Goal: Task Accomplishment & Management: Complete application form

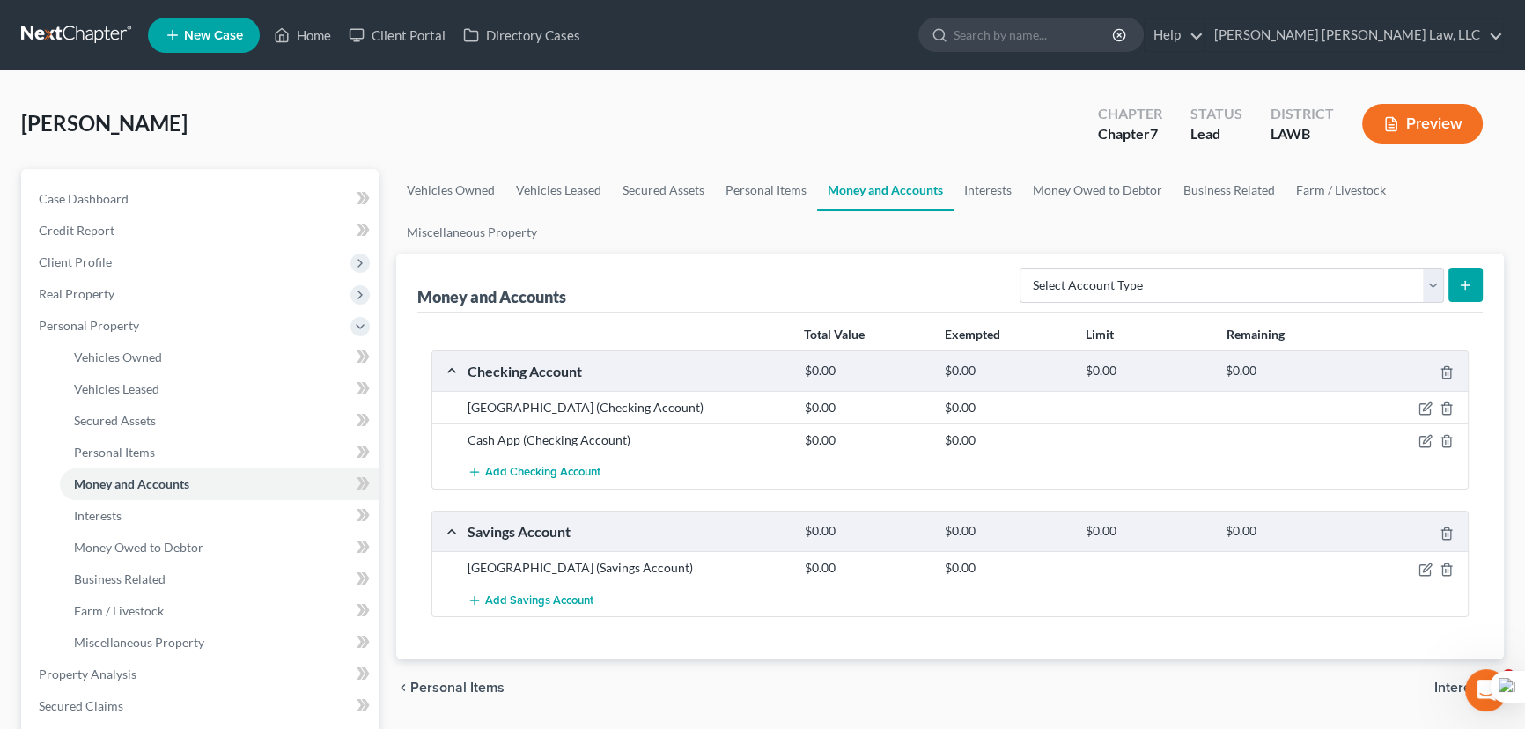
click at [452, 75] on div "McNeal, Donald Upgraded Chapter Chapter 7 Status Lead District LAWB Preview Pet…" at bounding box center [762, 646] width 1525 height 1150
drag, startPoint x: 39, startPoint y: 13, endPoint x: 39, endPoint y: 29, distance: 15.8
click at [39, 13] on nav "Home New Case Client Portal Directory Cases E. Orum Young Law, LLC madison.f@eo…" at bounding box center [762, 35] width 1525 height 70
click at [39, 34] on link at bounding box center [77, 35] width 113 height 32
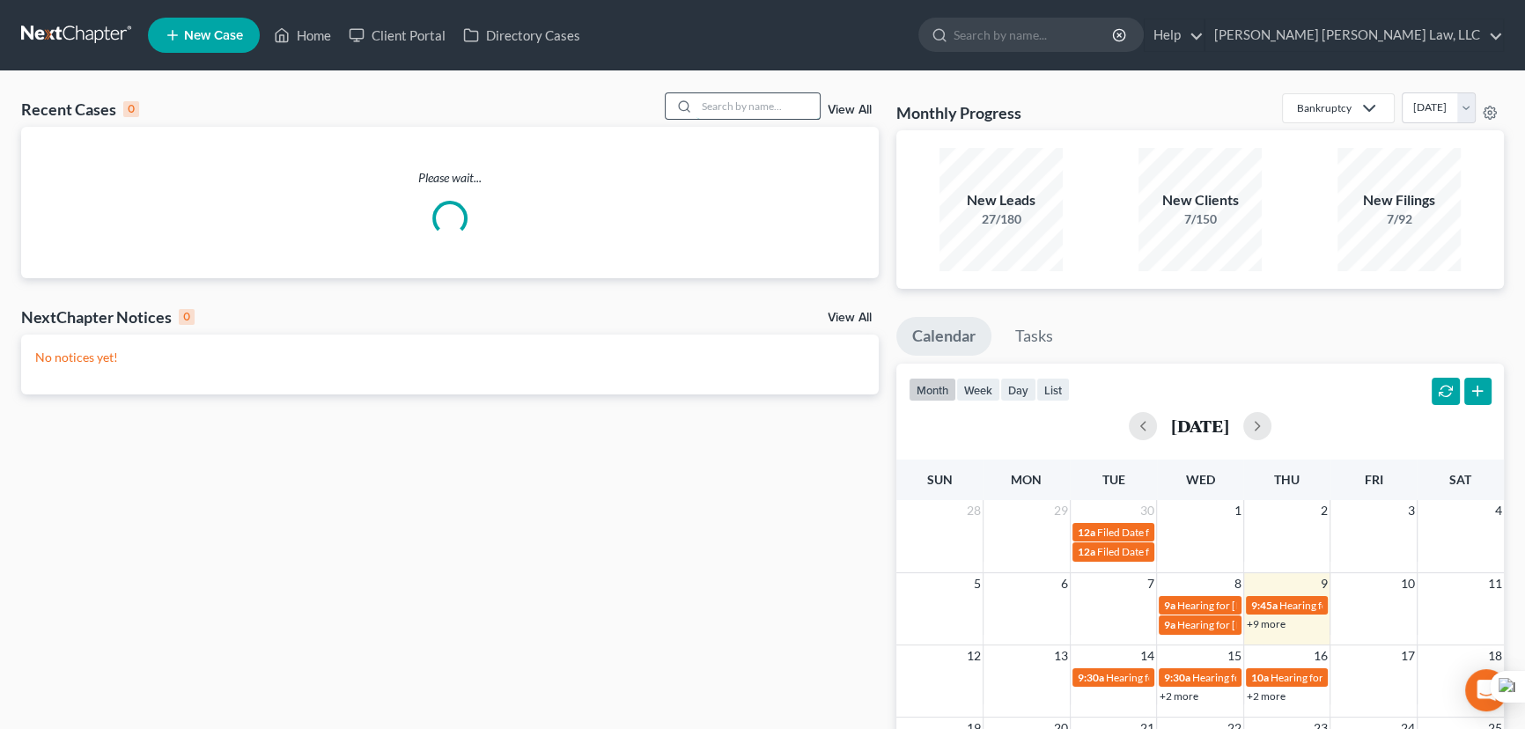
click at [783, 103] on input "search" at bounding box center [758, 106] width 123 height 26
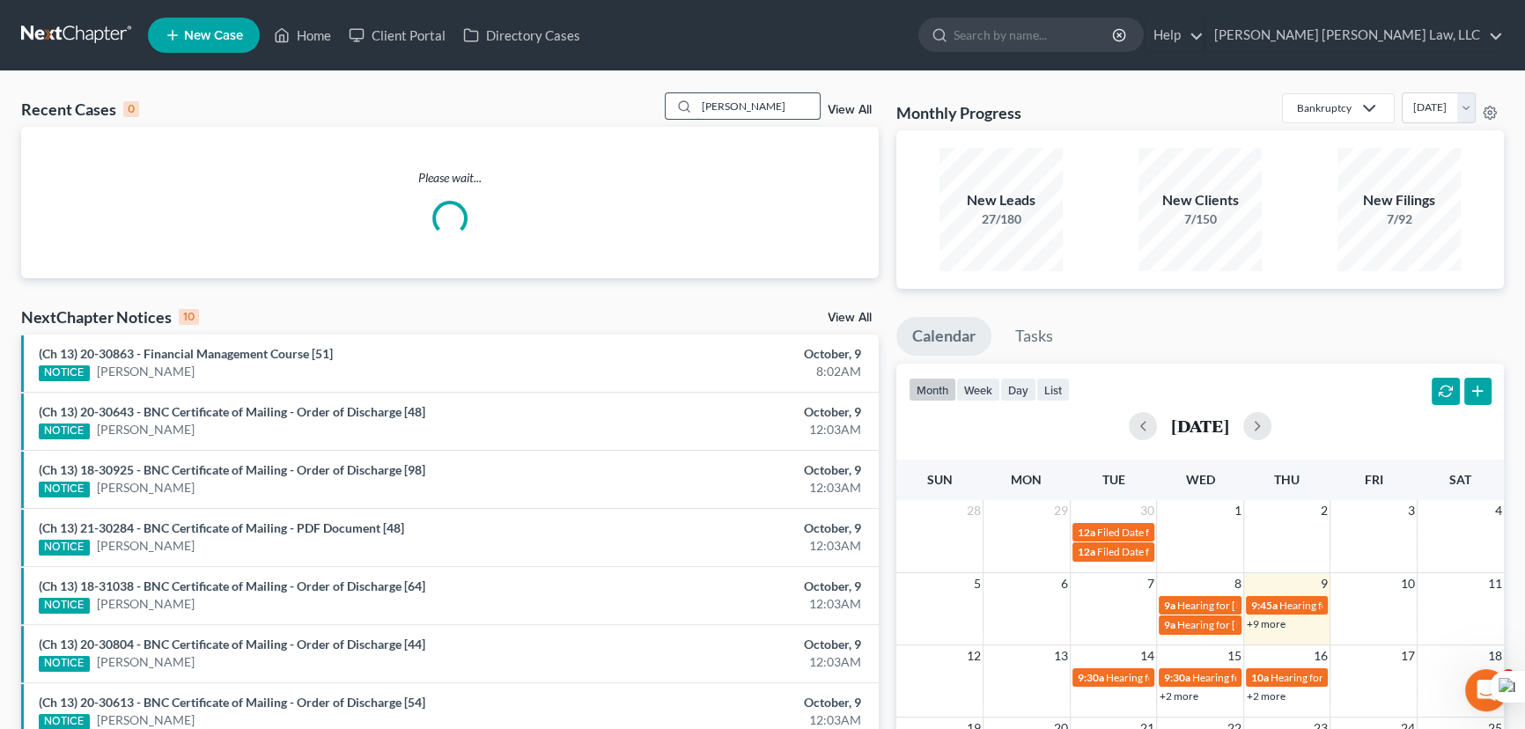
type input "[PERSON_NAME]"
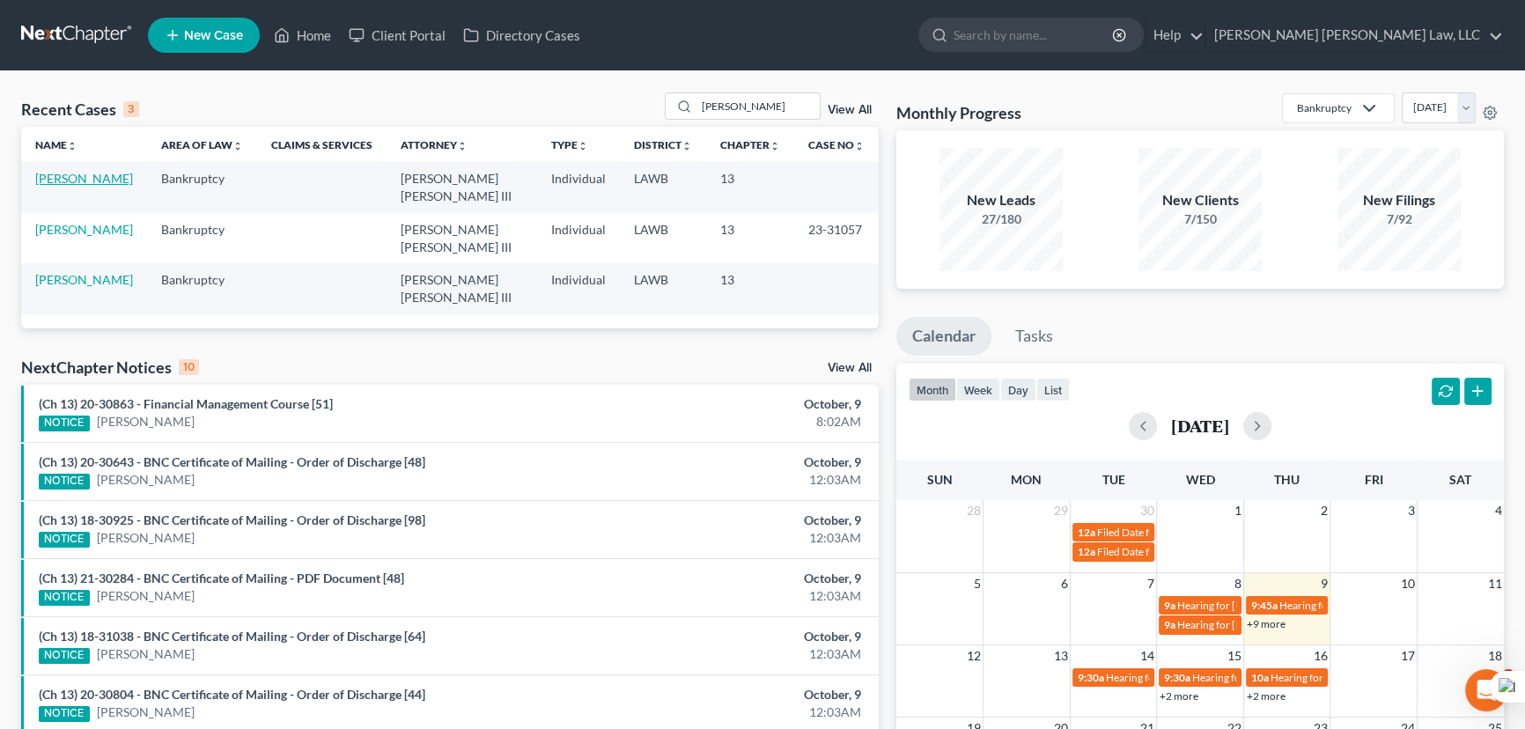
click at [98, 176] on link "[PERSON_NAME]" at bounding box center [84, 178] width 98 height 15
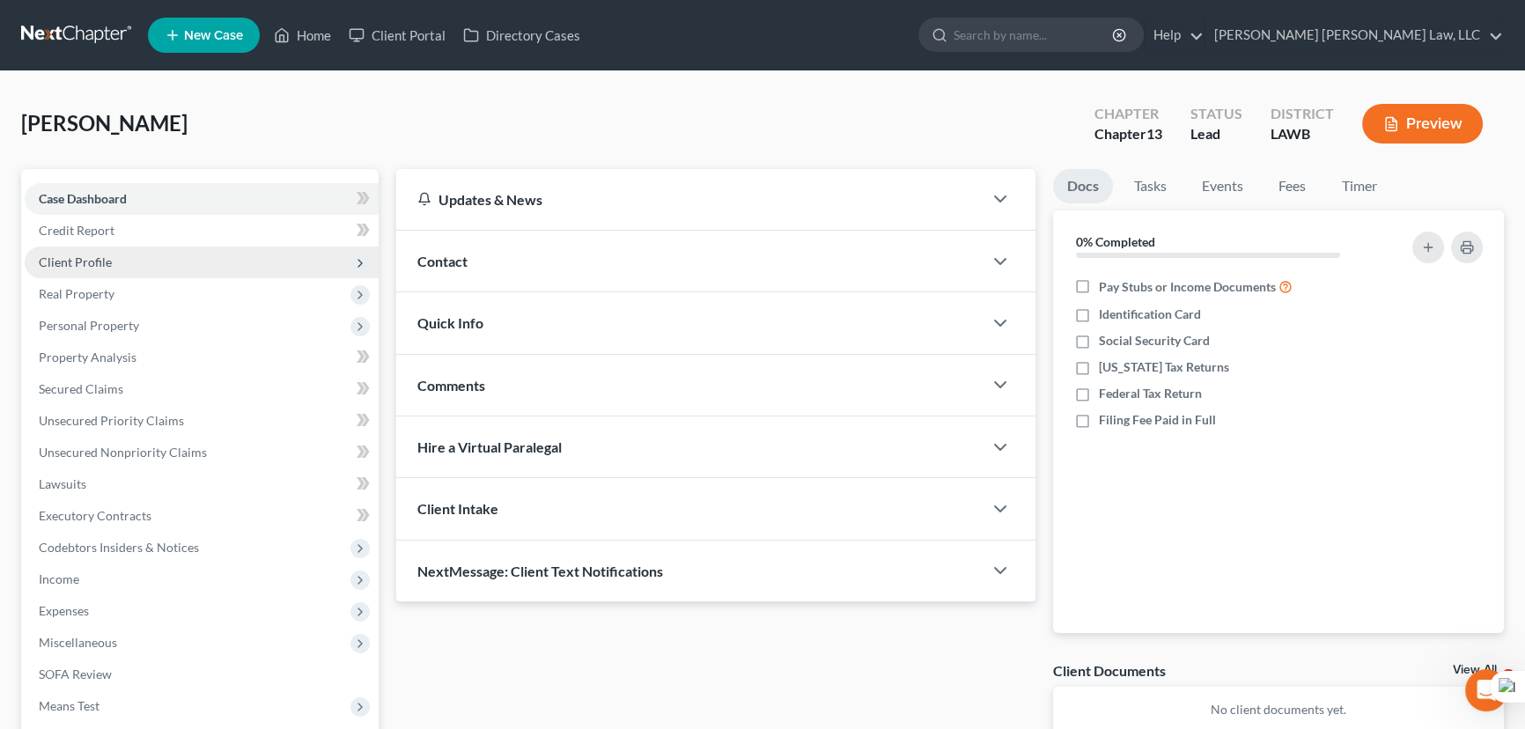
click at [149, 247] on span "Client Profile" at bounding box center [202, 263] width 354 height 32
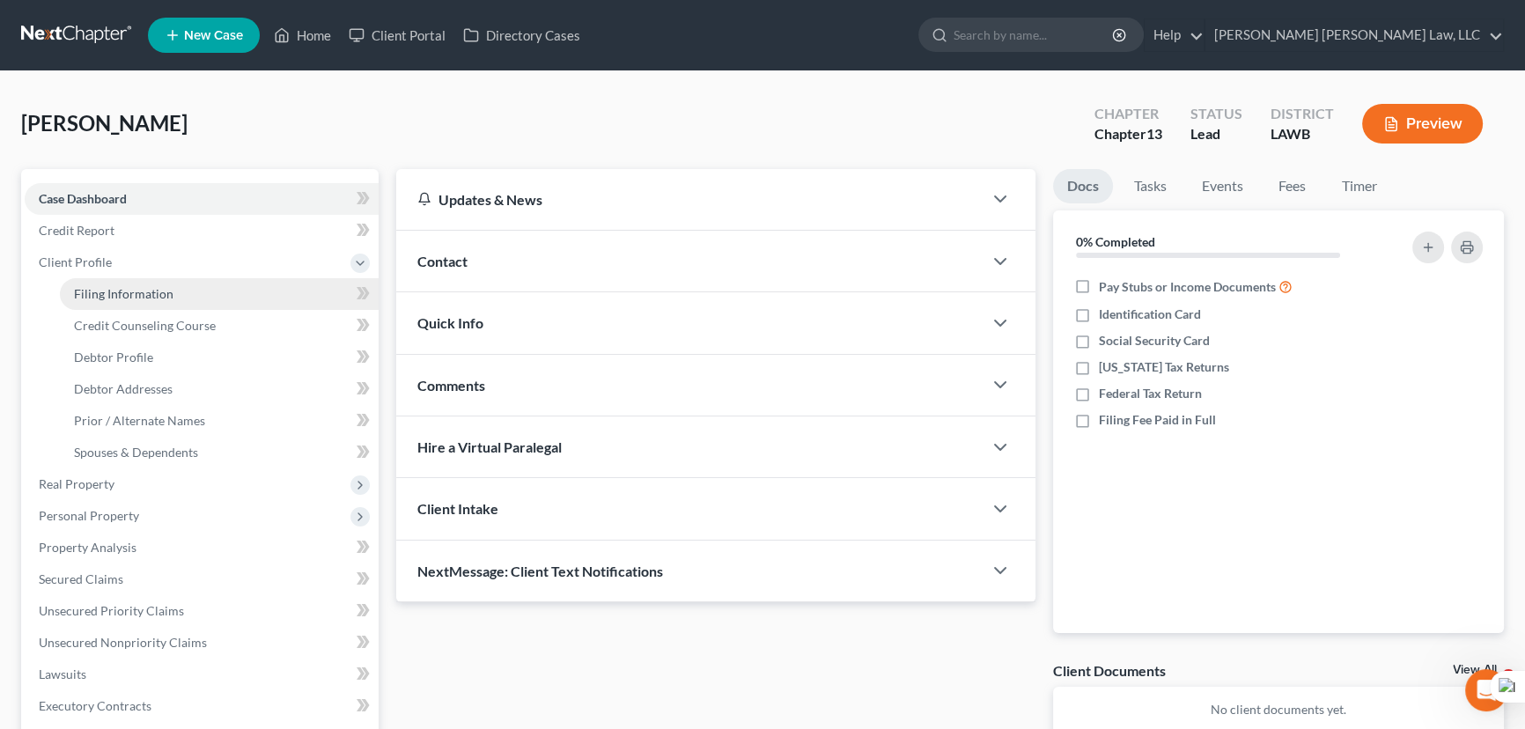
click at [149, 283] on link "Filing Information" at bounding box center [219, 294] width 319 height 32
select select "1"
select select "0"
select select "3"
select select "19"
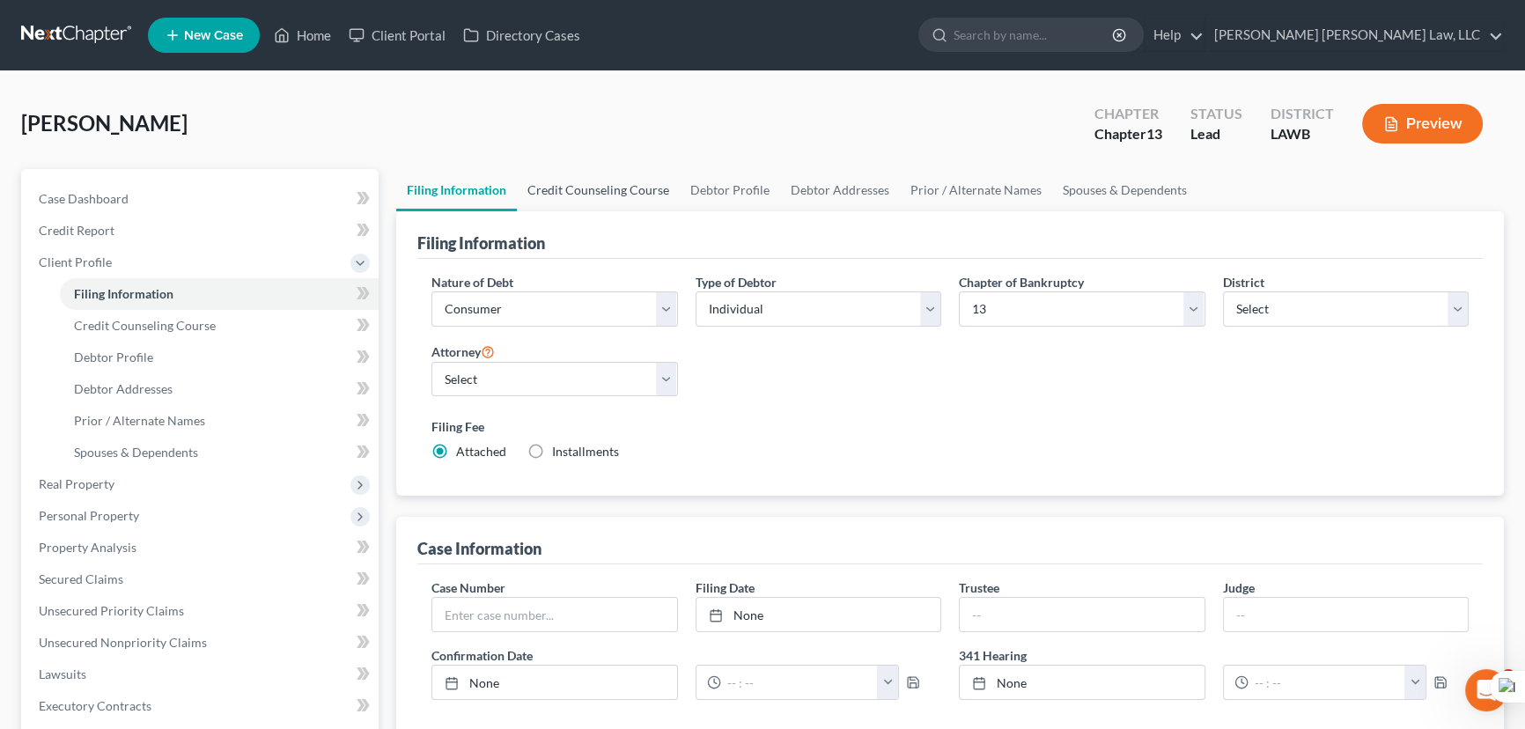
click at [584, 192] on link "Credit Counseling Course" at bounding box center [598, 190] width 163 height 42
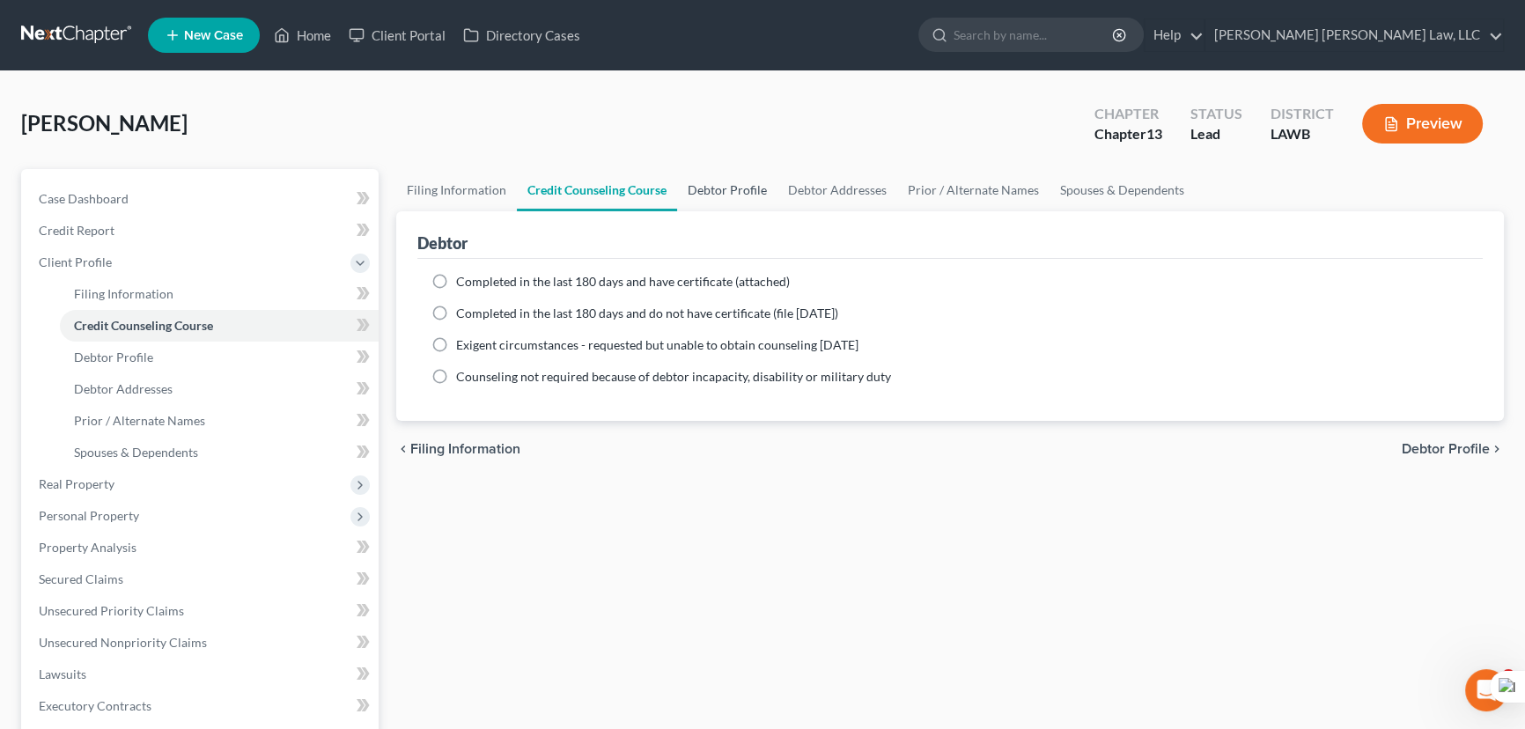
click at [732, 192] on link "Debtor Profile" at bounding box center [727, 190] width 100 height 42
select select "0"
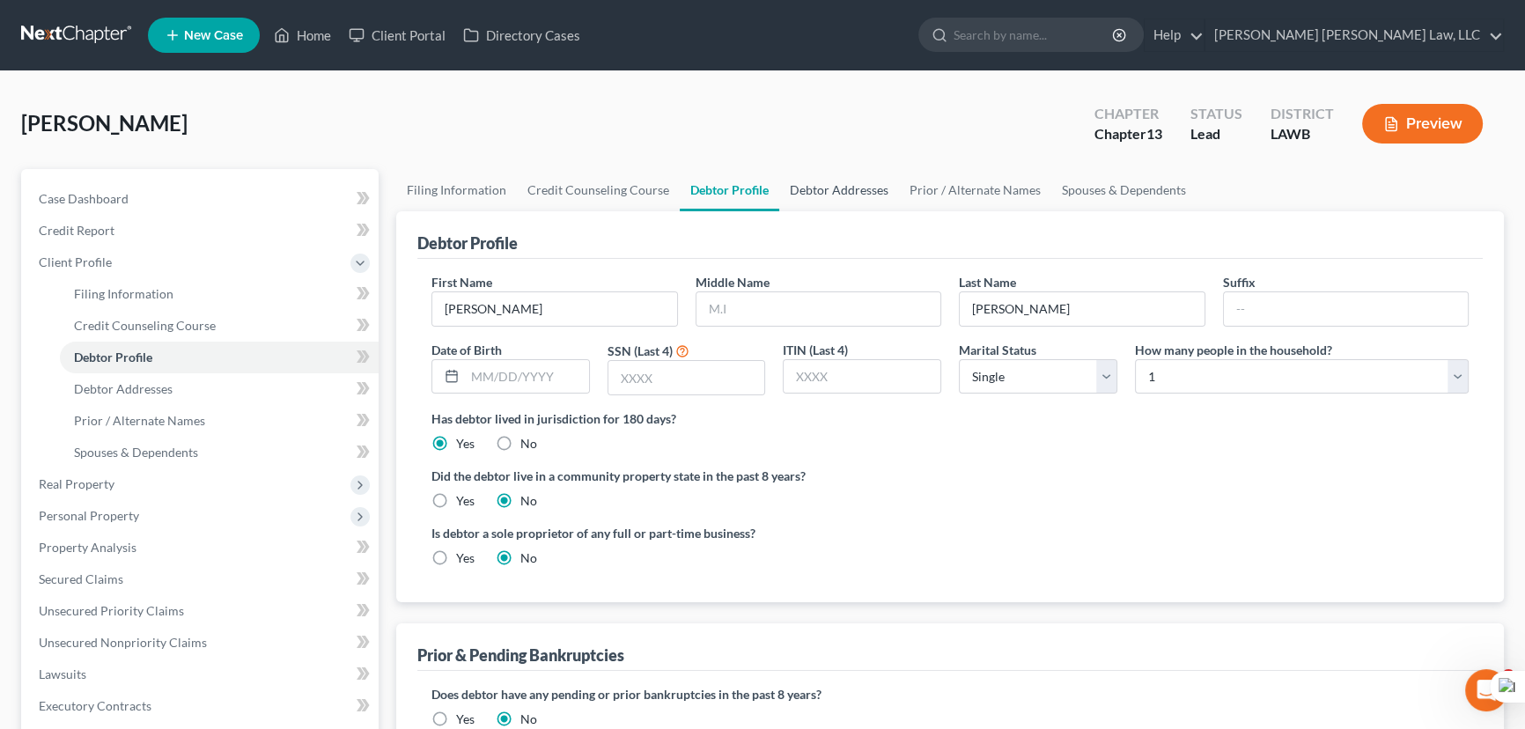
click at [835, 189] on link "Debtor Addresses" at bounding box center [839, 190] width 120 height 42
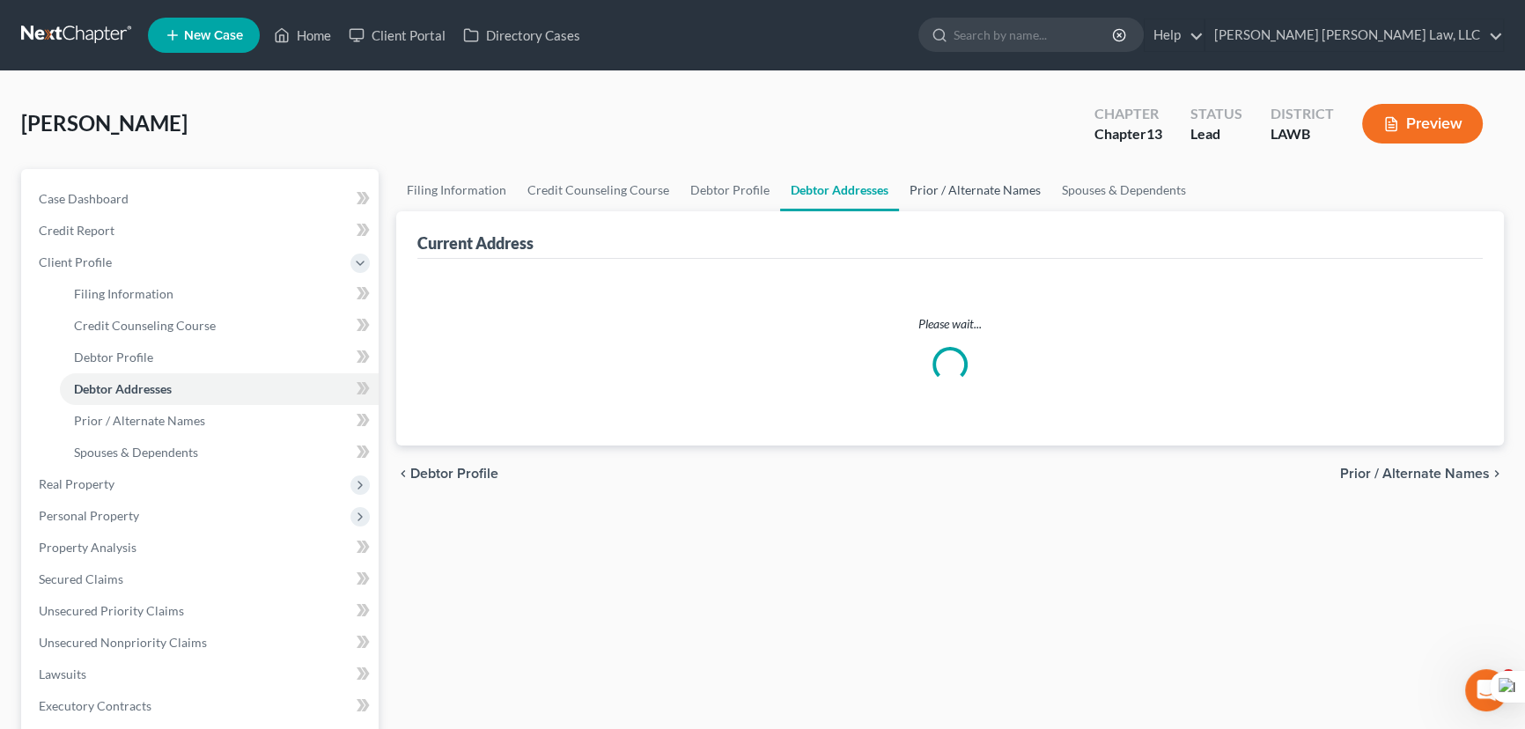
click at [968, 180] on link "Prior / Alternate Names" at bounding box center [975, 190] width 152 height 42
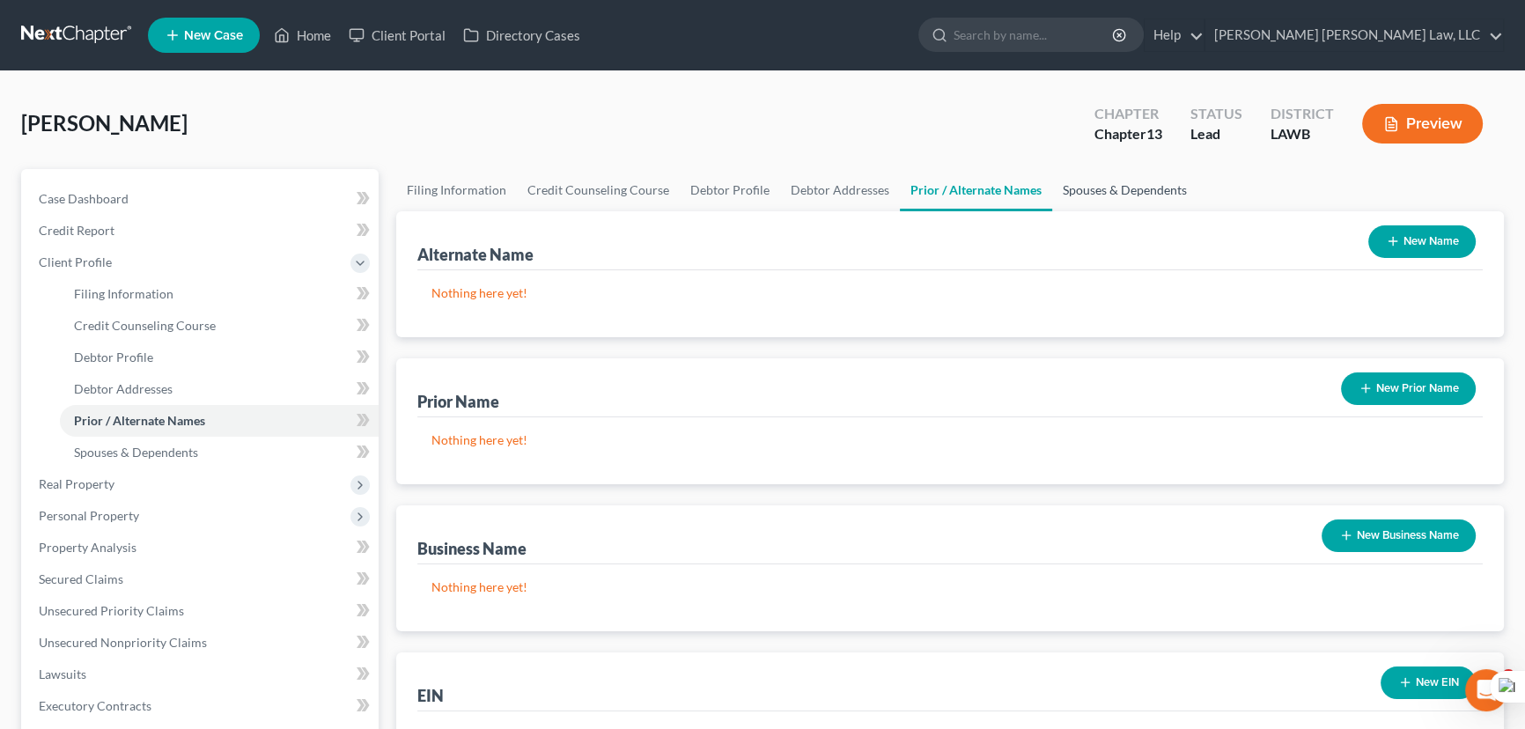
click at [1117, 176] on link "Spouses & Dependents" at bounding box center [1124, 190] width 145 height 42
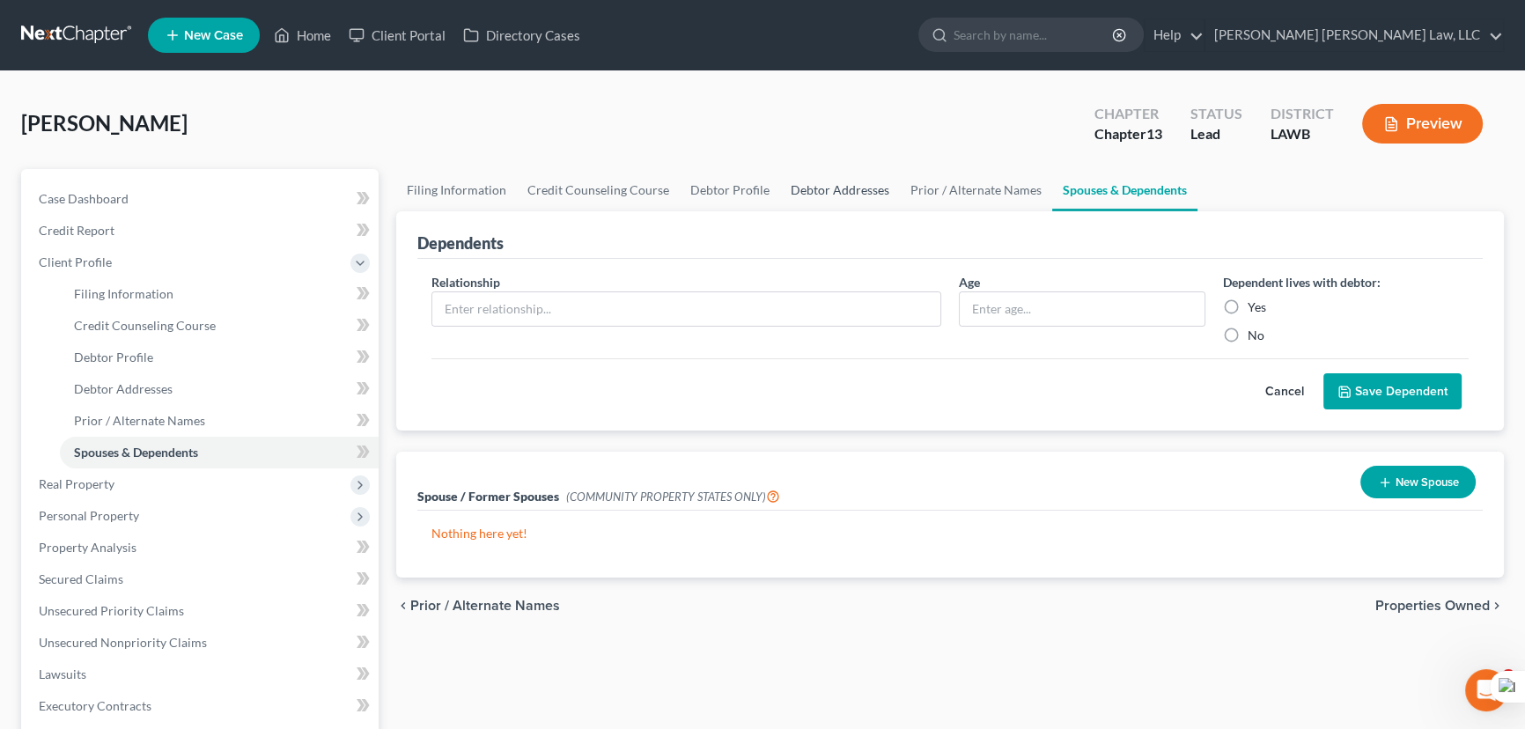
click at [812, 182] on link "Debtor Addresses" at bounding box center [840, 190] width 120 height 42
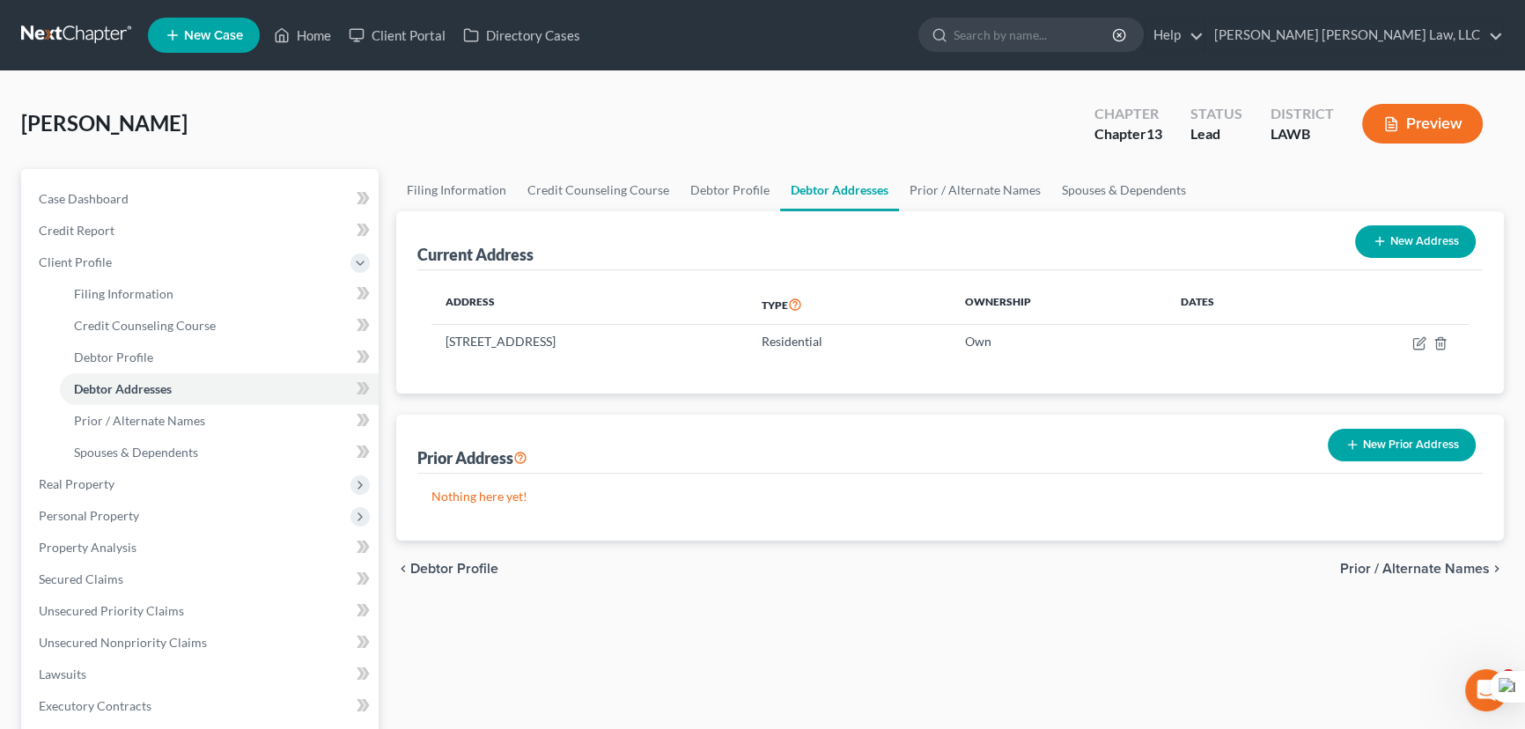
click at [388, 211] on div "Filing Information Credit Counseling Course Debtor Profile Debtor Addresses Pri…" at bounding box center [949, 630] width 1125 height 922
click at [436, 178] on link "Filing Information" at bounding box center [456, 190] width 121 height 42
select select "1"
select select "0"
select select "3"
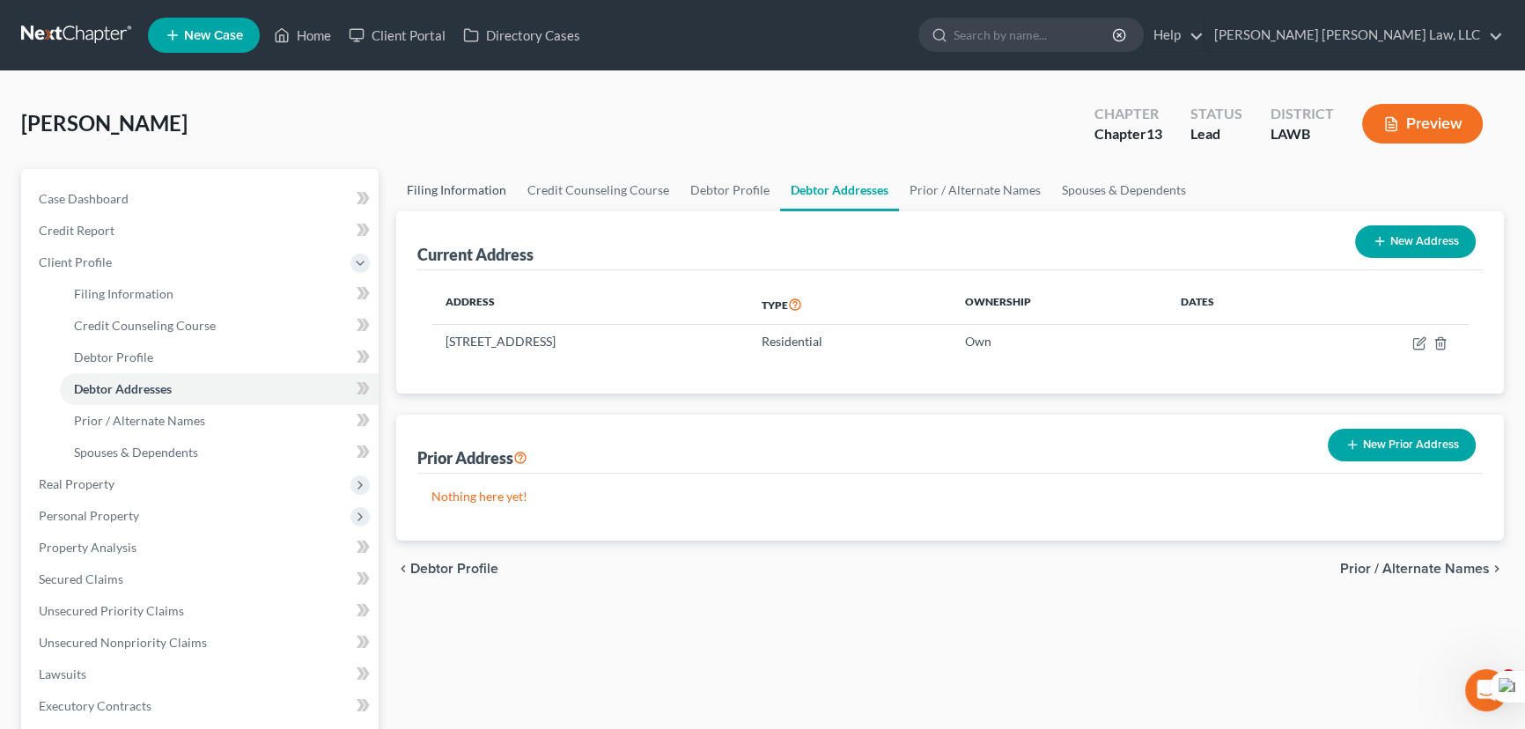
select select "36"
select select "0"
select select "19"
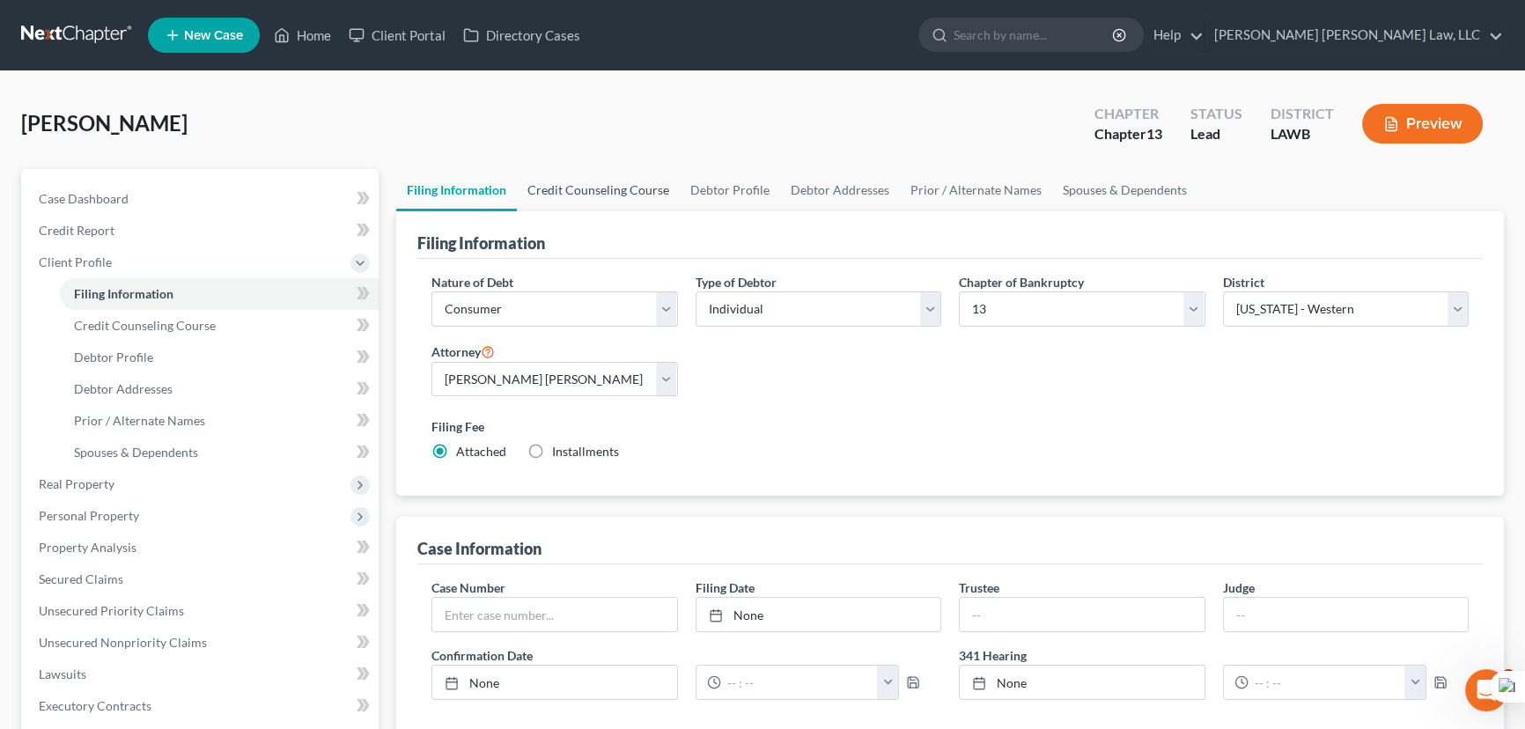
click at [622, 170] on link "Credit Counseling Course" at bounding box center [598, 190] width 163 height 42
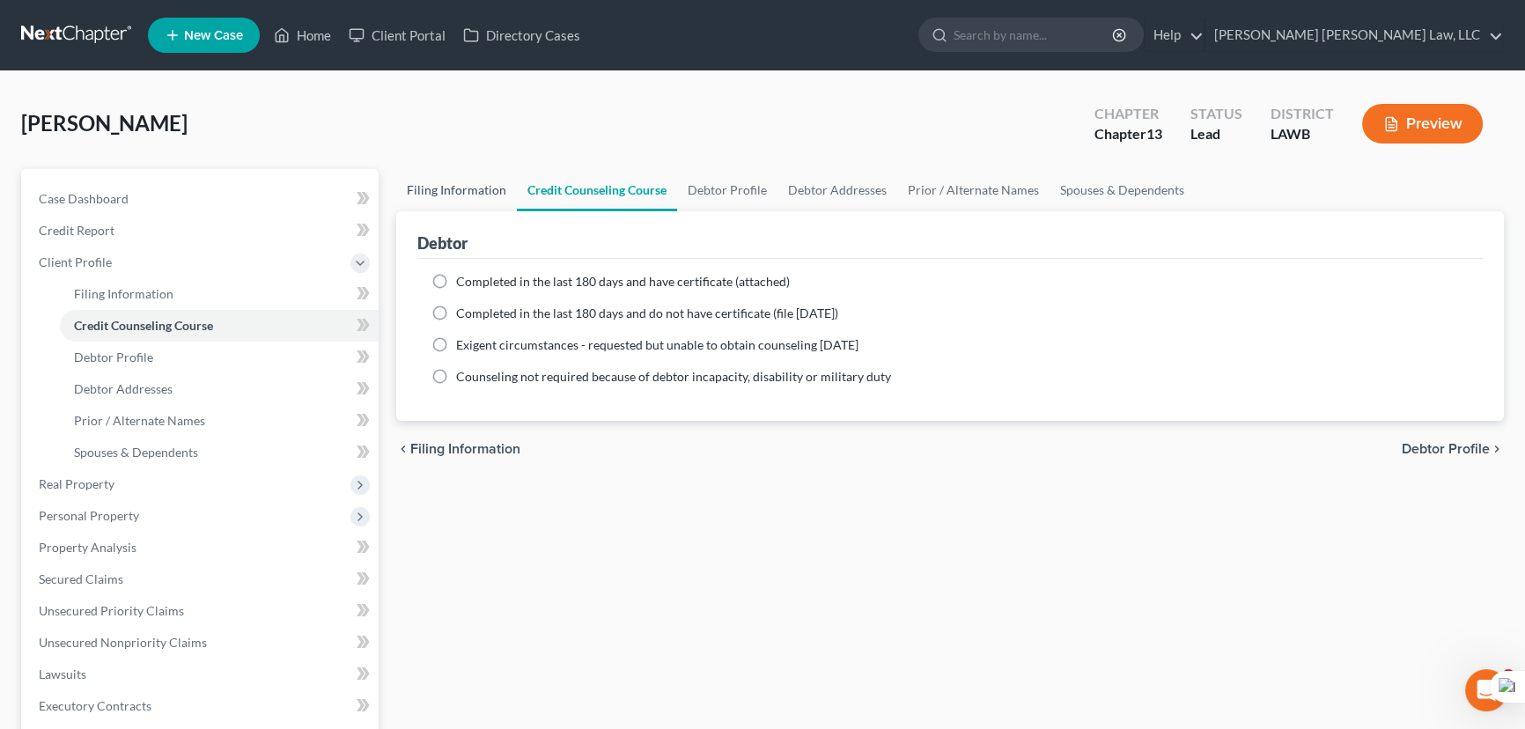
click at [469, 182] on link "Filing Information" at bounding box center [456, 190] width 121 height 42
select select "1"
select select "0"
select select "3"
select select "36"
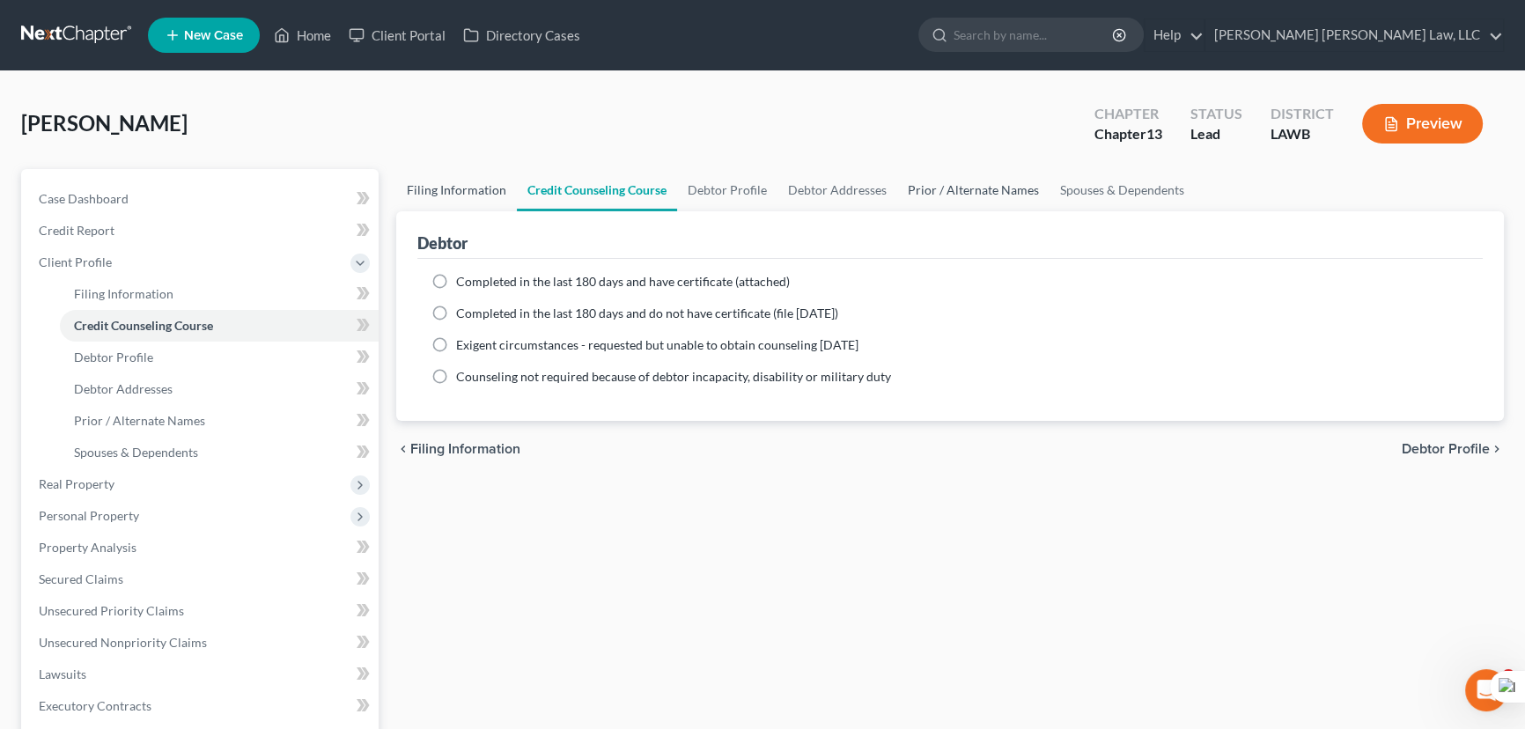
select select "0"
select select "19"
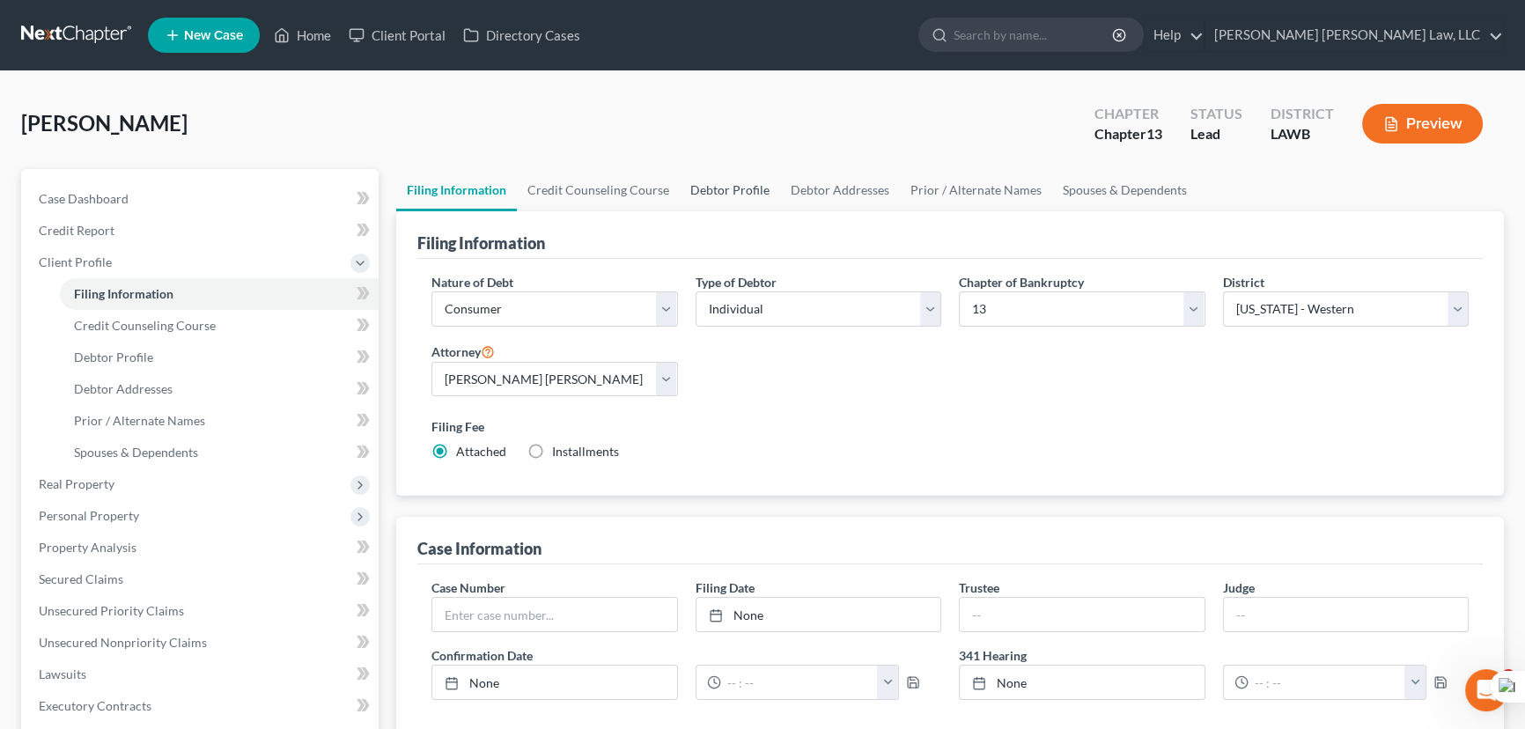
click at [768, 199] on link "Debtor Profile" at bounding box center [730, 190] width 100 height 42
select select "0"
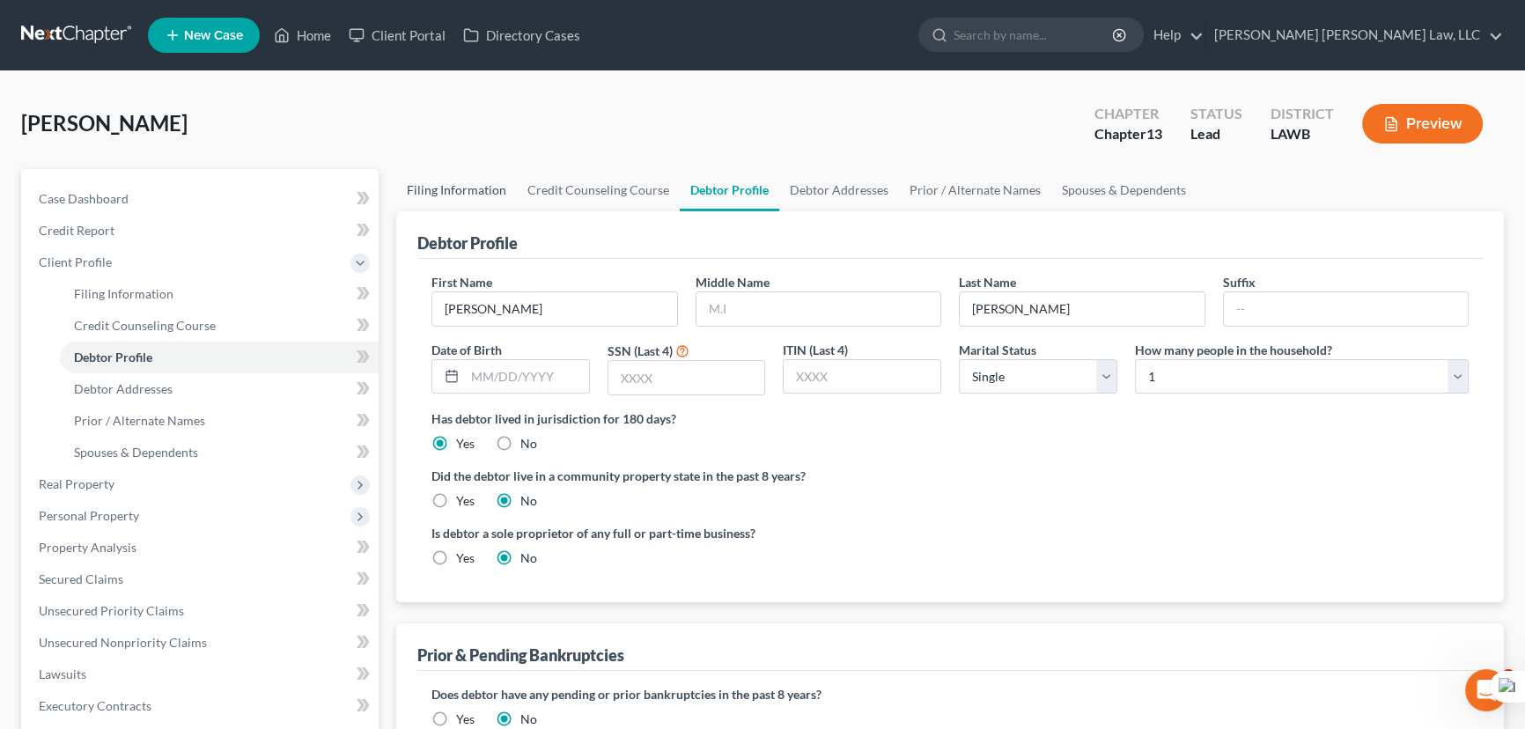
drag, startPoint x: 458, startPoint y: 189, endPoint x: 773, endPoint y: 192, distance: 315.2
click at [458, 188] on link "Filing Information" at bounding box center [456, 190] width 121 height 42
select select "1"
select select "0"
select select "3"
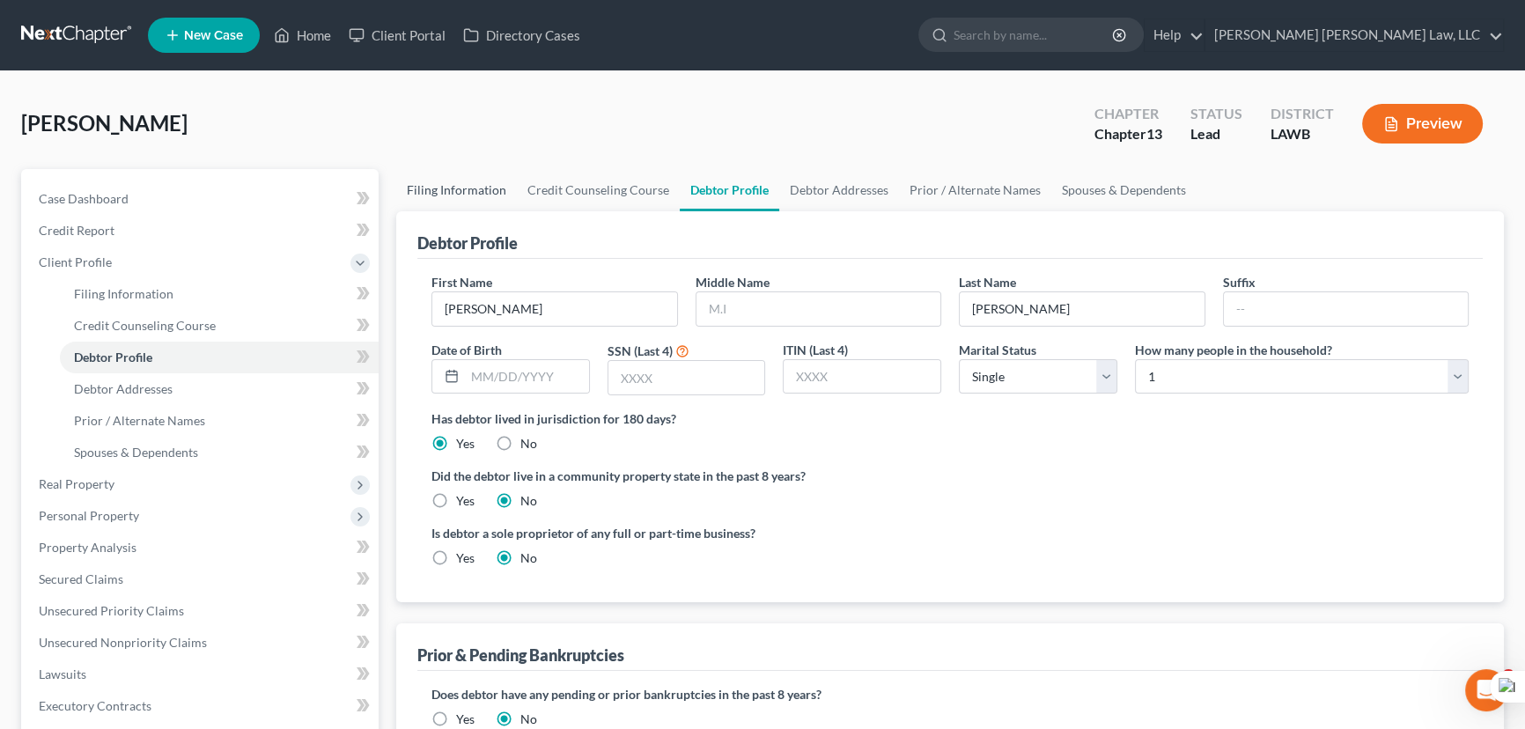
select select "36"
select select "0"
select select "19"
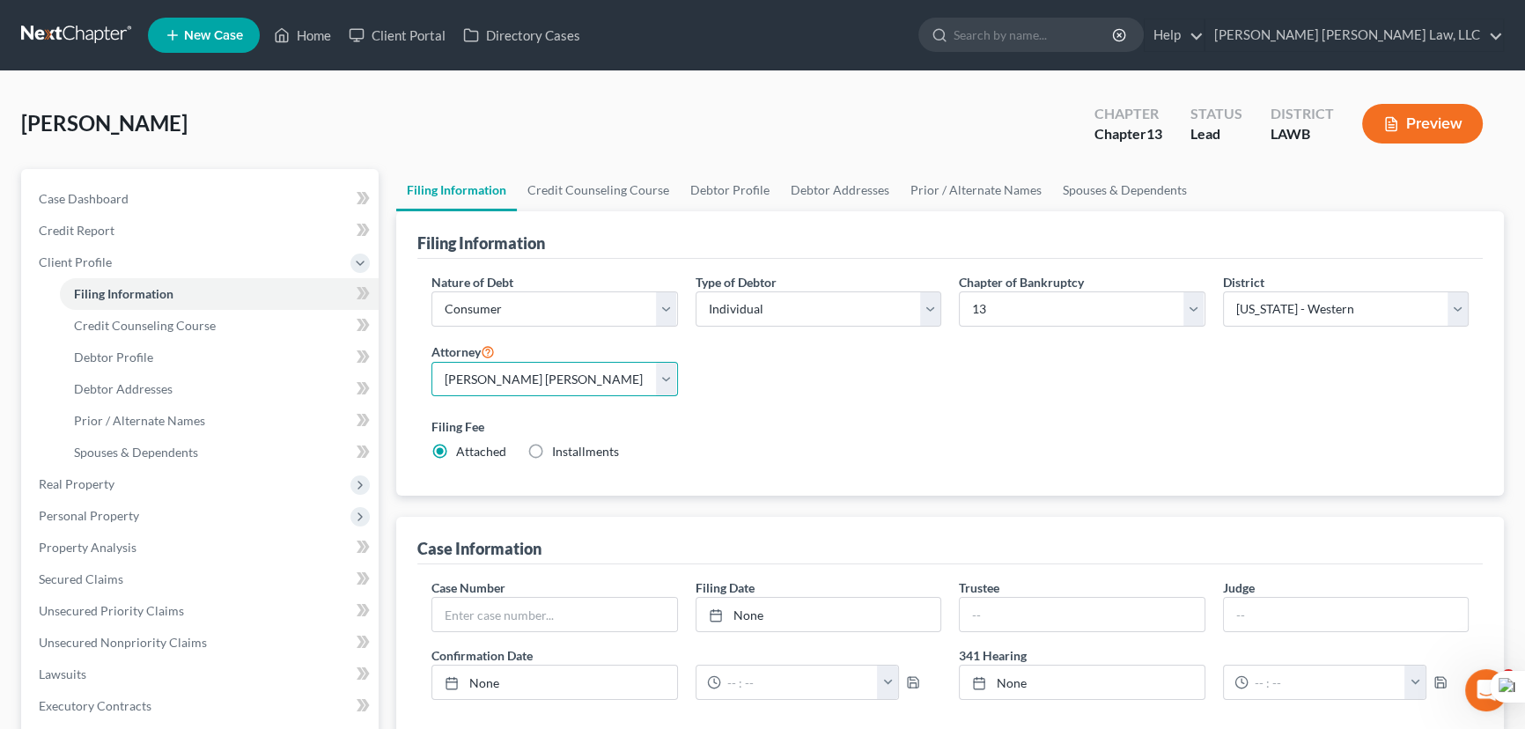
click at [544, 386] on select "Select E. Orum Young III - LAWB E. Orum Young III - LAMB E. Orum Young III - LA…" at bounding box center [554, 379] width 247 height 35
click at [431, 362] on select "Select E. Orum Young III - LAWB E. Orum Young III - LAMB E. Orum Young III - LA…" at bounding box center [554, 379] width 247 height 35
click at [1015, 304] on select "Select 7 11 12 13" at bounding box center [1082, 308] width 247 height 35
click at [959, 291] on select "Select 7 11 12 13" at bounding box center [1082, 308] width 247 height 35
click at [1330, 315] on select "Select Alabama - Middle Alabama - Northern Alabama - Southern Alaska Arizona Ar…" at bounding box center [1346, 308] width 247 height 35
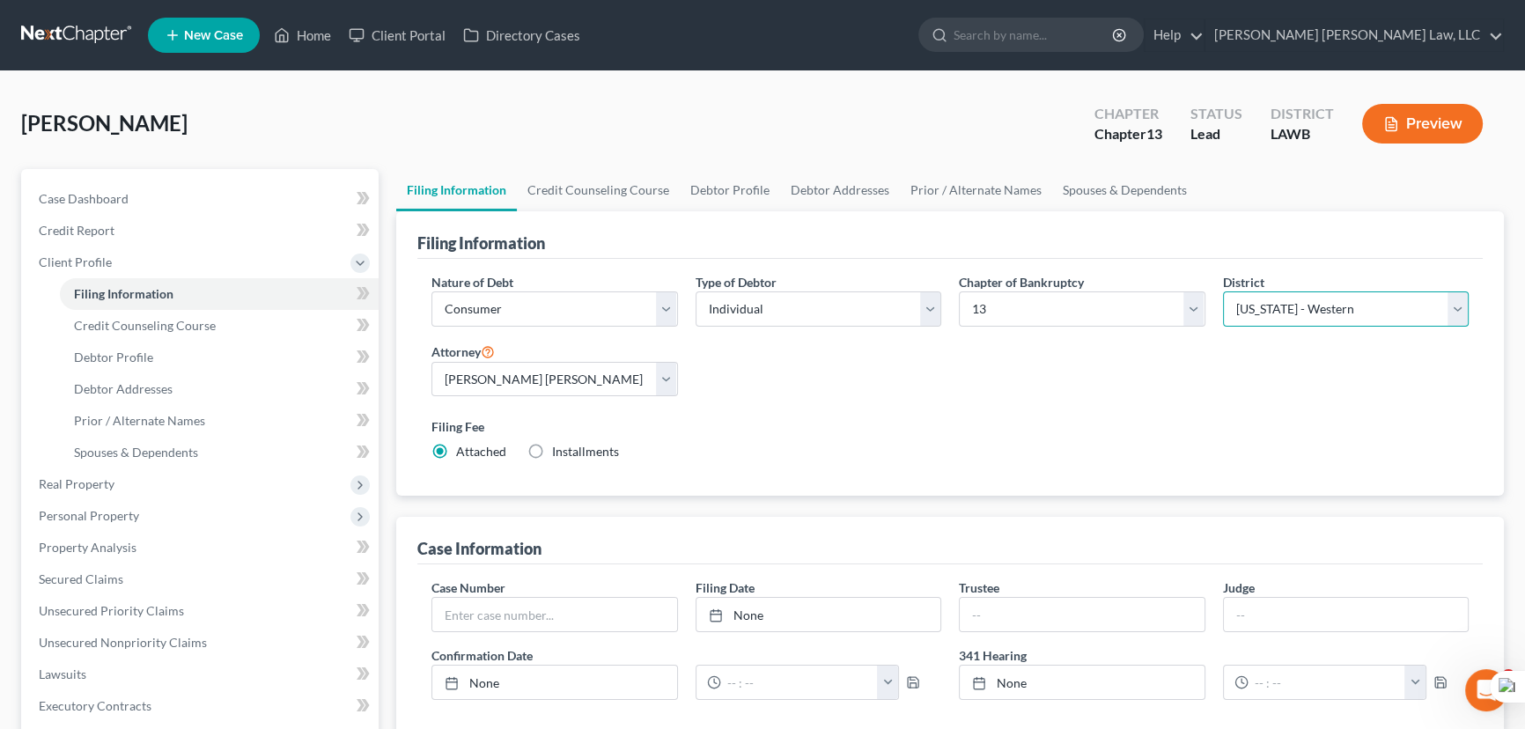
click at [1223, 291] on select "Select Alabama - Middle Alabama - Northern Alabama - Southern Alaska Arizona Ar…" at bounding box center [1346, 308] width 247 height 35
click at [722, 182] on link "Debtor Profile" at bounding box center [730, 190] width 100 height 42
select select "0"
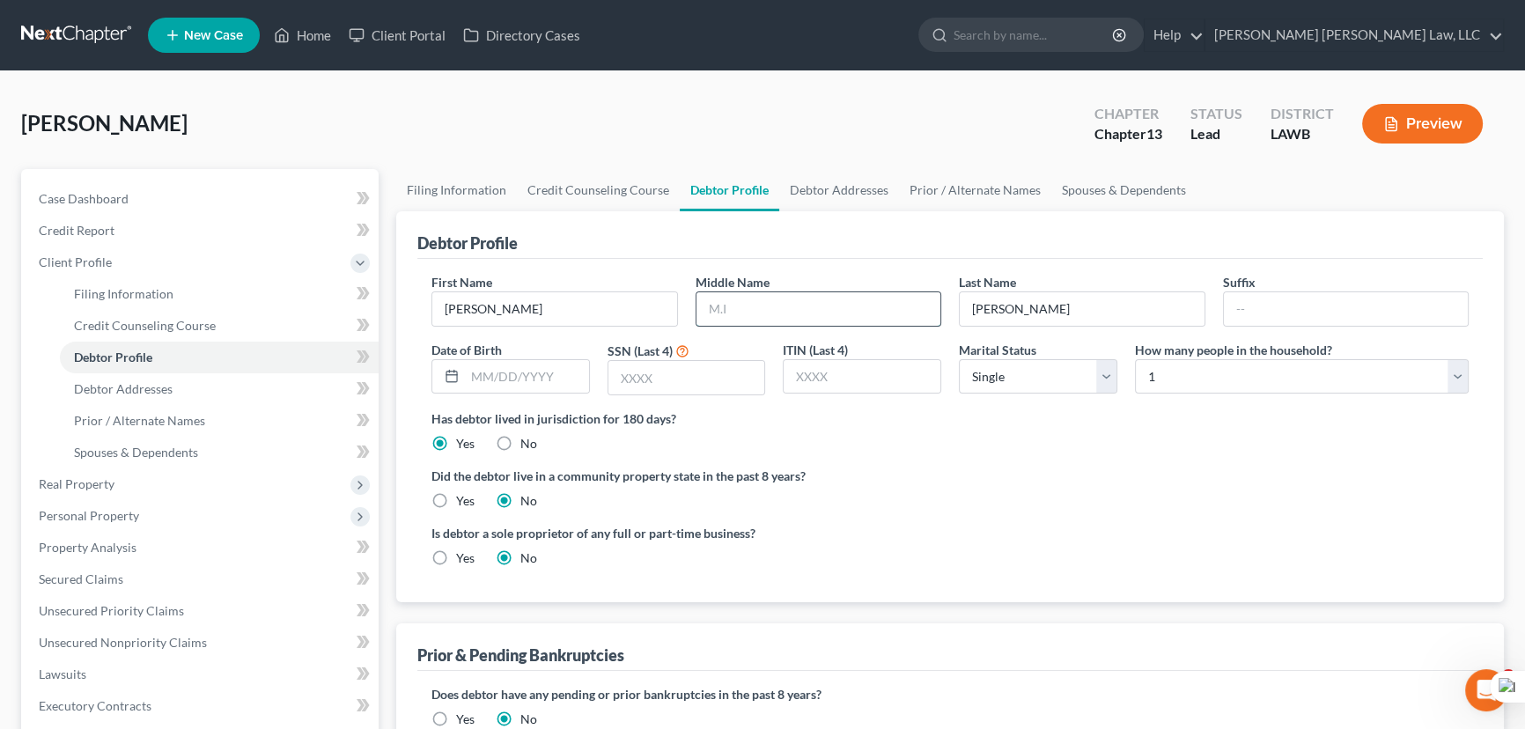
click at [812, 317] on input "text" at bounding box center [819, 308] width 245 height 33
type input "L"
click at [505, 370] on input "text" at bounding box center [527, 376] width 124 height 33
type input "02/04/1970"
click at [674, 366] on input "text" at bounding box center [686, 377] width 157 height 33
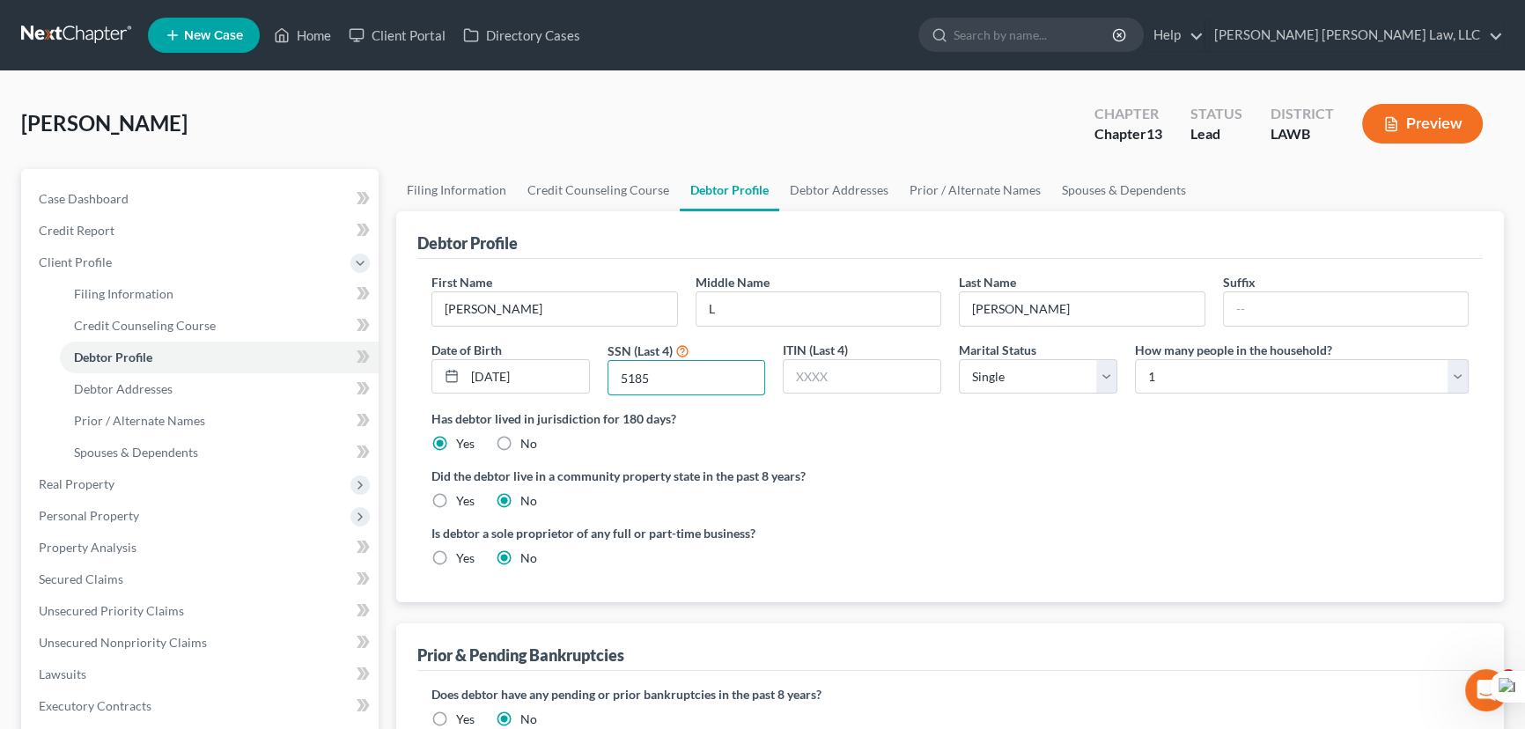
type input "5185"
click at [1074, 380] on select "Select Single Married Separated Divorced Widowed" at bounding box center [1038, 376] width 158 height 35
select select "4"
click at [959, 359] on select "Select Single Married Separated Divorced Widowed" at bounding box center [1038, 376] width 158 height 35
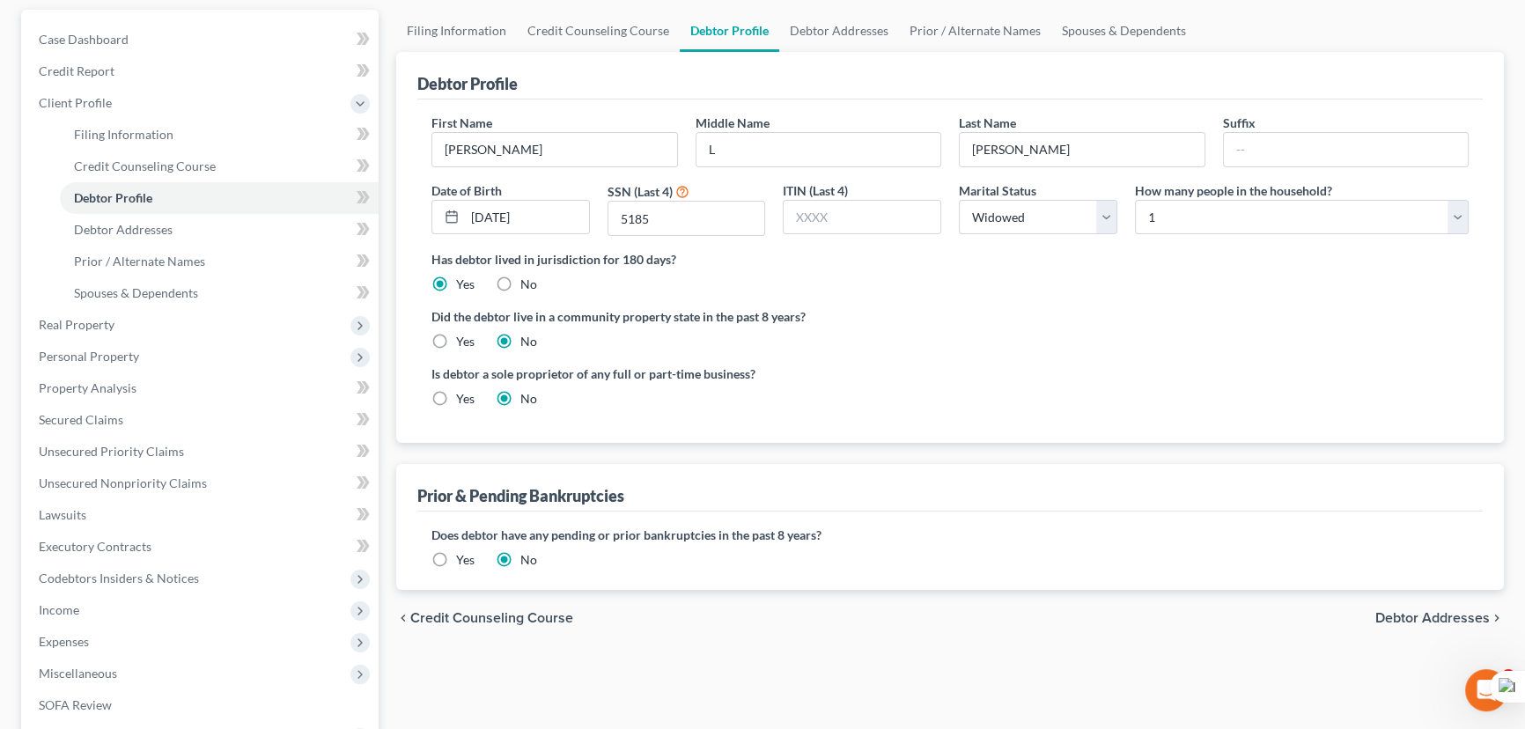
click at [456, 338] on label "Yes" at bounding box center [465, 342] width 18 height 18
click at [463, 338] on input "Yes" at bounding box center [468, 338] width 11 height 11
radio input "true"
radio input "false"
click at [456, 560] on label "Yes" at bounding box center [465, 560] width 18 height 18
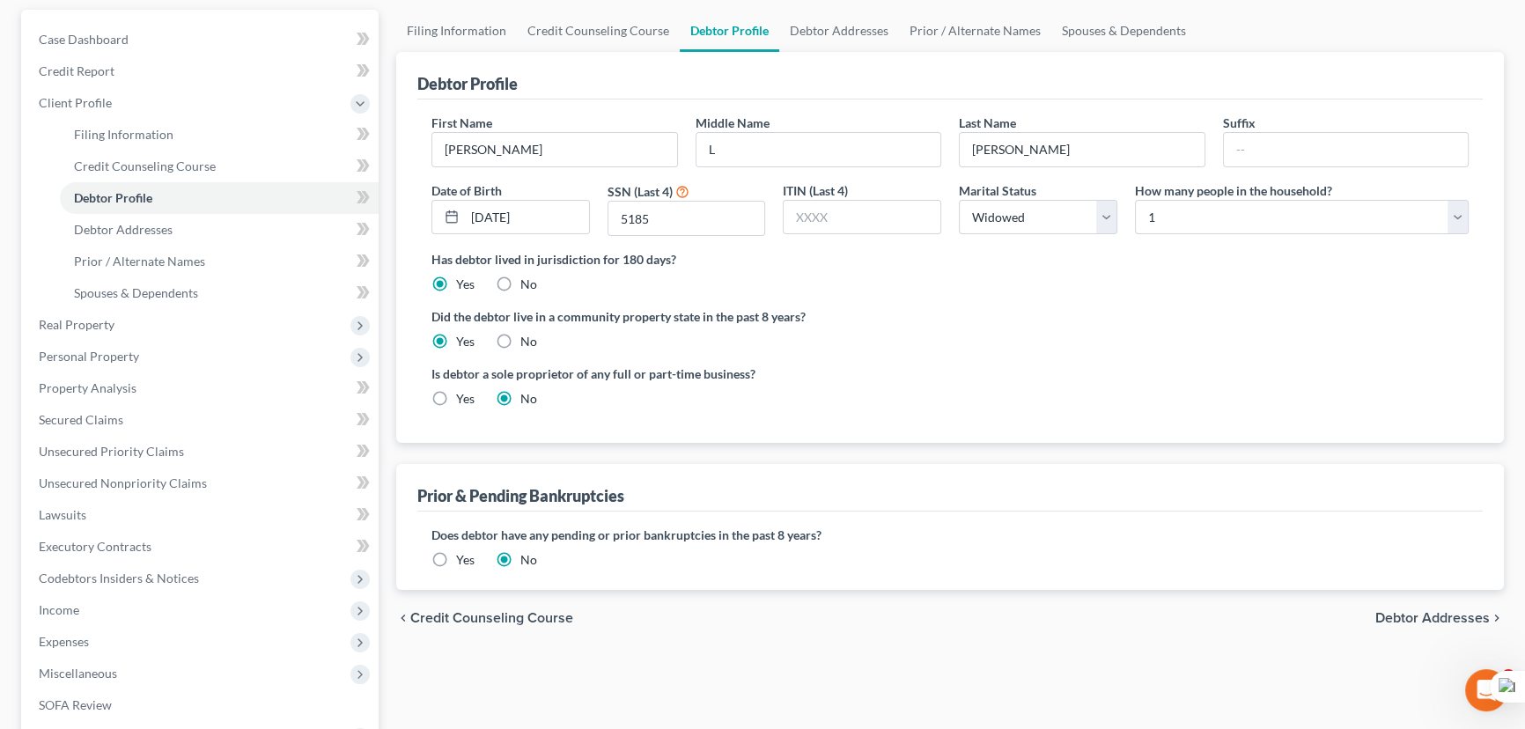
click at [463, 560] on input "Yes" at bounding box center [468, 556] width 11 height 11
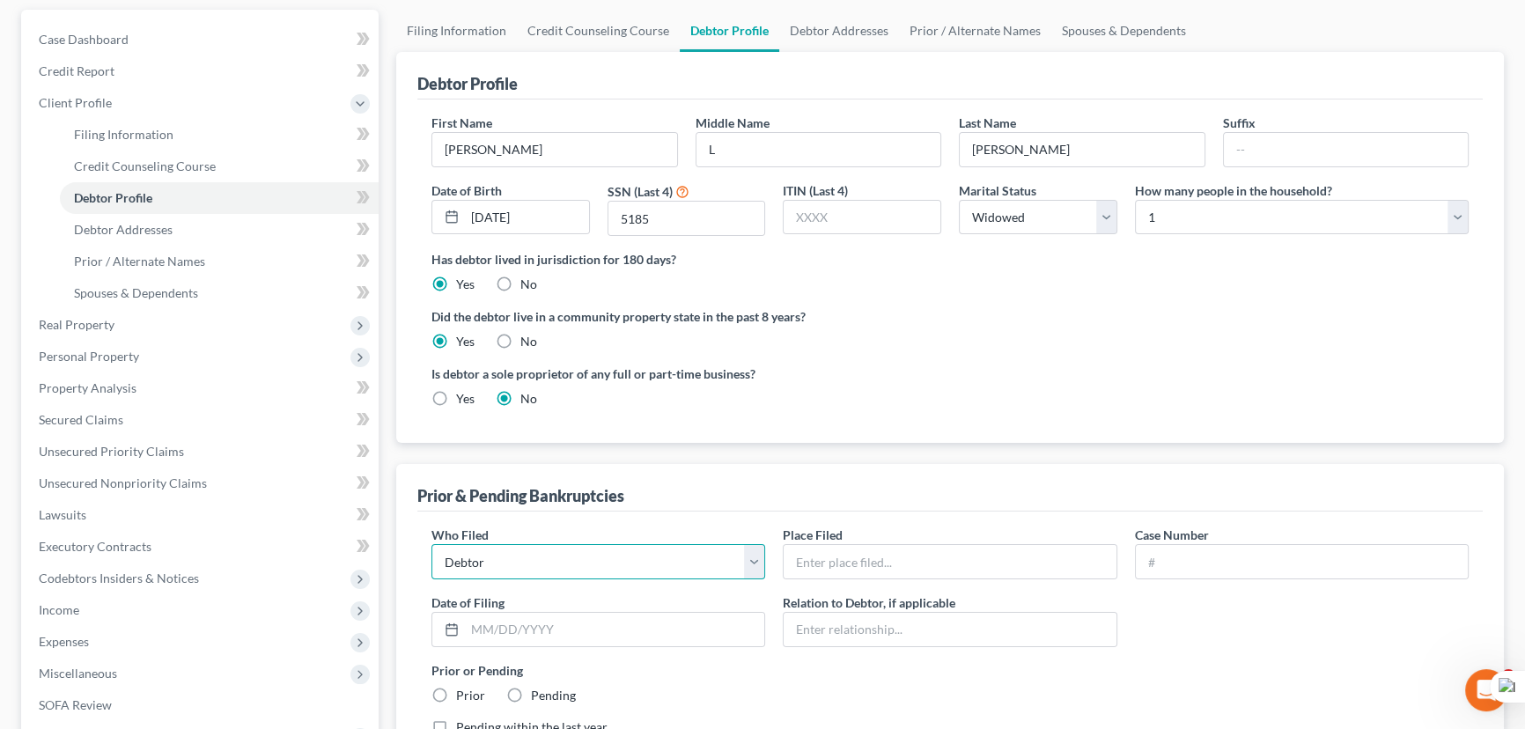
drag, startPoint x: 427, startPoint y: 560, endPoint x: 437, endPoint y: 558, distance: 9.8
click at [437, 558] on select "Debtor Other" at bounding box center [598, 561] width 334 height 35
click at [625, 512] on div "Who Filed * Debtor Other Place Filed * Case Number Date of Filing * Relation to…" at bounding box center [949, 667] width 1065 height 311
drag, startPoint x: 647, startPoint y: 572, endPoint x: 660, endPoint y: 558, distance: 19.3
click at [647, 572] on select "Debtor Other" at bounding box center [598, 561] width 334 height 35
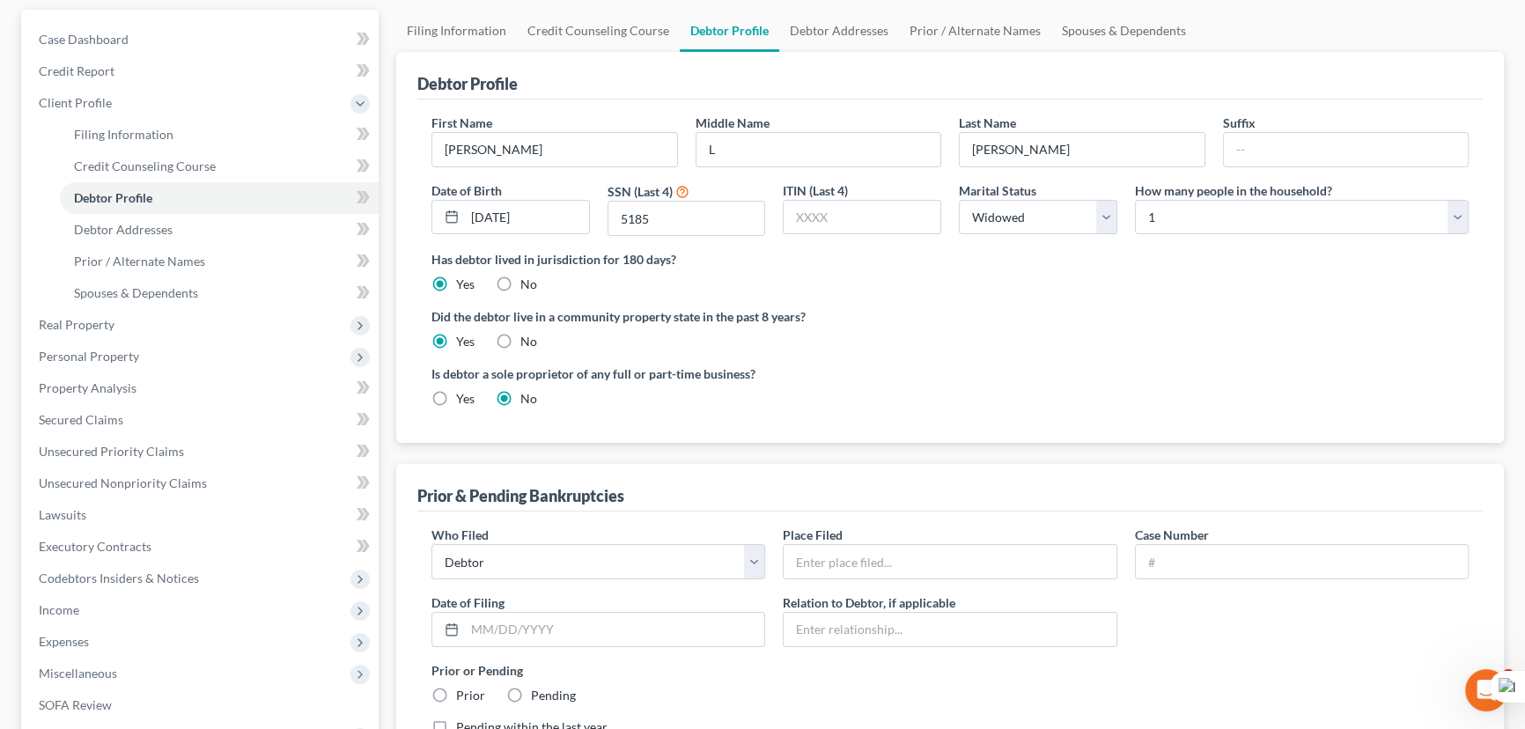
click at [852, 440] on div "Debtor Profile First Name Marvin Middle Name L Last Name Buckhalter Suffix Date…" at bounding box center [950, 437] width 1108 height 771
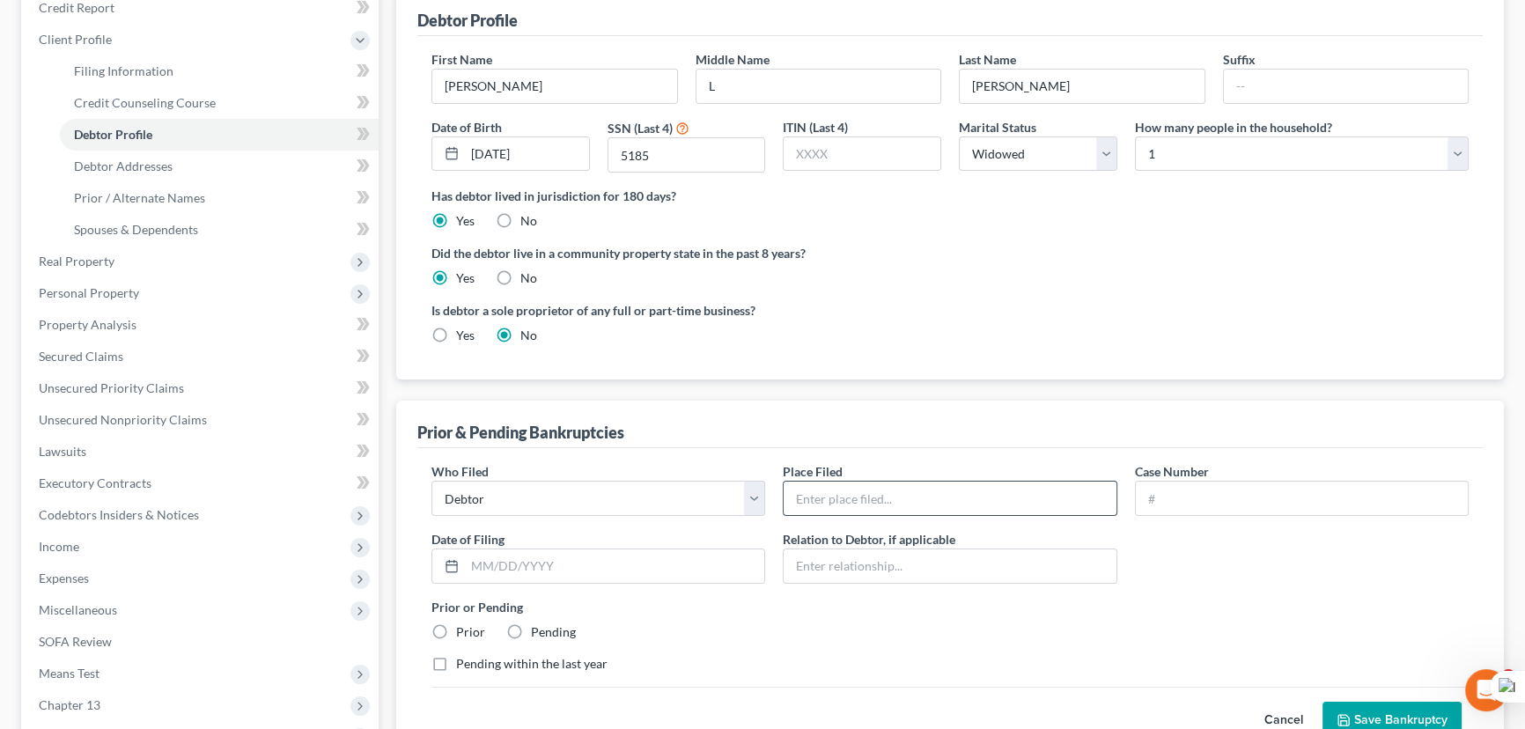
scroll to position [240, 0]
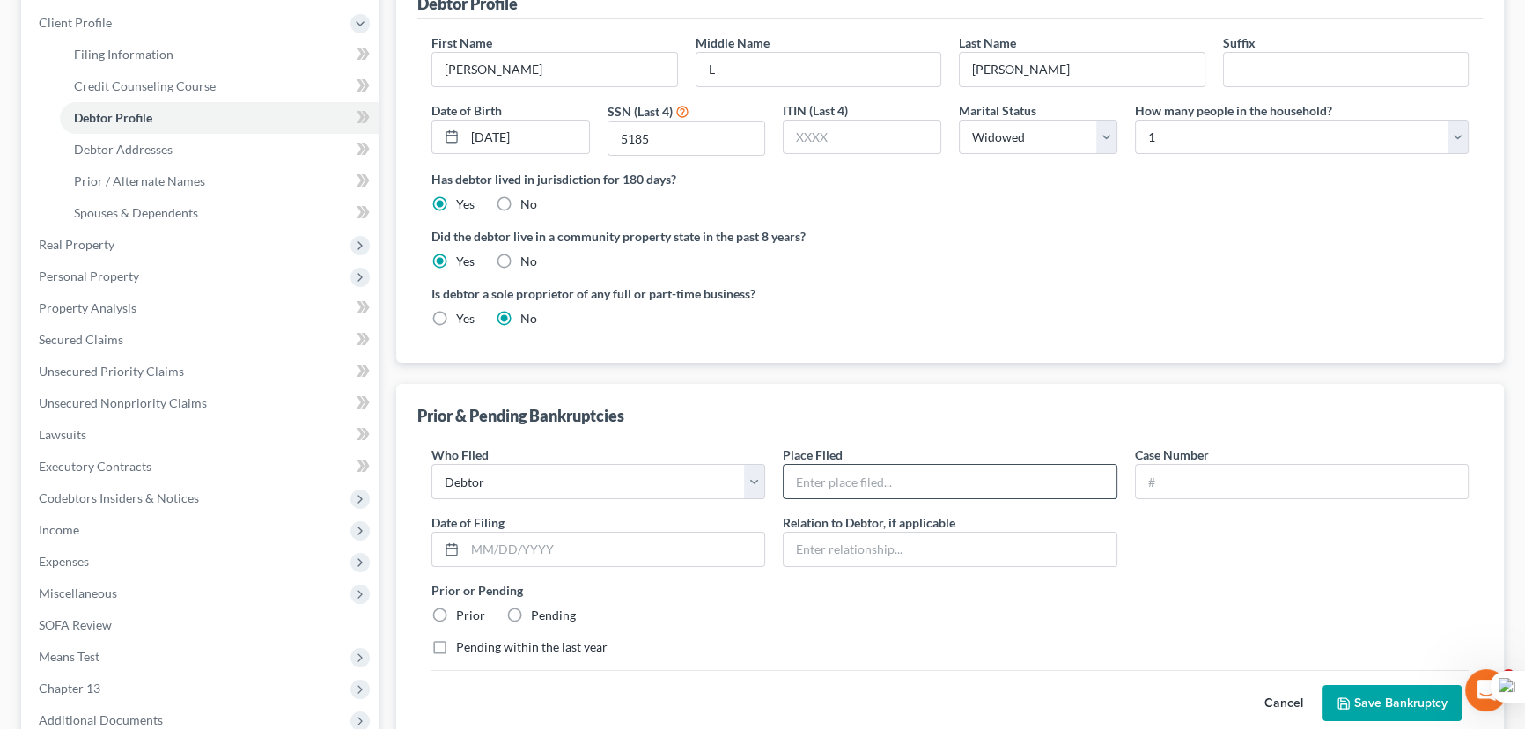
click at [850, 473] on input "text" at bounding box center [950, 481] width 332 height 33
type input "Western District Of Lousiana"
click at [1277, 484] on input "text" at bounding box center [1302, 481] width 332 height 33
type input "23-31057"
drag, startPoint x: 511, startPoint y: 545, endPoint x: 520, endPoint y: 555, distance: 13.1
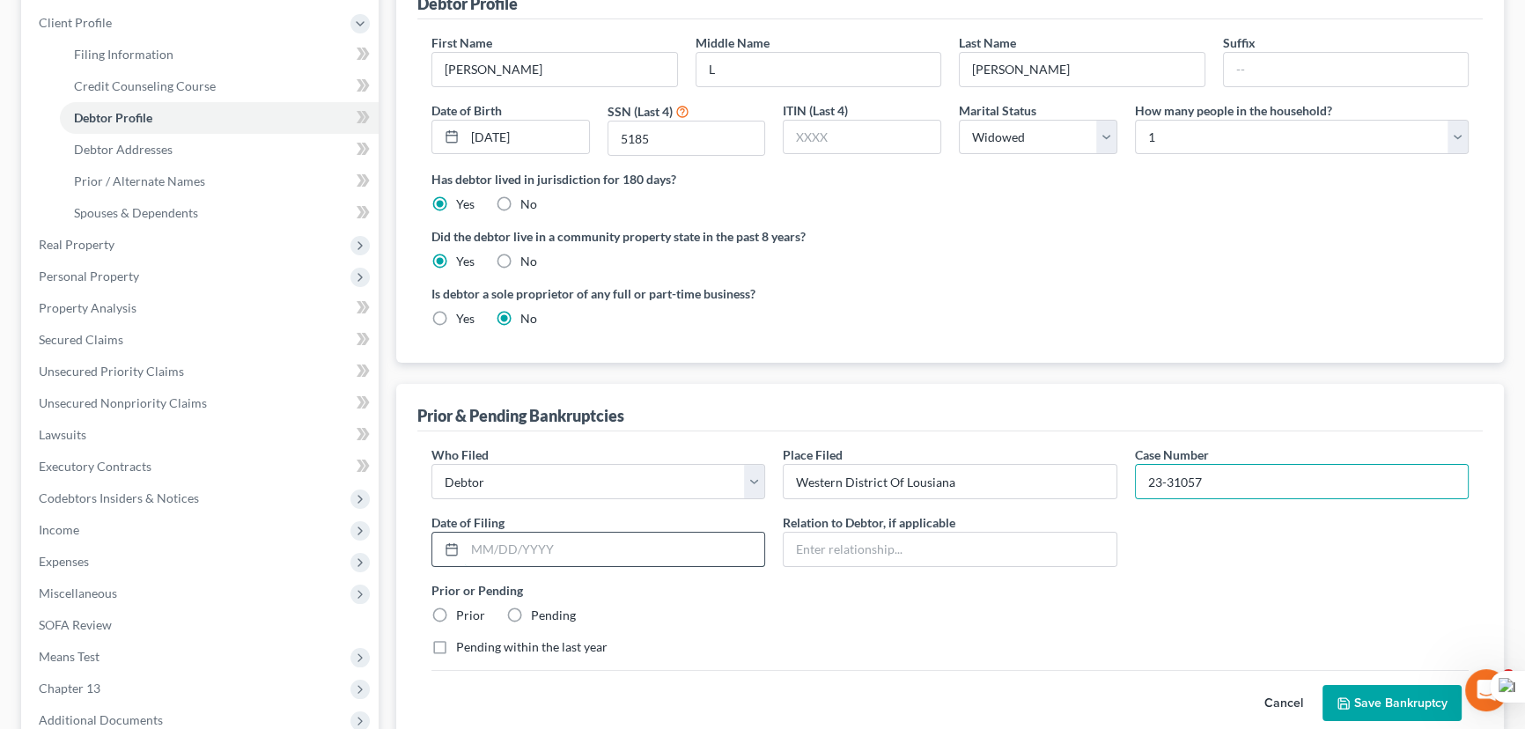
click at [511, 545] on input "text" at bounding box center [614, 549] width 299 height 33
type input "09/21/2023"
click at [456, 608] on label "Prior" at bounding box center [470, 616] width 29 height 18
click at [463, 608] on input "Prior" at bounding box center [468, 612] width 11 height 11
radio input "true"
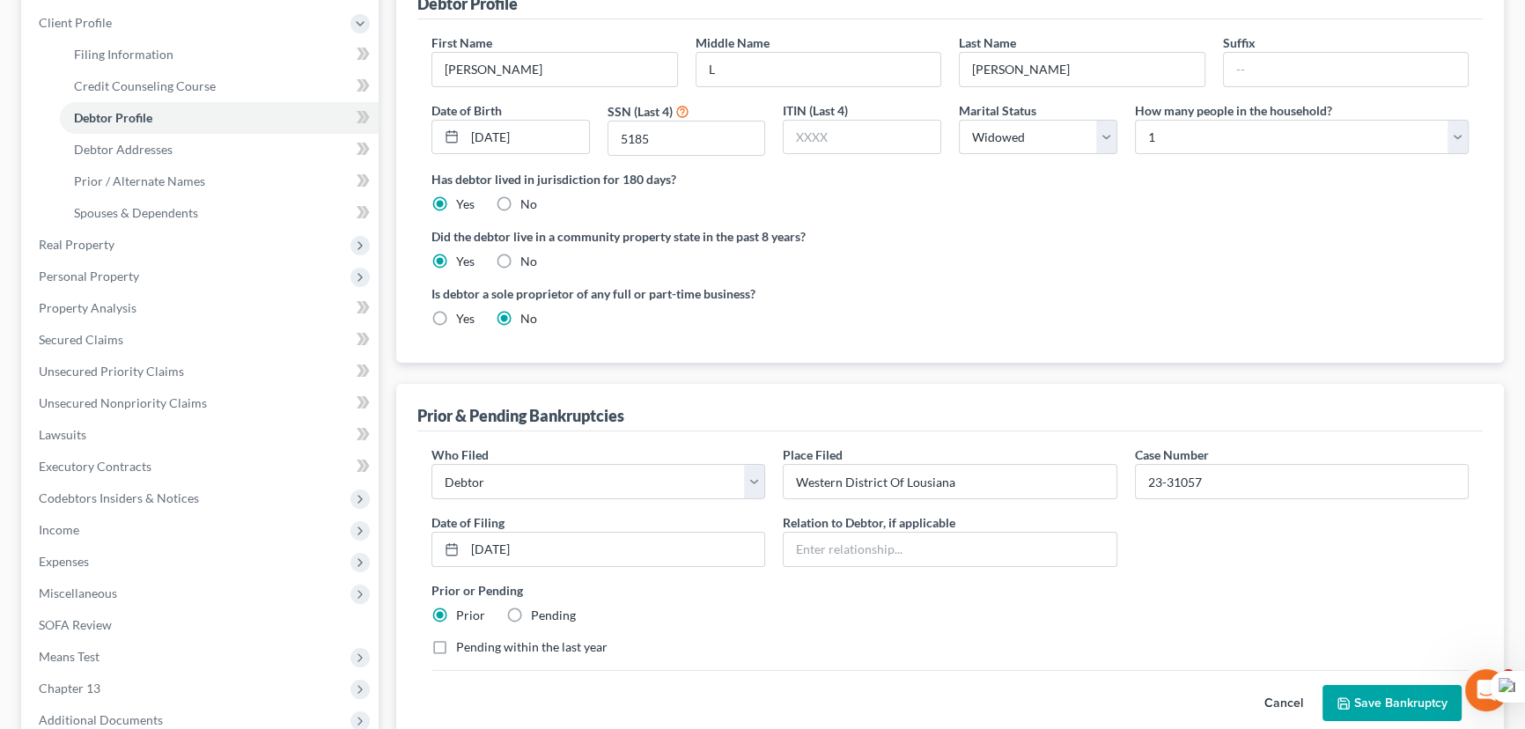
click at [1359, 703] on button "Save Bankruptcy" at bounding box center [1392, 703] width 139 height 37
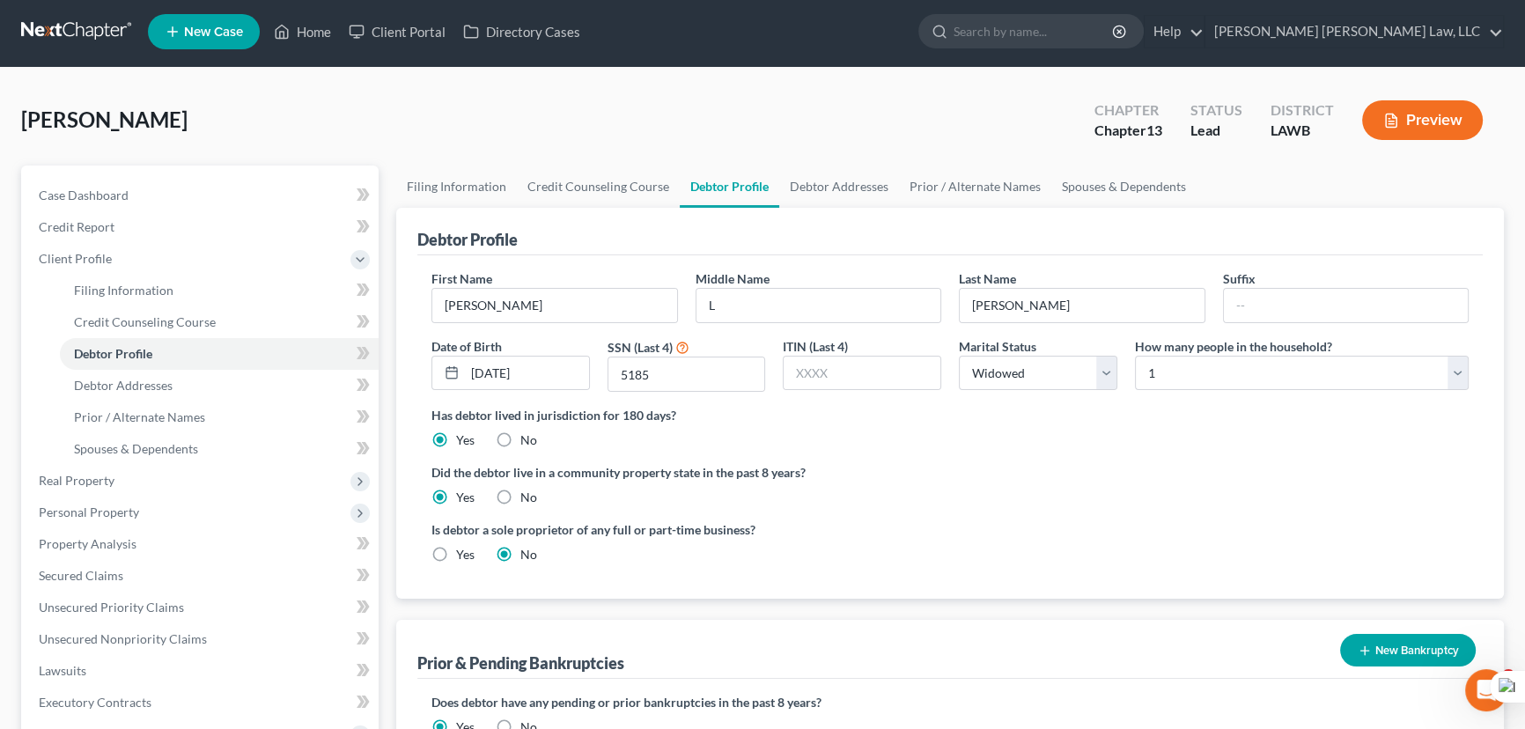
scroll to position [0, 0]
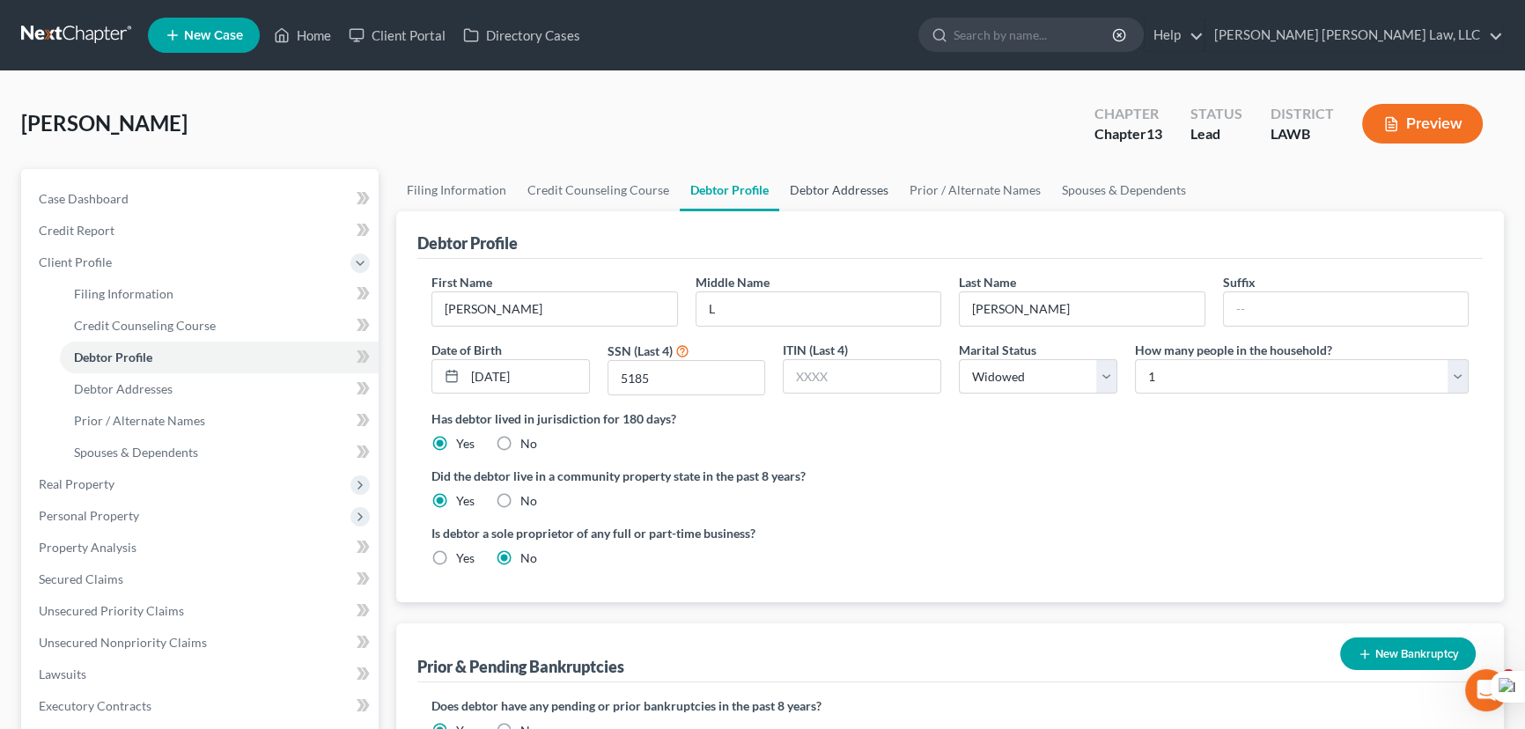
click at [849, 190] on link "Debtor Addresses" at bounding box center [839, 190] width 120 height 42
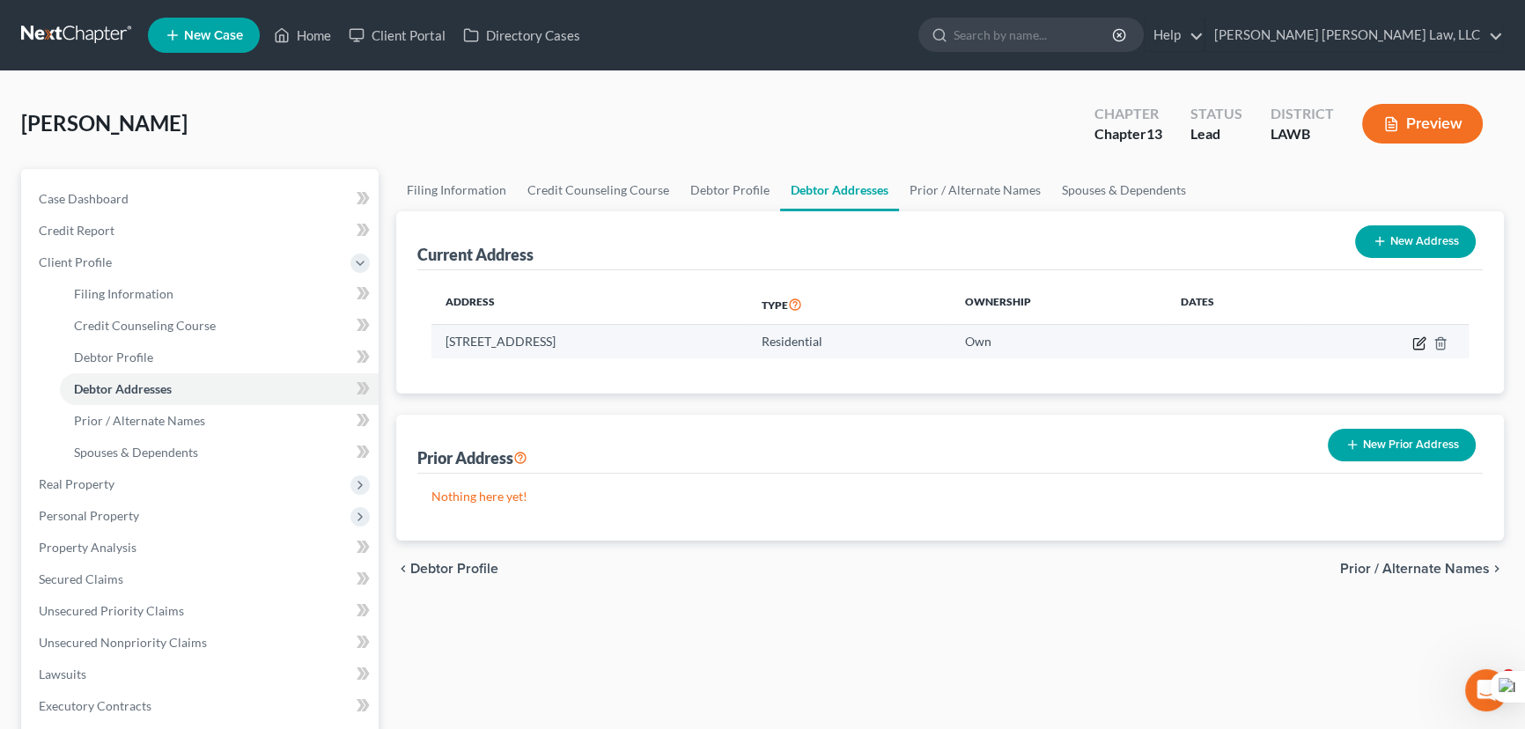
click at [1418, 345] on icon "button" at bounding box center [1419, 343] width 14 height 14
select select "19"
select select "0"
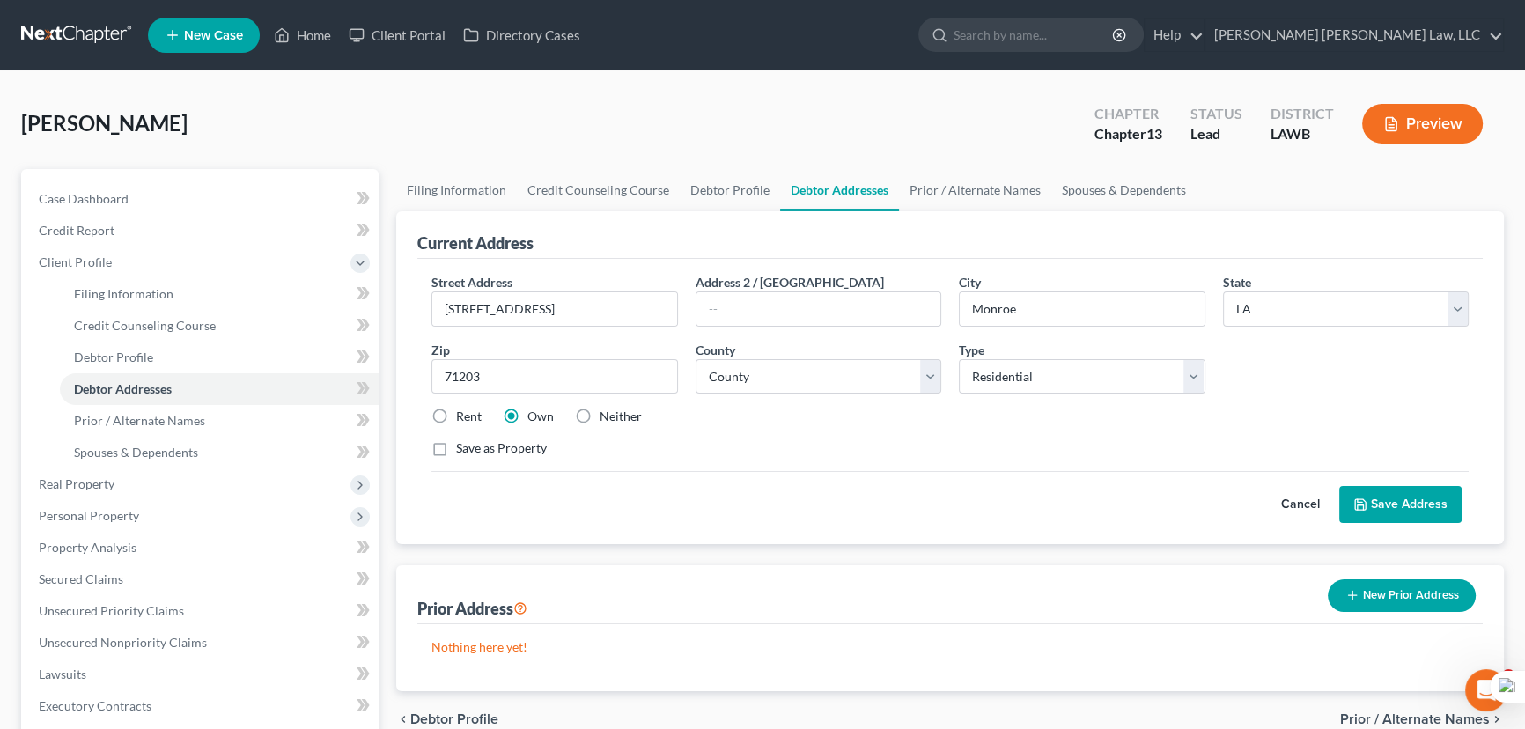
click at [456, 446] on label "Save as Property" at bounding box center [501, 448] width 91 height 18
click at [463, 446] on input "Save as Property" at bounding box center [468, 444] width 11 height 11
checkbox input "true"
click at [1380, 499] on button "Save Address" at bounding box center [1400, 504] width 122 height 37
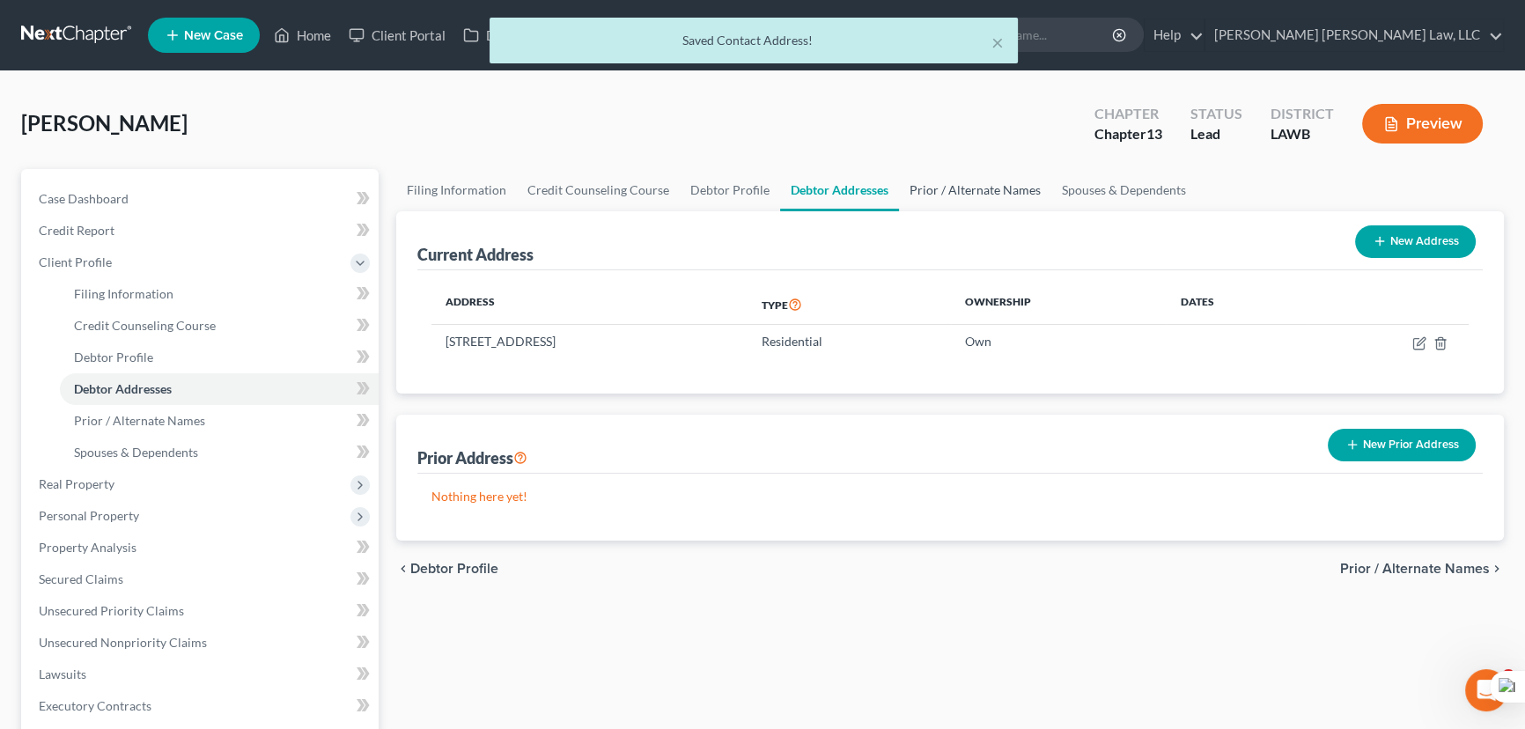
click at [970, 193] on link "Prior / Alternate Names" at bounding box center [975, 190] width 152 height 42
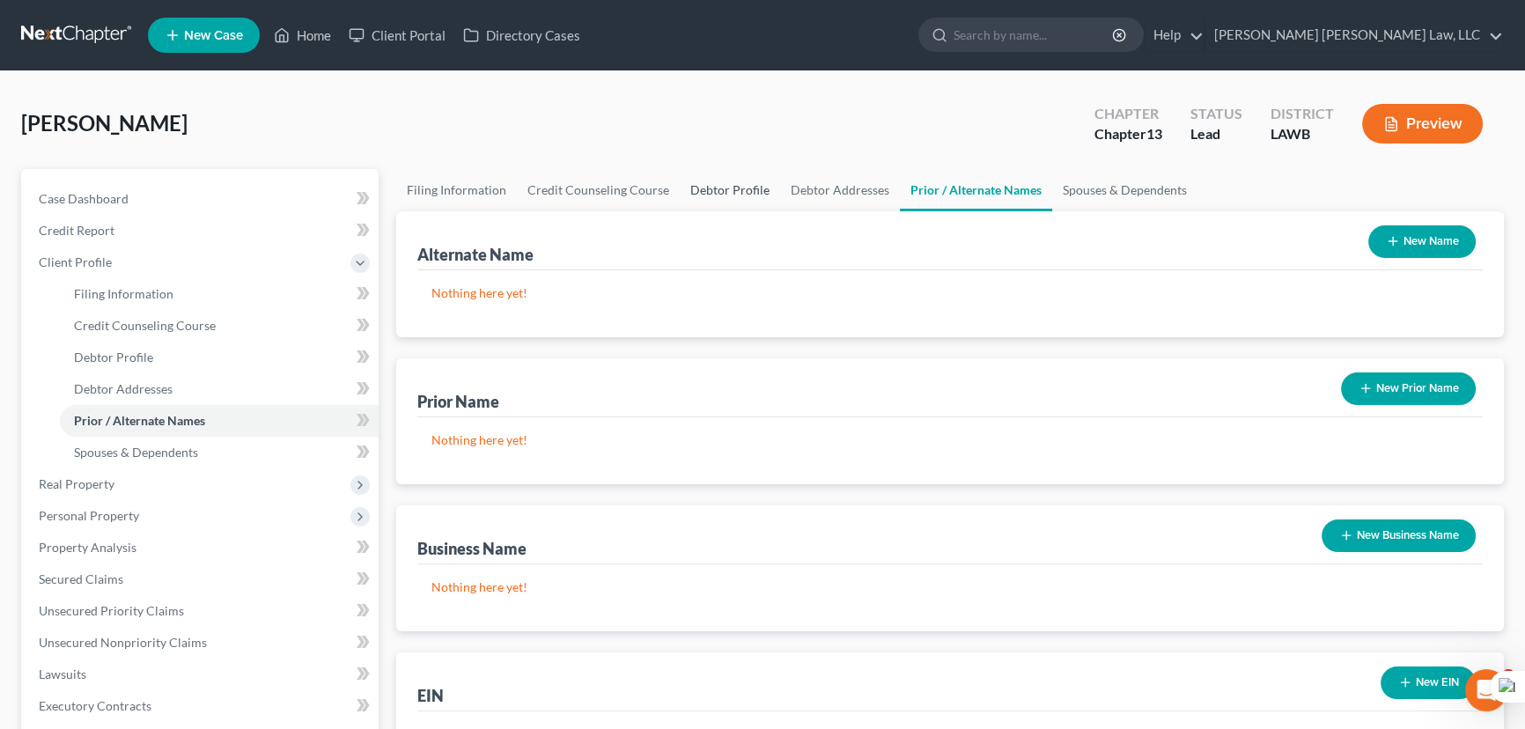
click at [680, 171] on link "Debtor Profile" at bounding box center [730, 190] width 100 height 42
select select "4"
select select "0"
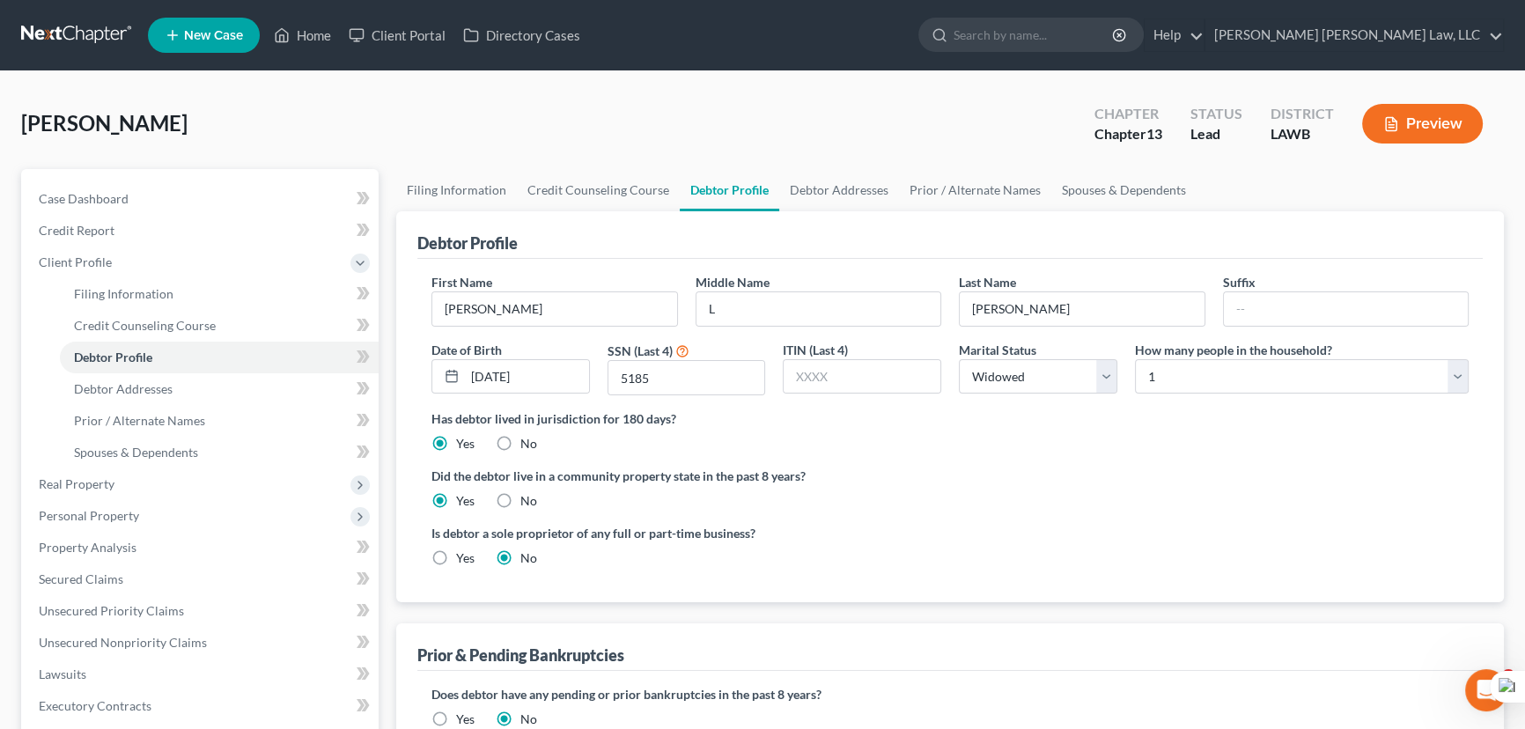
radio input "true"
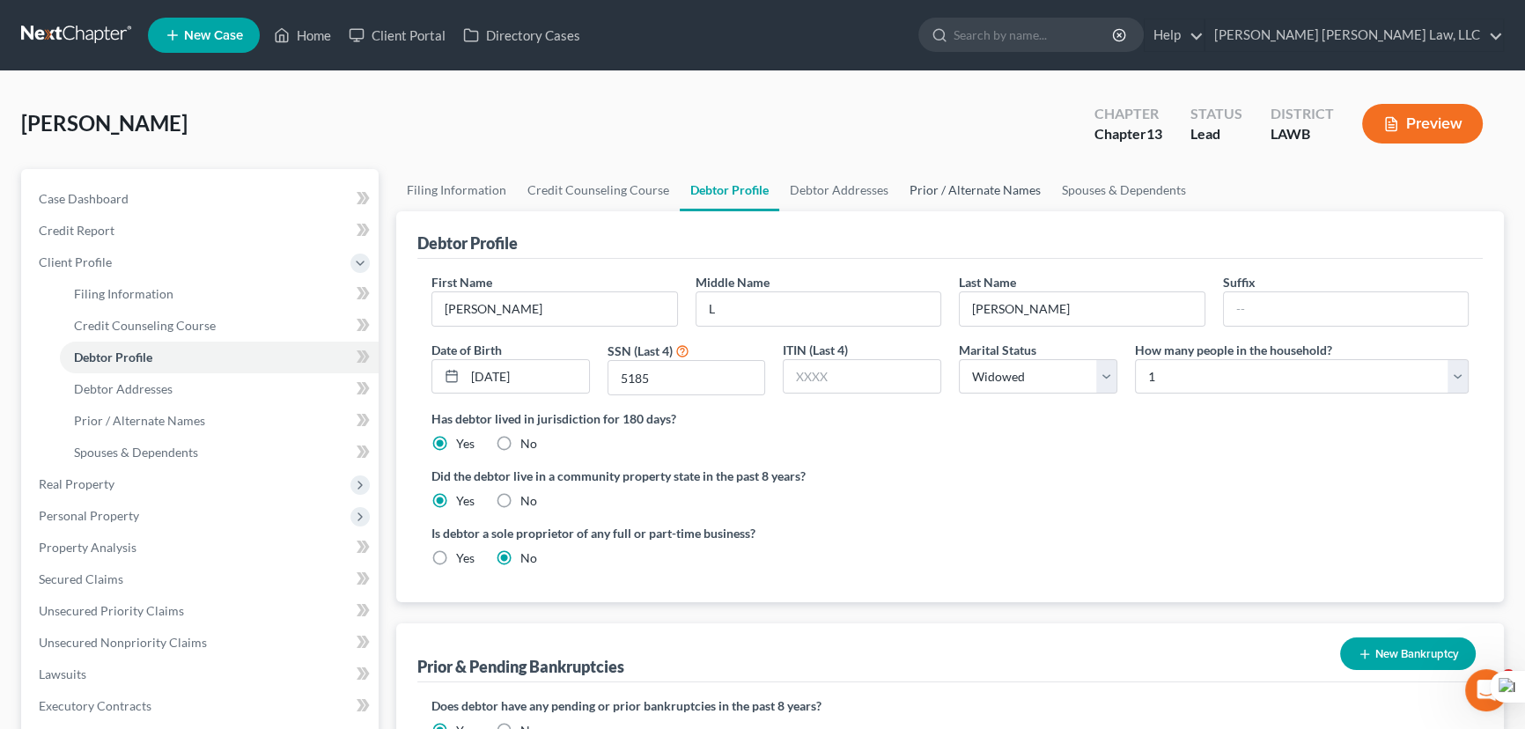
click at [972, 189] on link "Prior / Alternate Names" at bounding box center [975, 190] width 152 height 42
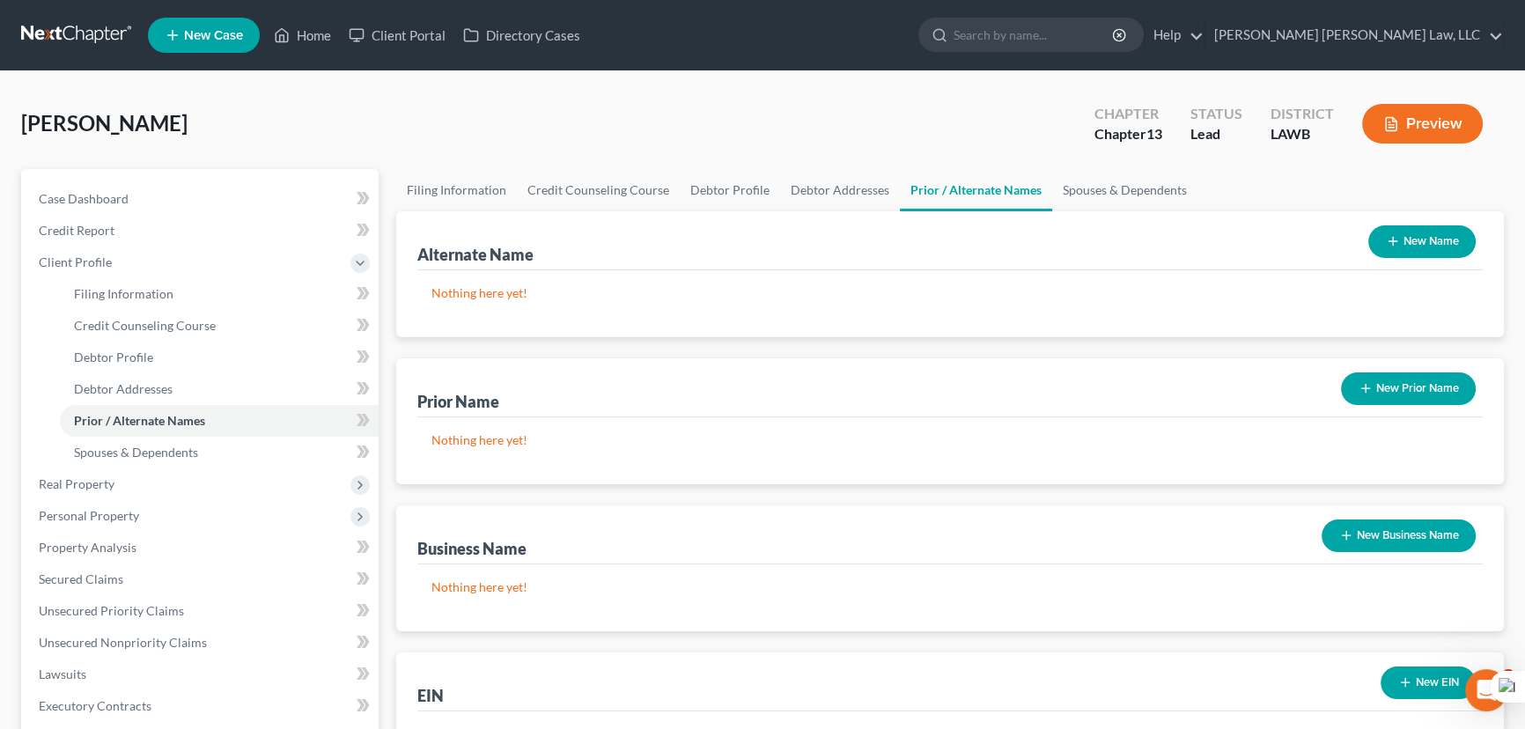
click at [1406, 253] on button "New Name" at bounding box center [1421, 241] width 107 height 33
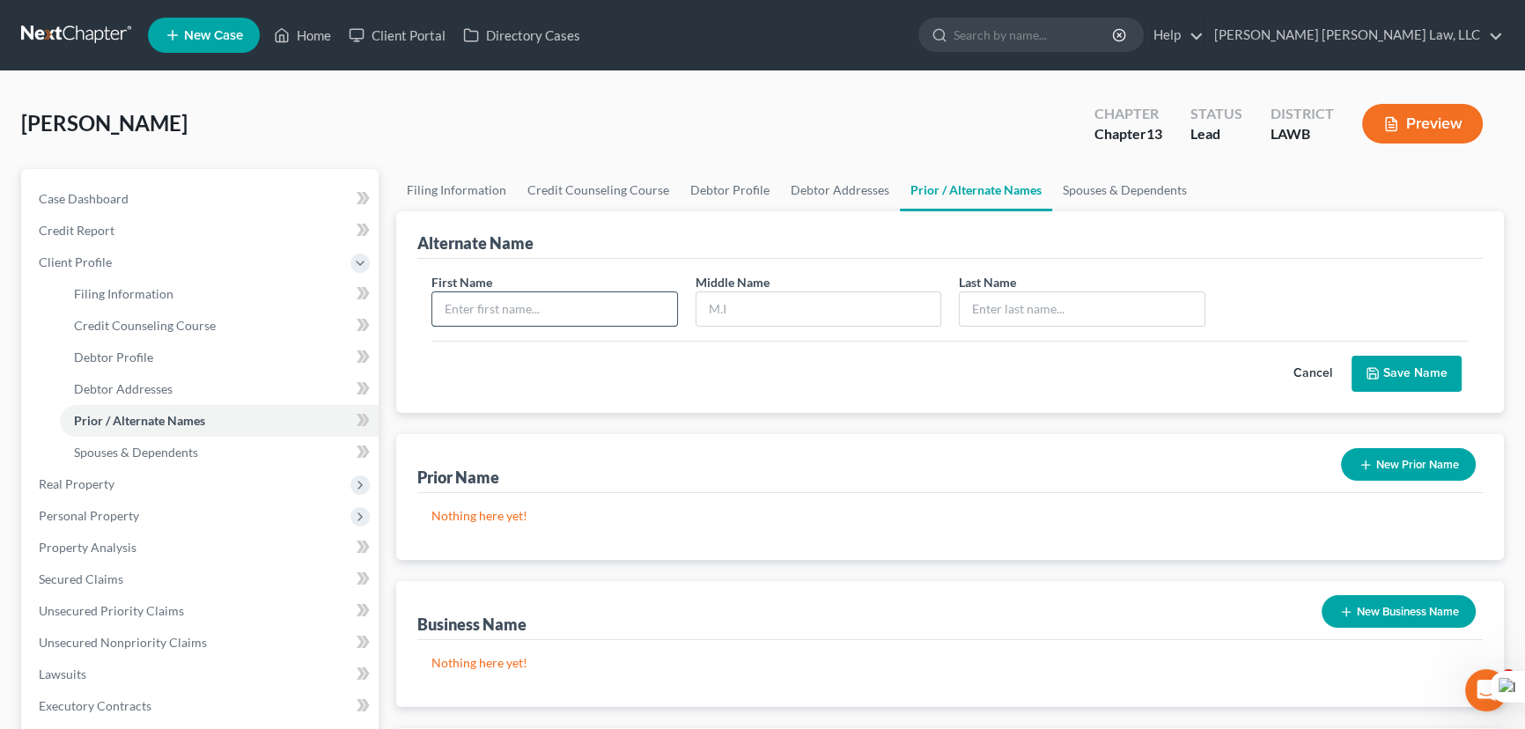
click at [628, 299] on input "text" at bounding box center [554, 308] width 245 height 33
type input "N"
type input "Marvin"
type input "Buckhalter"
click at [1429, 376] on button "Save Name" at bounding box center [1407, 374] width 110 height 37
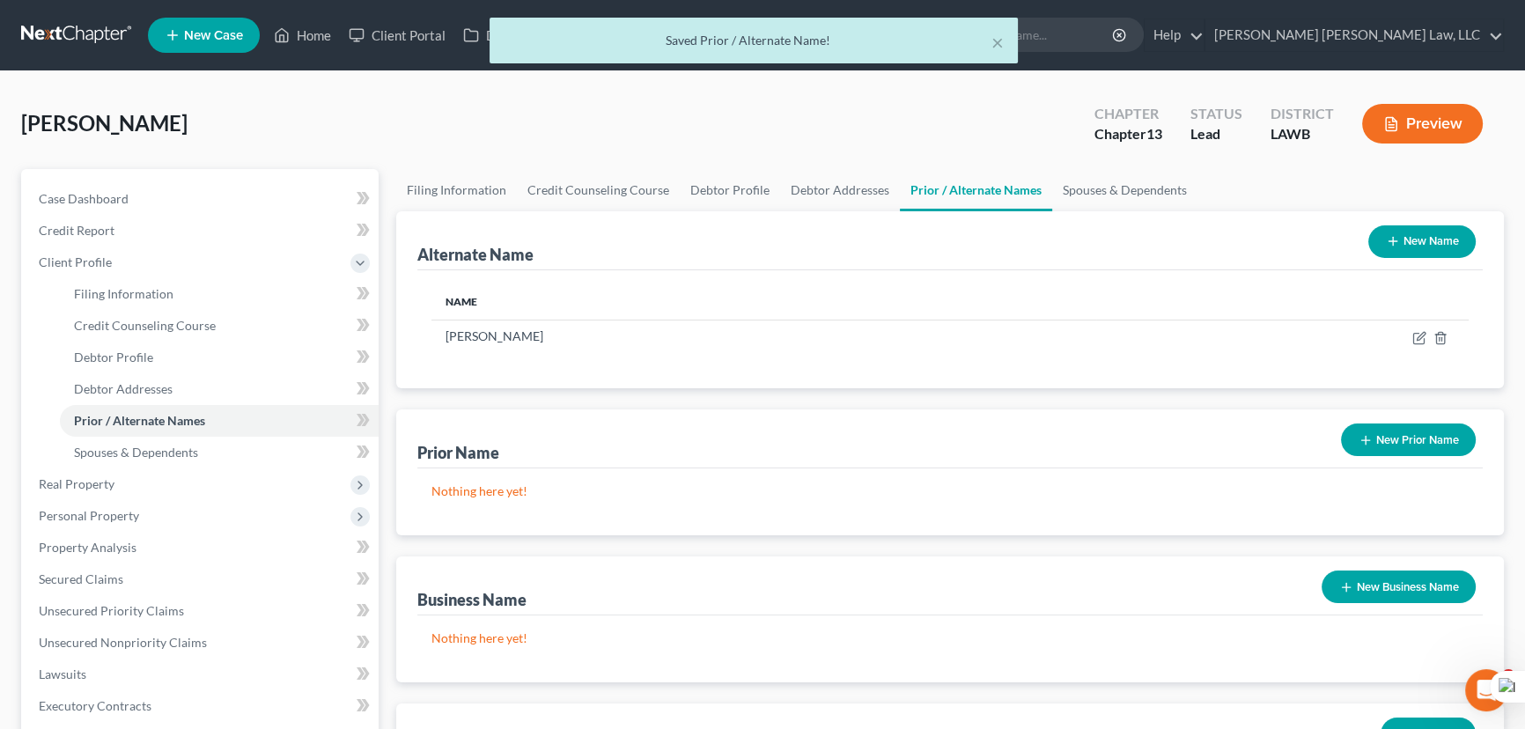
click at [1435, 237] on button "New Name" at bounding box center [1421, 241] width 107 height 33
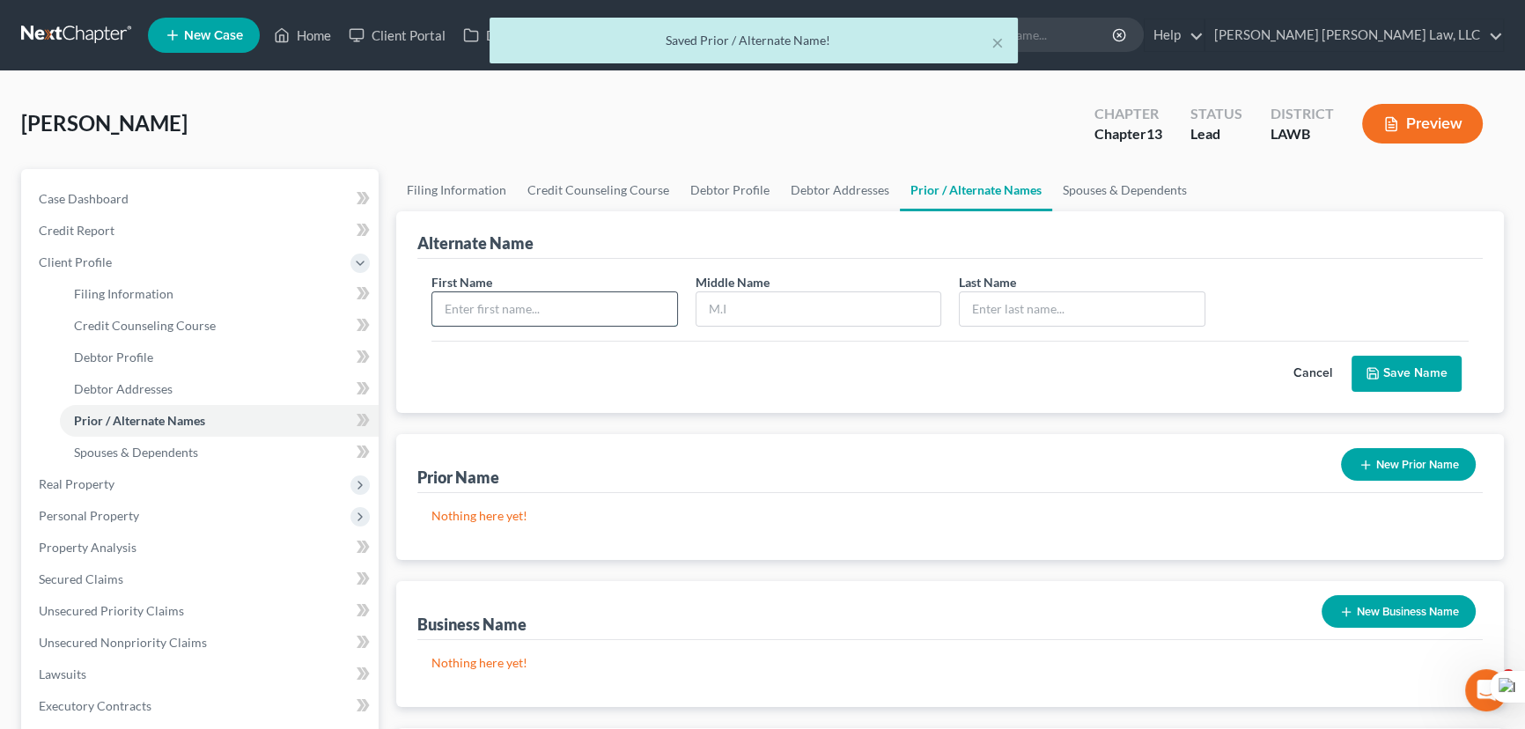
click at [471, 312] on input "text" at bounding box center [554, 308] width 245 height 33
type input "Marvin"
type input "Leo"
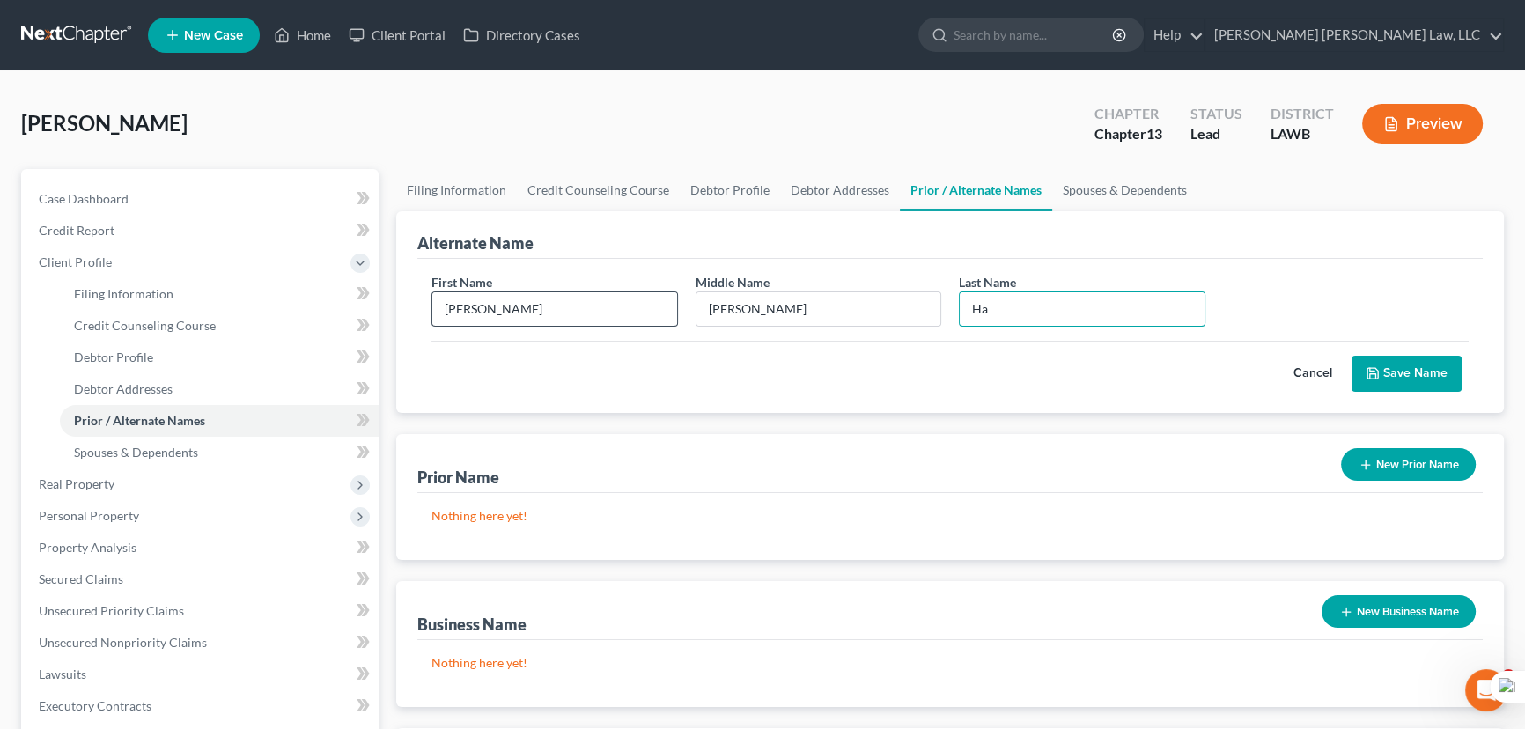
type input "H"
type input "Buckhalter"
click at [1393, 362] on button "Save Name" at bounding box center [1407, 374] width 110 height 37
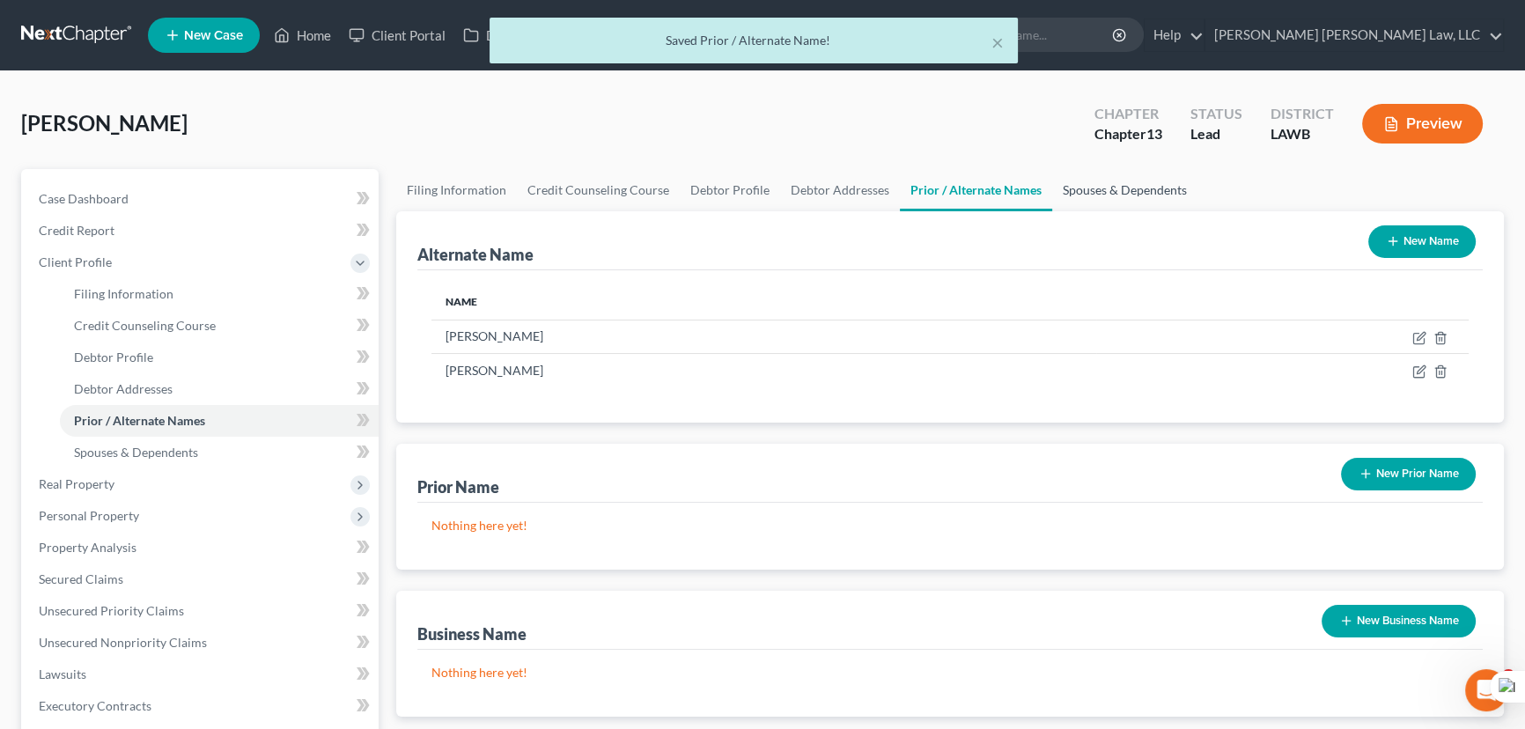
drag, startPoint x: 1120, startPoint y: 193, endPoint x: 1024, endPoint y: 105, distance: 130.3
click at [1120, 193] on link "Spouses & Dependents" at bounding box center [1124, 190] width 145 height 42
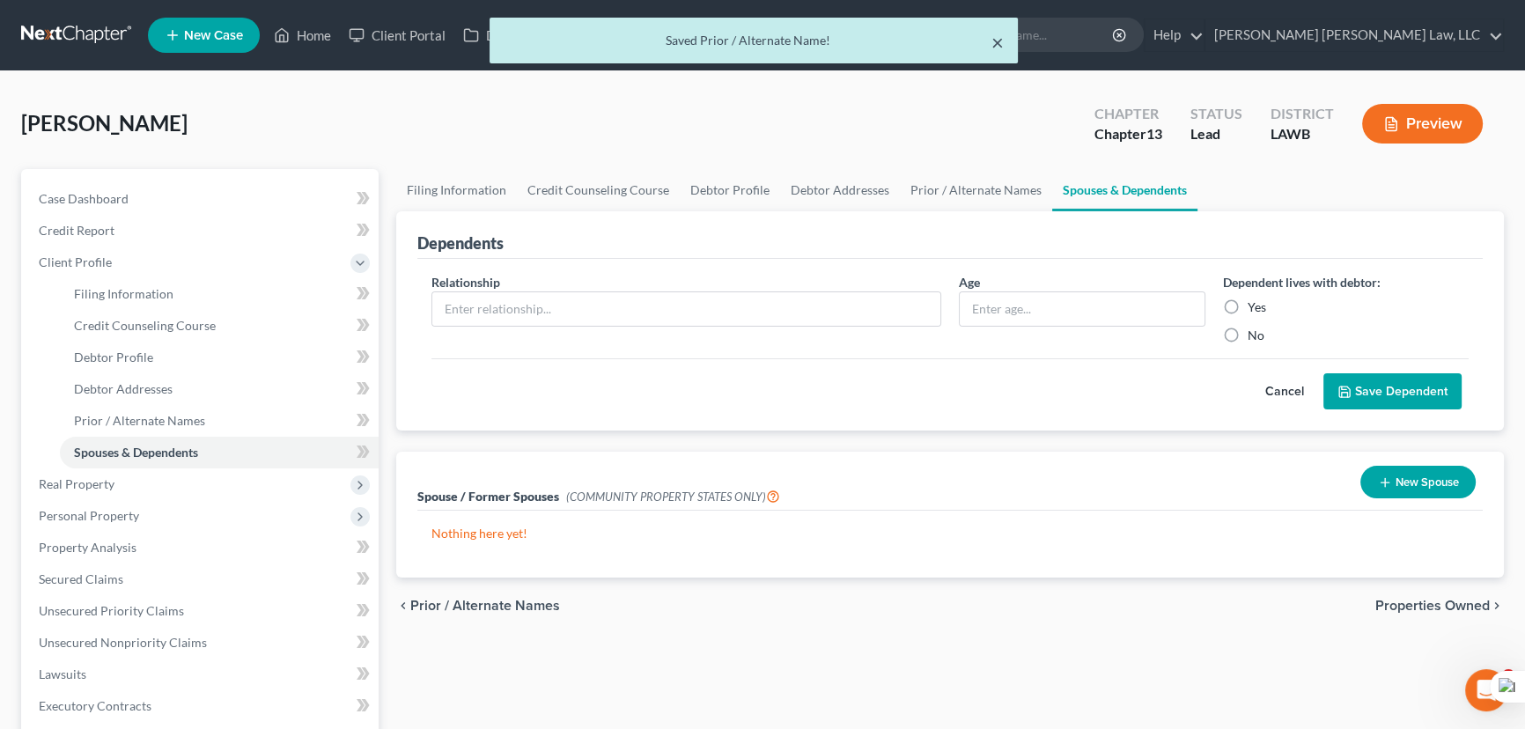
click at [995, 41] on button "×" at bounding box center [997, 42] width 12 height 21
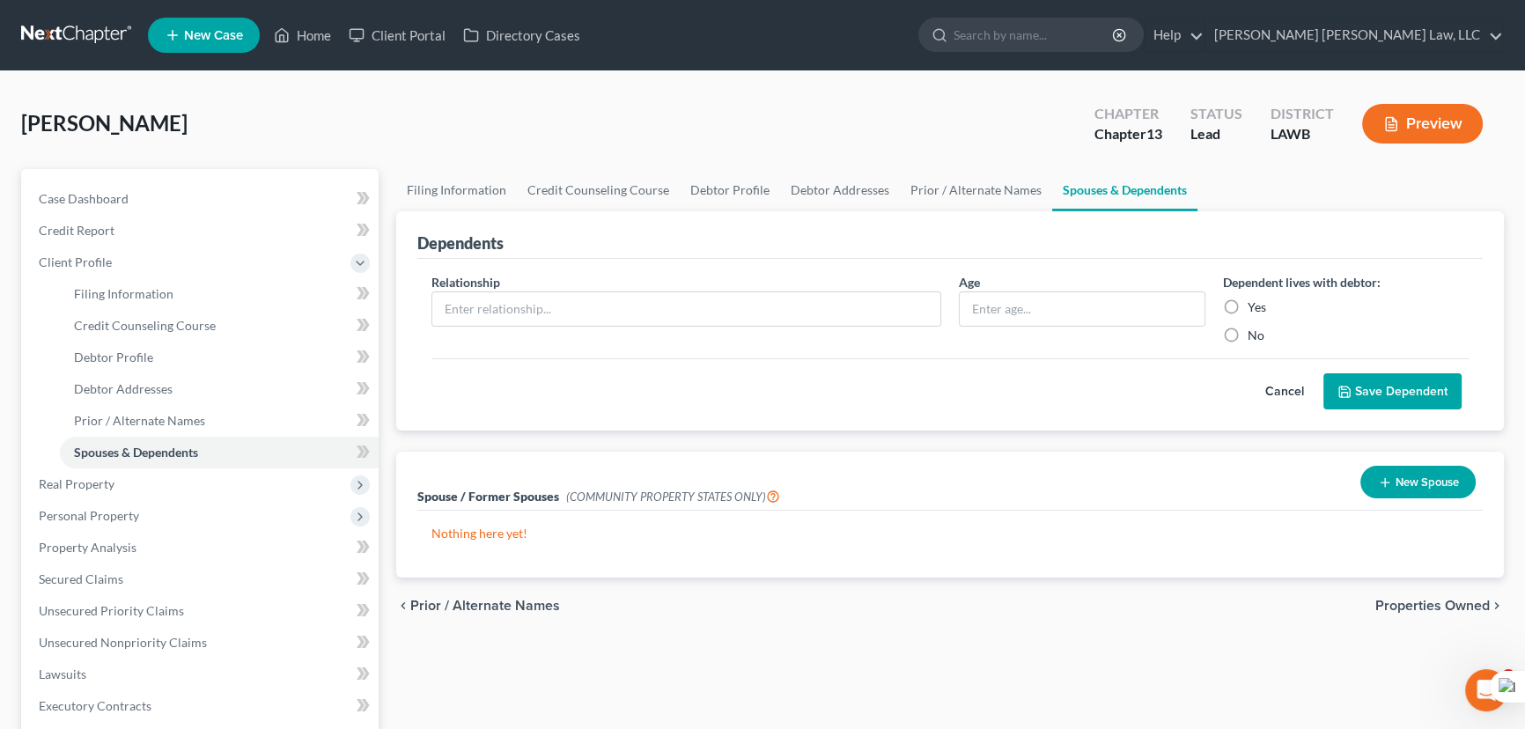
click at [1286, 387] on button "Cancel" at bounding box center [1284, 391] width 77 height 35
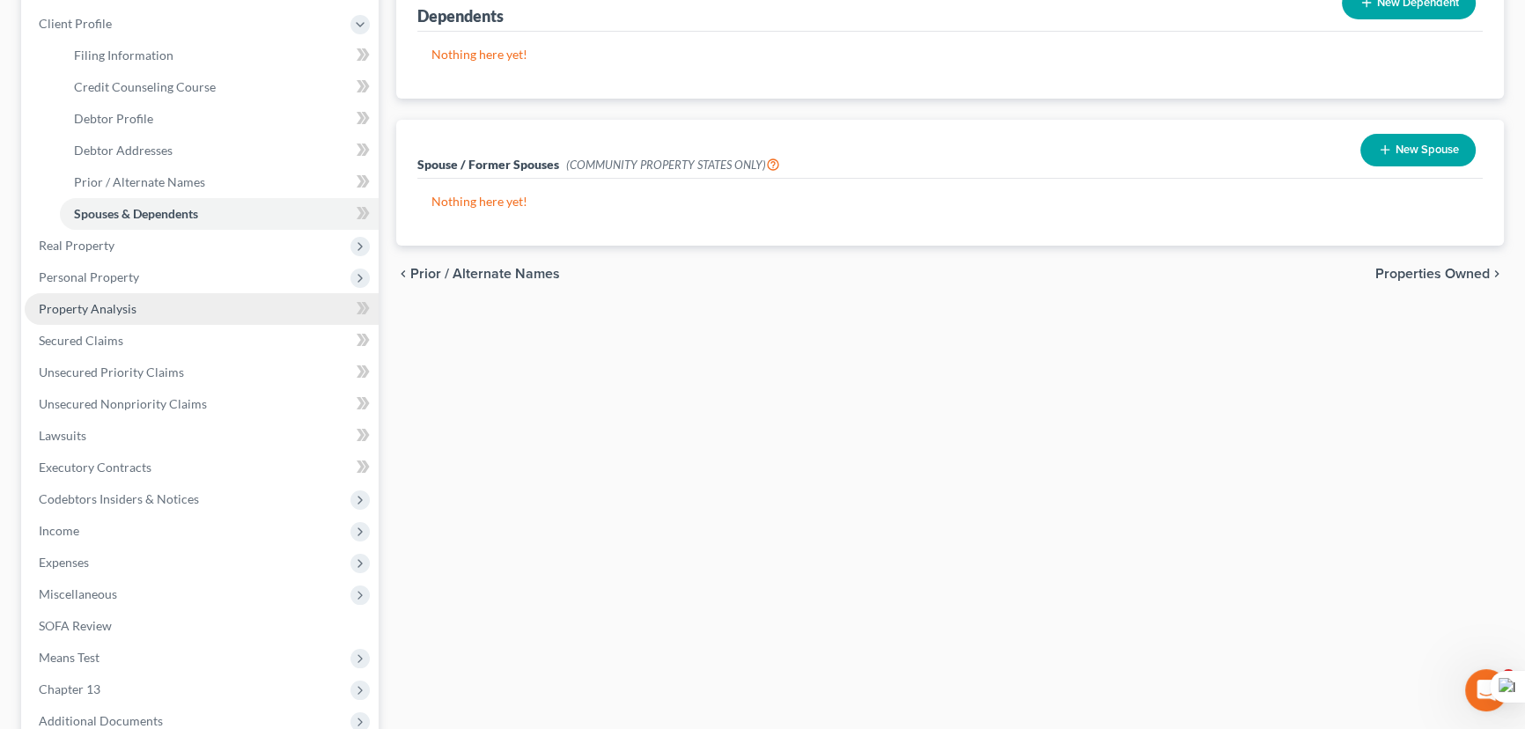
scroll to position [240, 0]
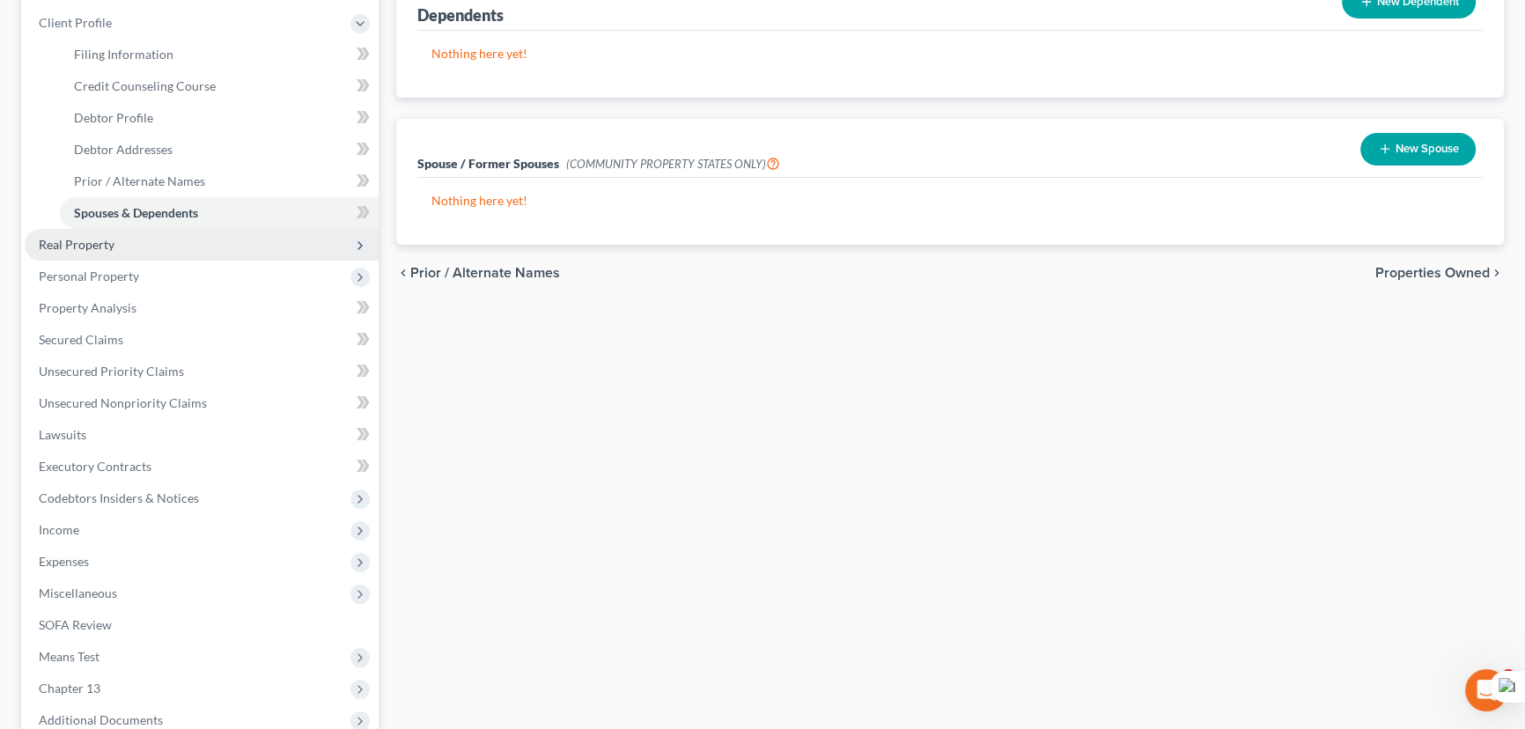
drag, startPoint x: 98, startPoint y: 234, endPoint x: 112, endPoint y: 243, distance: 16.6
click at [98, 234] on span "Real Property" at bounding box center [202, 245] width 354 height 32
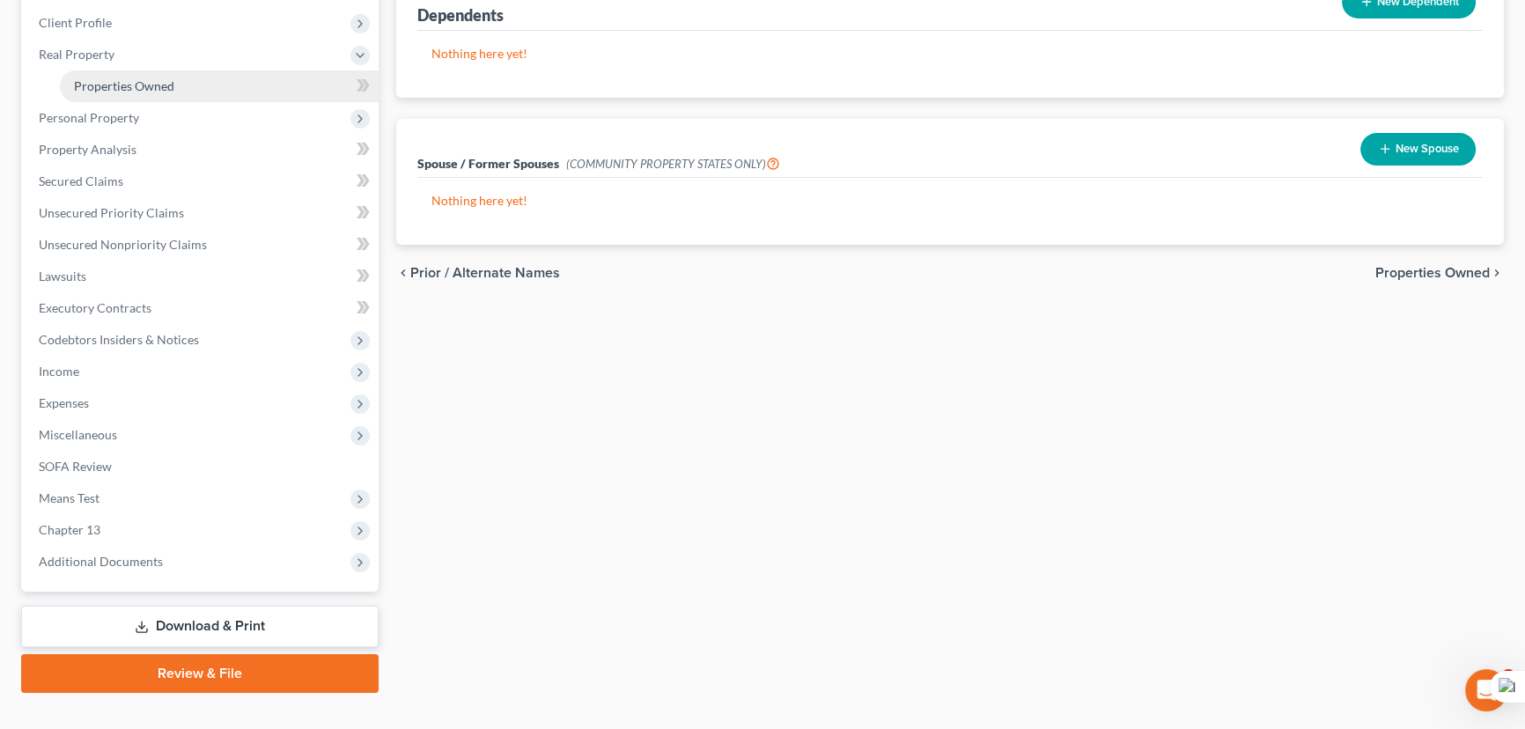
click at [151, 80] on span "Properties Owned" at bounding box center [124, 85] width 100 height 15
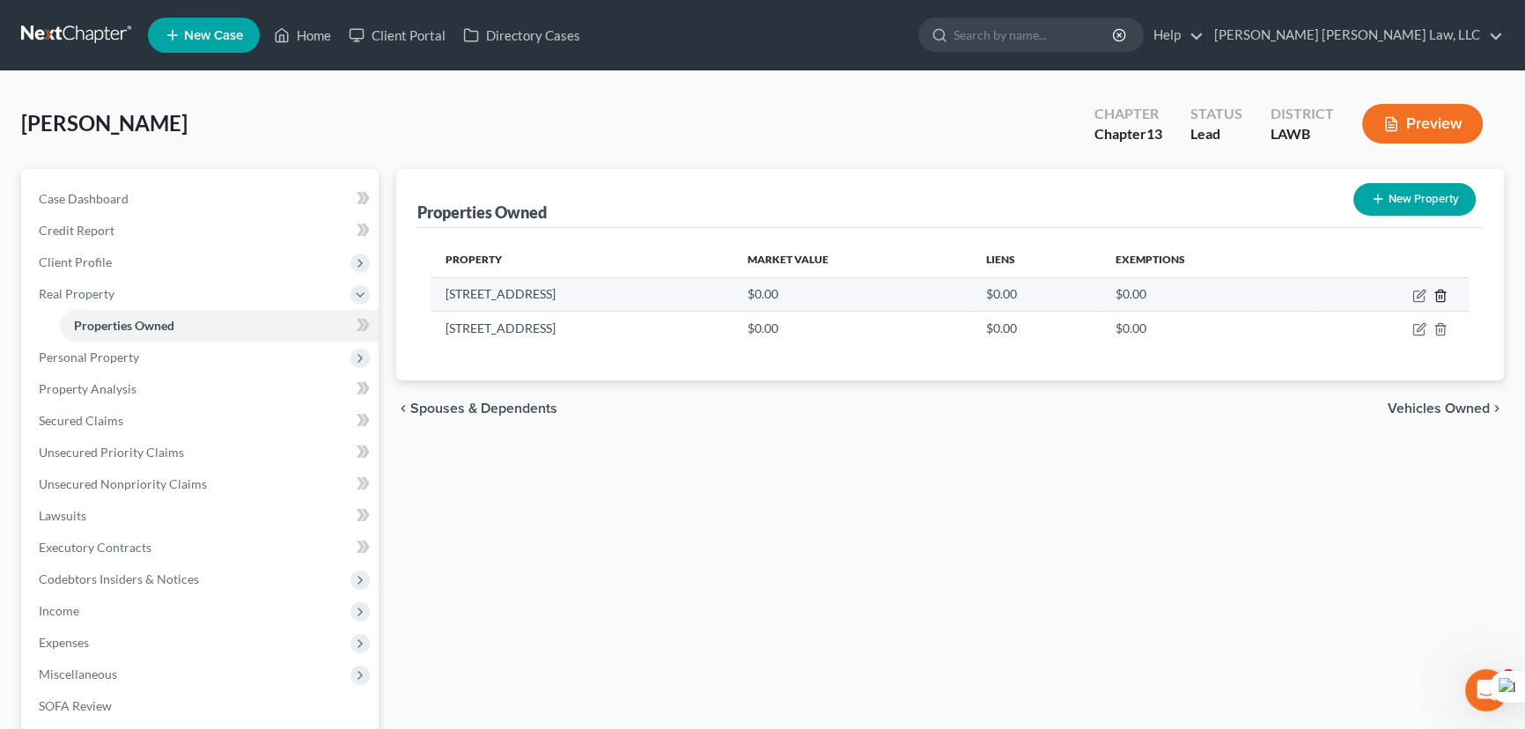
click at [1436, 298] on icon "button" at bounding box center [1440, 295] width 8 height 11
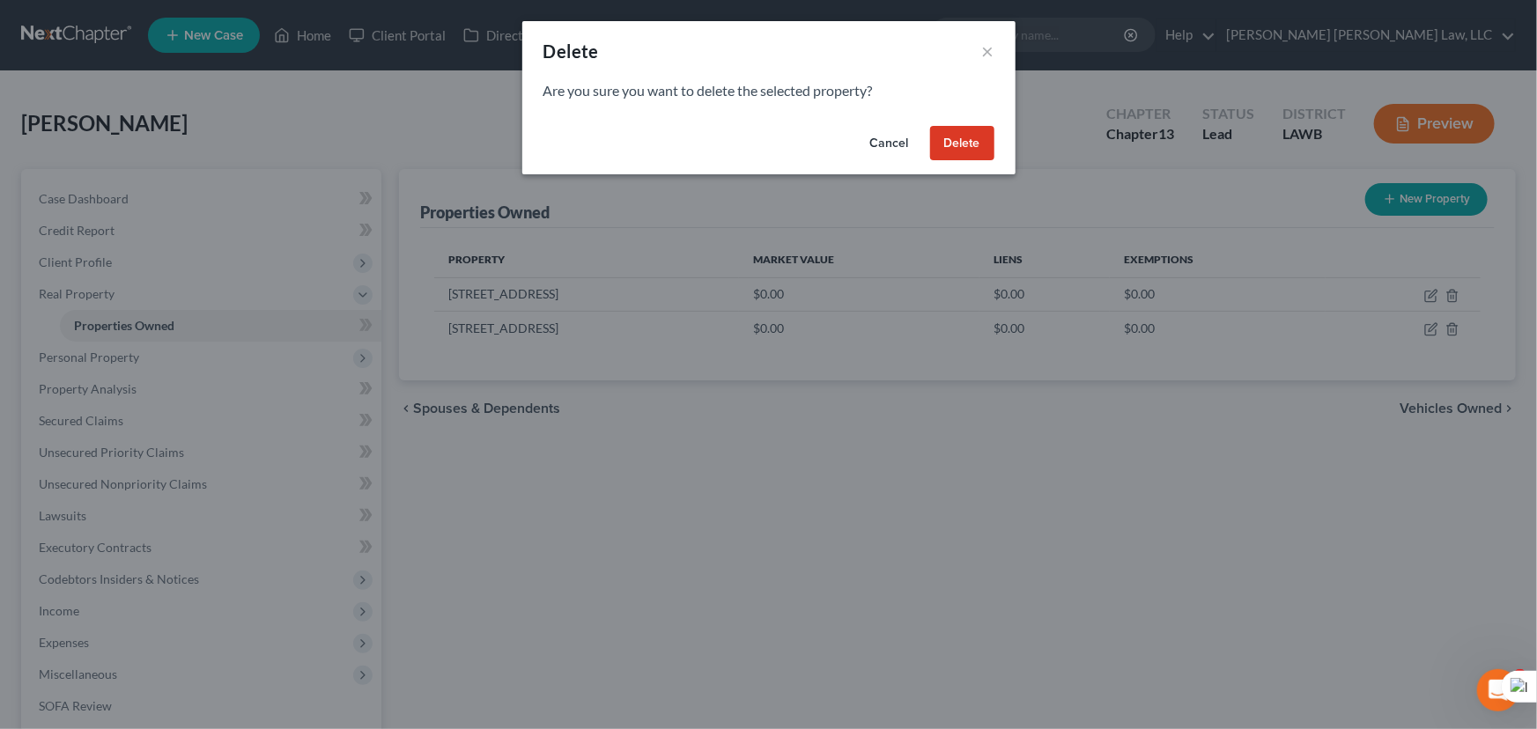
click at [945, 139] on button "Delete" at bounding box center [962, 143] width 64 height 35
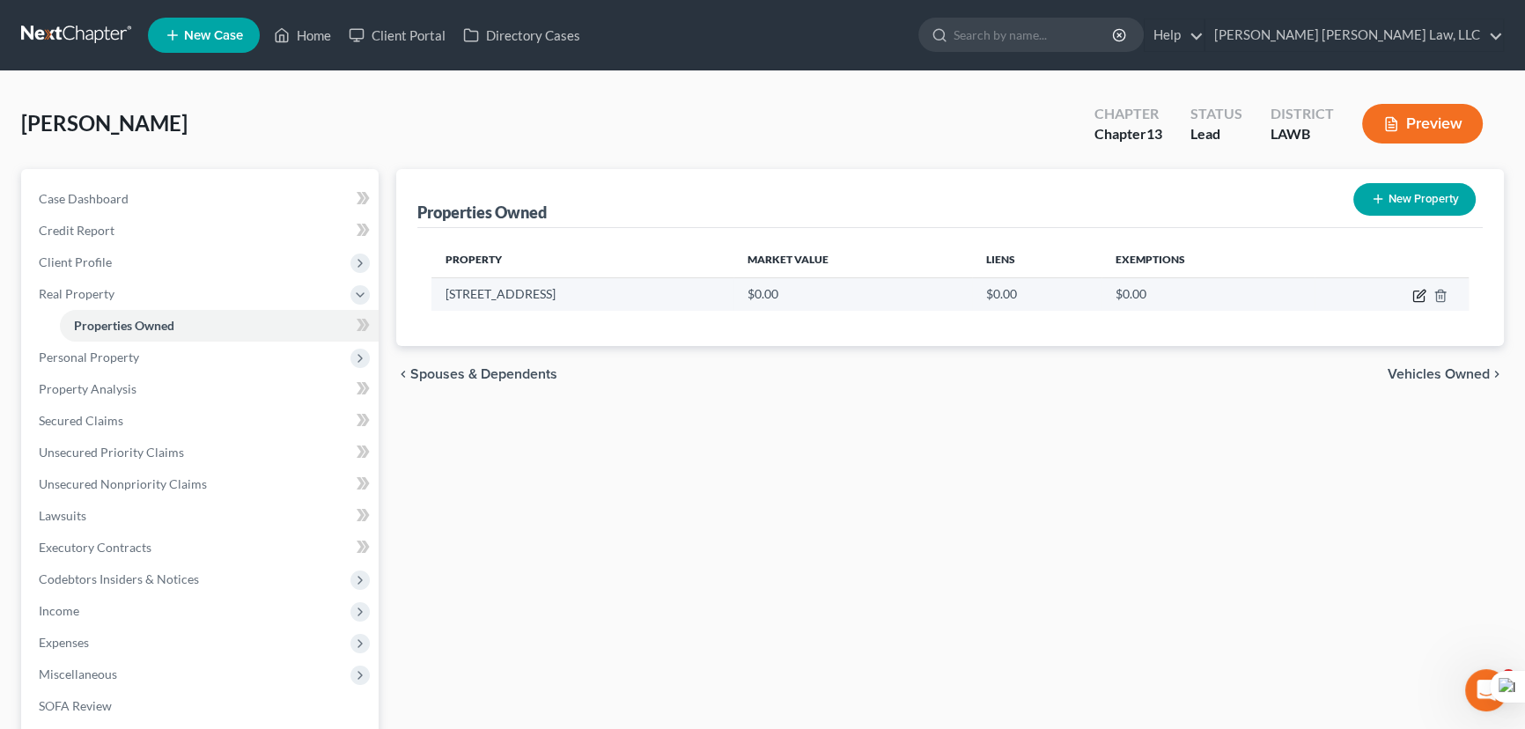
click at [1417, 299] on icon "button" at bounding box center [1418, 296] width 11 height 11
select select "19"
select select "36"
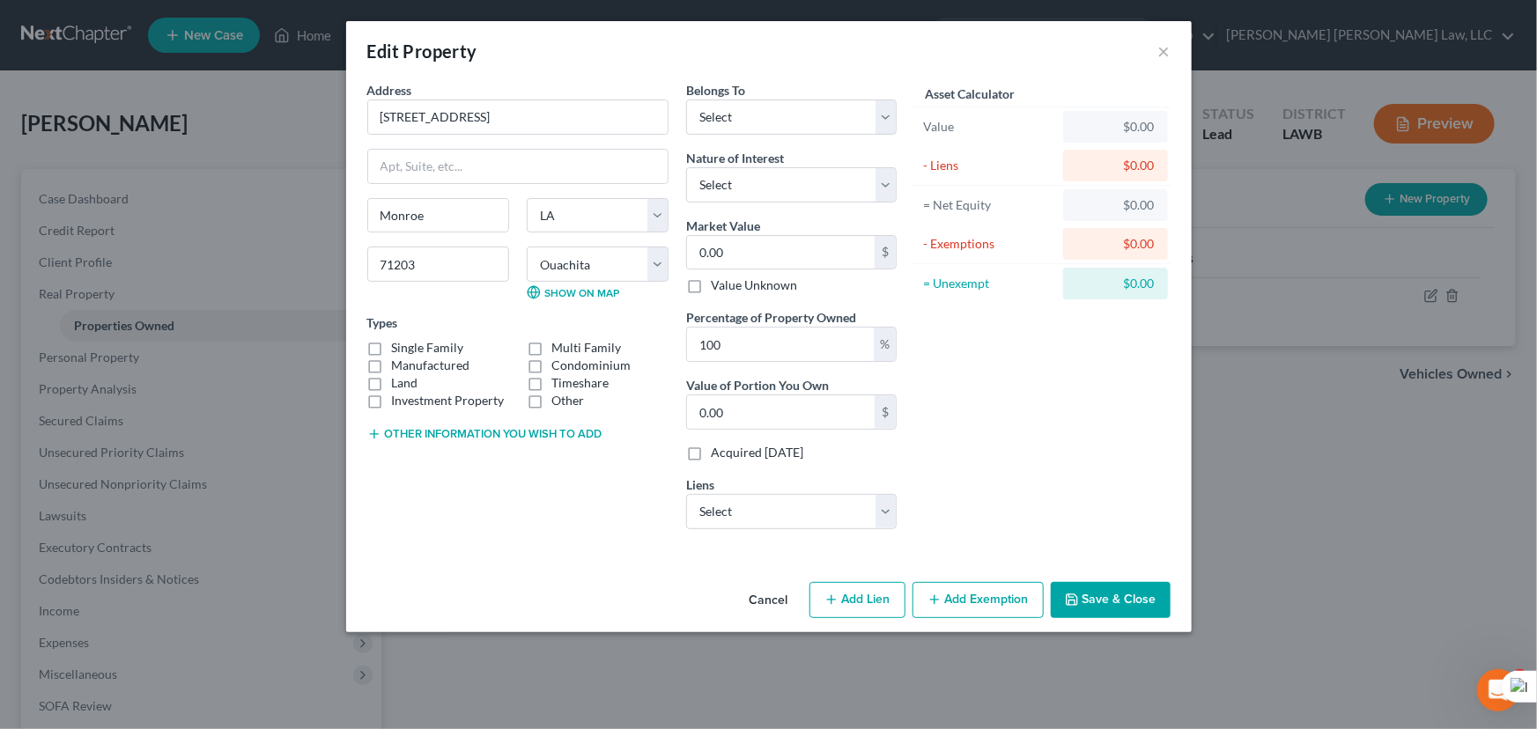
click at [392, 357] on label "Manufactured" at bounding box center [431, 366] width 78 height 18
click at [399, 357] on input "Manufactured" at bounding box center [404, 362] width 11 height 11
click at [392, 364] on label "Manufactured" at bounding box center [431, 366] width 78 height 18
click at [399, 364] on input "Manufactured" at bounding box center [404, 362] width 11 height 11
checkbox input "false"
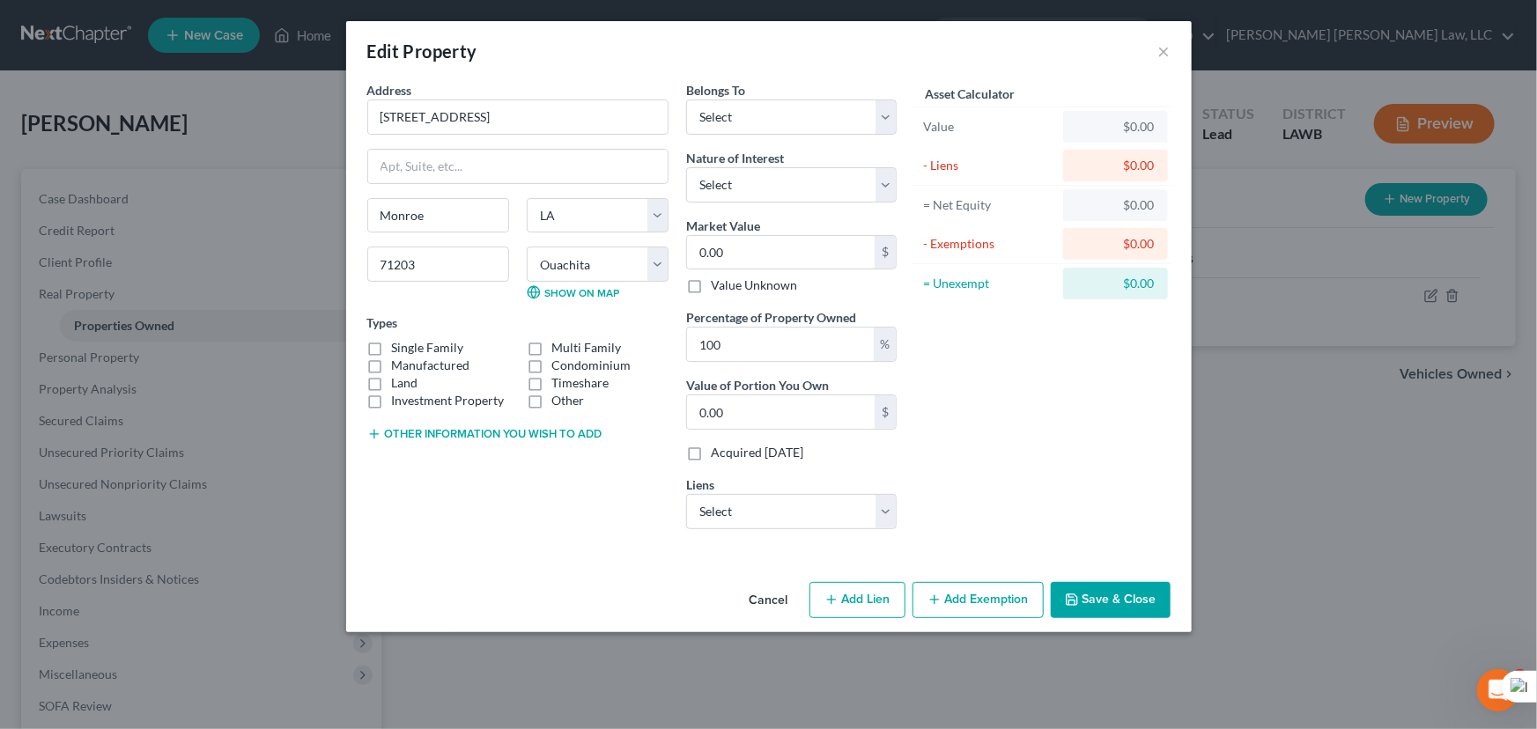
click at [392, 346] on label "Single Family" at bounding box center [428, 348] width 72 height 18
click at [399, 346] on input "Single Family" at bounding box center [404, 344] width 11 height 11
checkbox input "true"
click at [392, 392] on label "Investment Property" at bounding box center [448, 401] width 113 height 18
click at [399, 392] on input "Investment Property" at bounding box center [404, 397] width 11 height 11
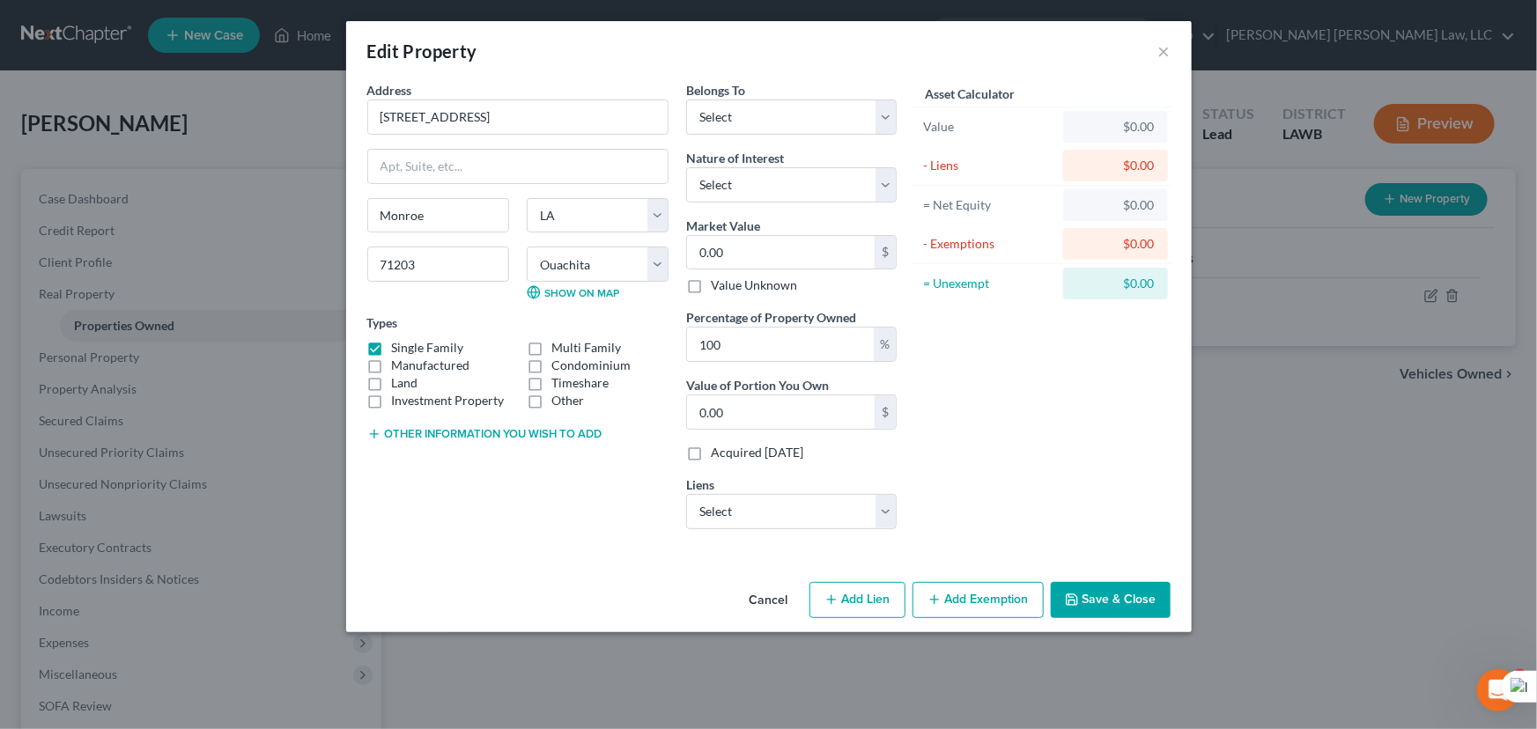
checkbox input "true"
click at [806, 253] on input "0.00" at bounding box center [781, 252] width 188 height 33
click at [743, 247] on input "0.00" at bounding box center [781, 252] width 188 height 33
drag, startPoint x: 740, startPoint y: 255, endPoint x: 625, endPoint y: 254, distance: 114.5
click at [627, 255] on div "Address * 102 Mayhaw Street Monroe State AL AK AR AZ CA CO CT DE DC FL GA GU HI…" at bounding box center [631, 312] width 547 height 462
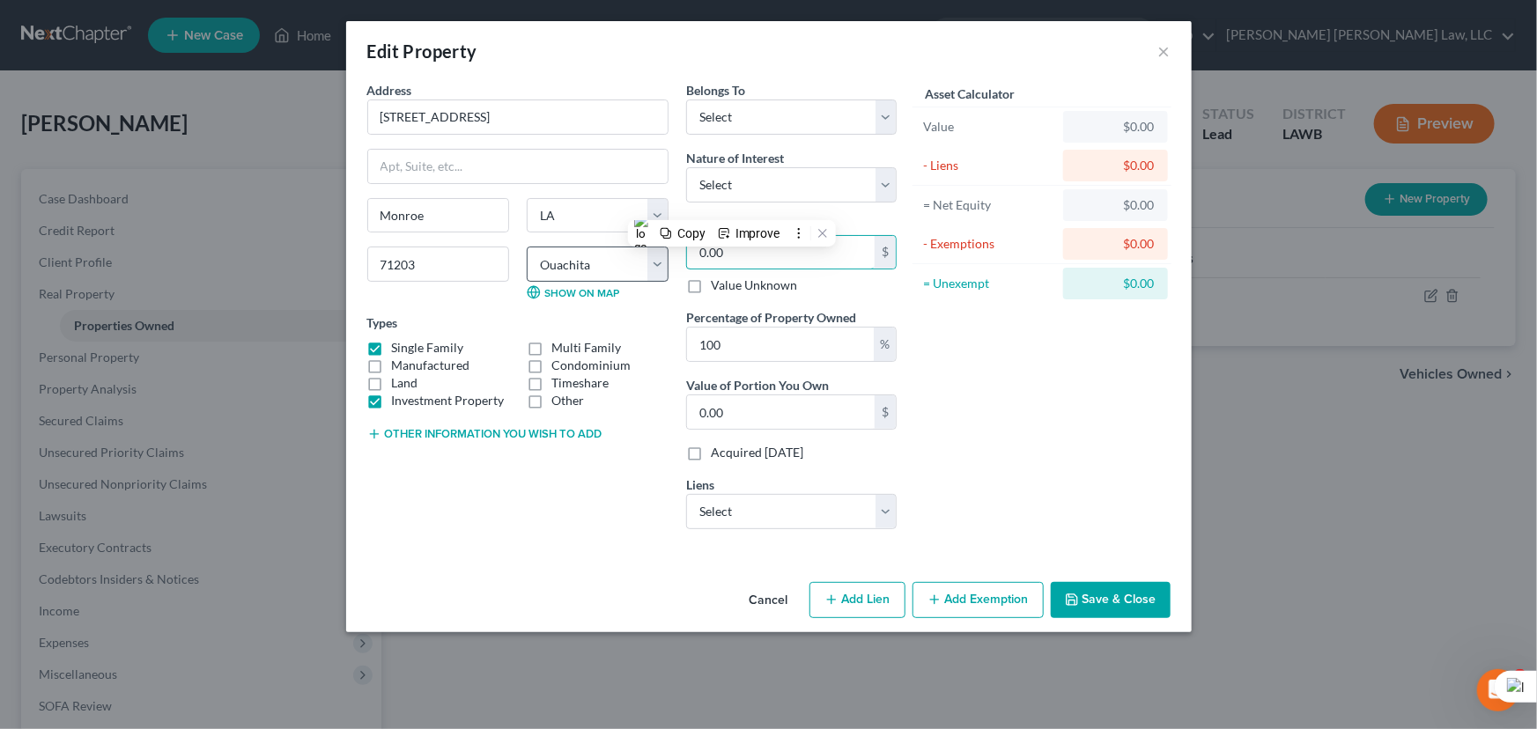
type input "2"
type input "2.00"
type input "233"
type input "233.00"
type input "233,900"
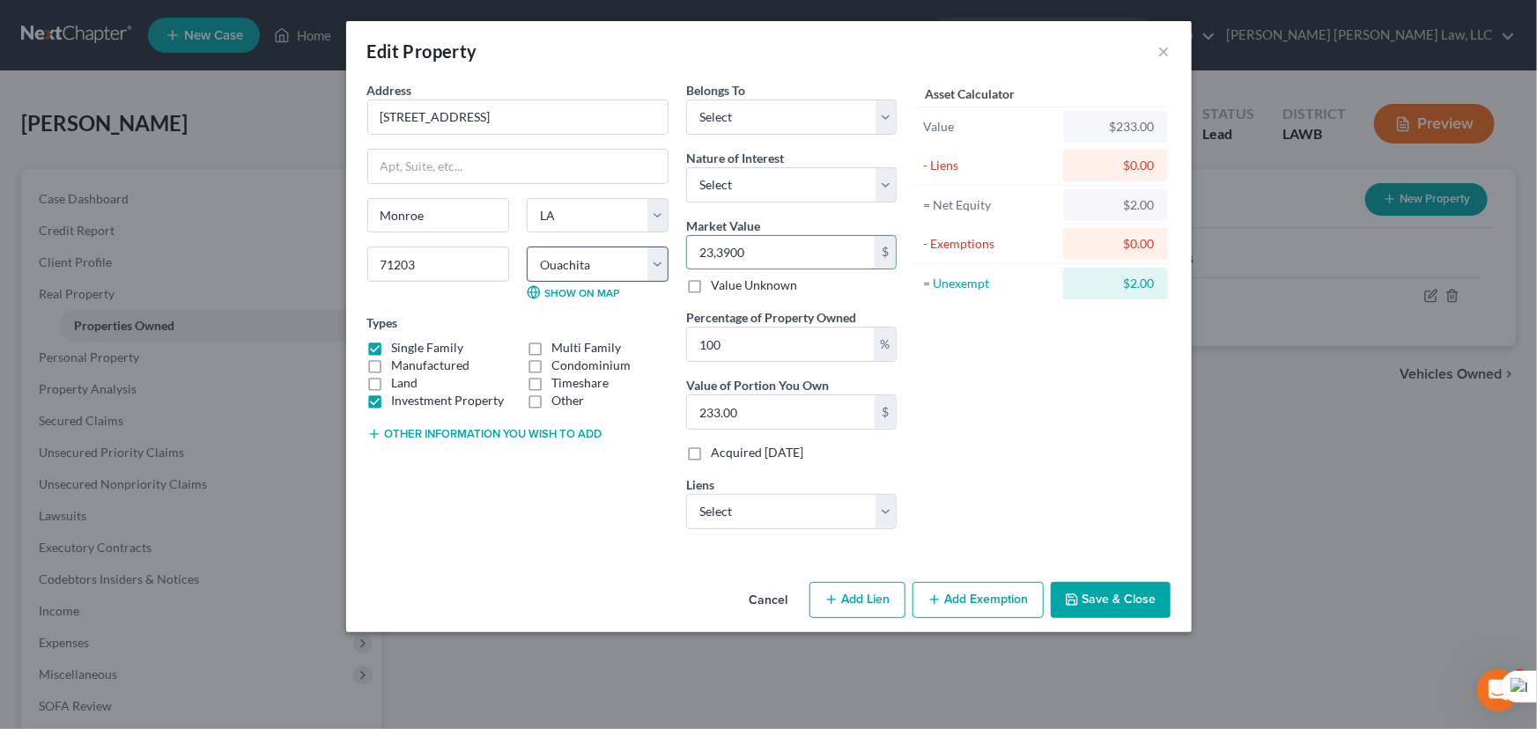
type input "233,900.00"
type input "233,900"
click at [851, 513] on select "Select Midland Mtg - $122,823.00" at bounding box center [791, 511] width 210 height 35
click at [1042, 439] on div "Asset Calculator Value $233,900.00 - Liens $0.00 = Net Equity $233.00 - Exempti…" at bounding box center [1042, 312] width 274 height 462
click at [792, 512] on select "Select Midland Mtg - $122,823.00" at bounding box center [791, 511] width 210 height 35
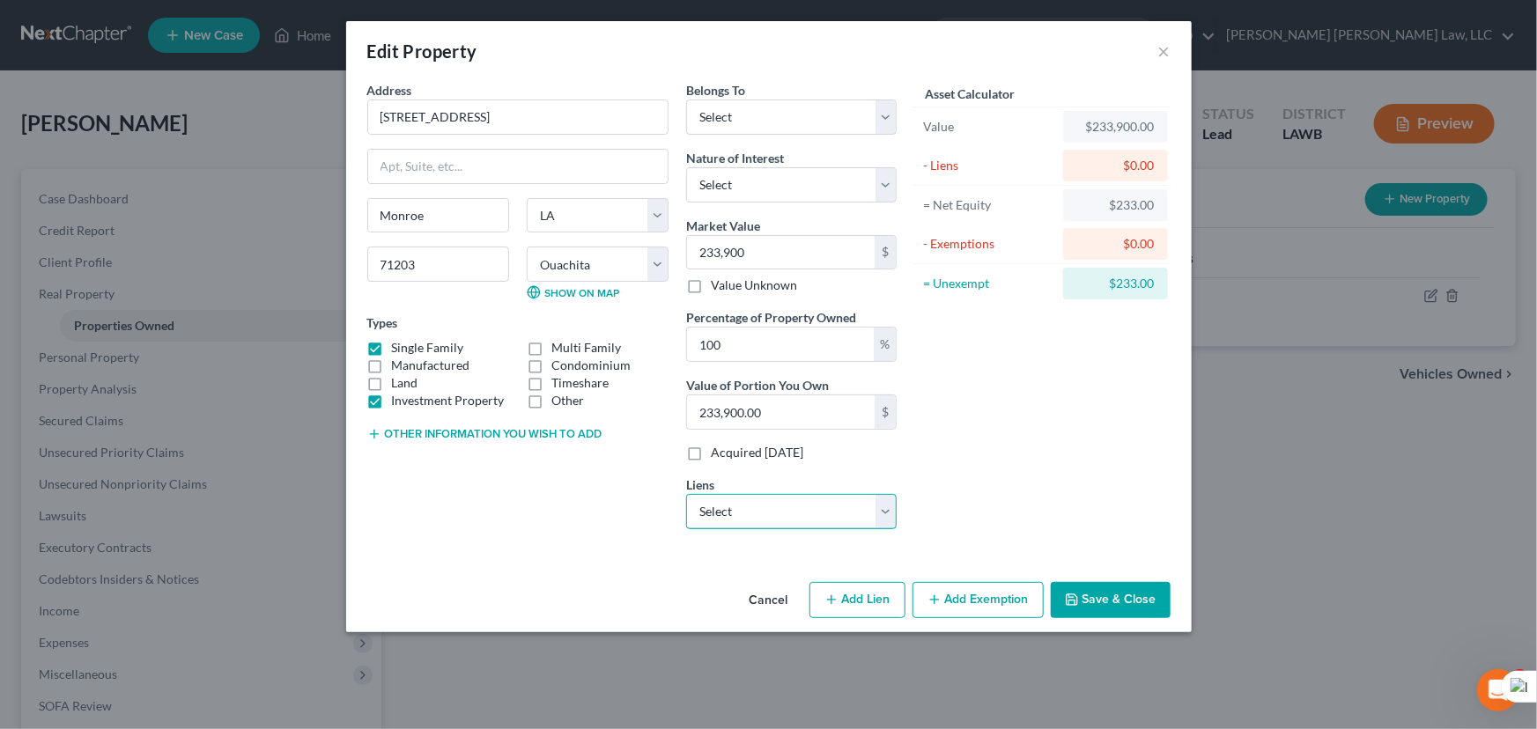
click at [877, 515] on select "Select Midland Mtg - $122,823.00" at bounding box center [791, 511] width 210 height 35
click at [1033, 479] on div "Asset Calculator Value $233,900.00 - Liens $0.00 = Net Equity $233.00 - Exempti…" at bounding box center [1042, 312] width 274 height 462
click at [1071, 477] on div "Asset Calculator Value $233,900.00 - Liens $0.00 = Net Equity $233.00 - Exempti…" at bounding box center [1042, 312] width 274 height 462
click at [872, 512] on select "Select Midland Mtg - $122,823.00" at bounding box center [791, 511] width 210 height 35
select select "37"
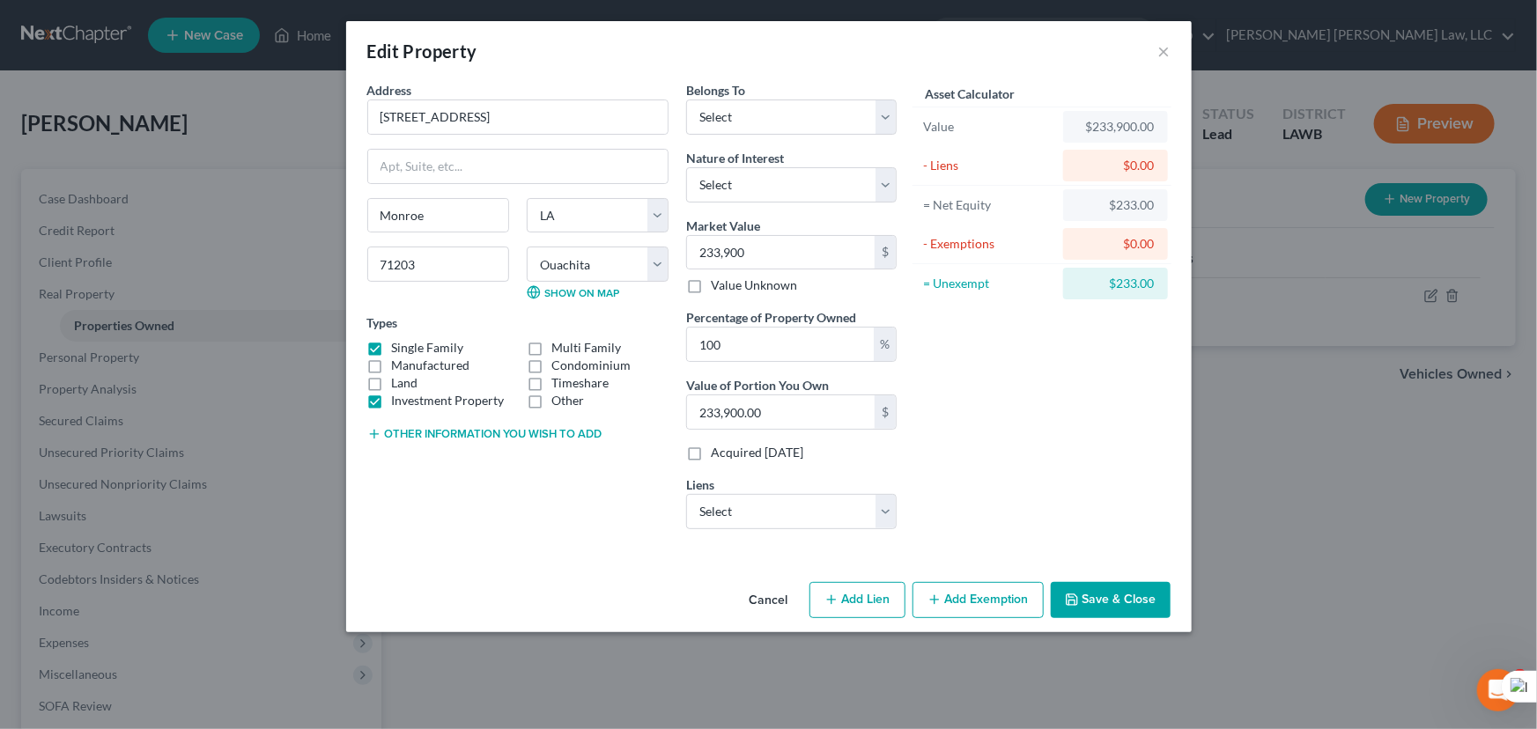
select select "0"
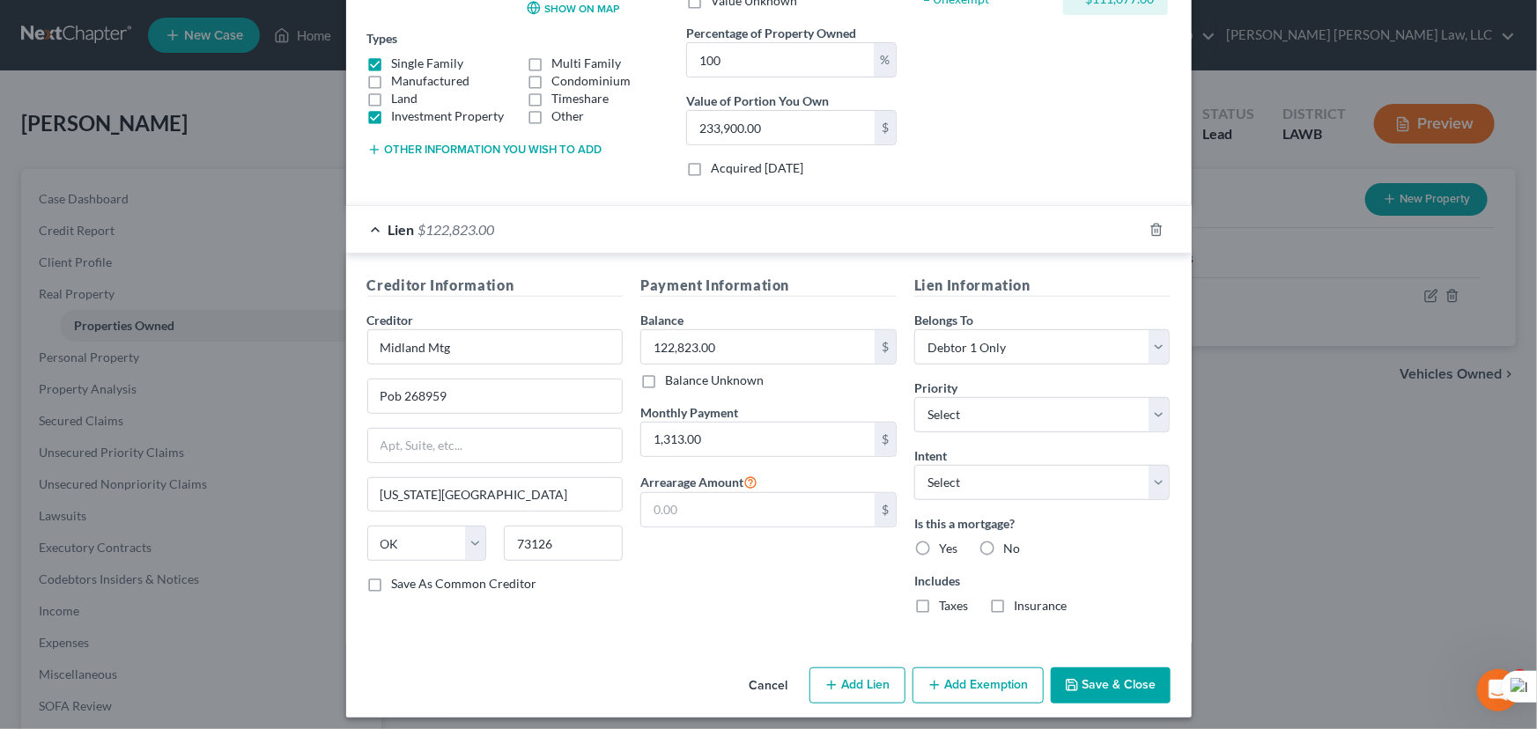
scroll to position [291, 0]
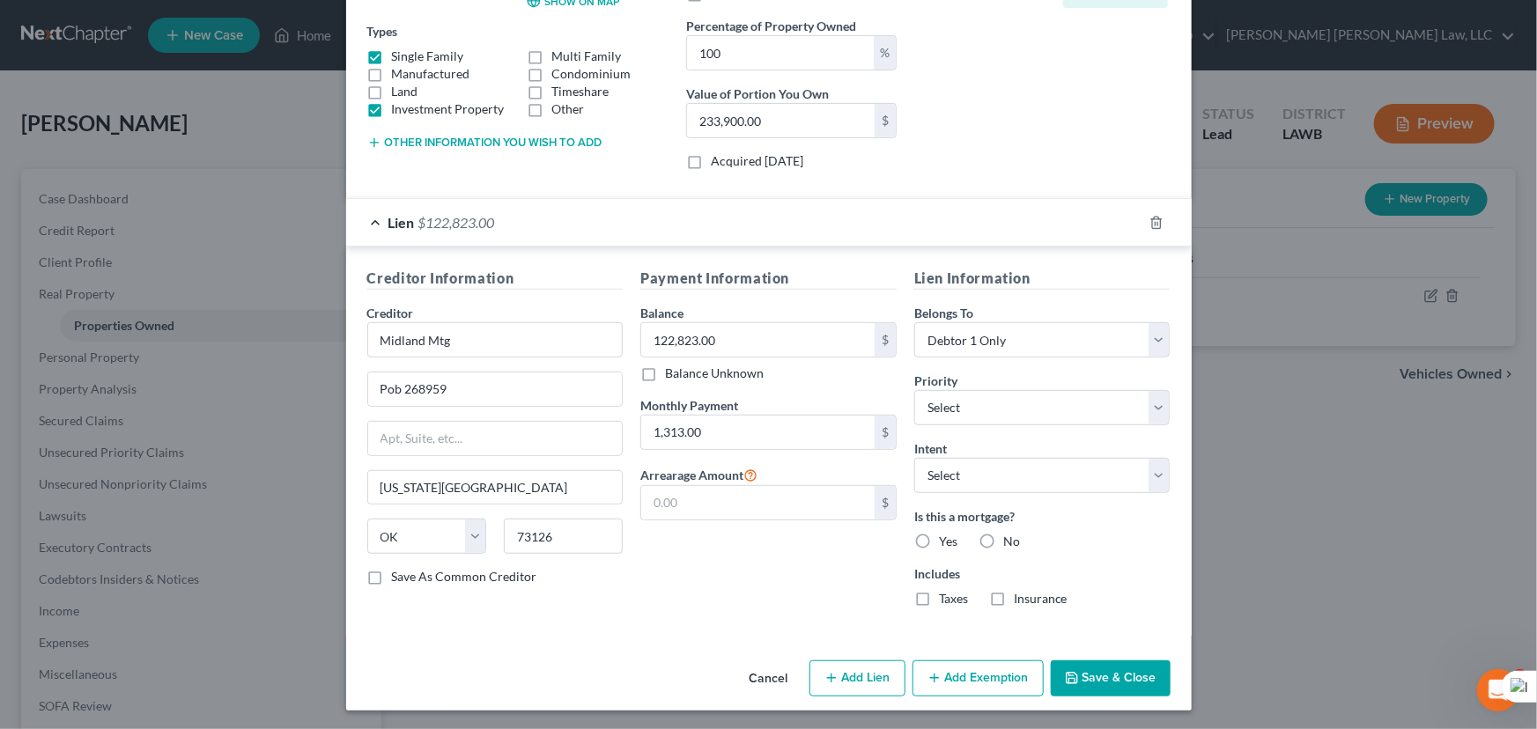
click at [968, 684] on button "Add Exemption" at bounding box center [977, 678] width 131 height 37
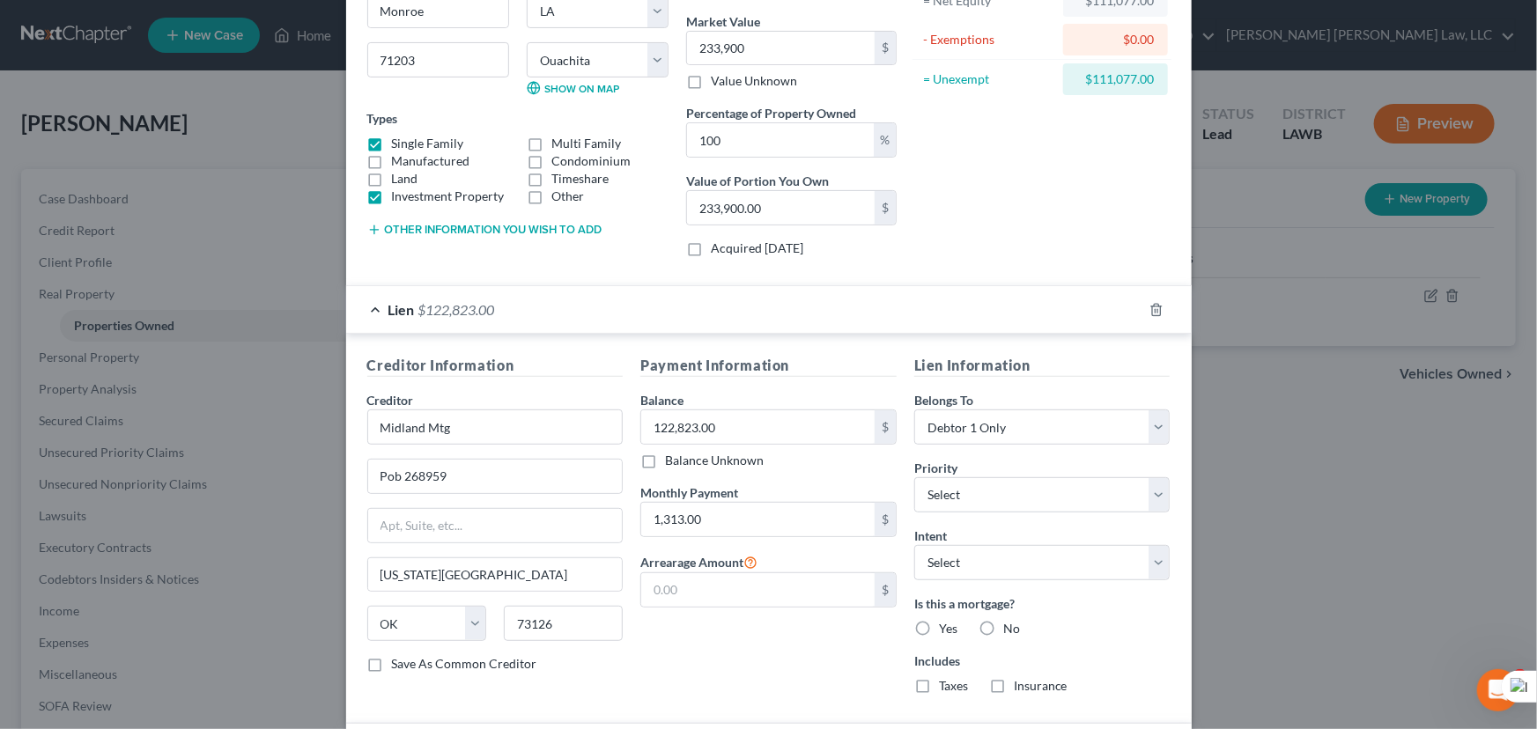
scroll to position [0, 0]
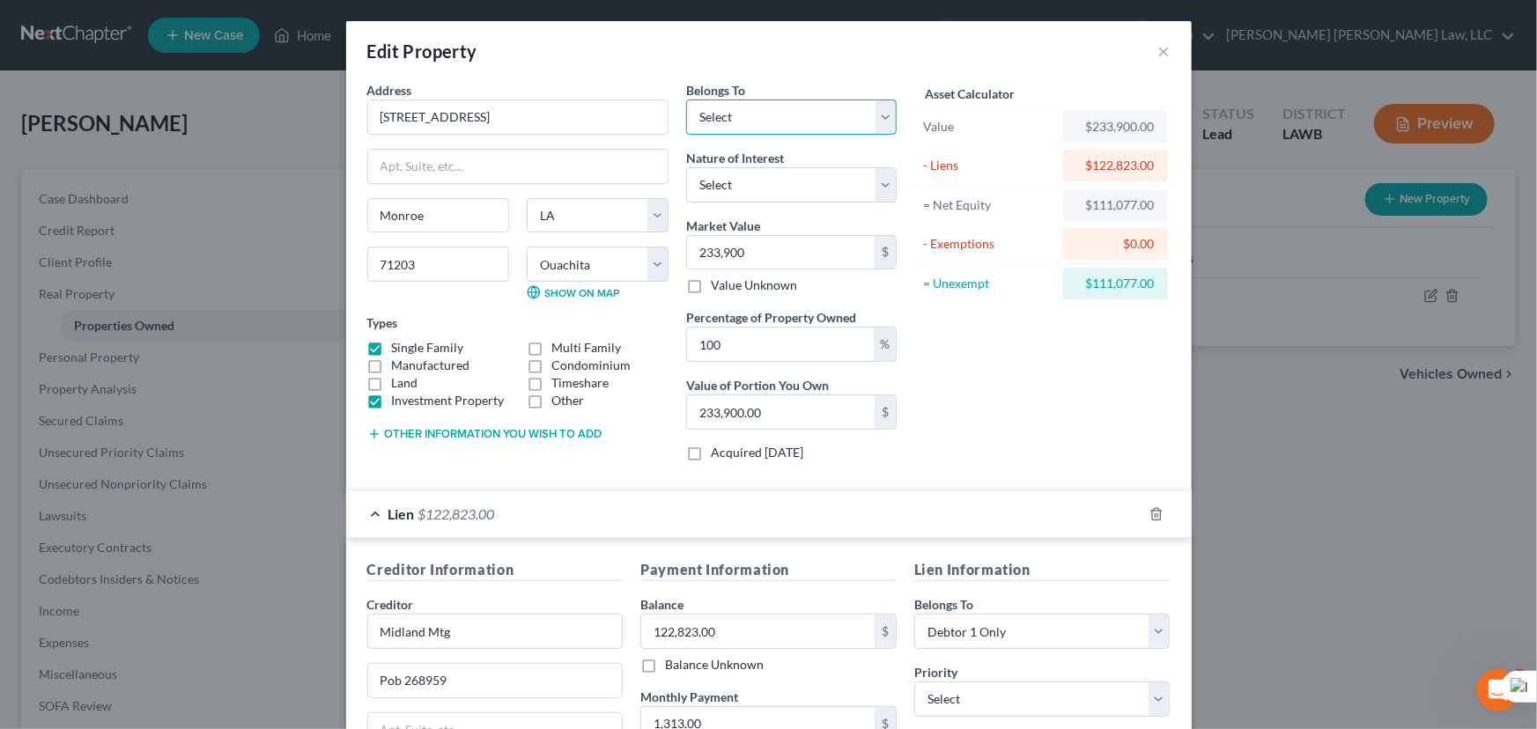
click at [741, 130] on select "Select Debtor 1 Only Debtor 2 Only Debtor 1 And Debtor 2 Only At Least One Of T…" at bounding box center [791, 117] width 210 height 35
select select "0"
click at [686, 100] on select "Select Debtor 1 Only Debtor 2 Only Debtor 1 And Debtor 2 Only At Least One Of T…" at bounding box center [791, 117] width 210 height 35
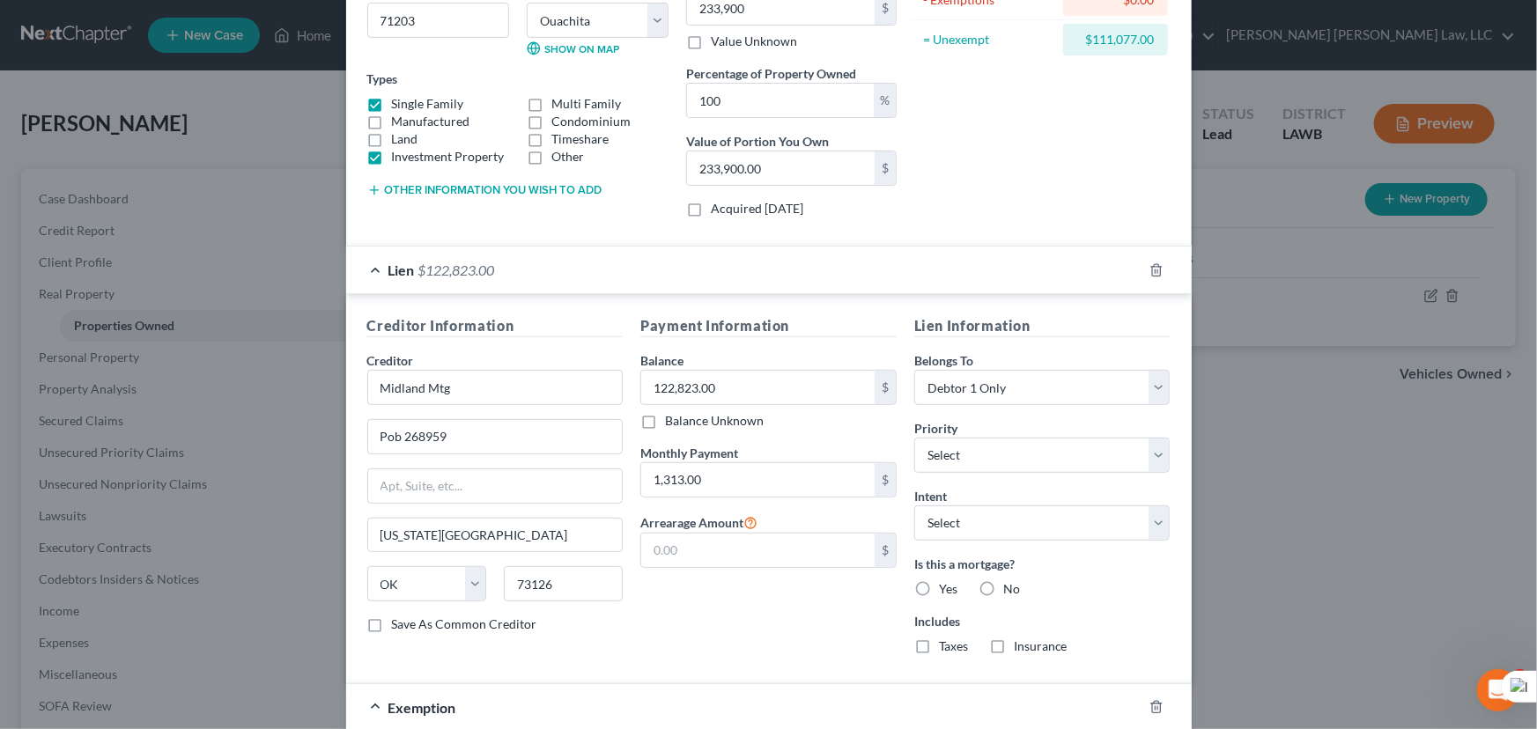
scroll to position [240, 0]
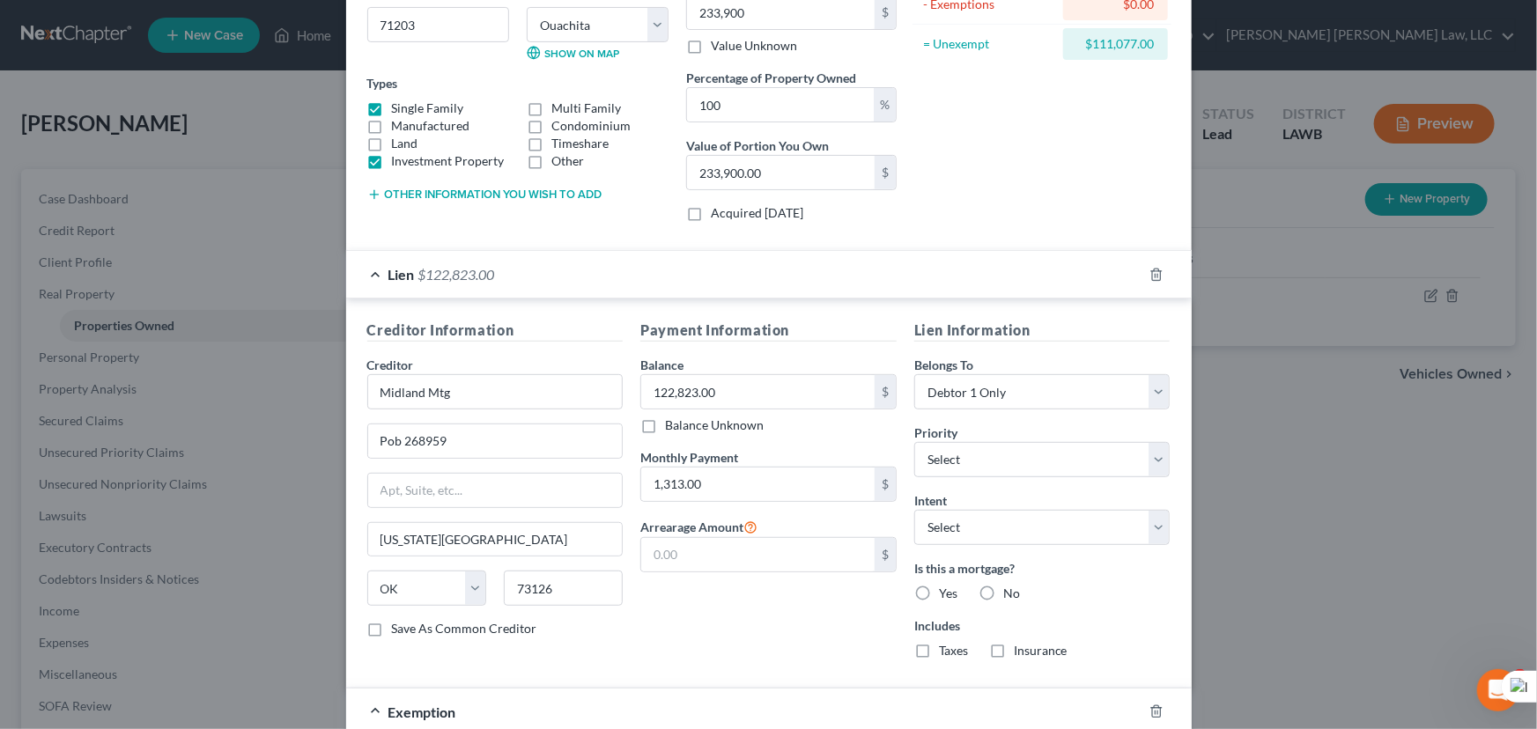
click at [939, 597] on label "Yes" at bounding box center [948, 594] width 18 height 18
click at [946, 596] on input "Yes" at bounding box center [951, 590] width 11 height 11
radio input "true"
click at [939, 652] on label "Taxes" at bounding box center [953, 651] width 29 height 18
click at [946, 652] on input "Taxes" at bounding box center [951, 647] width 11 height 11
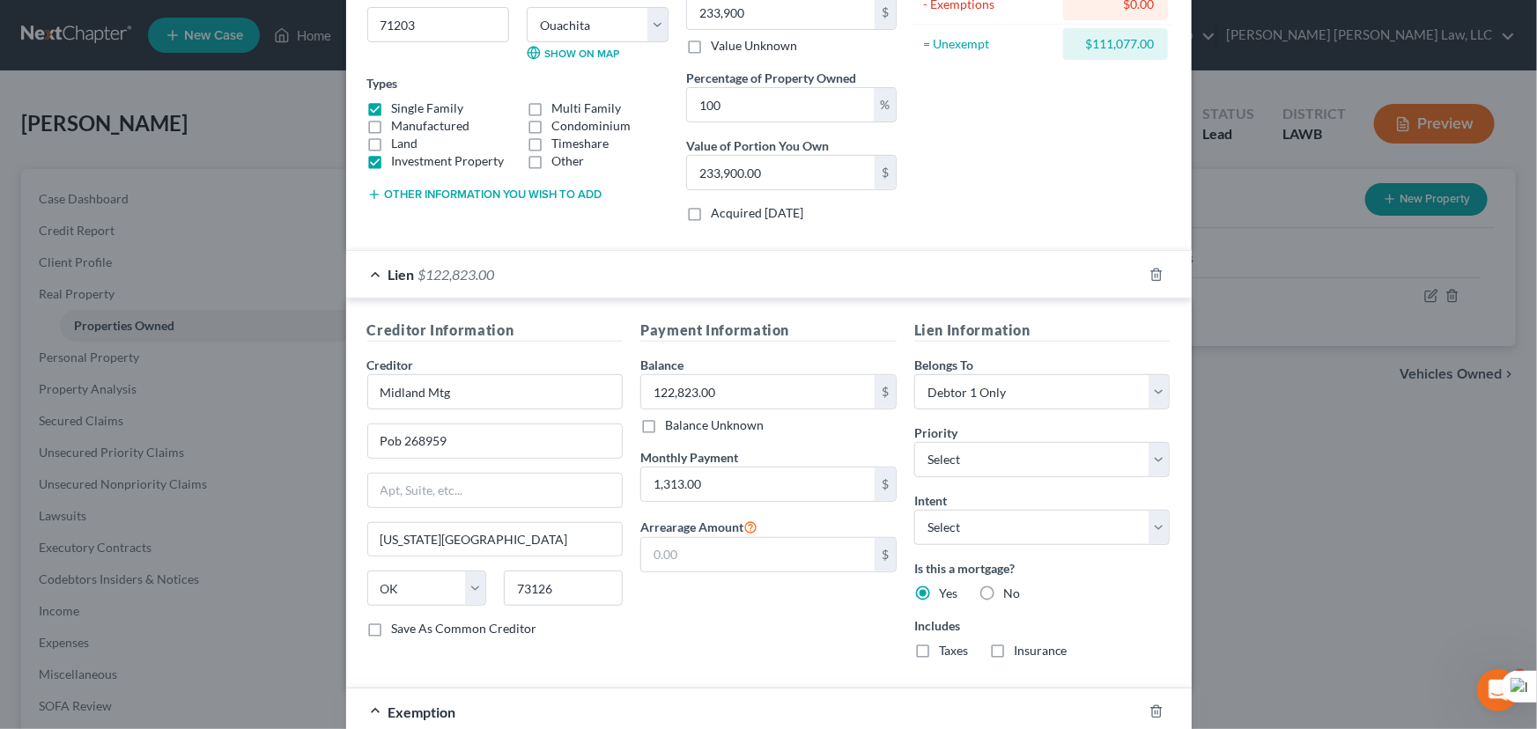
checkbox input "true"
click at [1013, 647] on label "Insurance" at bounding box center [1040, 651] width 54 height 18
click at [1021, 647] on input "Insurance" at bounding box center [1026, 647] width 11 height 11
checkbox input "true"
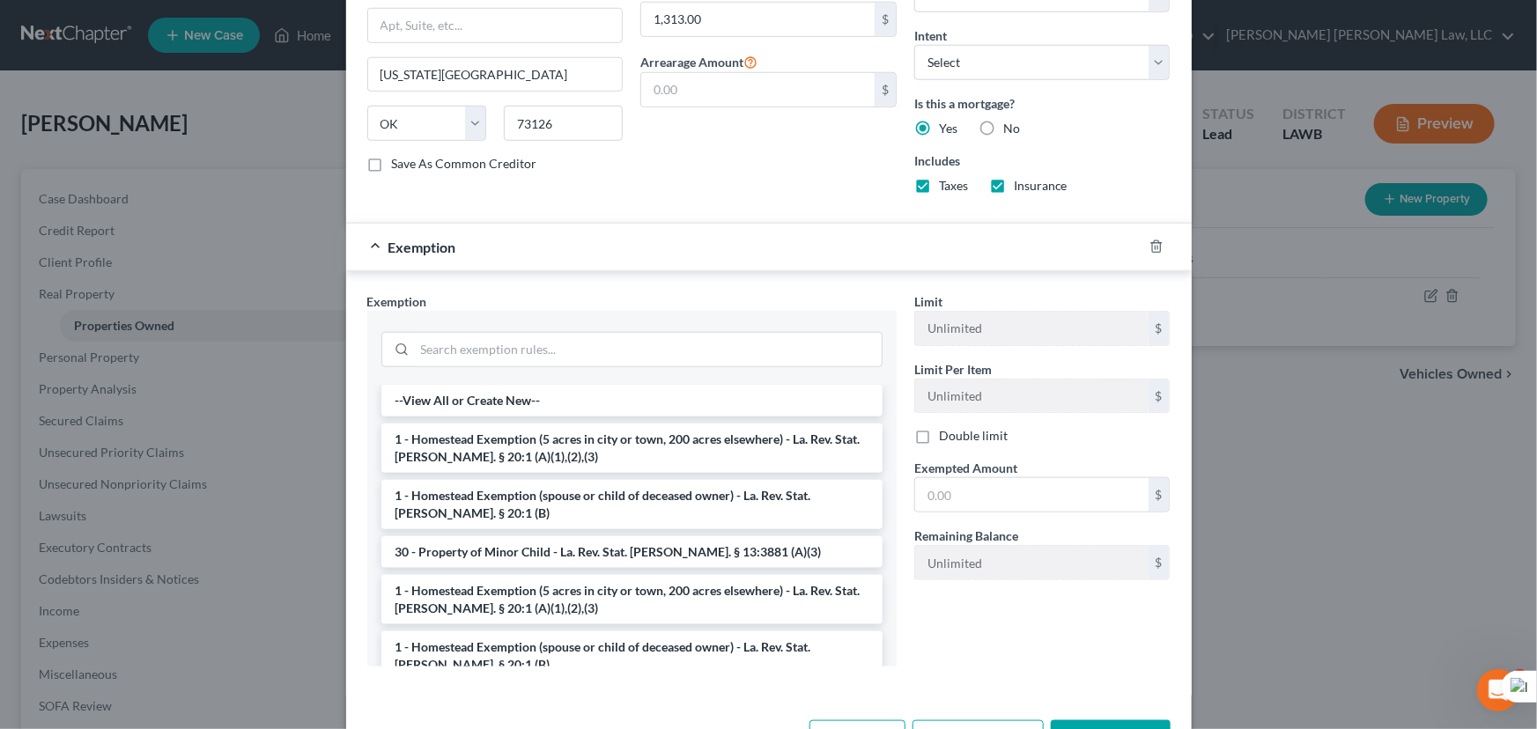
scroll to position [765, 0]
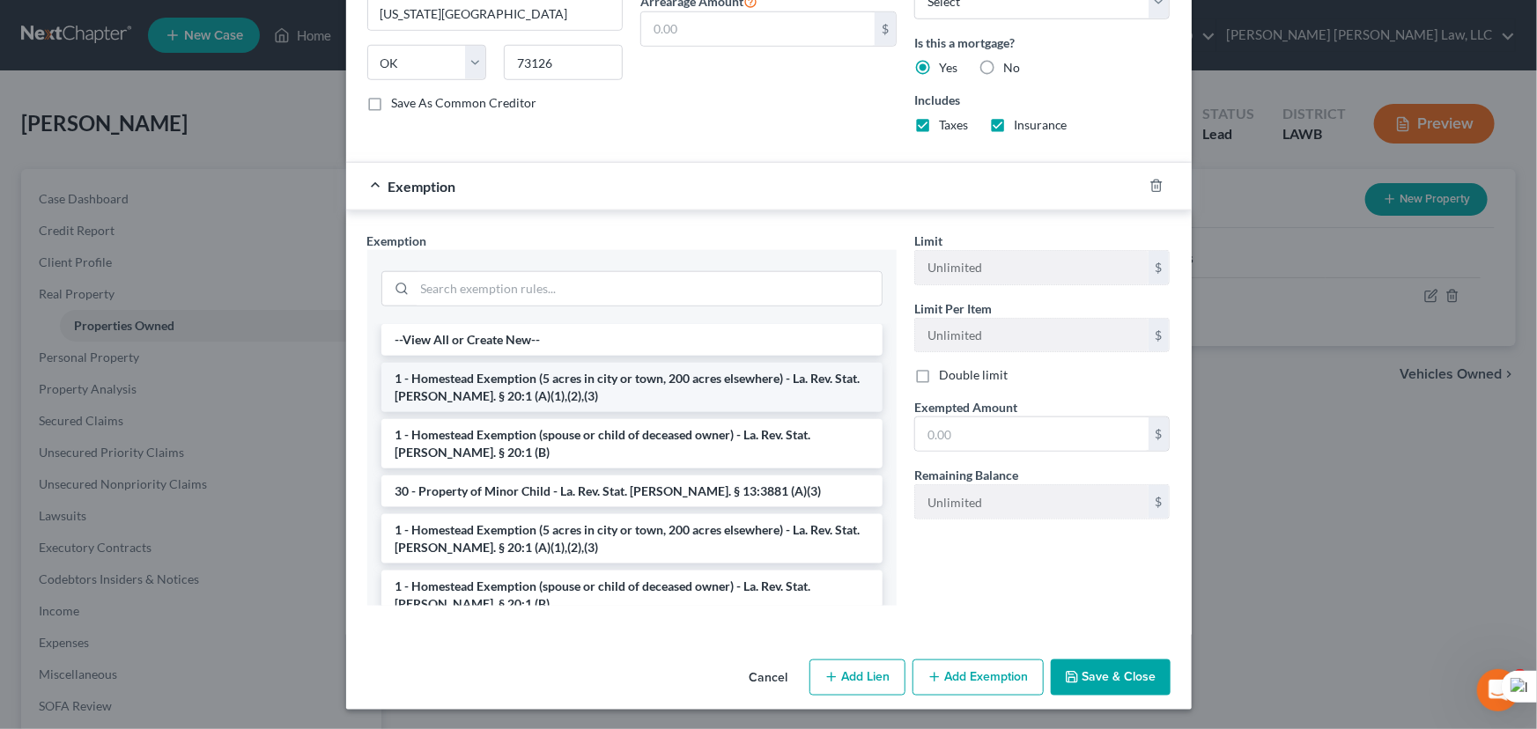
click at [671, 388] on li "1 - Homestead Exemption (5 acres in city or town, 200 acres elsewhere) - La. Re…" at bounding box center [631, 387] width 501 height 49
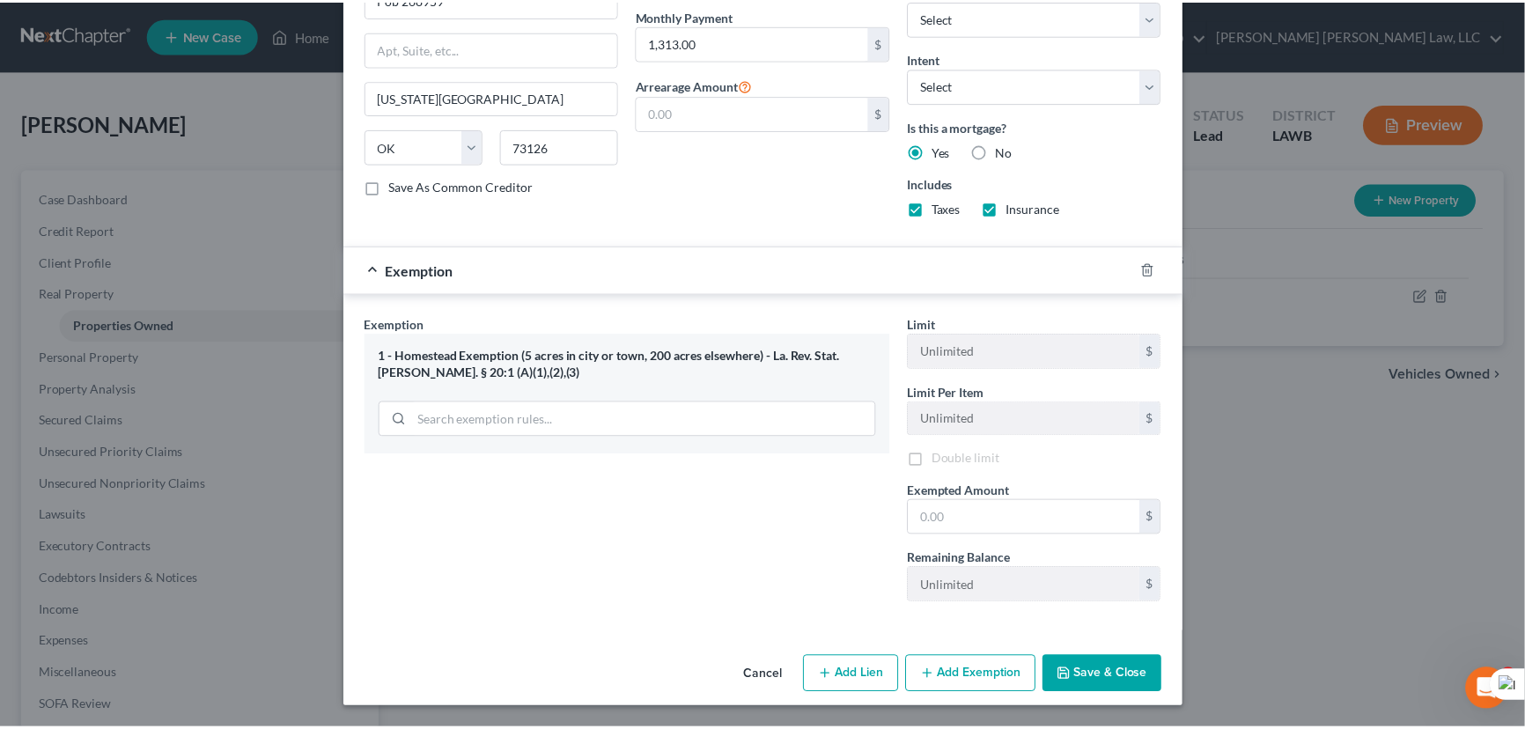
scroll to position [681, 0]
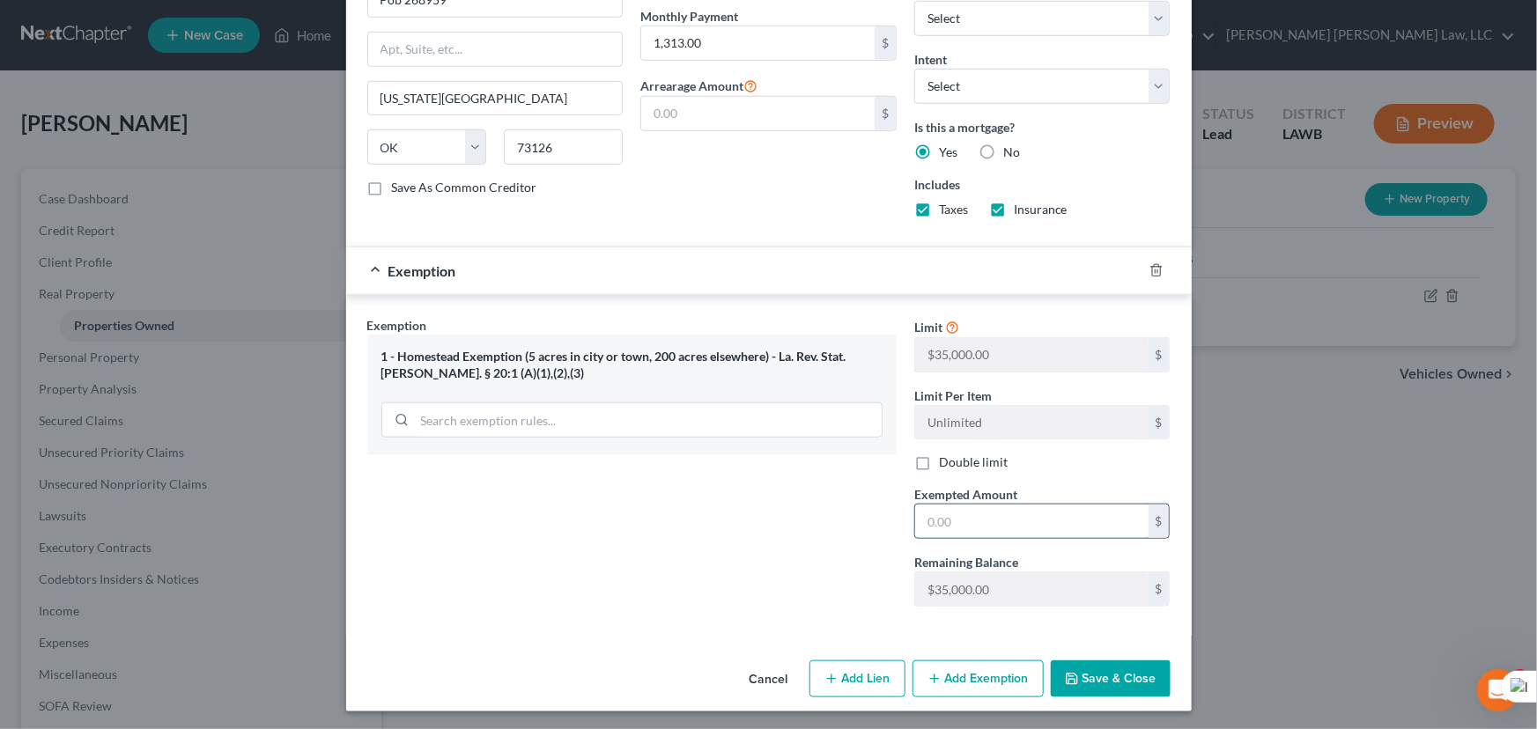
click at [1000, 511] on input "text" at bounding box center [1031, 521] width 233 height 33
type input "35,000"
click at [1105, 669] on button "Save & Close" at bounding box center [1110, 678] width 120 height 37
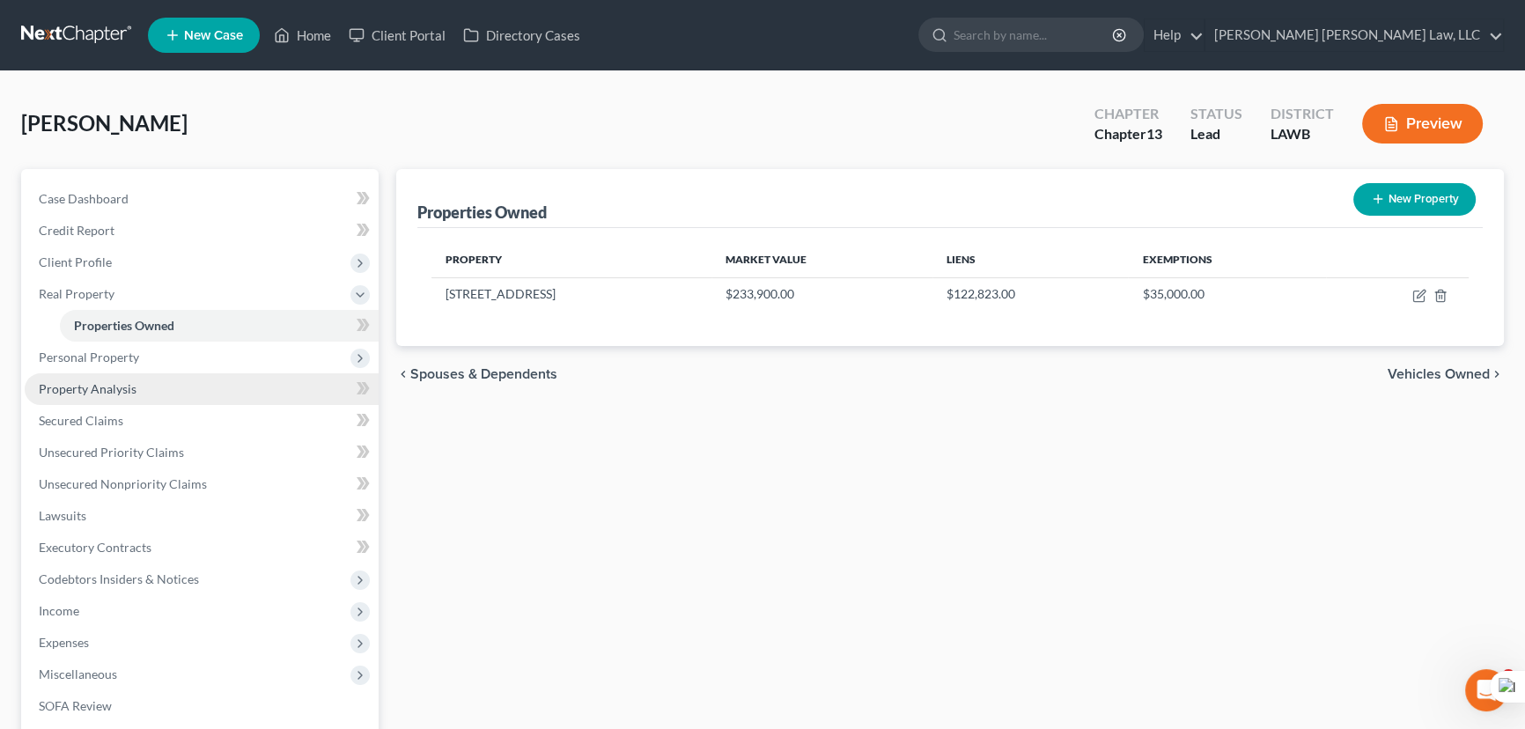
click at [125, 387] on span "Property Analysis" at bounding box center [88, 388] width 98 height 15
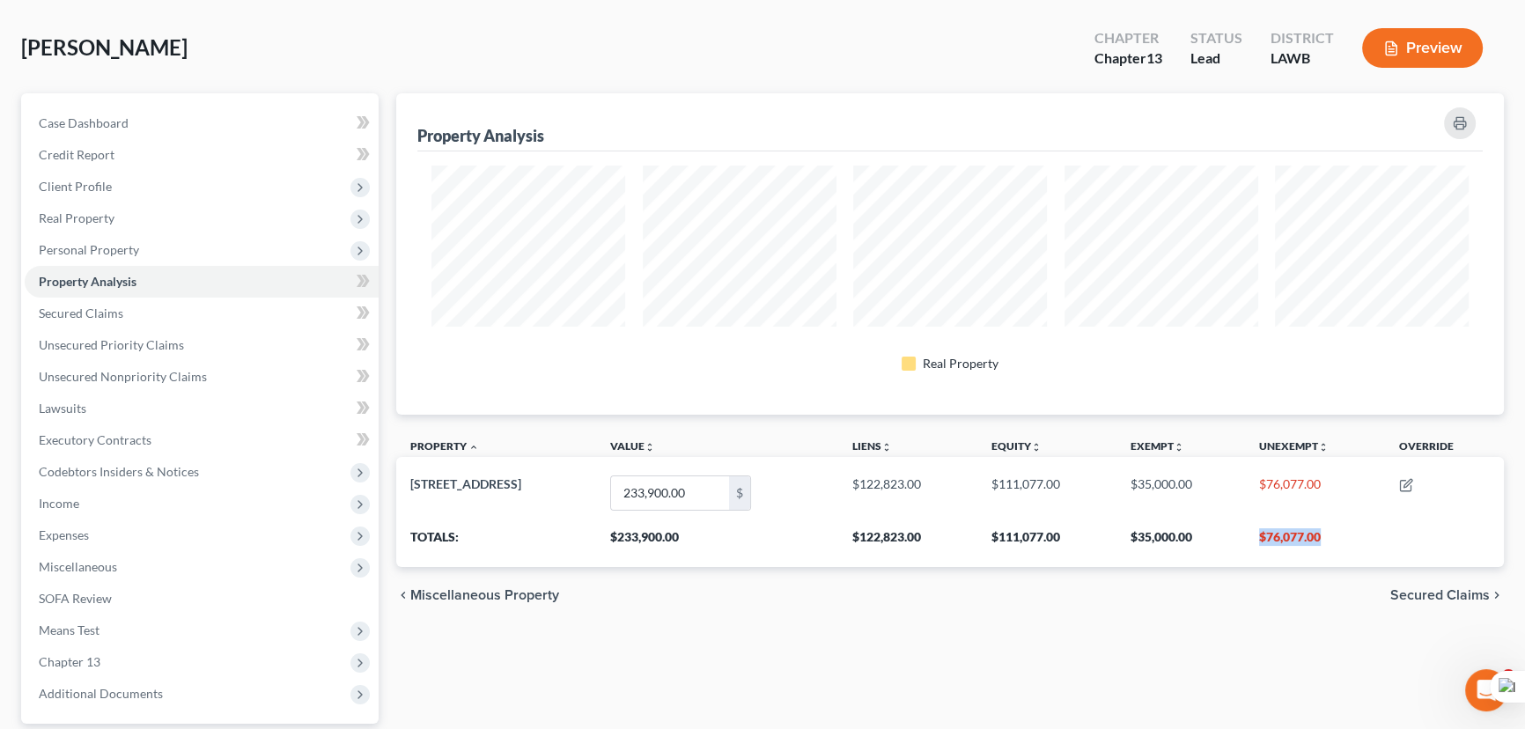
drag, startPoint x: 1254, startPoint y: 545, endPoint x: 1335, endPoint y: 542, distance: 81.1
click at [1335, 542] on th "$76,077.00" at bounding box center [1315, 542] width 140 height 49
click at [1031, 639] on div "Property Analysis Real Property Property unfold_more expand_more expand_less Va…" at bounding box center [949, 459] width 1125 height 732
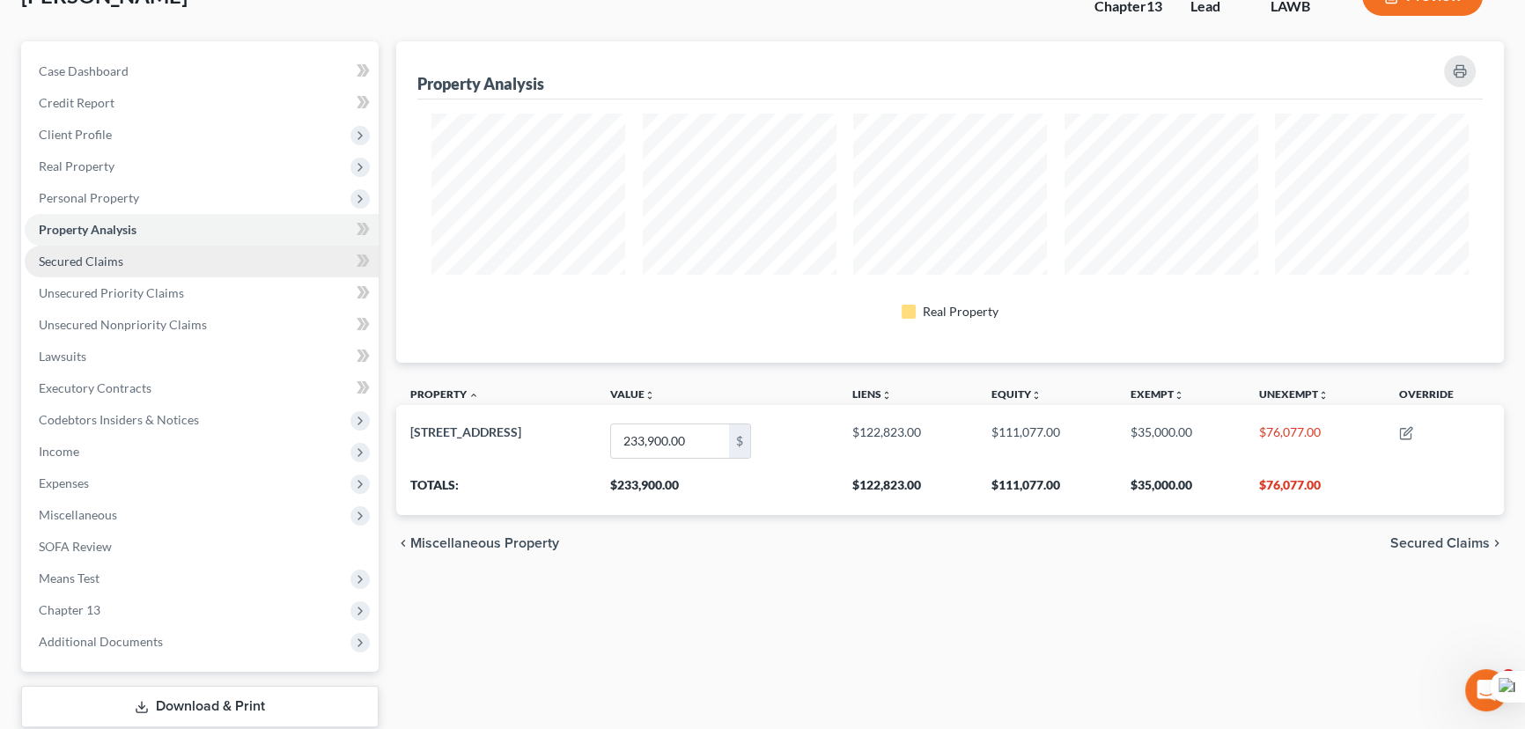
scroll to position [156, 0]
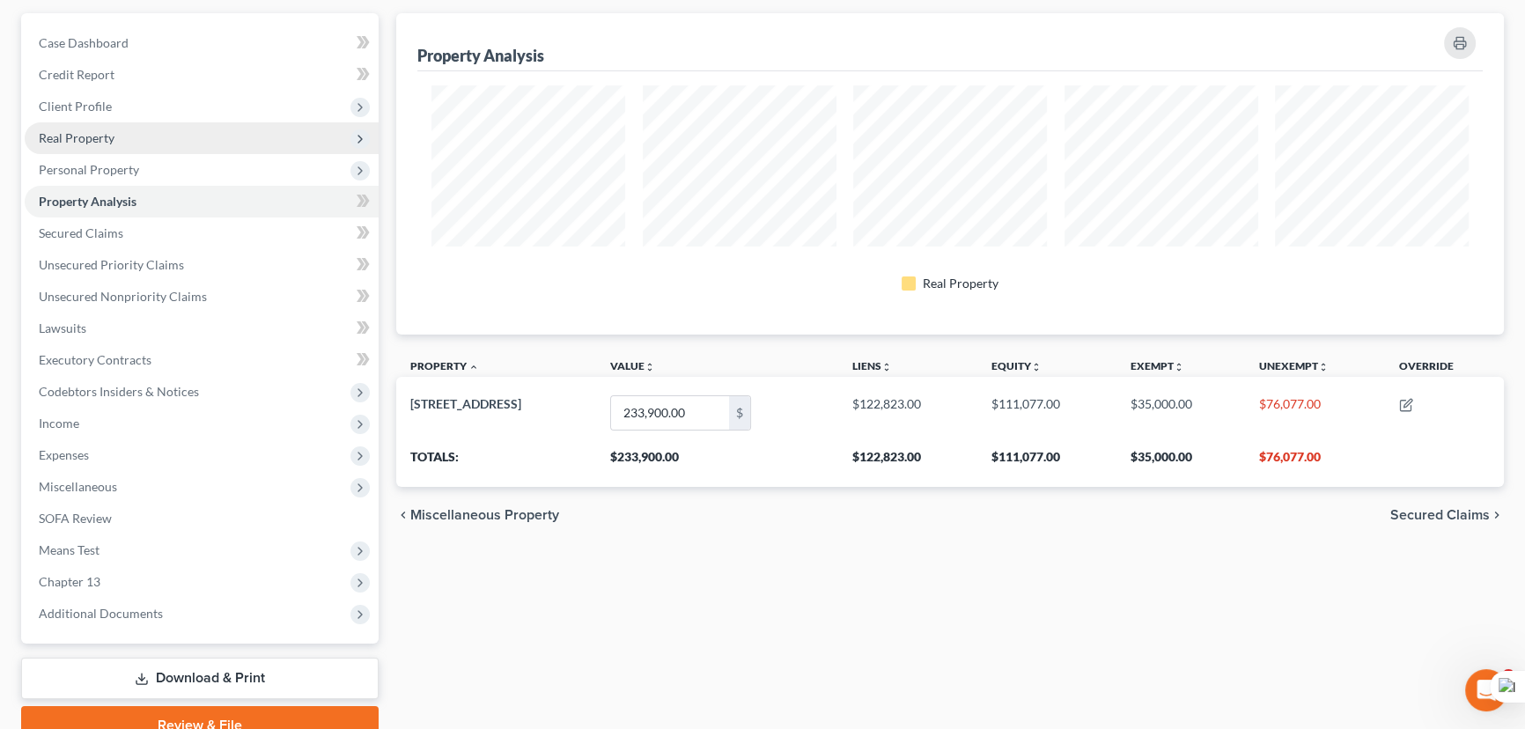
click at [142, 148] on span "Real Property" at bounding box center [202, 138] width 354 height 32
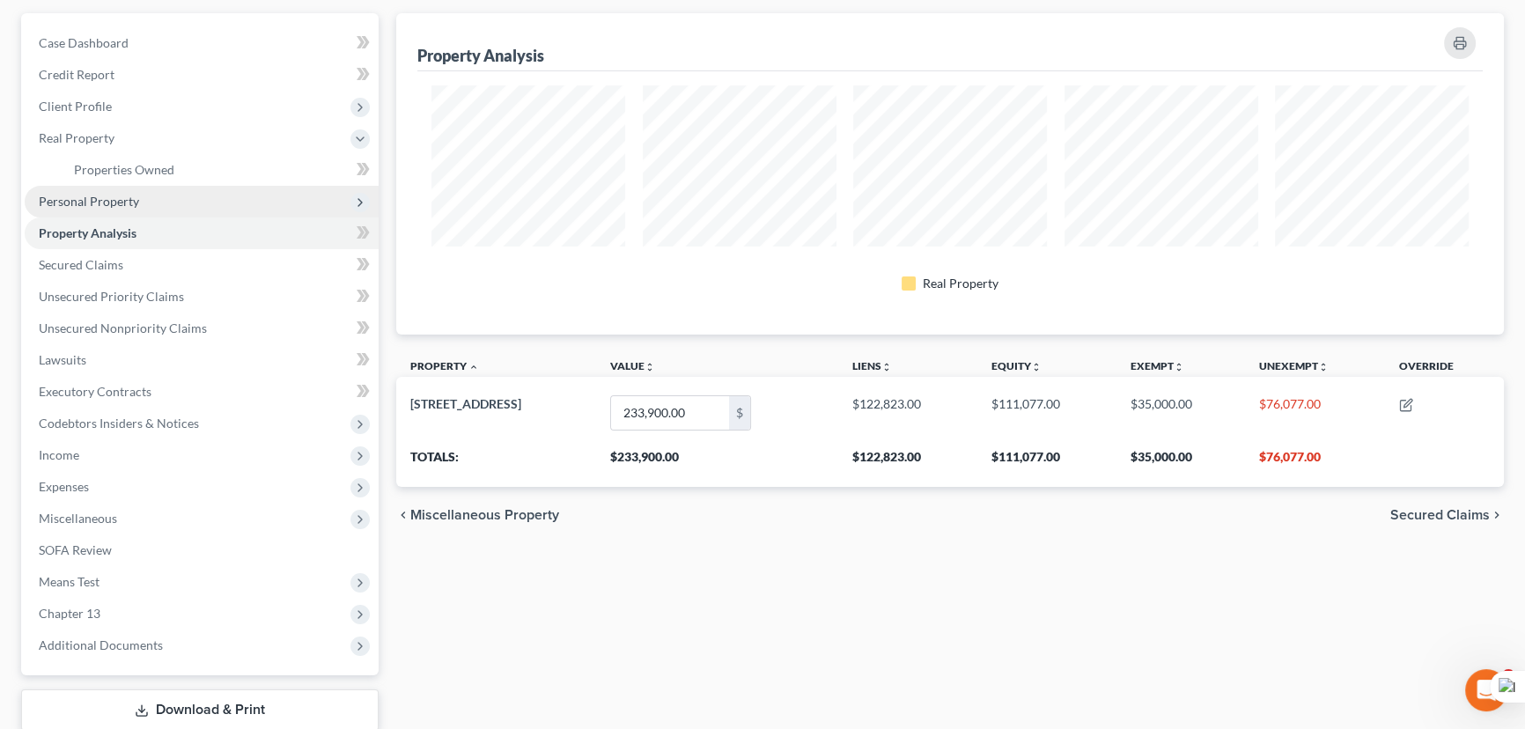
click at [132, 202] on span "Personal Property" at bounding box center [89, 201] width 100 height 15
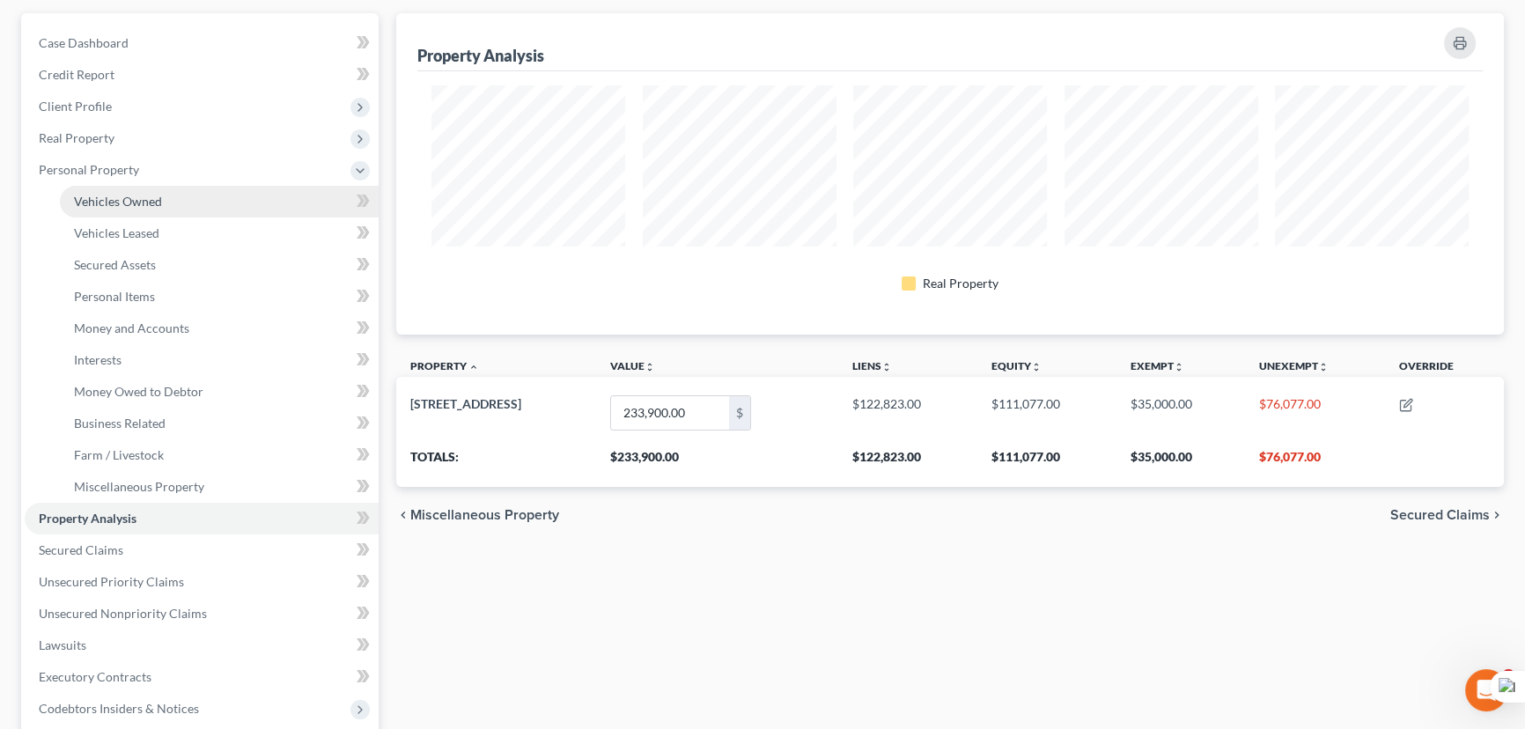
click at [155, 199] on span "Vehicles Owned" at bounding box center [118, 201] width 88 height 15
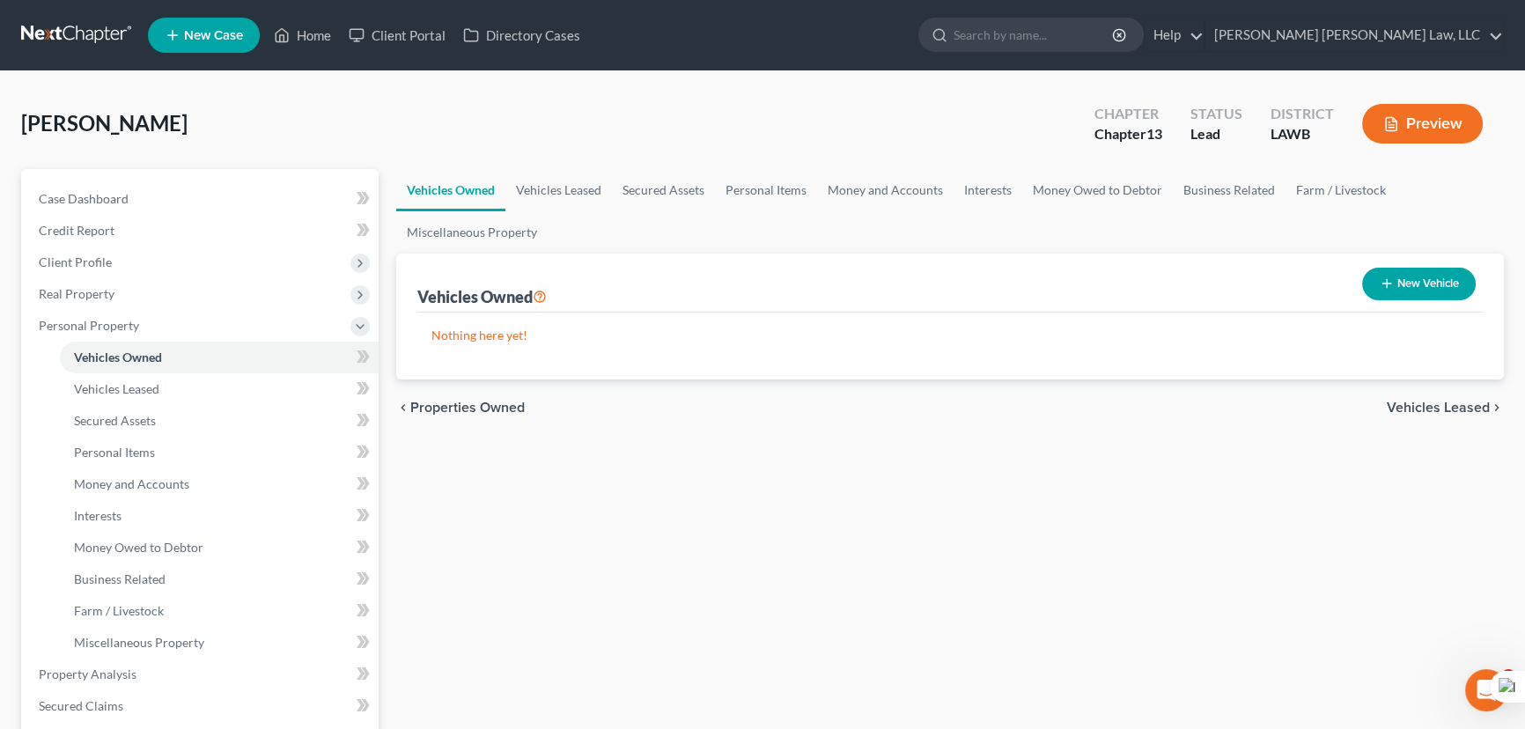
click at [1436, 277] on button "New Vehicle" at bounding box center [1419, 284] width 114 height 33
select select "0"
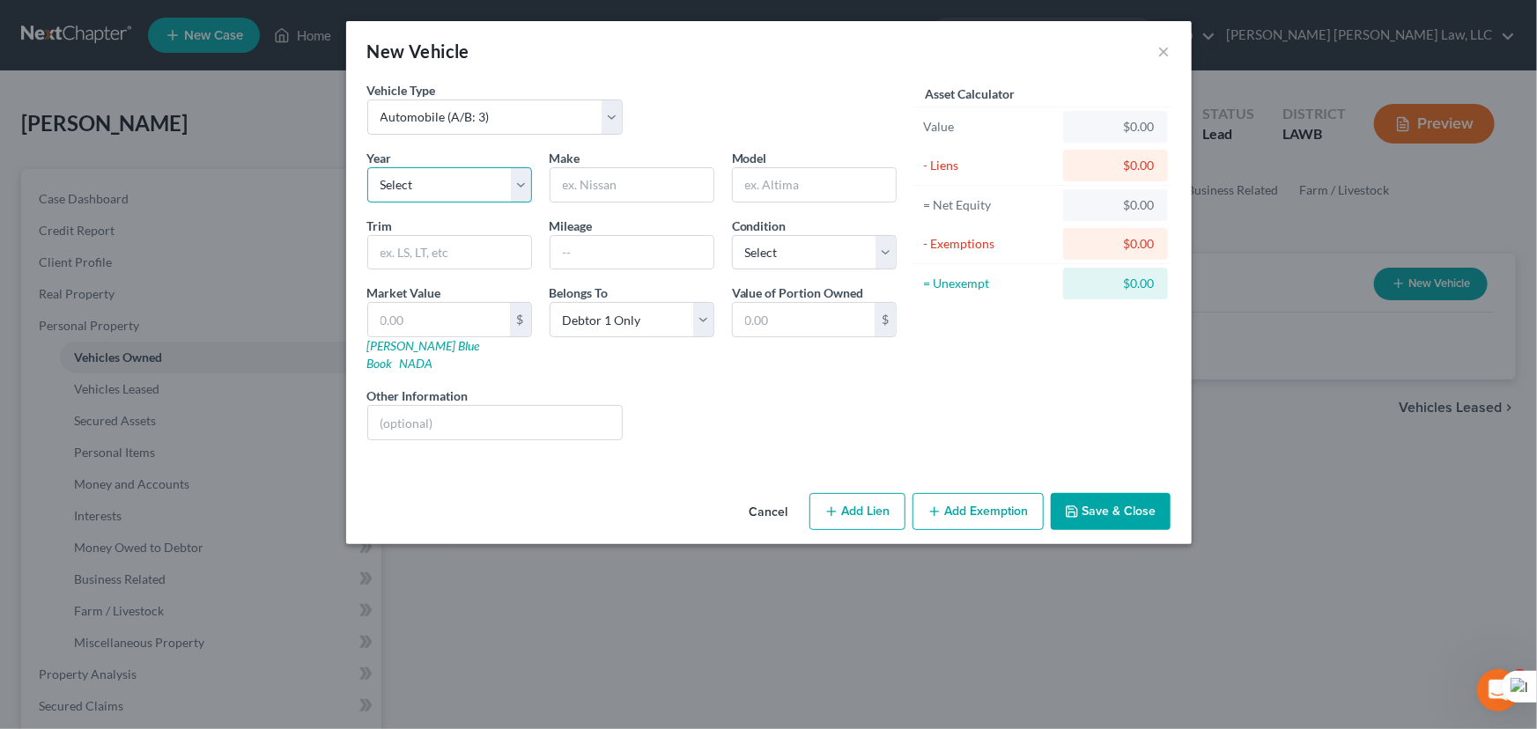
click at [457, 180] on select "Select 2026 2025 2024 2023 2022 2021 2020 2019 2018 2017 2016 2015 2014 2013 20…" at bounding box center [449, 184] width 165 height 35
select select "18"
click at [367, 167] on select "Select 2026 2025 2024 2023 2022 2021 2020 2019 2018 2017 2016 2015 2014 2013 20…" at bounding box center [449, 184] width 165 height 35
click at [672, 196] on input "text" at bounding box center [631, 184] width 163 height 33
type input "Chrysler"
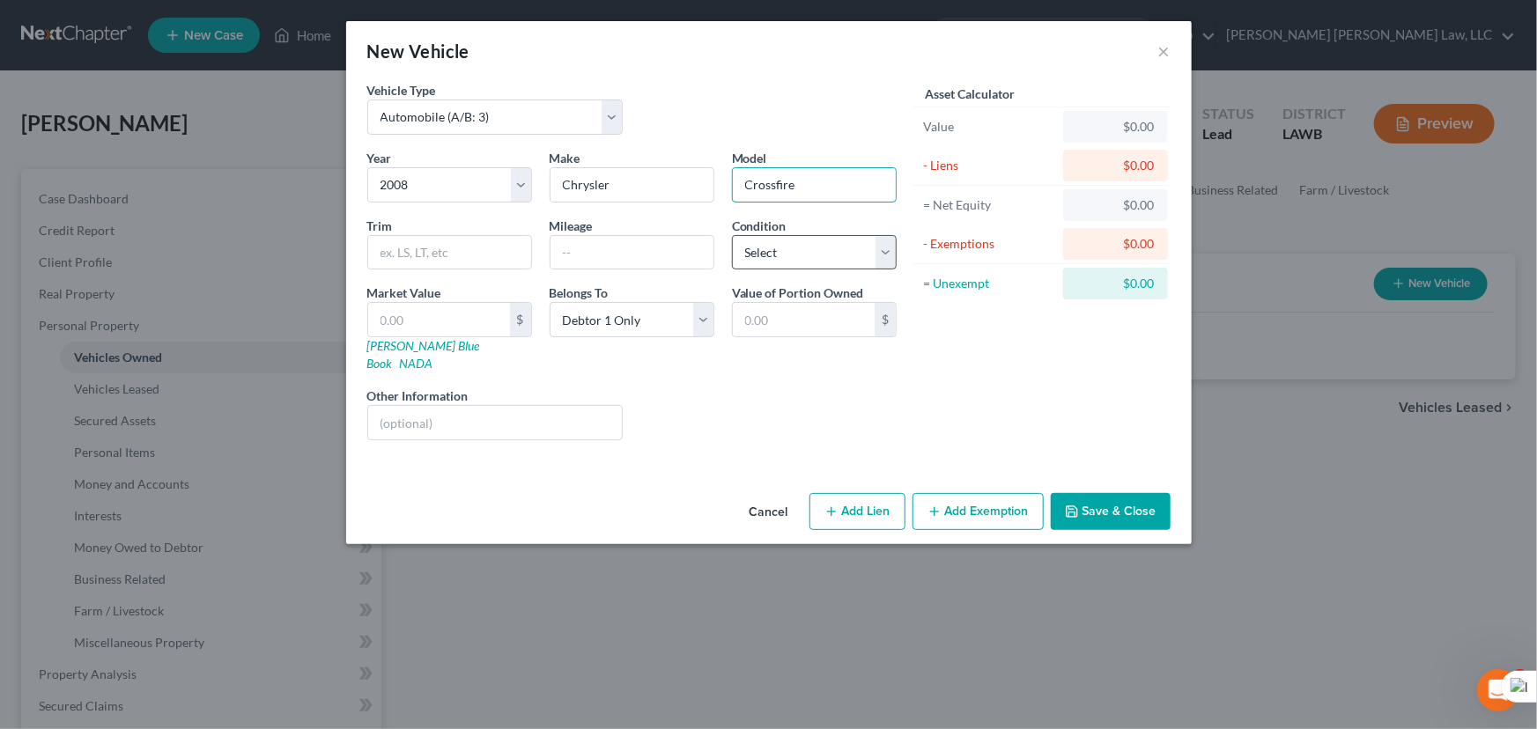
type input "Crossfire"
click at [863, 255] on select "Select Excellent Very Good Good Fair Poor" at bounding box center [814, 252] width 165 height 35
select select "2"
click at [732, 235] on select "Select Excellent Very Good Good Fair Poor" at bounding box center [814, 252] width 165 height 35
drag, startPoint x: 433, startPoint y: 335, endPoint x: 433, endPoint y: 313, distance: 21.1
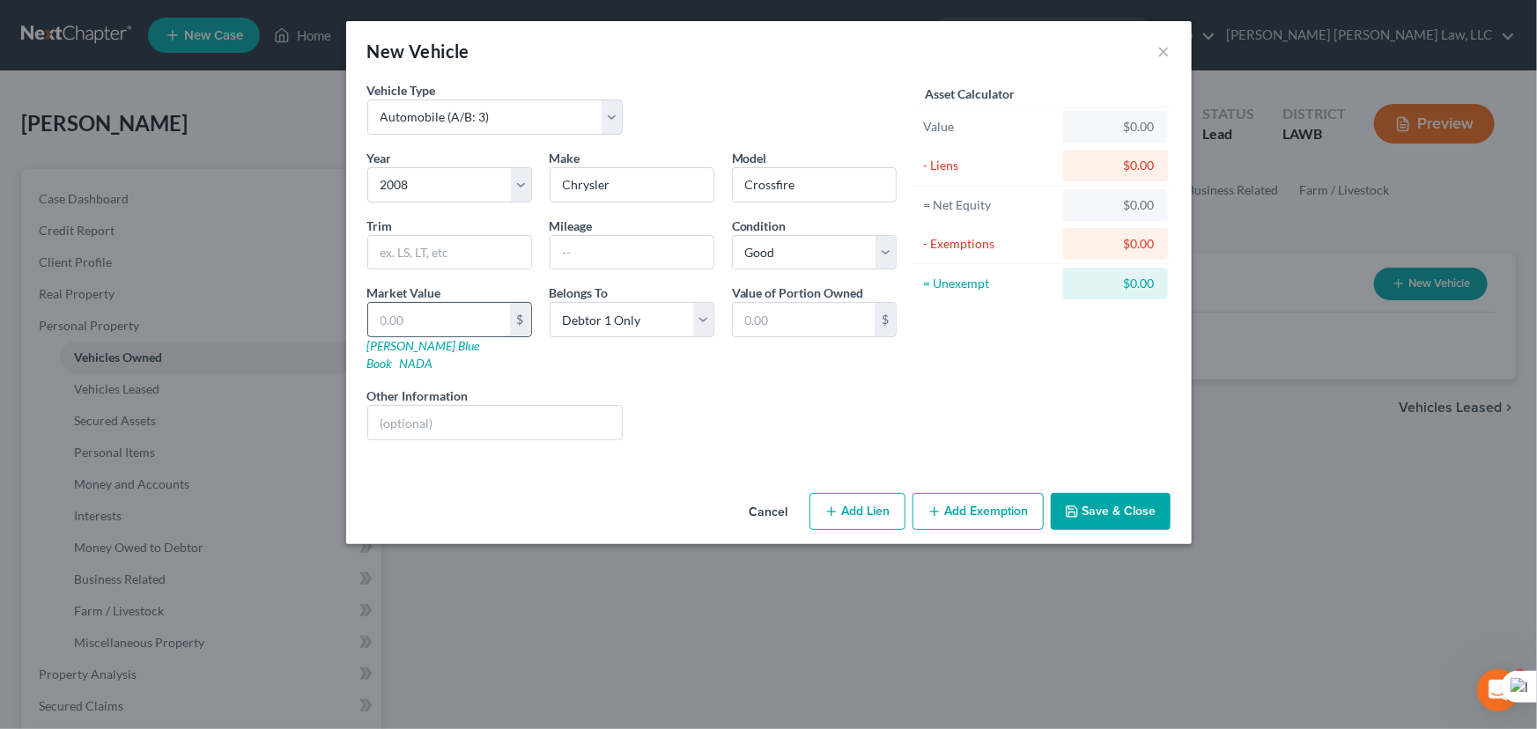
click at [433, 335] on input "text" at bounding box center [439, 319] width 142 height 33
click at [433, 313] on input "text" at bounding box center [439, 319] width 142 height 33
type input "3"
type input "3.00"
type input "32"
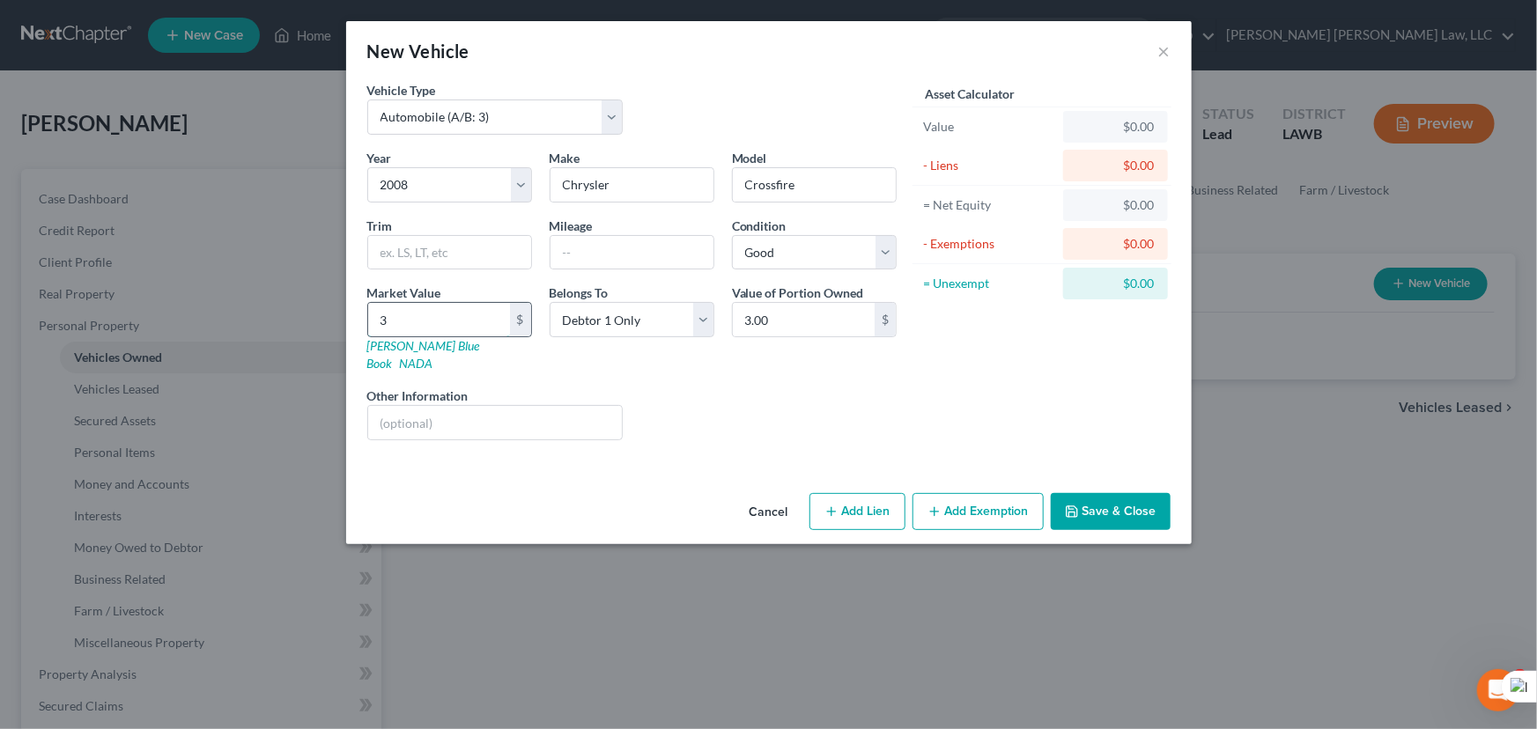
type input "32.00"
type input "321"
type input "321.00"
type input "3212"
type input "3,212.00"
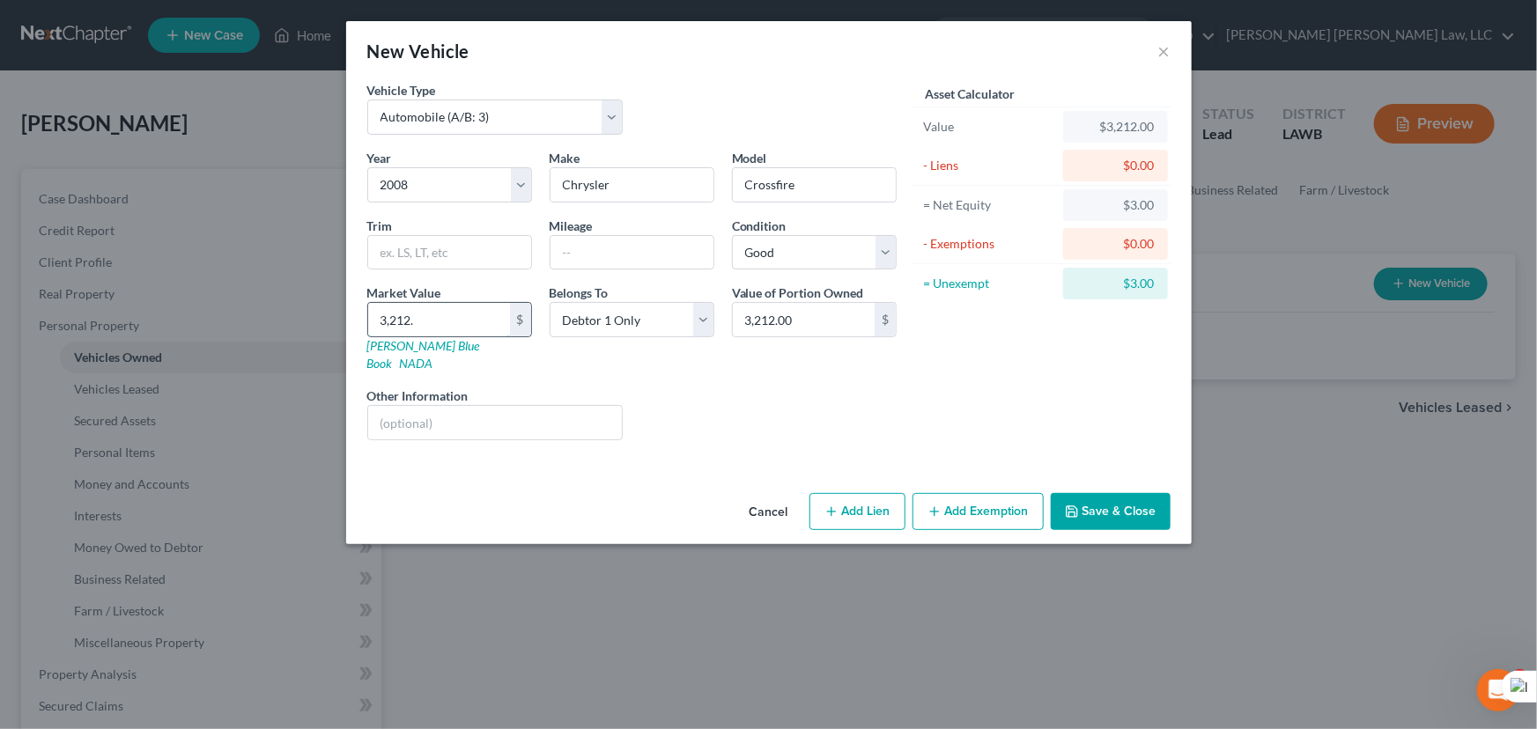
type input "3,212.5"
type input "3,212.50"
type input "3,212.5"
click at [968, 493] on button "Add Exemption" at bounding box center [977, 511] width 131 height 37
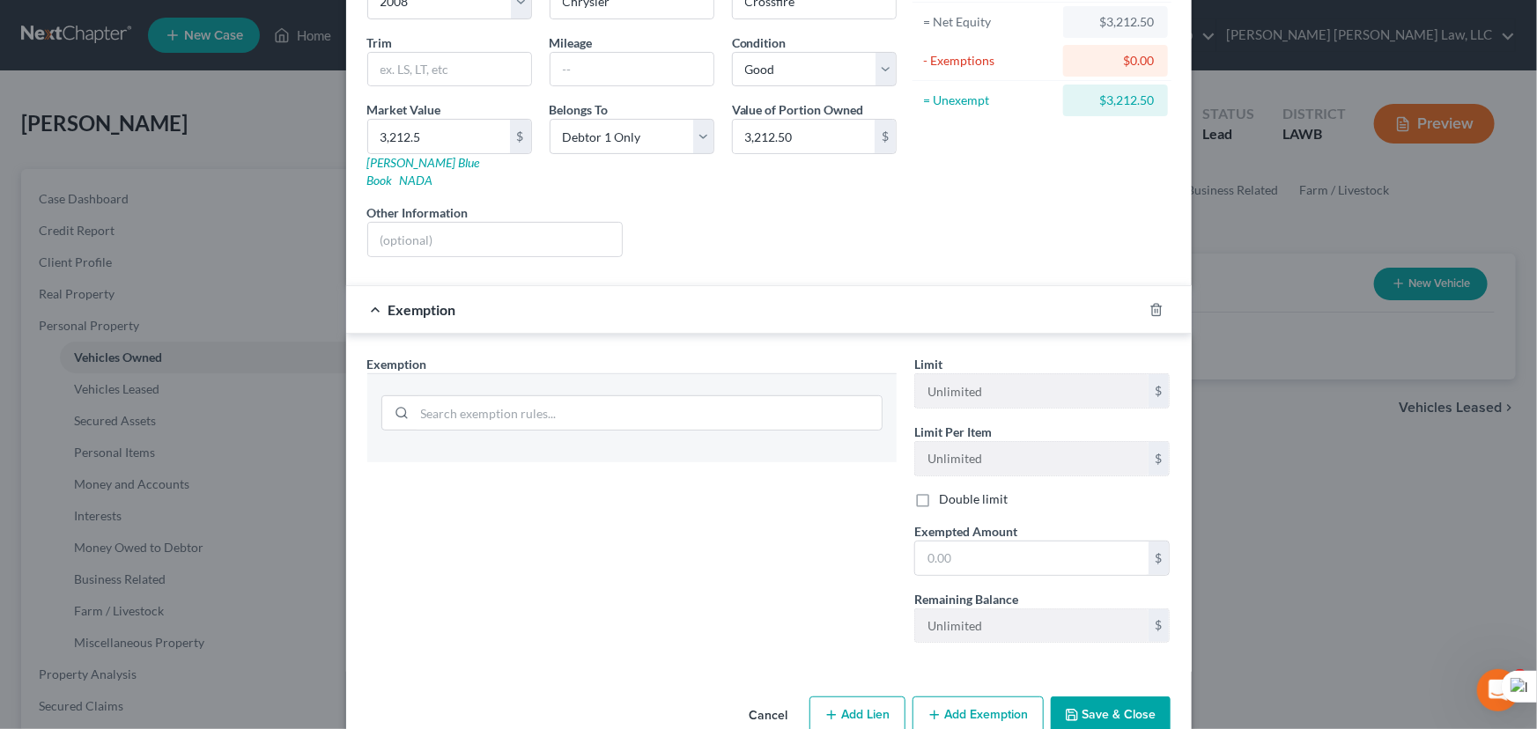
scroll to position [203, 0]
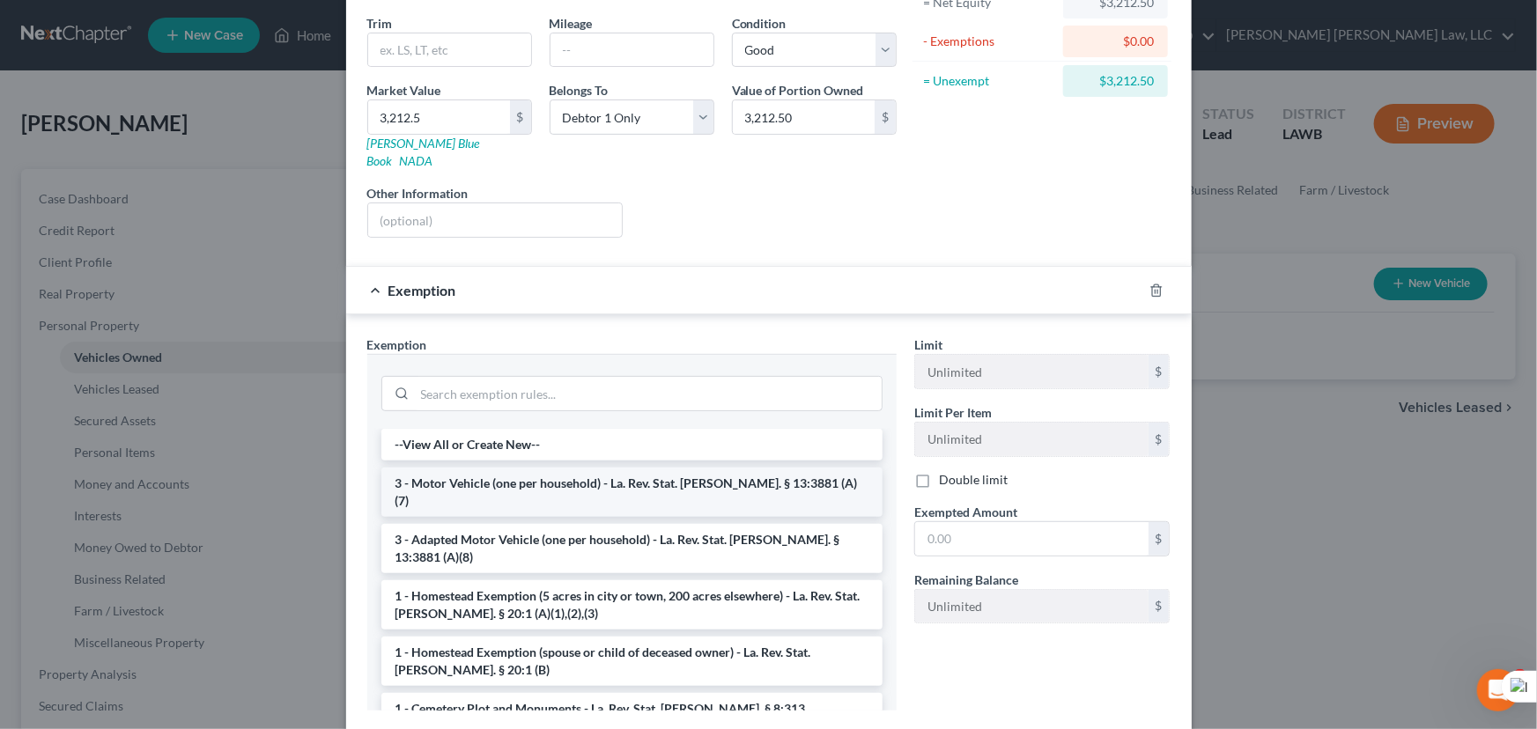
click at [530, 468] on li "3 - Motor Vehicle (one per household) - La. Rev. Stat. Ann. § 13:3881 (A)(7)" at bounding box center [631, 492] width 501 height 49
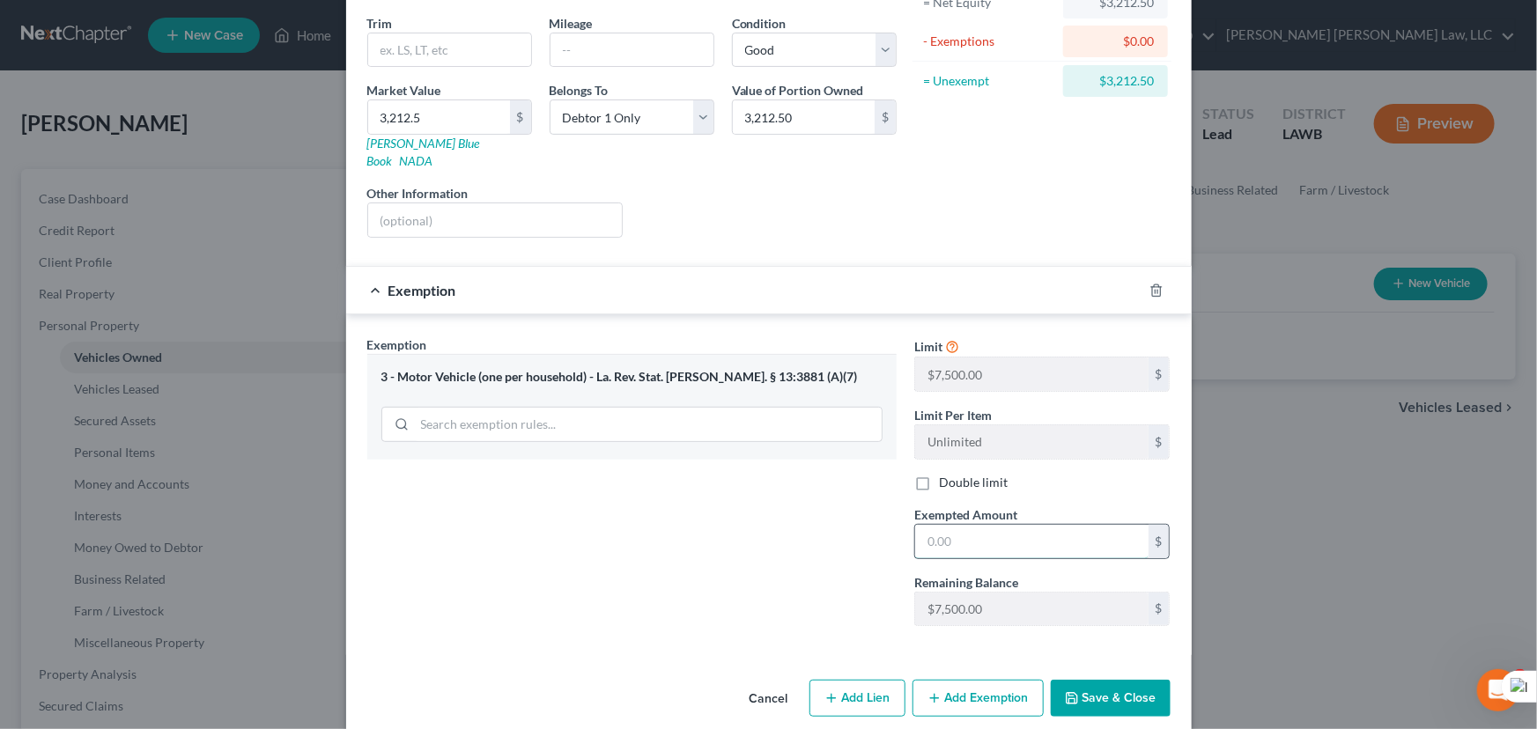
click at [977, 525] on input "text" at bounding box center [1031, 541] width 233 height 33
type input "7,500"
click at [1095, 680] on button "Save & Close" at bounding box center [1110, 698] width 120 height 37
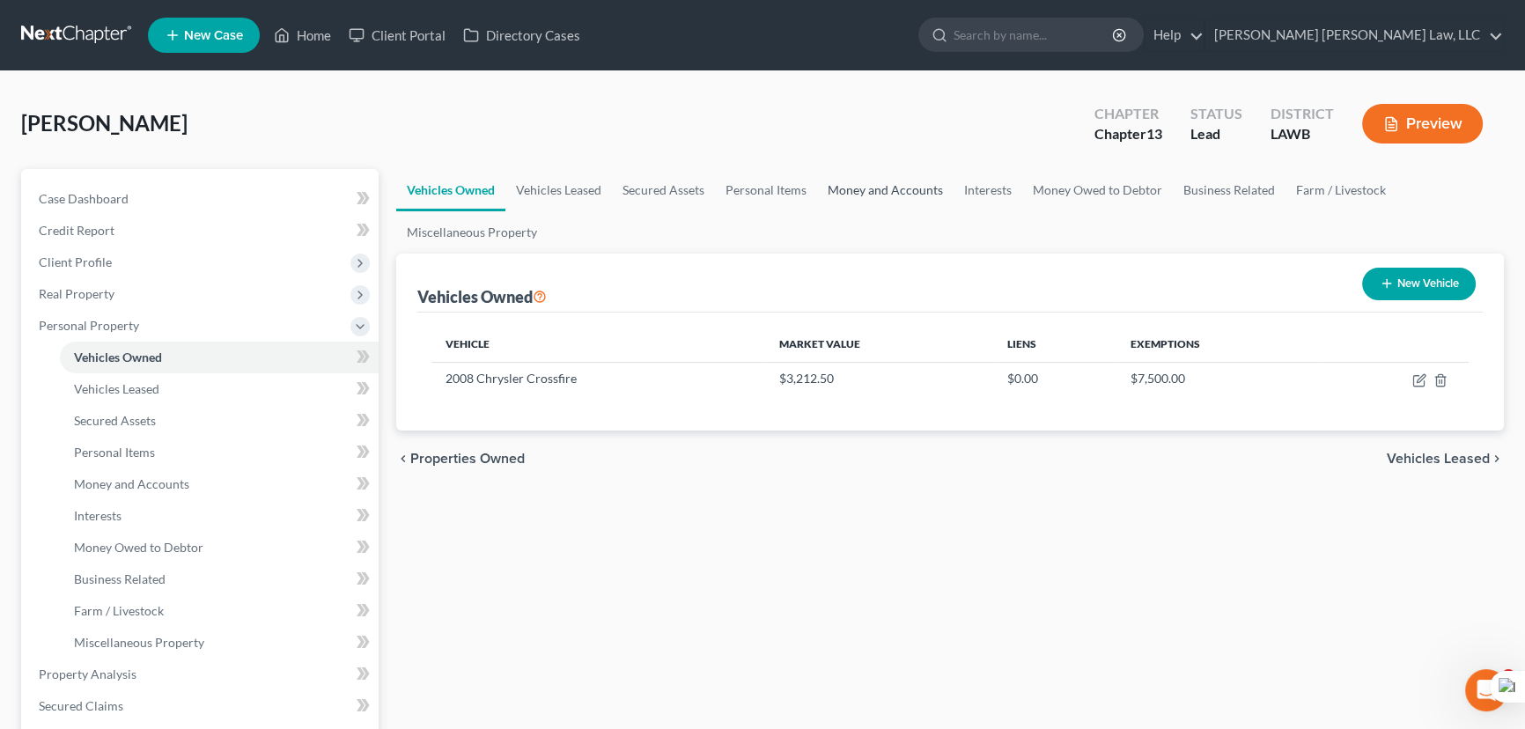
click at [897, 186] on link "Money and Accounts" at bounding box center [885, 190] width 136 height 42
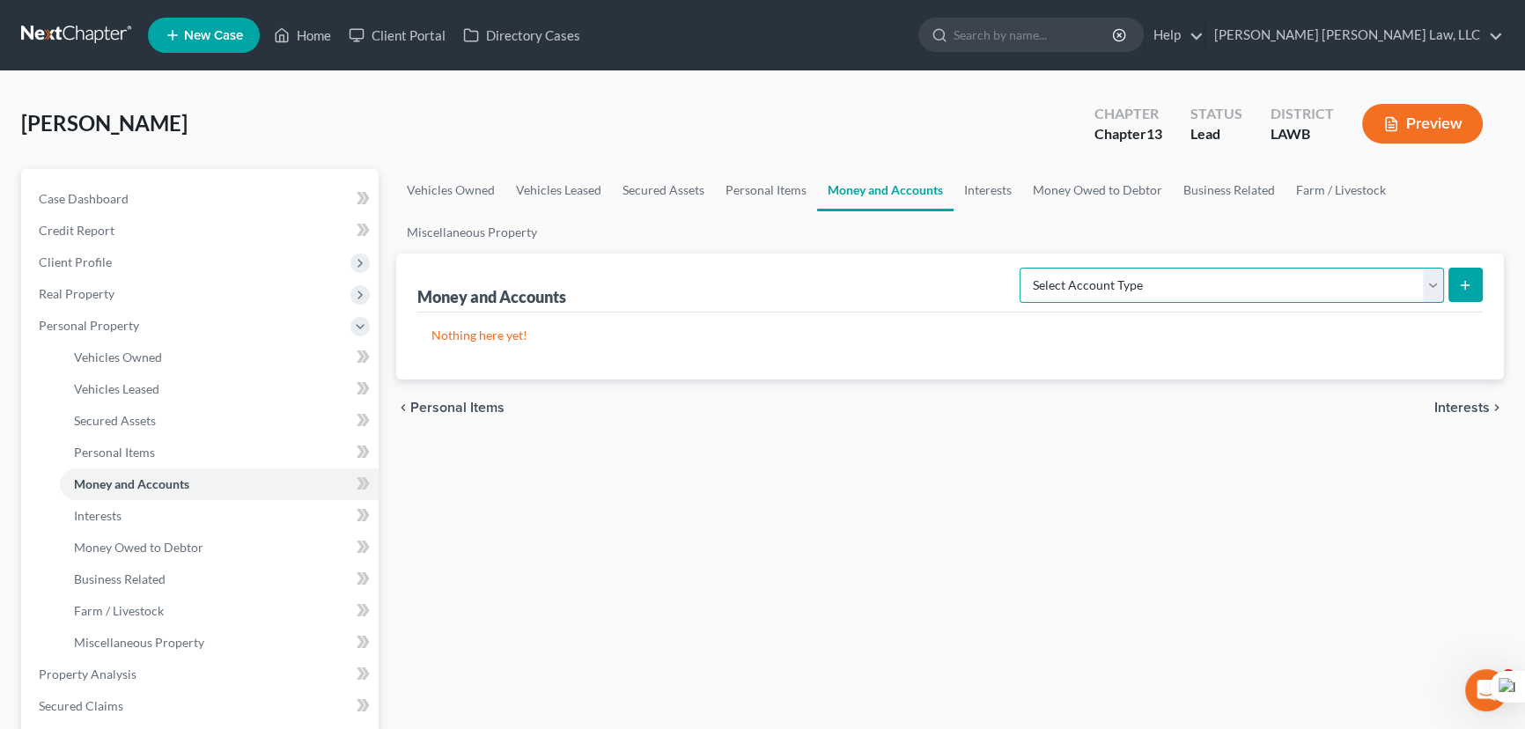
click at [1247, 292] on select "Select Account Type Brokerage (A/B: 18, SOFA: 20) Cash on Hand (A/B: 16) Certif…" at bounding box center [1232, 285] width 424 height 35
select select "checking"
click at [1025, 268] on select "Select Account Type Brokerage (A/B: 18, SOFA: 20) Cash on Hand (A/B: 16) Certif…" at bounding box center [1232, 285] width 424 height 35
click at [1473, 278] on button "submit" at bounding box center [1465, 285] width 34 height 34
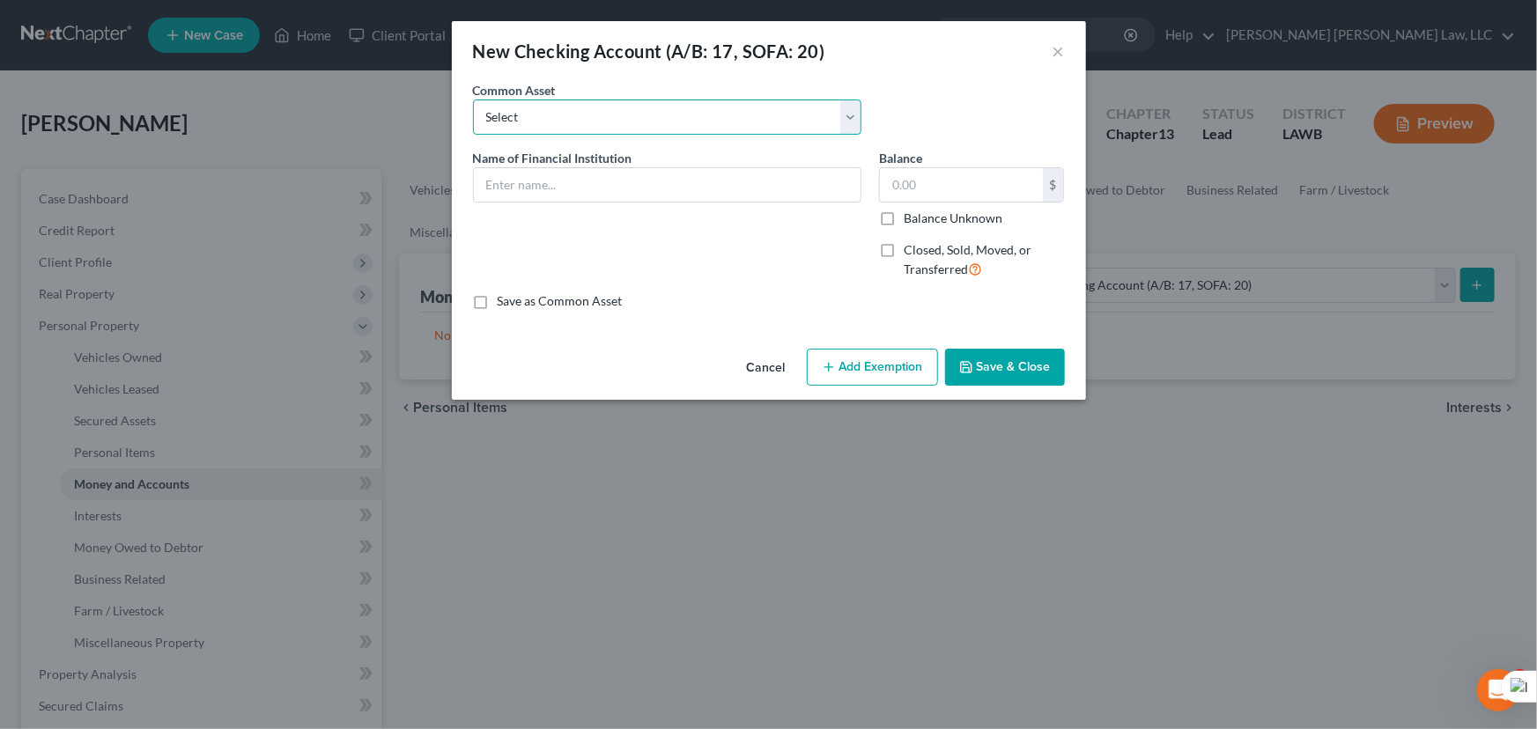
click at [655, 128] on select "Select Current Bank Sevenfold Credit Union Apple Cash First Horizon Bank Centri…" at bounding box center [667, 117] width 388 height 35
select select "17"
click at [473, 100] on select "Select Current Bank Sevenfold Credit Union Apple Cash First Horizon Bank Centri…" at bounding box center [667, 117] width 388 height 35
type input "Origin Bank"
click at [1016, 372] on button "Save & Close" at bounding box center [1005, 367] width 120 height 37
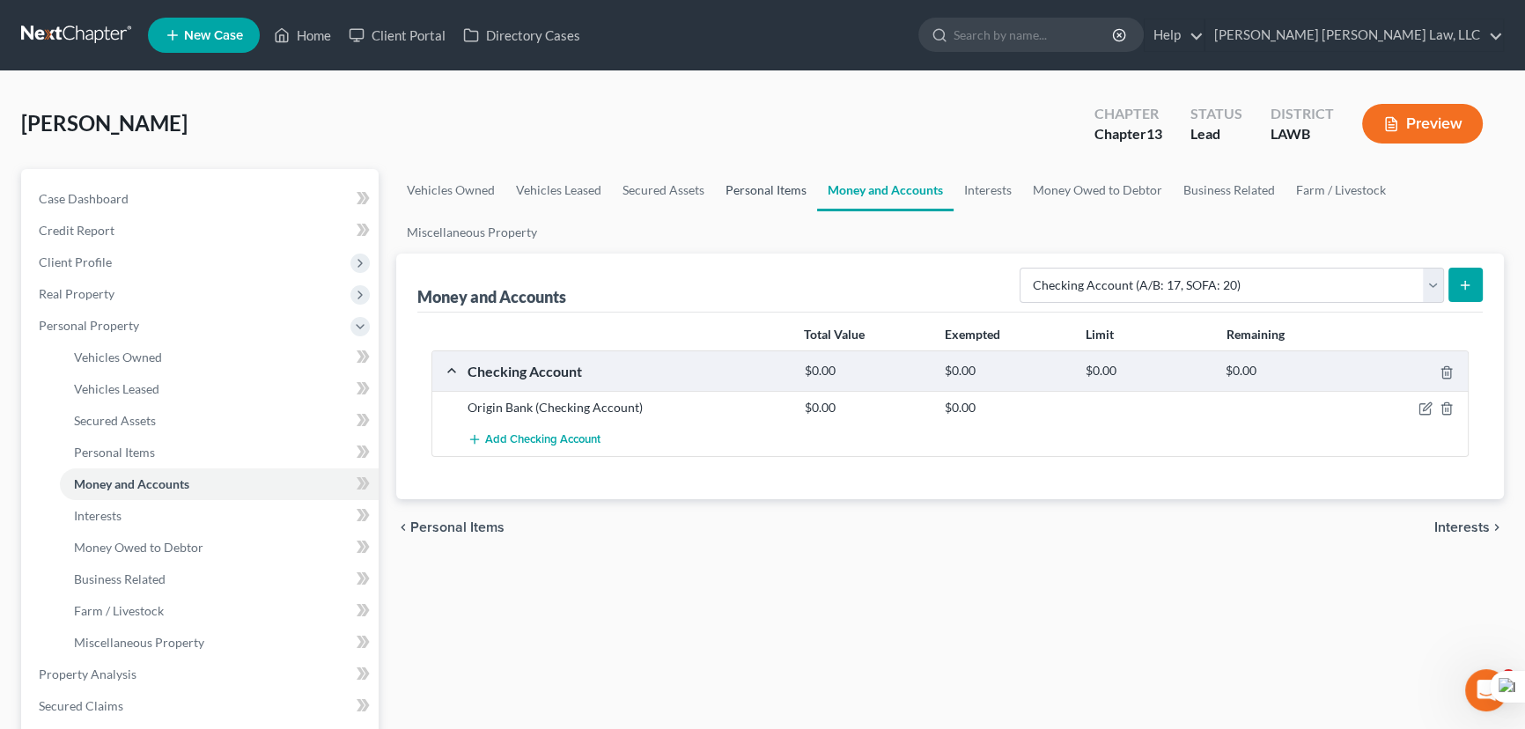
click at [786, 188] on link "Personal Items" at bounding box center [766, 190] width 102 height 42
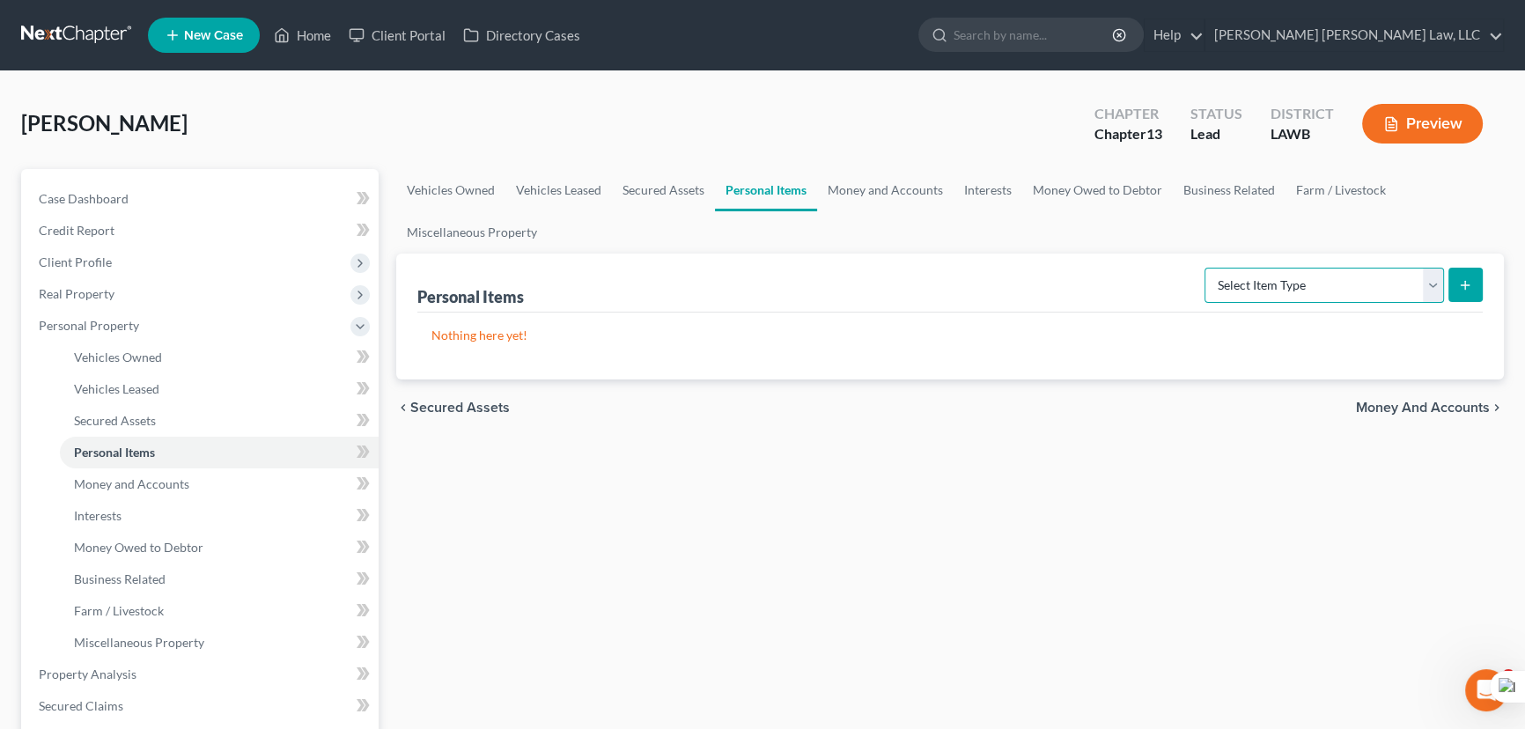
click at [1321, 288] on select "Select Item Type Clothing (A/B: 11) Collectibles Of Value (A/B: 8) Electronics …" at bounding box center [1325, 285] width 240 height 35
drag, startPoint x: 868, startPoint y: 190, endPoint x: 690, endPoint y: 185, distance: 177.9
click at [866, 190] on link "Money and Accounts" at bounding box center [885, 190] width 136 height 42
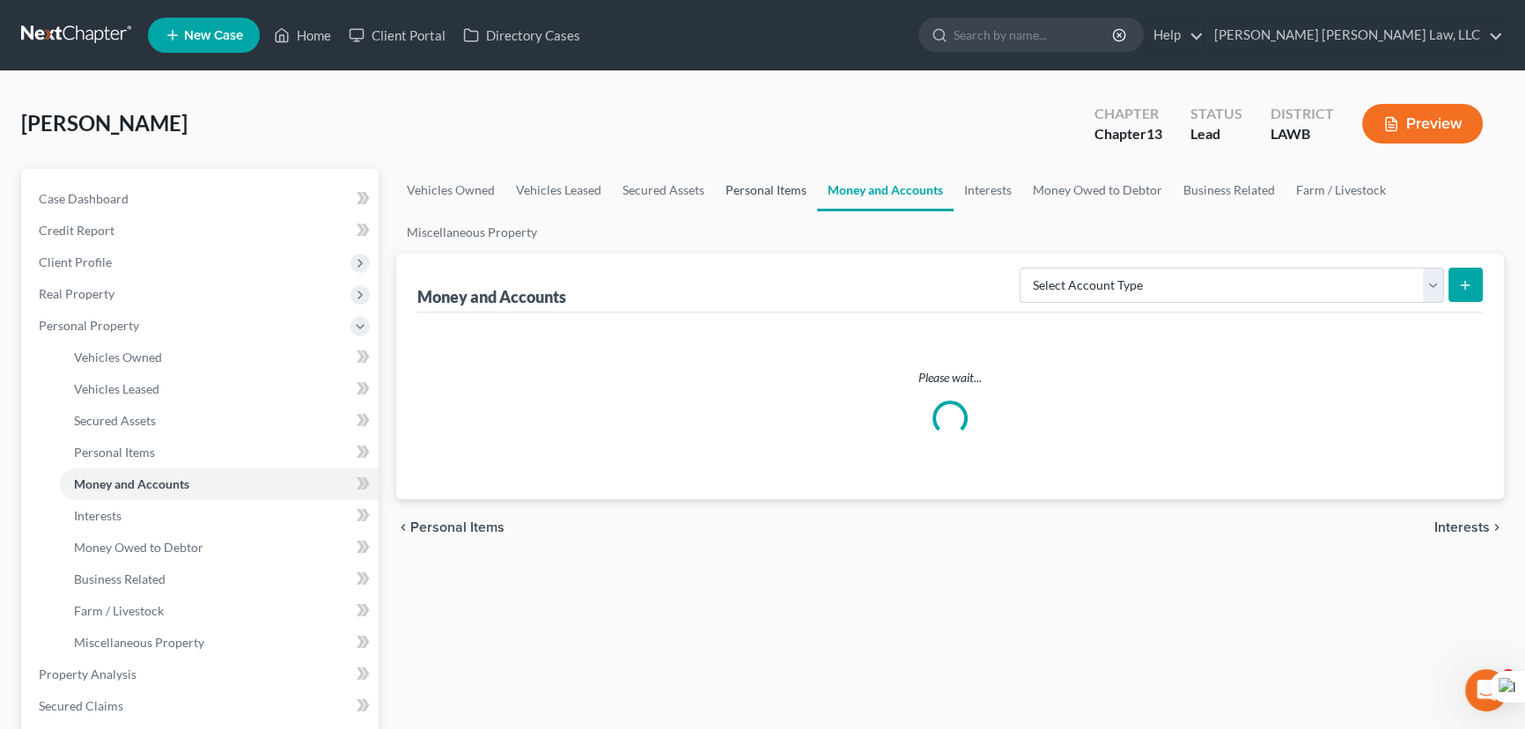
click at [766, 181] on link "Personal Items" at bounding box center [766, 190] width 102 height 42
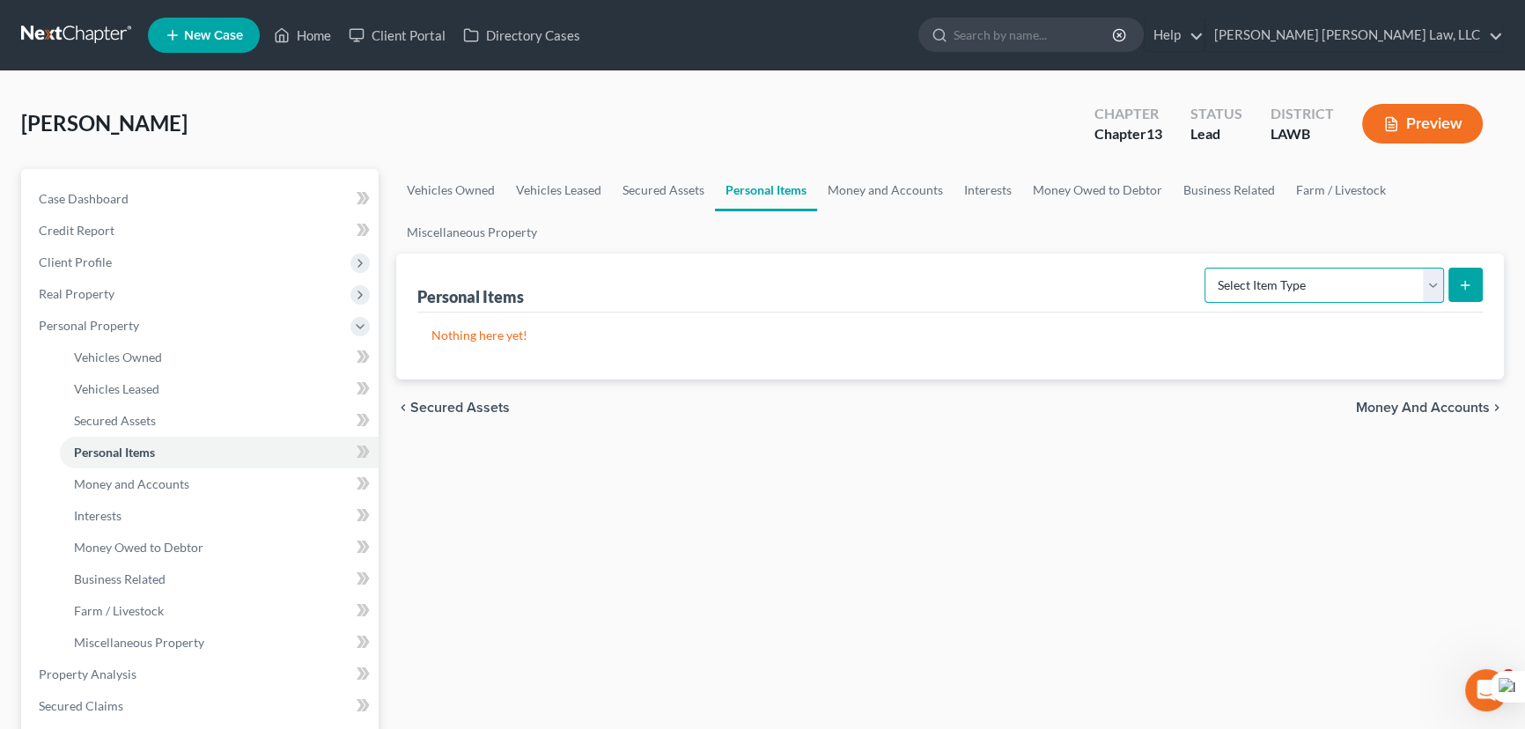
click at [1404, 293] on select "Select Item Type Clothing (A/B: 11) Collectibles Of Value (A/B: 8) Electronics …" at bounding box center [1325, 285] width 240 height 35
select select "clothing"
click at [1207, 268] on select "Select Item Type Clothing (A/B: 11) Collectibles Of Value (A/B: 8) Electronics …" at bounding box center [1325, 285] width 240 height 35
click at [1463, 291] on button "submit" at bounding box center [1465, 285] width 34 height 34
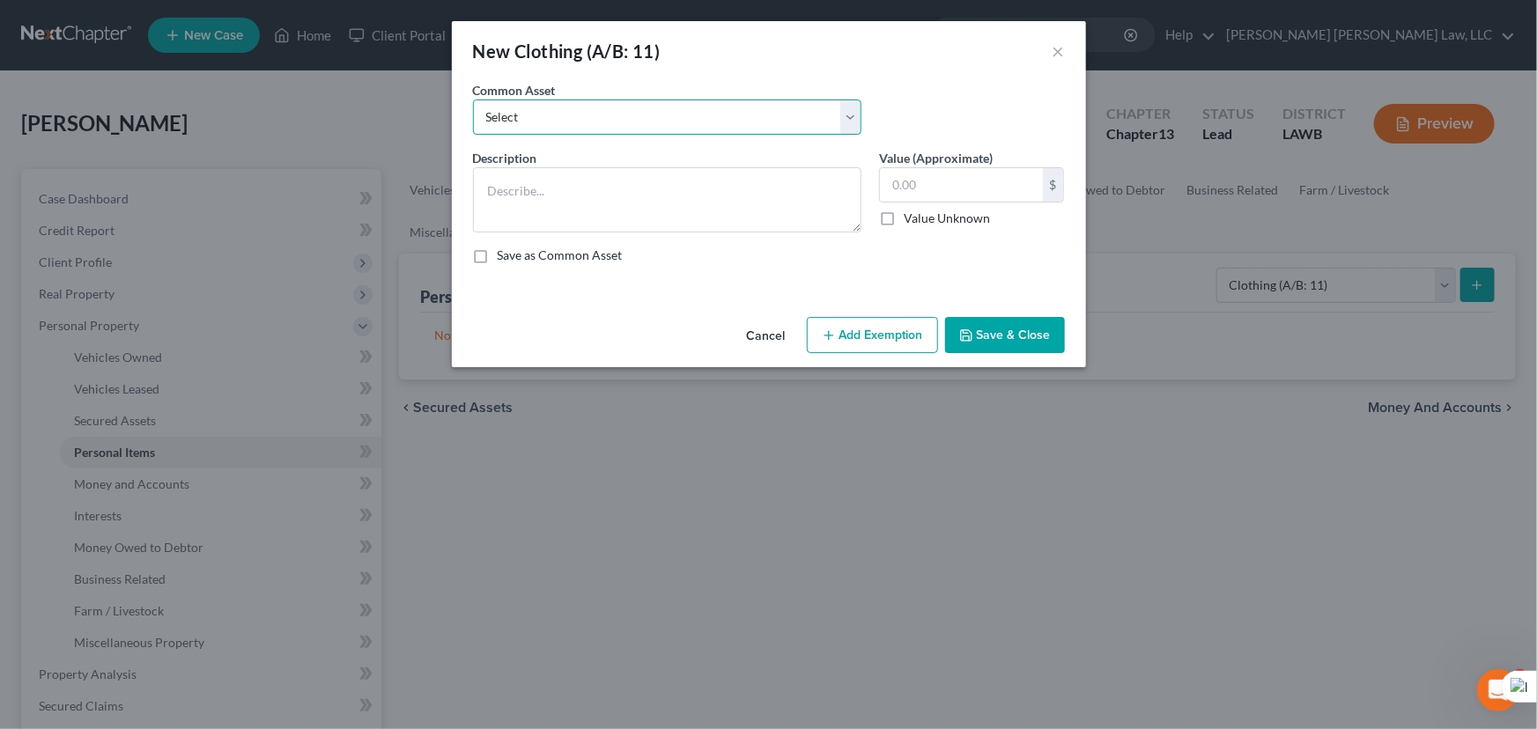
click at [632, 122] on select "Select Clothes Clothes" at bounding box center [667, 117] width 388 height 35
select select "0"
click at [473, 100] on select "Select Clothes Clothes" at bounding box center [667, 117] width 388 height 35
type textarea "Clothes"
type input "300.00"
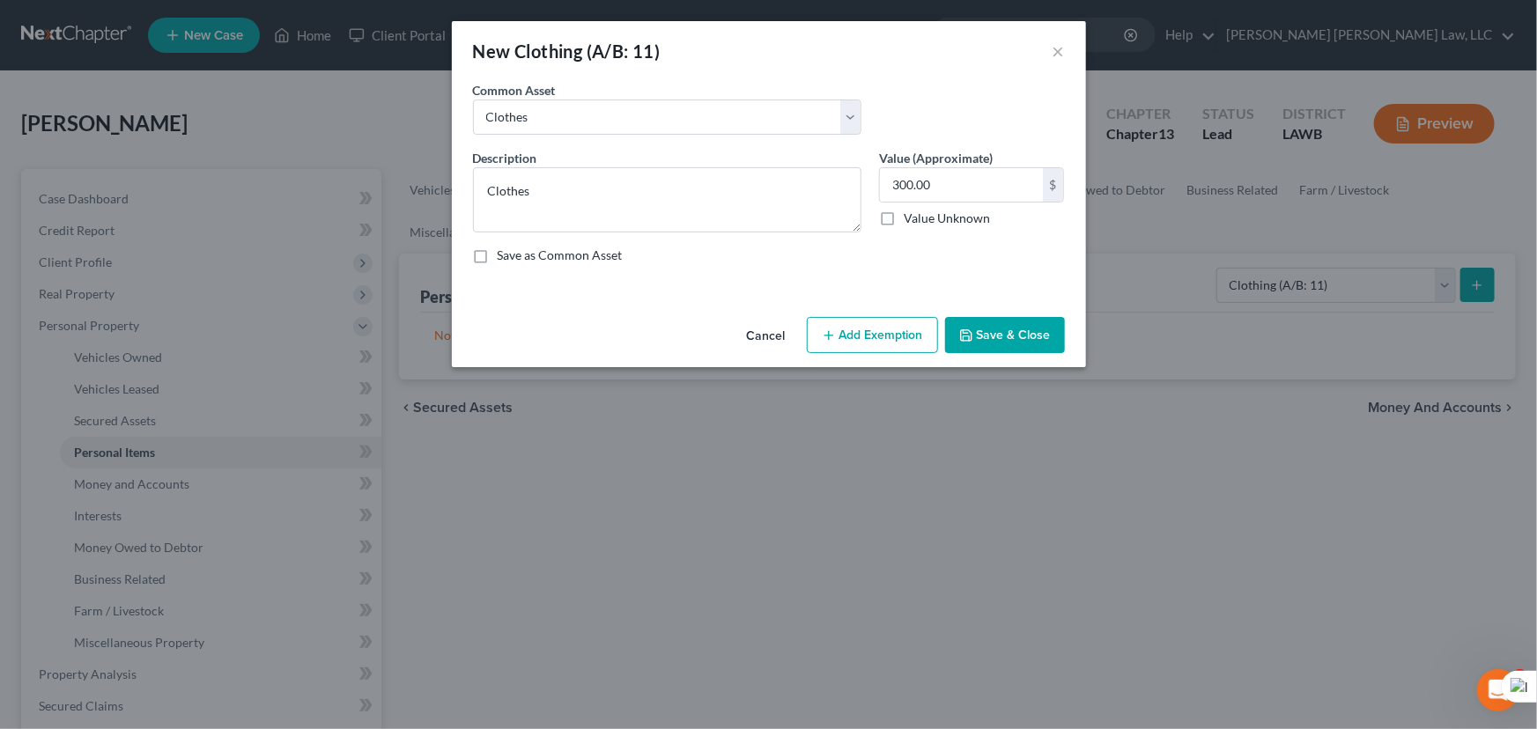
click at [874, 337] on button "Add Exemption" at bounding box center [872, 335] width 131 height 37
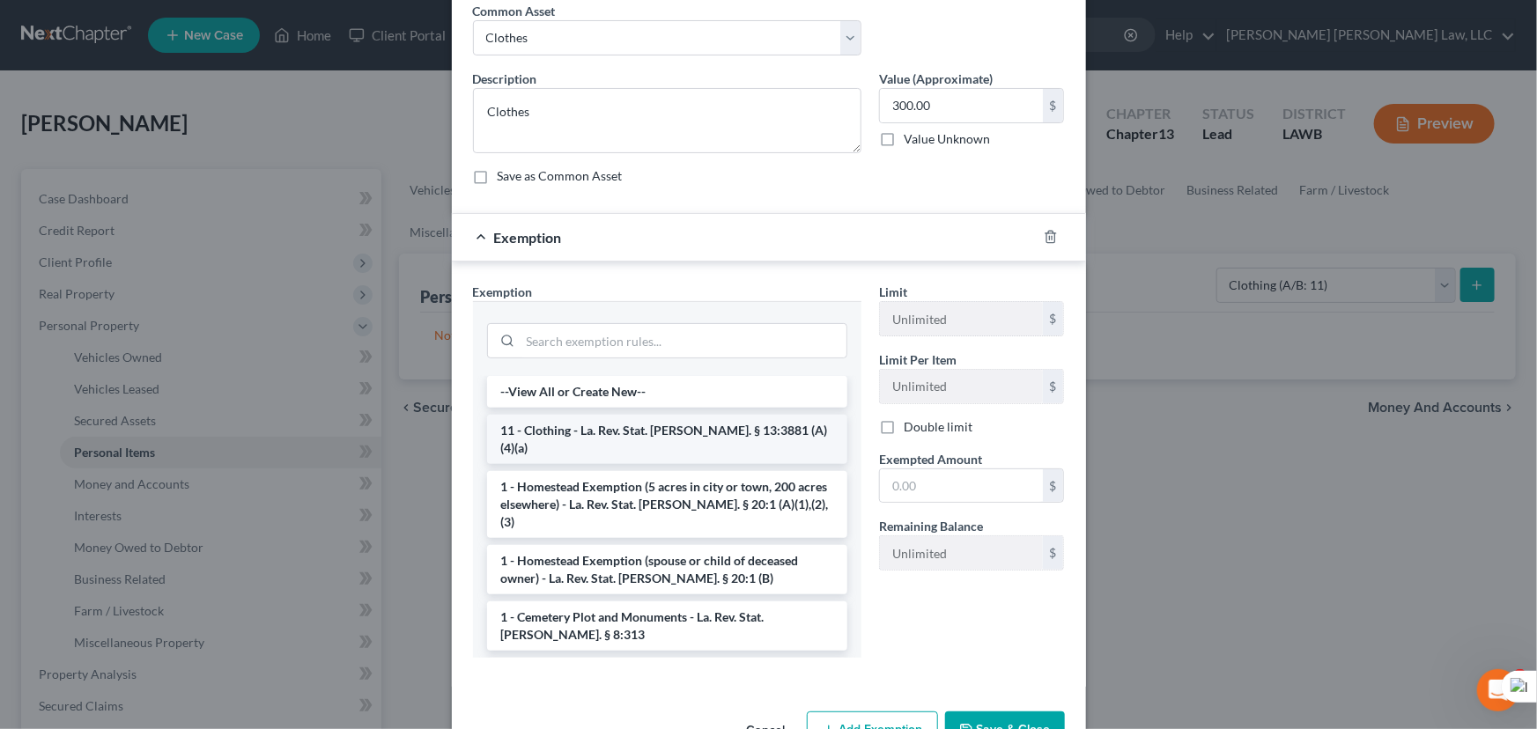
click at [608, 435] on li "11 - Clothing - La. Rev. Stat. Ann. § 13:3881 (A)(4)(a)" at bounding box center [667, 439] width 360 height 49
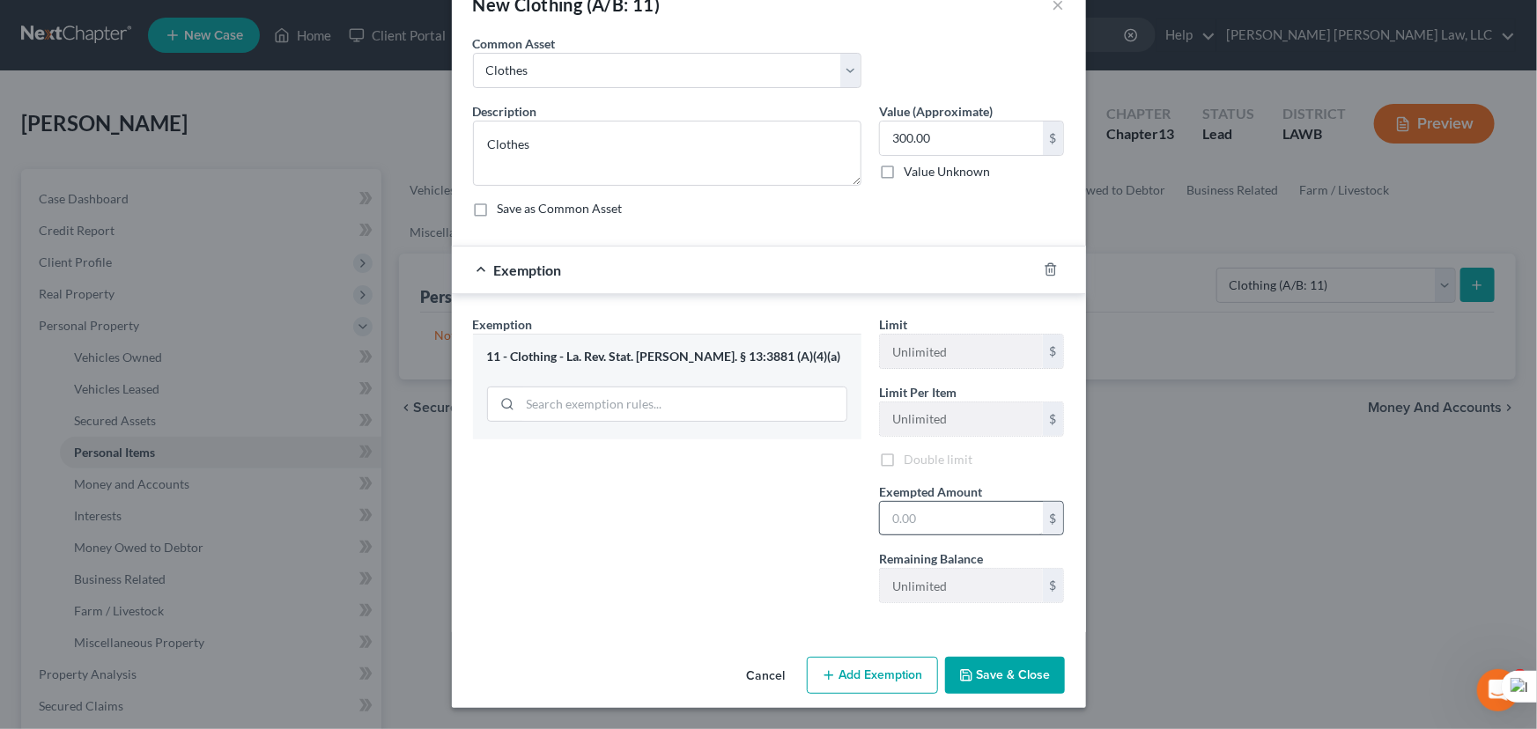
scroll to position [48, 0]
click at [960, 520] on input "text" at bounding box center [961, 520] width 163 height 33
type input "300"
click at [960, 670] on icon "button" at bounding box center [966, 677] width 14 height 14
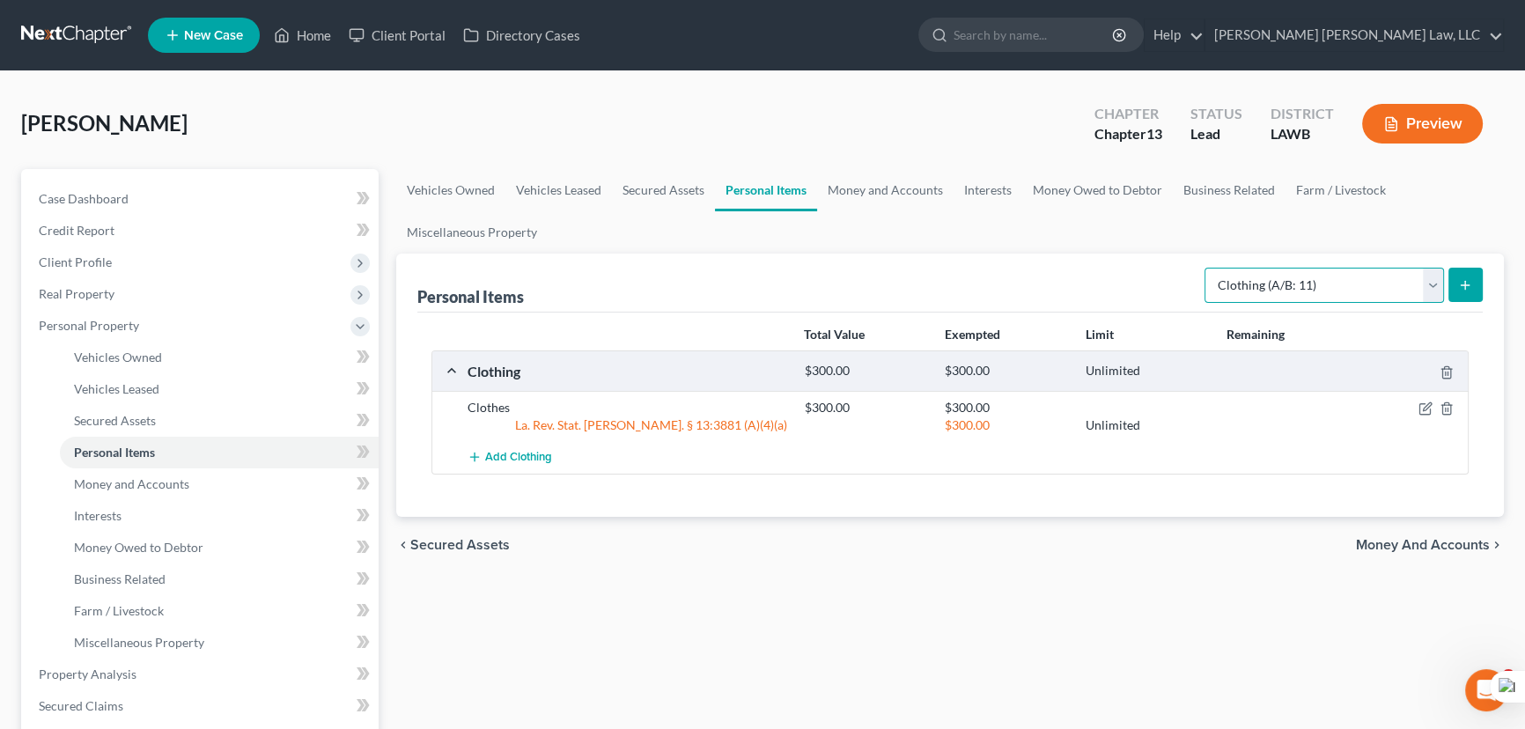
click at [1305, 278] on select "Select Item Type Clothing (A/B: 11) Collectibles Of Value (A/B: 8) Electronics …" at bounding box center [1325, 285] width 240 height 35
select select "household_goods"
click at [1207, 268] on select "Select Item Type Clothing (A/B: 11) Collectibles Of Value (A/B: 8) Electronics …" at bounding box center [1325, 285] width 240 height 35
click at [1464, 289] on icon "submit" at bounding box center [1465, 285] width 14 height 14
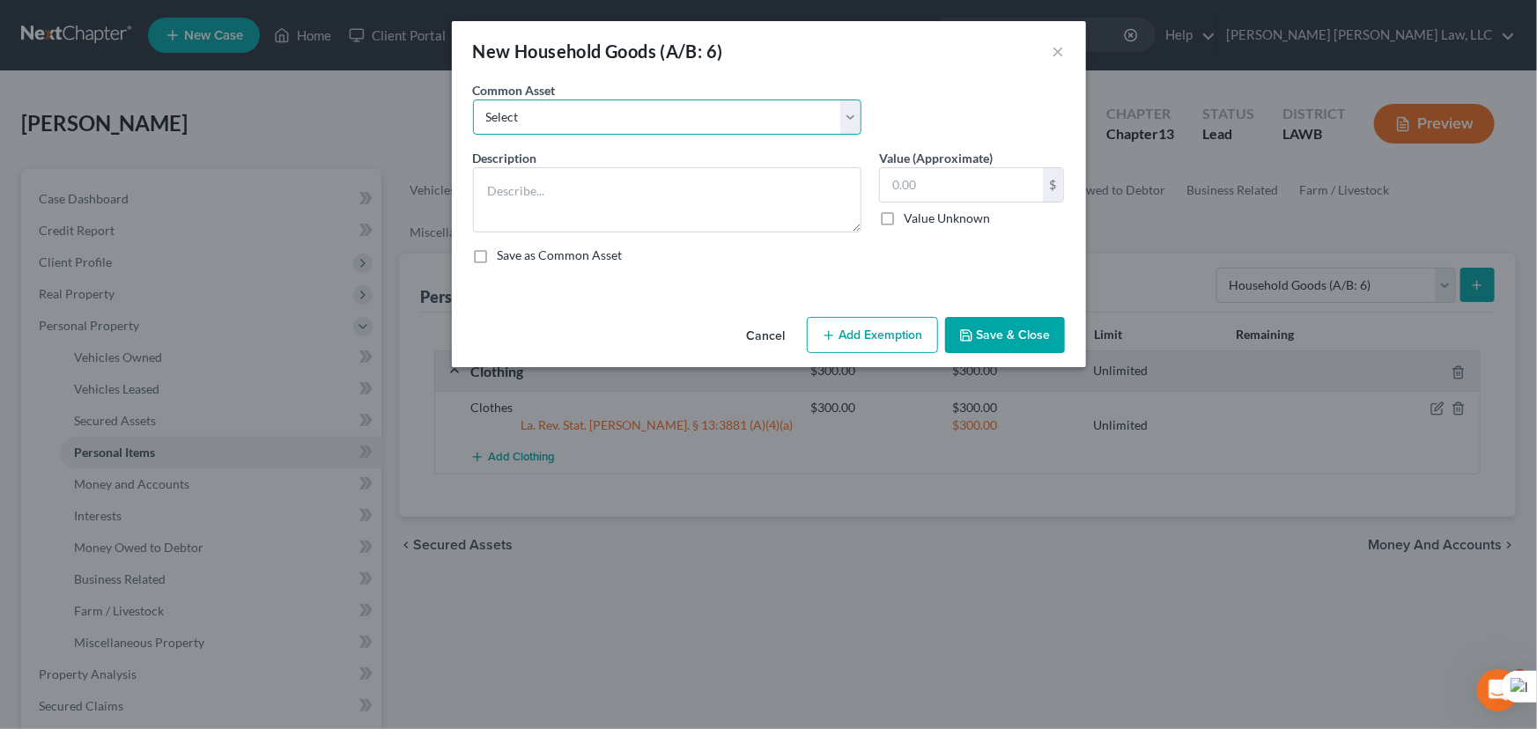
click at [599, 118] on select "Select Furniture Movables 2002 Chevy Tahoe 231,000 miles Movables Movables Mova…" at bounding box center [667, 117] width 388 height 35
select select "0"
click at [473, 100] on select "Select Furniture Movables 2002 Chevy Tahoe 231,000 miles Movables Movables Mova…" at bounding box center [667, 117] width 388 height 35
type textarea "Furniture"
type input "1,200.00"
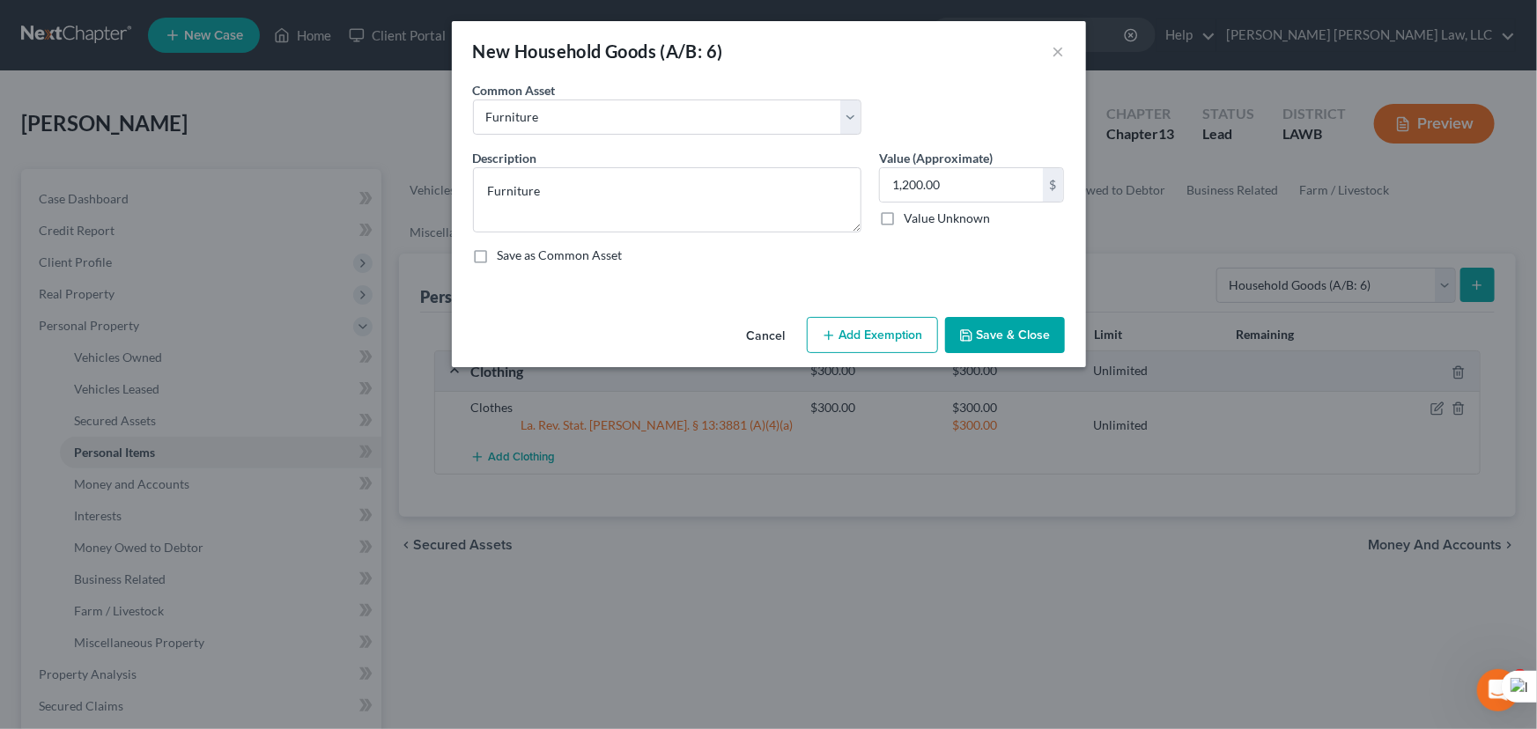
click at [872, 328] on button "Add Exemption" at bounding box center [872, 335] width 131 height 37
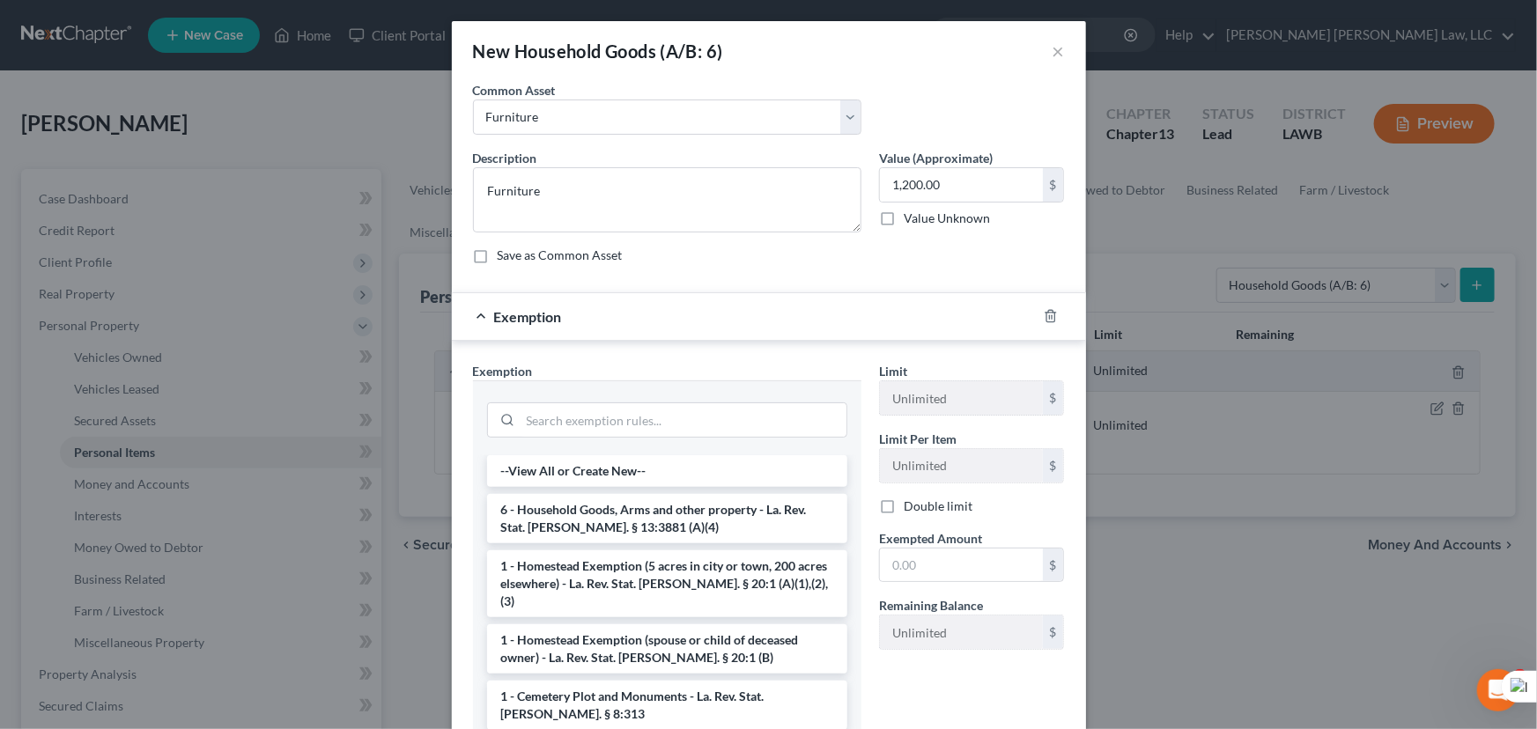
drag, startPoint x: 668, startPoint y: 523, endPoint x: 770, endPoint y: 532, distance: 101.6
click at [667, 523] on li "6 - Household Goods, Arms and other property - La. Rev. Stat. Ann. § 13:3881 (A…" at bounding box center [667, 518] width 360 height 49
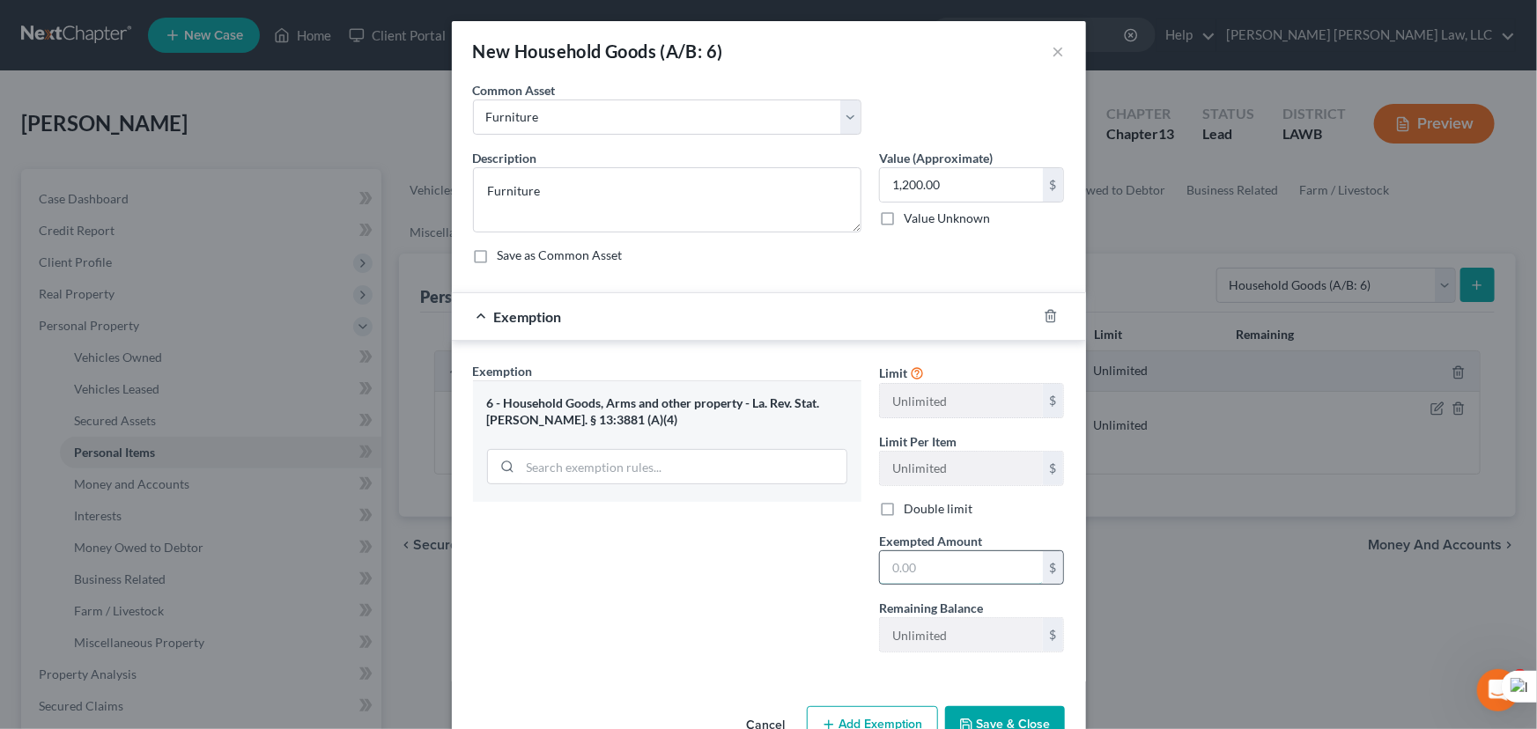
click at [940, 568] on input "text" at bounding box center [961, 567] width 163 height 33
type input "1,200"
click at [992, 714] on button "Save & Close" at bounding box center [1005, 724] width 120 height 37
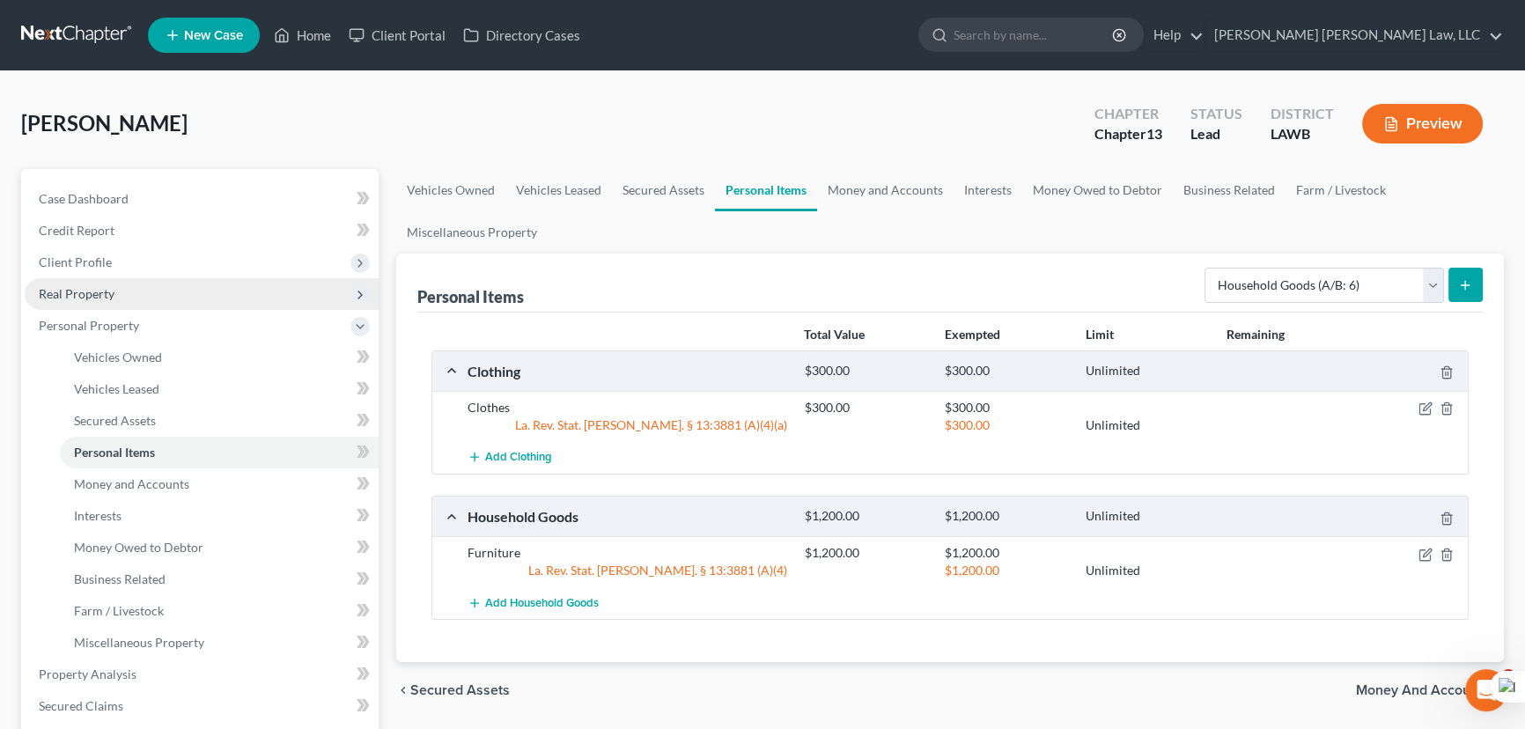
click at [102, 289] on span "Real Property" at bounding box center [77, 293] width 76 height 15
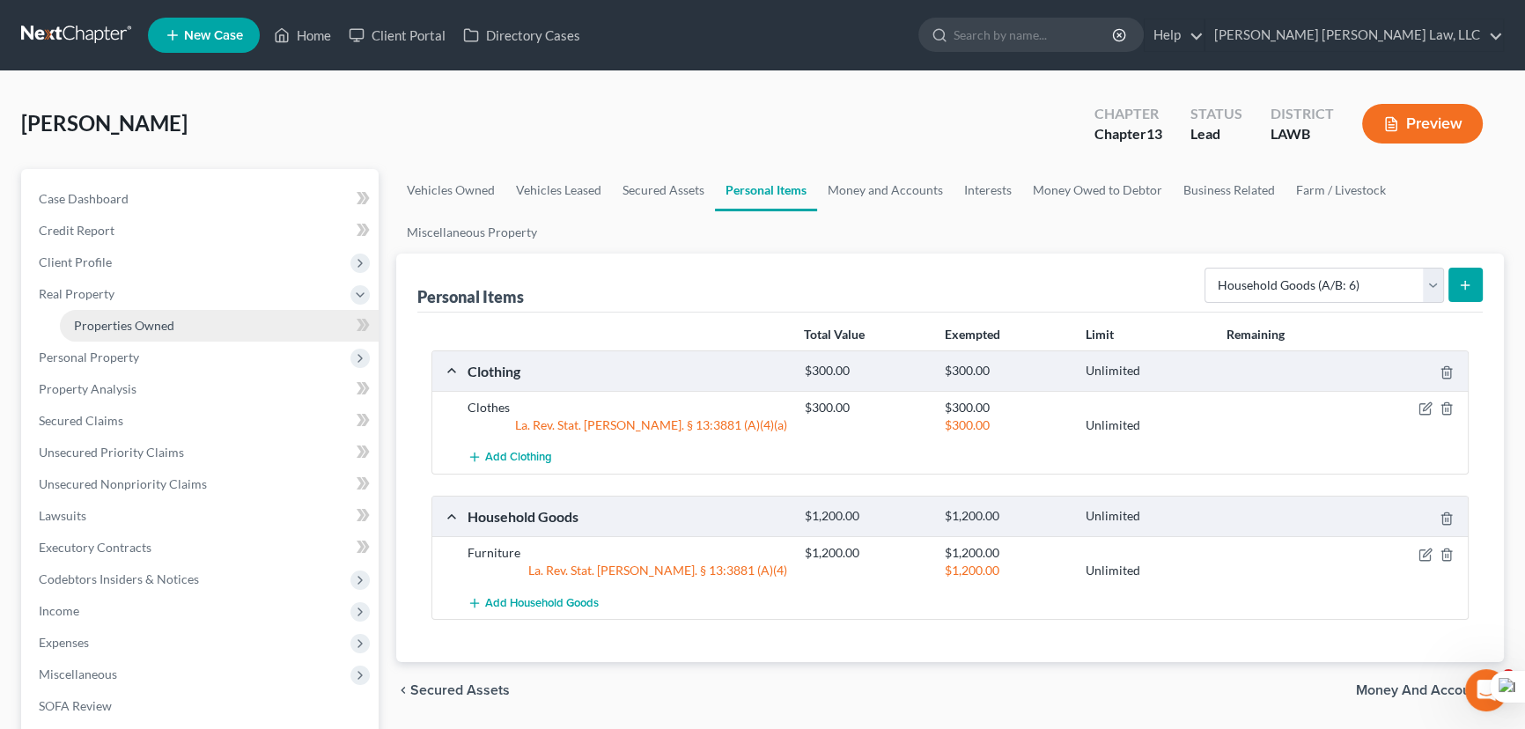
click at [139, 328] on span "Properties Owned" at bounding box center [124, 325] width 100 height 15
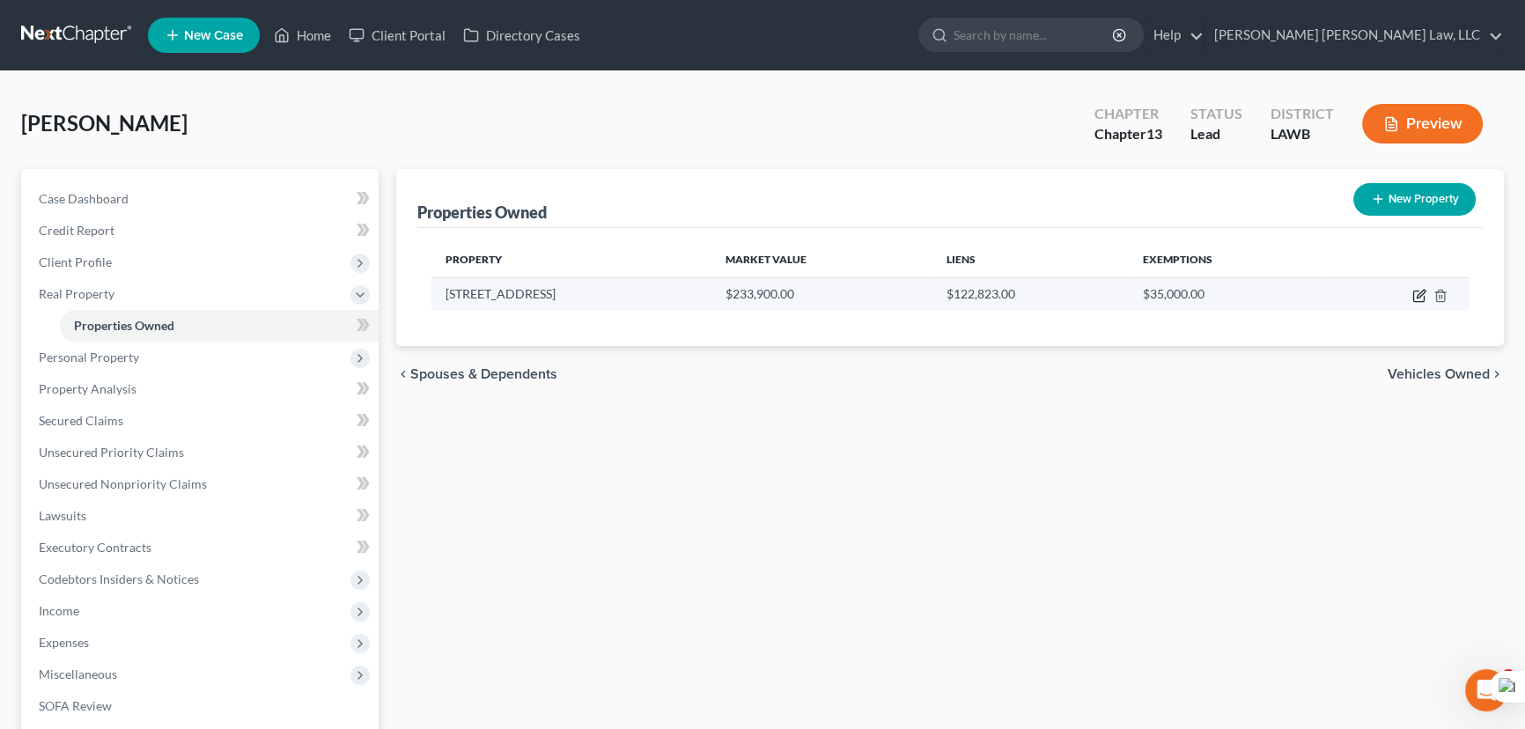
click at [1418, 292] on icon "button" at bounding box center [1419, 296] width 14 height 14
select select "19"
select select "36"
select select "0"
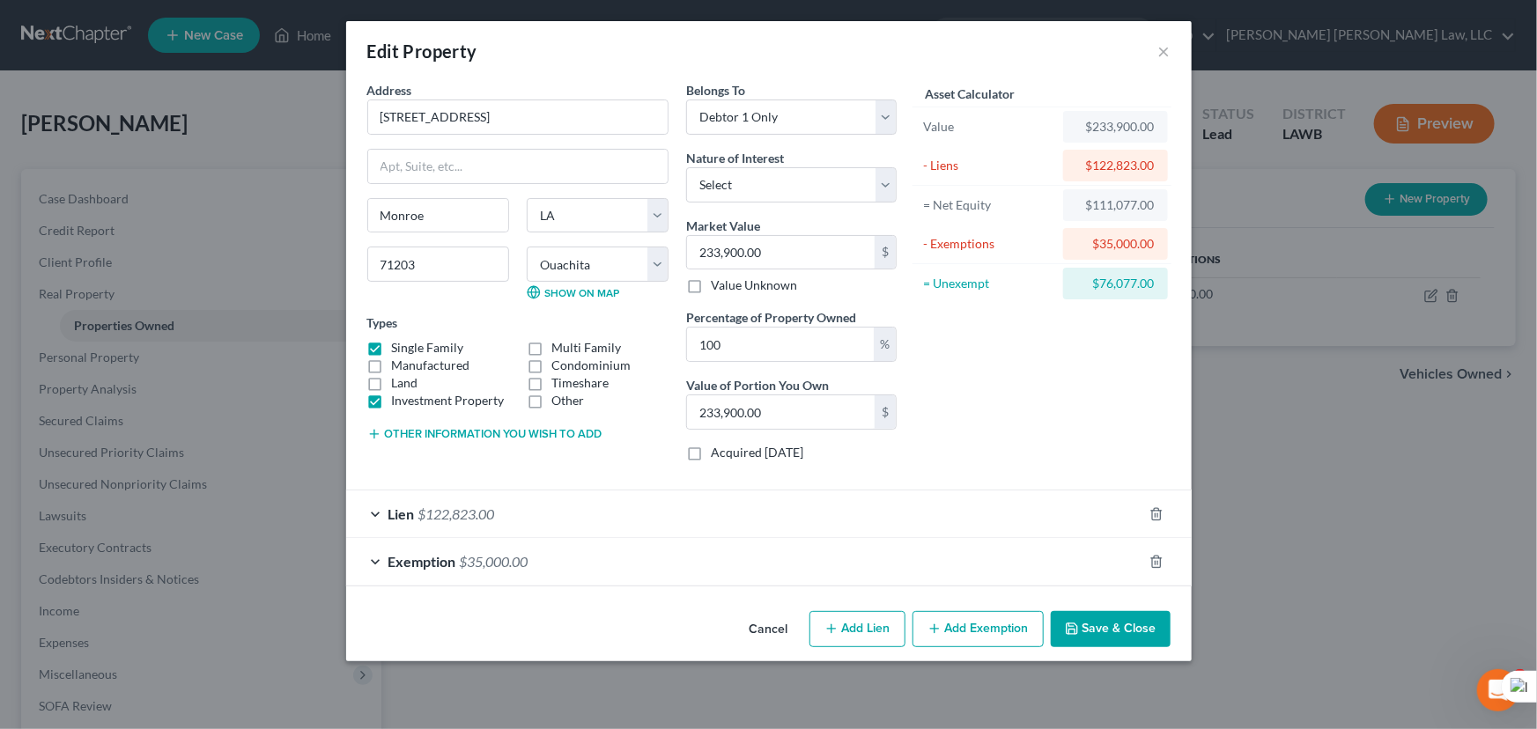
click at [650, 504] on div "Lien $122,823.00" at bounding box center [744, 513] width 796 height 47
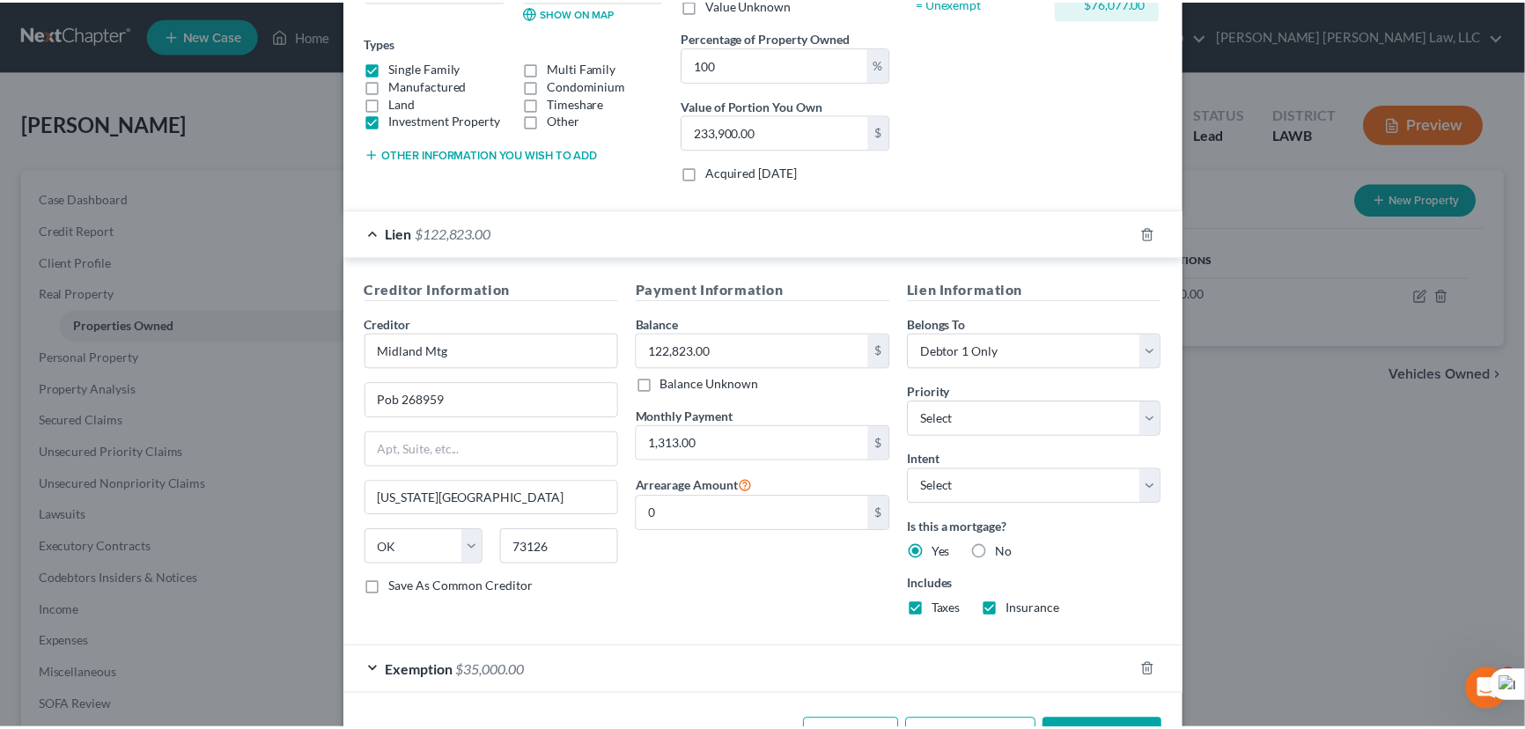
scroll to position [341, 0]
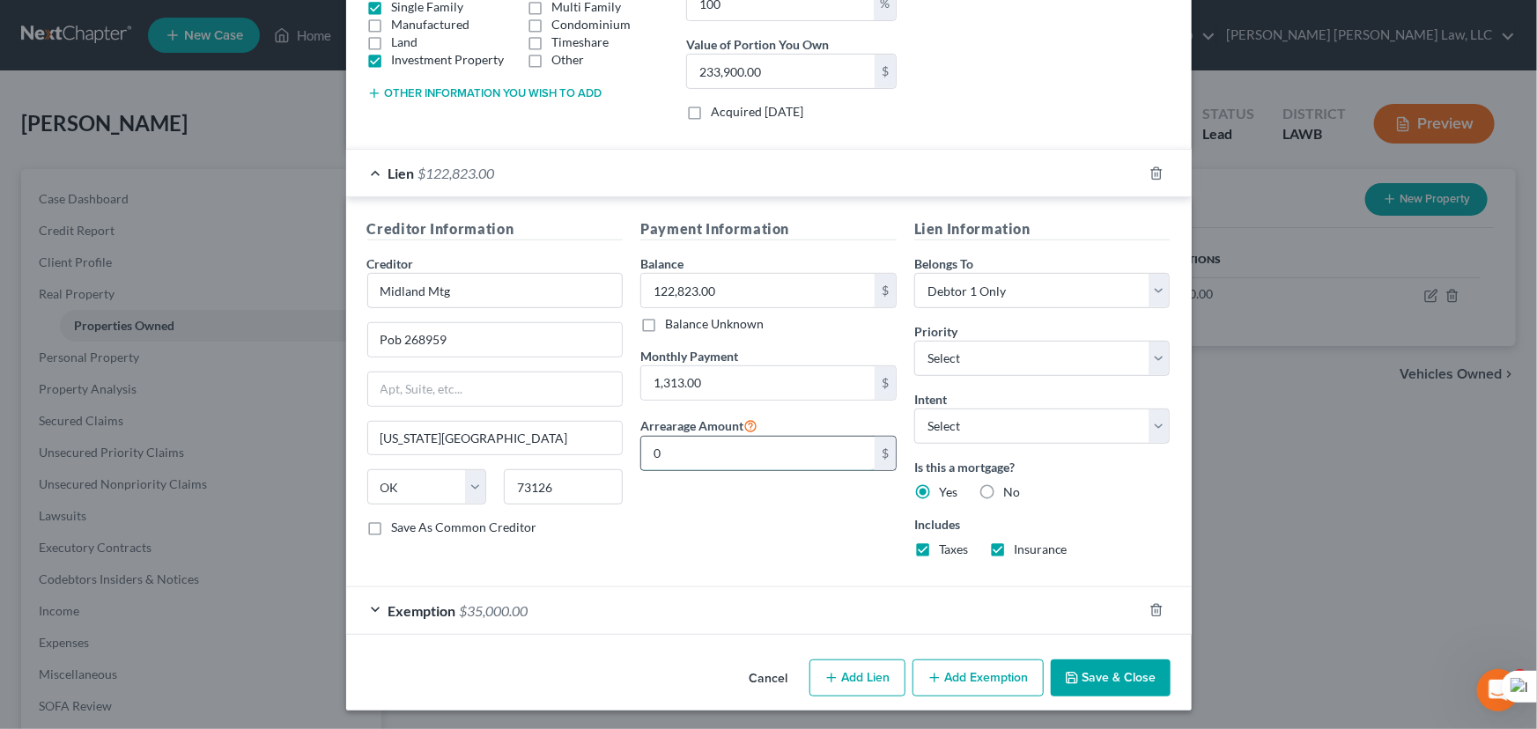
click at [737, 458] on input "0" at bounding box center [757, 453] width 233 height 33
type input "6,000"
click at [1117, 675] on button "Save & Close" at bounding box center [1110, 678] width 120 height 37
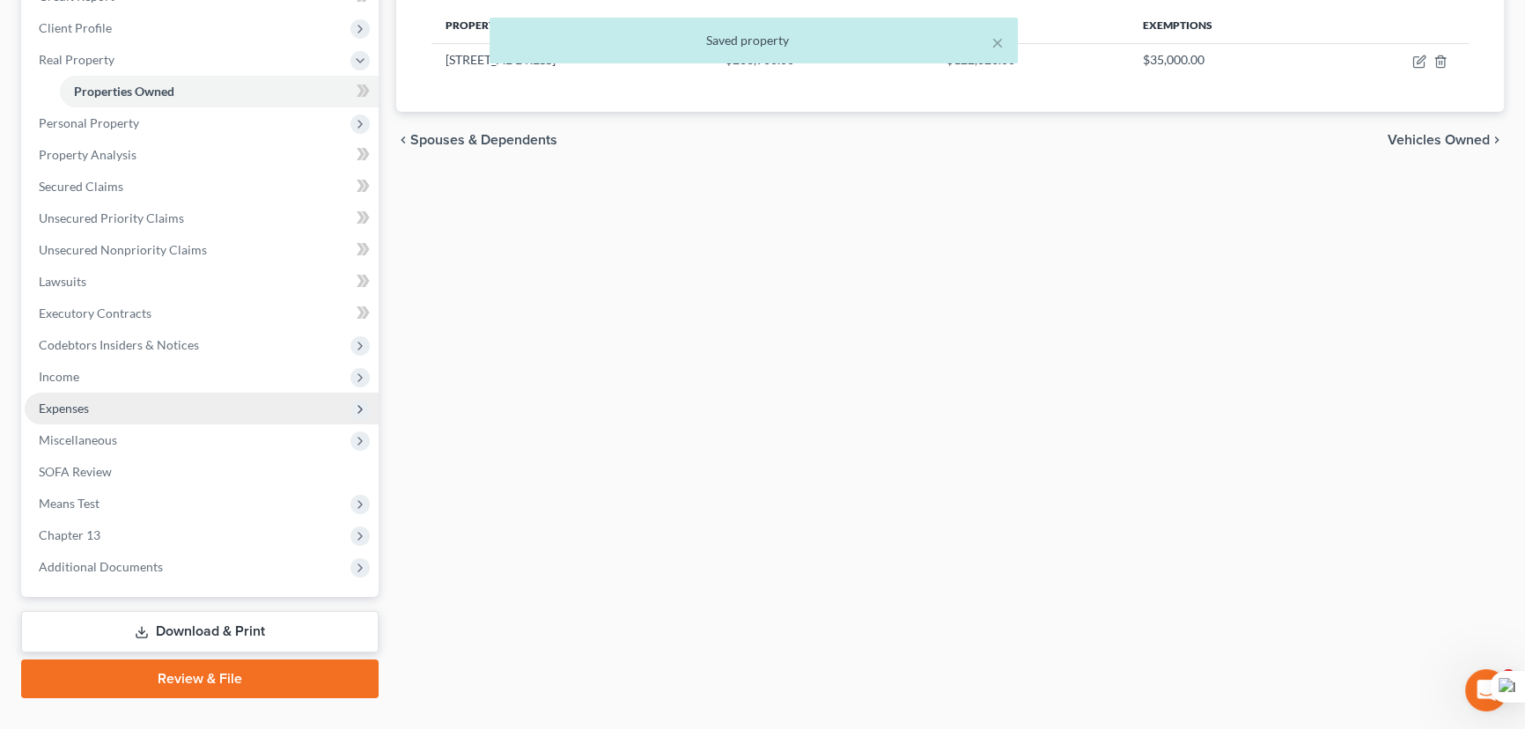
scroll to position [268, 0]
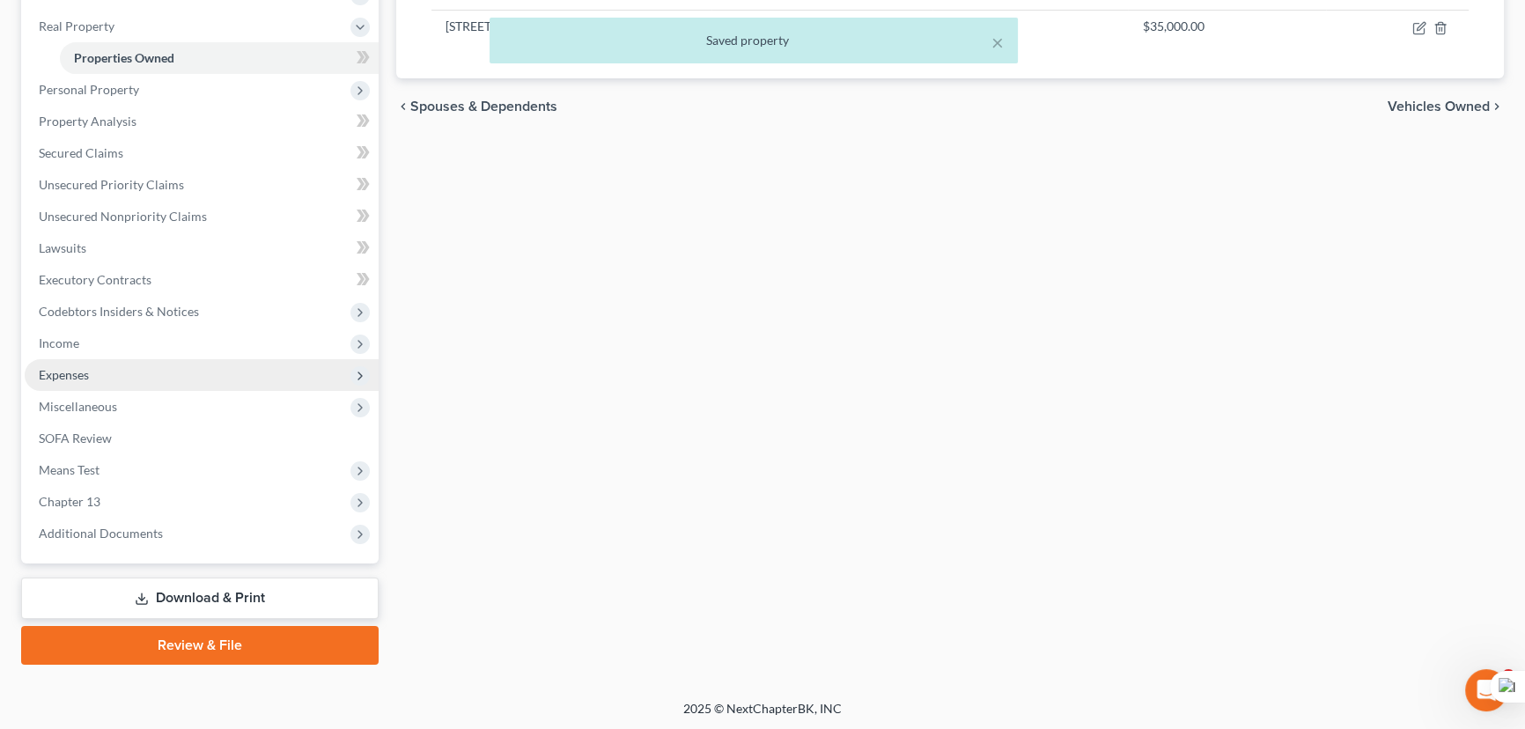
drag, startPoint x: 112, startPoint y: 335, endPoint x: 116, endPoint y: 357, distance: 22.4
click at [112, 335] on span "Income" at bounding box center [202, 344] width 354 height 32
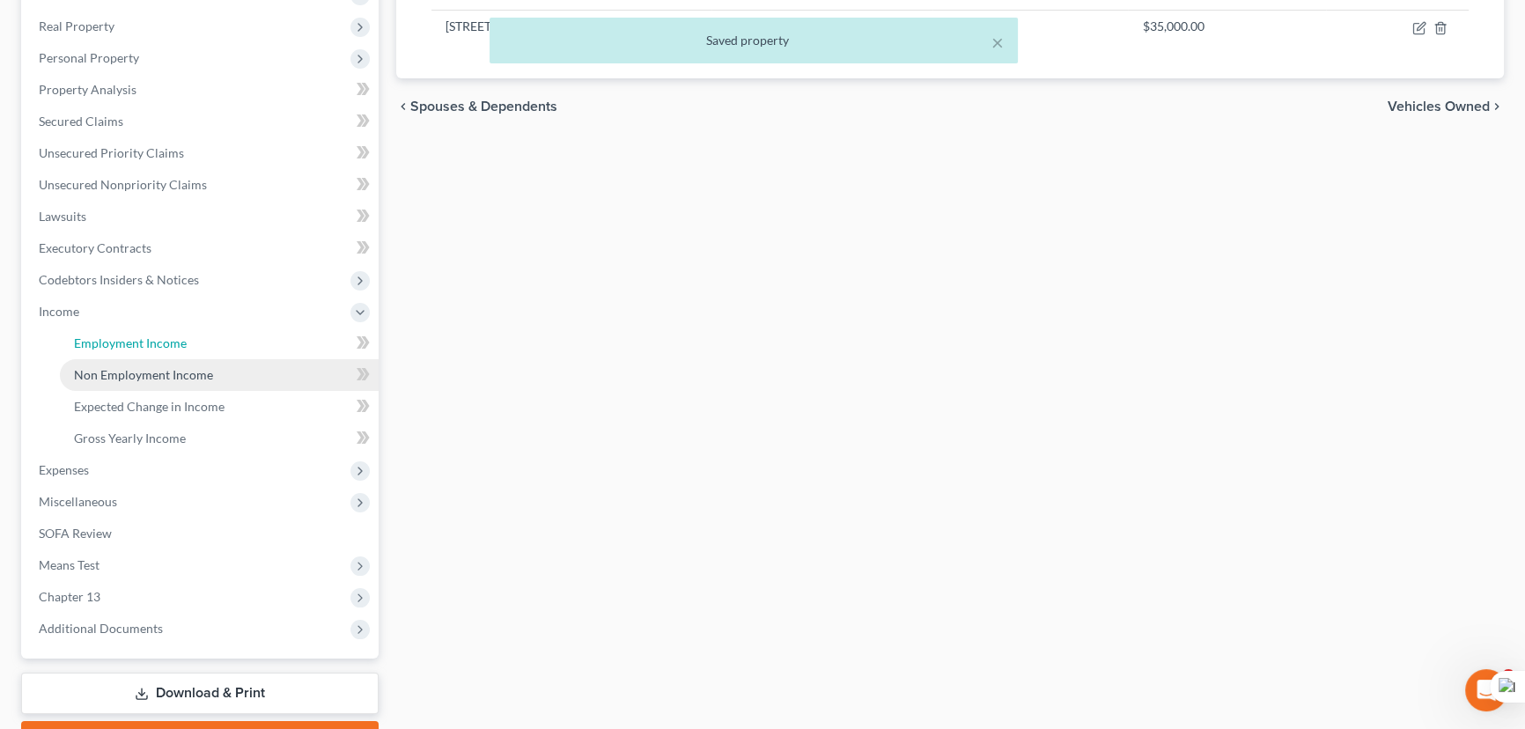
click at [129, 335] on span "Employment Income" at bounding box center [130, 342] width 113 height 15
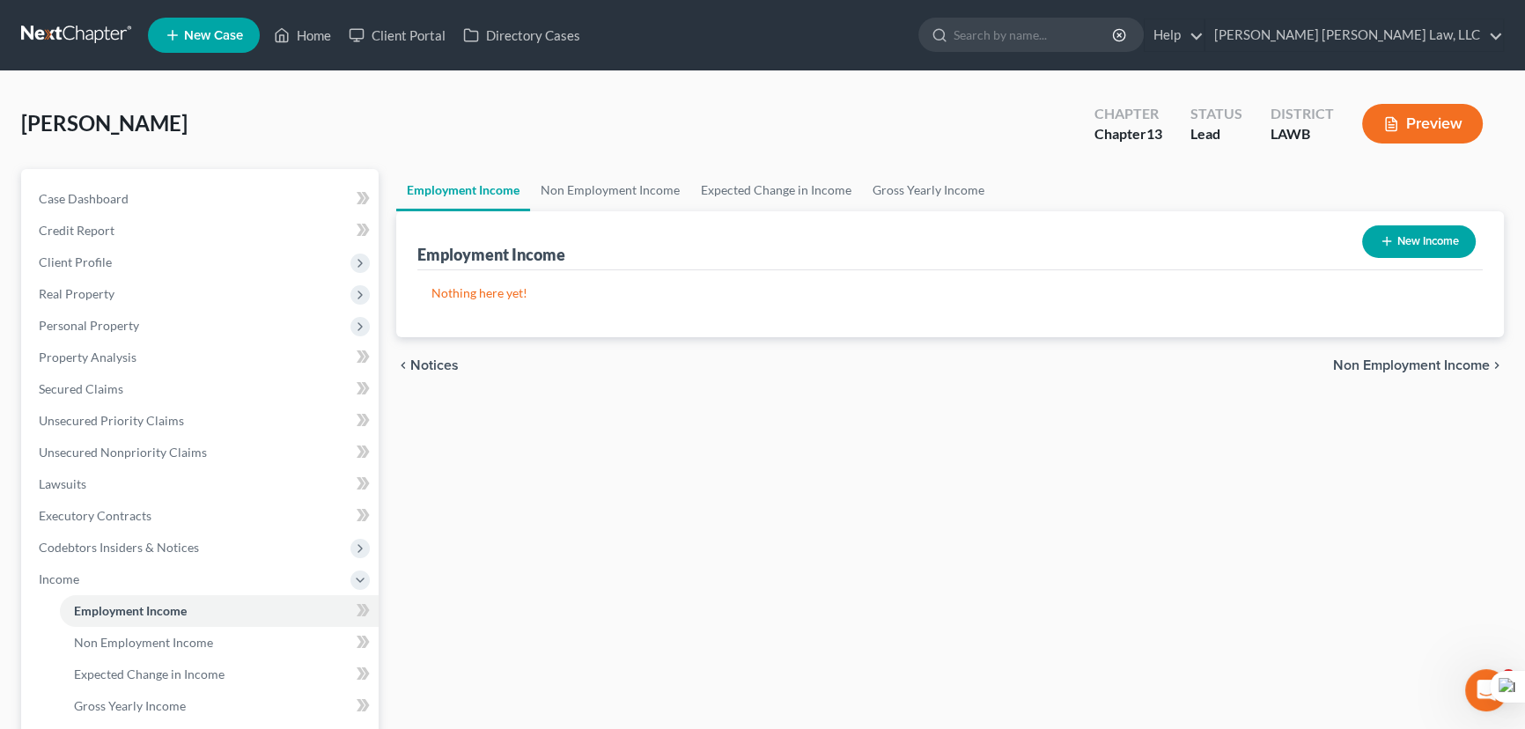
click at [1418, 240] on button "New Income" at bounding box center [1419, 241] width 114 height 33
select select "0"
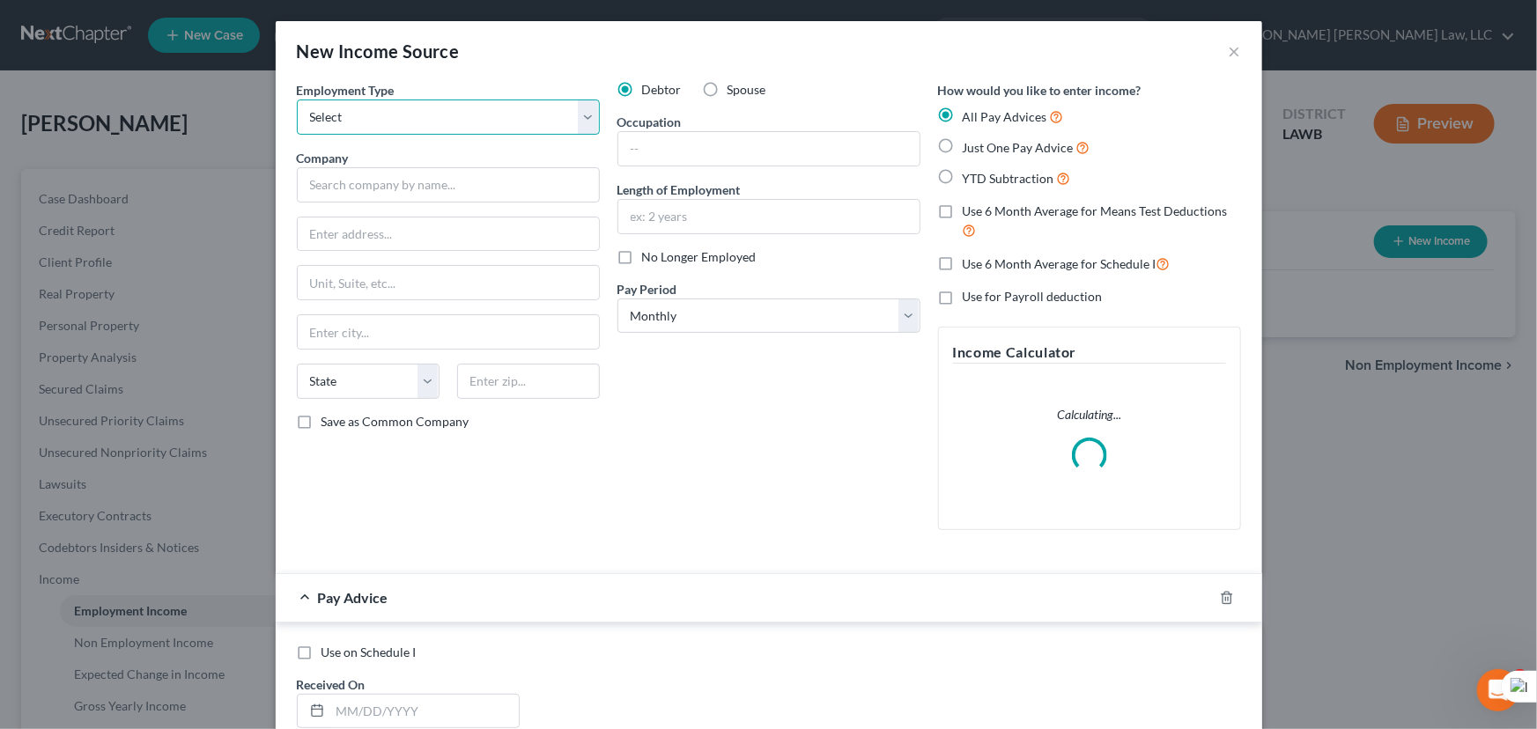
click at [455, 129] on select "Select Full or Part Time Employment Self Employment" at bounding box center [448, 117] width 303 height 35
select select "1"
click at [297, 100] on select "Select Full or Part Time Employment Self Employment" at bounding box center [448, 117] width 303 height 35
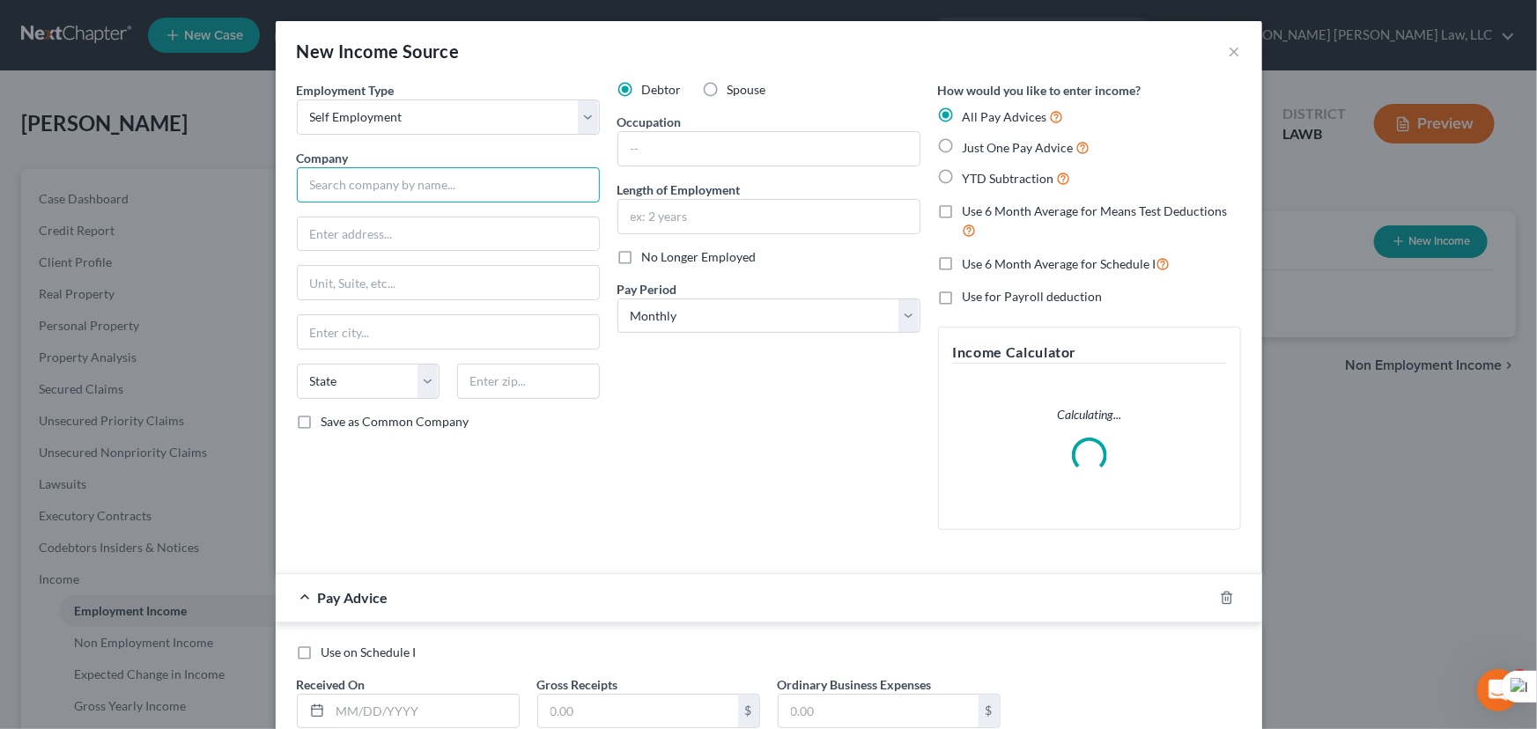
click at [436, 188] on input "text" at bounding box center [448, 184] width 303 height 35
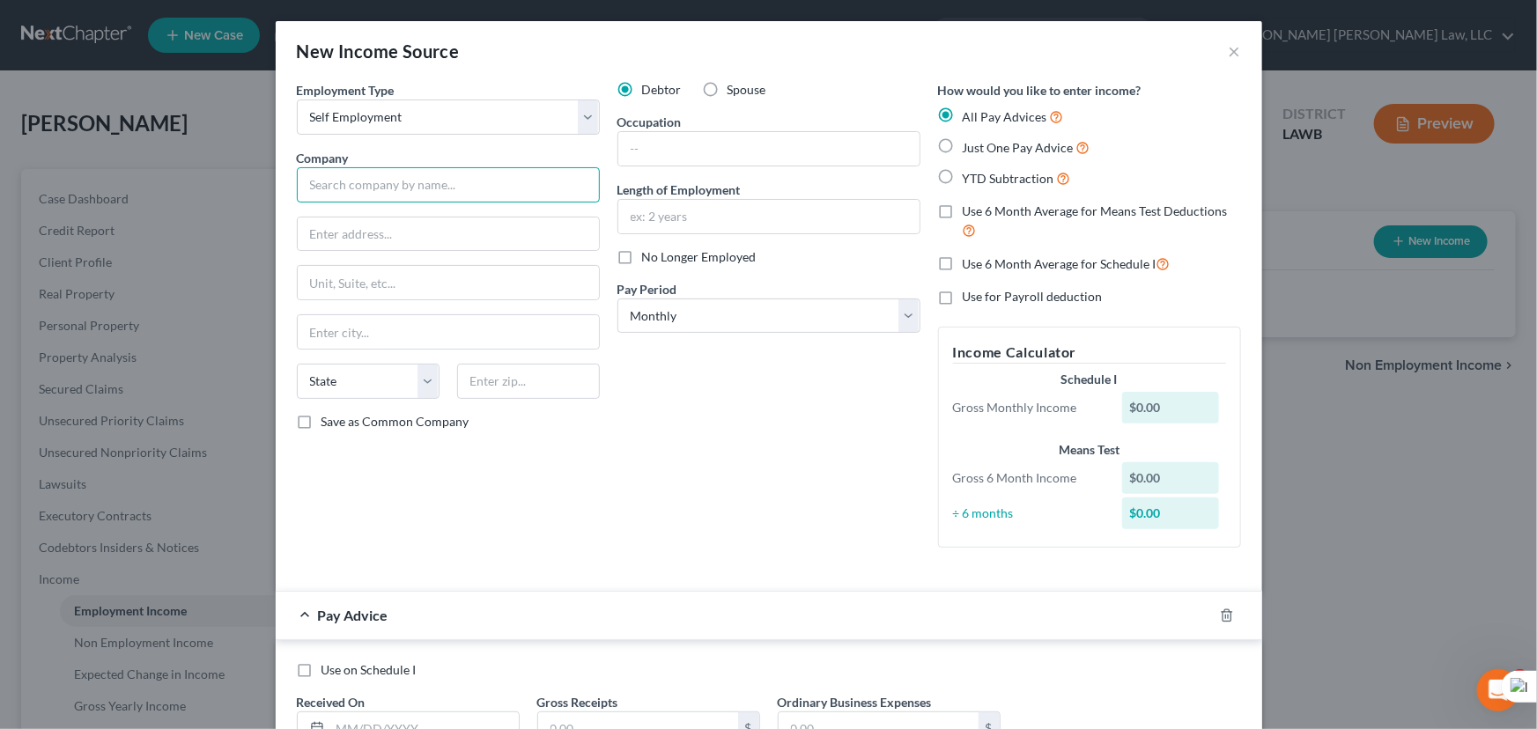
click at [361, 171] on input "text" at bounding box center [448, 184] width 303 height 35
type input "Blue Bengal Consulting, LLC"
type input "102 Mayhaw St"
type input "Monroe"
select select "19"
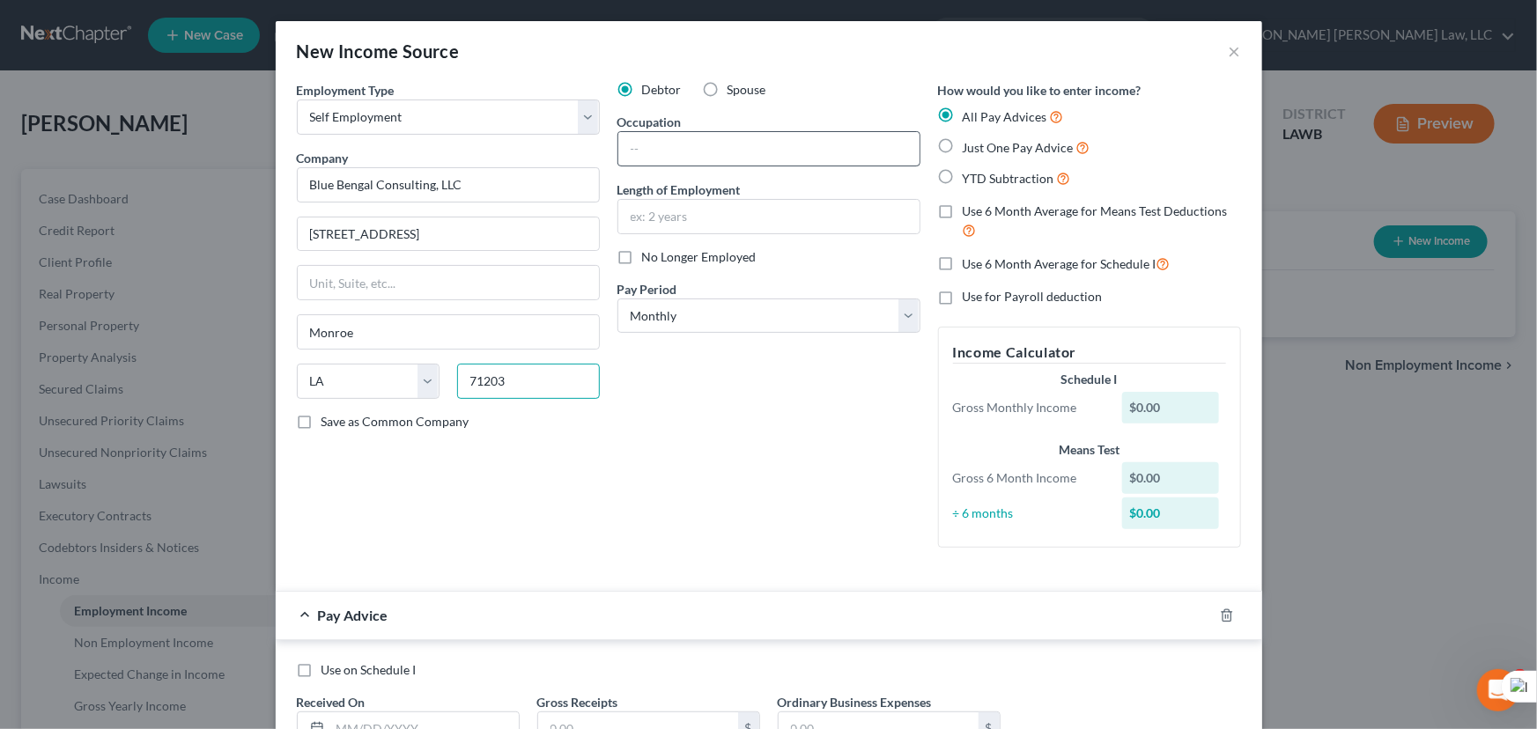
type input "71203"
click at [703, 161] on input "text" at bounding box center [768, 148] width 301 height 33
type input "Owner"
click at [783, 210] on input "text" at bounding box center [768, 216] width 301 height 33
type input "9 years"
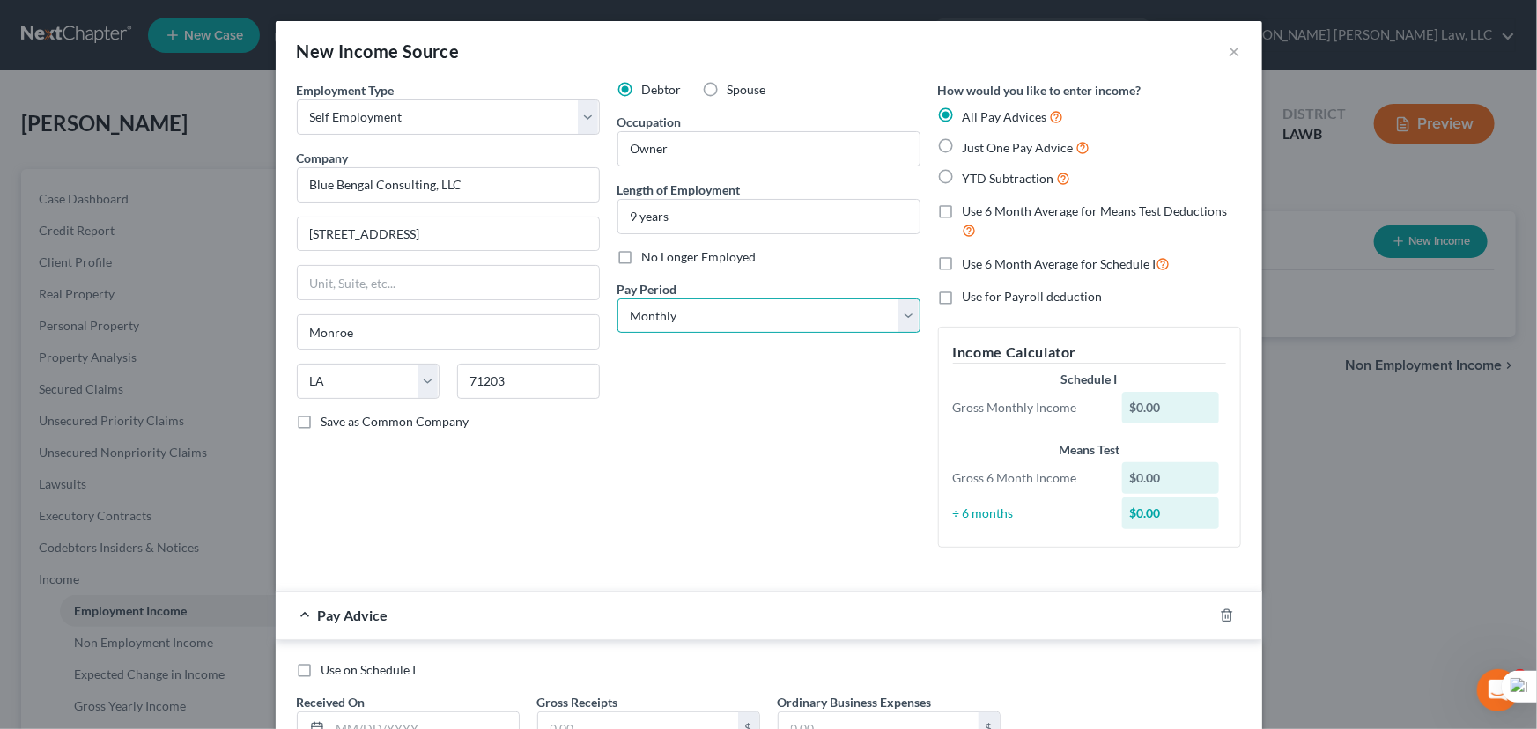
click at [833, 316] on select "Select Monthly Twice Monthly Every Other Week Weekly" at bounding box center [768, 316] width 303 height 35
click at [617, 299] on select "Select Monthly Twice Monthly Every Other Week Weekly" at bounding box center [768, 316] width 303 height 35
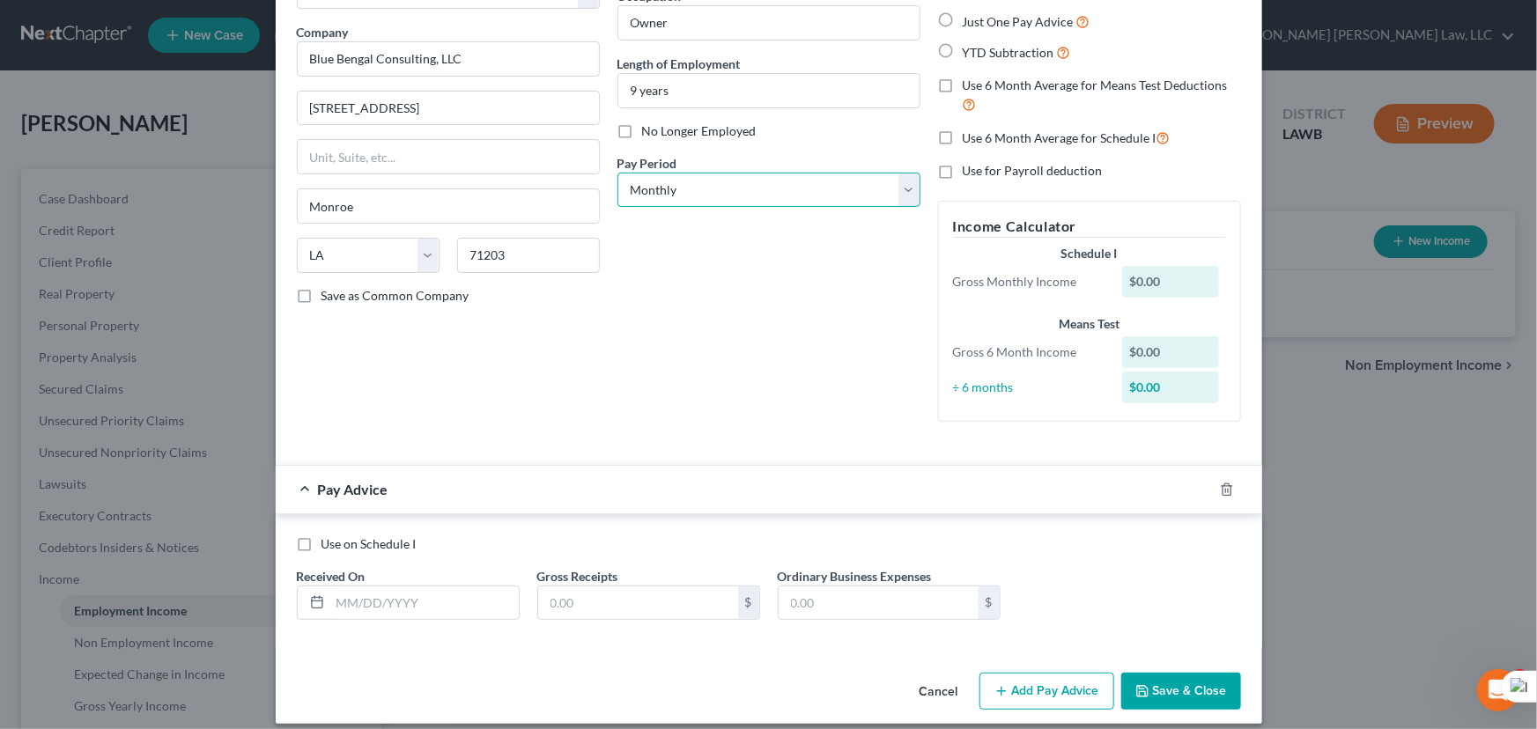
scroll to position [141, 0]
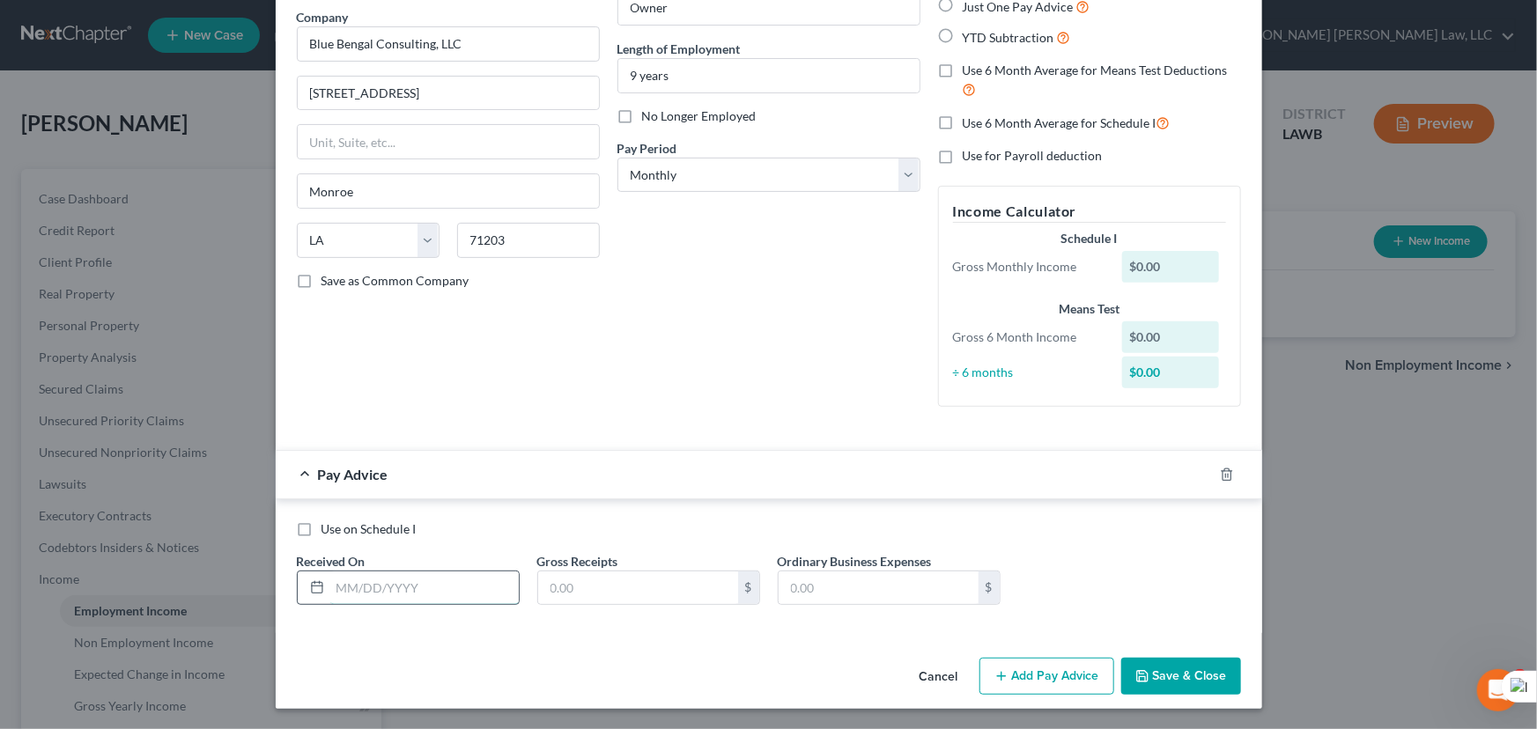
drag, startPoint x: 443, startPoint y: 590, endPoint x: 467, endPoint y: 571, distance: 30.7
click at [443, 590] on input "text" at bounding box center [424, 587] width 188 height 33
type input "04/01/2025"
drag, startPoint x: 654, startPoint y: 593, endPoint x: 1501, endPoint y: 282, distance: 902.3
click at [654, 593] on input "text" at bounding box center [638, 587] width 200 height 33
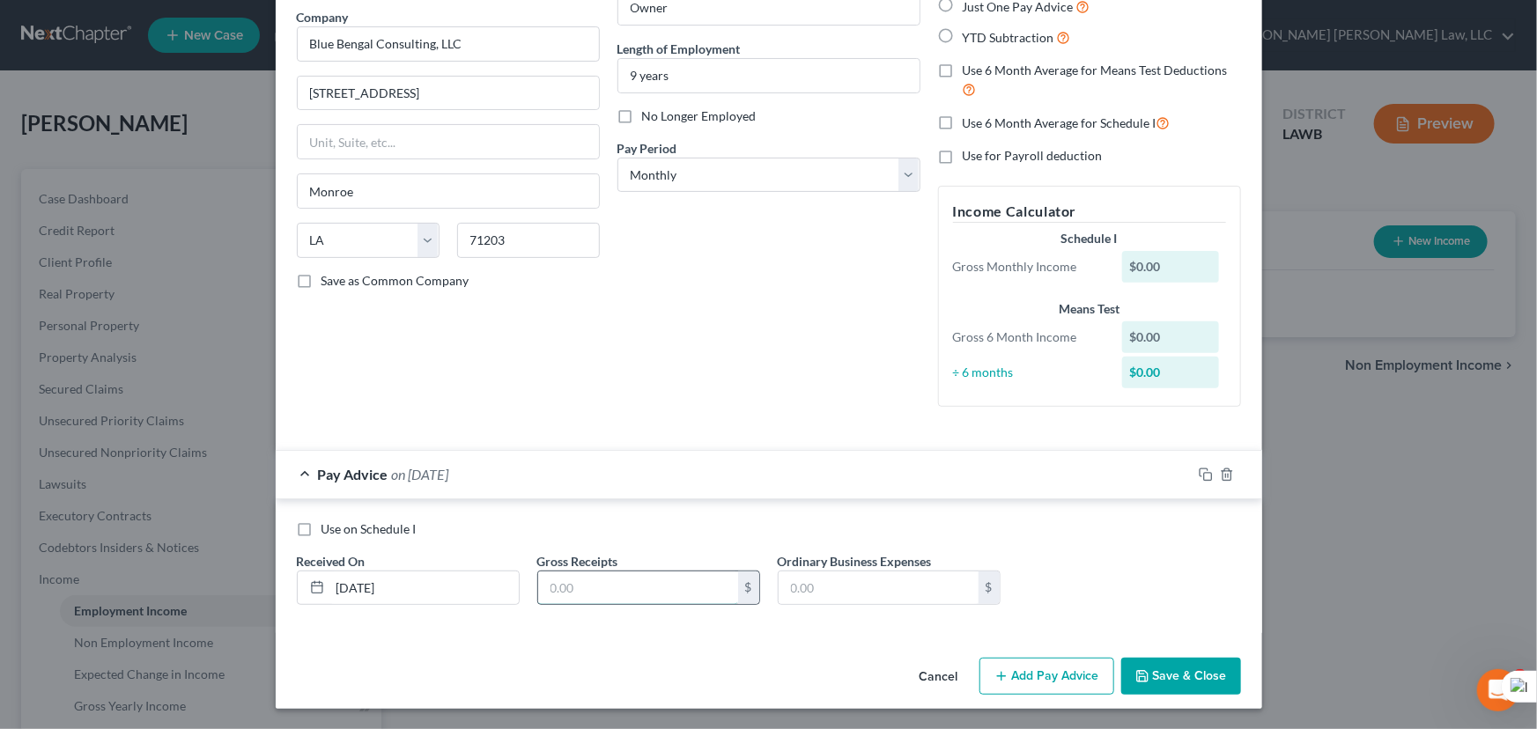
click at [638, 577] on input "text" at bounding box center [638, 587] width 200 height 33
type input "6,000"
click at [829, 586] on input "text" at bounding box center [878, 587] width 200 height 33
type input "800"
drag, startPoint x: 565, startPoint y: 476, endPoint x: 678, endPoint y: 512, distance: 118.3
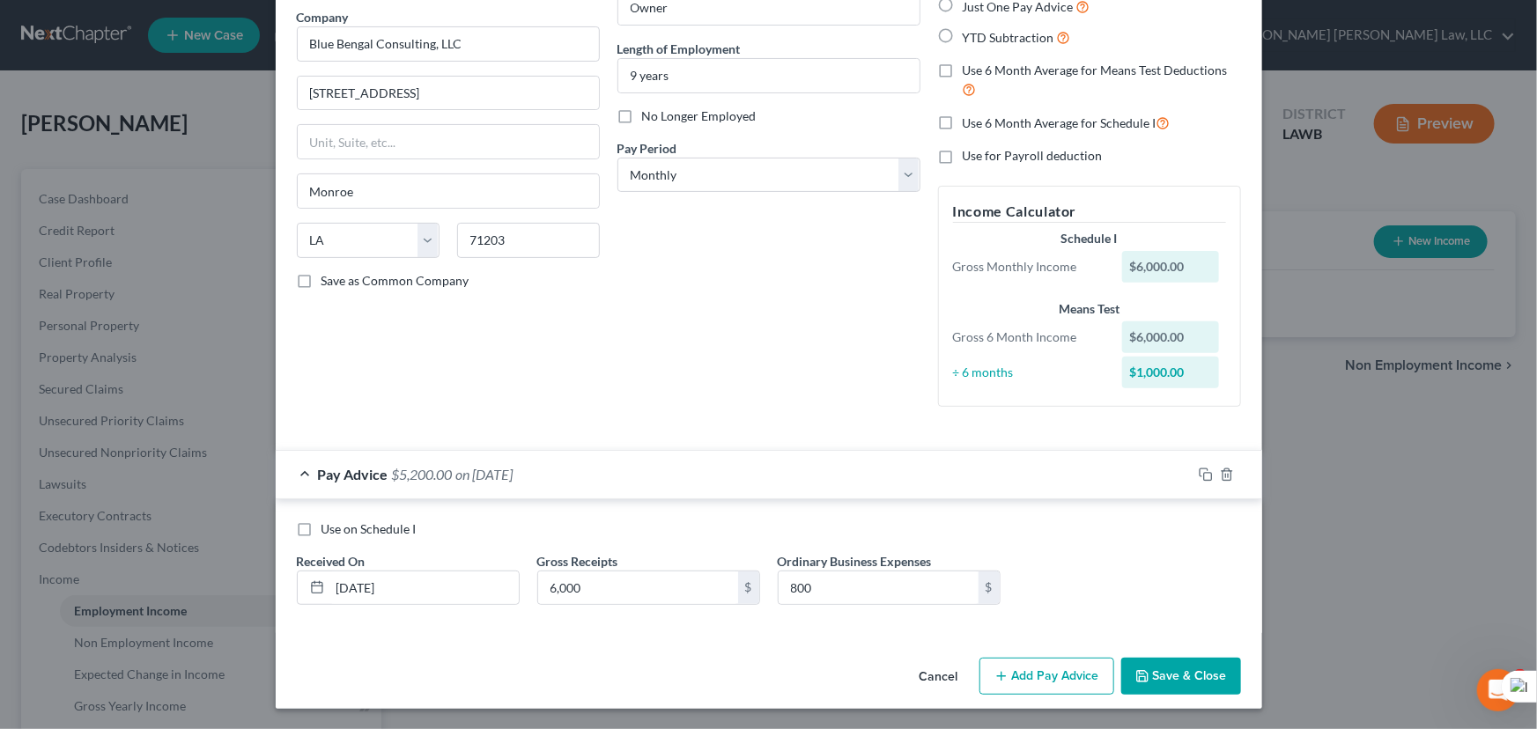
click at [645, 512] on div "Pay Advice $5,200.00 on 04/01/2025 Use on Schedule I Received On * 04/01/2025 G…" at bounding box center [769, 541] width 986 height 183
click at [678, 512] on div "Use on Schedule I Received On * 04/01/2025 Gross Receipts 6,000 $ Ordinary Busi…" at bounding box center [769, 566] width 986 height 135
click at [1025, 670] on button "Add Pay Advice" at bounding box center [1046, 676] width 135 height 37
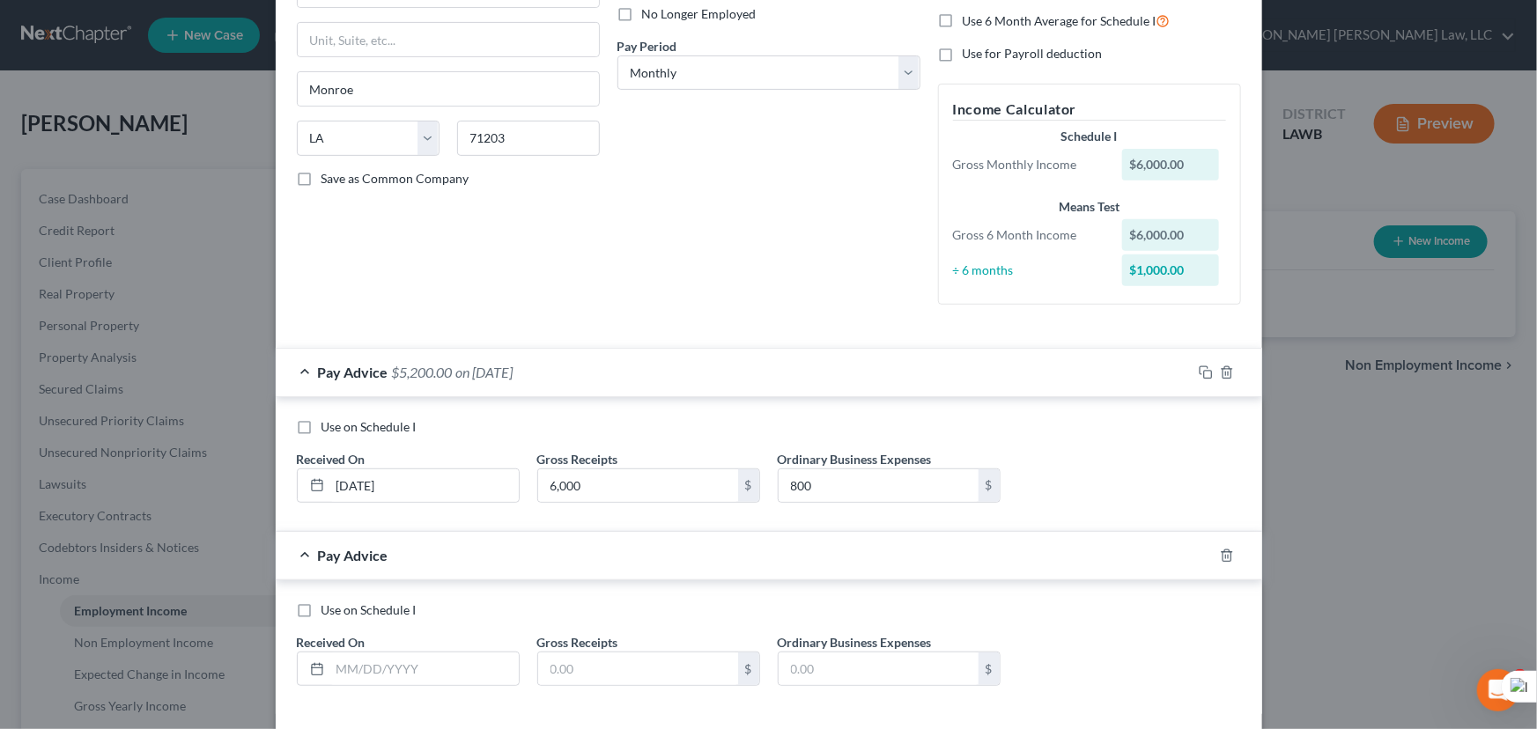
scroll to position [323, 0]
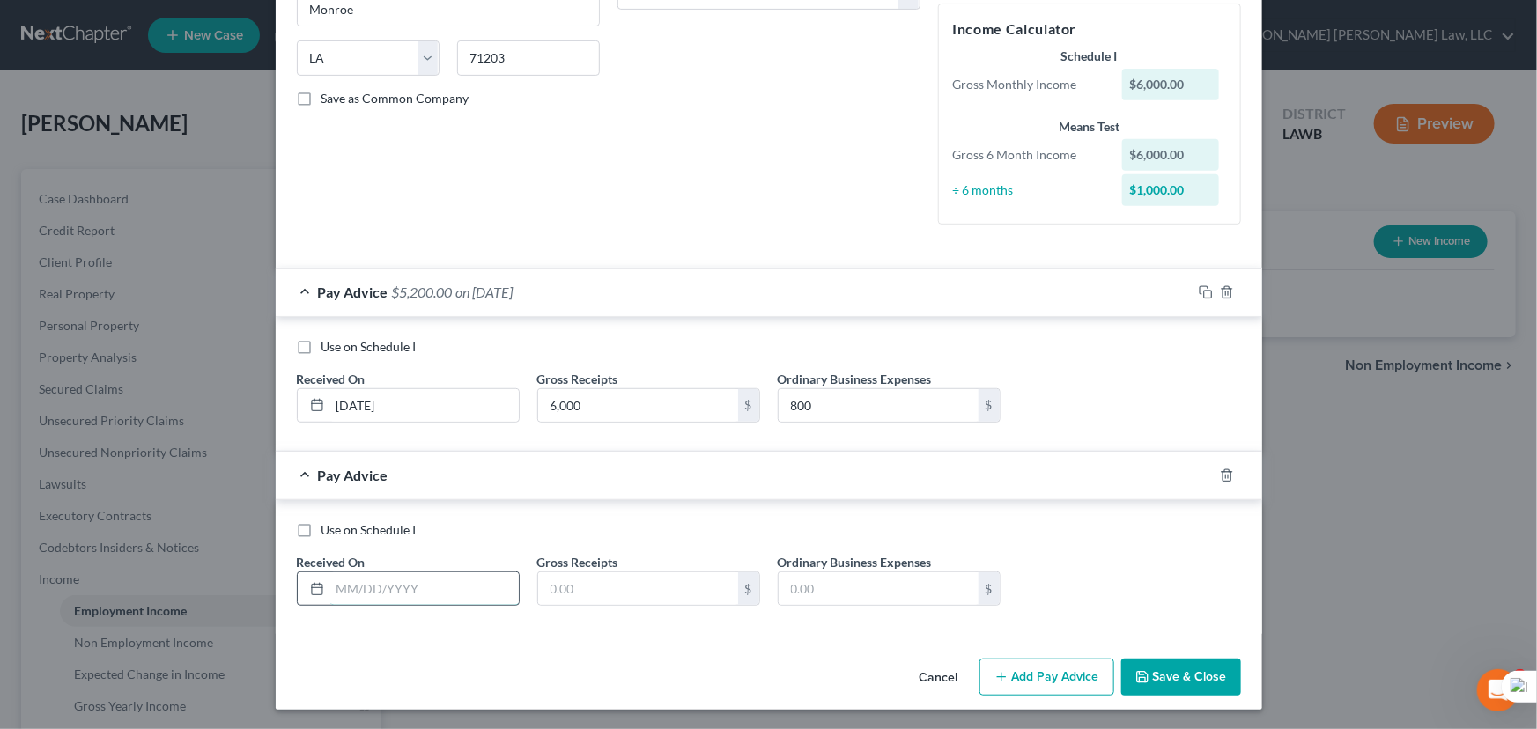
click at [413, 593] on input "text" at bounding box center [424, 588] width 188 height 33
type input "05/01/2025"
click at [640, 585] on input "text" at bounding box center [638, 588] width 200 height 33
type input "6,000"
click at [869, 590] on input "text" at bounding box center [878, 588] width 200 height 33
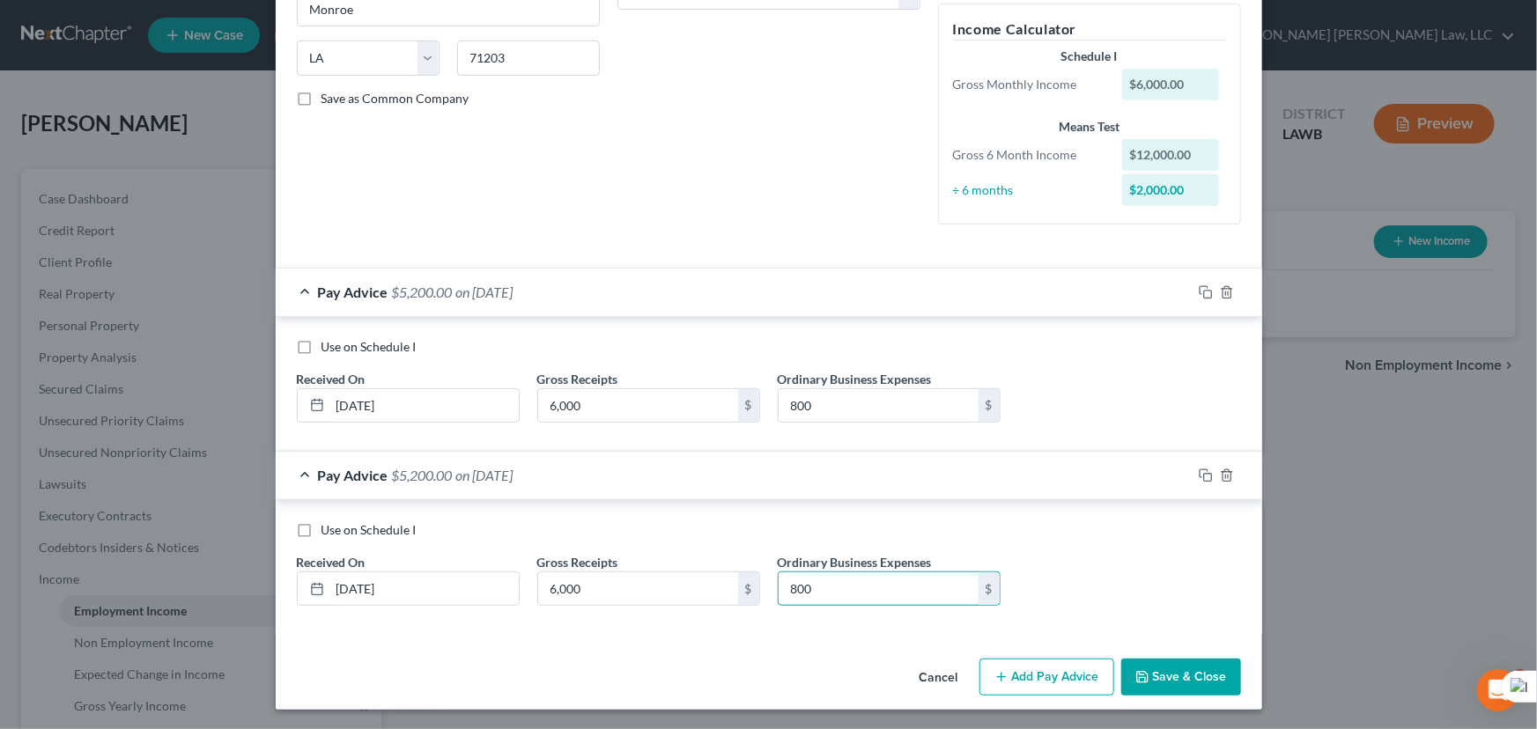
type input "800"
click at [1014, 674] on button "Add Pay Advice" at bounding box center [1046, 677] width 135 height 37
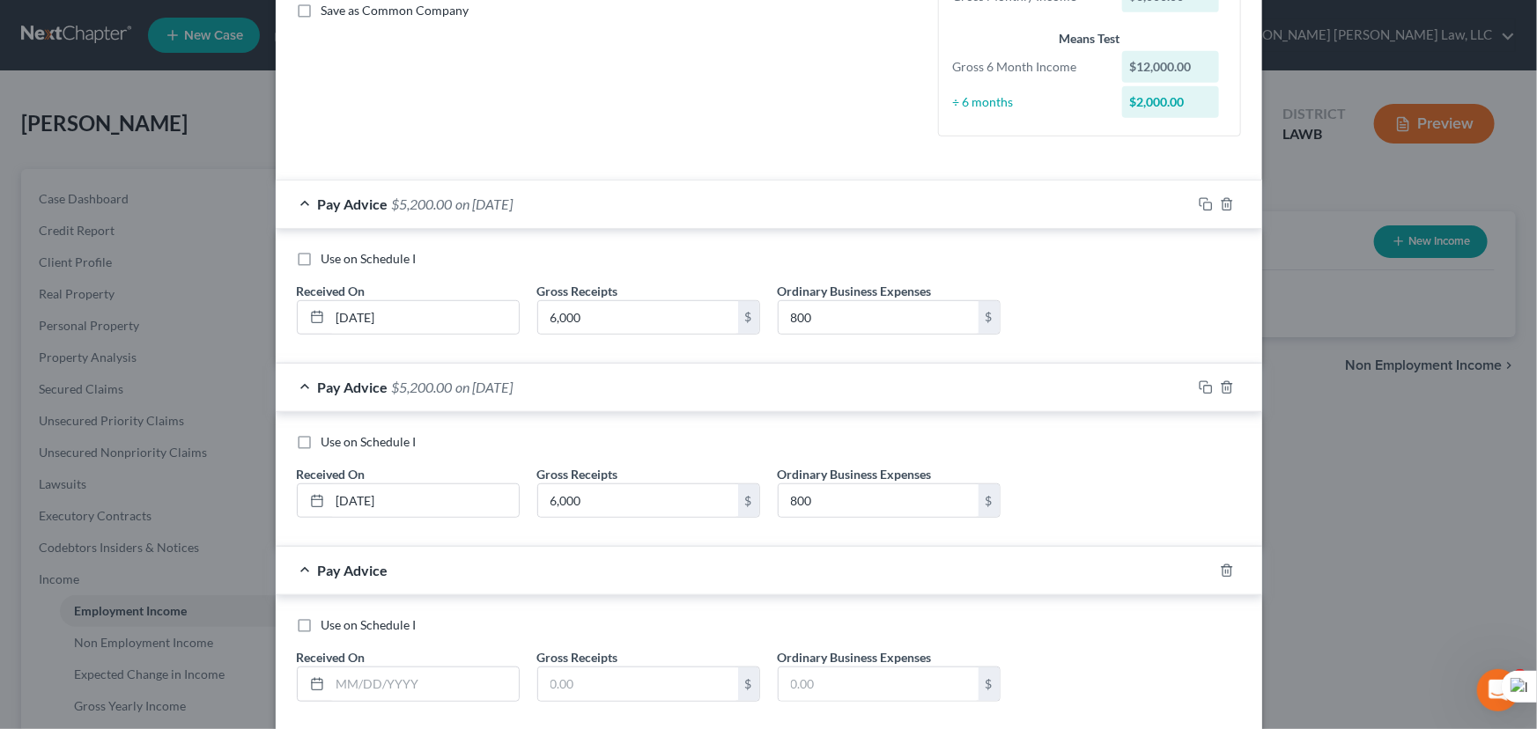
scroll to position [506, 0]
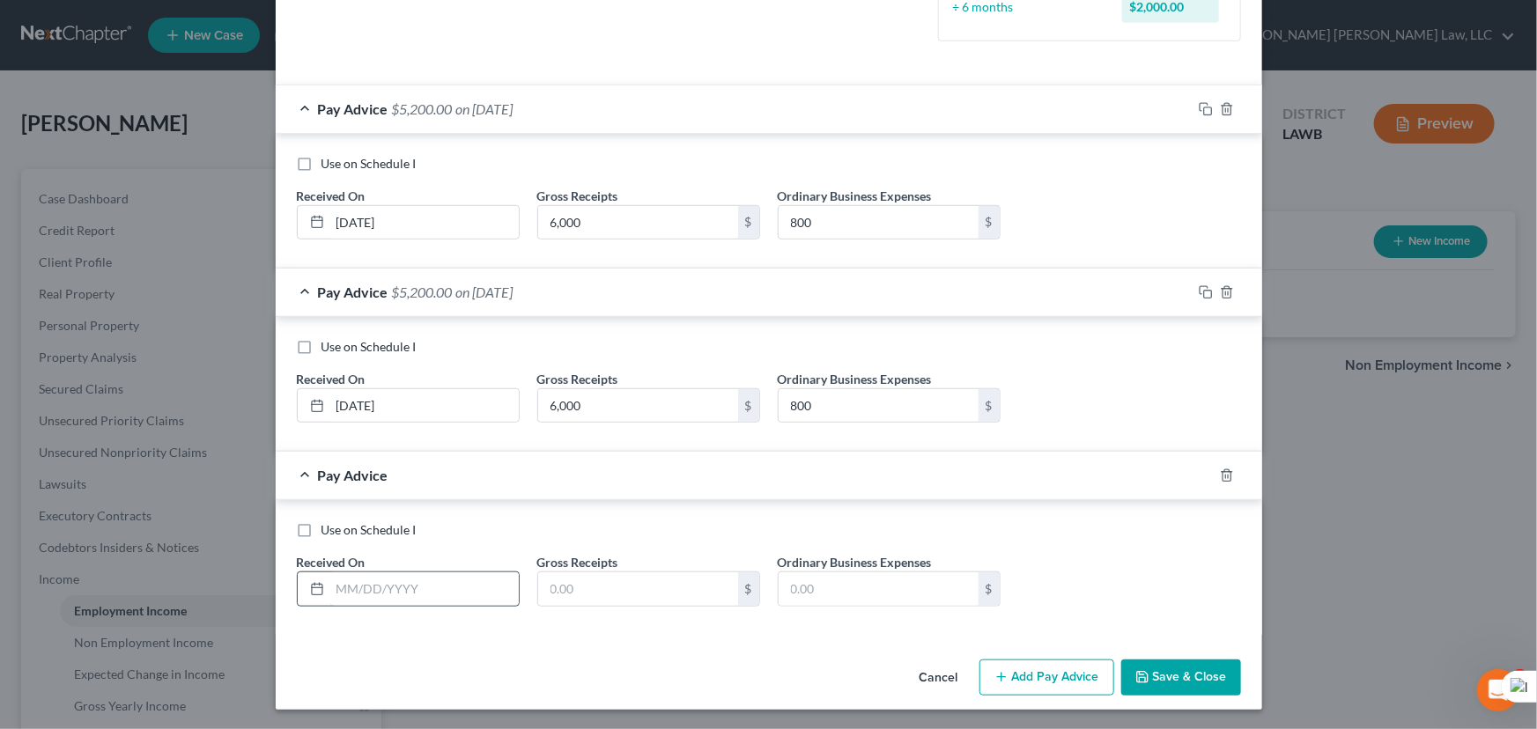
click at [411, 572] on input "text" at bounding box center [424, 588] width 188 height 33
type input "06/01/2025"
click at [586, 572] on input "text" at bounding box center [638, 588] width 200 height 33
type input "6,000"
drag, startPoint x: 851, startPoint y: 580, endPoint x: 846, endPoint y: 569, distance: 12.3
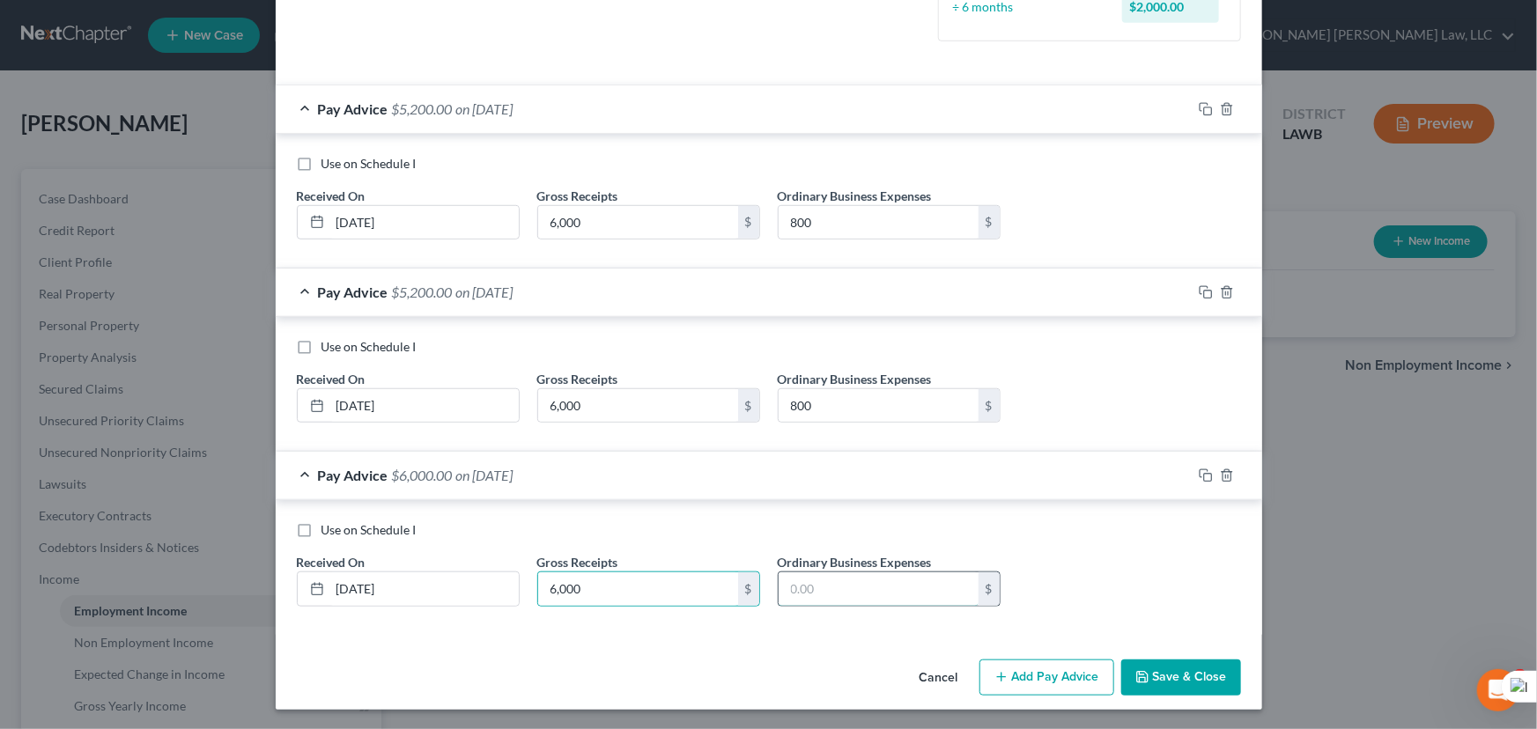
click at [851, 580] on input "text" at bounding box center [878, 588] width 200 height 33
type input "800"
click at [1021, 677] on button "Add Pay Advice" at bounding box center [1046, 678] width 135 height 37
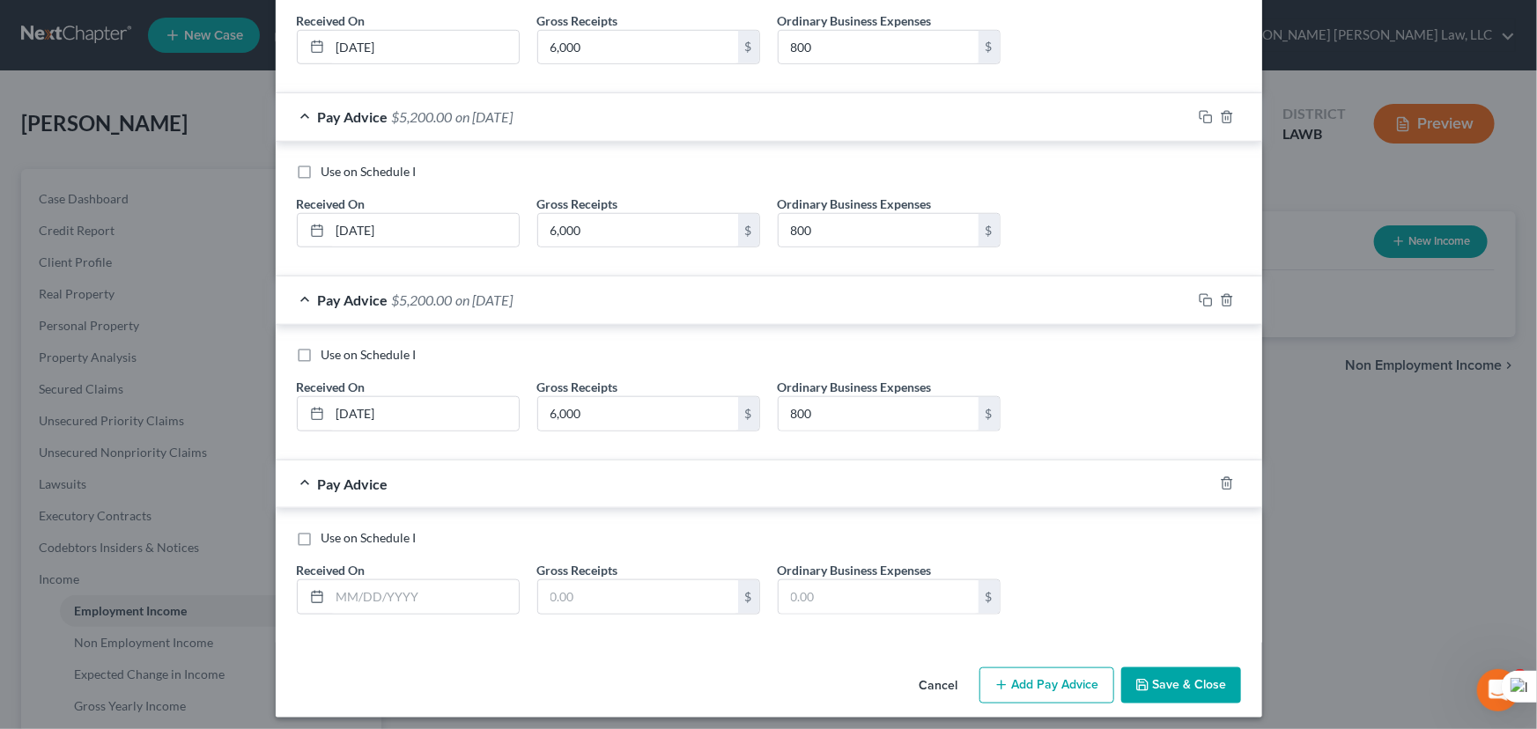
scroll to position [689, 0]
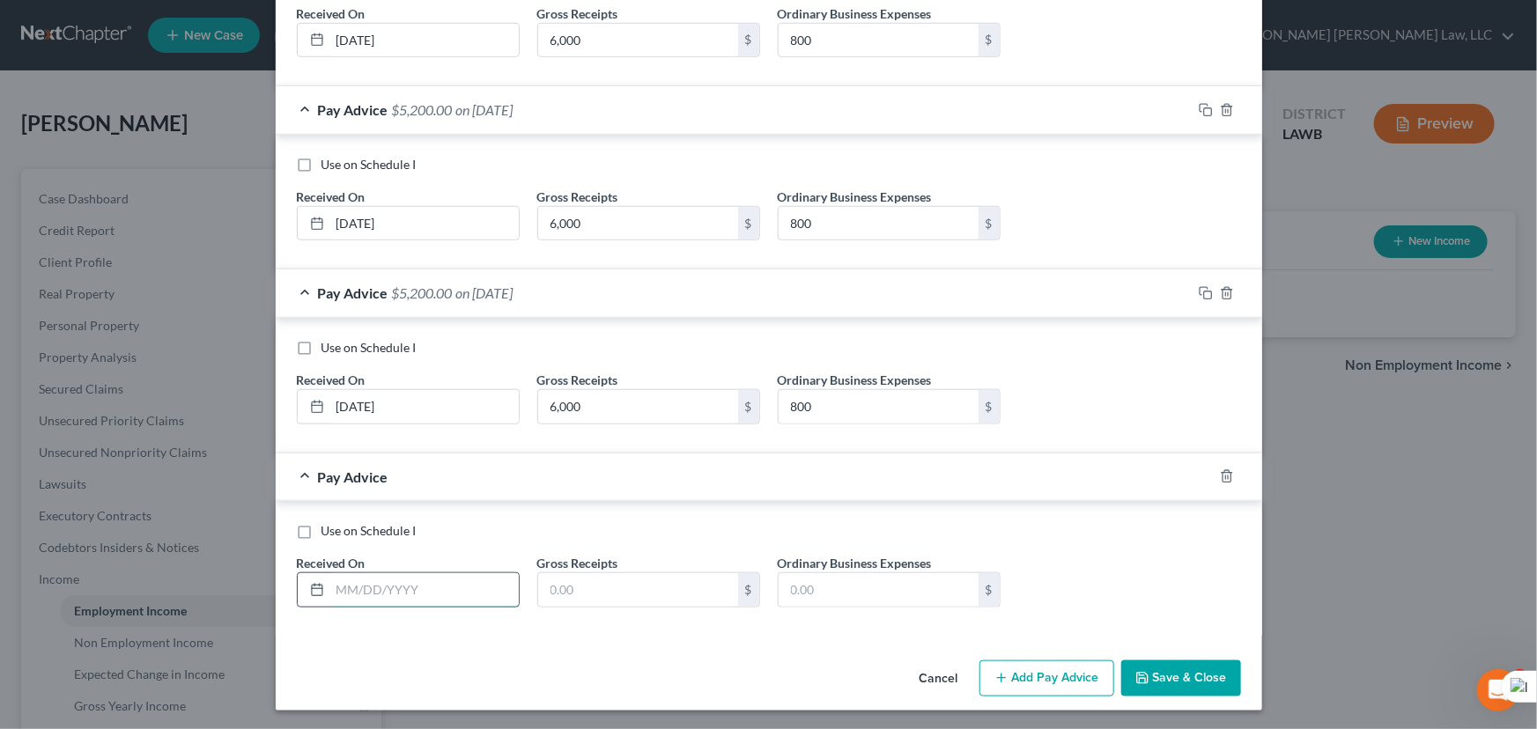
click at [342, 583] on input "text" at bounding box center [424, 589] width 188 height 33
type input "07/01/2025"
type input "6,000"
click at [851, 594] on input "text" at bounding box center [878, 589] width 200 height 33
type input "800"
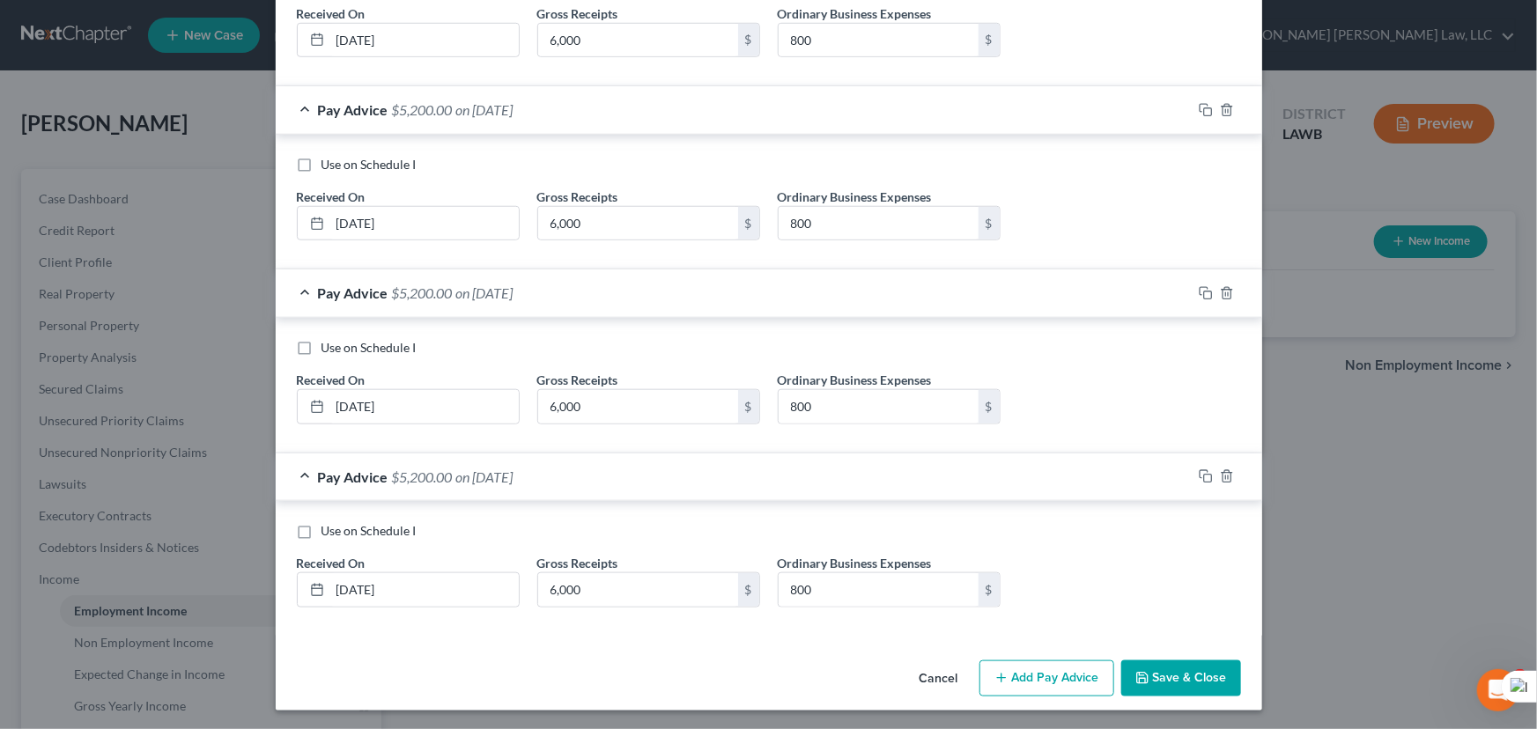
drag, startPoint x: 1003, startPoint y: 674, endPoint x: 833, endPoint y: 498, distance: 244.1
click at [1006, 674] on button "Add Pay Advice" at bounding box center [1046, 678] width 135 height 37
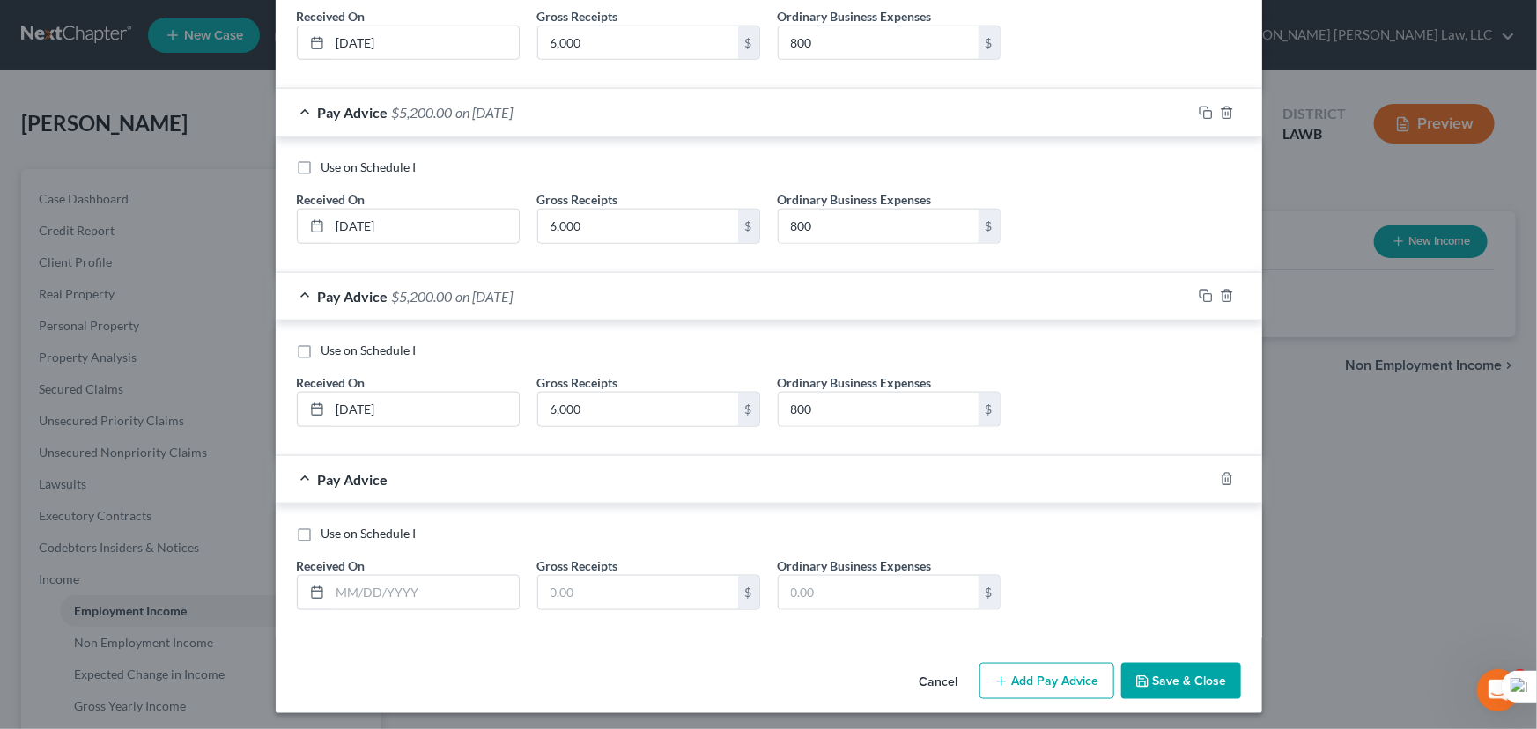
scroll to position [872, 0]
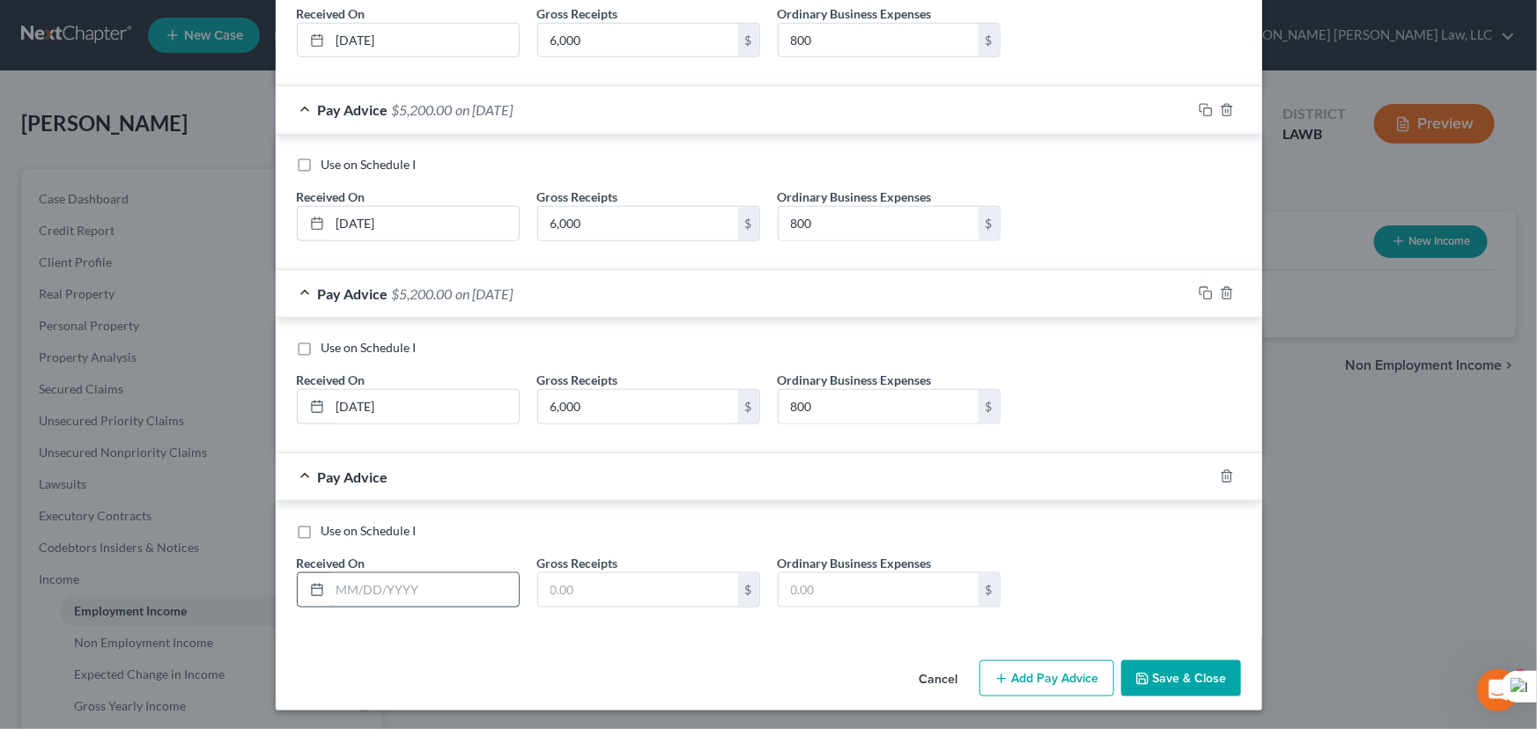
click at [404, 593] on input "text" at bounding box center [424, 589] width 188 height 33
type input "08/01/2025"
click at [607, 579] on input "text" at bounding box center [638, 589] width 200 height 33
type input "6,000"
click at [829, 573] on input "text" at bounding box center [878, 589] width 200 height 33
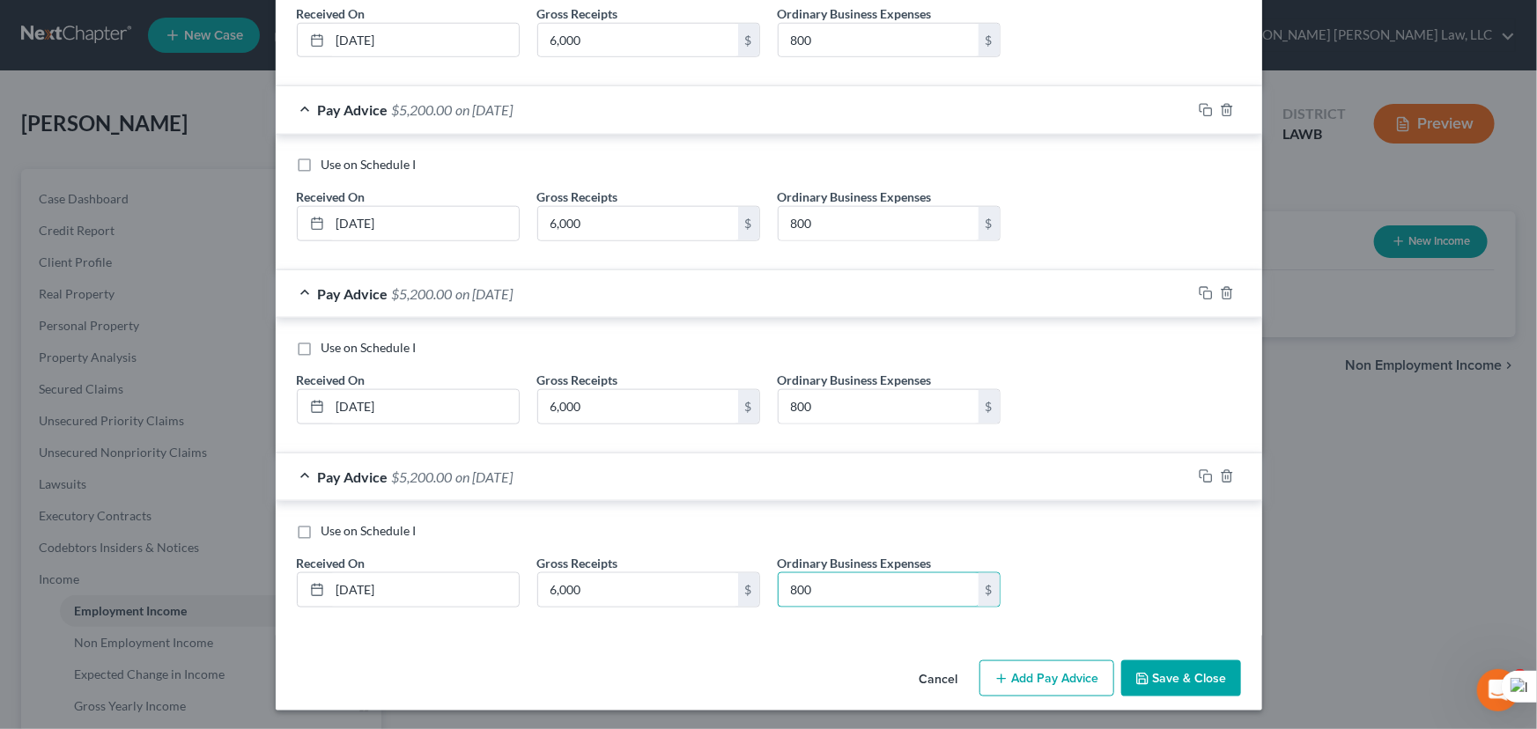
type input "800"
drag, startPoint x: 979, startPoint y: 675, endPoint x: 995, endPoint y: 592, distance: 85.1
click at [979, 676] on button "Add Pay Advice" at bounding box center [1046, 678] width 135 height 37
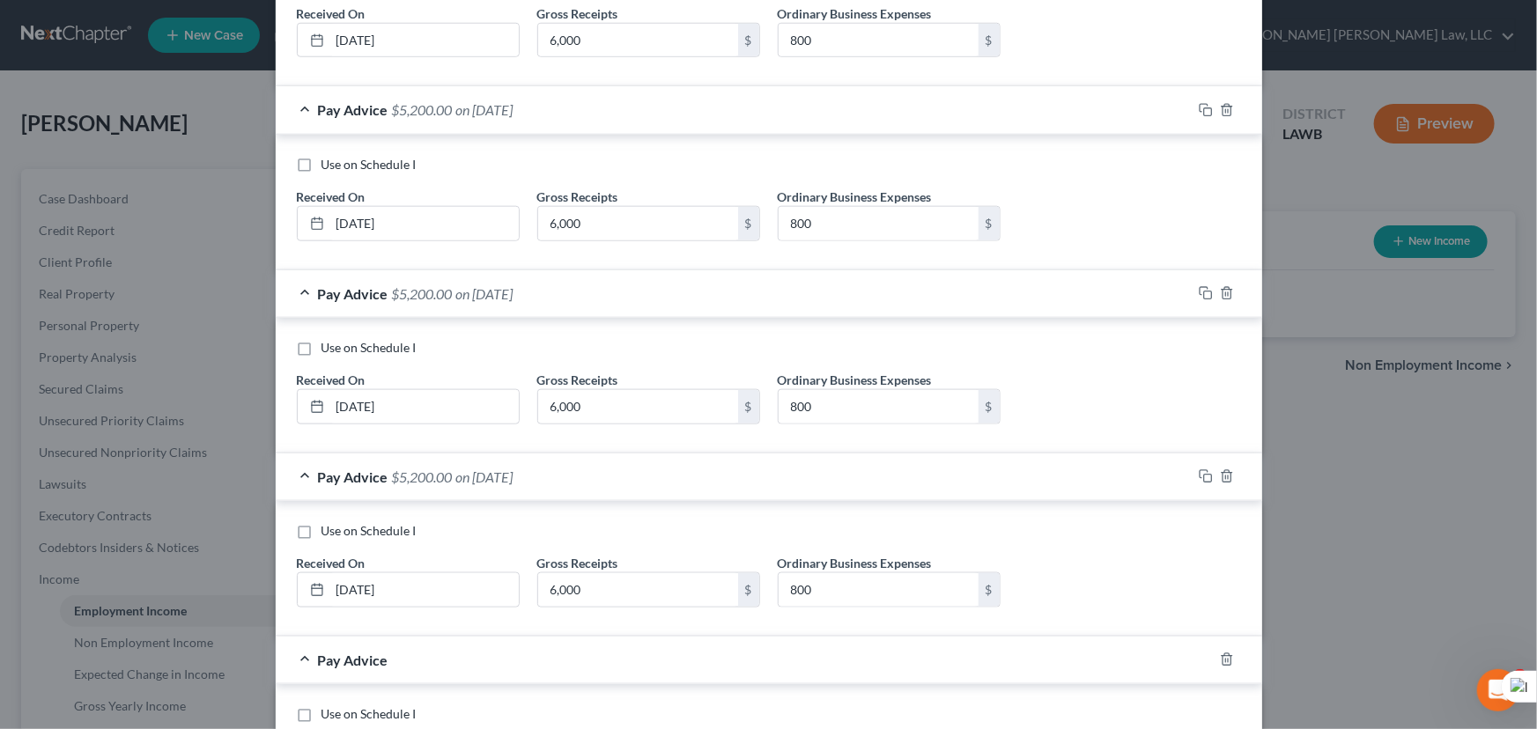
scroll to position [1055, 0]
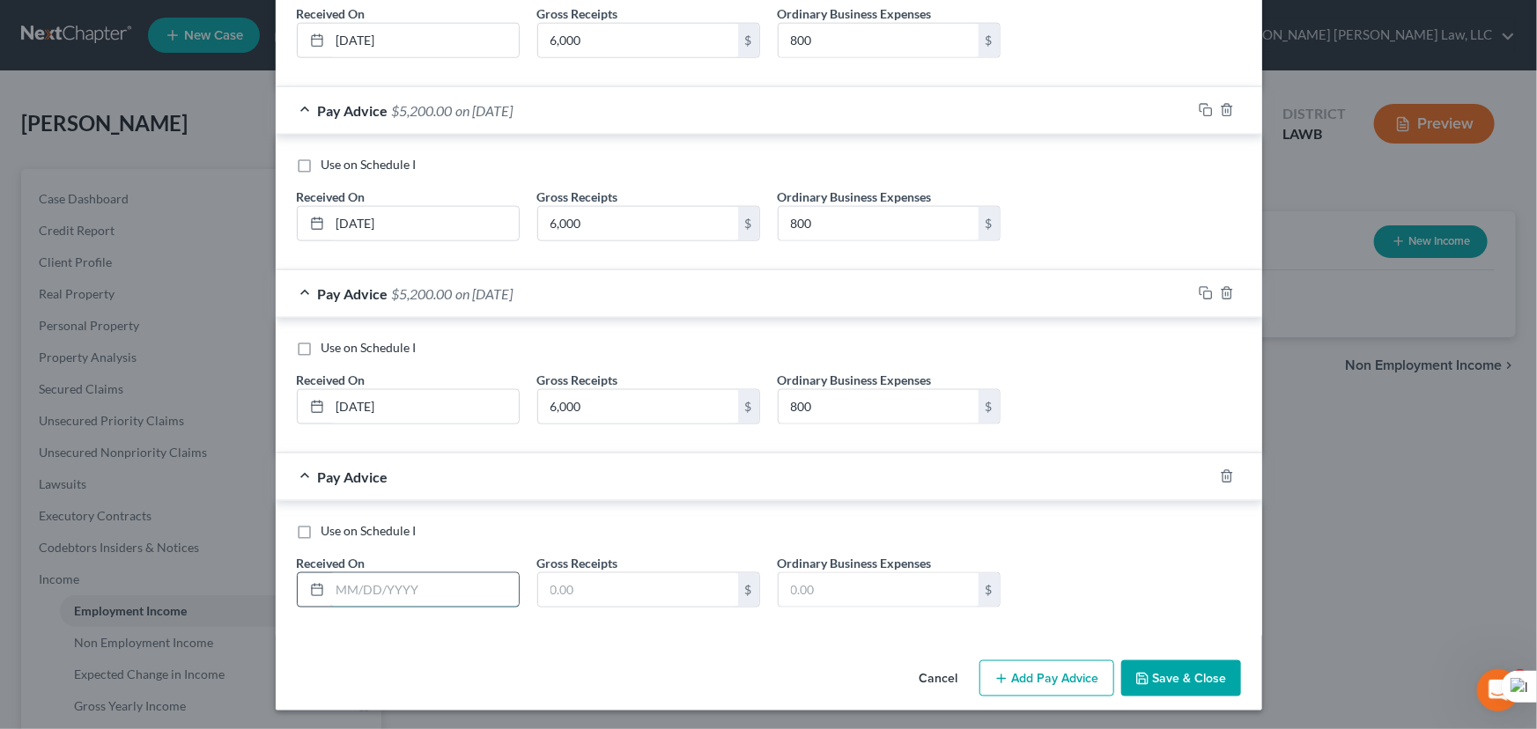
click at [356, 578] on input "text" at bounding box center [424, 589] width 188 height 33
type input "09/2025"
type input "6,000"
click at [853, 573] on input "text" at bounding box center [878, 589] width 200 height 33
type input "800"
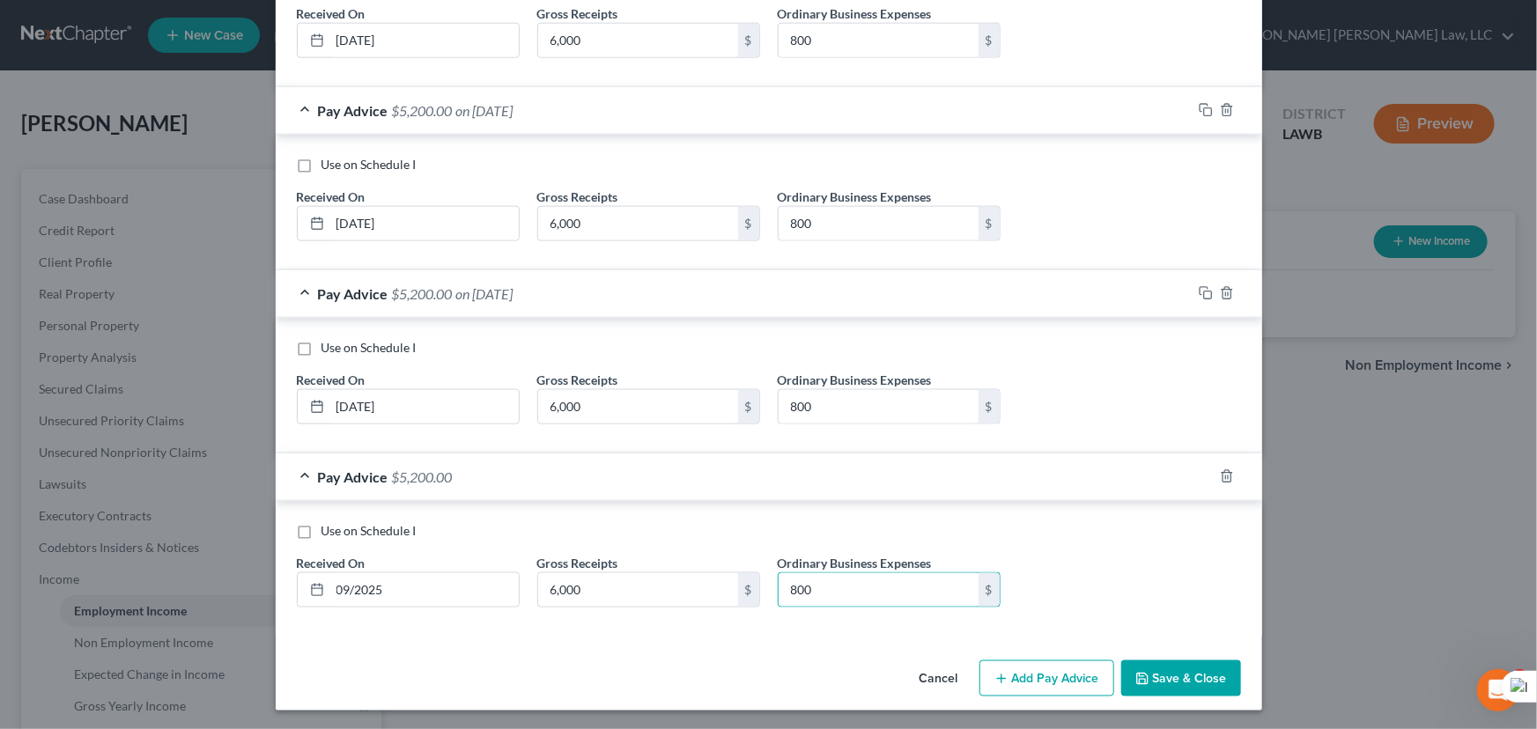
click at [1202, 673] on button "Save & Close" at bounding box center [1181, 678] width 120 height 37
click at [402, 583] on input "09/2025" at bounding box center [424, 589] width 188 height 33
click at [350, 592] on input "09/2025" at bounding box center [424, 589] width 188 height 33
type input "09/01/2025"
click at [1137, 674] on icon "button" at bounding box center [1142, 679] width 11 height 11
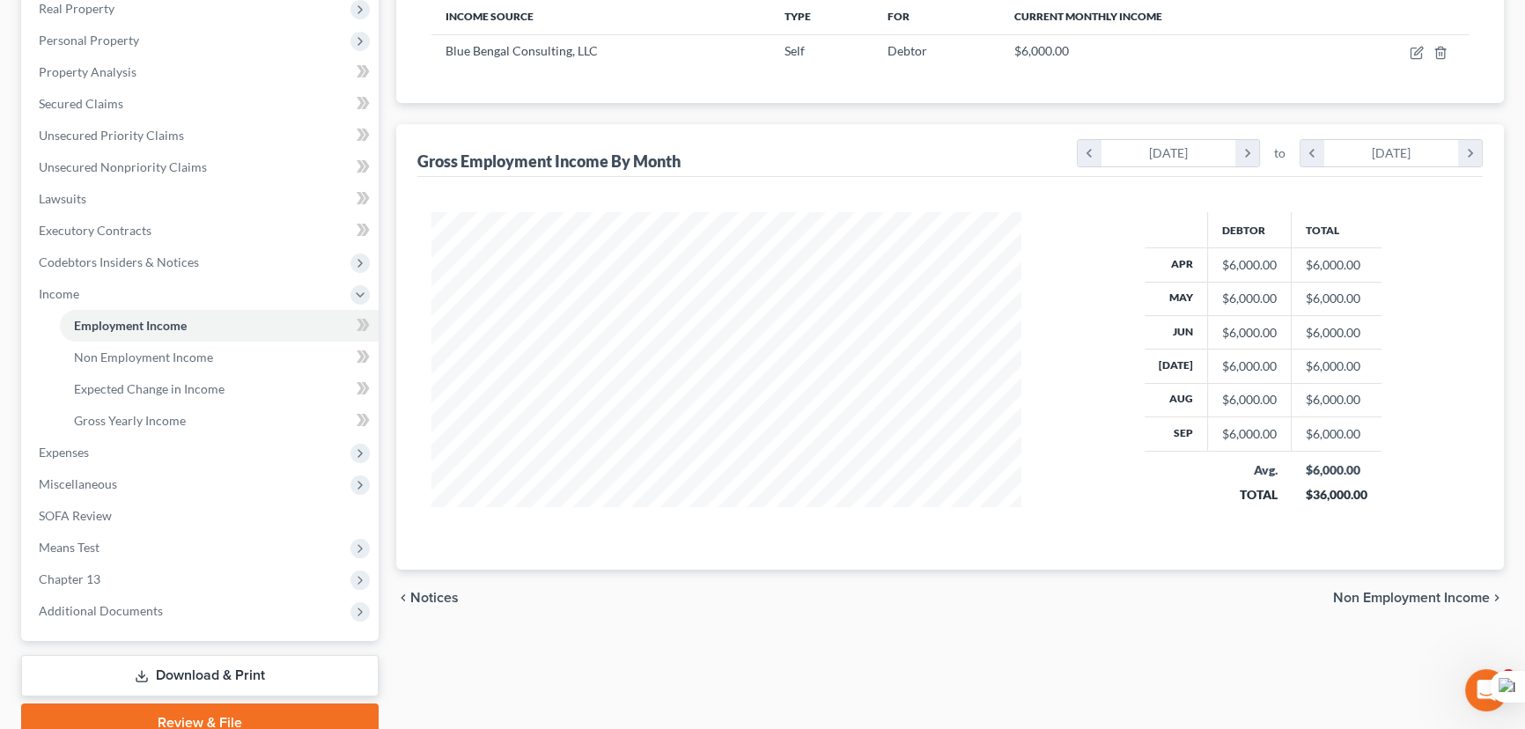
scroll to position [123, 0]
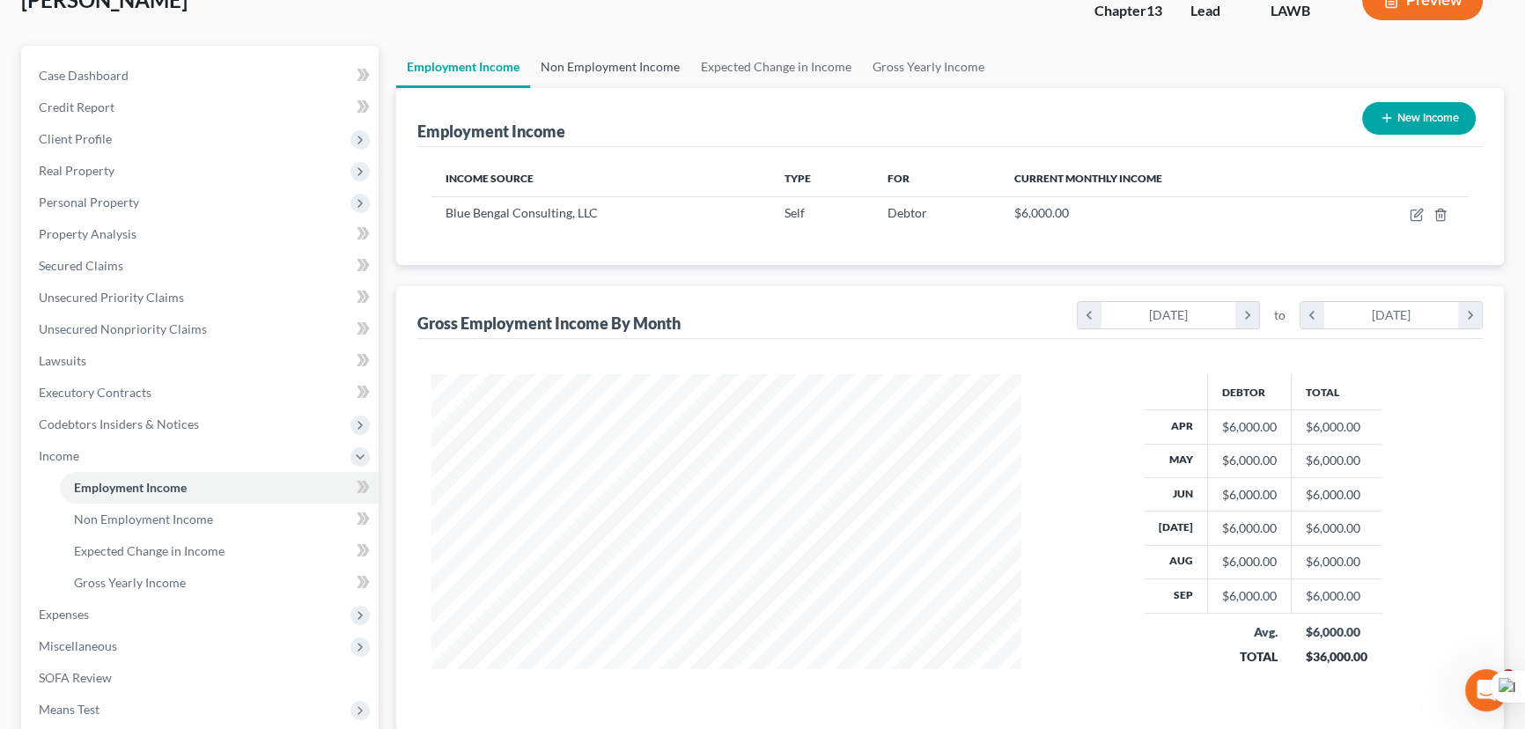
drag, startPoint x: 617, startPoint y: 56, endPoint x: 675, endPoint y: 80, distance: 62.8
click at [617, 56] on link "Non Employment Income" at bounding box center [610, 67] width 160 height 42
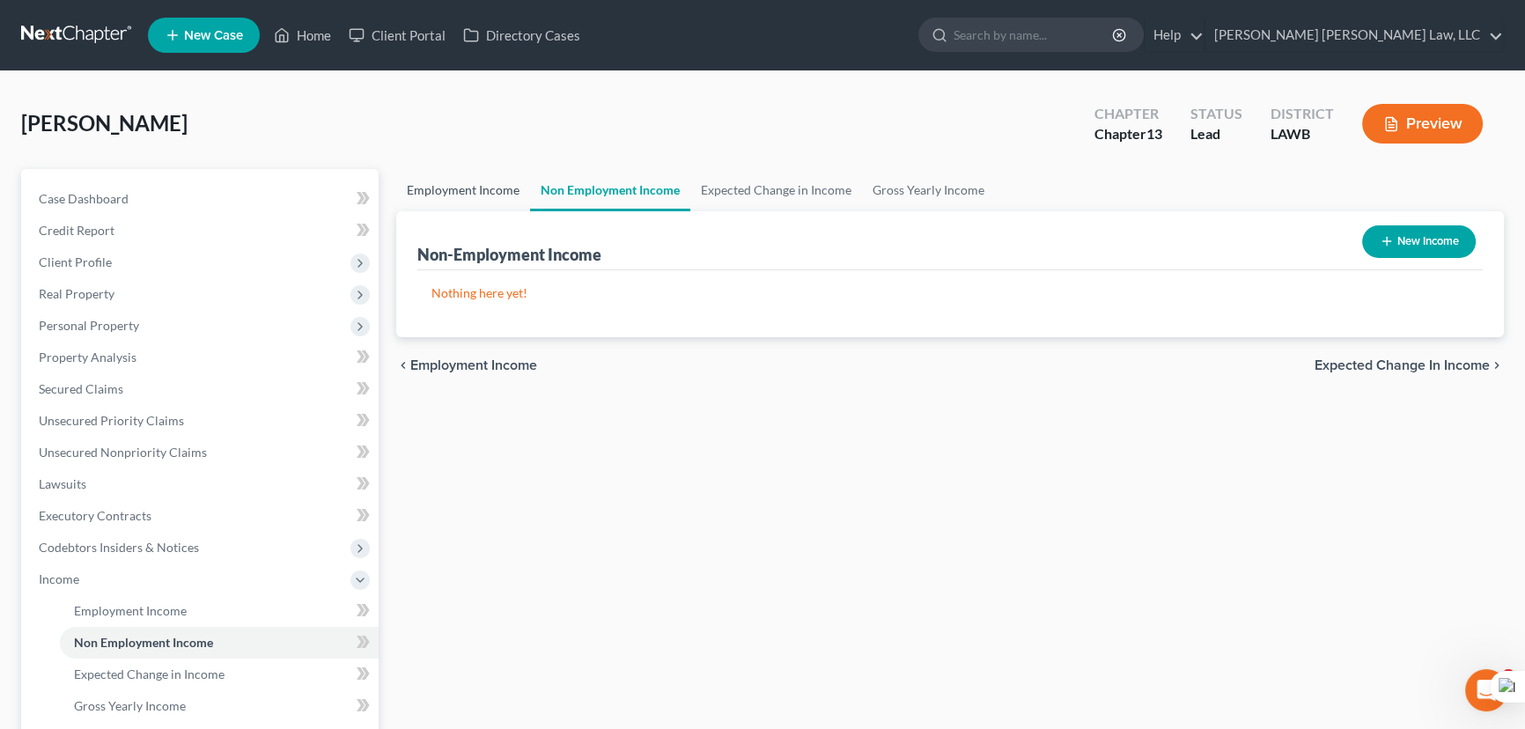
click at [426, 177] on link "Employment Income" at bounding box center [463, 190] width 134 height 42
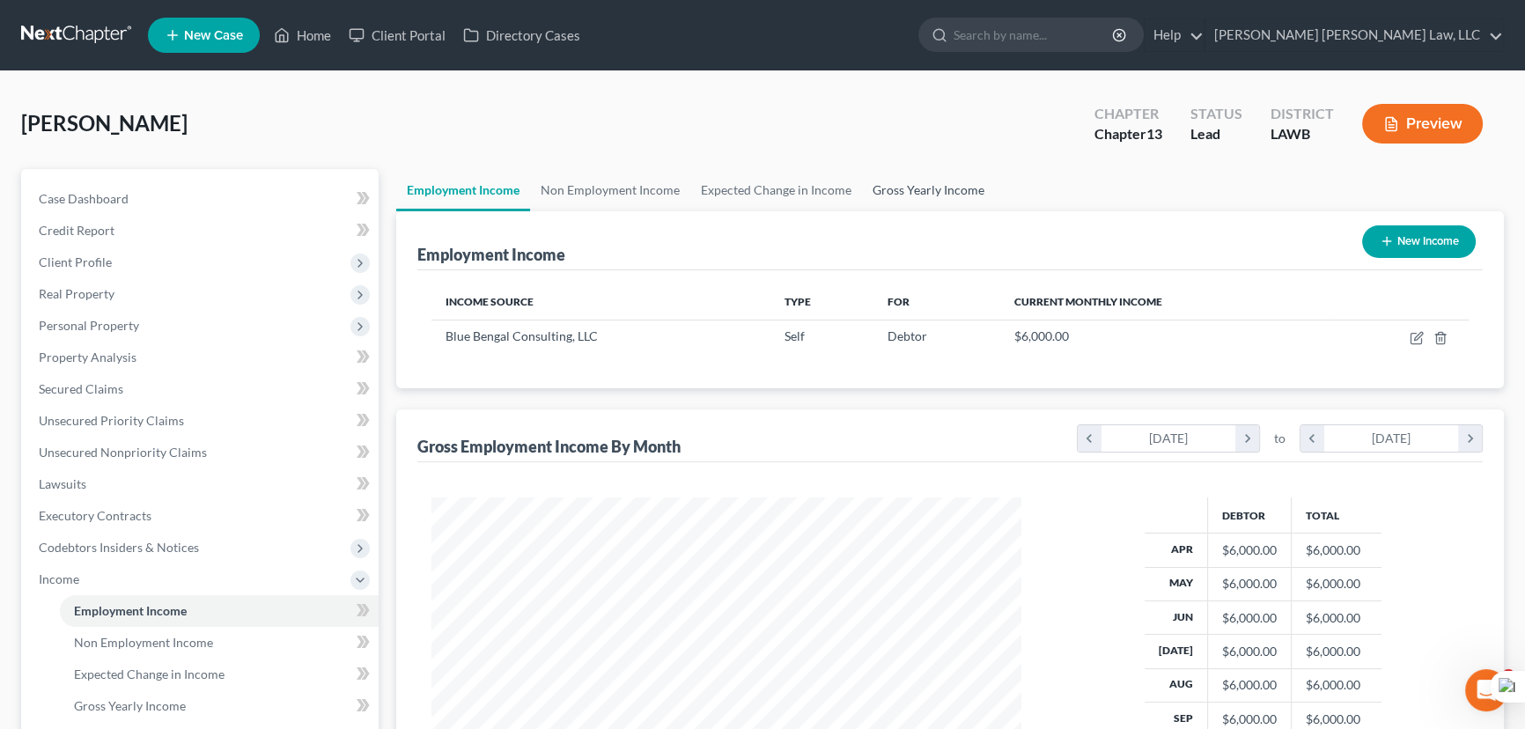
scroll to position [315, 625]
click at [921, 186] on link "Gross Yearly Income" at bounding box center [928, 190] width 133 height 42
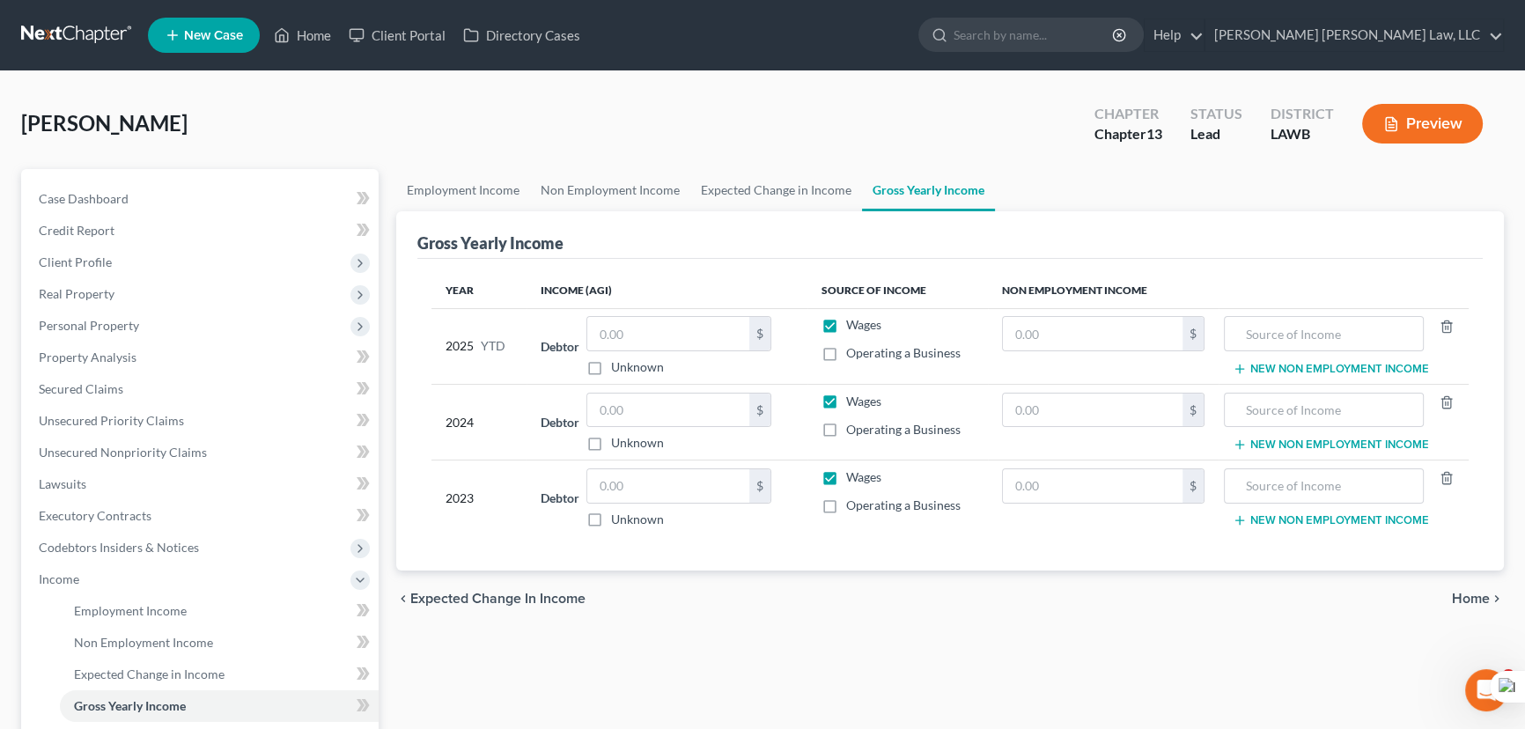
drag, startPoint x: 829, startPoint y: 332, endPoint x: 829, endPoint y: 343, distance: 11.4
click at [846, 329] on label "Wages" at bounding box center [863, 325] width 35 height 18
click at [853, 328] on input "Wages" at bounding box center [858, 321] width 11 height 11
checkbox input "false"
click at [846, 396] on label "Wages" at bounding box center [863, 402] width 35 height 18
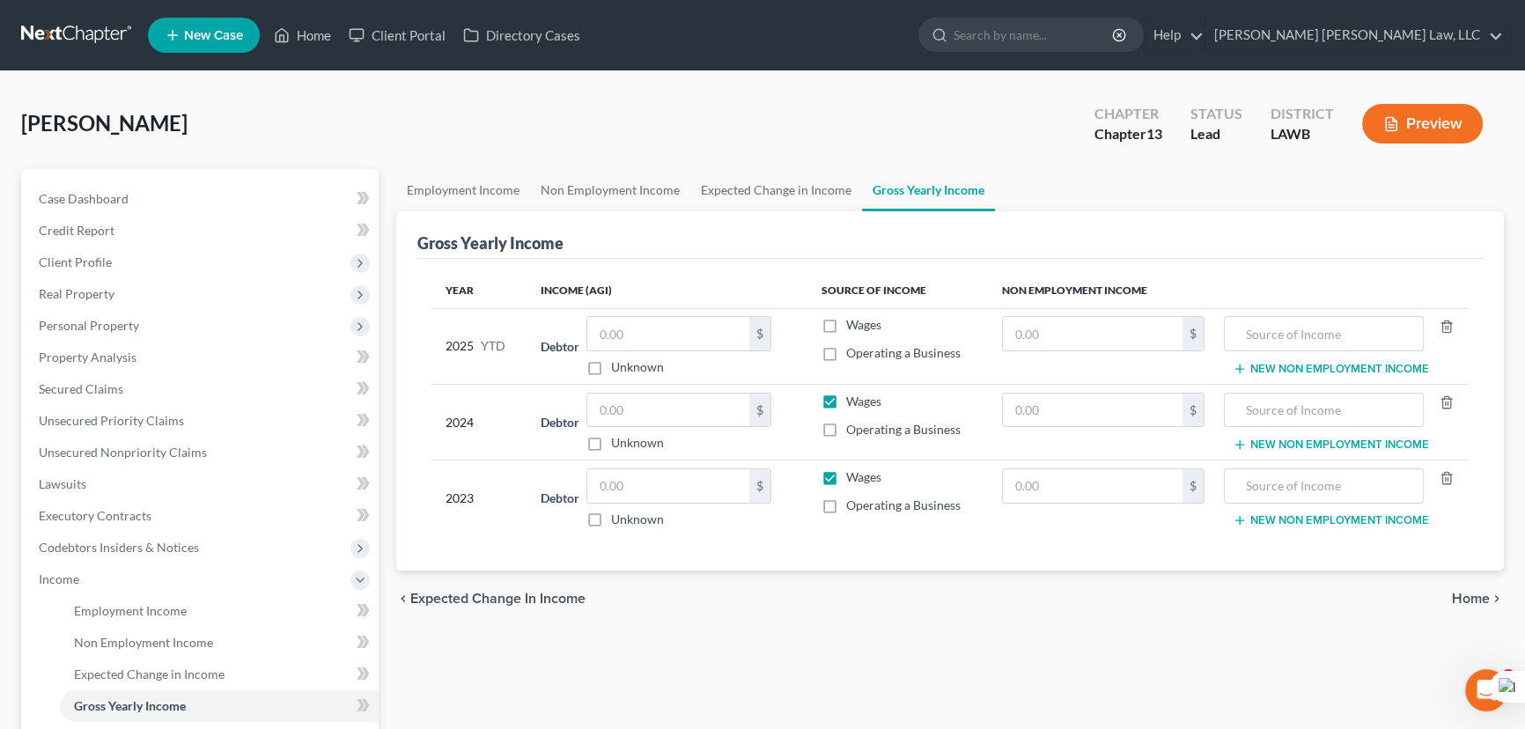
click at [853, 396] on input "Wages" at bounding box center [858, 398] width 11 height 11
checkbox input "false"
click at [846, 475] on label "Wages" at bounding box center [863, 477] width 35 height 18
click at [853, 475] on input "Wages" at bounding box center [858, 473] width 11 height 11
checkbox input "false"
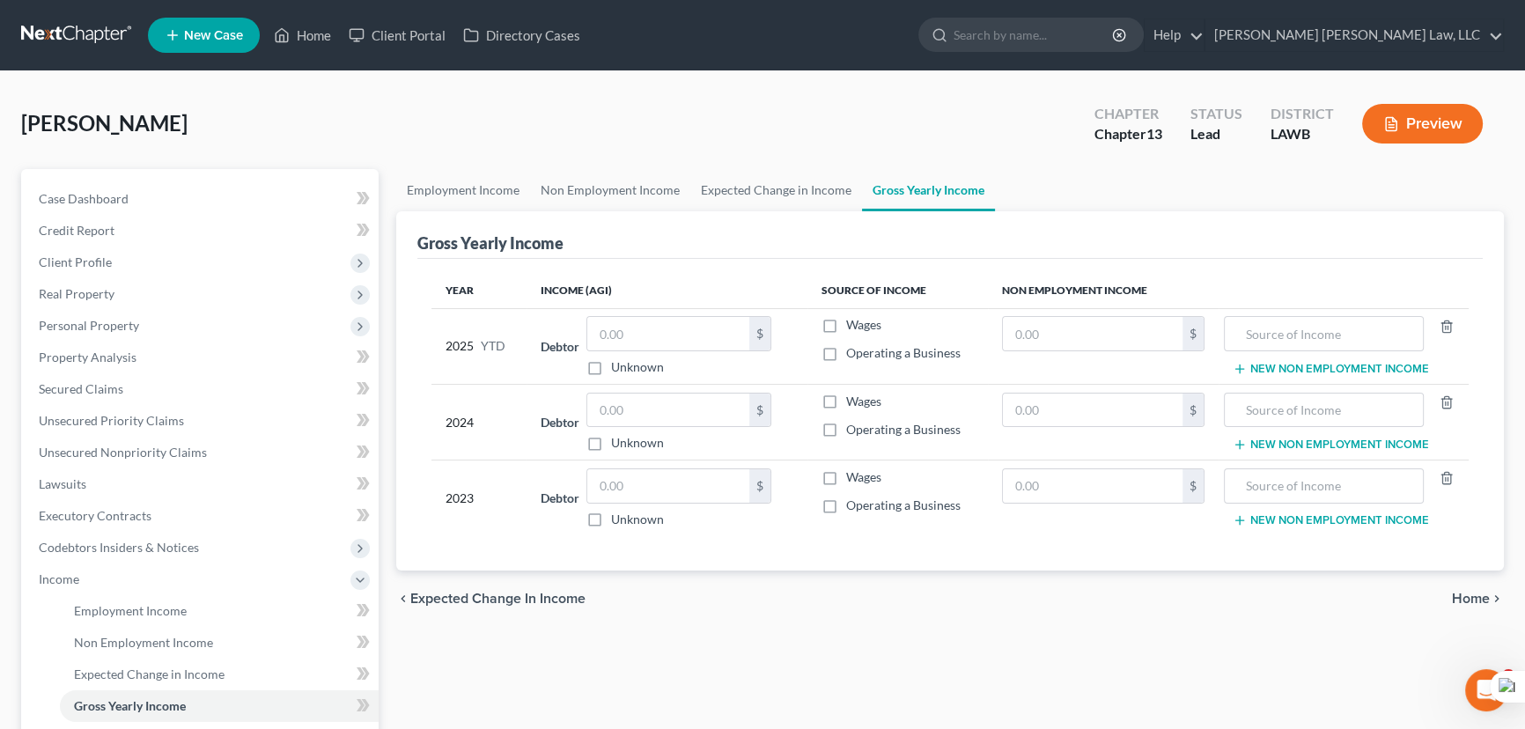
click at [846, 356] on label "Operating a Business" at bounding box center [903, 353] width 114 height 18
click at [853, 356] on input "Operating a Business" at bounding box center [858, 349] width 11 height 11
checkbox input "true"
click at [846, 423] on label "Operating a Business" at bounding box center [903, 430] width 114 height 18
click at [853, 423] on input "Operating a Business" at bounding box center [858, 426] width 11 height 11
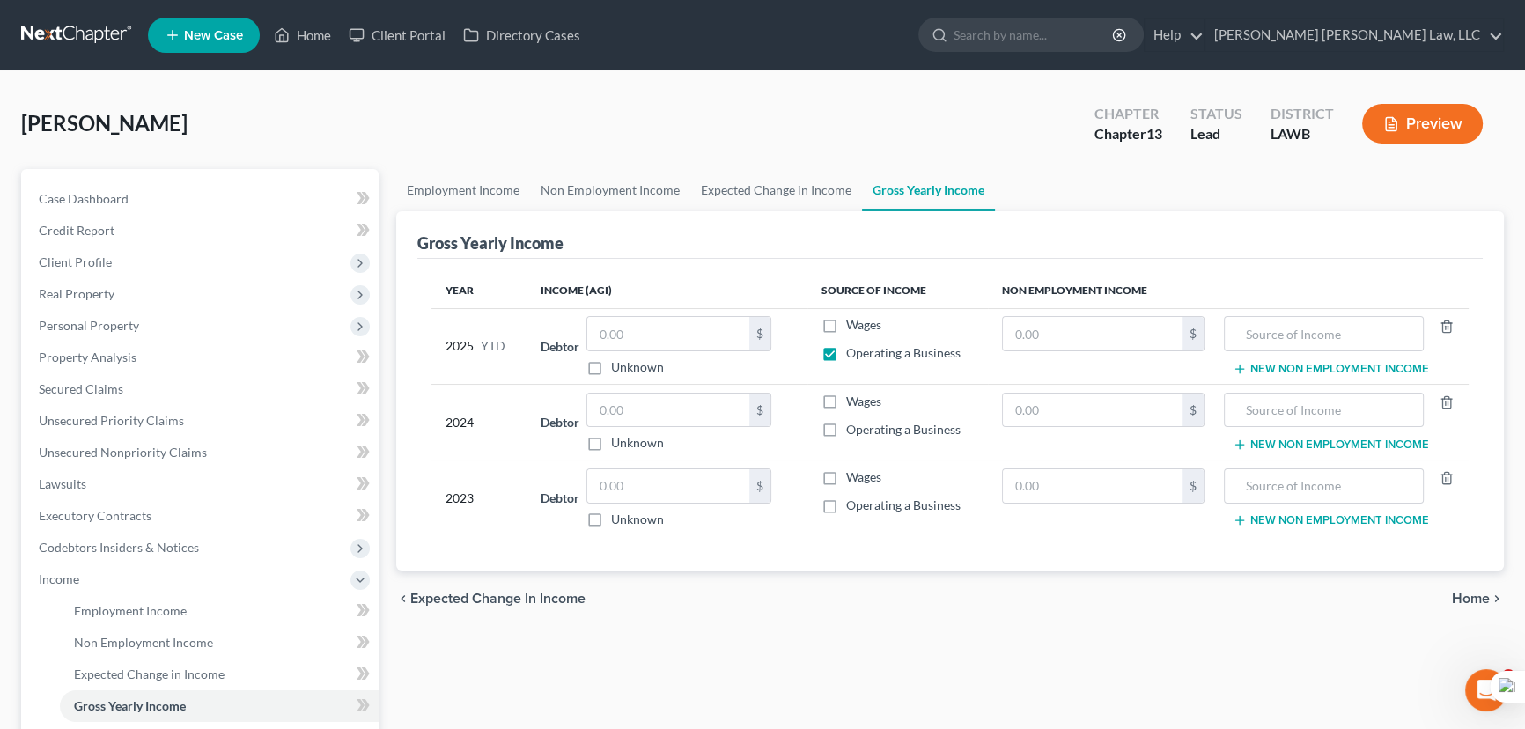
checkbox input "true"
click at [846, 507] on label "Operating a Business" at bounding box center [903, 506] width 114 height 18
click at [853, 507] on input "Operating a Business" at bounding box center [858, 502] width 11 height 11
checkbox input "true"
click at [640, 342] on input "text" at bounding box center [668, 333] width 162 height 33
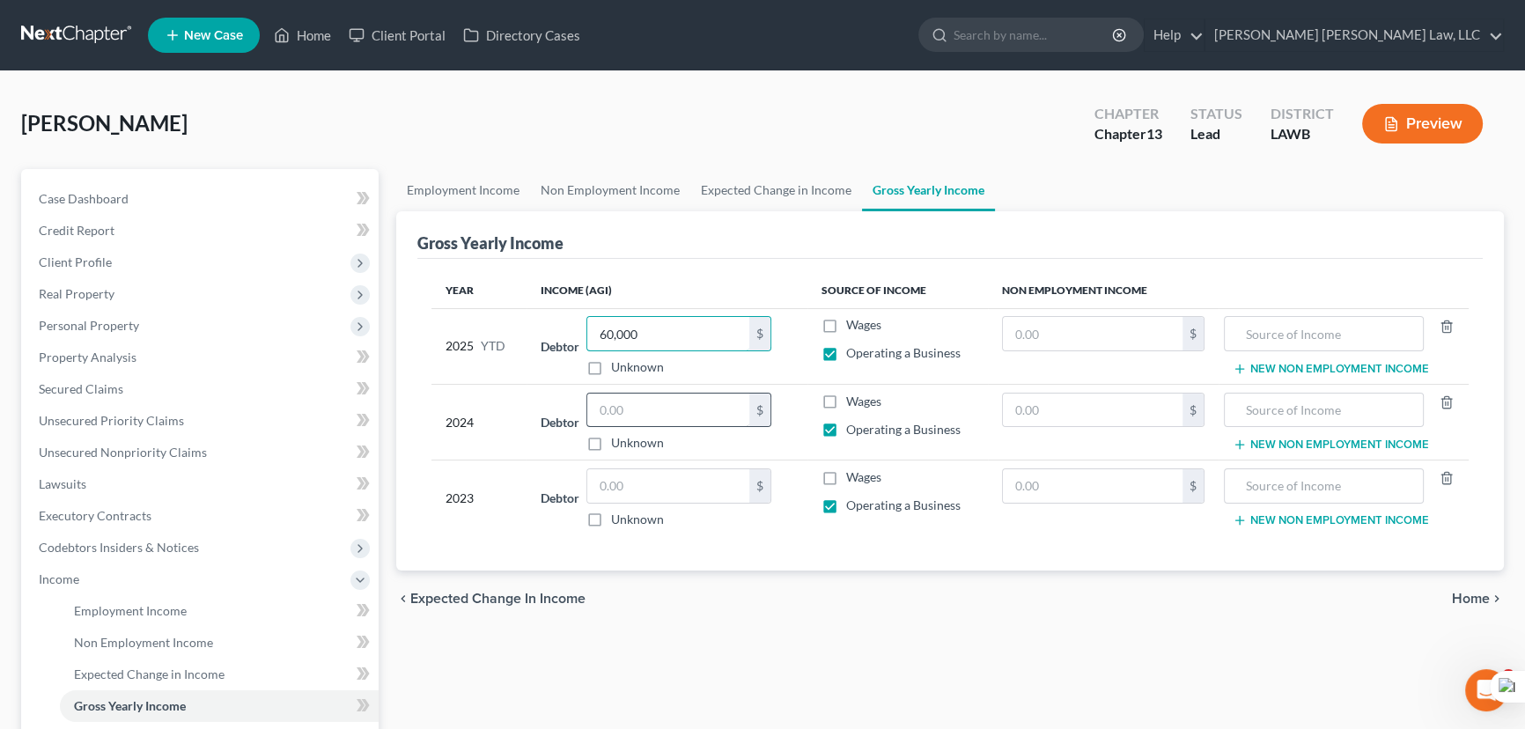
type input "60,000"
click at [675, 413] on input "text" at bounding box center [668, 410] width 162 height 33
click at [608, 422] on input "text" at bounding box center [668, 410] width 162 height 33
click at [667, 481] on input "text" at bounding box center [668, 485] width 162 height 33
type input "72,051"
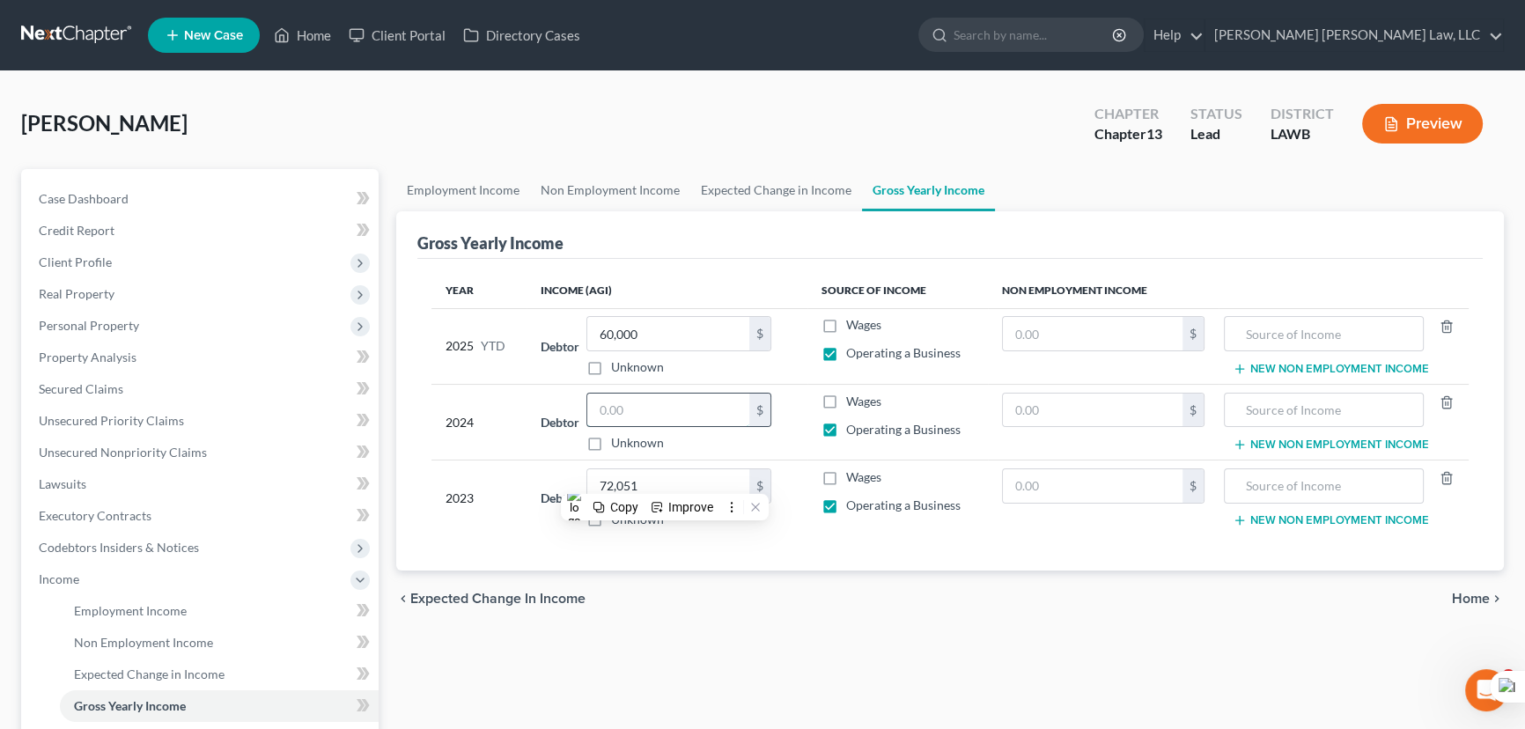
click at [629, 404] on input "text" at bounding box center [668, 410] width 162 height 33
type input "7,500"
click at [468, 176] on link "Employment Income" at bounding box center [463, 190] width 134 height 42
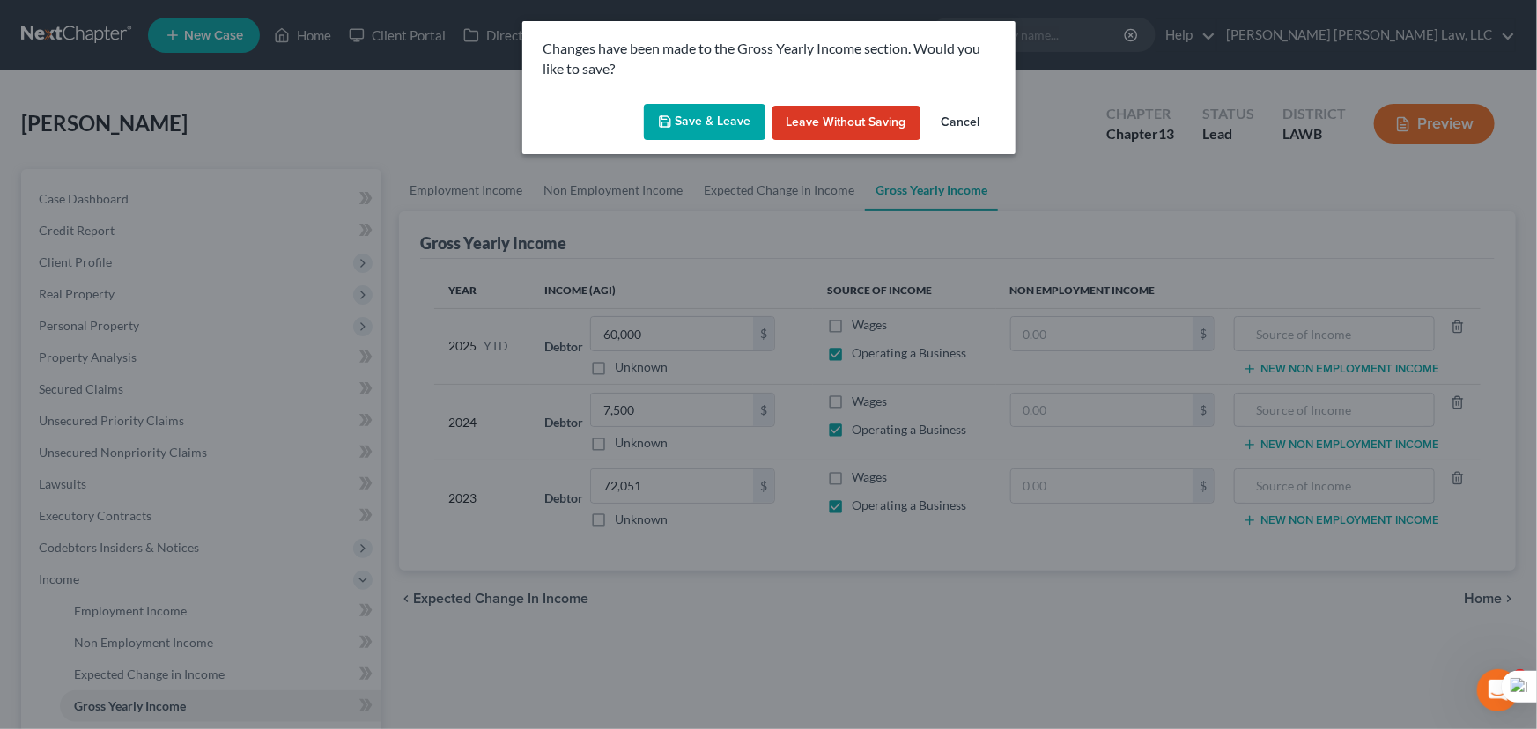
drag, startPoint x: 697, startPoint y: 123, endPoint x: 689, endPoint y: 144, distance: 21.4
click at [697, 123] on button "Save & Leave" at bounding box center [705, 122] width 122 height 37
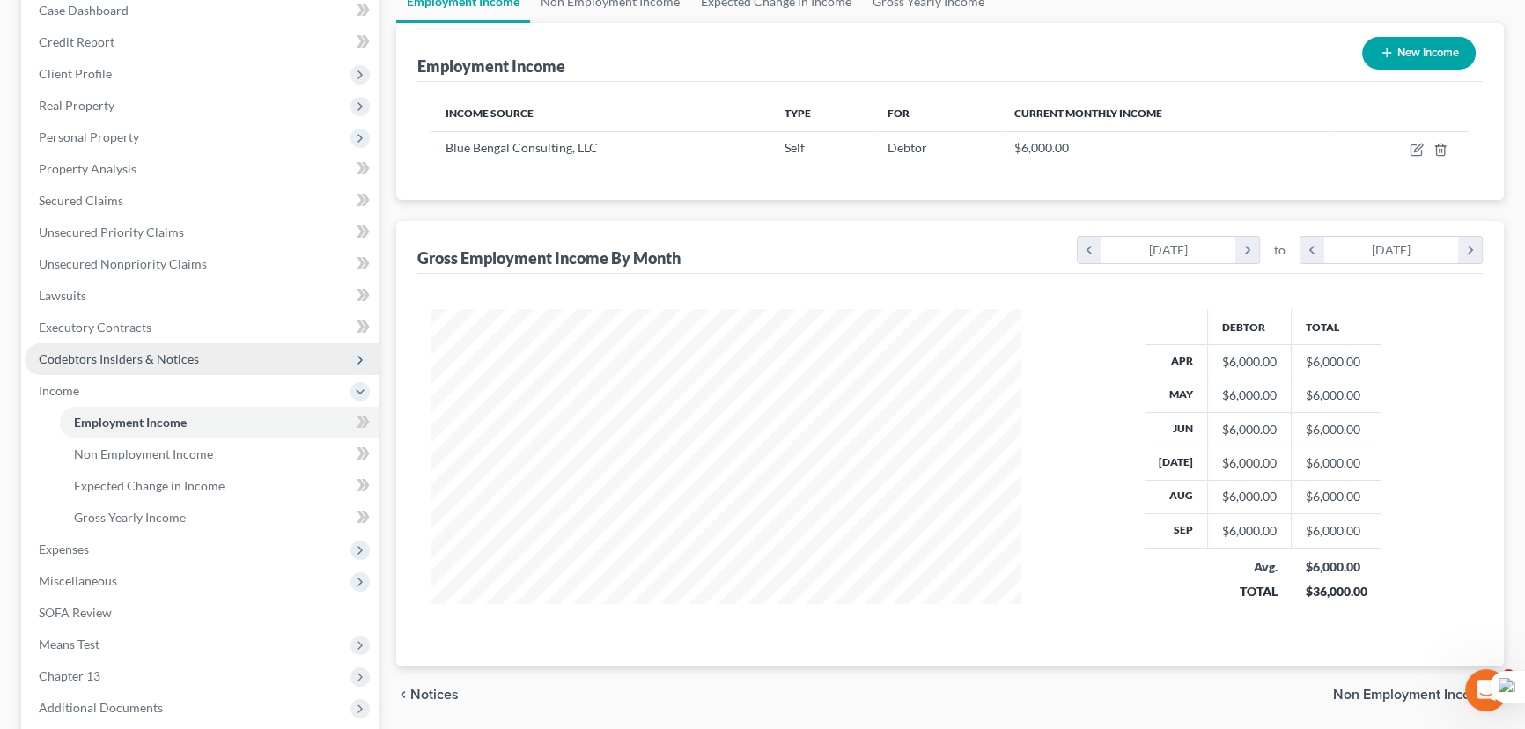
scroll to position [240, 0]
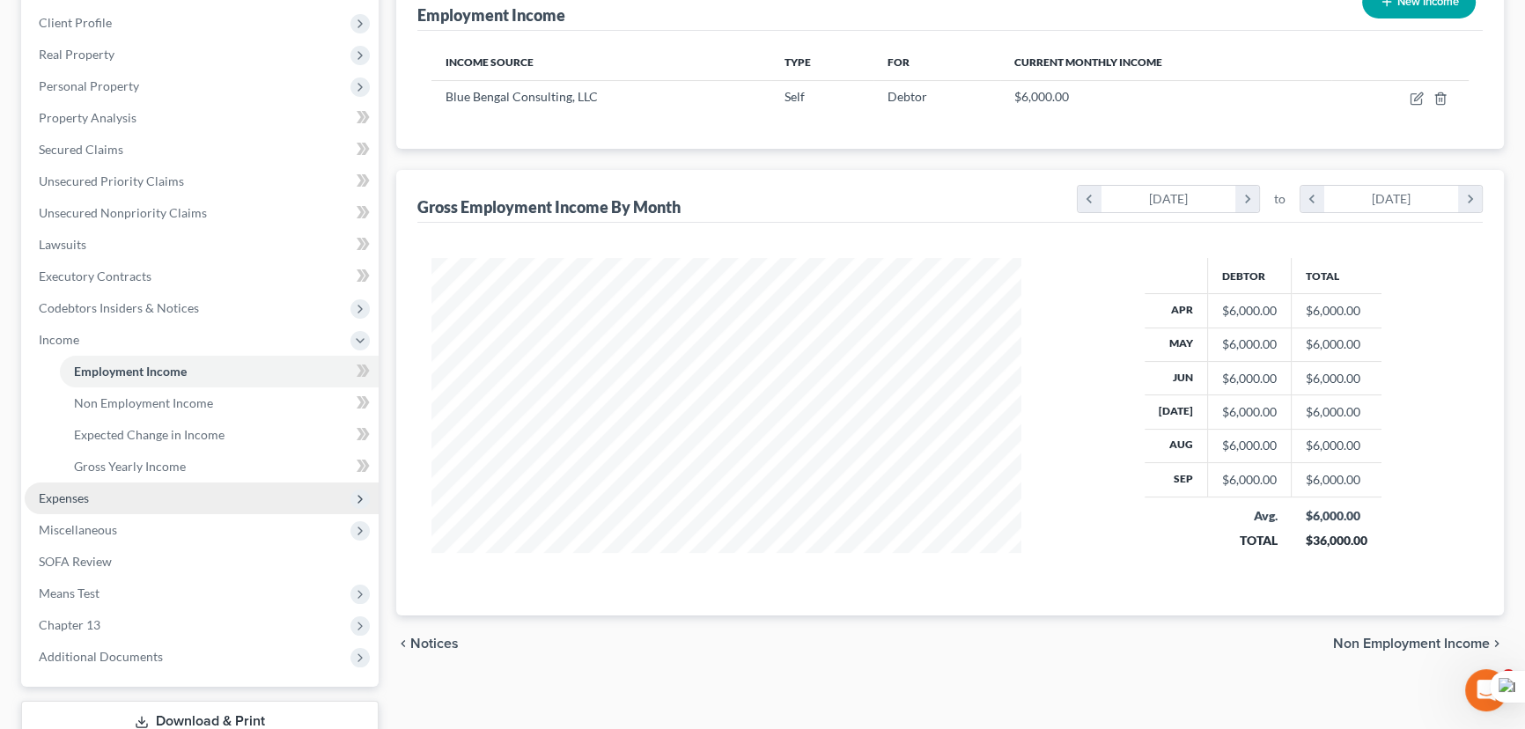
drag, startPoint x: 122, startPoint y: 493, endPoint x: 127, endPoint y: 504, distance: 11.4
click at [122, 493] on span "Expenses" at bounding box center [202, 499] width 354 height 32
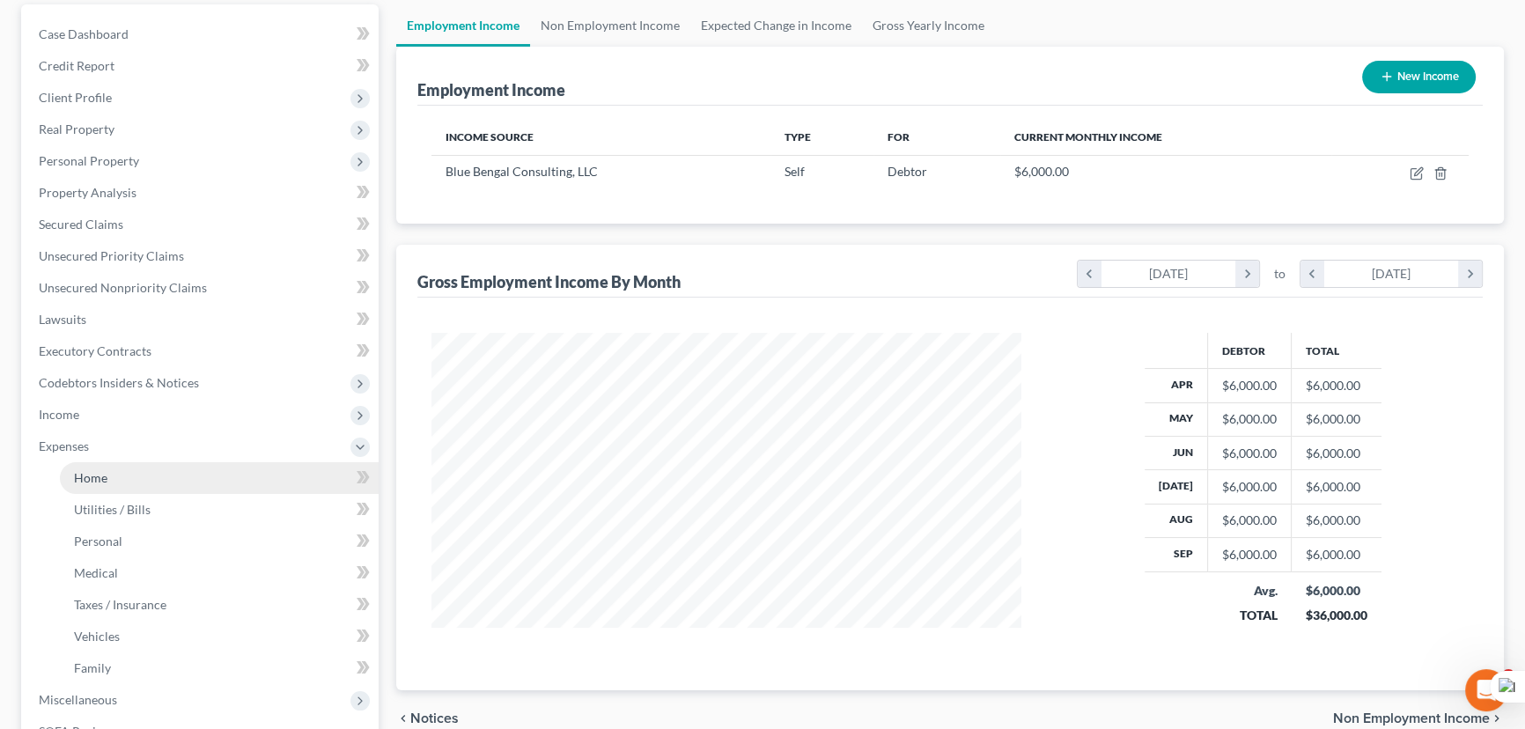
scroll to position [320, 0]
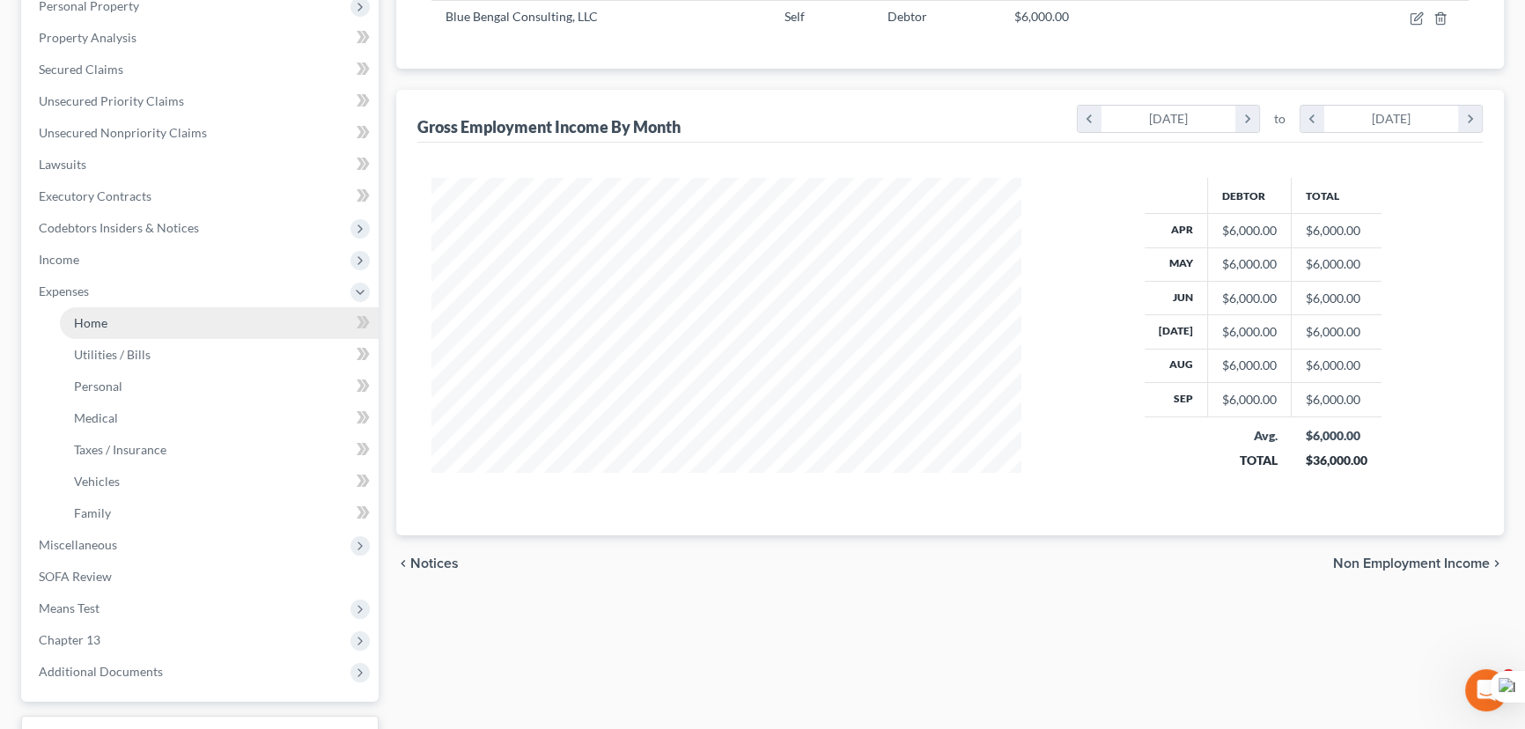
click at [110, 332] on link "Home" at bounding box center [219, 323] width 319 height 32
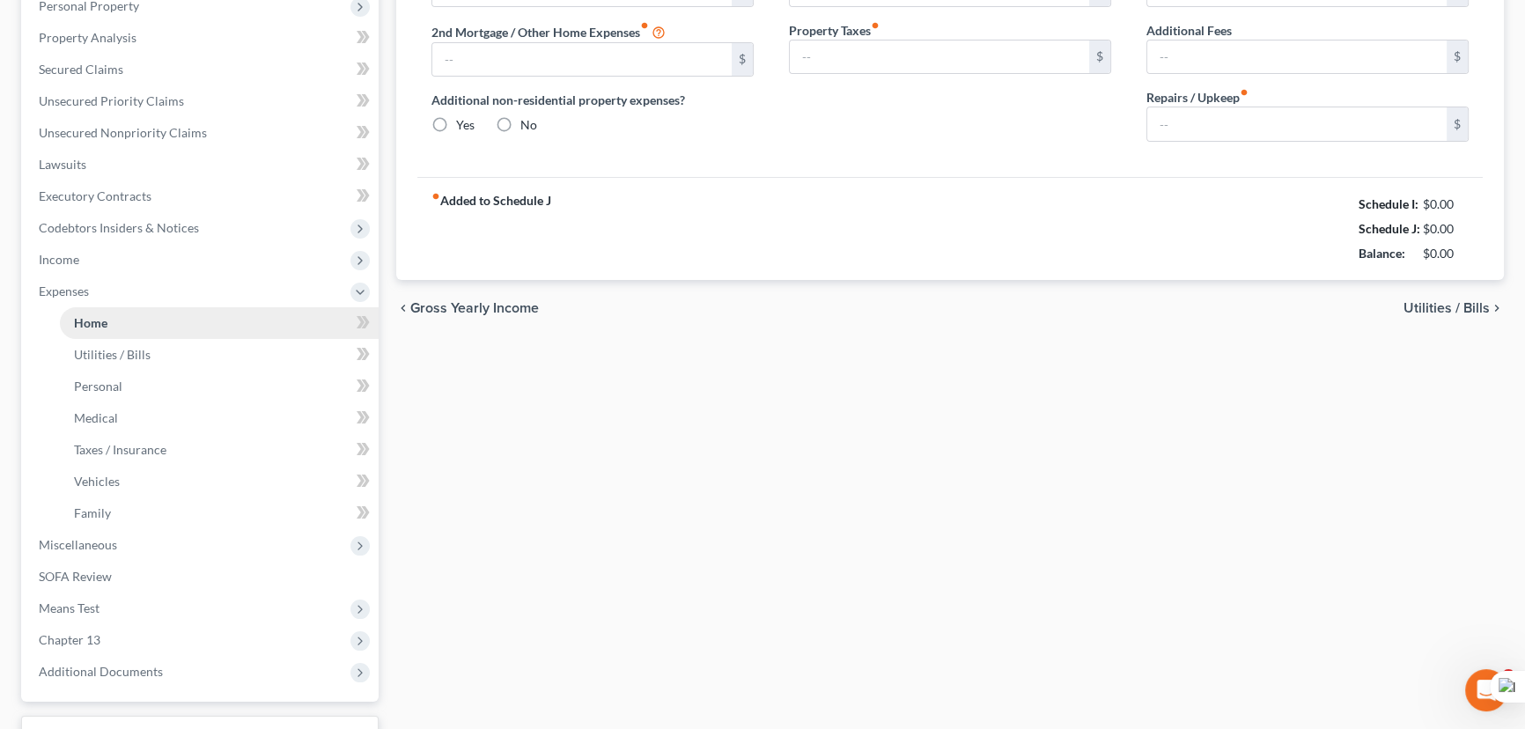
scroll to position [11, 0]
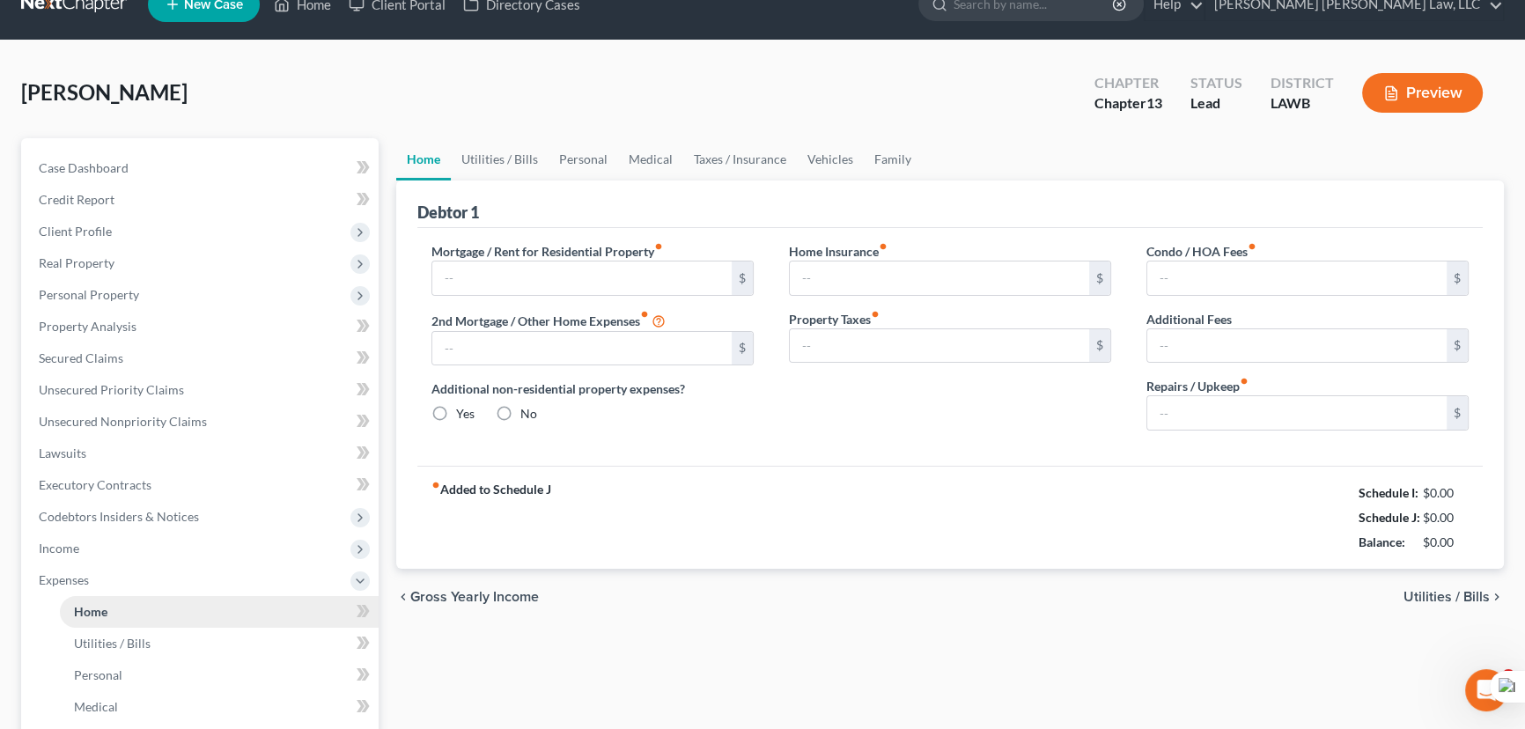
type input "0.00"
radio input "true"
type input "0.00"
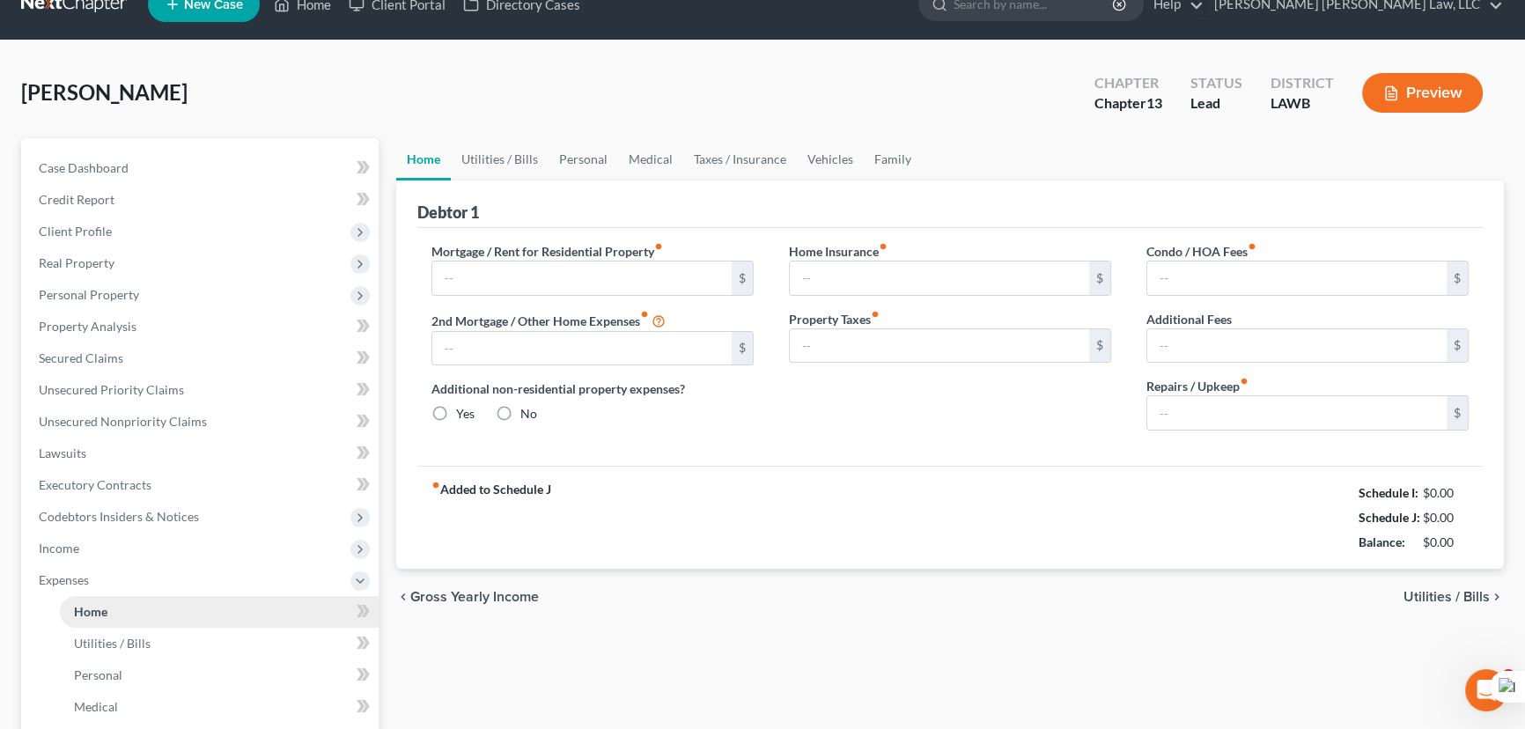
type input "0.00"
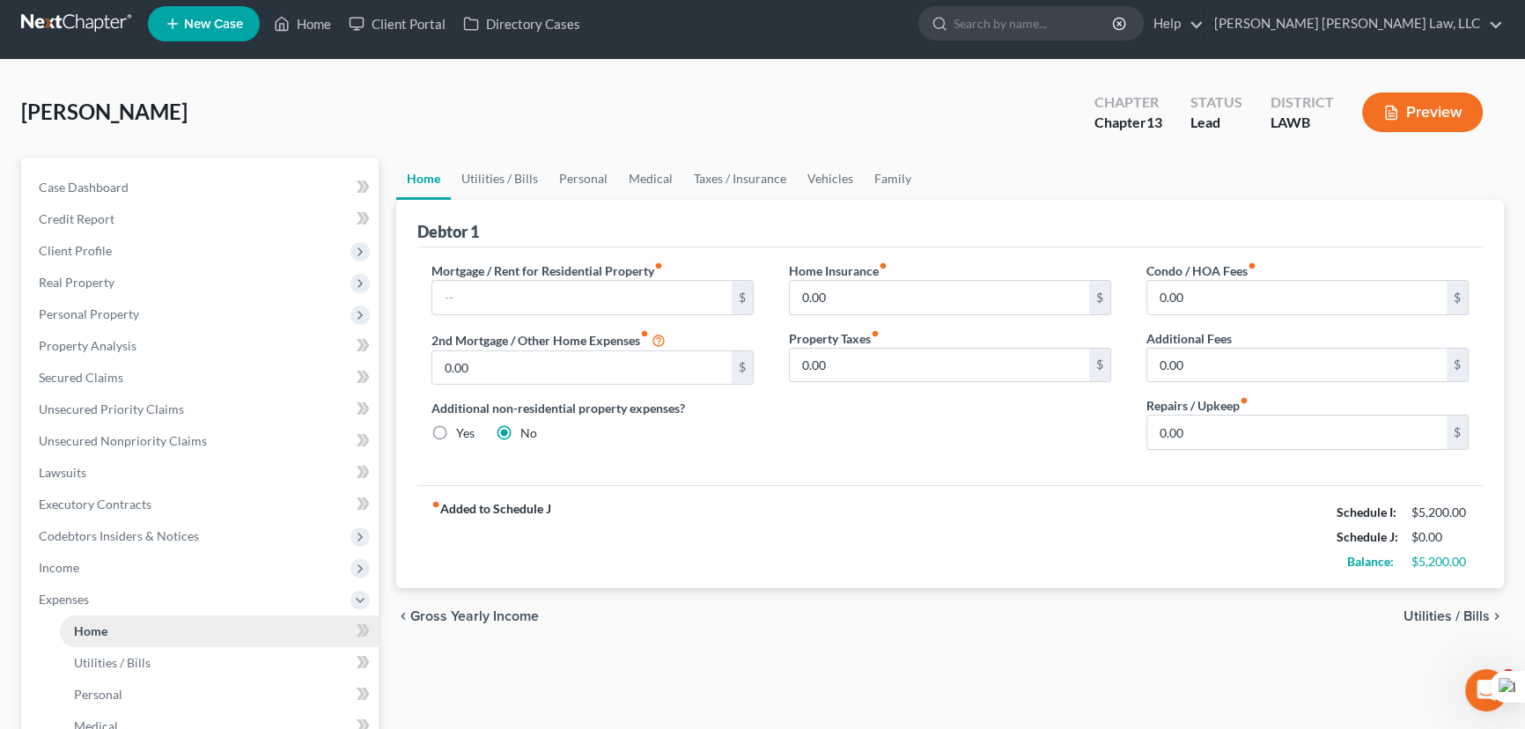
scroll to position [0, 0]
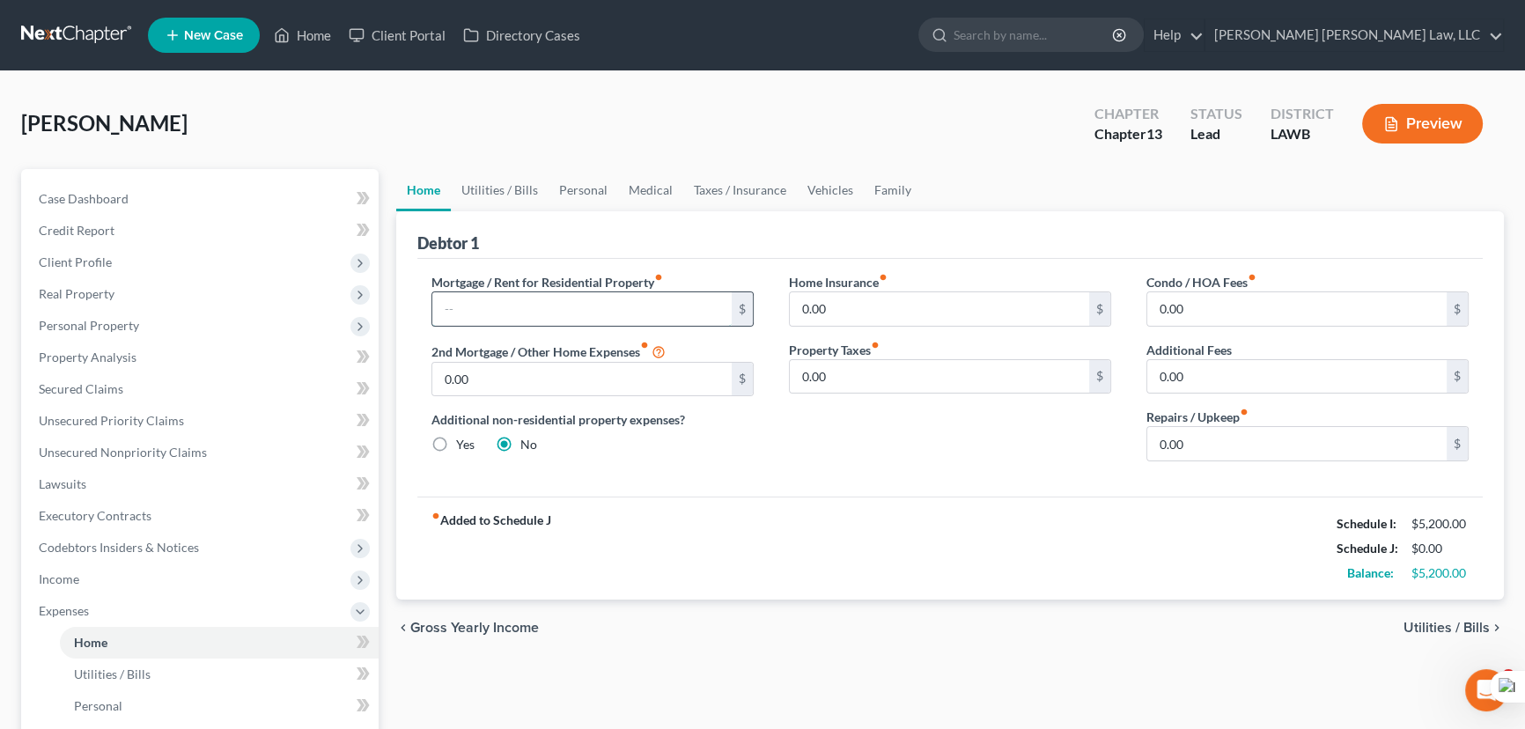
click at [554, 303] on input "text" at bounding box center [581, 308] width 299 height 33
drag, startPoint x: 622, startPoint y: 243, endPoint x: 586, endPoint y: 284, distance: 54.3
click at [622, 242] on div "Debtor 1" at bounding box center [949, 235] width 1065 height 48
click at [546, 315] on input "text" at bounding box center [581, 308] width 299 height 33
click at [678, 232] on div "Debtor 1" at bounding box center [949, 235] width 1065 height 48
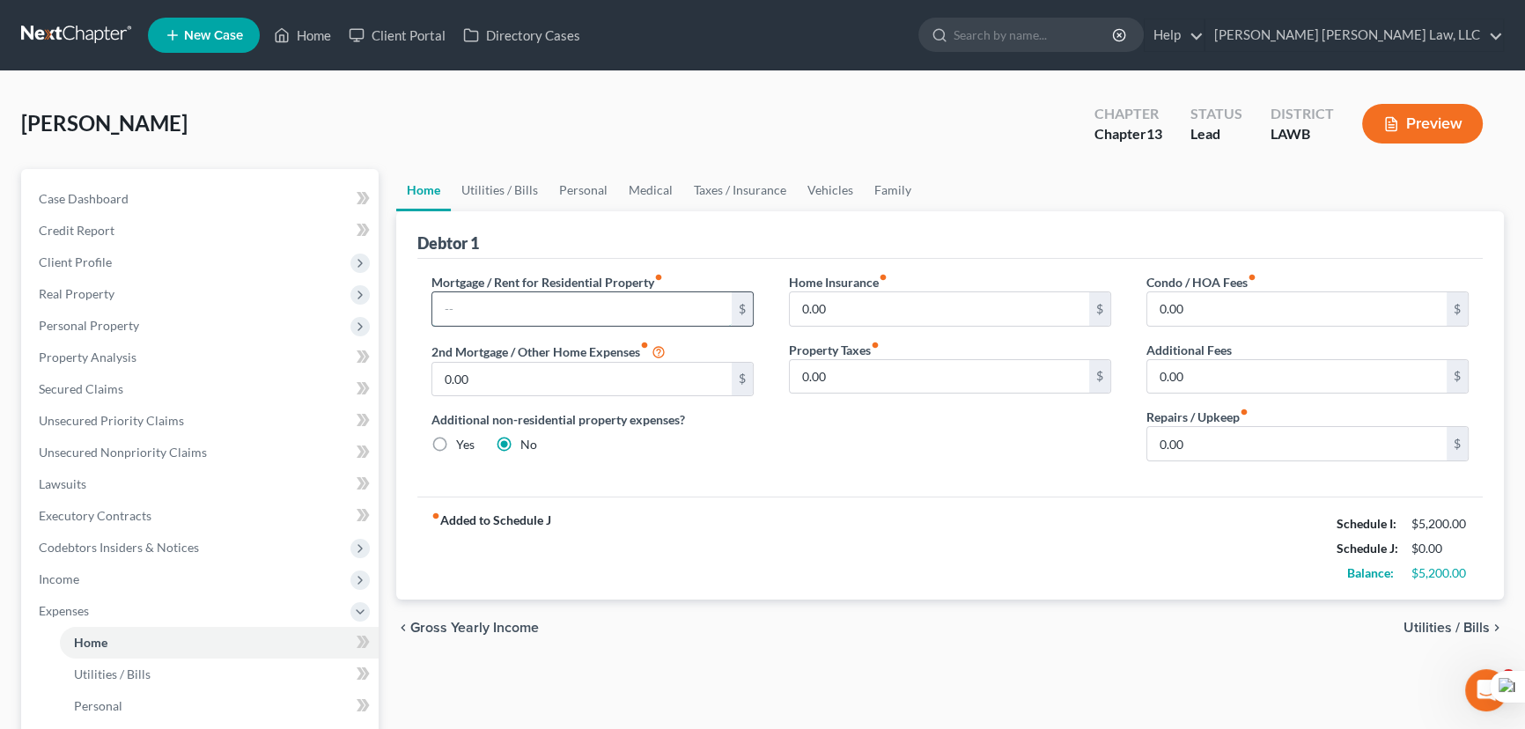
click at [624, 303] on input "text" at bounding box center [581, 308] width 299 height 33
drag, startPoint x: 645, startPoint y: 261, endPoint x: 597, endPoint y: 319, distance: 75.6
click at [645, 261] on div "Mortgage / Rent for Residential Property fiber_manual_record $ 2nd Mortgage / O…" at bounding box center [949, 378] width 1065 height 238
click at [595, 319] on input "text" at bounding box center [581, 308] width 299 height 33
click at [544, 238] on div "Debtor 1" at bounding box center [949, 235] width 1065 height 48
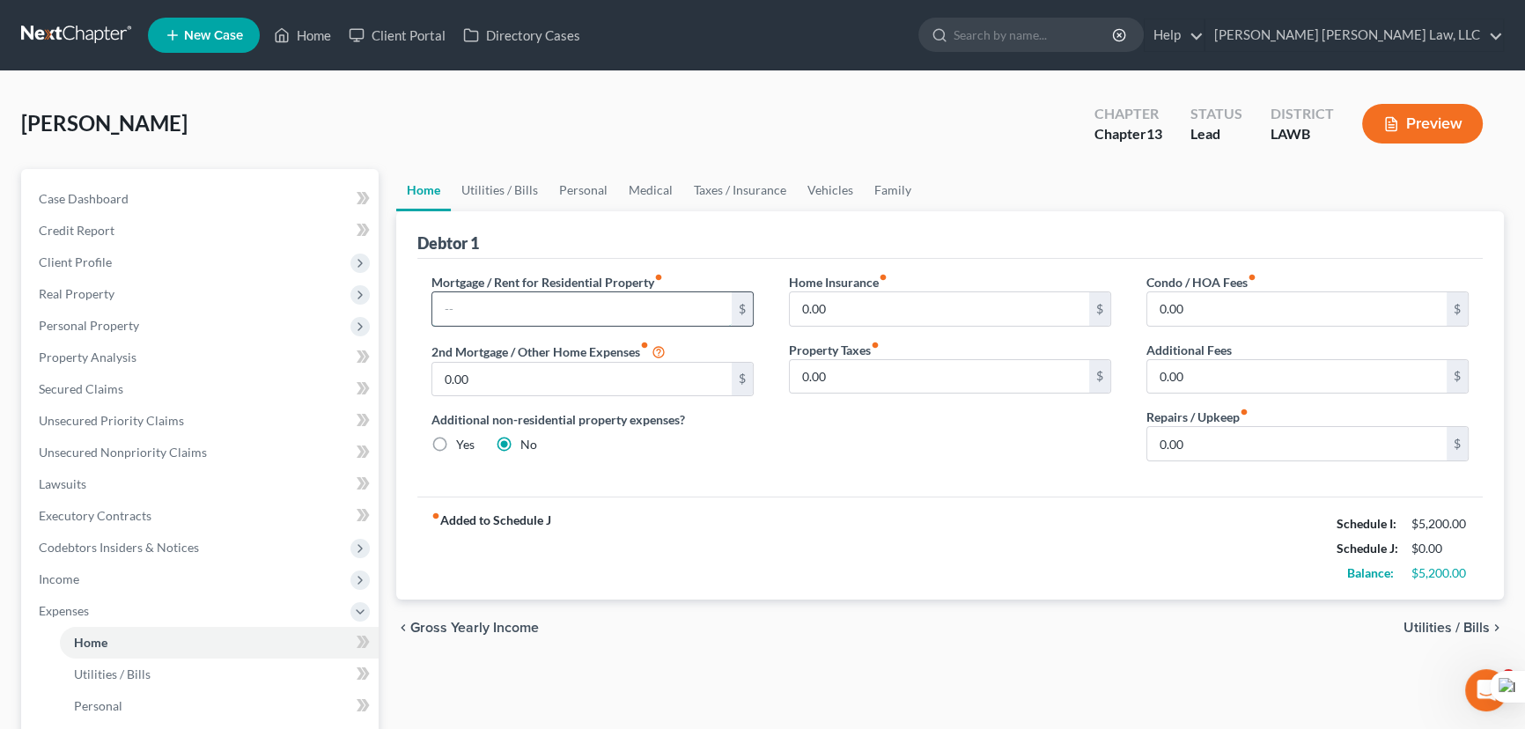
click at [554, 298] on input "text" at bounding box center [581, 308] width 299 height 33
click at [490, 181] on link "Utilities / Bills" at bounding box center [500, 190] width 98 height 42
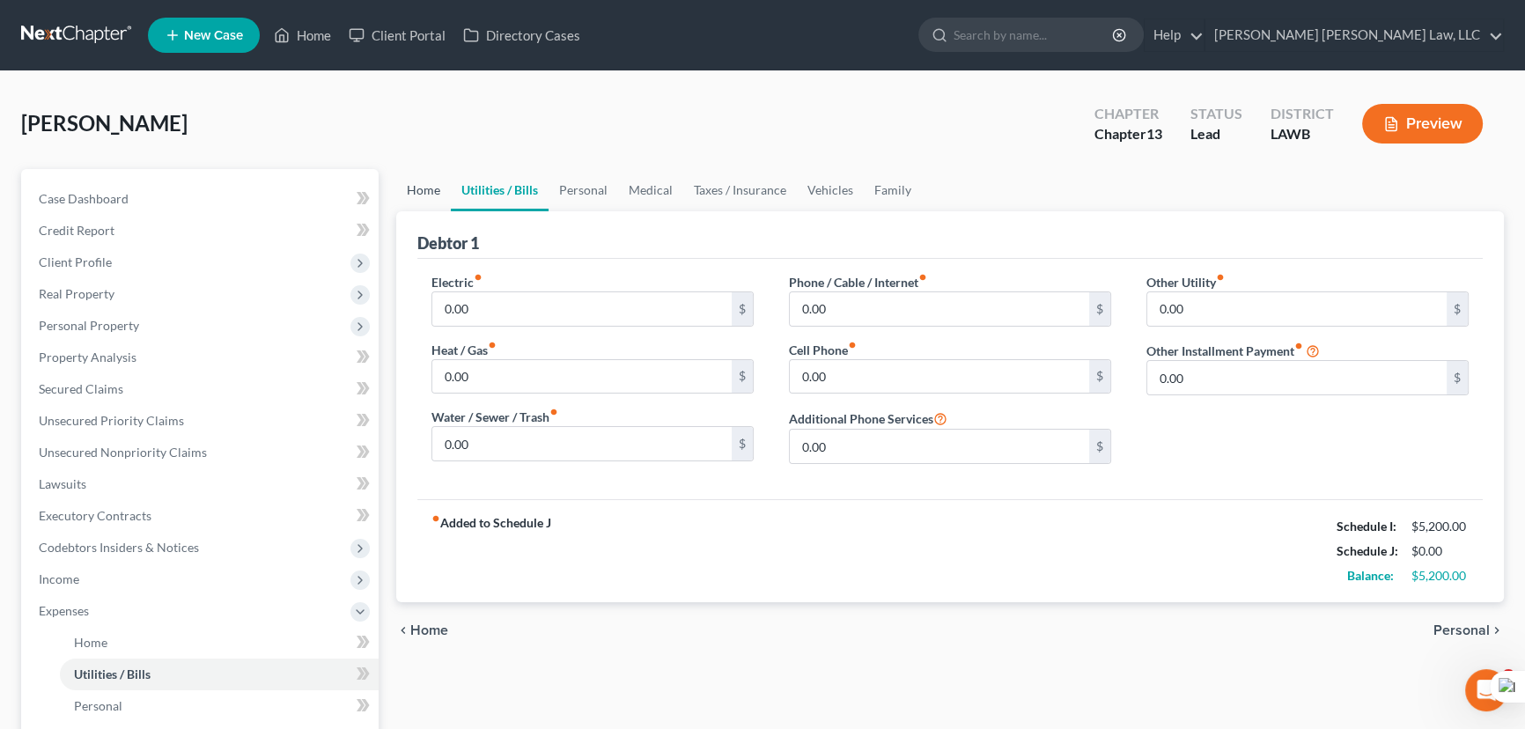
click at [425, 185] on link "Home" at bounding box center [423, 190] width 55 height 42
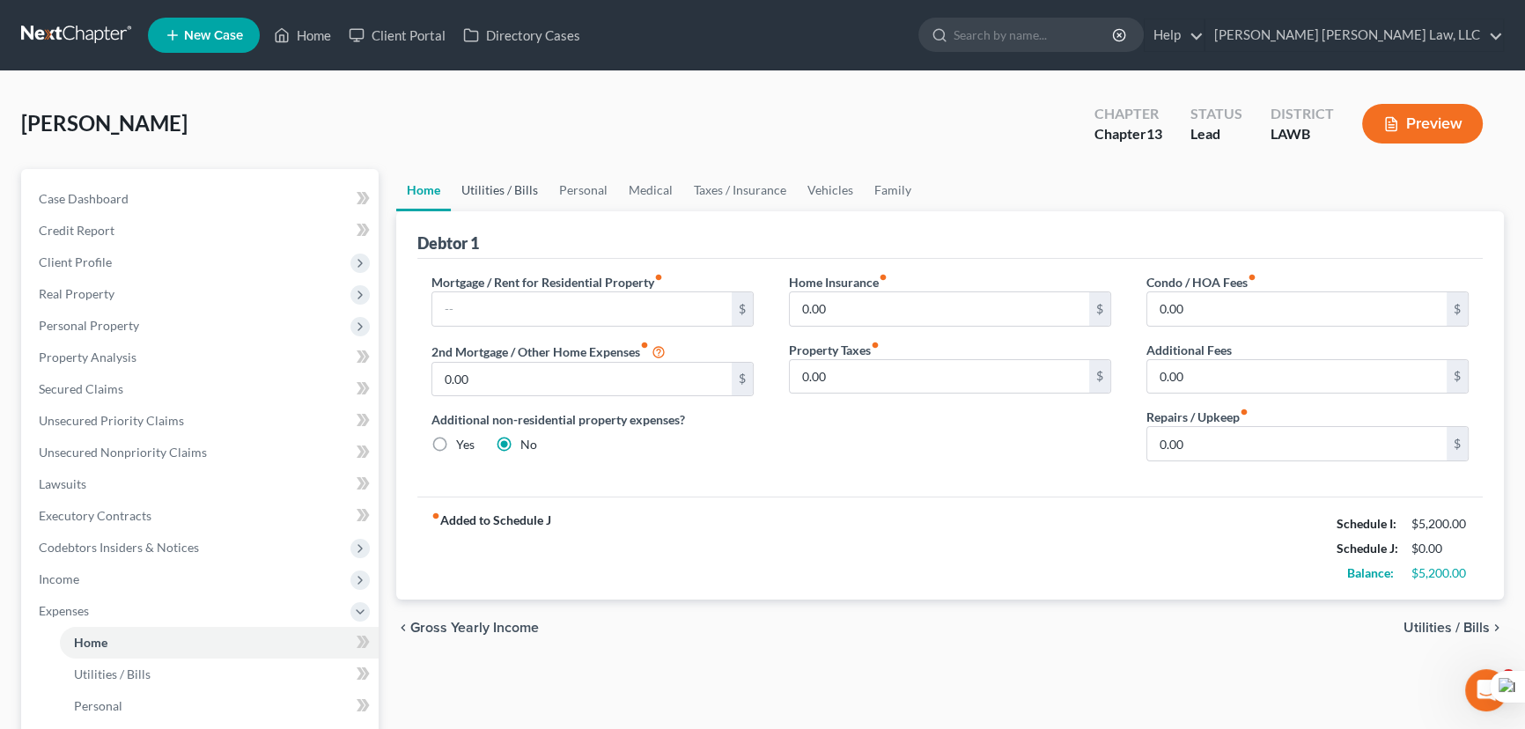
click at [512, 180] on link "Utilities / Bills" at bounding box center [500, 190] width 98 height 42
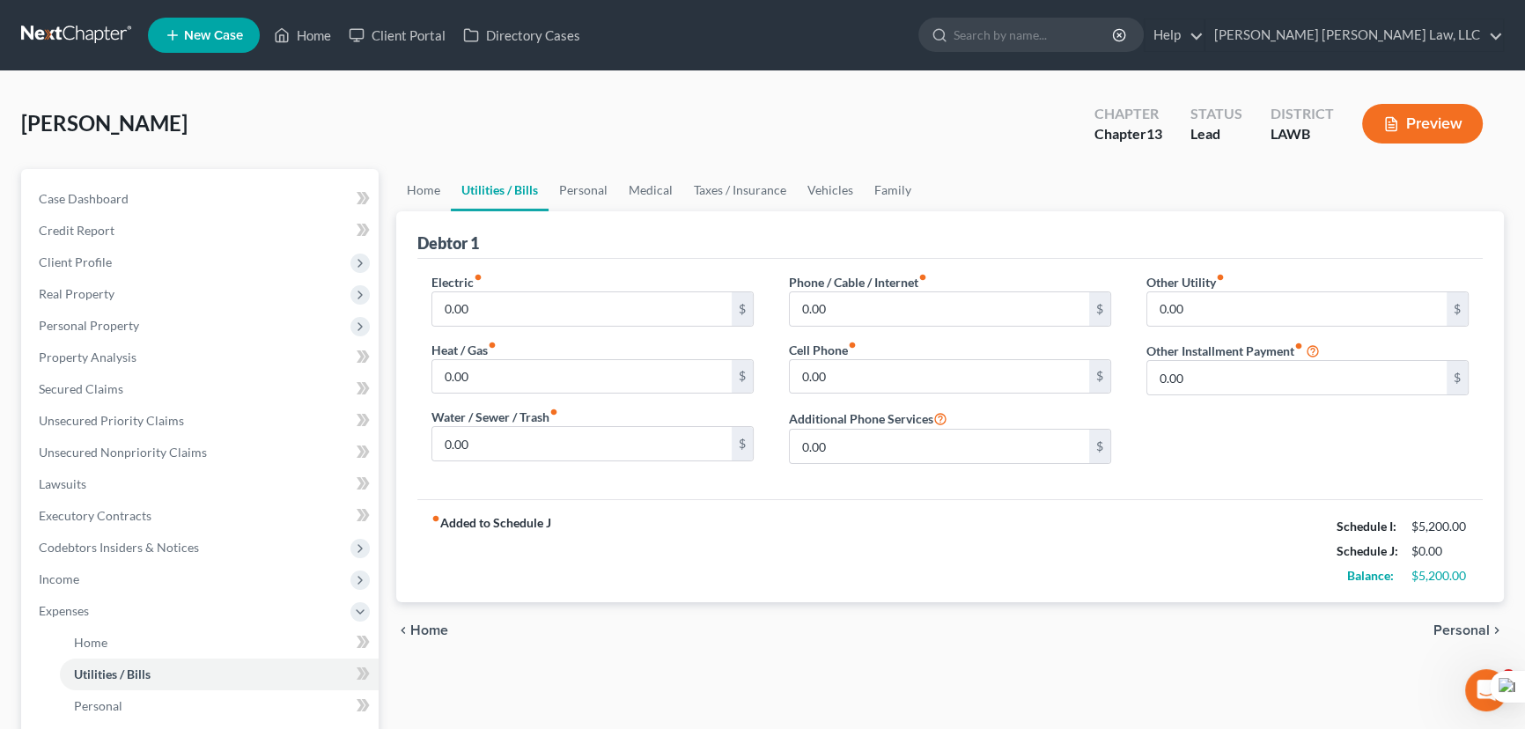
click at [520, 52] on ul "New Case Home Client Portal Directory Cases - No Result - See all results Or Pr…" at bounding box center [826, 35] width 1356 height 46
click at [549, 318] on input "0.00" at bounding box center [581, 308] width 299 height 33
type input "60"
click at [546, 364] on input "0.00" at bounding box center [581, 376] width 299 height 33
type input "50"
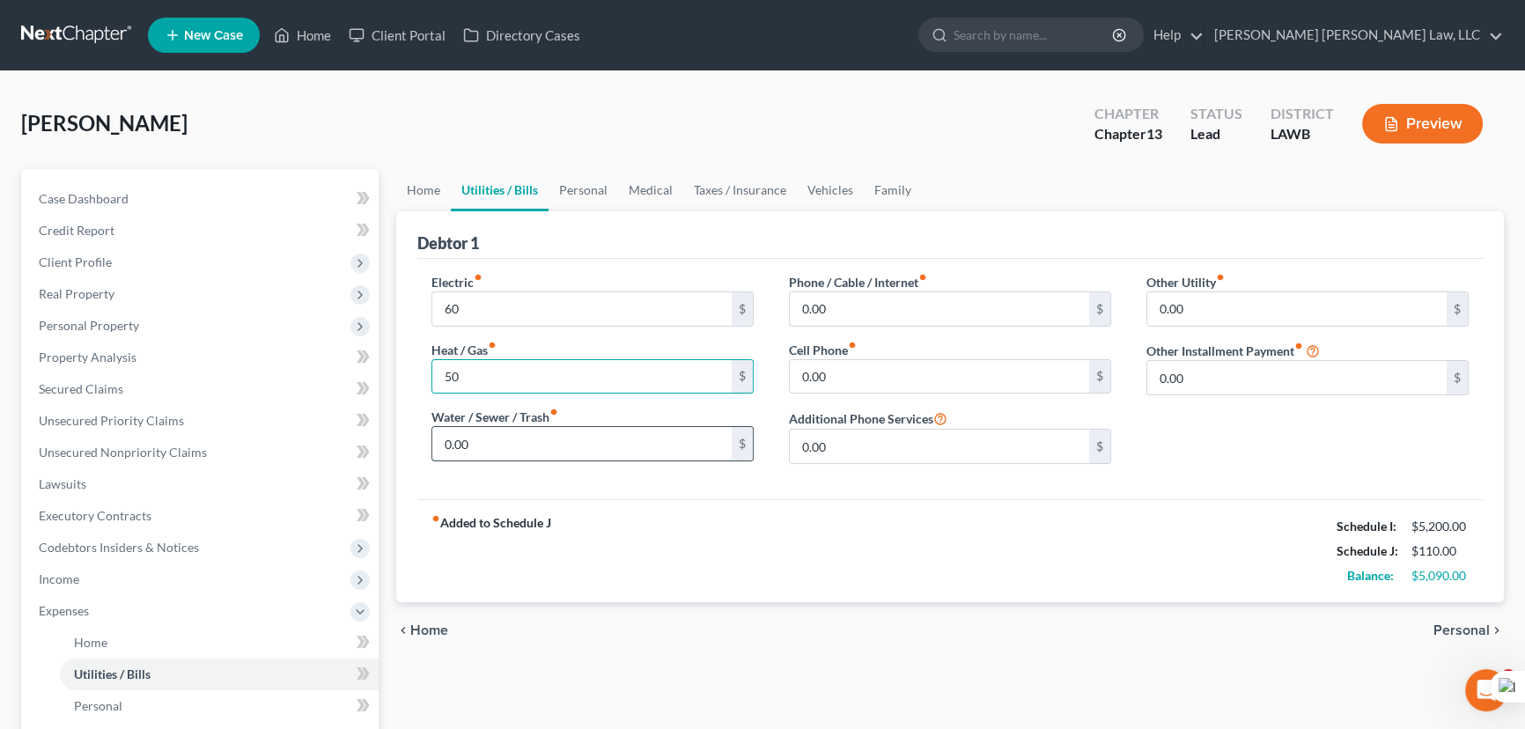
click at [460, 445] on input "0.00" at bounding box center [581, 443] width 299 height 33
type input "95"
click at [925, 311] on input "0.00" at bounding box center [939, 308] width 299 height 33
type input "80"
click at [858, 362] on input "0.00" at bounding box center [939, 376] width 299 height 33
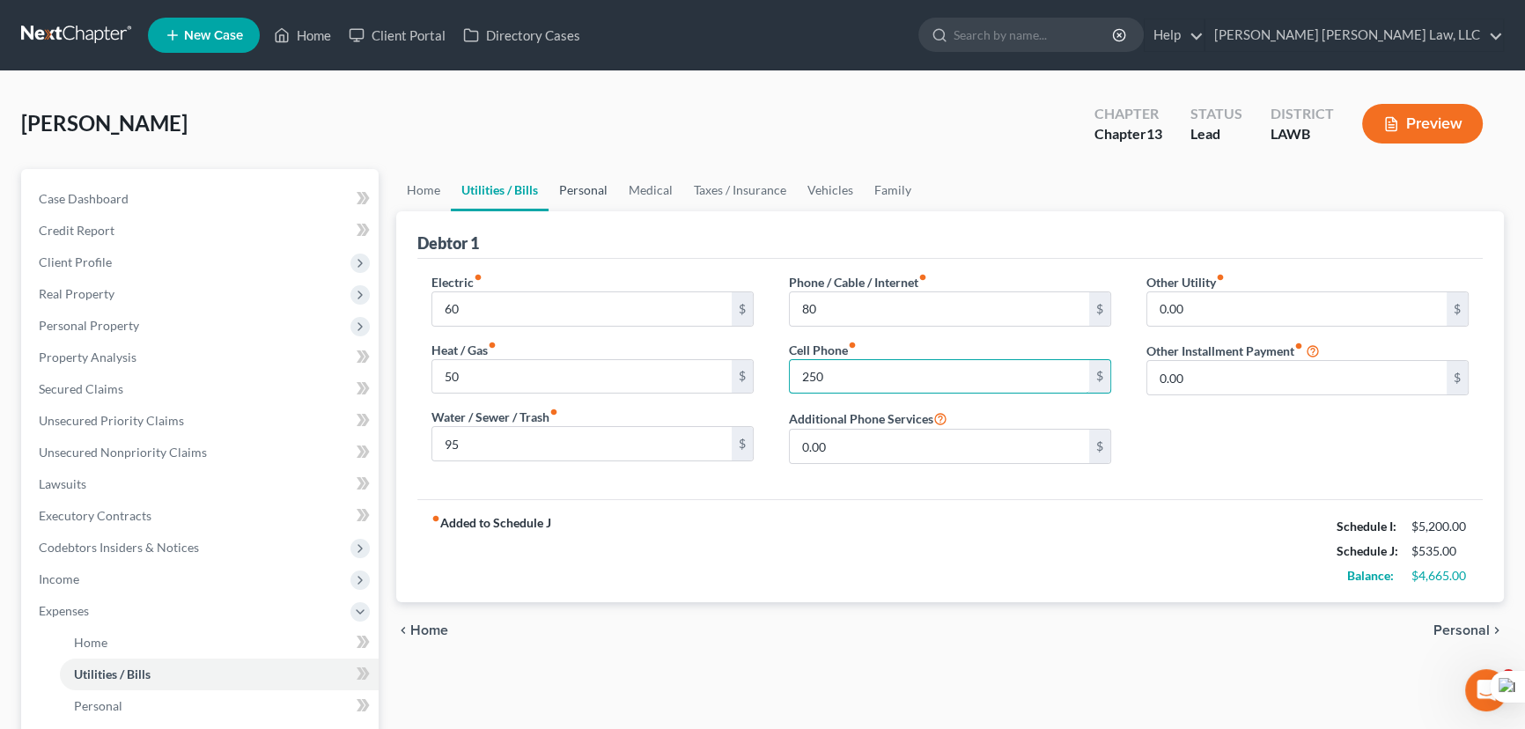
type input "250"
click at [564, 191] on link "Personal" at bounding box center [584, 190] width 70 height 42
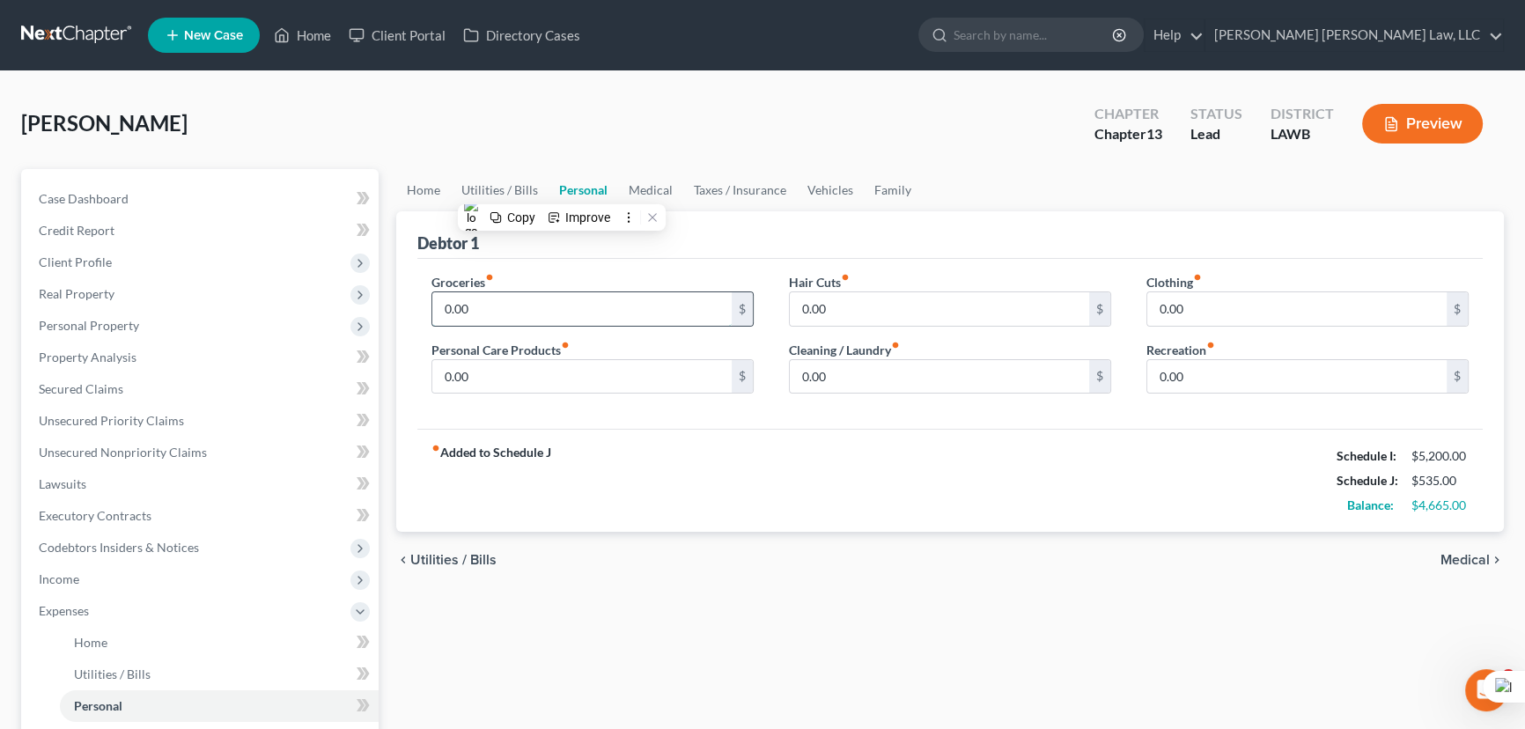
click at [526, 308] on input "0.00" at bounding box center [581, 308] width 299 height 33
type input "400"
click at [487, 372] on input "0.00" at bounding box center [581, 376] width 299 height 33
click at [631, 363] on input "400" at bounding box center [581, 376] width 299 height 33
drag, startPoint x: 634, startPoint y: 361, endPoint x: 405, endPoint y: 342, distance: 229.8
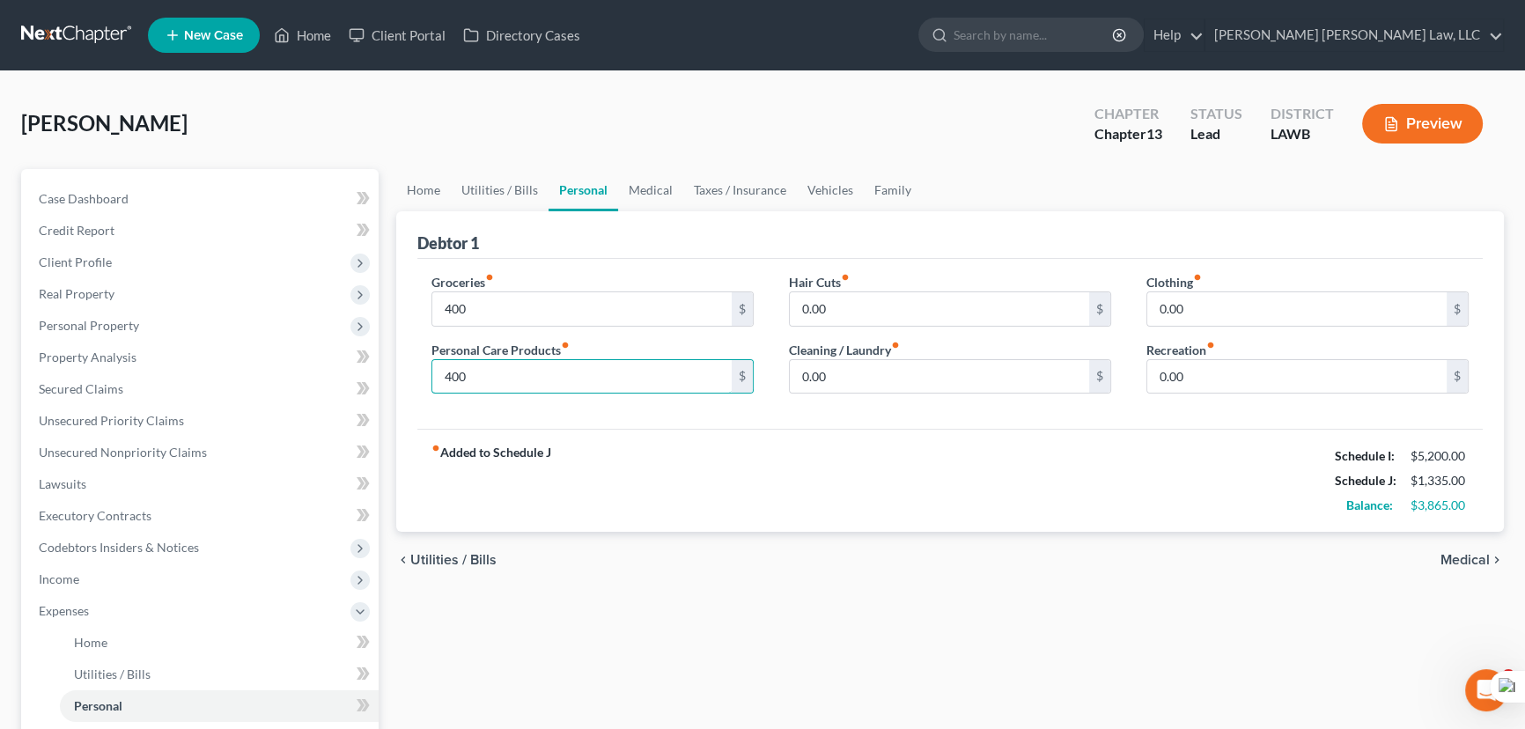
click at [405, 342] on div "Debtor 1 Groceries fiber_manual_record 400 $ Personal Care Products fiber_manua…" at bounding box center [950, 371] width 1108 height 321
type input "50"
click at [866, 362] on input "0.00" at bounding box center [939, 376] width 299 height 33
click at [927, 313] on input "0.00" at bounding box center [939, 308] width 299 height 33
click at [852, 266] on div "Groceries fiber_manual_record 400 $ Personal Care Products fiber_manual_record …" at bounding box center [949, 344] width 1065 height 171
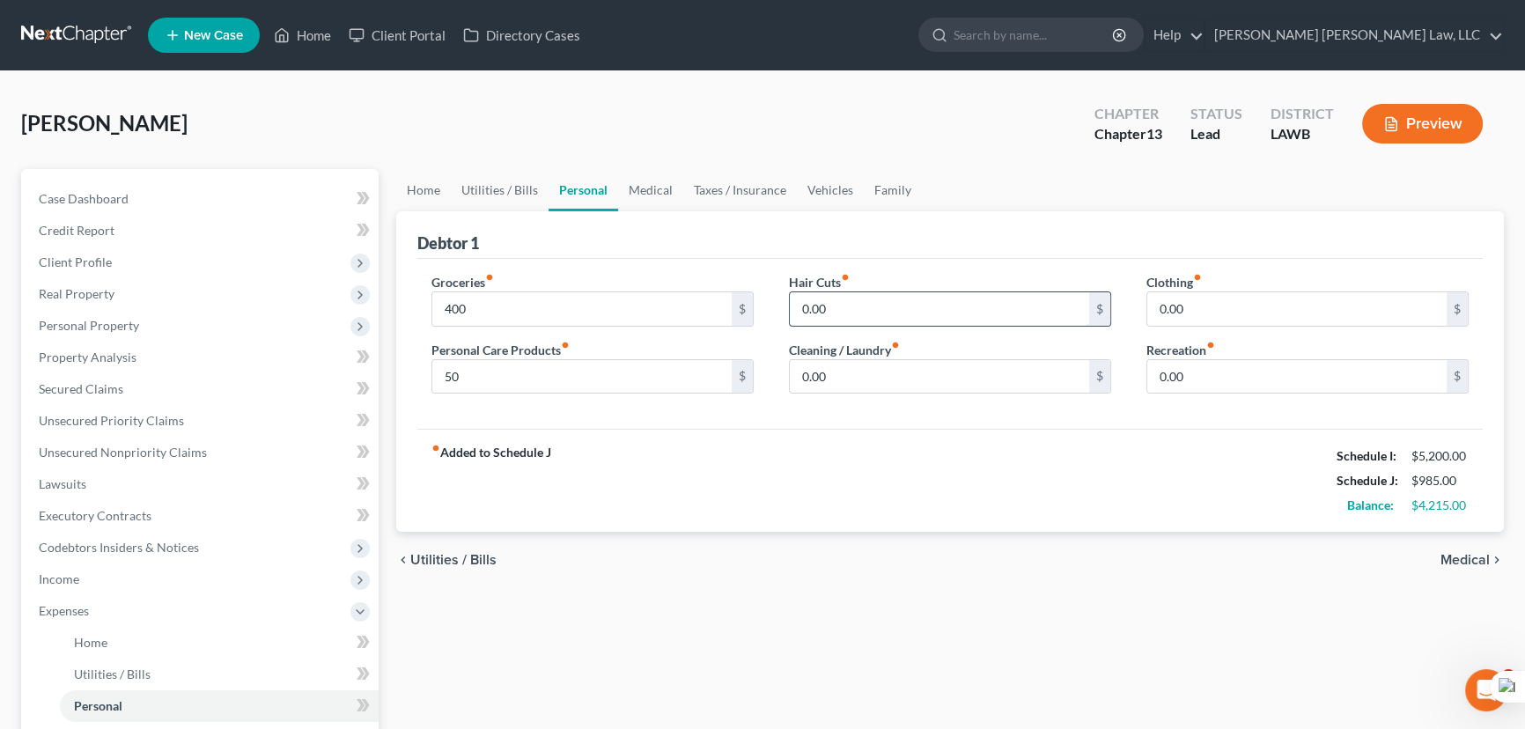
click at [845, 305] on input "0.00" at bounding box center [939, 308] width 299 height 33
click at [868, 226] on div "Debtor 1" at bounding box center [949, 235] width 1065 height 48
click at [858, 306] on input "0.00" at bounding box center [939, 308] width 299 height 33
click at [887, 237] on div "Debtor 1" at bounding box center [949, 235] width 1065 height 48
click at [879, 273] on div "Hair Cuts fiber_manual_record 0.00 $" at bounding box center [950, 300] width 322 height 54
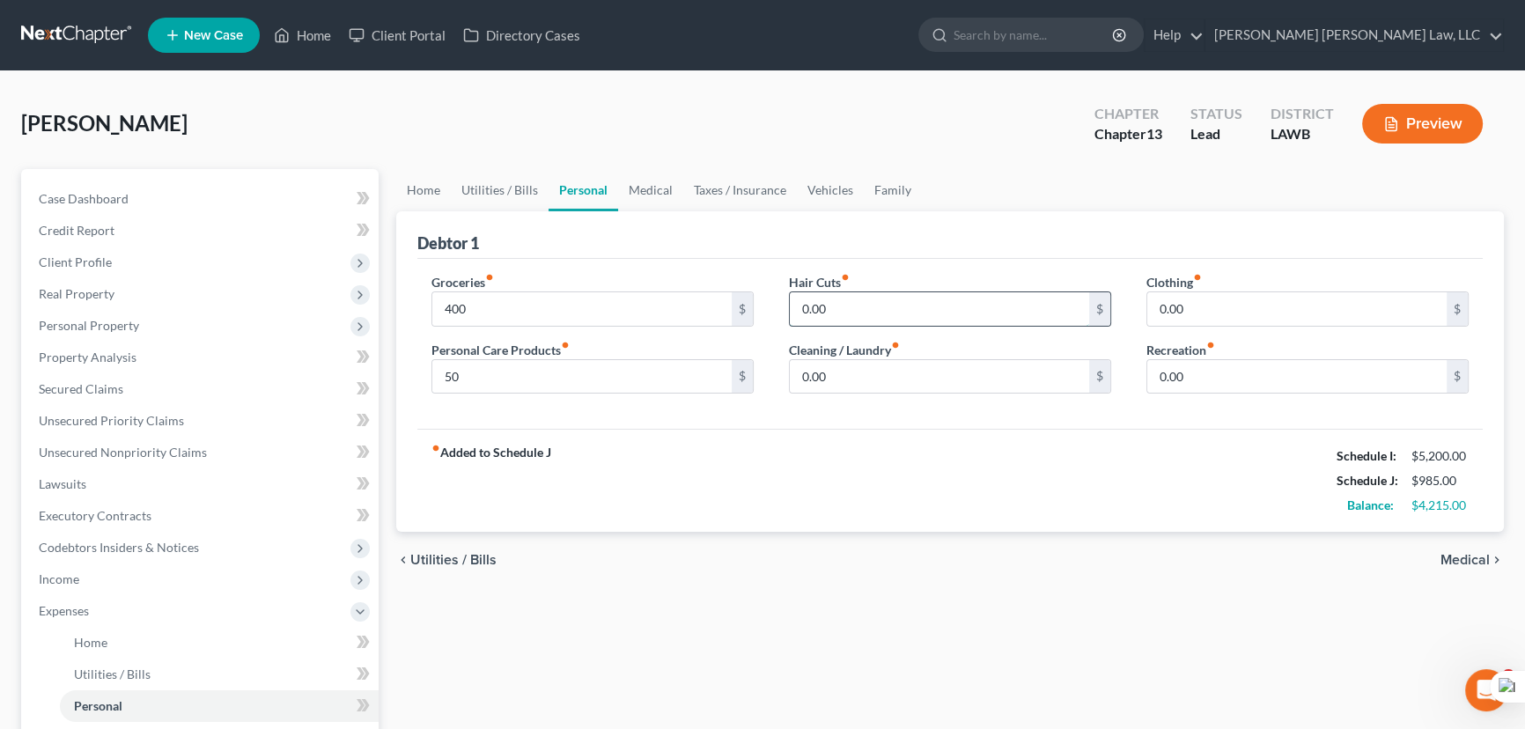
click at [866, 295] on input "0.00" at bounding box center [939, 308] width 299 height 33
type input "20"
drag, startPoint x: 643, startPoint y: 181, endPoint x: 775, endPoint y: 219, distance: 137.4
click at [643, 181] on link "Medical" at bounding box center [650, 190] width 65 height 42
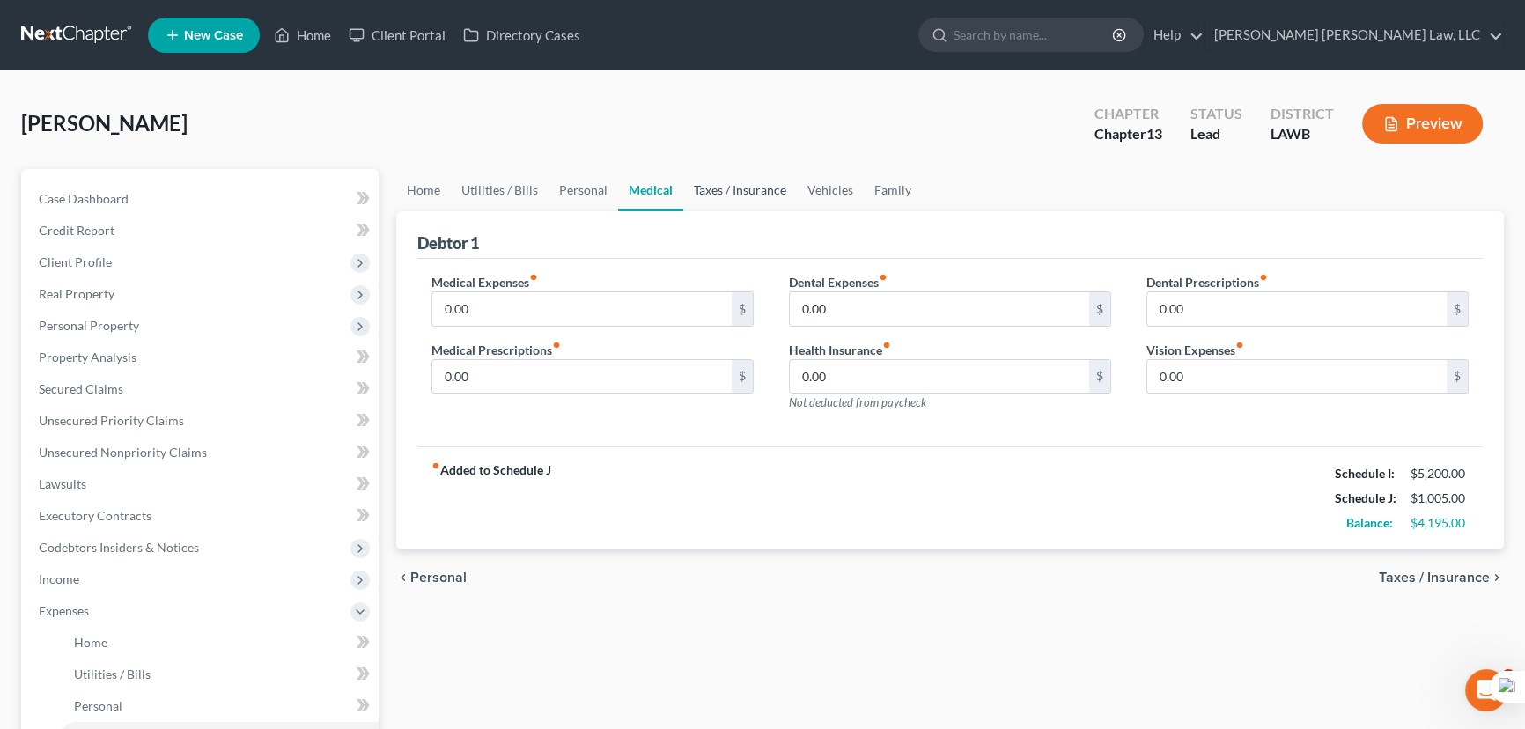
click at [726, 183] on link "Taxes / Insurance" at bounding box center [740, 190] width 114 height 42
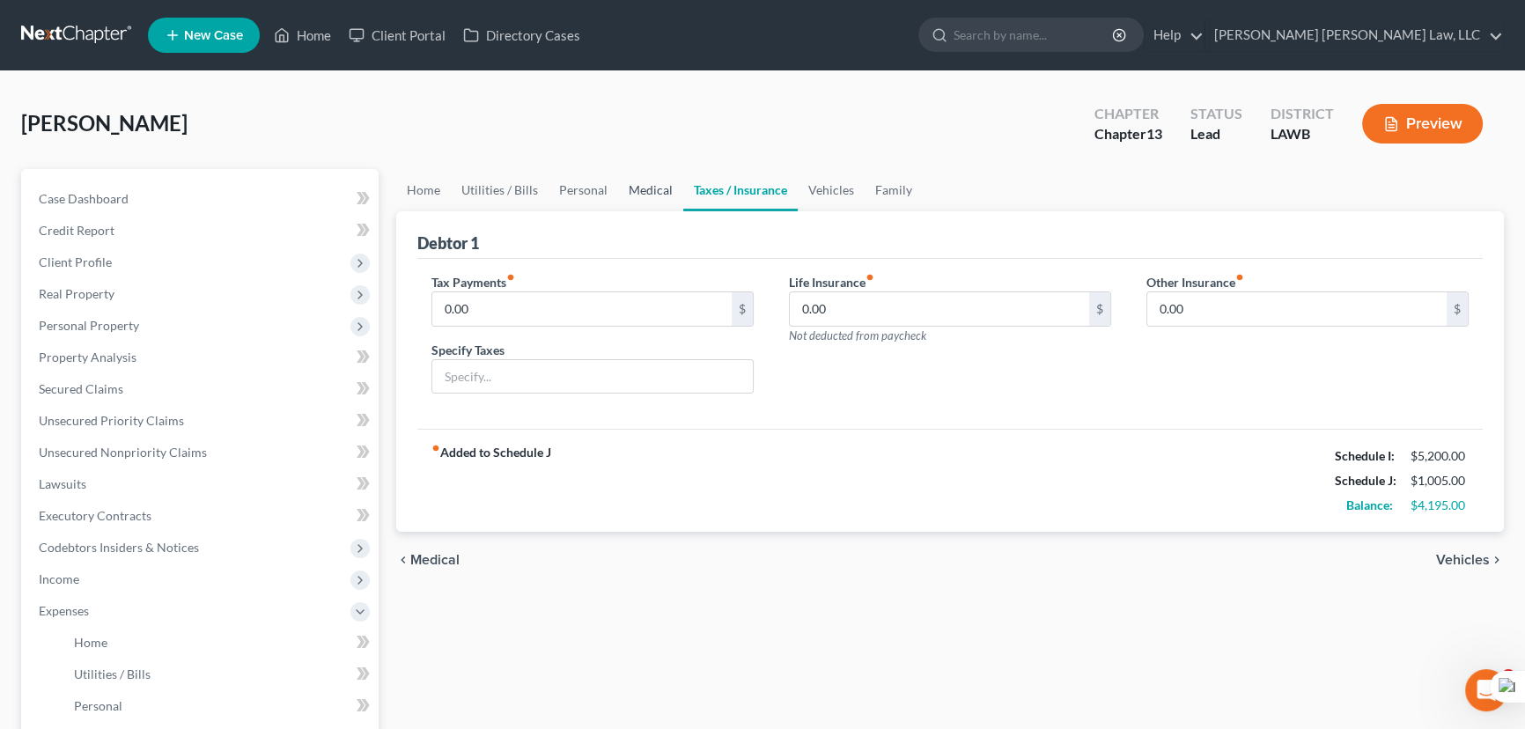
click at [637, 179] on link "Medical" at bounding box center [650, 190] width 65 height 42
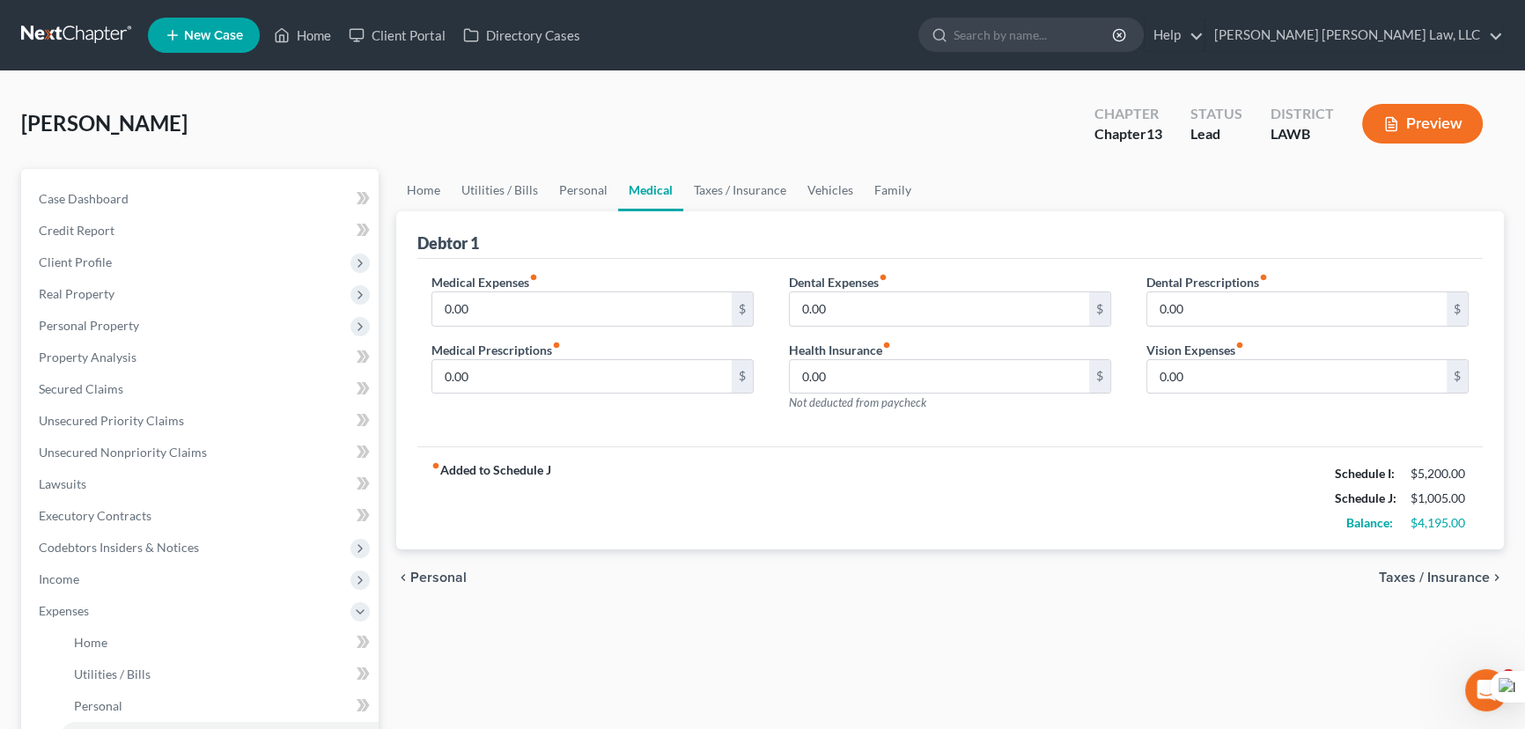
click at [664, 175] on link "Medical" at bounding box center [650, 190] width 65 height 42
click at [696, 179] on link "Taxes / Insurance" at bounding box center [740, 190] width 114 height 42
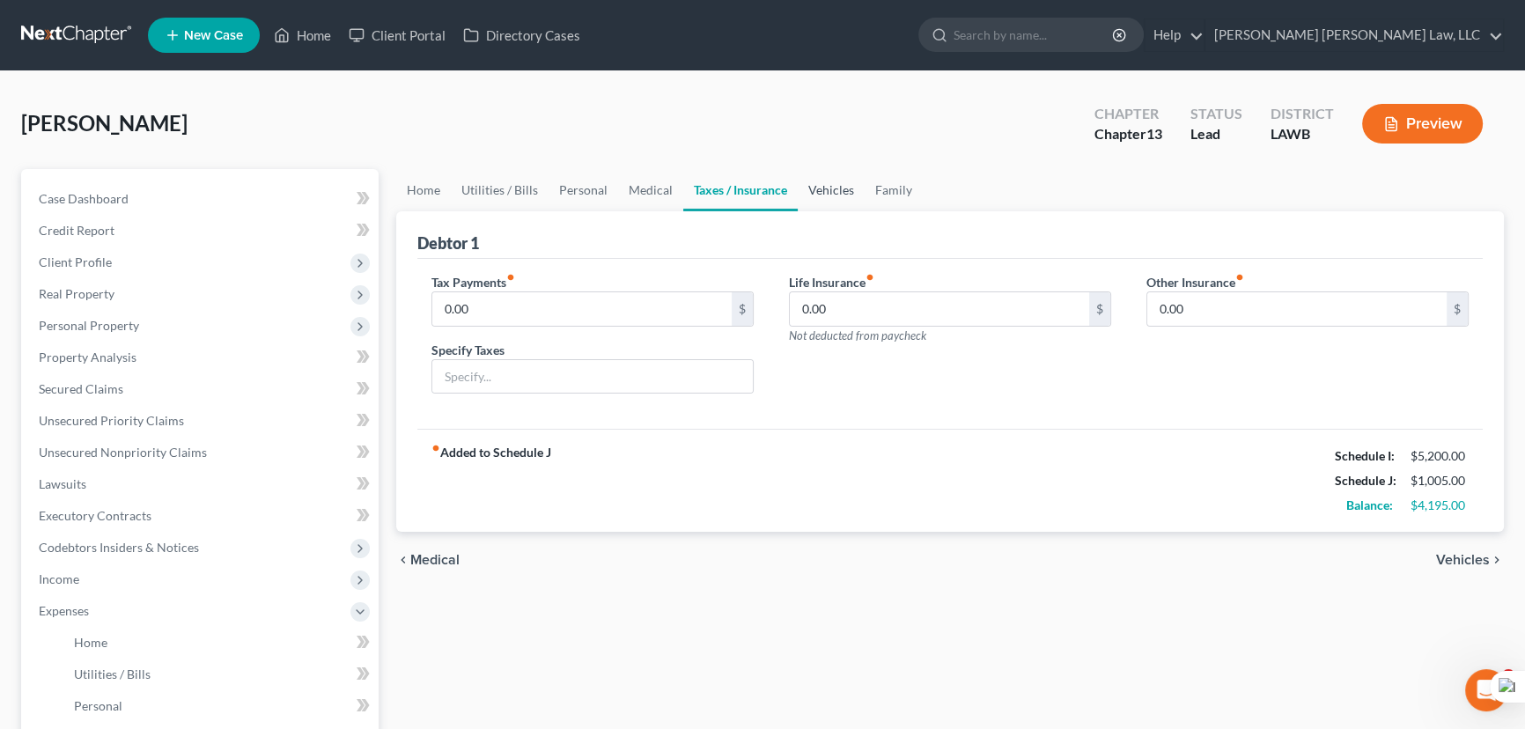
click at [814, 191] on link "Vehicles" at bounding box center [831, 190] width 67 height 42
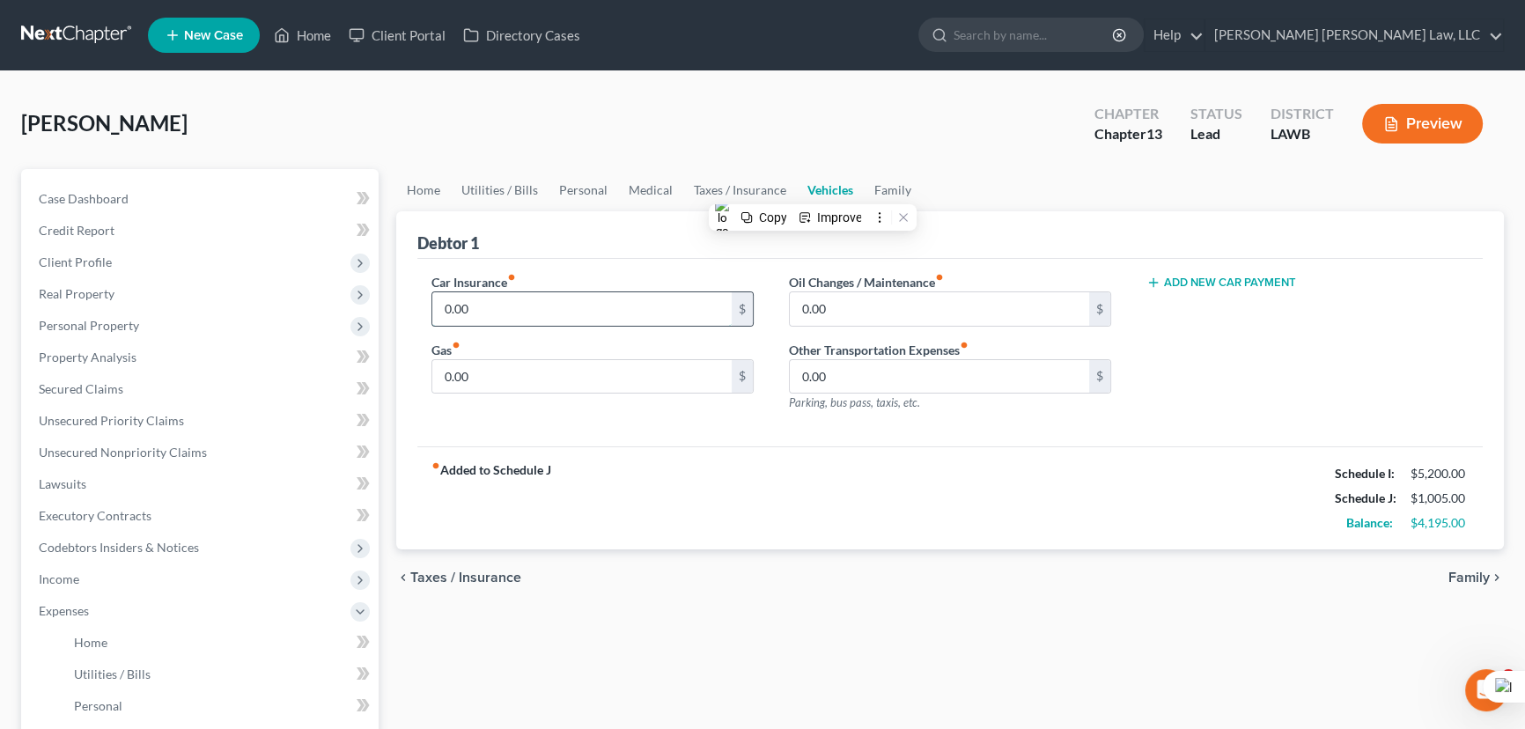
click at [512, 308] on input "0.00" at bounding box center [581, 308] width 299 height 33
type input "160"
click at [470, 384] on input "0.00" at bounding box center [581, 376] width 299 height 33
type input "100"
click at [866, 275] on label "Oil Changes / Maintenance fiber_manual_record" at bounding box center [866, 282] width 155 height 18
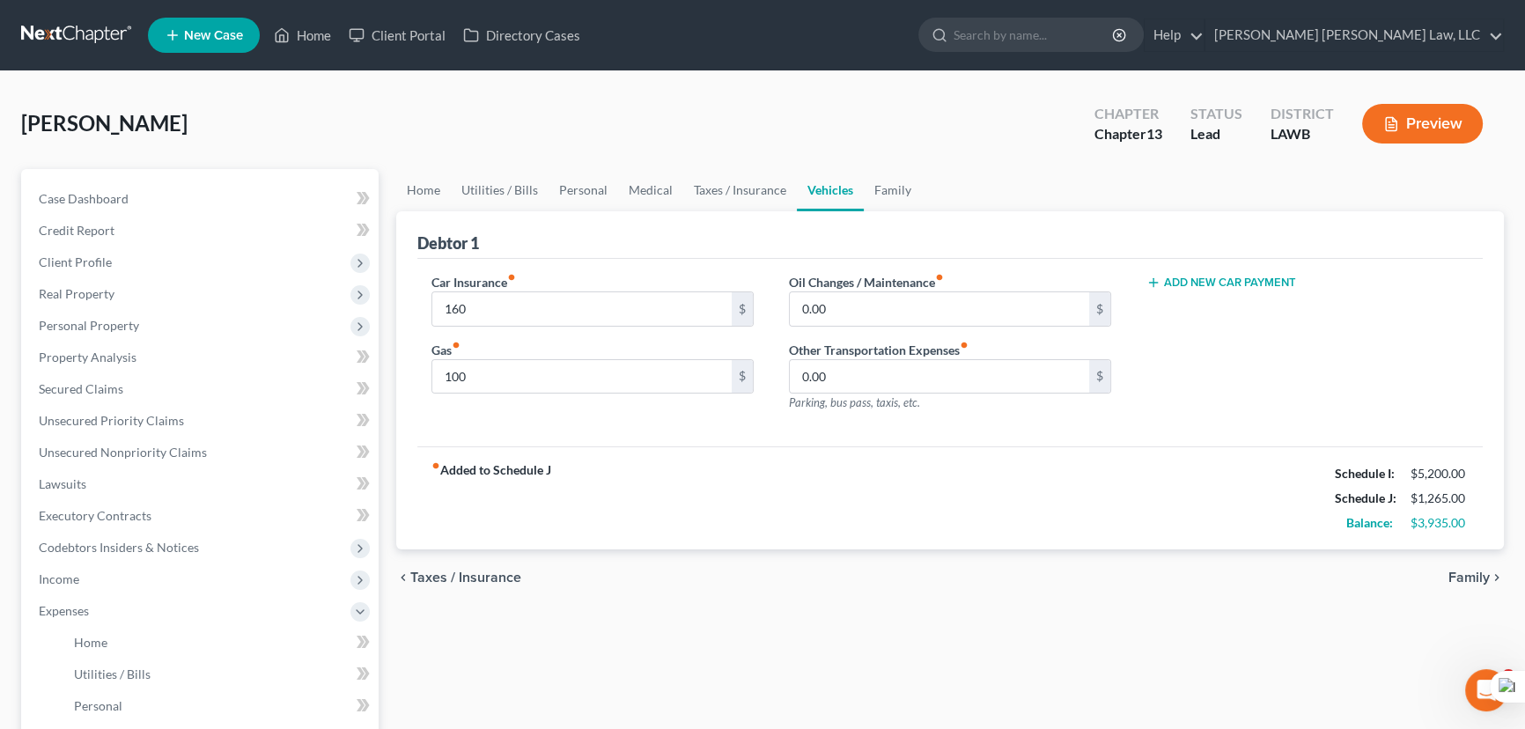
click at [869, 286] on label "Oil Changes / Maintenance fiber_manual_record" at bounding box center [866, 282] width 155 height 18
click at [872, 313] on input "0.00" at bounding box center [939, 308] width 299 height 33
type input "35"
drag, startPoint x: 632, startPoint y: 377, endPoint x: 613, endPoint y: 389, distance: 23.0
click at [632, 377] on input "100" at bounding box center [581, 376] width 299 height 33
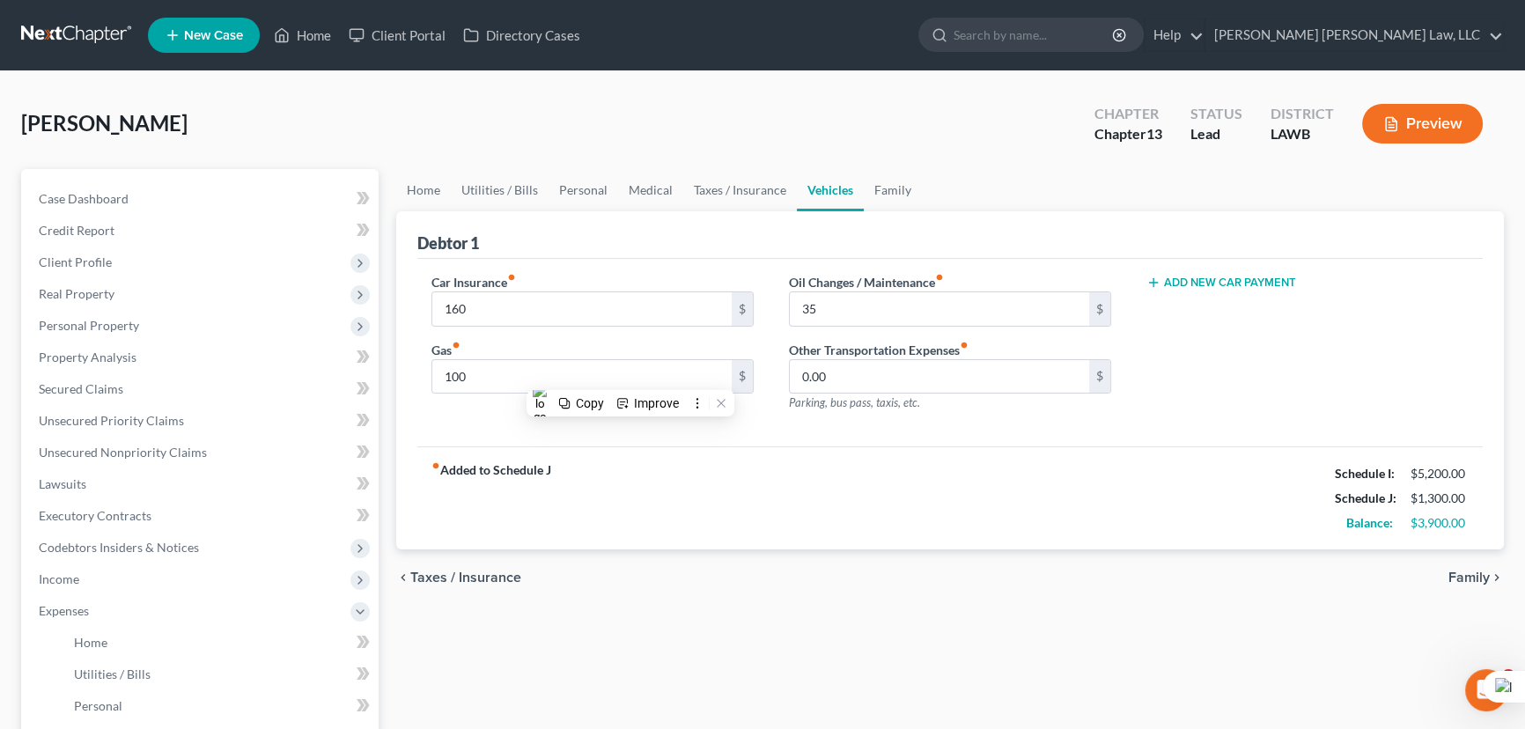
click at [427, 414] on div "Car Insurance fiber_manual_record 160 $ Gas fiber_manual_record 100 $" at bounding box center [592, 349] width 357 height 153
click at [431, 173] on link "Home" at bounding box center [423, 190] width 55 height 42
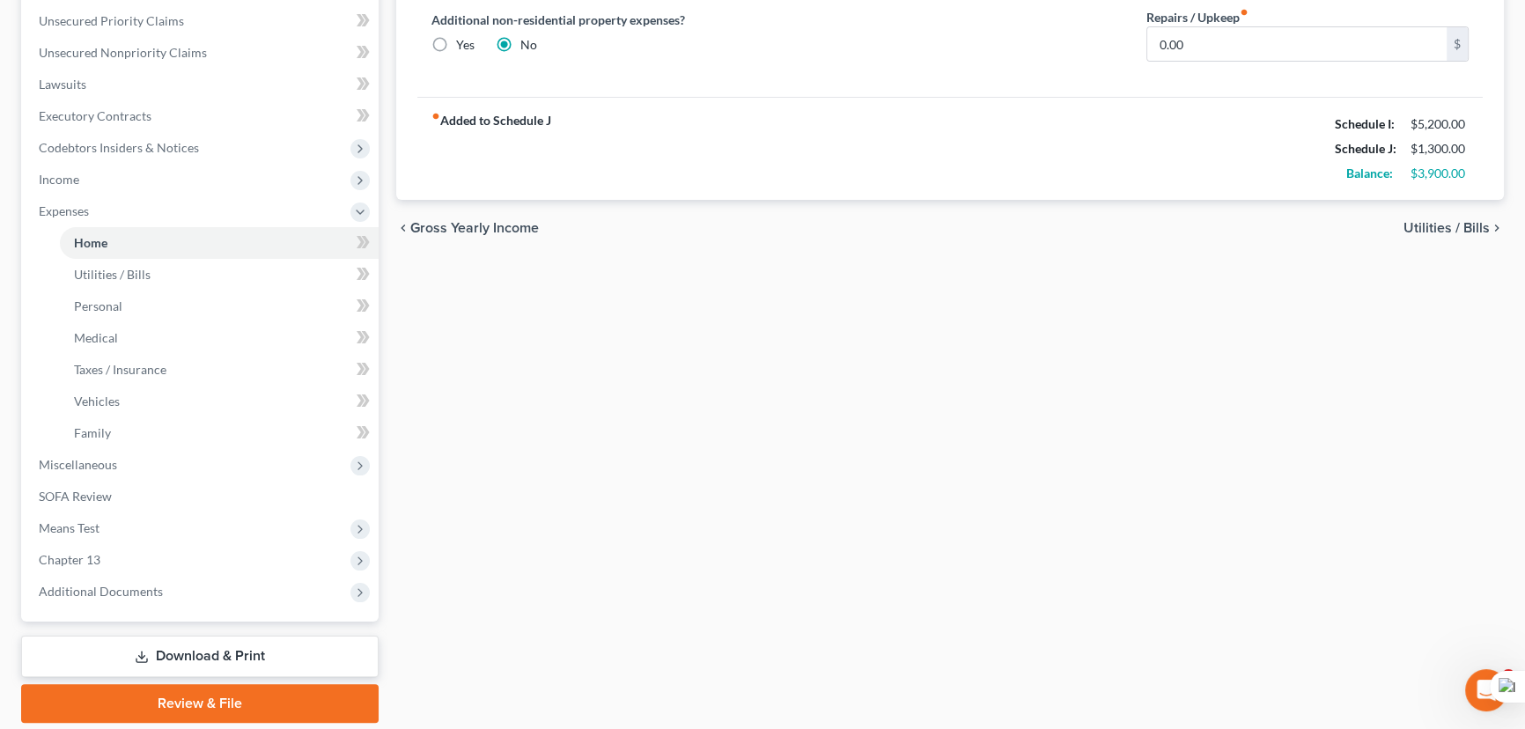
scroll to position [458, 0]
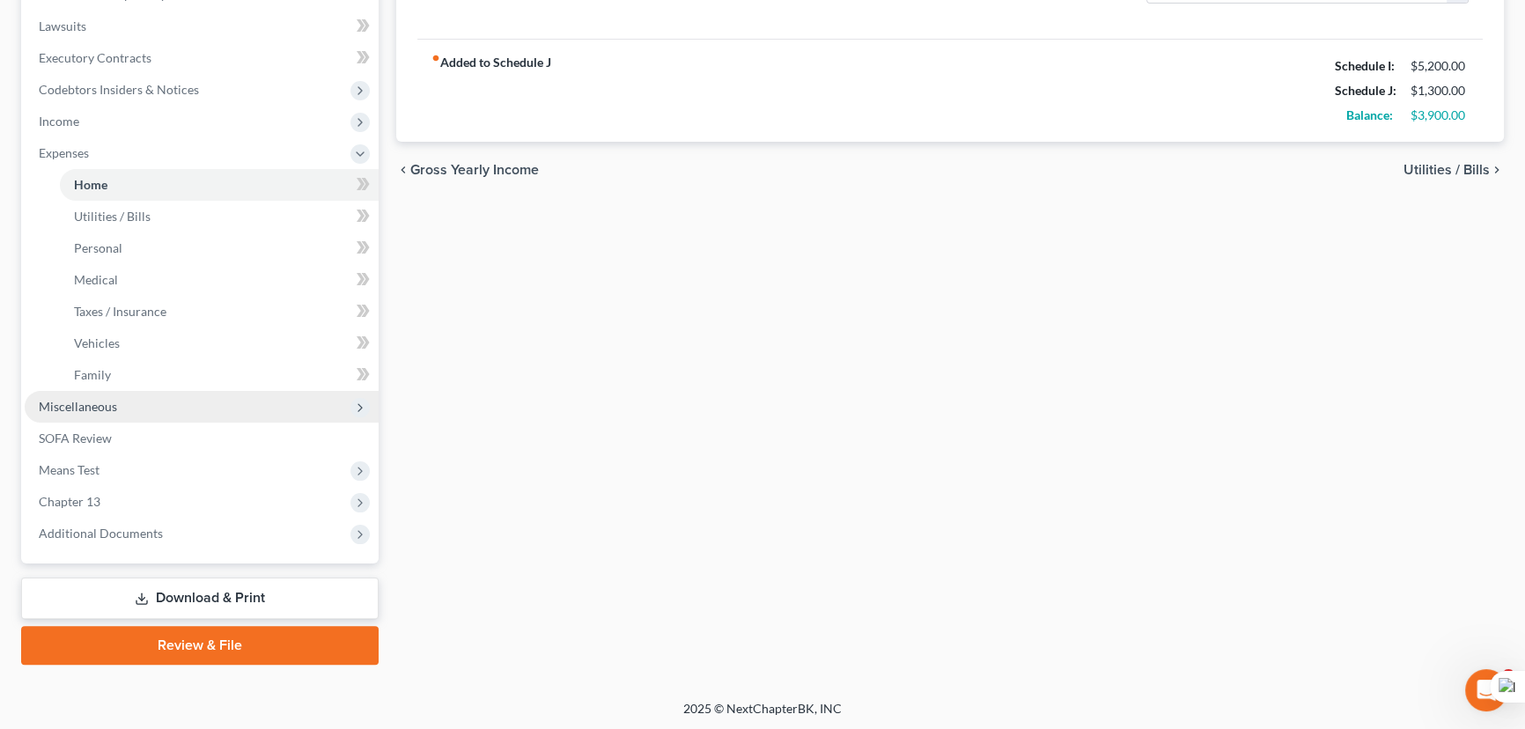
click at [109, 394] on span "Miscellaneous" at bounding box center [202, 407] width 354 height 32
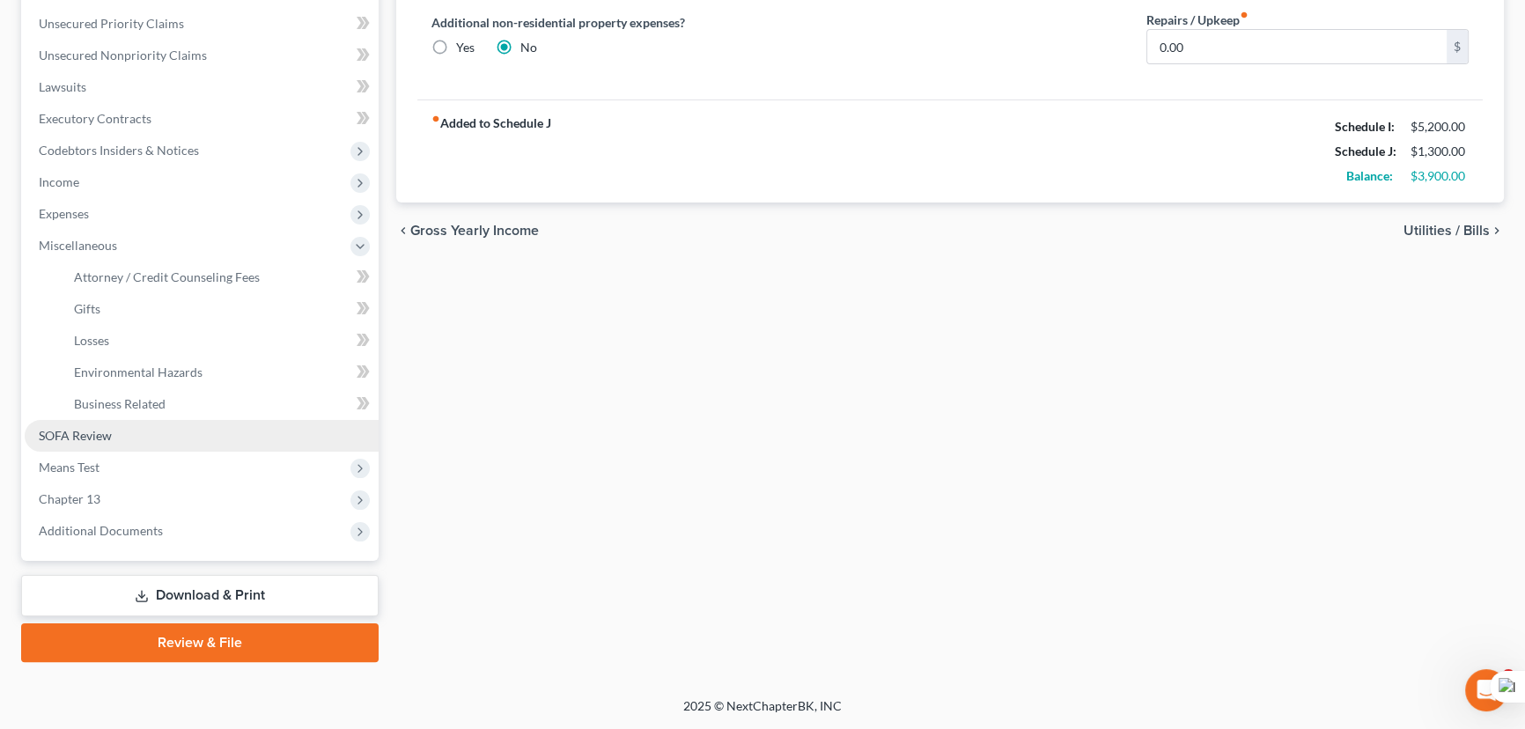
scroll to position [394, 0]
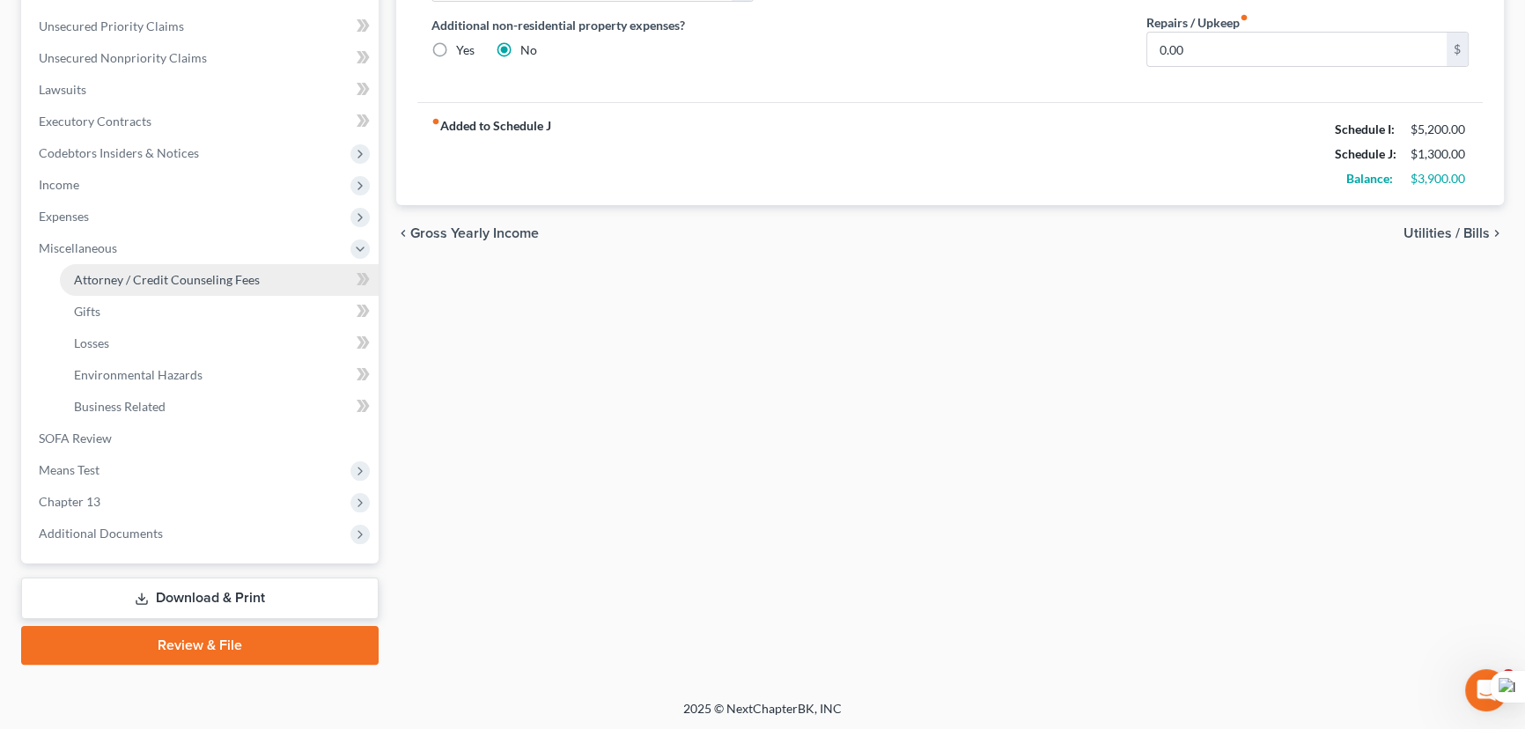
click at [159, 278] on span "Attorney / Credit Counseling Fees" at bounding box center [167, 279] width 186 height 15
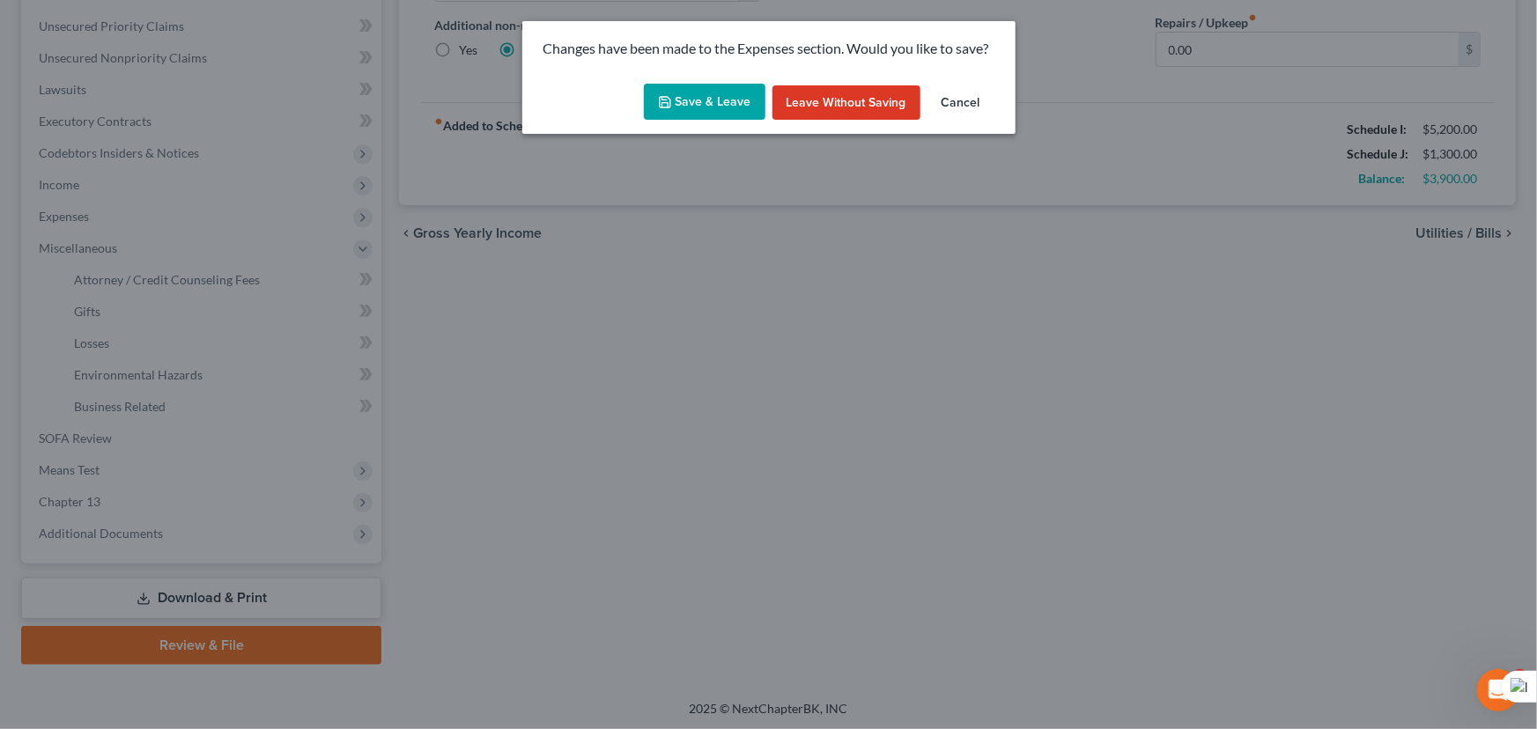
click at [697, 96] on button "Save & Leave" at bounding box center [705, 102] width 122 height 37
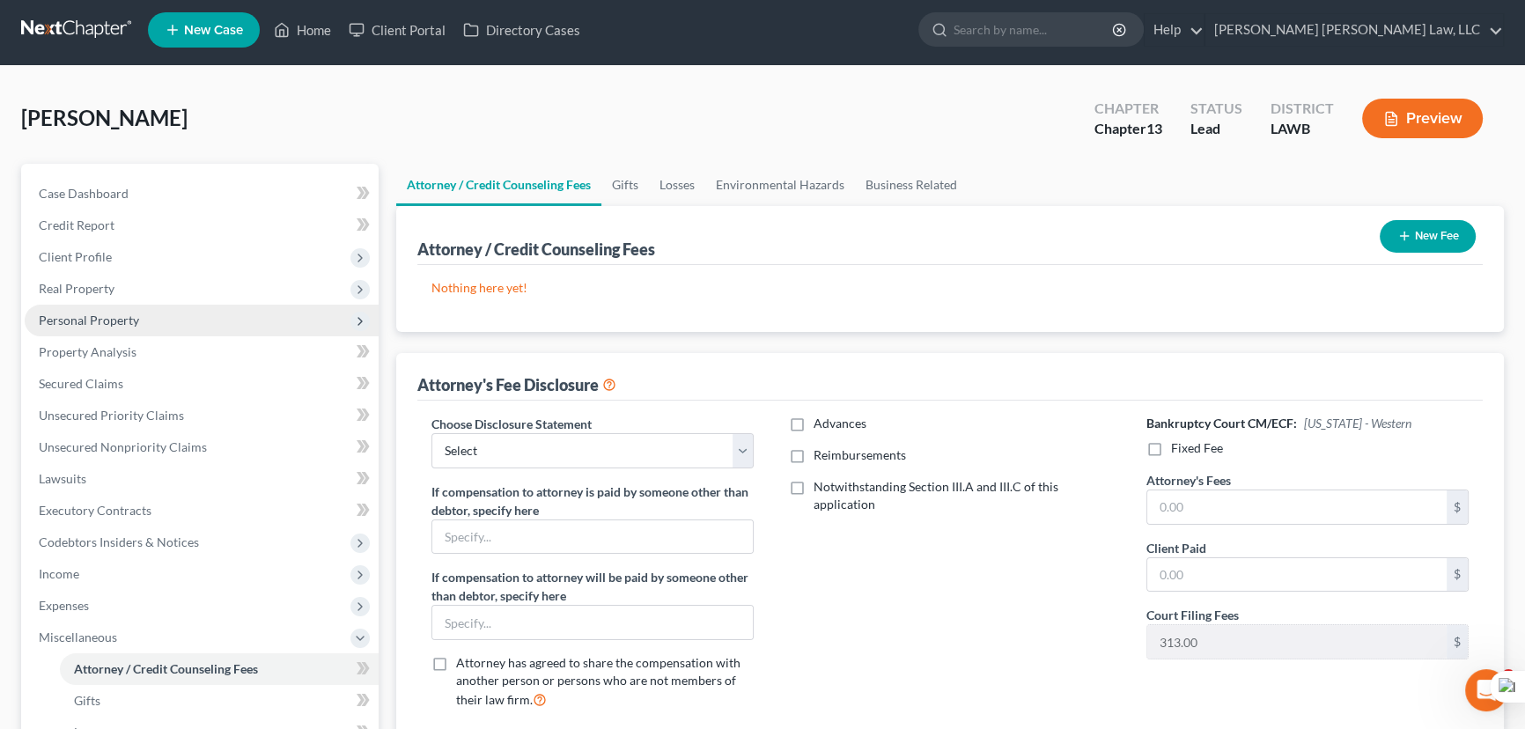
scroll to position [394, 0]
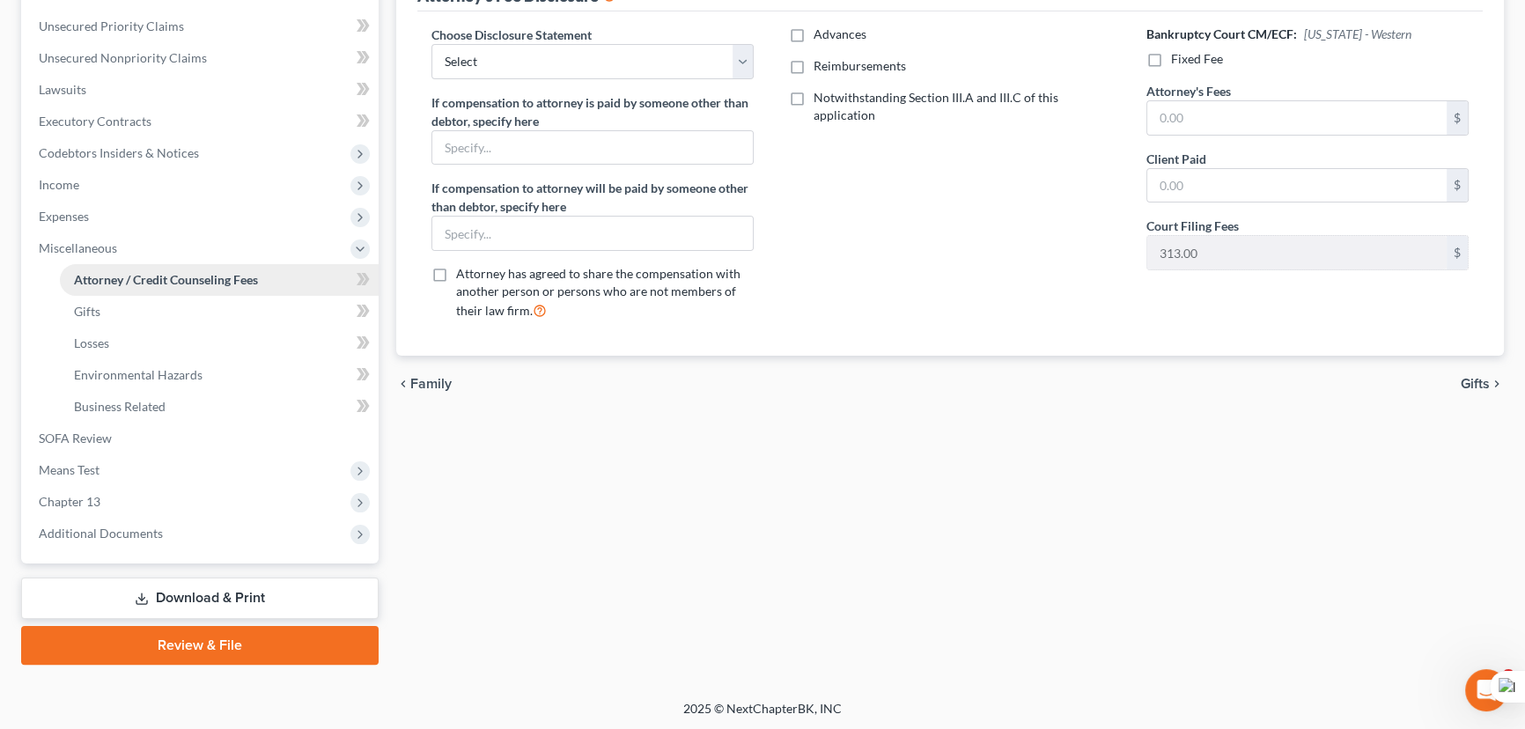
click at [100, 275] on span "Attorney / Credit Counseling Fees" at bounding box center [166, 279] width 184 height 15
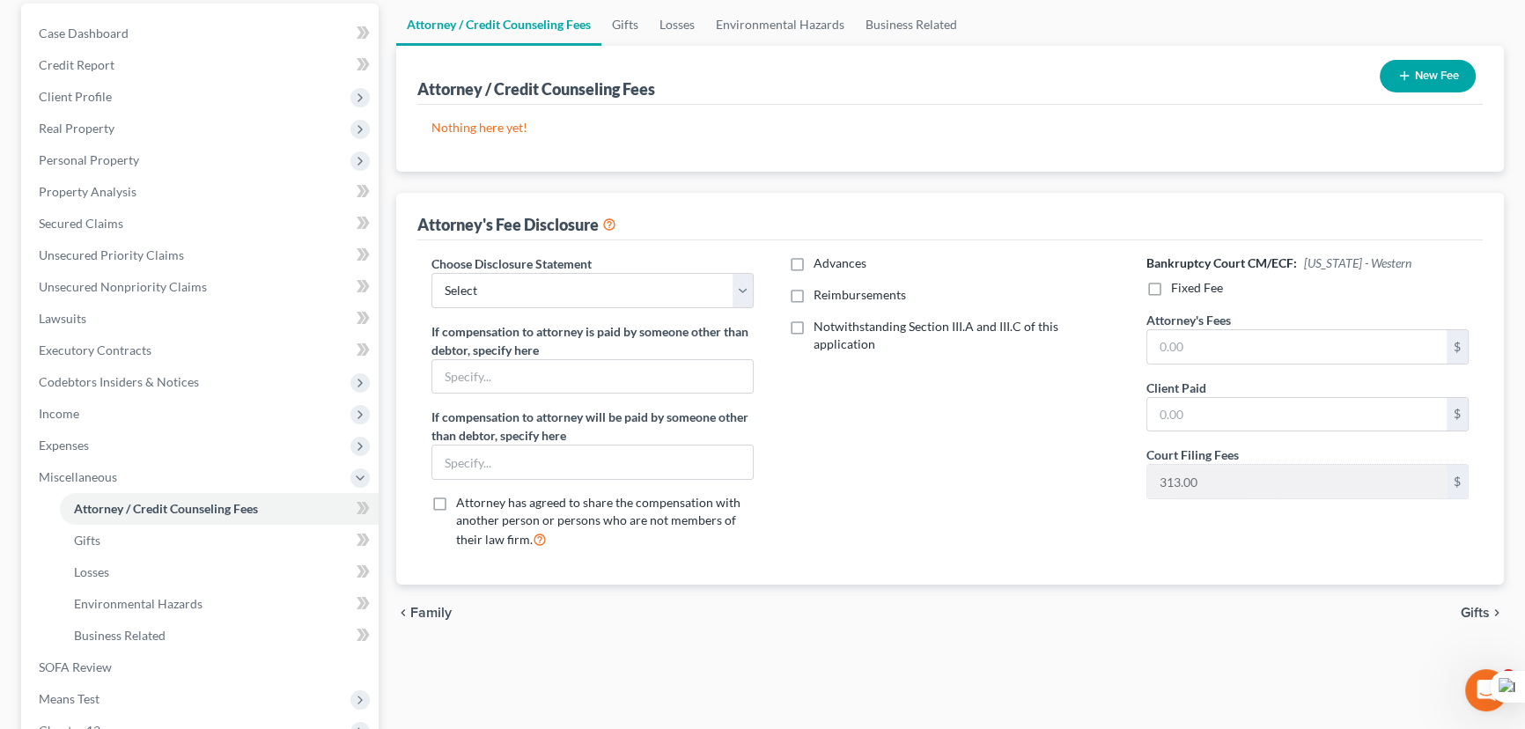
scroll to position [79, 0]
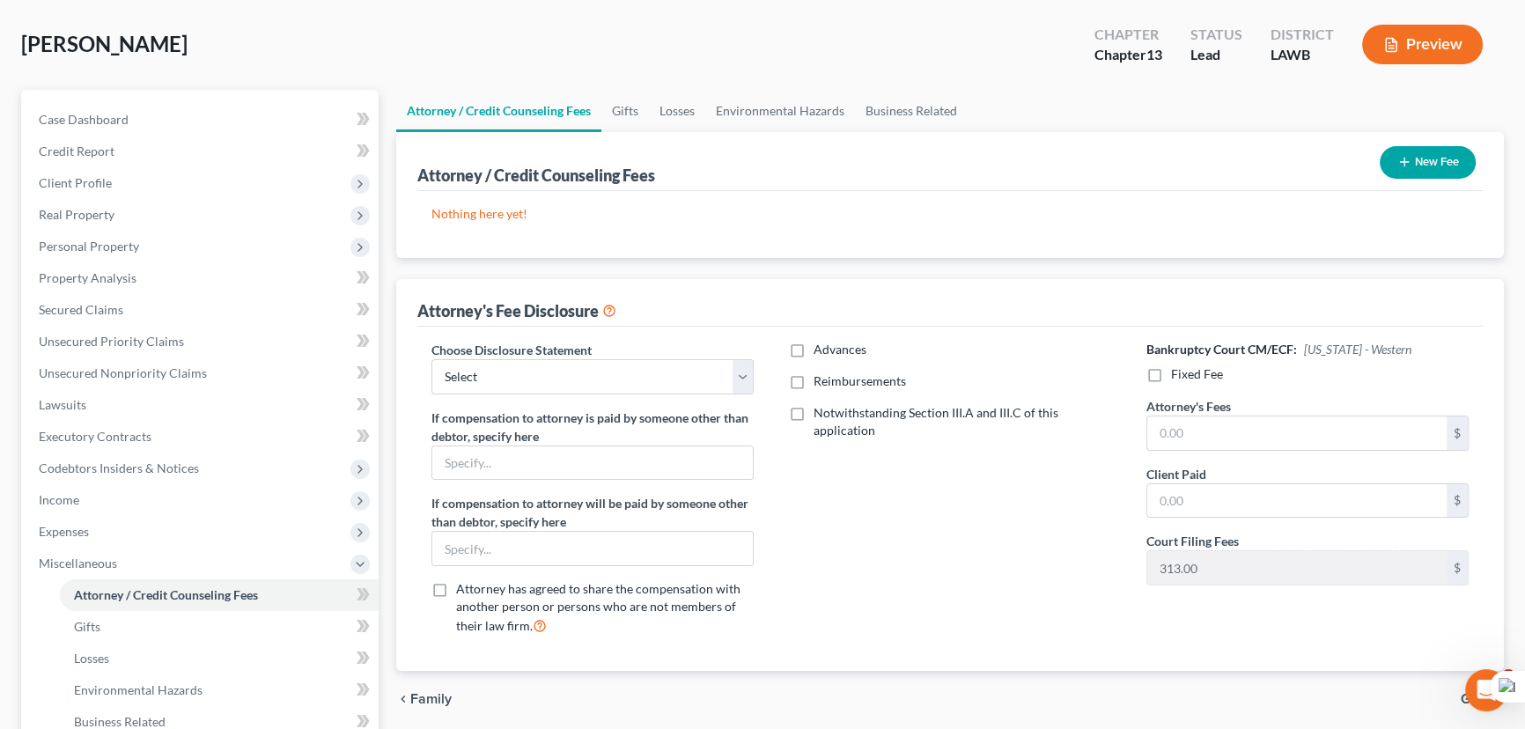
click at [1434, 151] on button "New Fee" at bounding box center [1428, 162] width 96 height 33
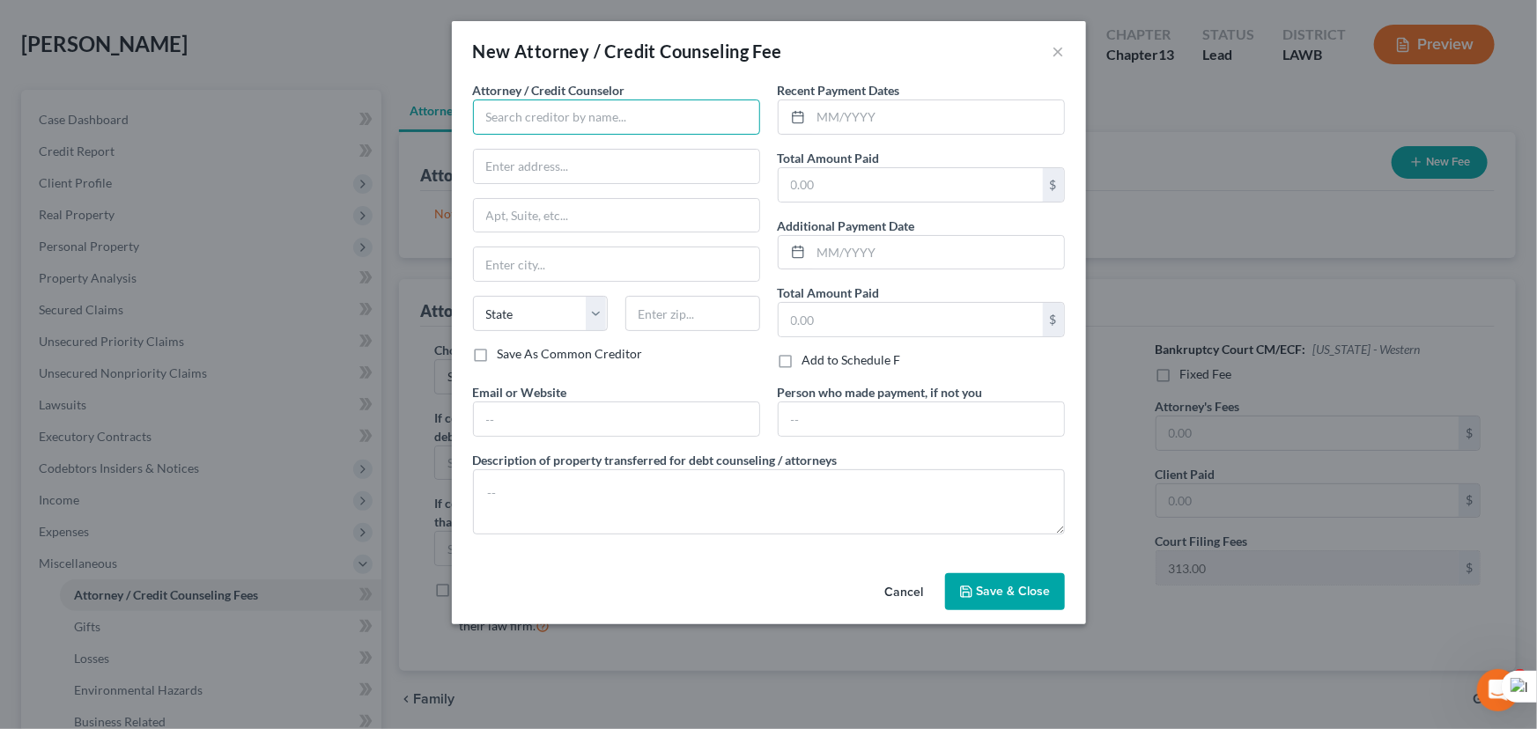
click at [559, 109] on input "text" at bounding box center [616, 117] width 287 height 35
drag, startPoint x: 559, startPoint y: 109, endPoint x: 592, endPoint y: 115, distance: 33.2
click at [592, 115] on input "E Orum Youn" at bounding box center [616, 117] width 287 height 35
click at [581, 150] on div "E Orum Young Law, LLC" at bounding box center [578, 148] width 183 height 18
type input "E Orum Young Law, LLC"
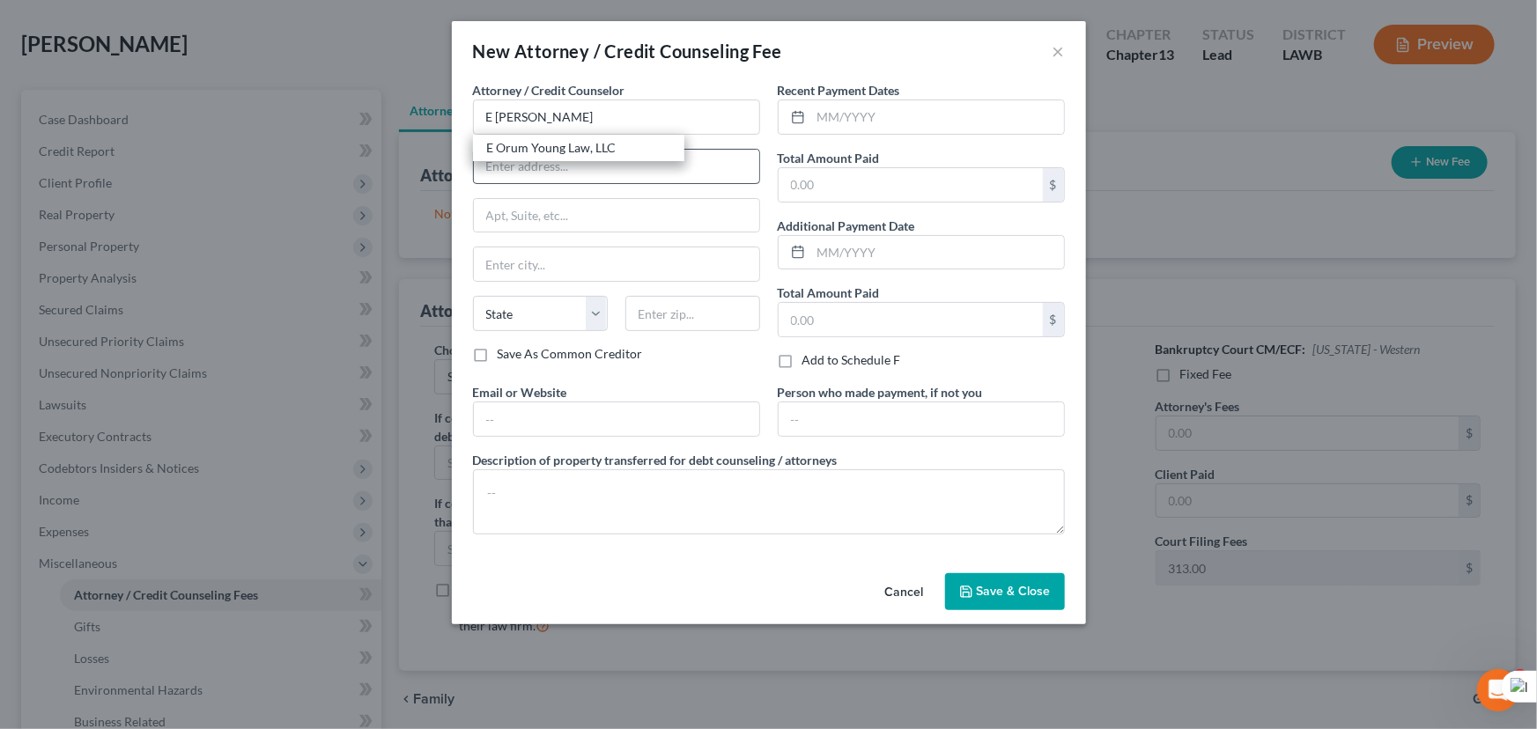
type input "200 Washington Street"
type input "Monroe"
select select "19"
type input "71201"
drag, startPoint x: 913, startPoint y: 100, endPoint x: 945, endPoint y: 122, distance: 38.6
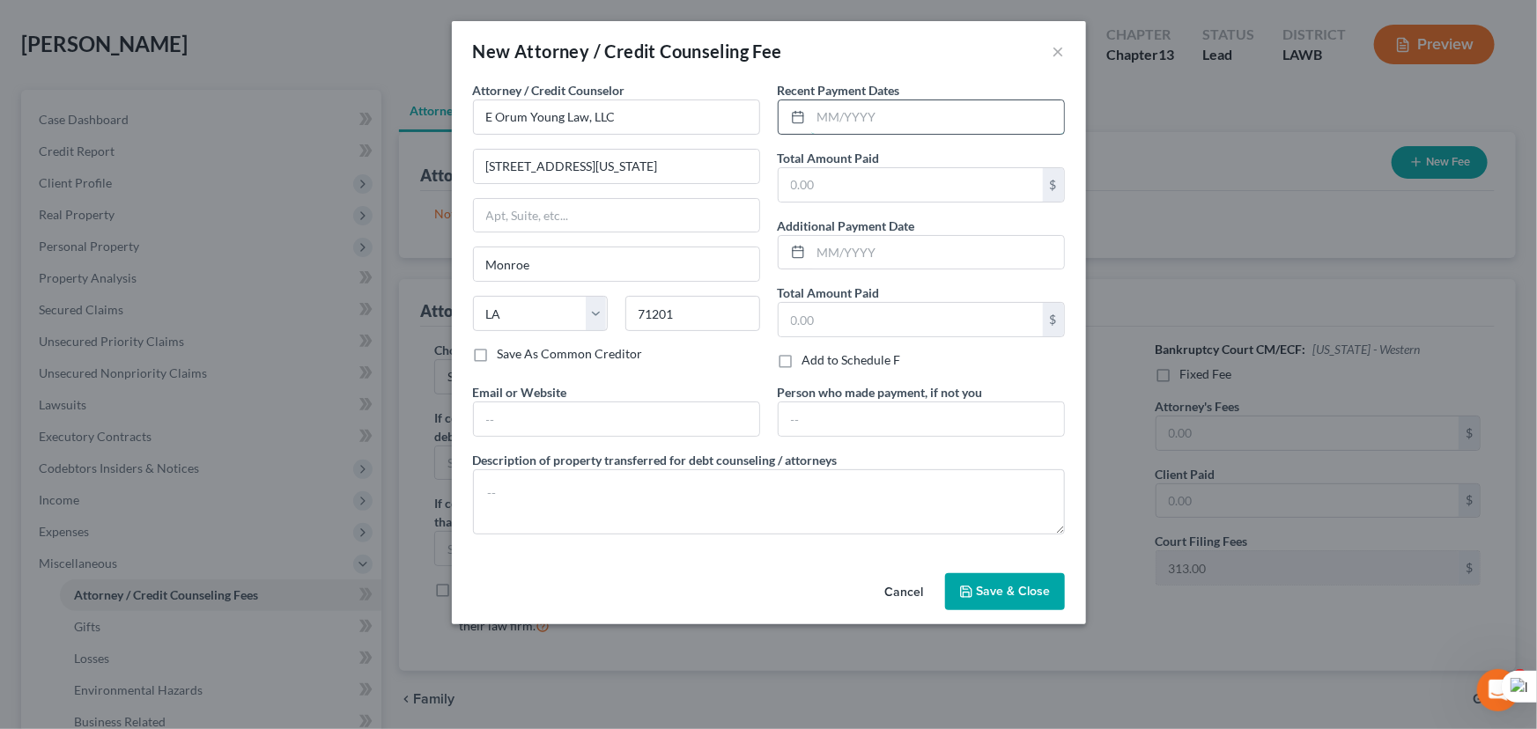
click at [913, 100] on input "text" at bounding box center [937, 116] width 253 height 33
drag, startPoint x: 929, startPoint y: 105, endPoint x: 941, endPoint y: 101, distance: 12.8
click at [929, 105] on input "text" at bounding box center [937, 116] width 253 height 33
type input "10/2025"
click at [871, 184] on input "text" at bounding box center [910, 184] width 264 height 33
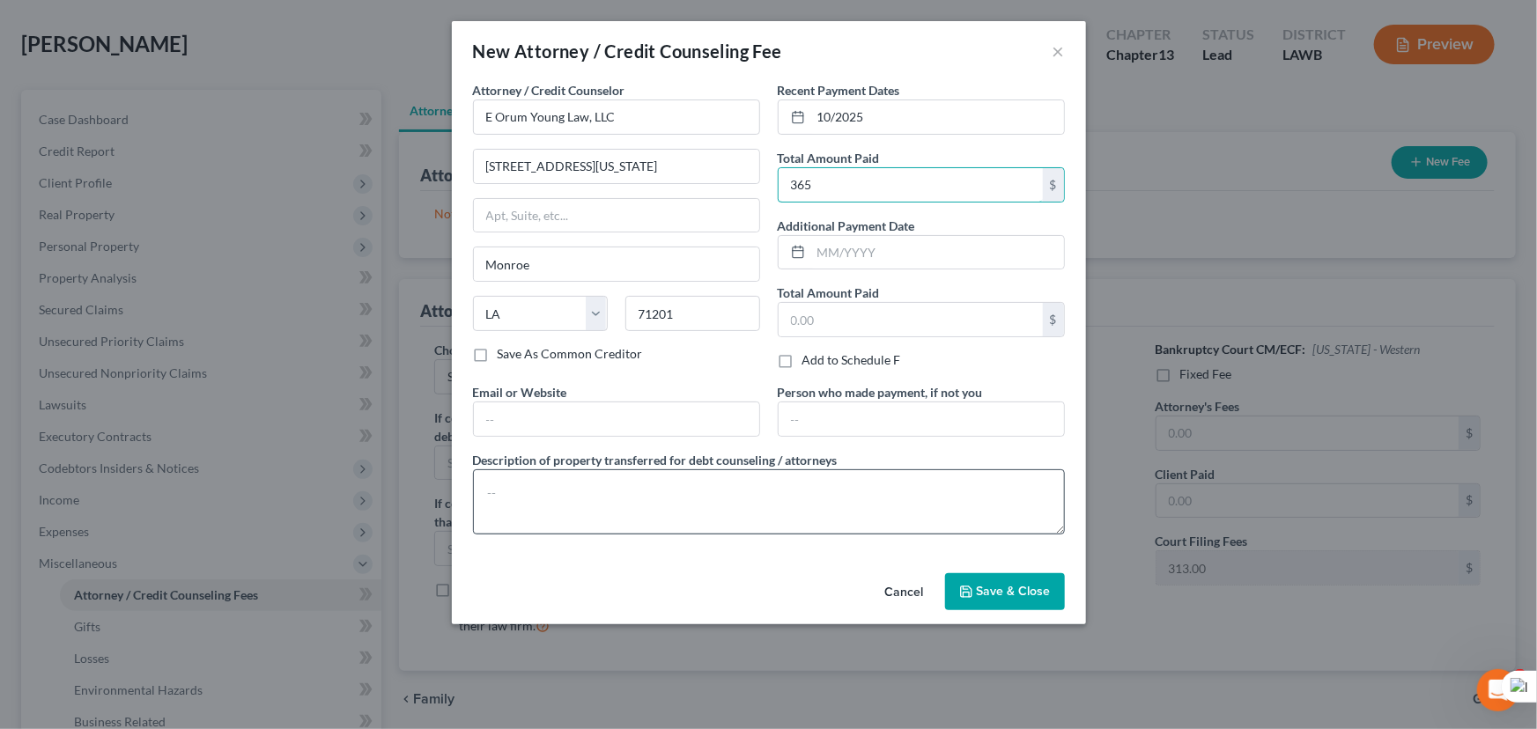
type input "365"
click at [660, 498] on textarea at bounding box center [769, 501] width 592 height 65
click at [606, 497] on textarea at bounding box center [769, 501] width 592 height 65
drag, startPoint x: 766, startPoint y: 506, endPoint x: 408, endPoint y: 486, distance: 358.9
click at [408, 486] on div "New Attorney / Credit Counseling Fee × Attorney / Credit Counselor * E Orum You…" at bounding box center [768, 364] width 1537 height 729
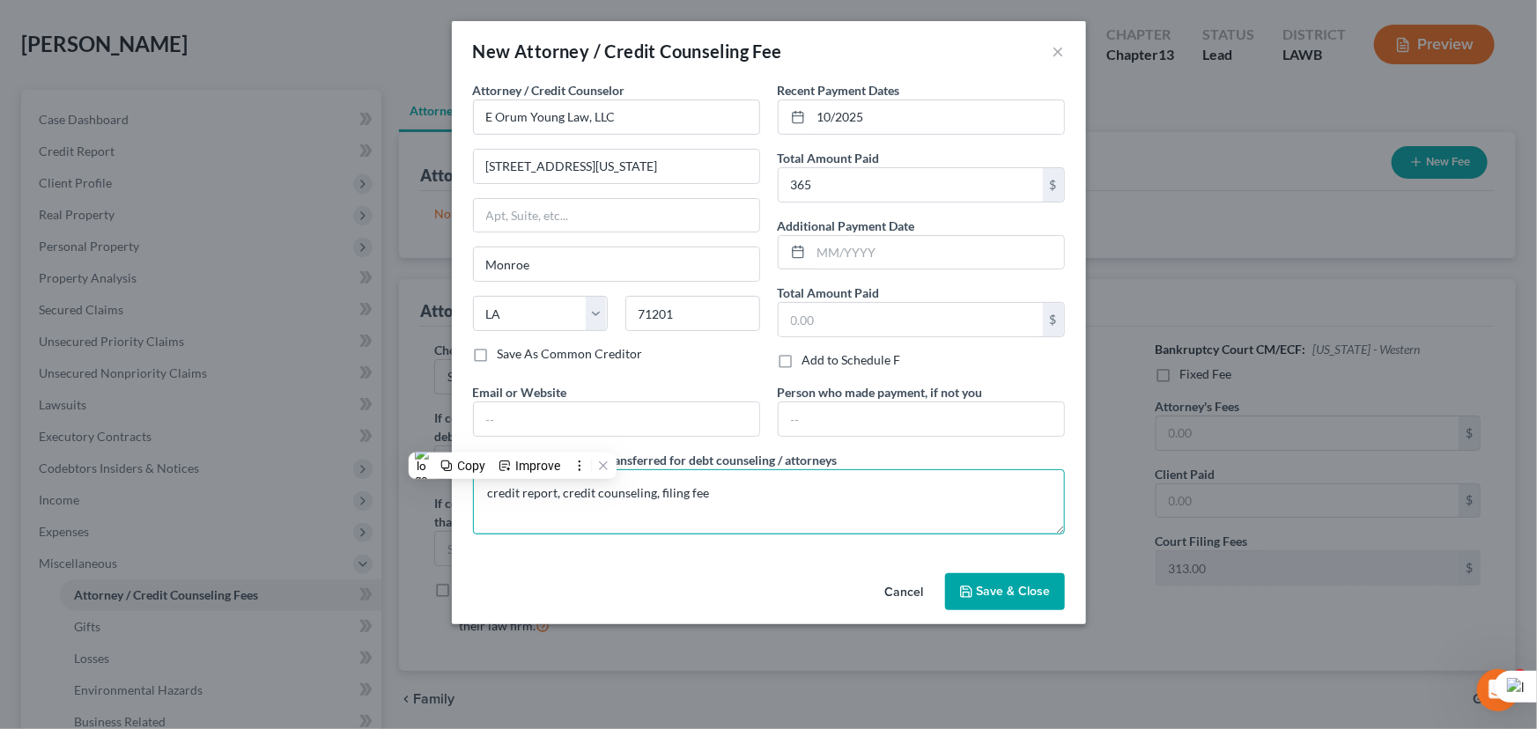
type textarea "credit report, credit counseling, filing fee"
click at [981, 594] on span "Save & Close" at bounding box center [1014, 591] width 74 height 15
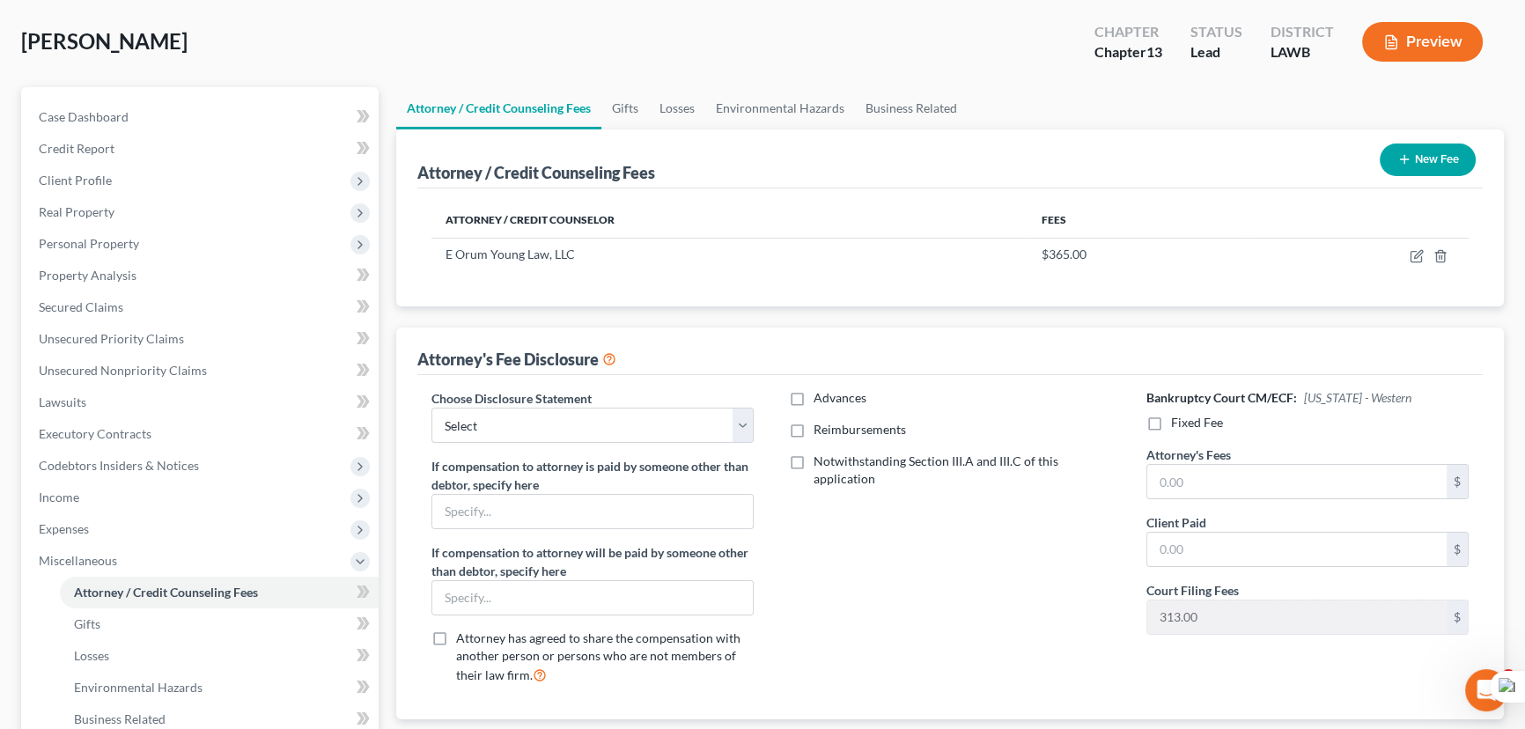
scroll to position [159, 0]
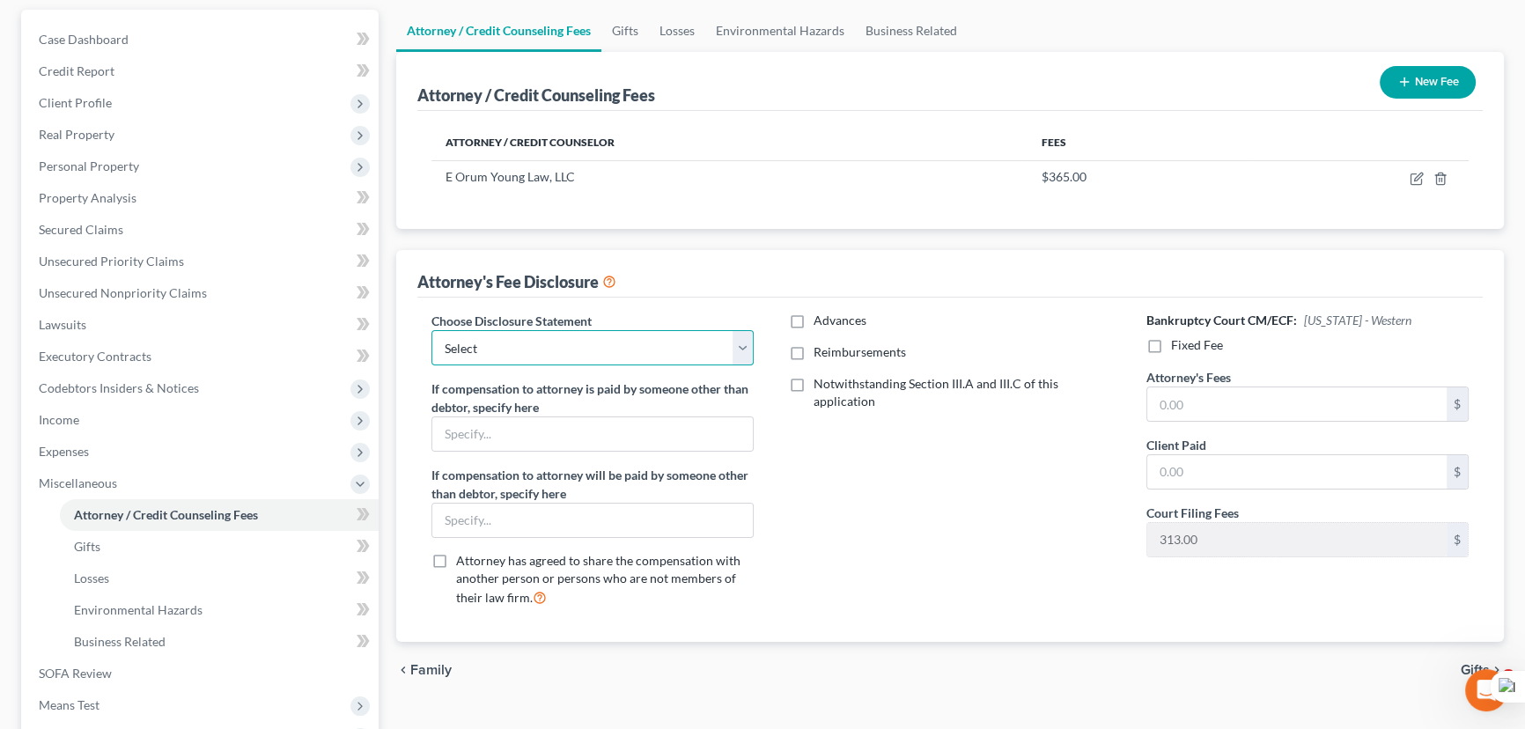
click at [601, 346] on select "Select LAEB 2016 Bankruptcy Rule 2016(B) Disclosure and Application for Approva…" at bounding box center [592, 347] width 322 height 35
click at [695, 290] on div "Attorney's Fee Disclosure" at bounding box center [949, 274] width 1065 height 48
click at [604, 358] on select "Select LAEB 2016 Bankruptcy Rule 2016(B) Disclosure and Application for Approva…" at bounding box center [592, 347] width 322 height 35
select select "1"
click at [431, 330] on select "Select LAEB 2016 Bankruptcy Rule 2016(B) Disclosure and Application for Approva…" at bounding box center [592, 347] width 322 height 35
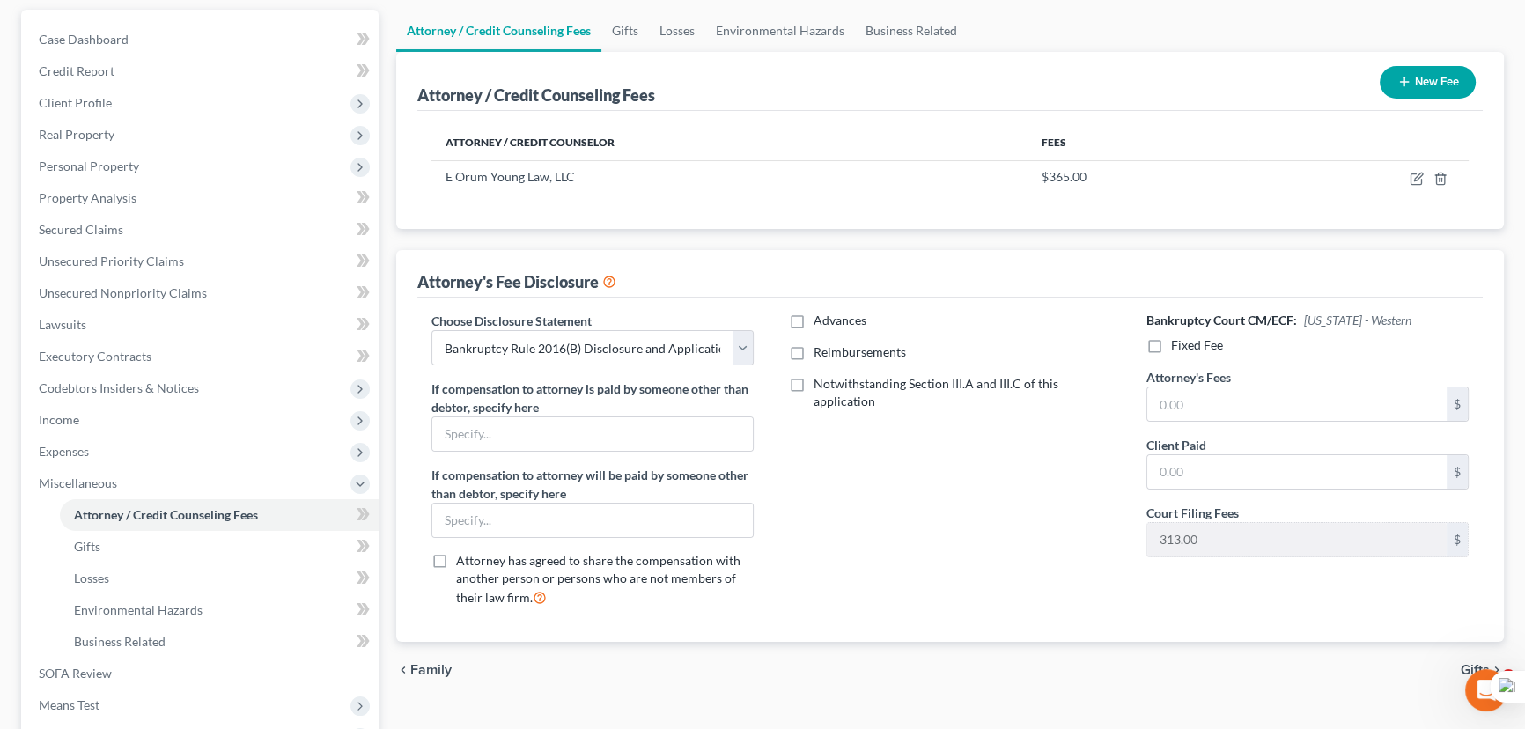
click at [814, 350] on label "Reimbursements" at bounding box center [860, 352] width 92 height 18
click at [821, 350] on input "Reimbursements" at bounding box center [826, 348] width 11 height 11
checkbox input "true"
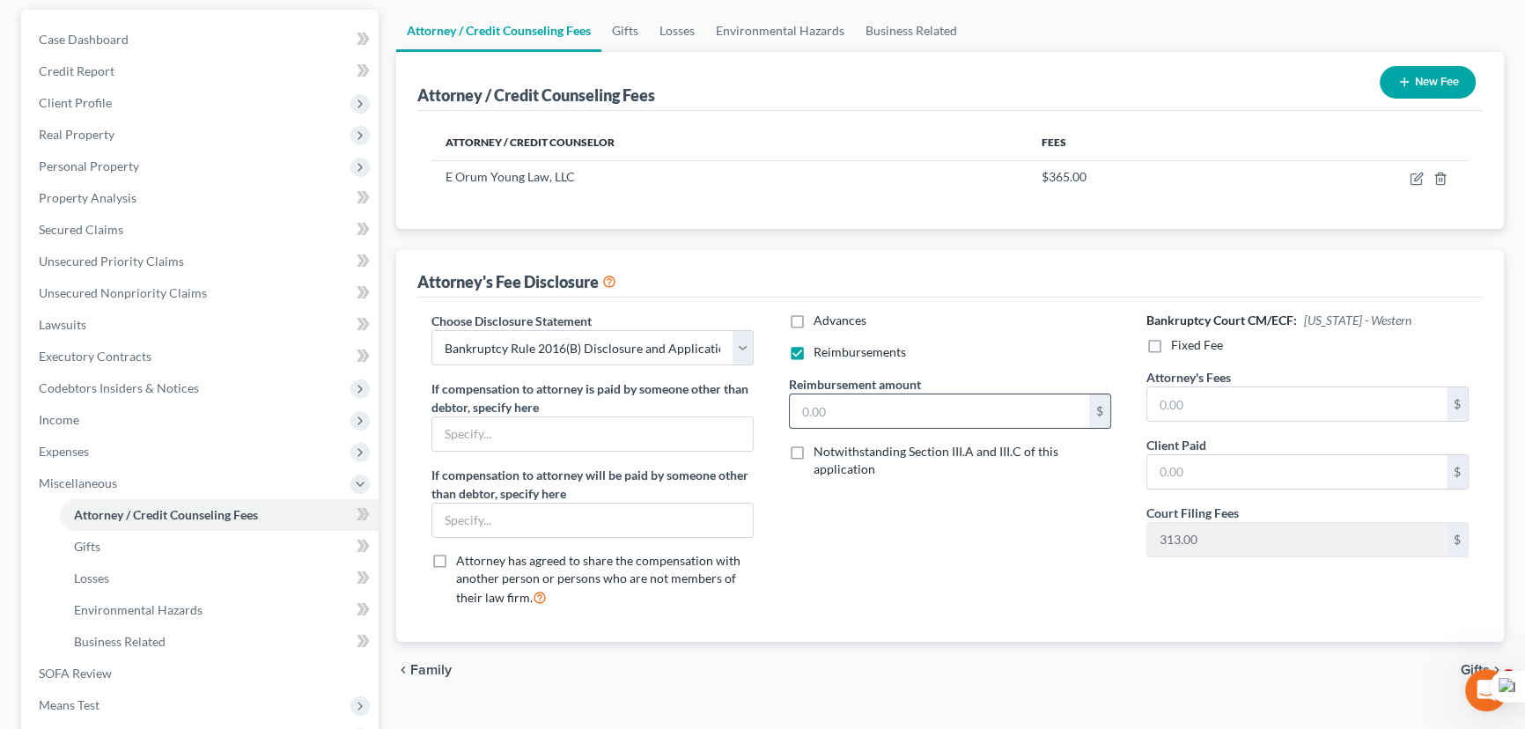
click at [831, 422] on input "text" at bounding box center [939, 410] width 299 height 33
type input "250"
click at [1171, 344] on label "Fixed Fee" at bounding box center [1197, 345] width 52 height 18
click at [1178, 344] on input "Fixed Fee" at bounding box center [1183, 341] width 11 height 11
checkbox input "true"
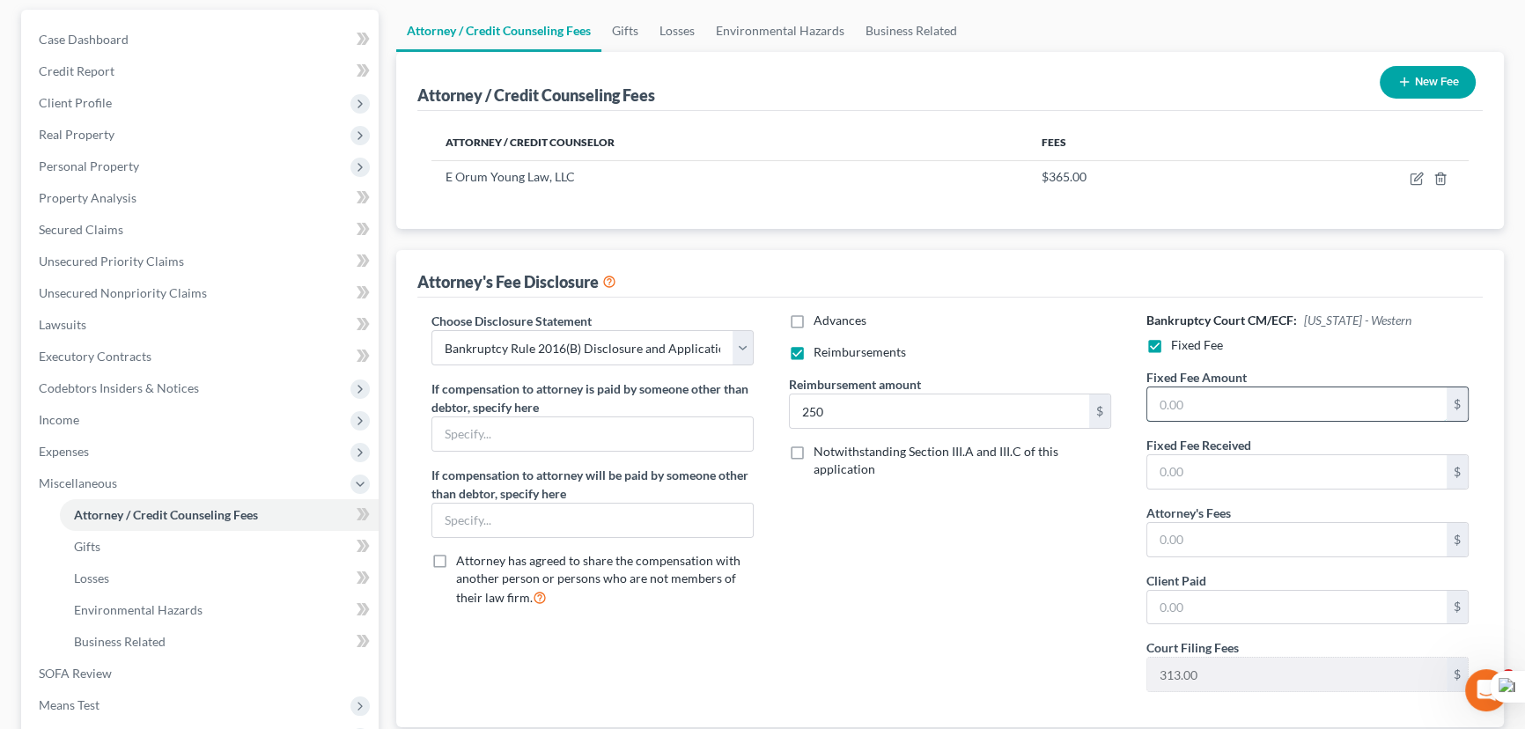
click at [1219, 402] on input "text" at bounding box center [1296, 403] width 299 height 33
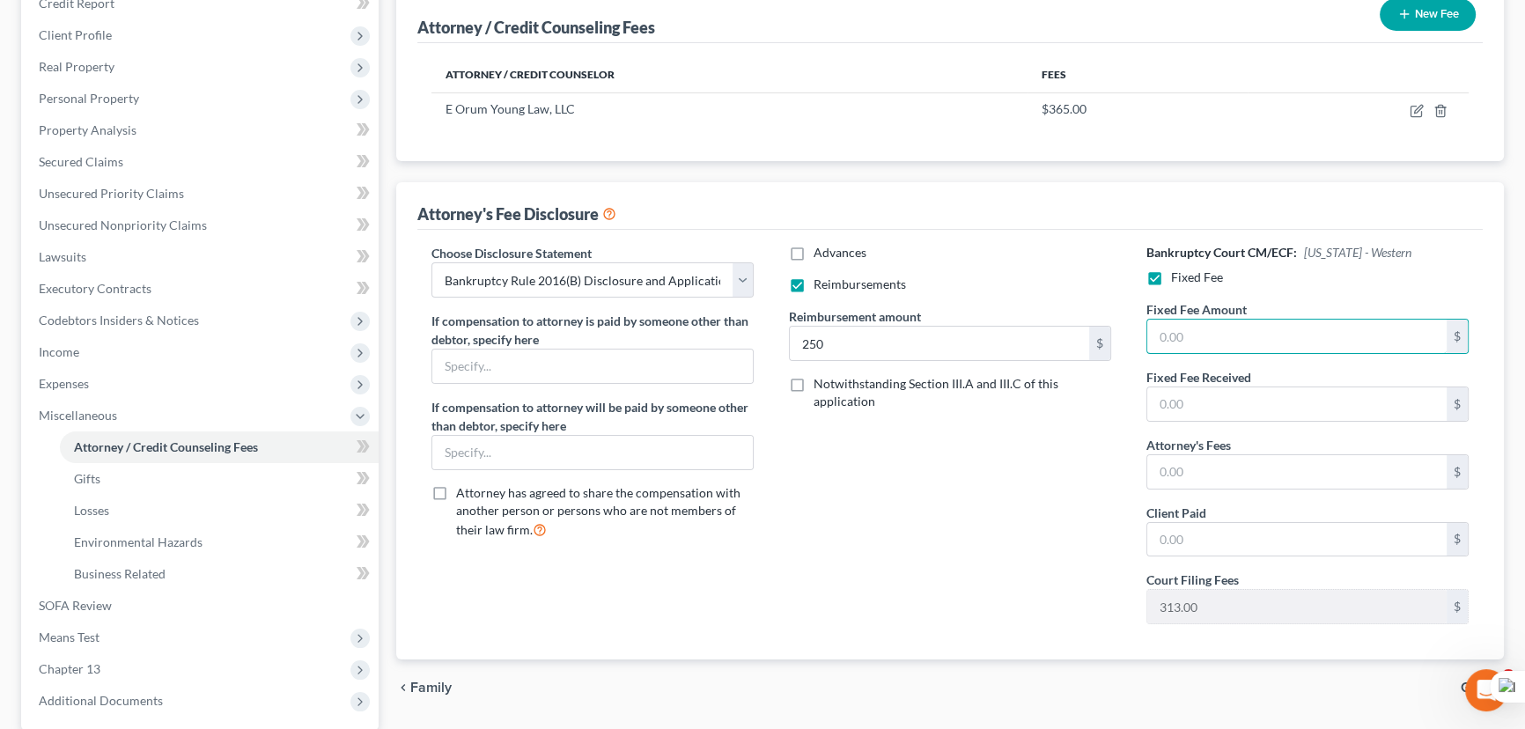
scroll to position [320, 0]
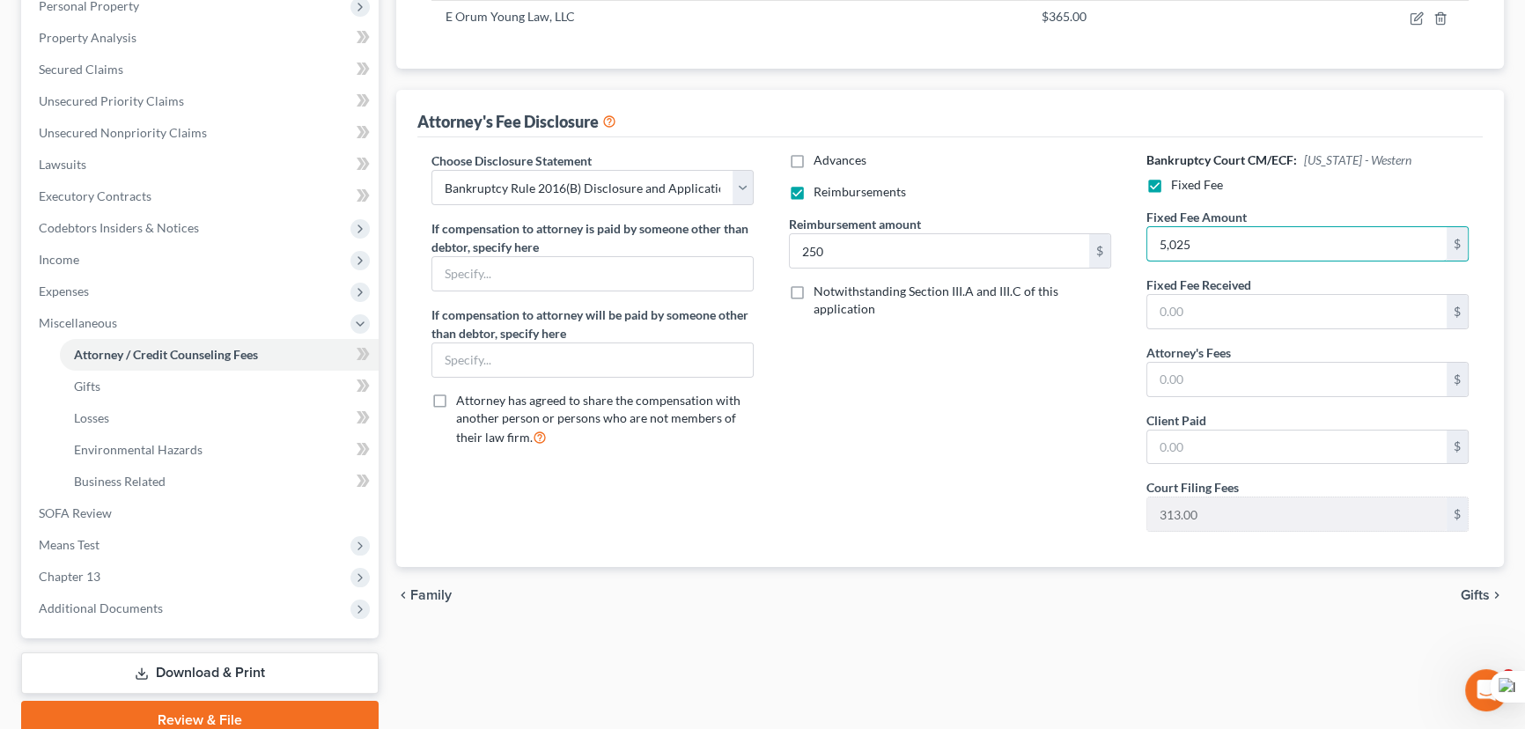
type input "5,025"
click at [1170, 348] on label "Attorney's Fees" at bounding box center [1188, 352] width 85 height 18
click at [1183, 373] on input "text" at bounding box center [1296, 379] width 299 height 33
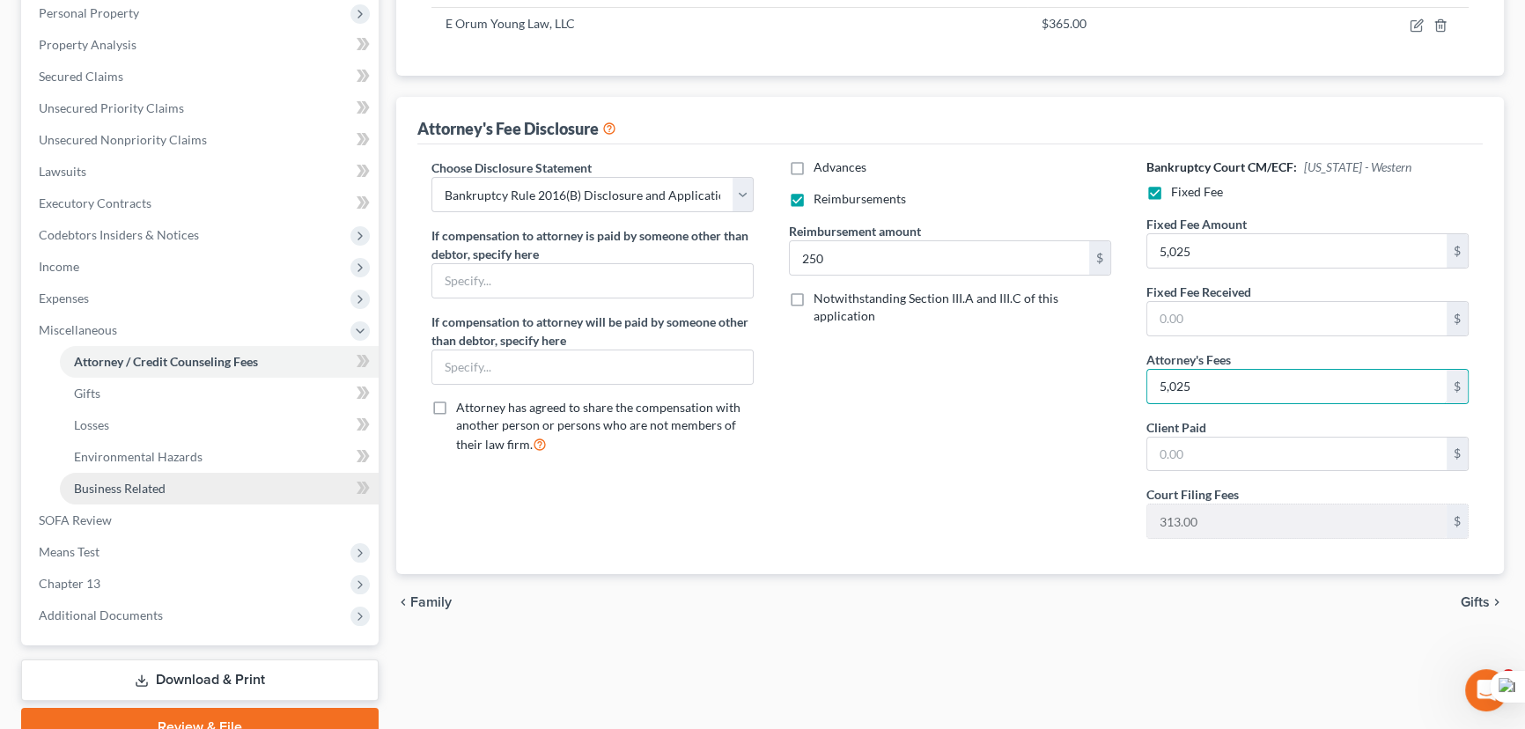
scroll to position [394, 0]
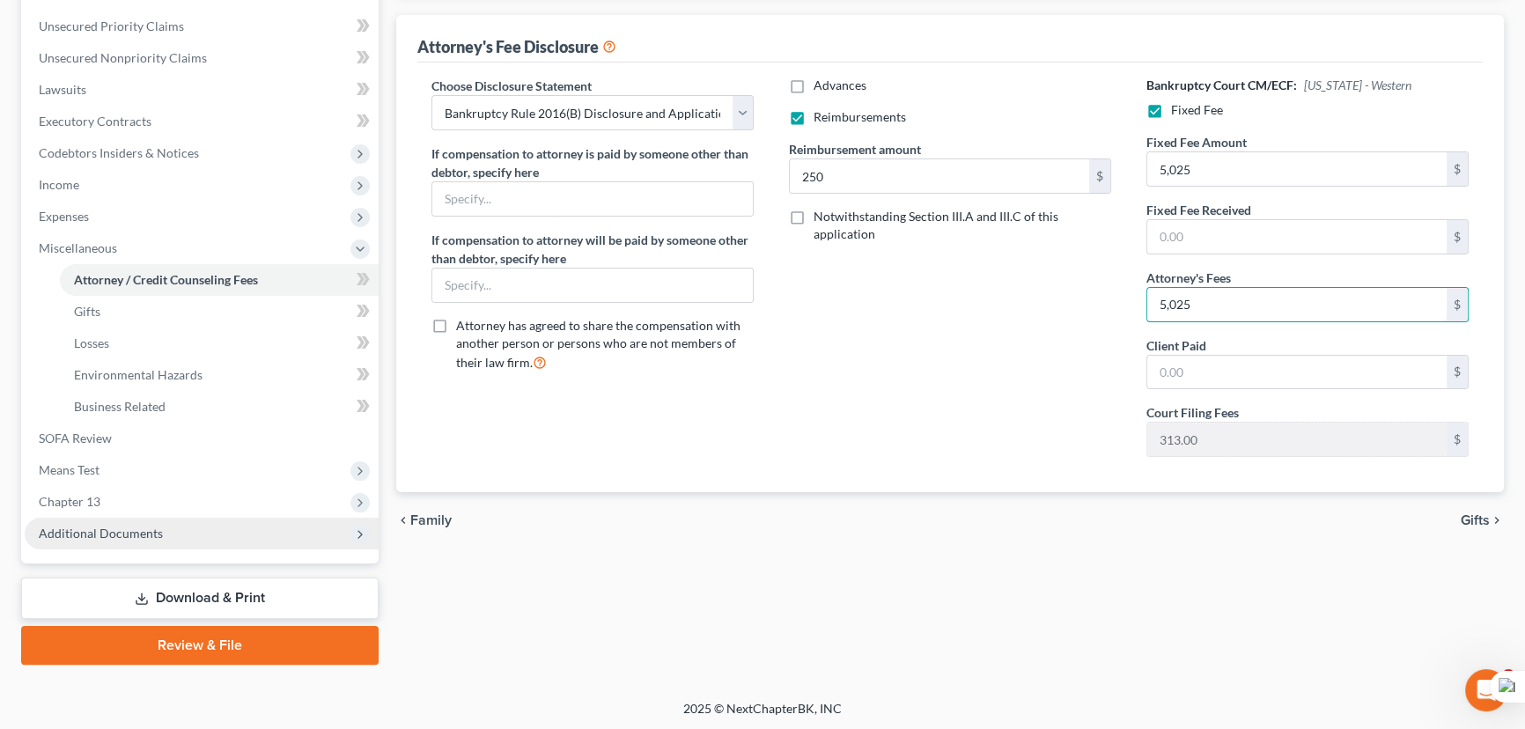
type input "5,025"
click at [209, 533] on span "Additional Documents" at bounding box center [202, 534] width 354 height 32
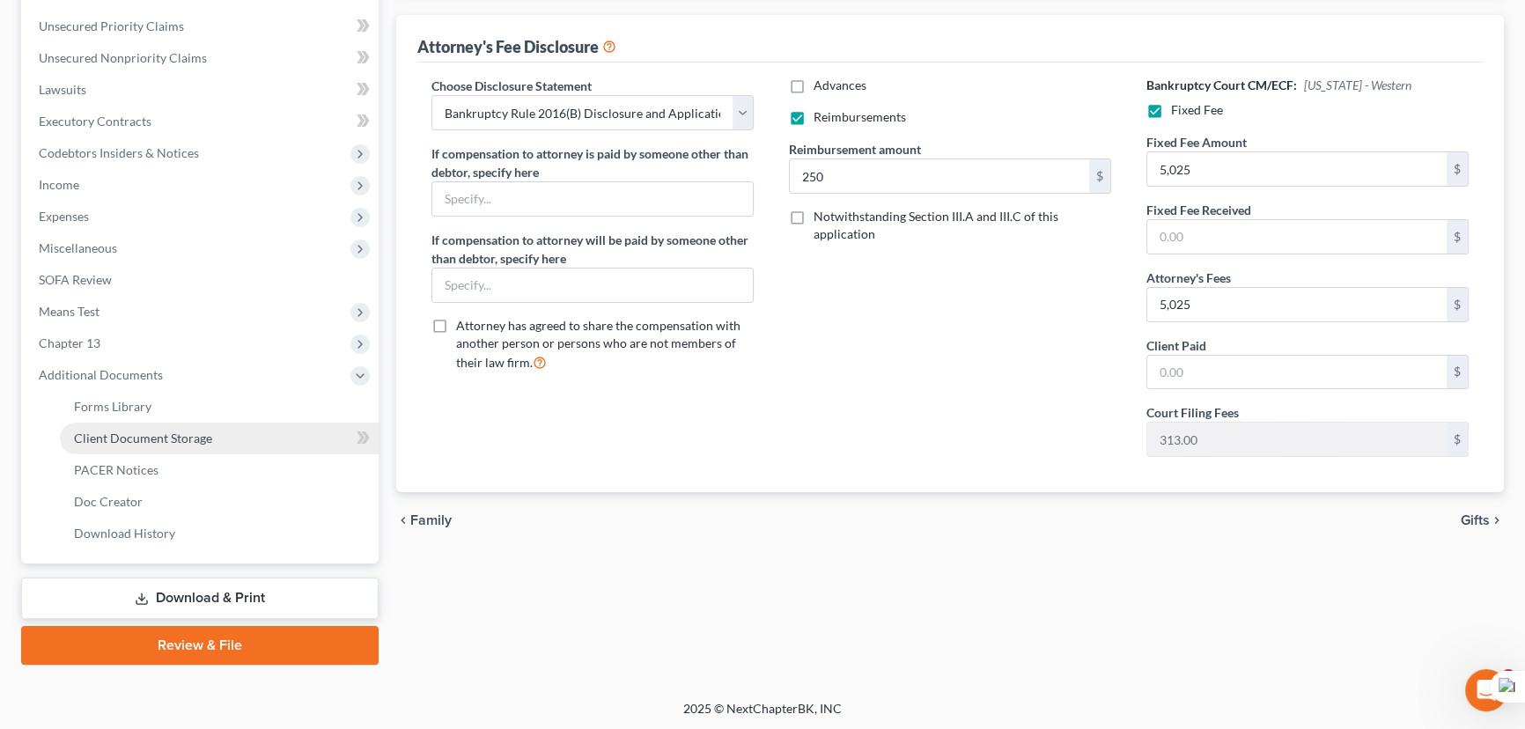
click at [178, 435] on span "Client Document Storage" at bounding box center [143, 438] width 138 height 15
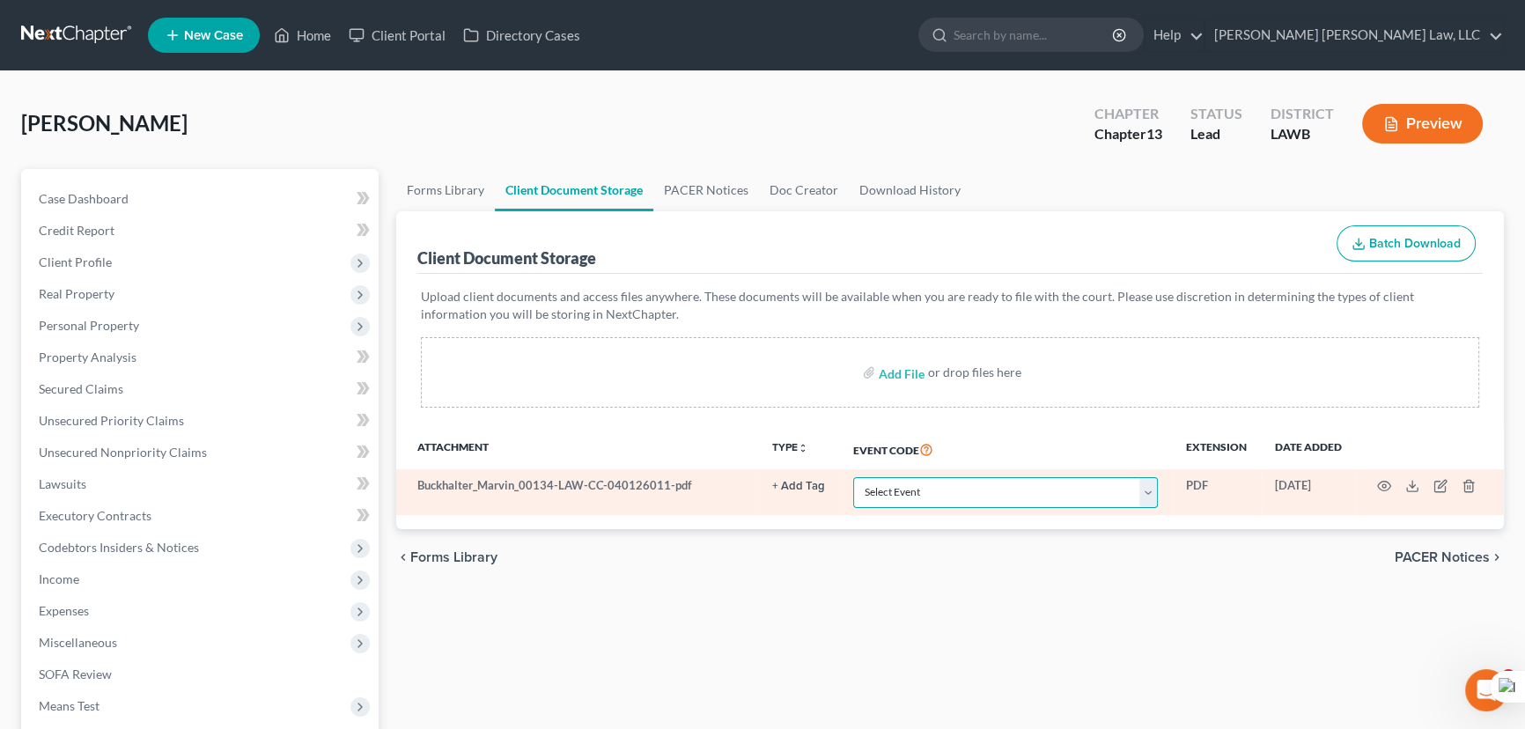
click at [917, 493] on select "Select Event 20 Largest Unsecured Creditors Amended Creditor Matrix (Fee) Amend…" at bounding box center [1005, 492] width 305 height 31
select select "9"
click at [853, 477] on select "Select Event 20 Largest Unsecured Creditors Amended Creditor Matrix (Fee) Amend…" at bounding box center [1005, 492] width 305 height 31
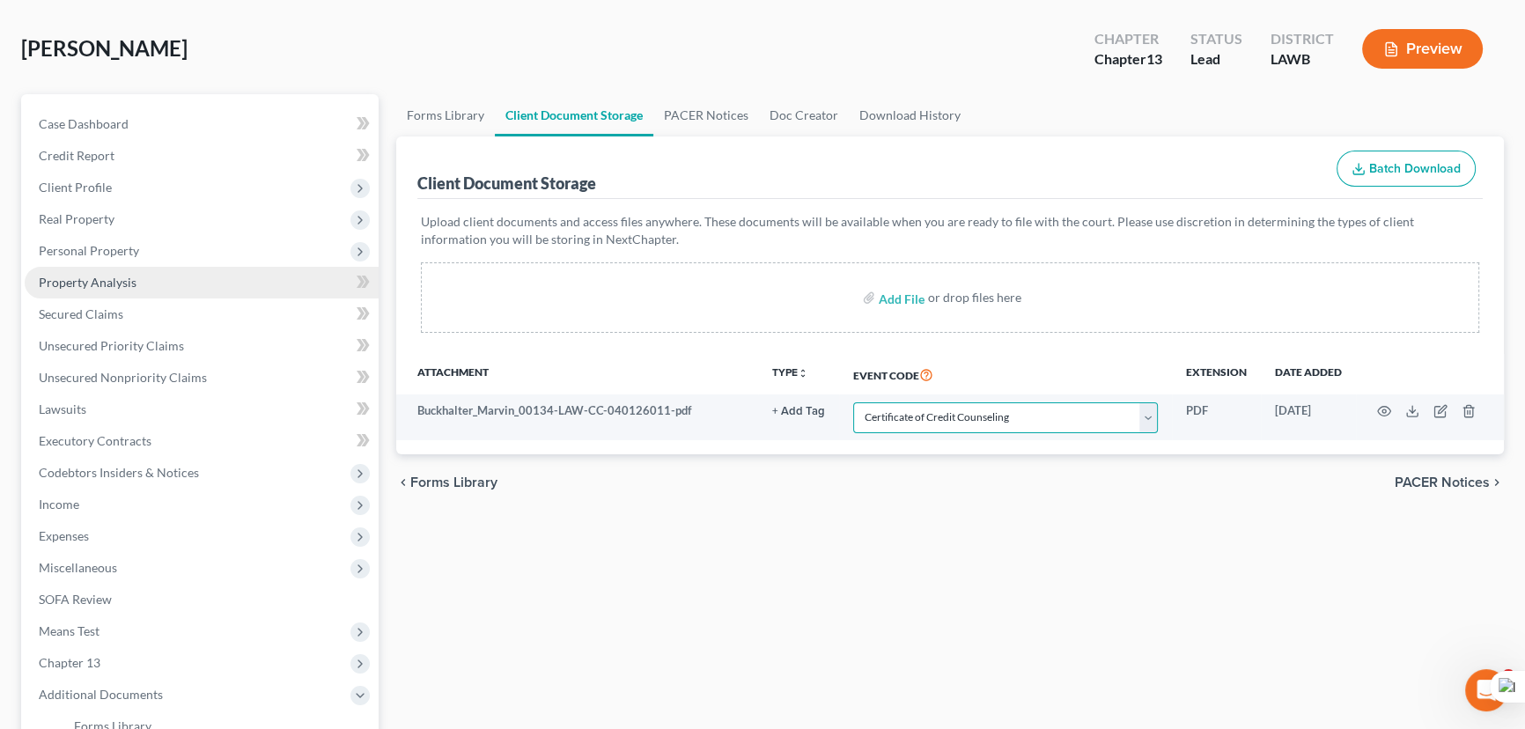
scroll to position [74, 0]
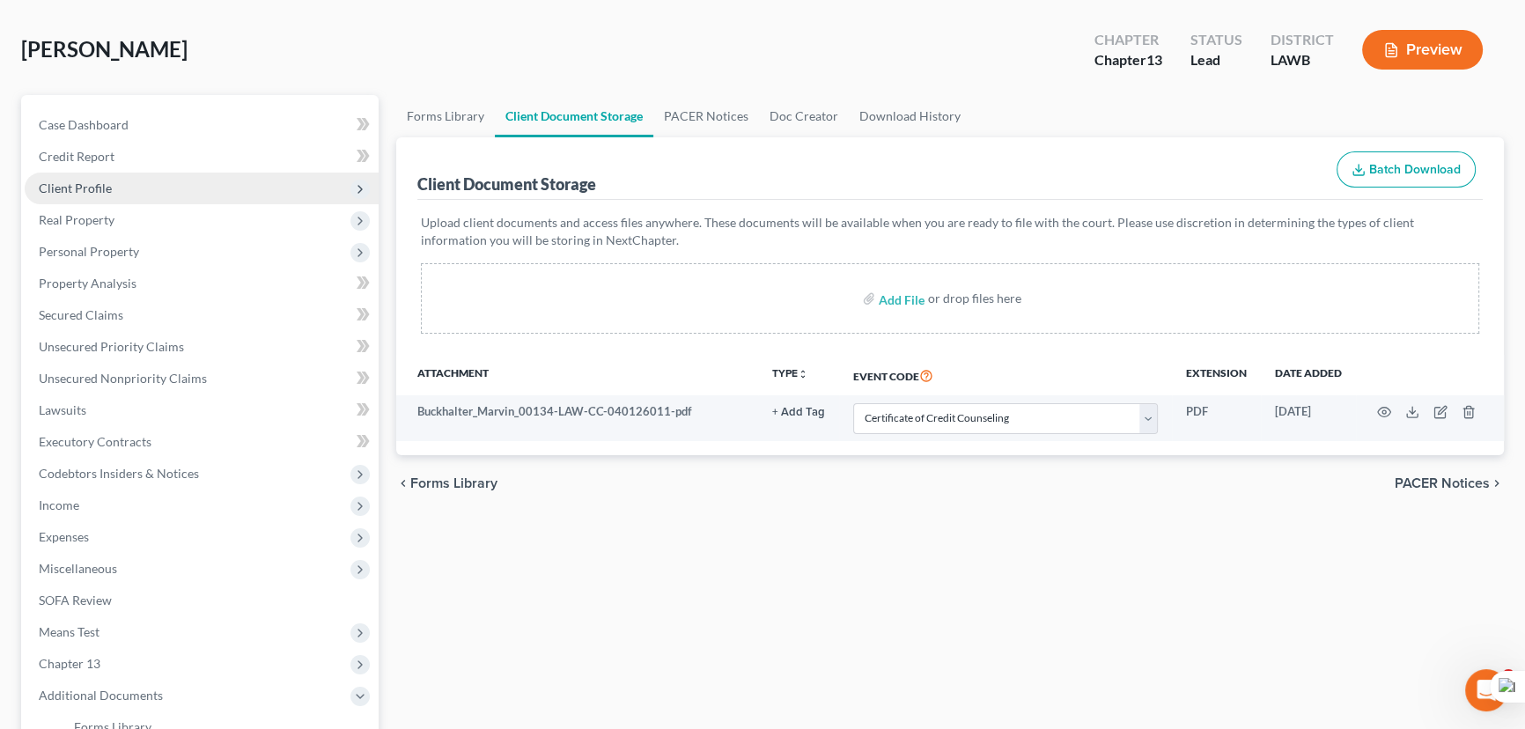
click at [137, 180] on span "Client Profile" at bounding box center [202, 189] width 354 height 32
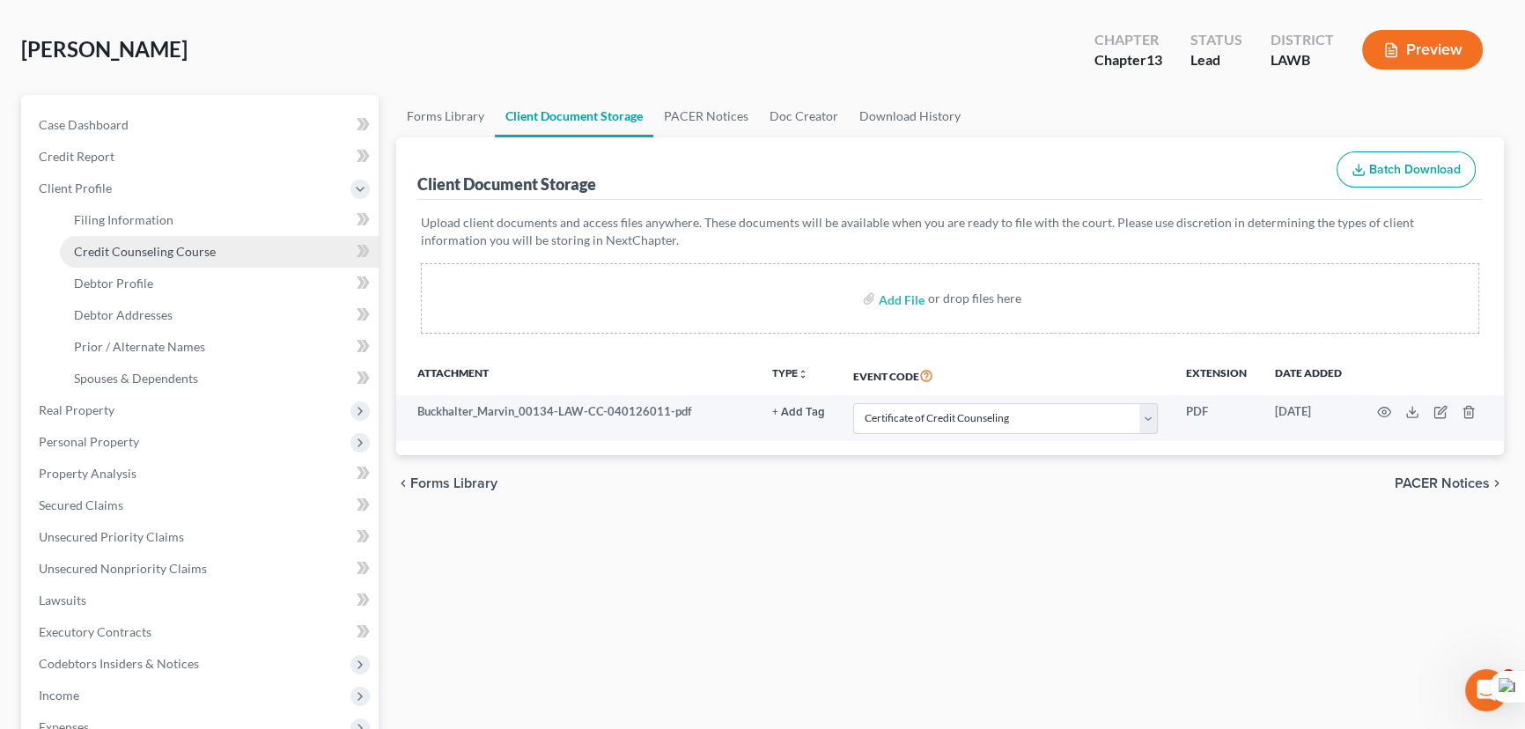
click at [162, 262] on link "Credit Counseling Course" at bounding box center [219, 252] width 319 height 32
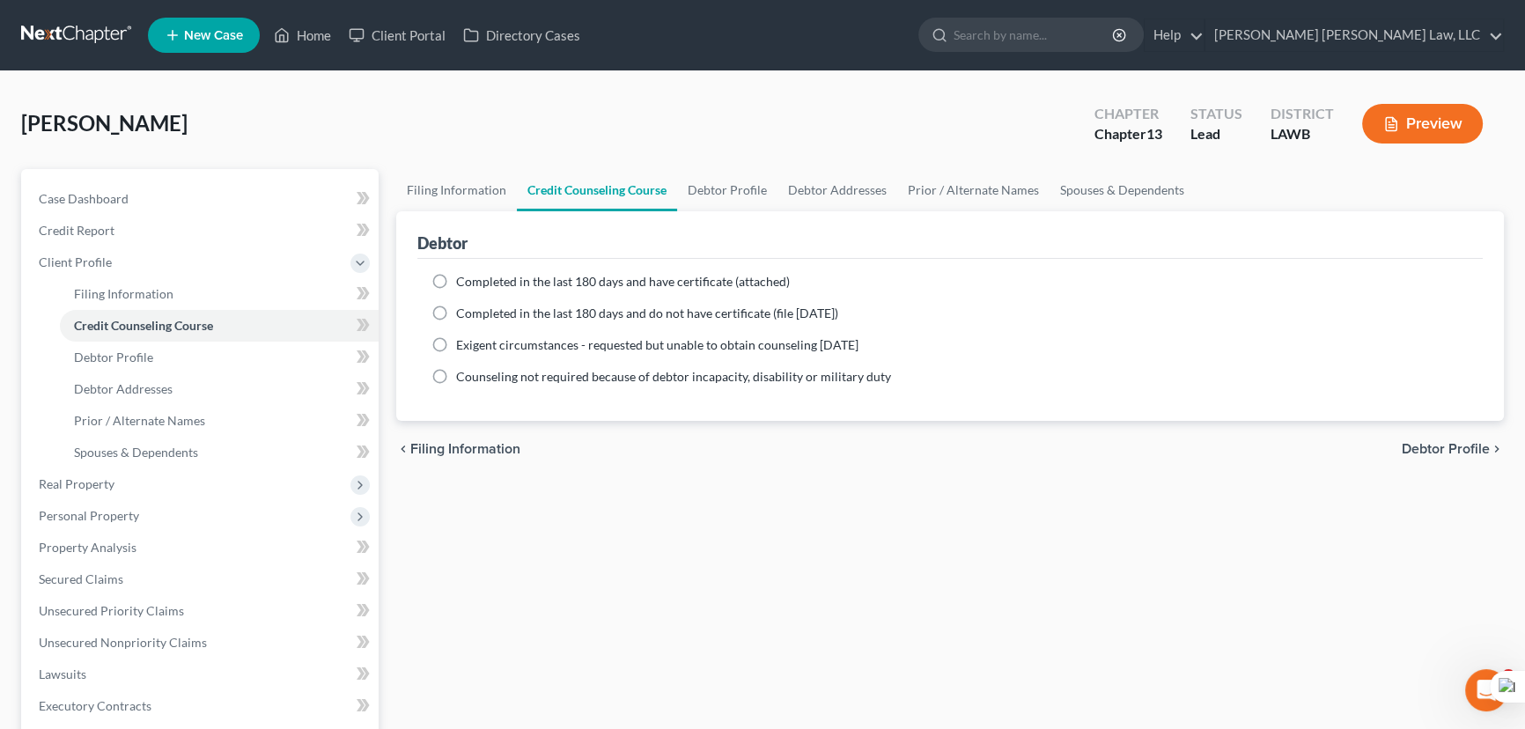
click at [456, 310] on label "Completed in the last 180 days and do not have certificate (file within 14 days)" at bounding box center [647, 314] width 382 height 18
click at [463, 310] on input "Completed in the last 180 days and do not have certificate (file within 14 days)" at bounding box center [468, 310] width 11 height 11
radio input "true"
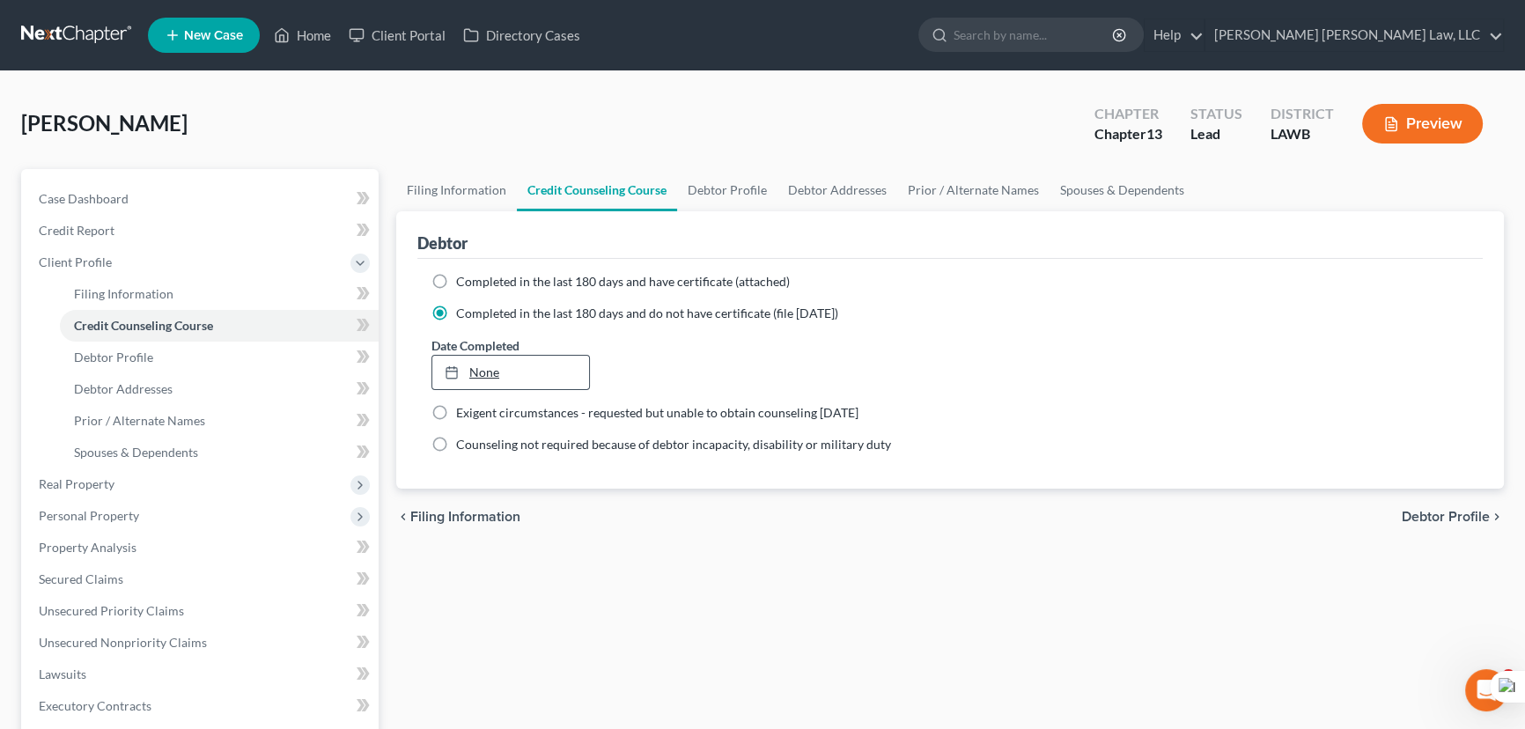
click at [513, 368] on link "None" at bounding box center [510, 372] width 157 height 33
click at [719, 211] on div "Debtor" at bounding box center [949, 235] width 1065 height 48
click at [721, 184] on link "Debtor Profile" at bounding box center [727, 190] width 100 height 42
select select "4"
select select "0"
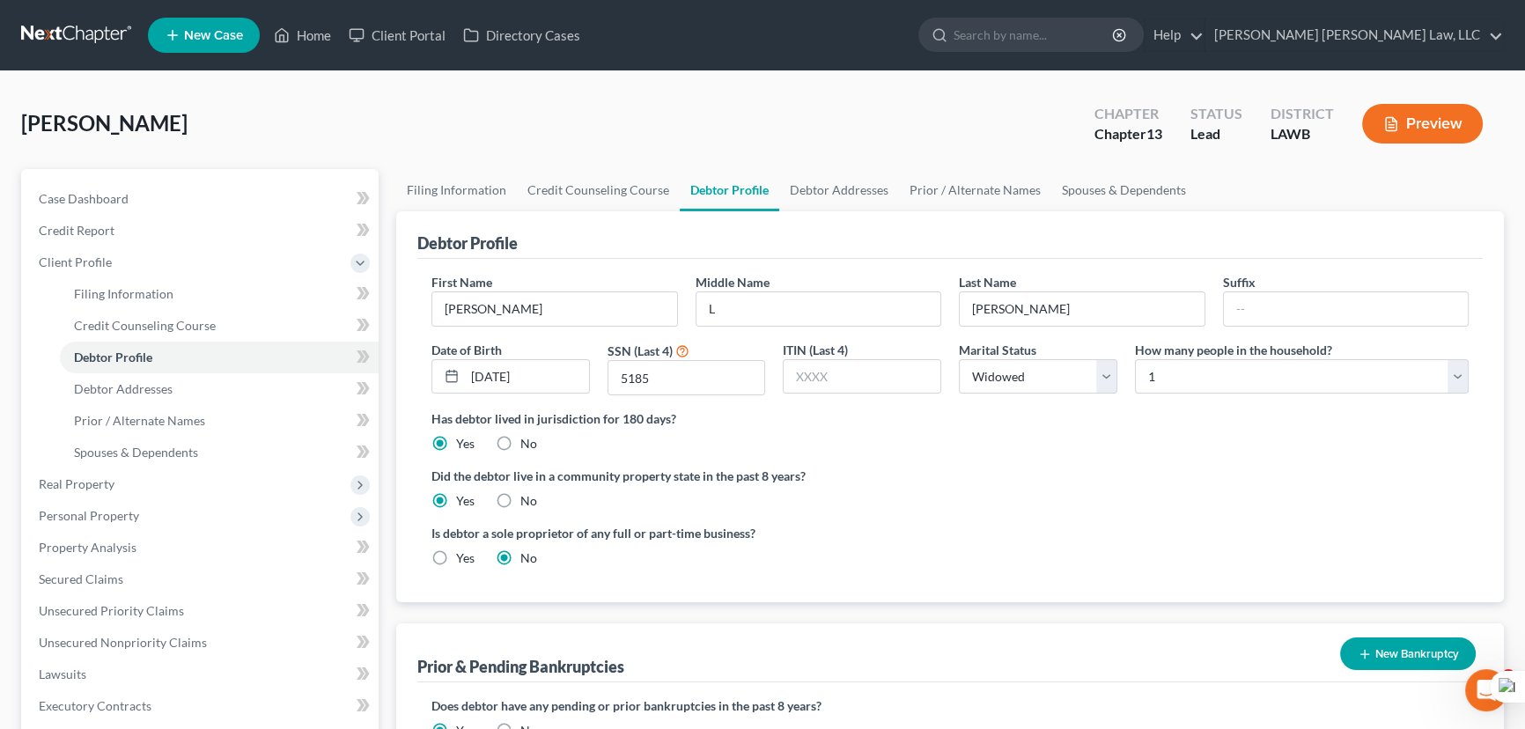
click at [803, 158] on div "Buckhalter, Marvin Upgraded Chapter Chapter 13 Status Lead District LAWB Preview" at bounding box center [762, 130] width 1483 height 77
click at [803, 208] on link "Debtor Addresses" at bounding box center [839, 190] width 120 height 42
click at [802, 205] on link "Debtor Addresses" at bounding box center [839, 190] width 120 height 42
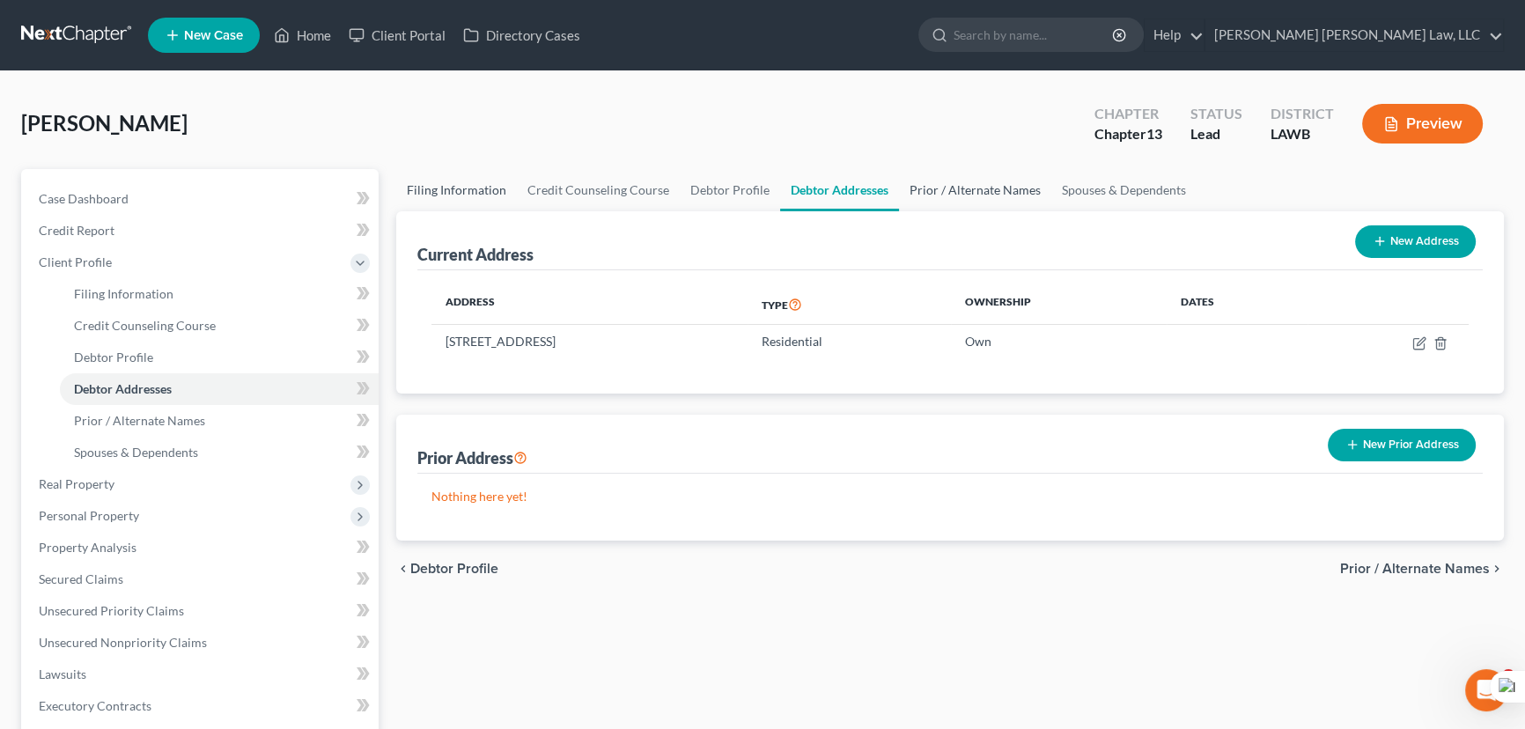
click at [957, 187] on link "Prior / Alternate Names" at bounding box center [975, 190] width 152 height 42
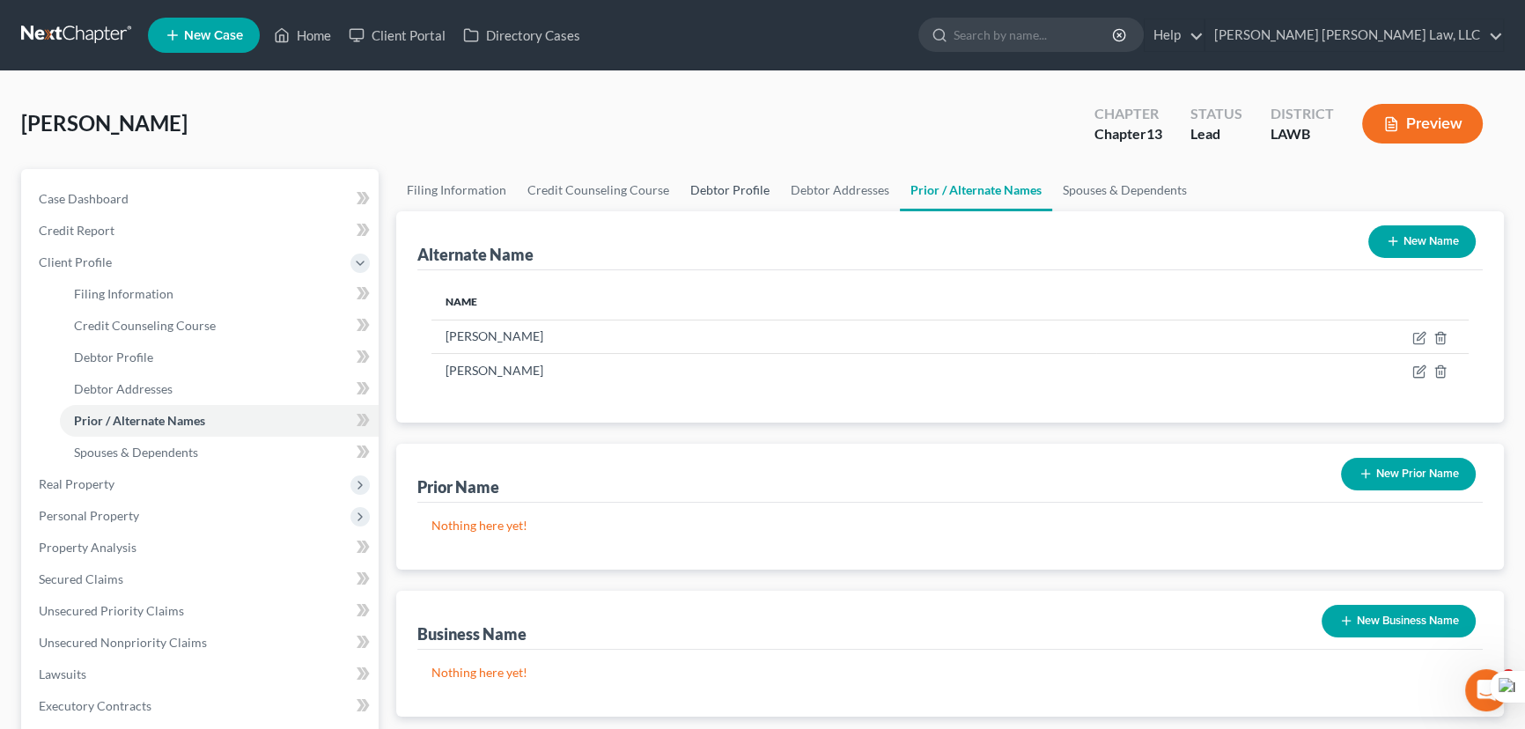
click at [719, 189] on link "Debtor Profile" at bounding box center [730, 190] width 100 height 42
select select "4"
select select "0"
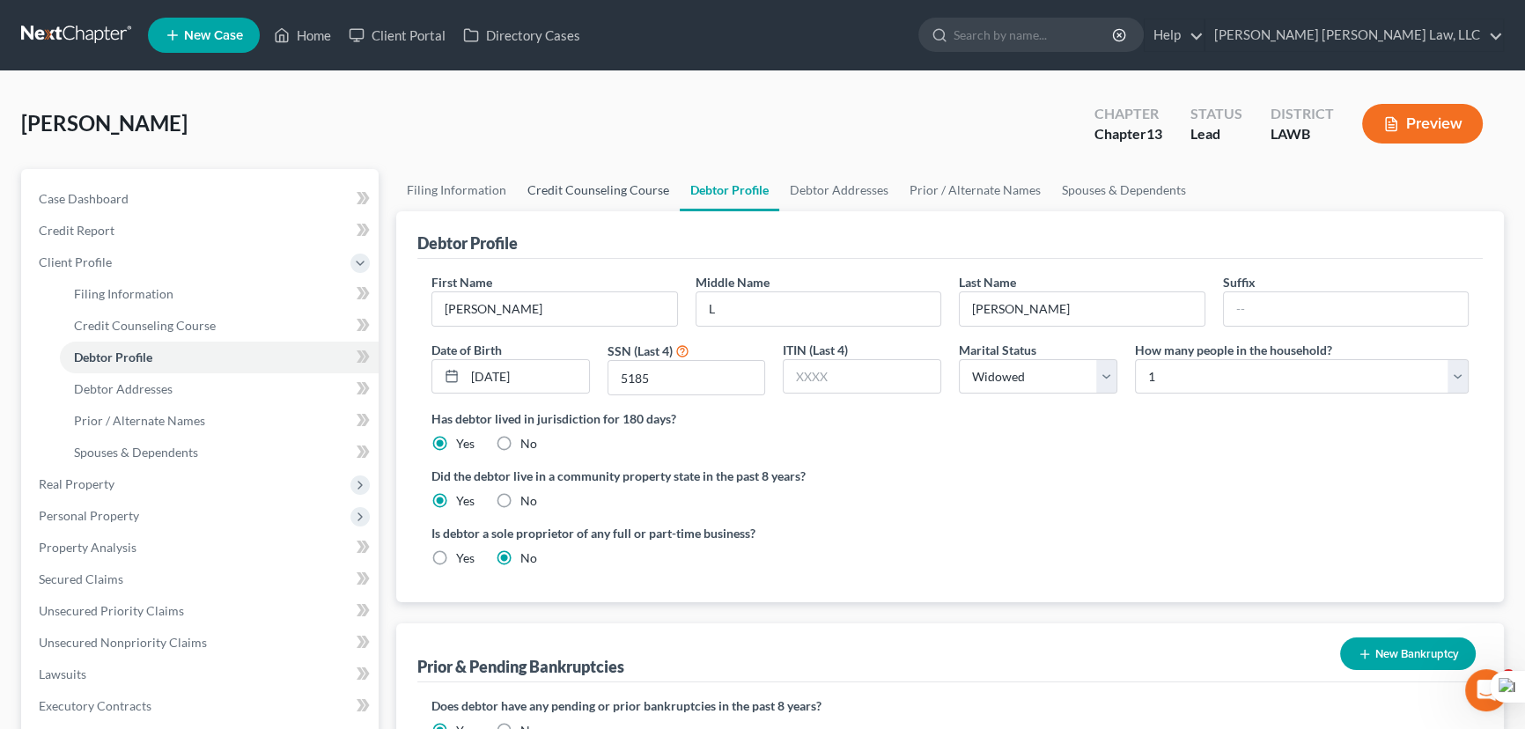
click at [603, 191] on link "Credit Counseling Course" at bounding box center [598, 190] width 163 height 42
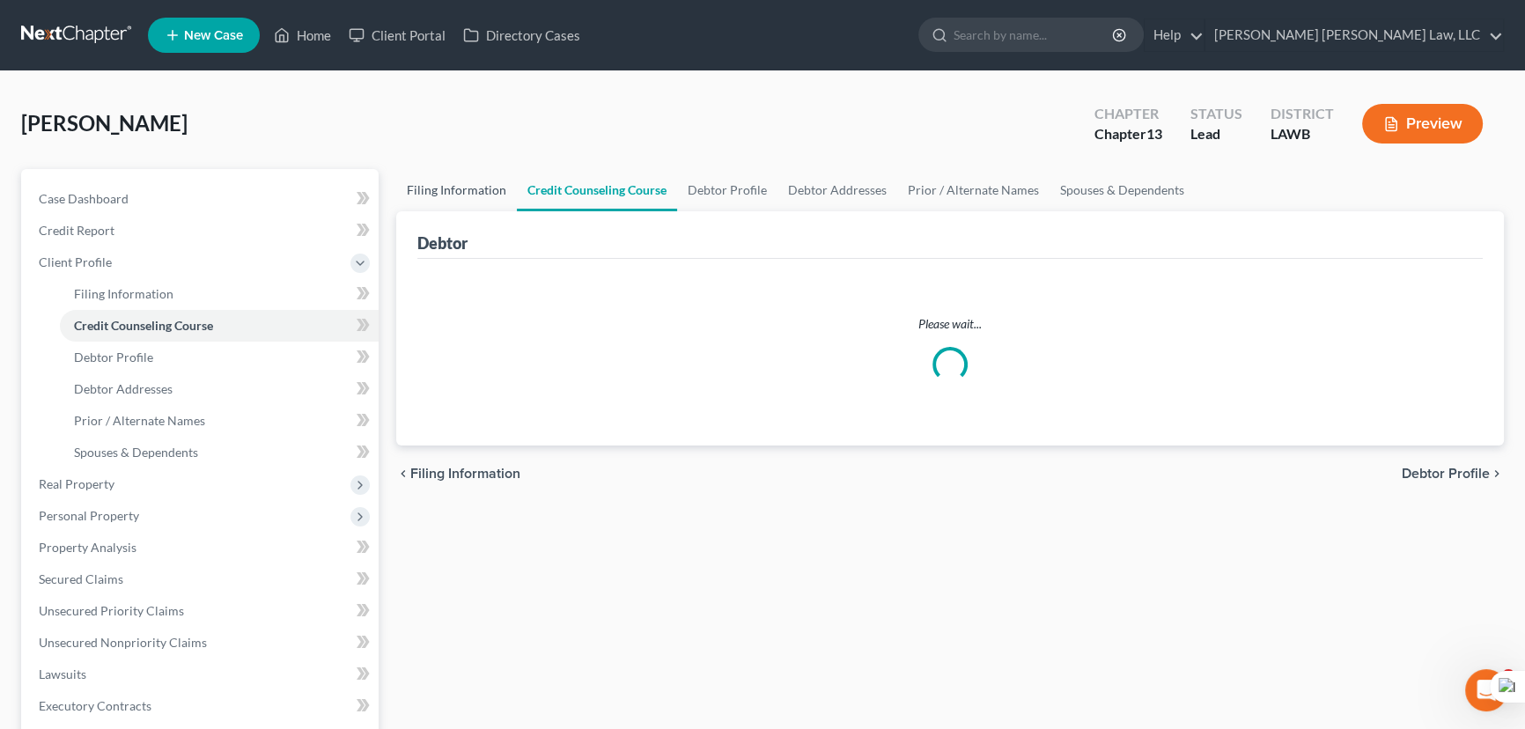
click at [468, 200] on link "Filing Information" at bounding box center [456, 190] width 121 height 42
select select "1"
select select "0"
select select "3"
select select "36"
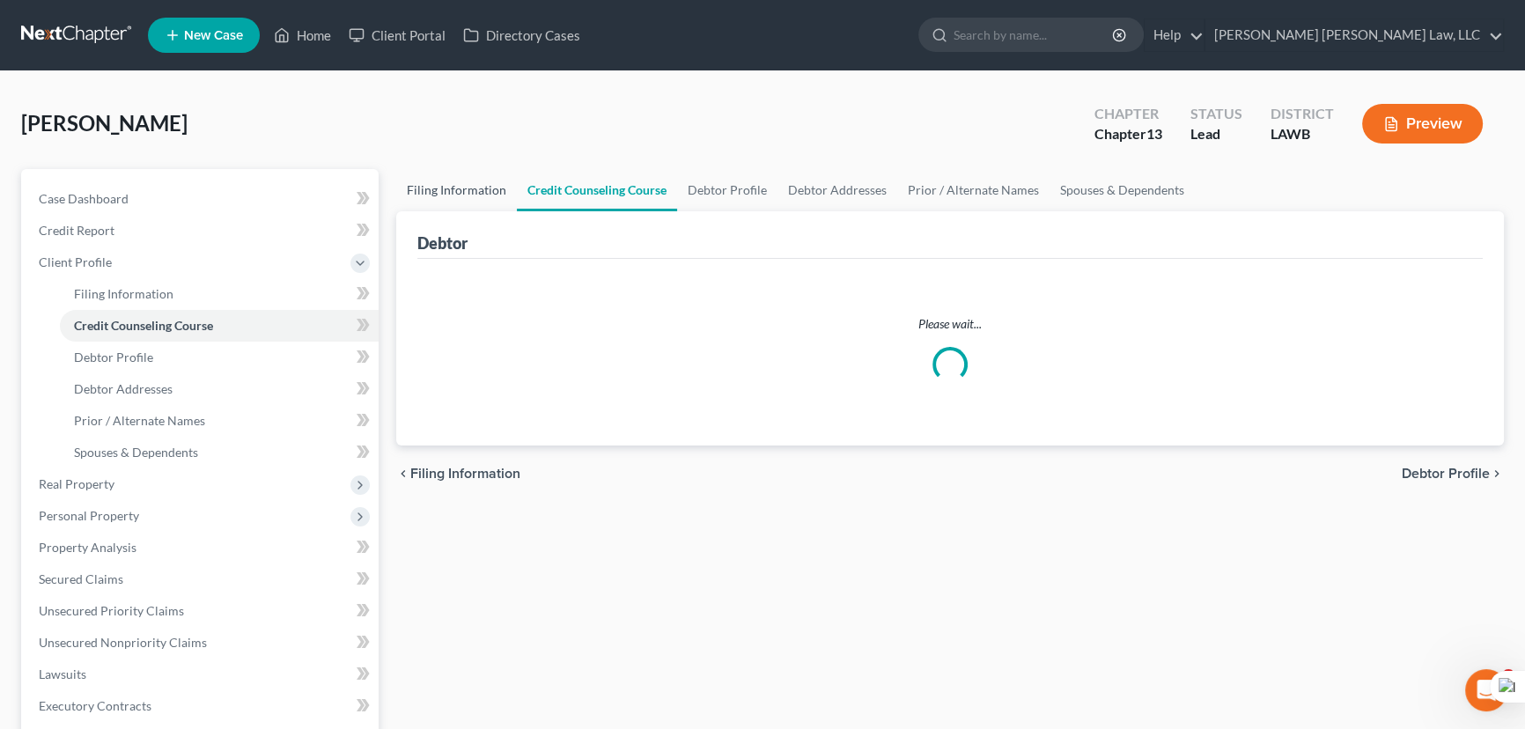
select select "0"
select select "19"
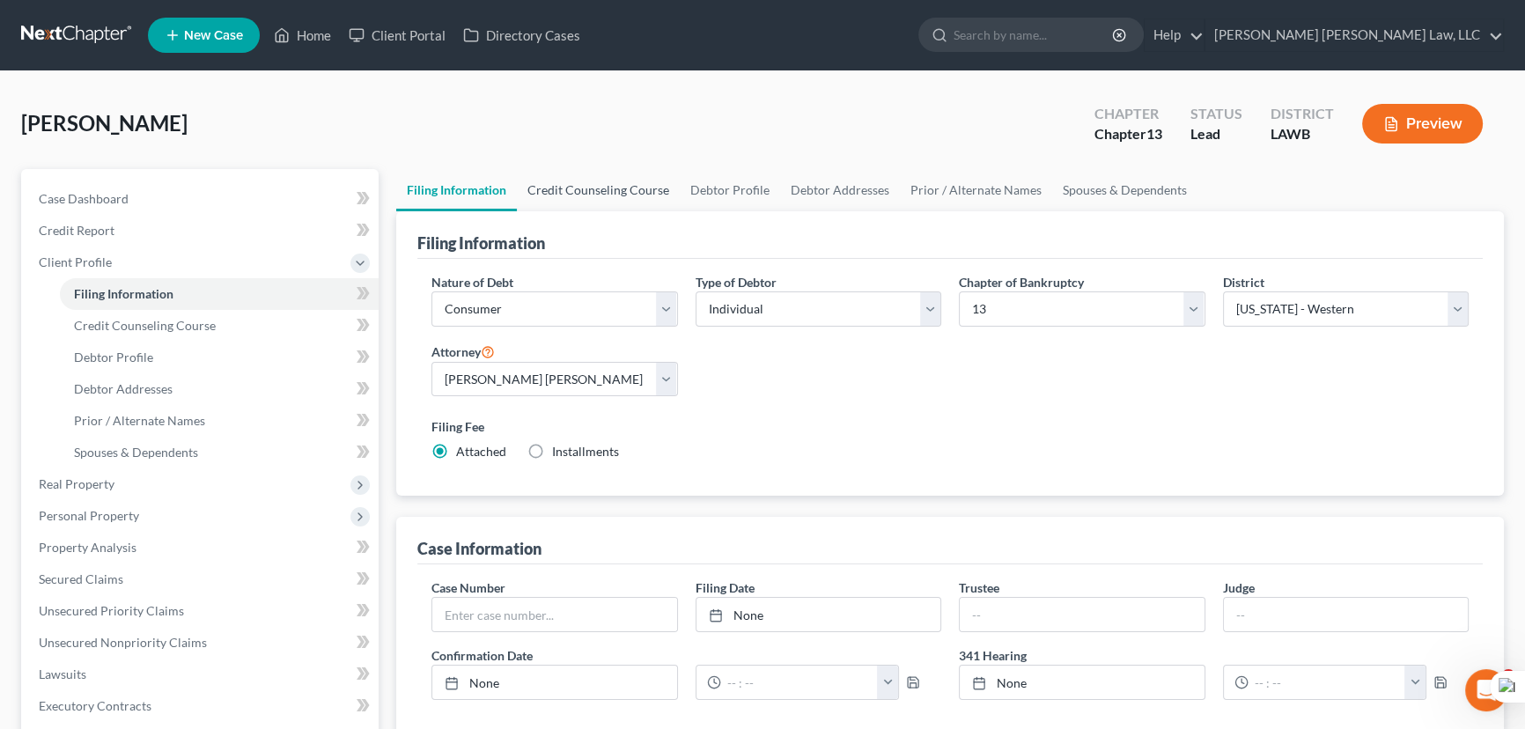
click at [607, 185] on link "Credit Counseling Course" at bounding box center [598, 190] width 163 height 42
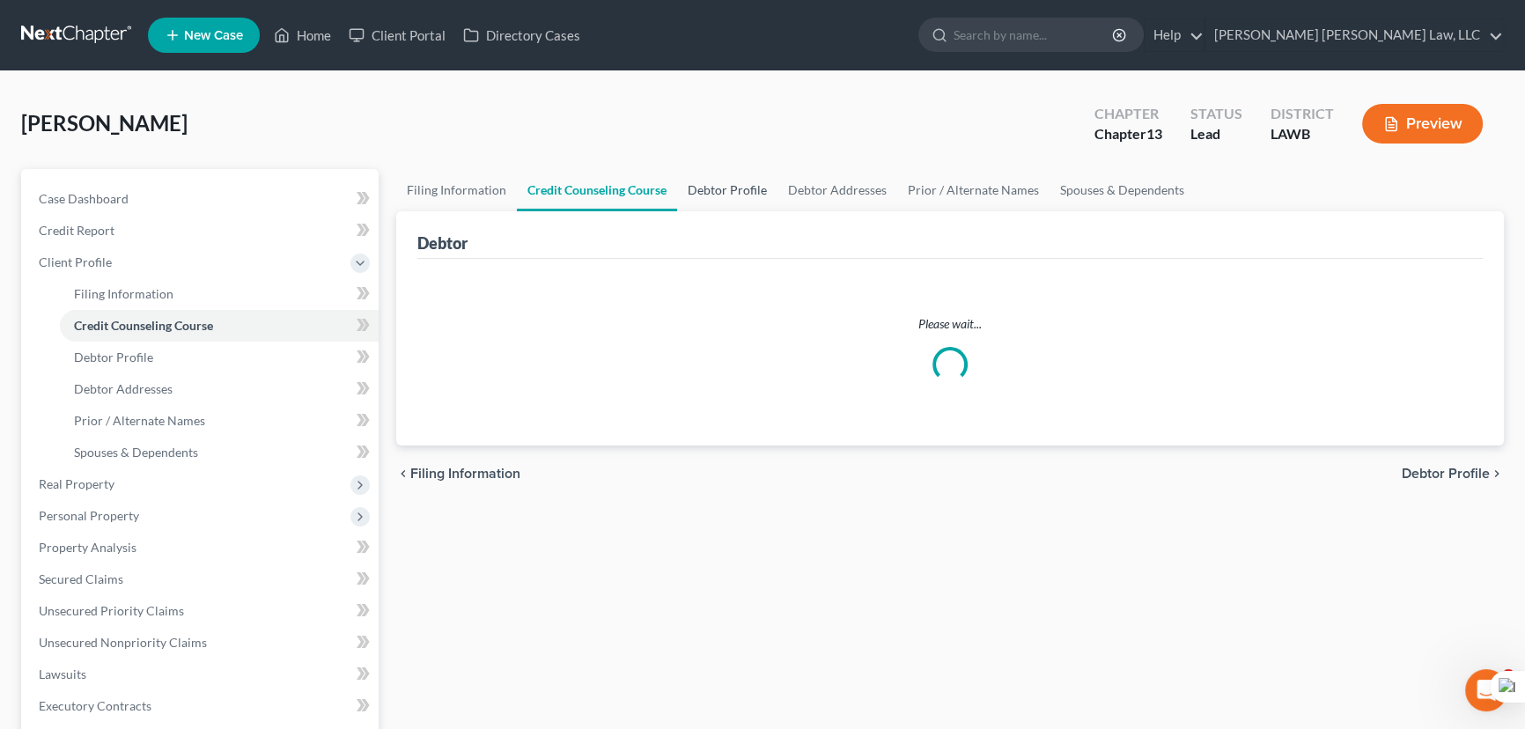
click at [733, 190] on link "Debtor Profile" at bounding box center [727, 190] width 100 height 42
select select "4"
select select "0"
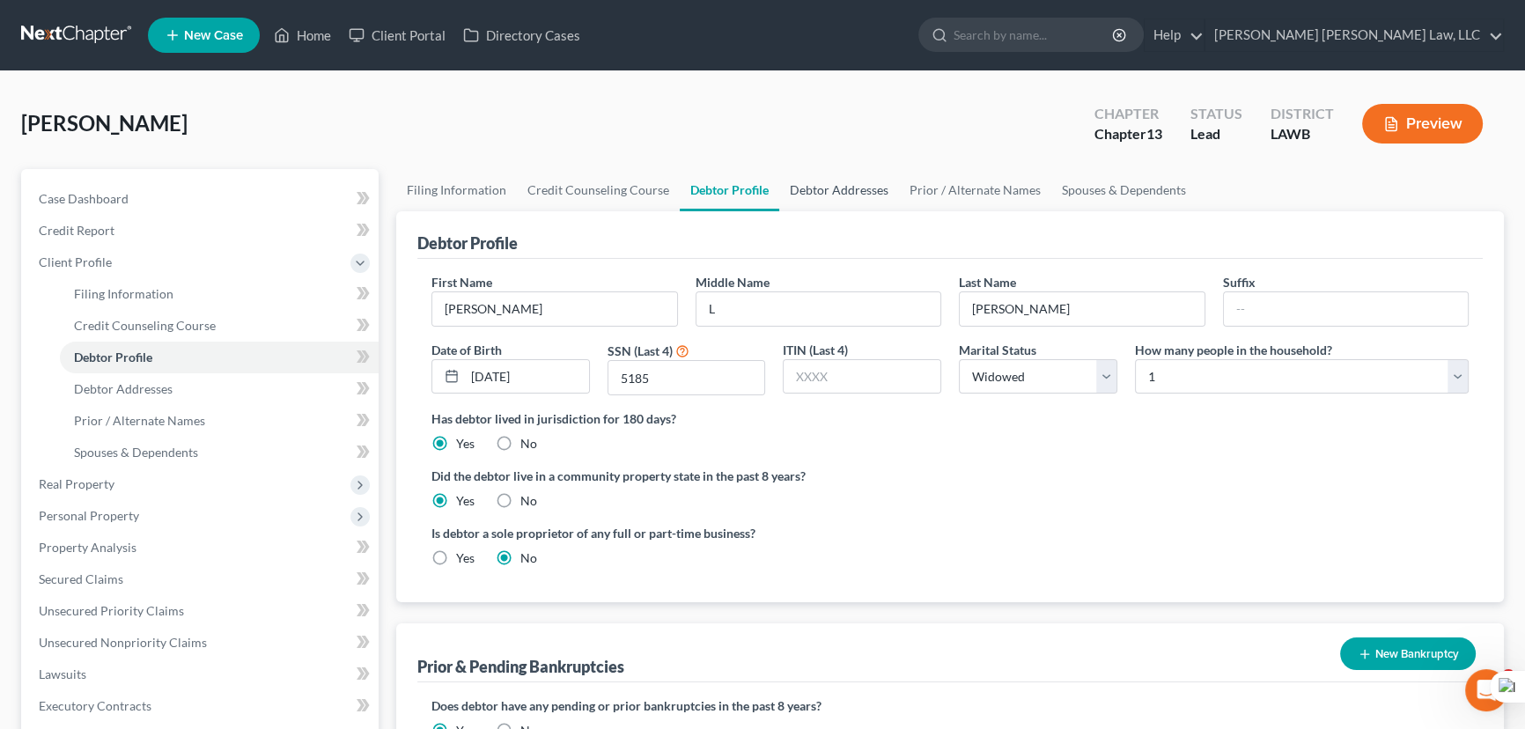
click at [837, 195] on link "Debtor Addresses" at bounding box center [839, 190] width 120 height 42
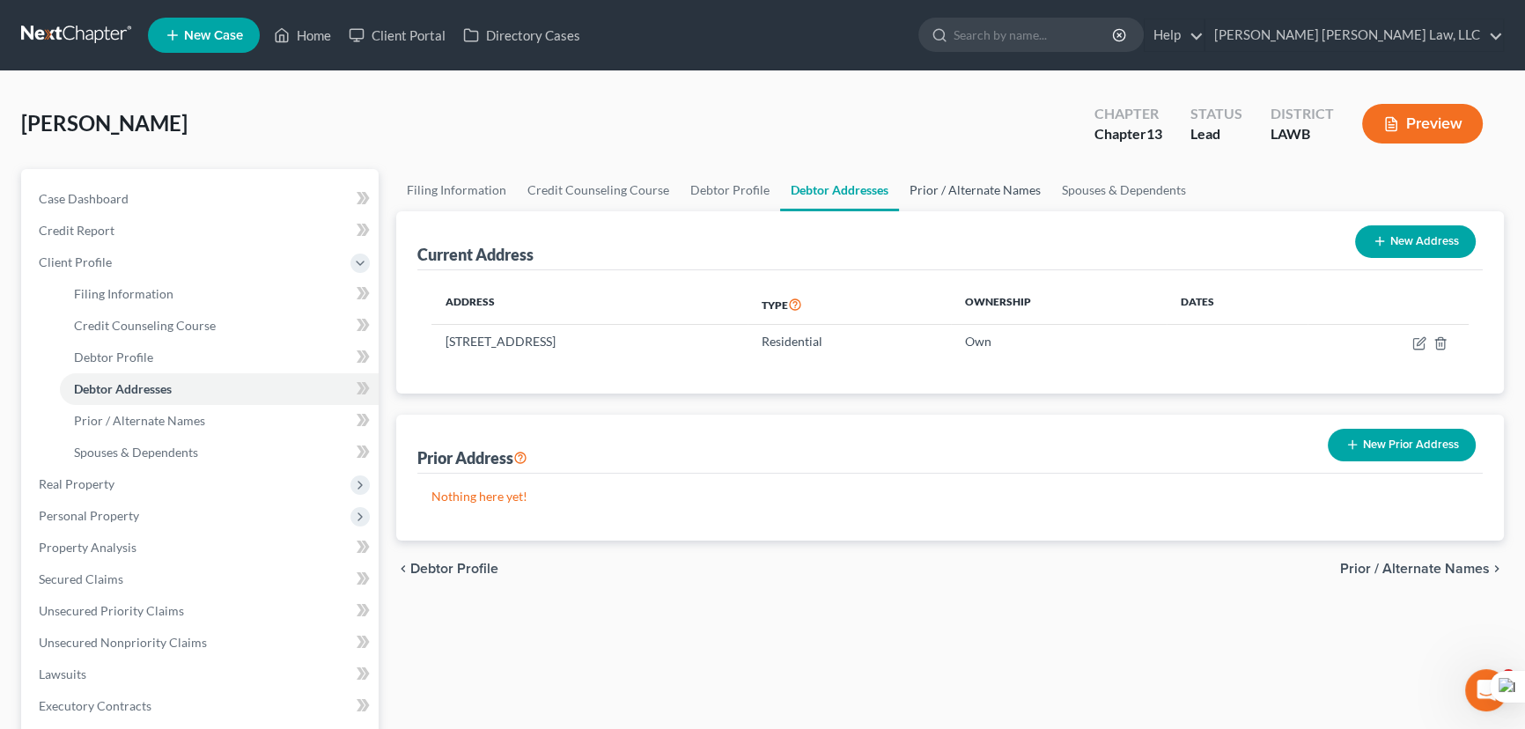
drag, startPoint x: 952, startPoint y: 177, endPoint x: 943, endPoint y: 184, distance: 11.3
click at [952, 177] on link "Prior / Alternate Names" at bounding box center [975, 190] width 152 height 42
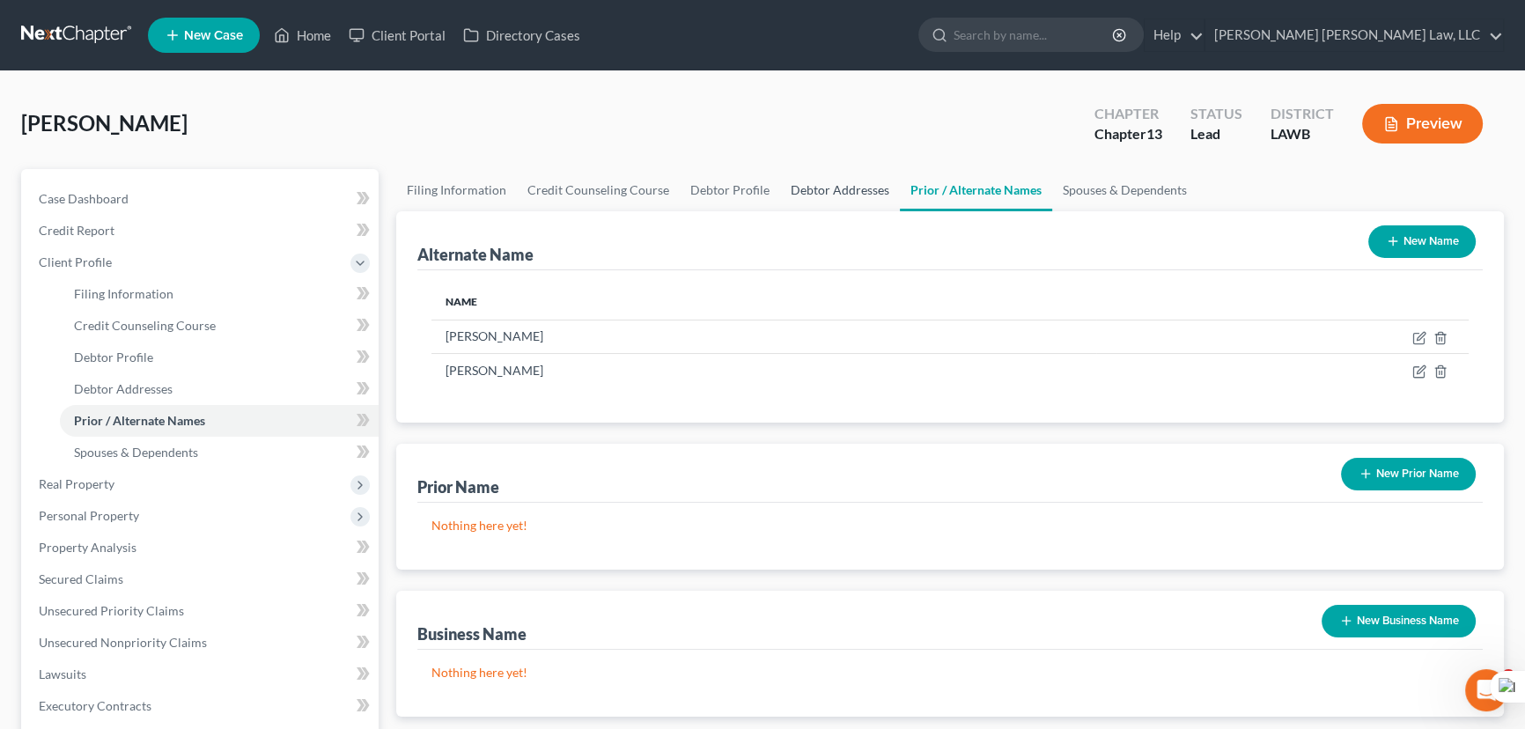
click at [787, 169] on link "Debtor Addresses" at bounding box center [840, 190] width 120 height 42
click at [730, 192] on link "Debtor Profile" at bounding box center [730, 190] width 100 height 42
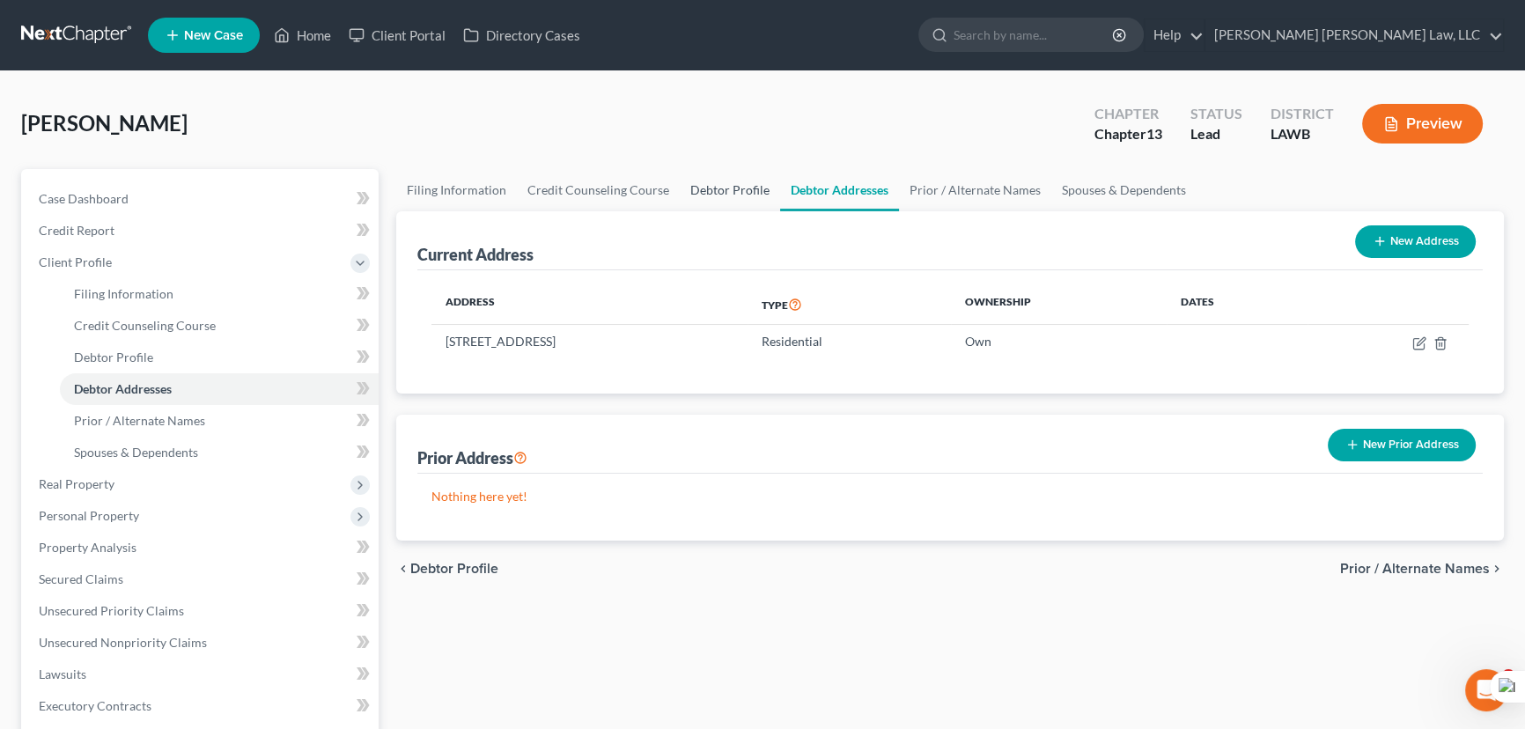
select select "4"
select select "0"
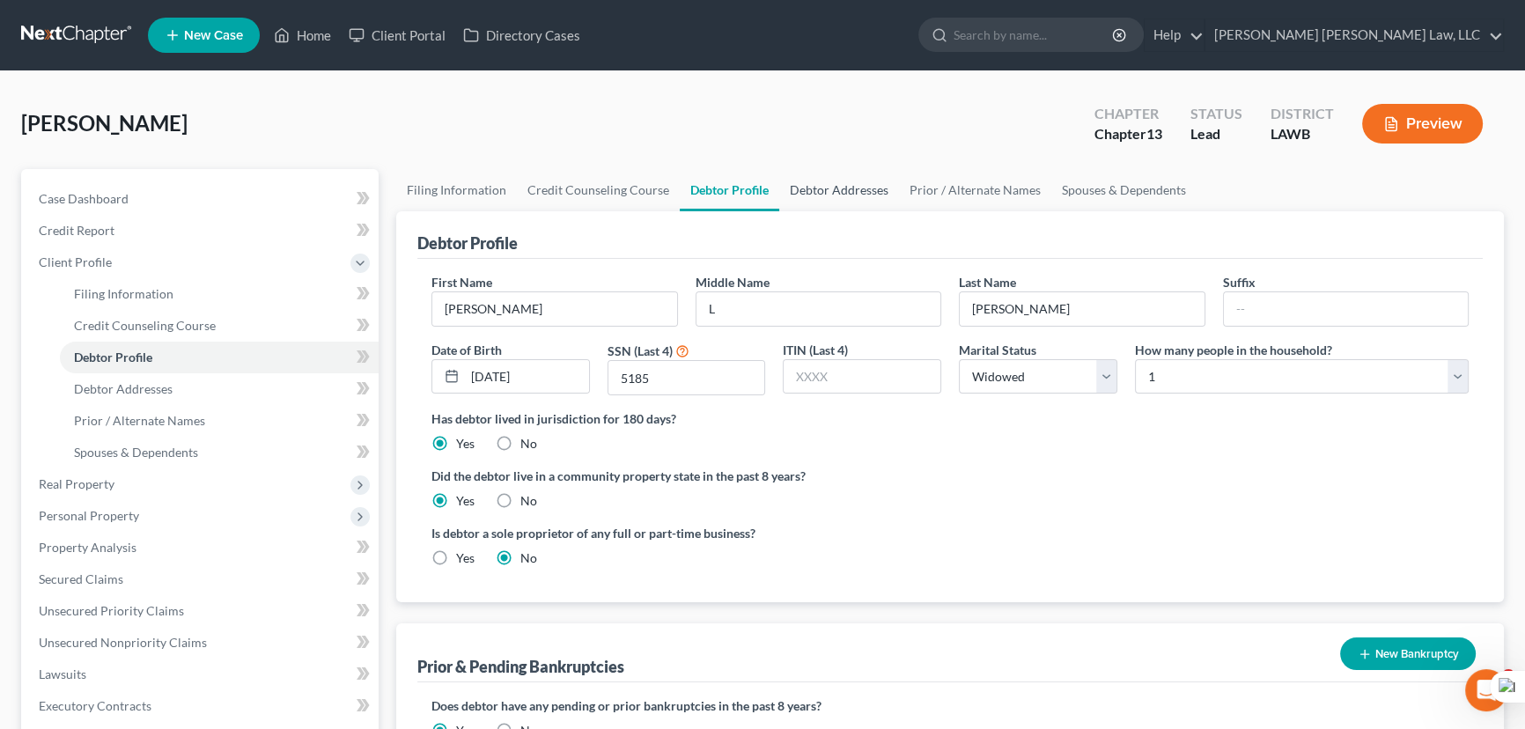
click at [815, 195] on link "Debtor Addresses" at bounding box center [839, 190] width 120 height 42
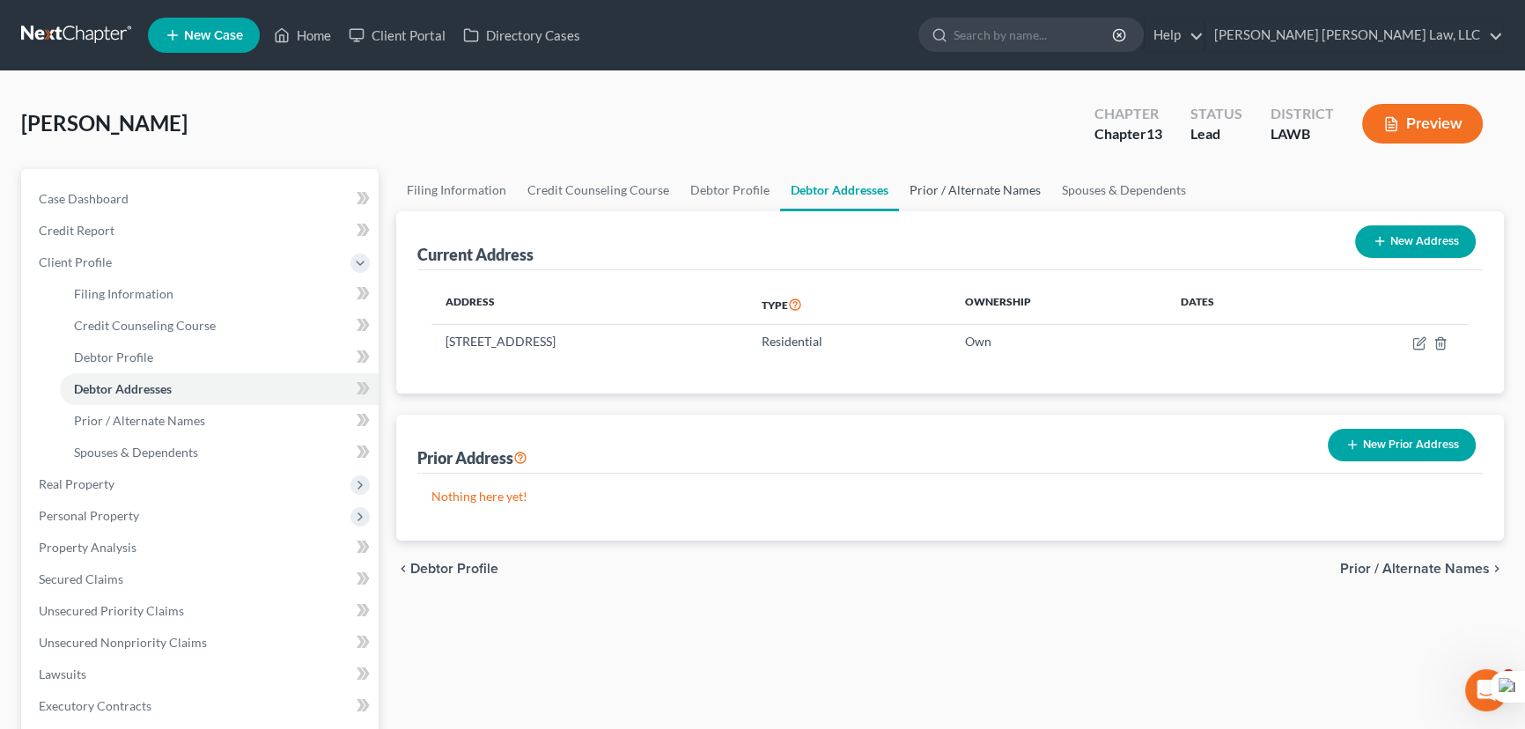
click at [951, 198] on link "Prior / Alternate Names" at bounding box center [975, 190] width 152 height 42
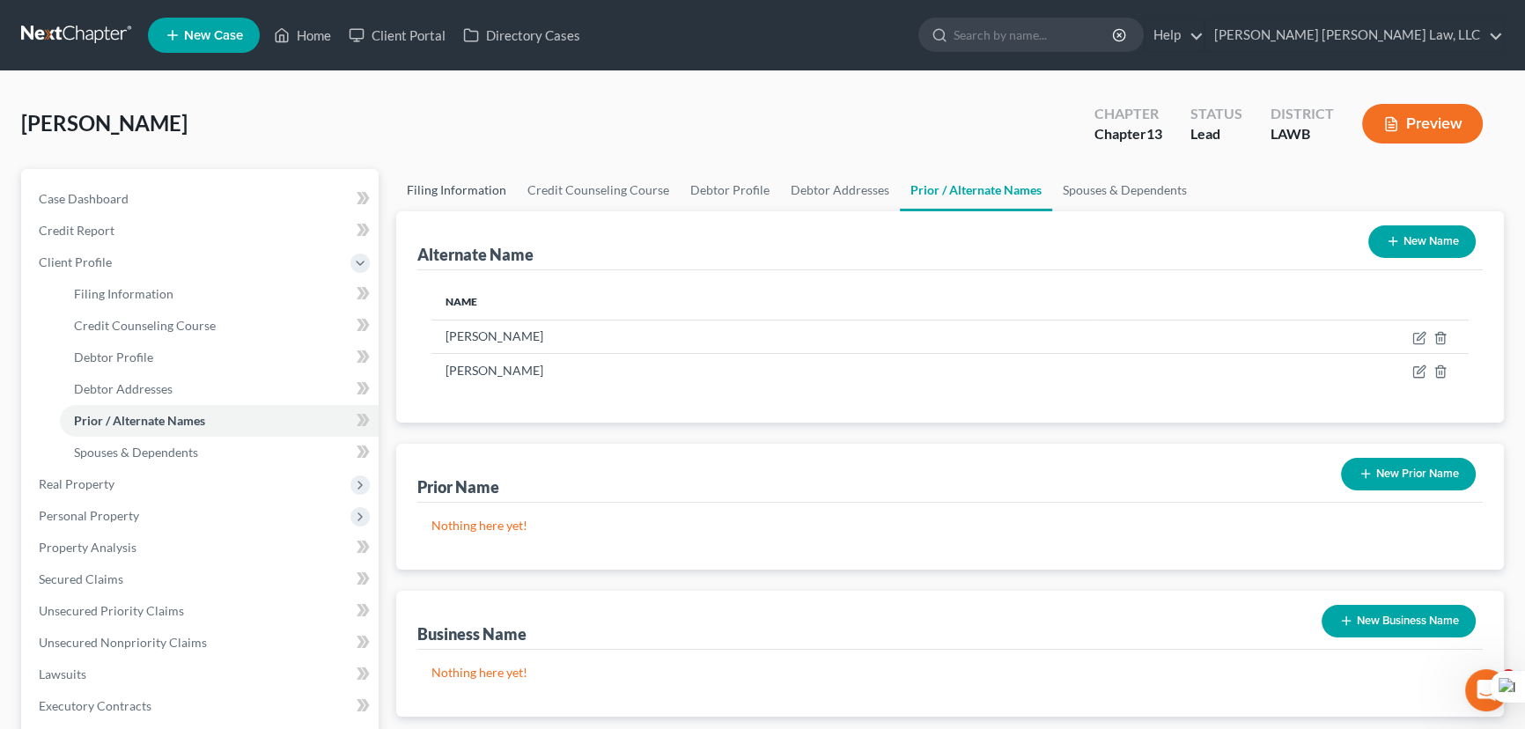
click at [454, 192] on link "Filing Information" at bounding box center [456, 190] width 121 height 42
select select "1"
select select "0"
select select "3"
select select "36"
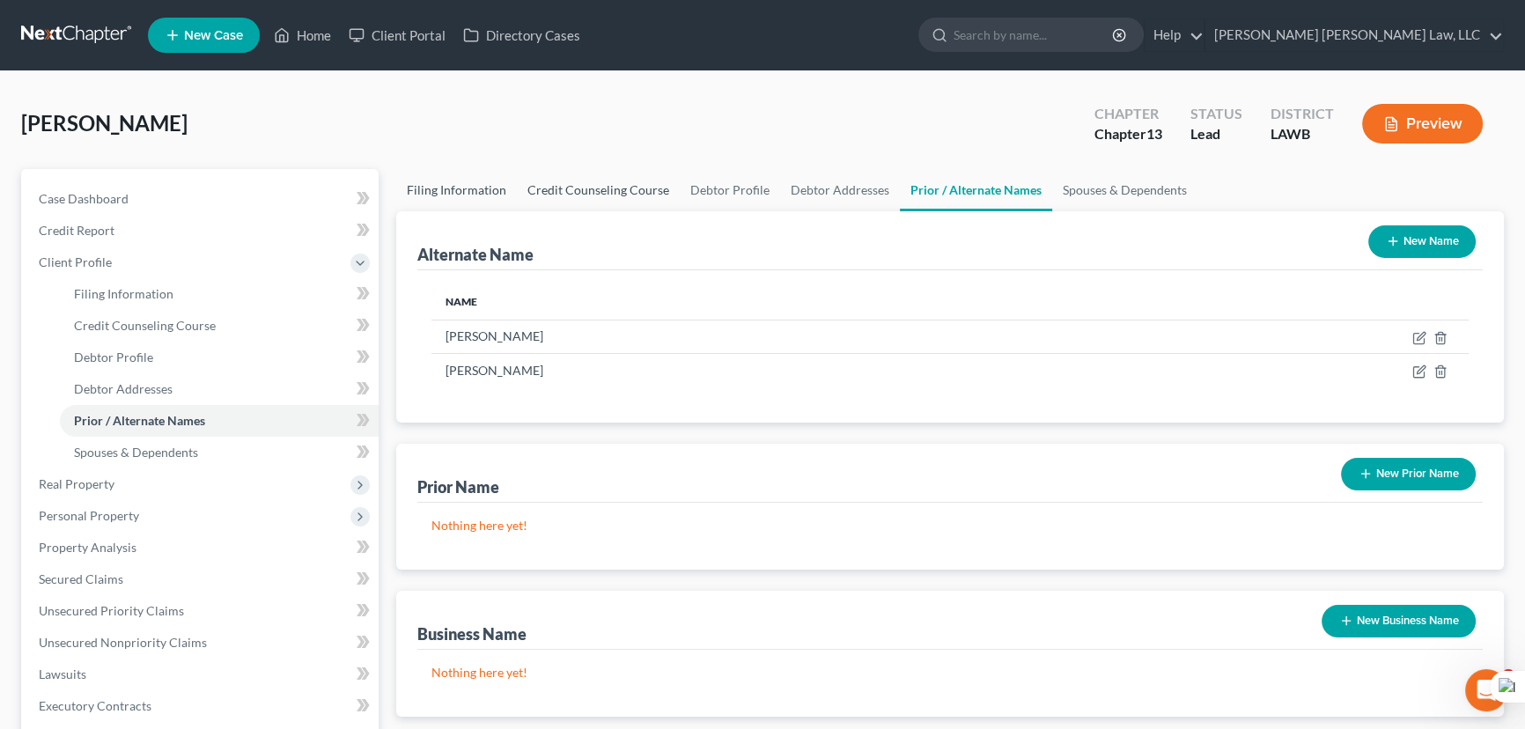
select select "0"
select select "19"
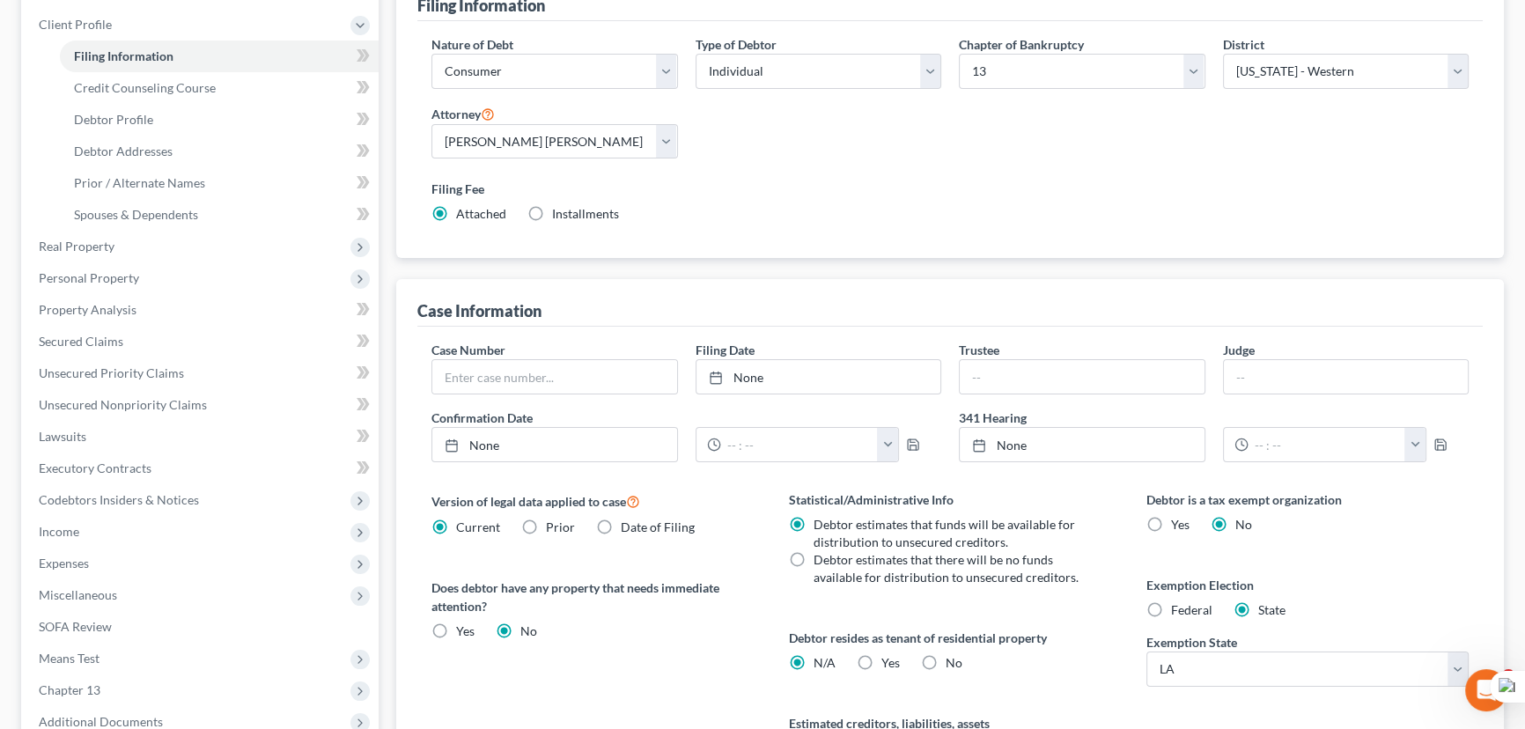
scroll to position [240, 0]
click at [163, 336] on link "Secured Claims" at bounding box center [202, 340] width 354 height 32
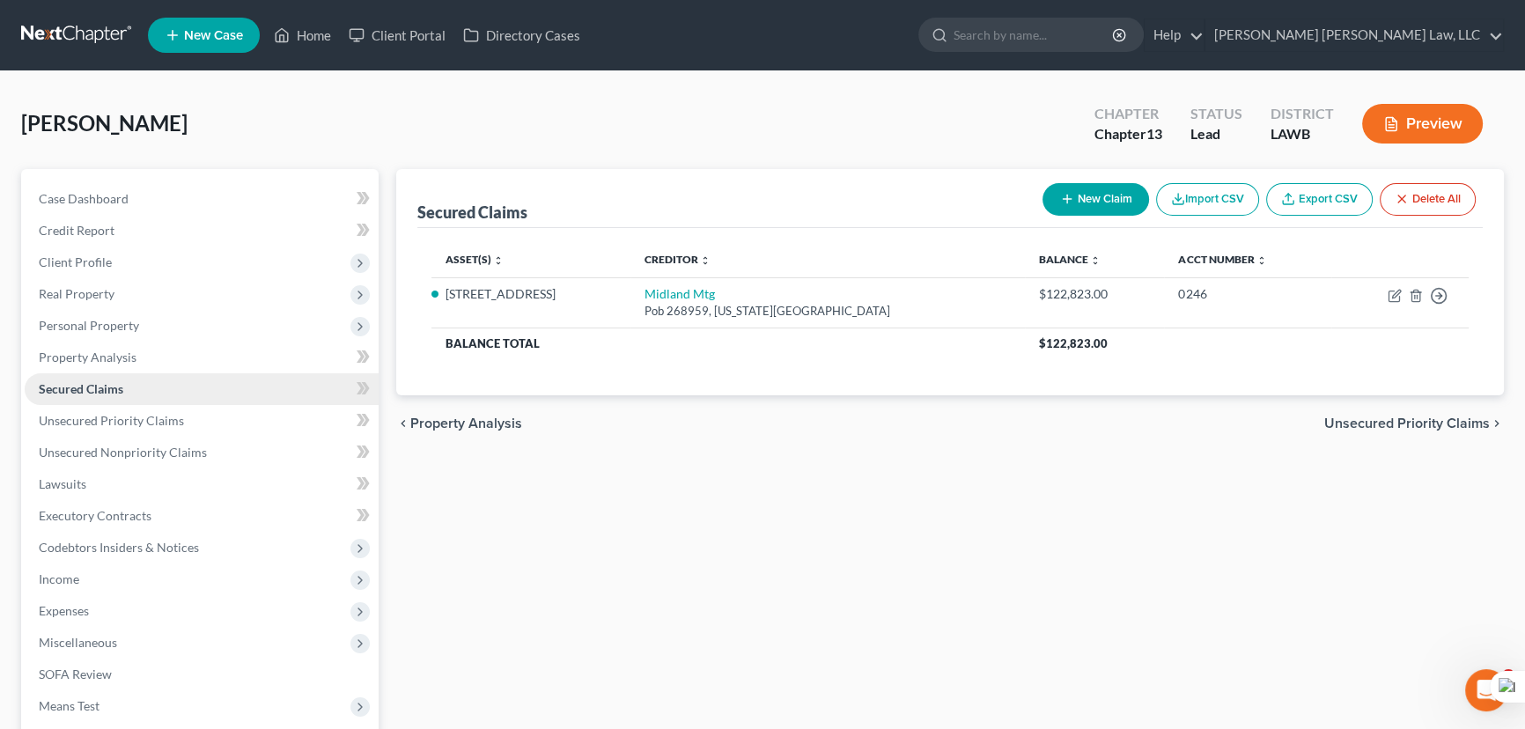
click at [88, 373] on link "Secured Claims" at bounding box center [202, 389] width 354 height 32
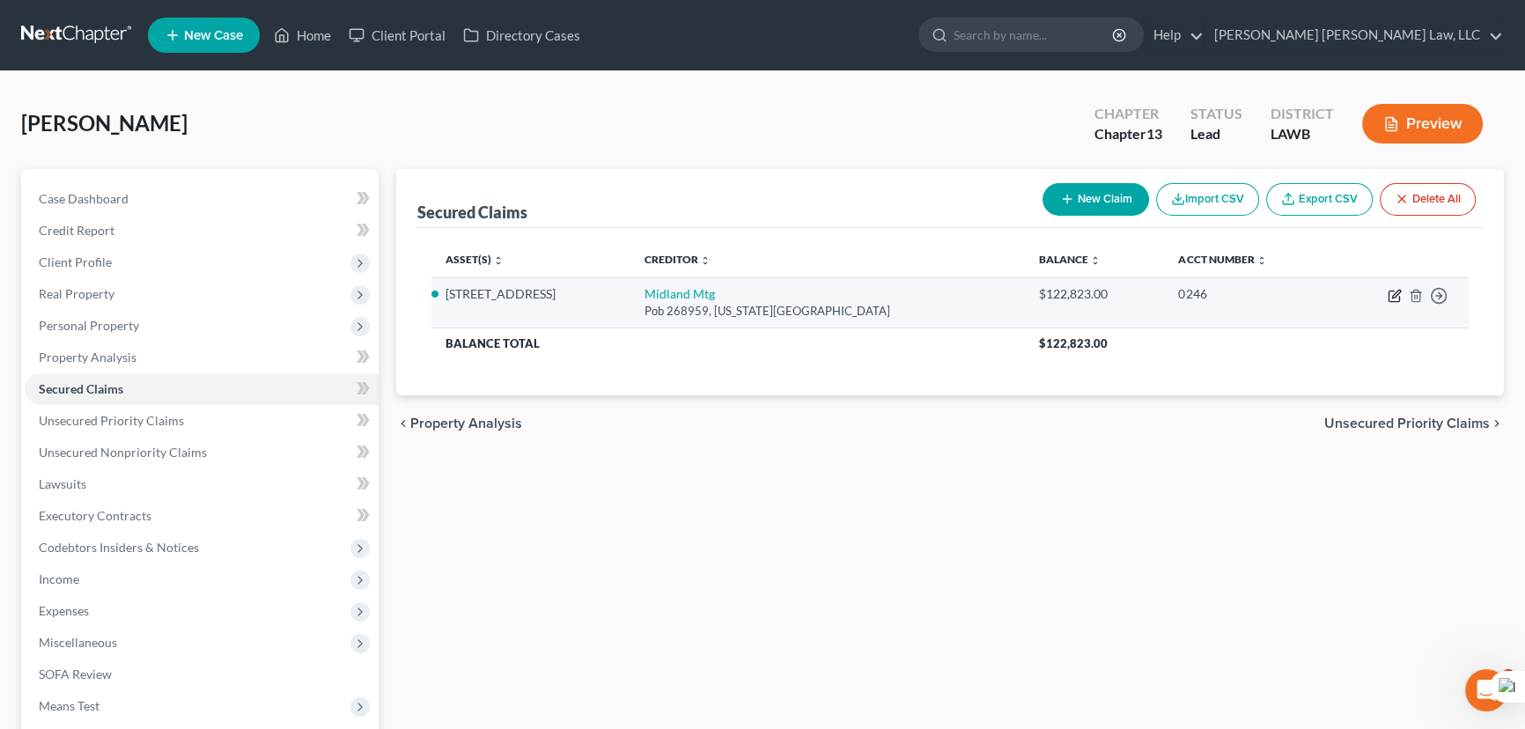
click at [1391, 297] on icon "button" at bounding box center [1395, 296] width 14 height 14
select select "37"
select select "3"
select select "0"
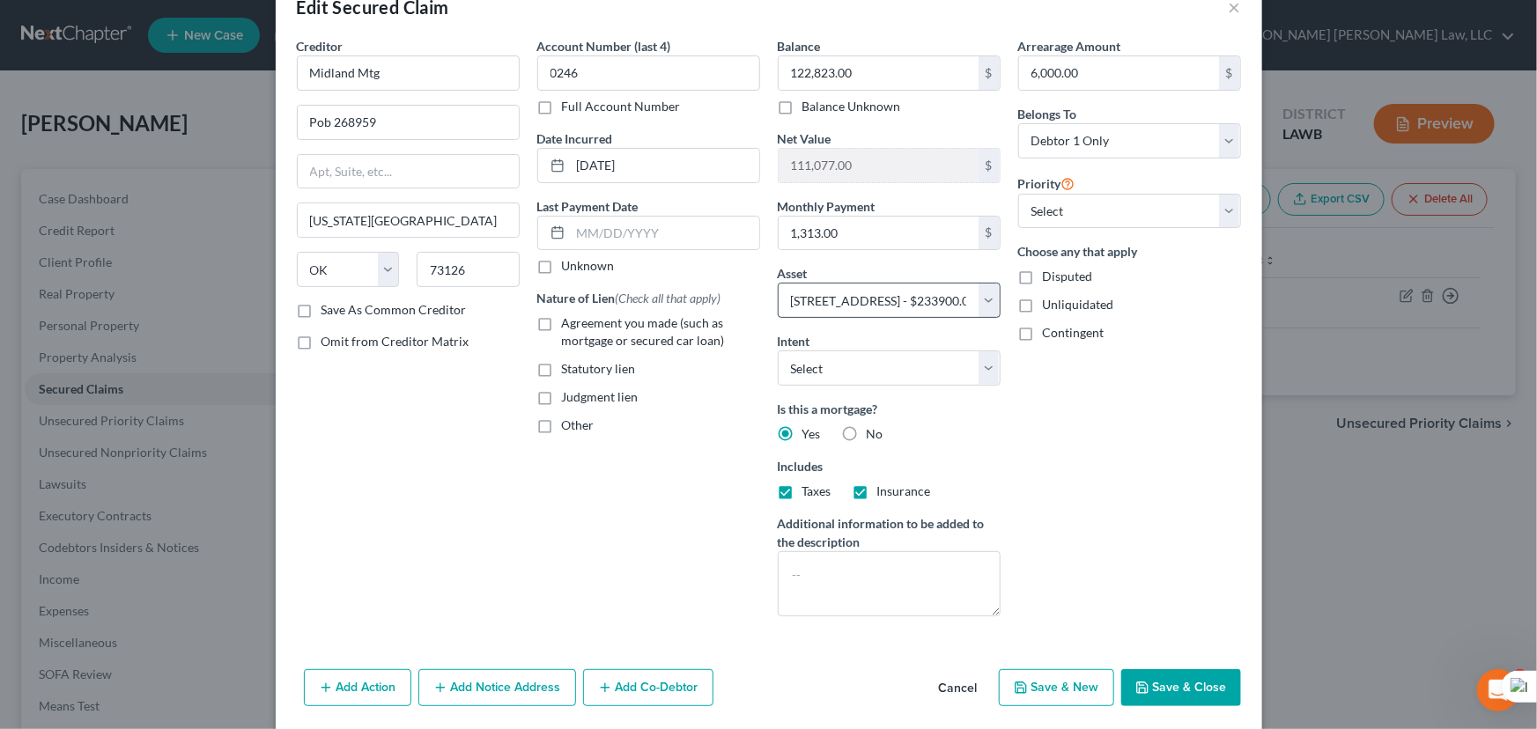
scroll to position [69, 0]
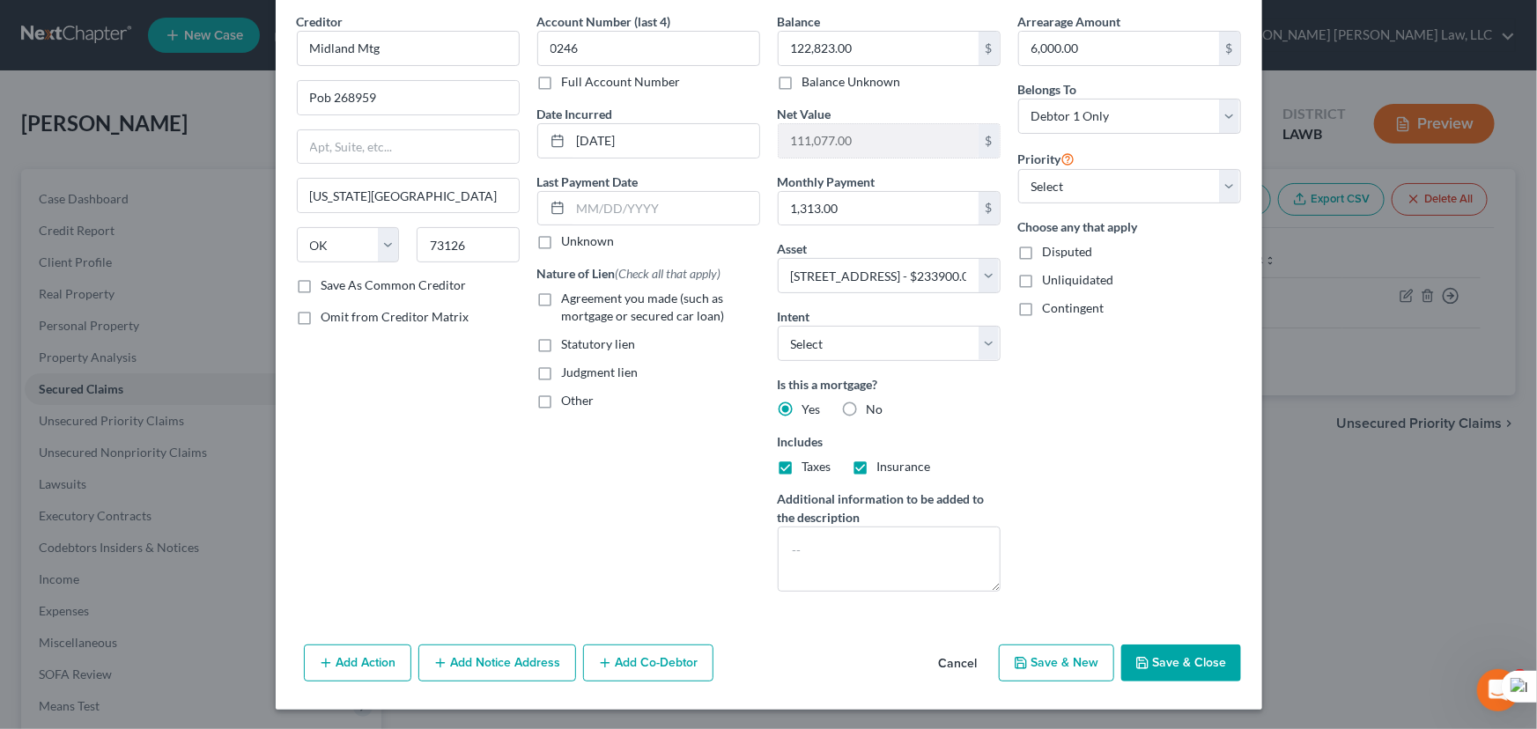
drag, startPoint x: 385, startPoint y: 664, endPoint x: 525, endPoint y: 322, distance: 369.2
click at [385, 665] on button "Add Action" at bounding box center [357, 663] width 107 height 37
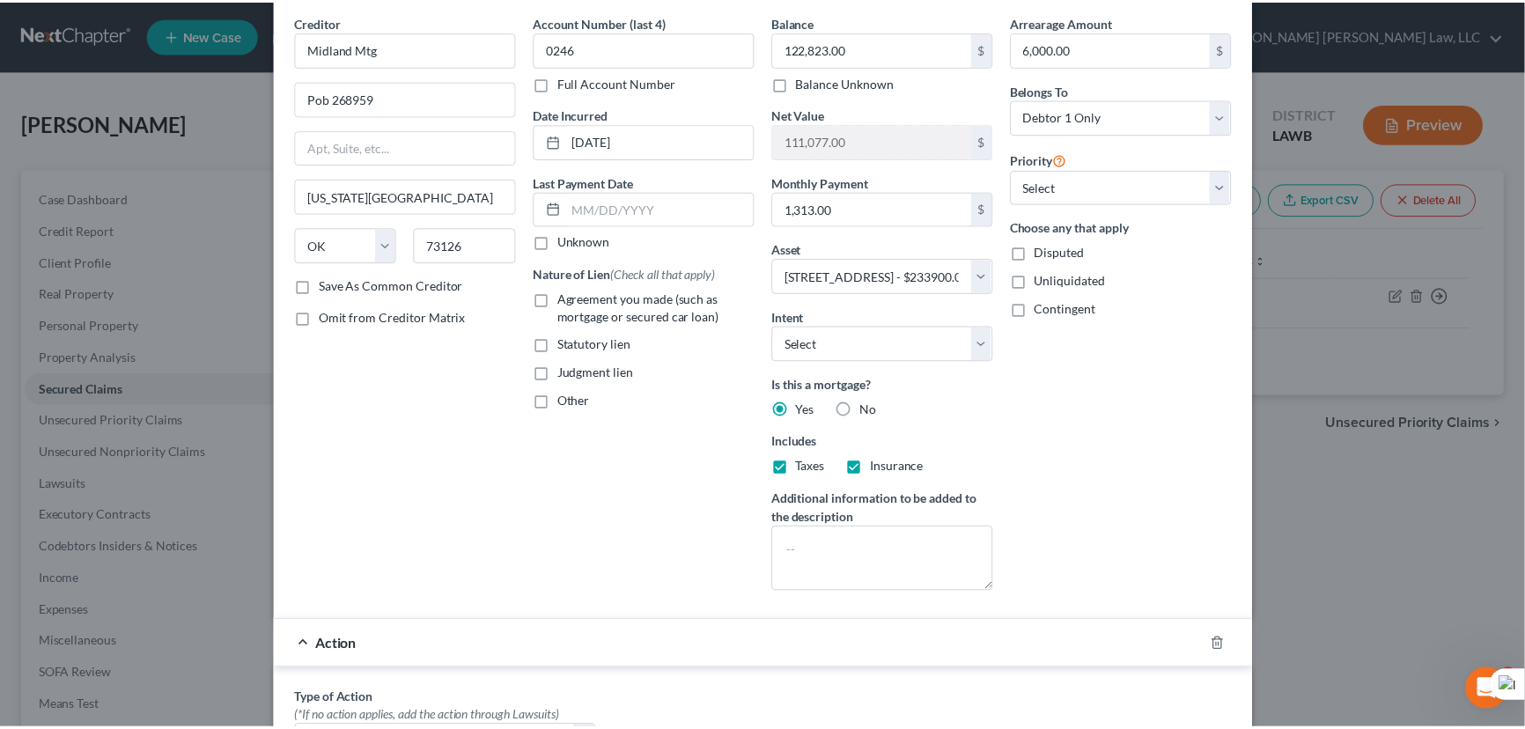
scroll to position [593, 0]
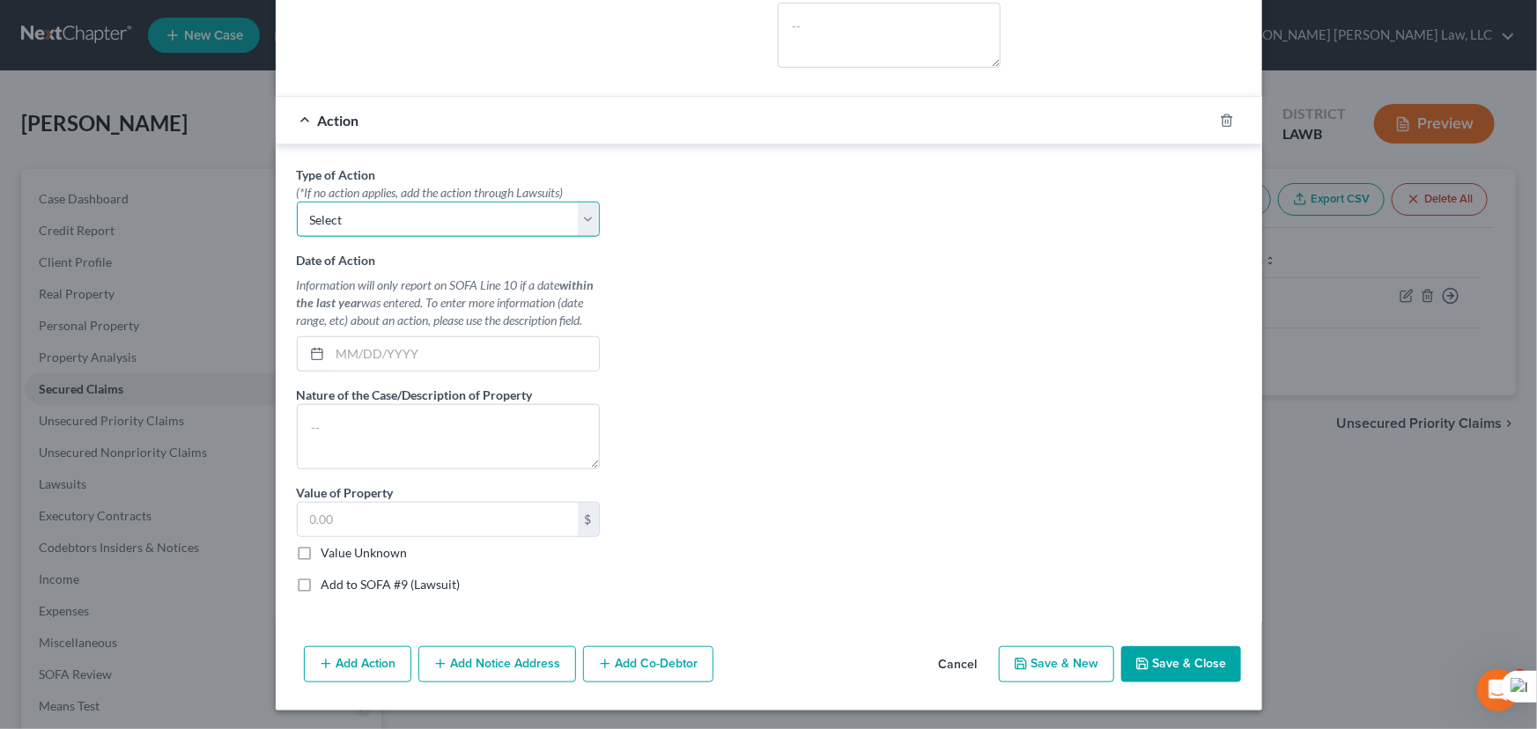
click at [446, 230] on select "Select Repossession Garnishment Foreclosure Personal Injury Attached, Seized, O…" at bounding box center [448, 219] width 303 height 35
click at [297, 202] on select "Select Repossession Garnishment Foreclosure Personal Injury Attached, Seized, O…" at bounding box center [448, 219] width 303 height 35
click at [362, 352] on input "text" at bounding box center [464, 353] width 269 height 33
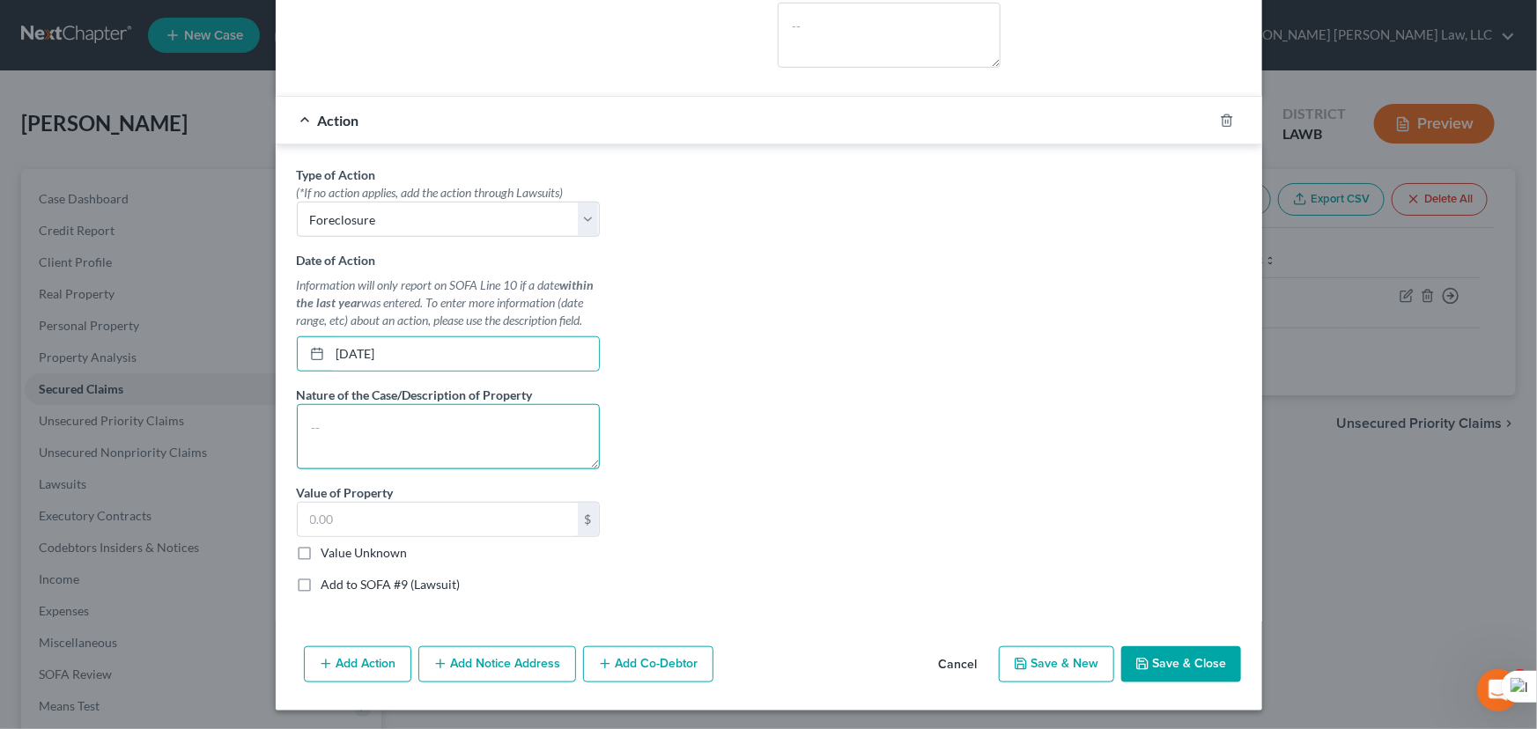
click at [352, 443] on textarea at bounding box center [448, 436] width 303 height 65
click at [381, 514] on input "text" at bounding box center [438, 519] width 280 height 33
click at [1193, 650] on button "Save & Close" at bounding box center [1181, 664] width 120 height 37
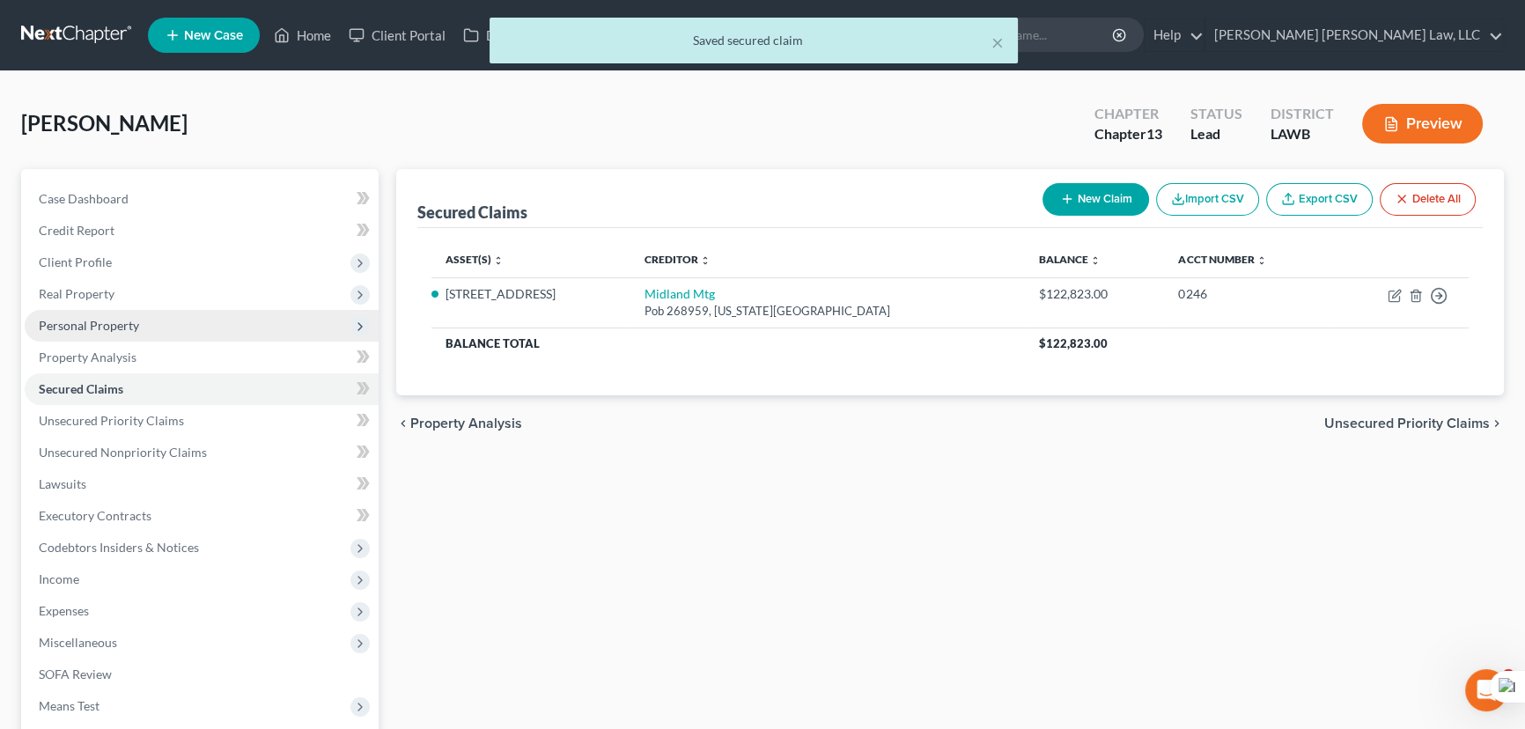
click at [74, 320] on span "Personal Property" at bounding box center [89, 325] width 100 height 15
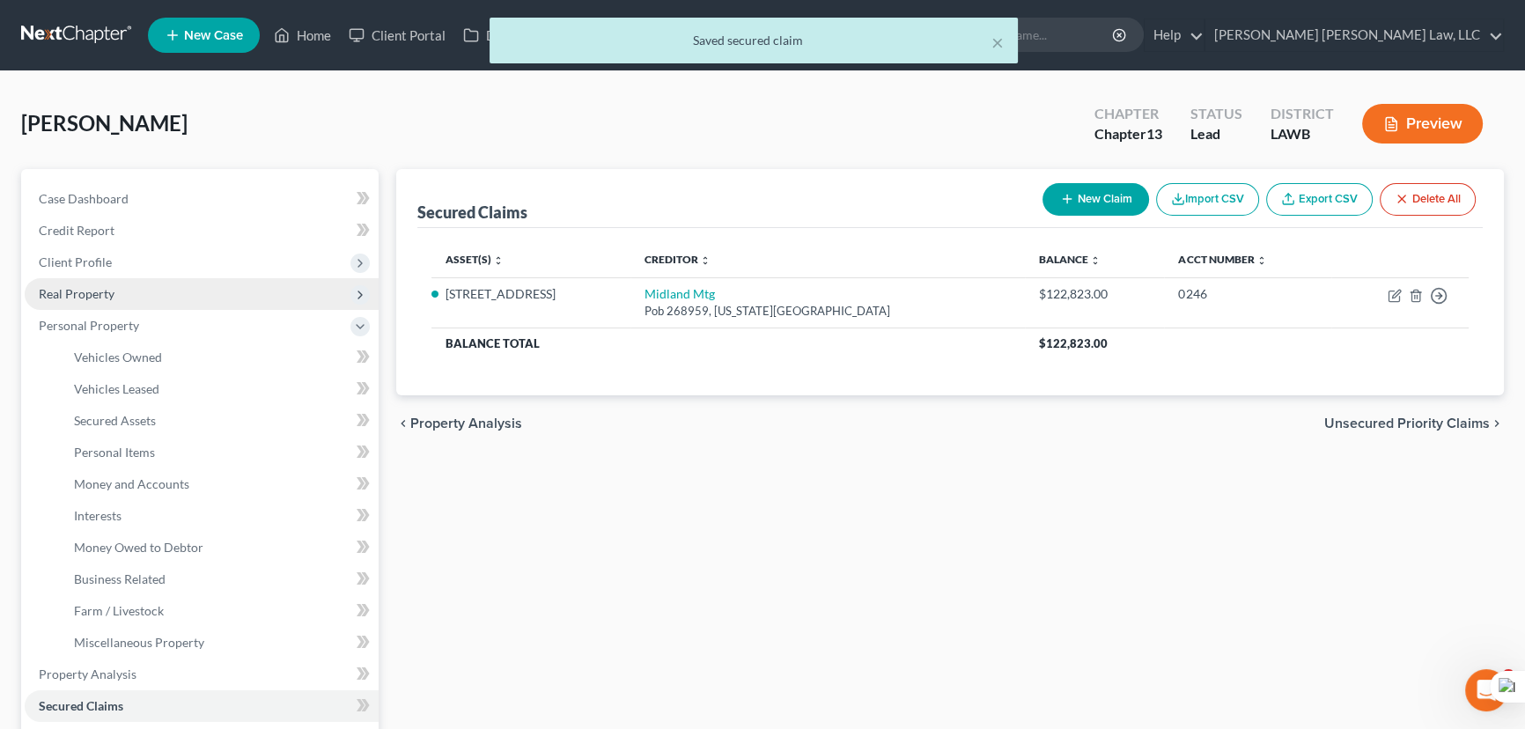
click at [111, 291] on span "Real Property" at bounding box center [77, 293] width 76 height 15
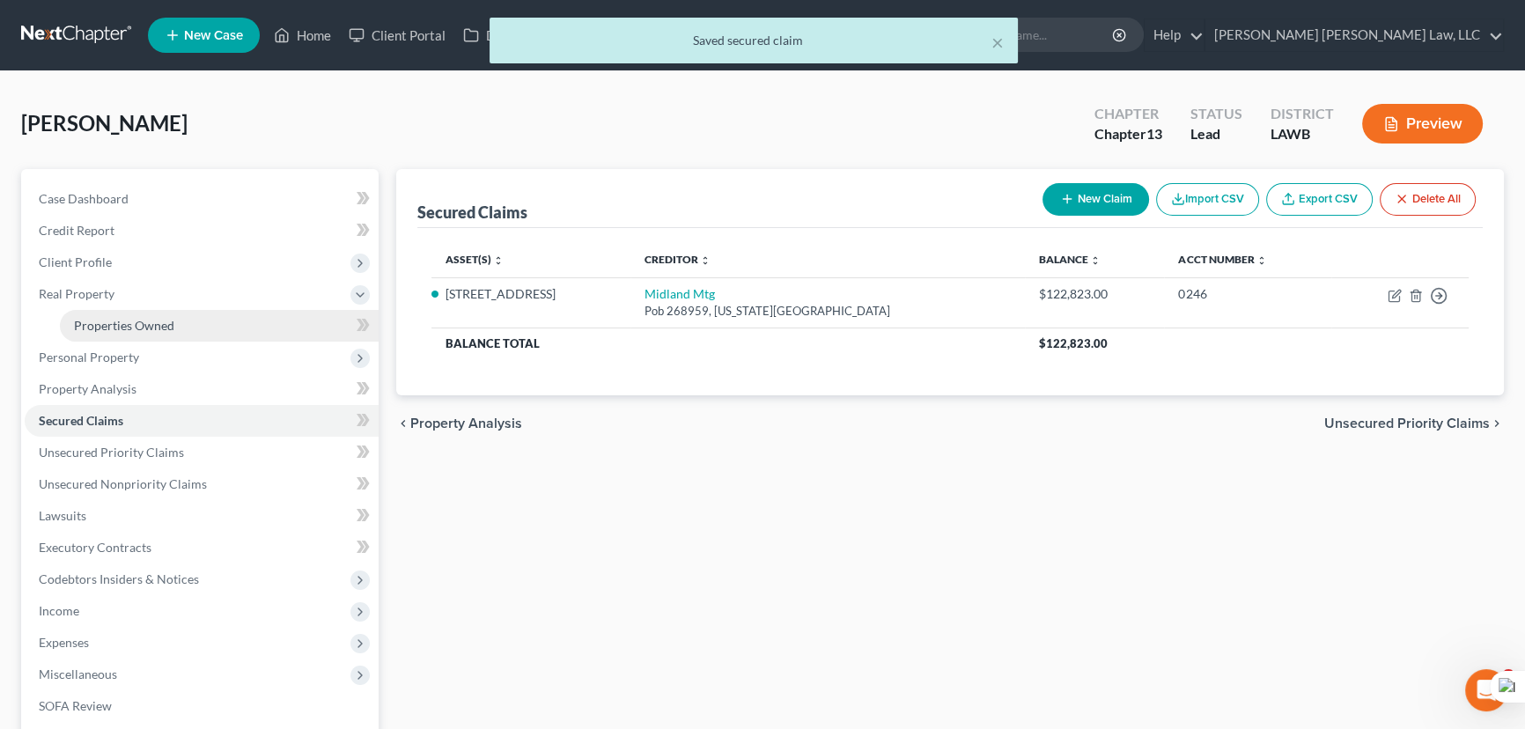
click at [119, 321] on span "Properties Owned" at bounding box center [124, 325] width 100 height 15
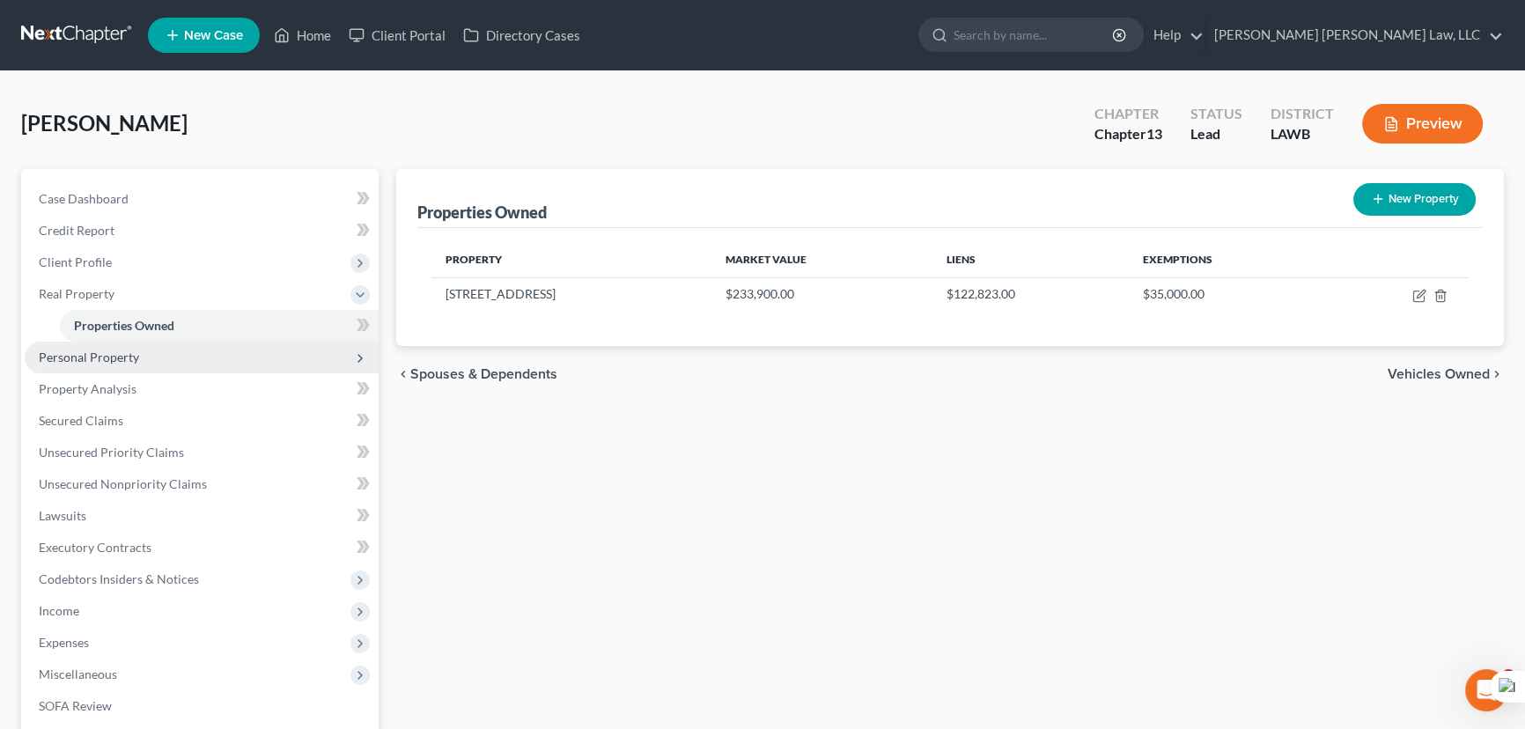
click at [141, 355] on span "Personal Property" at bounding box center [202, 358] width 354 height 32
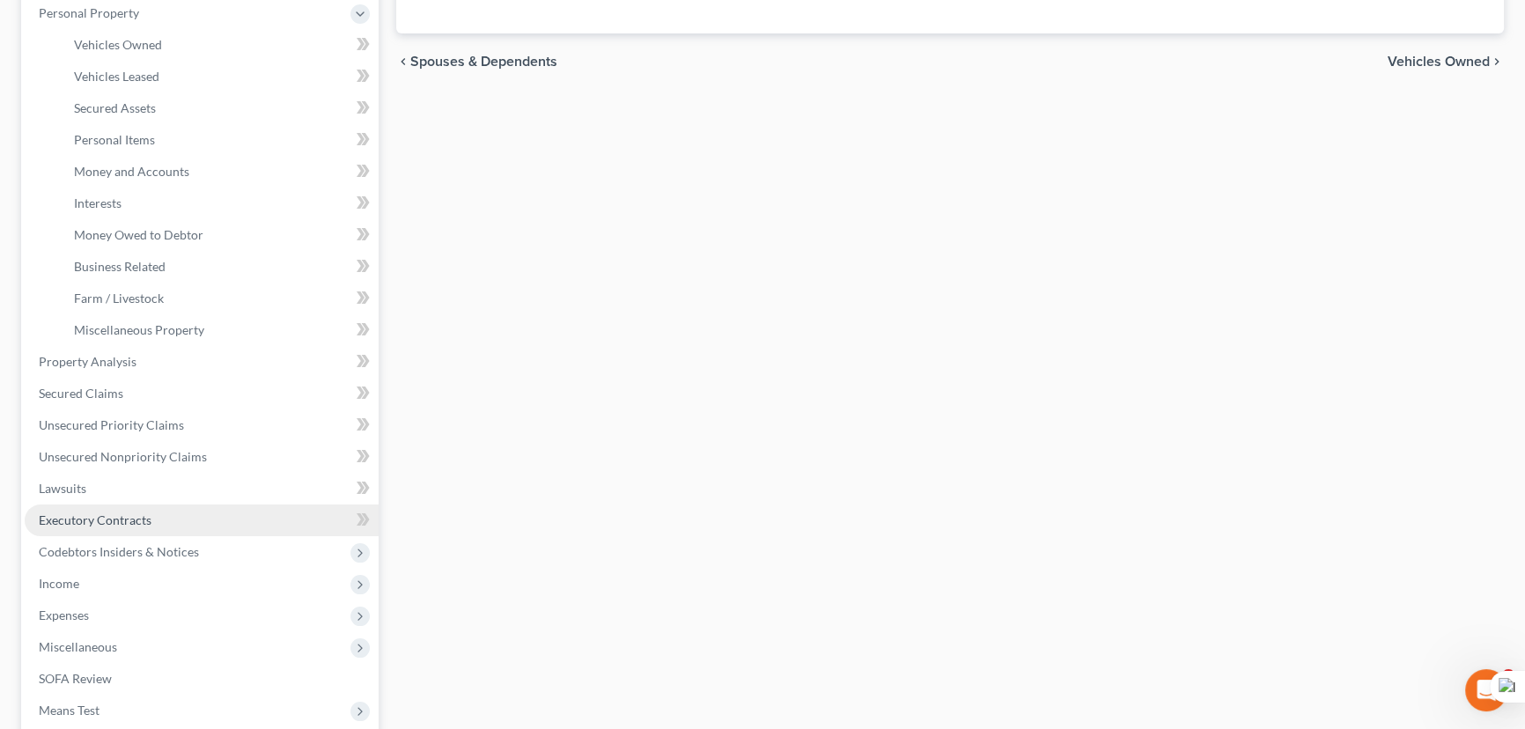
scroll to position [320, 0]
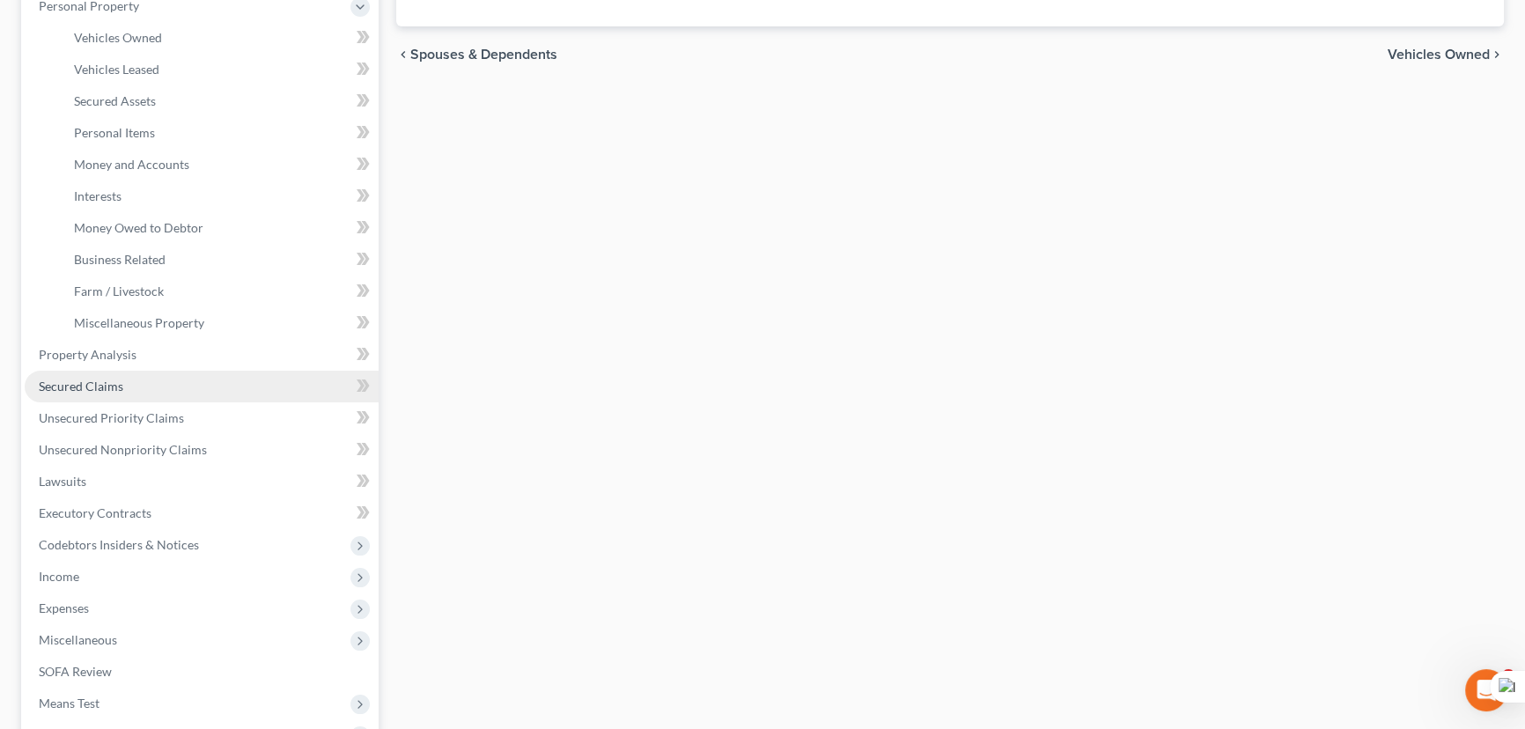
click at [158, 392] on link "Secured Claims" at bounding box center [202, 387] width 354 height 32
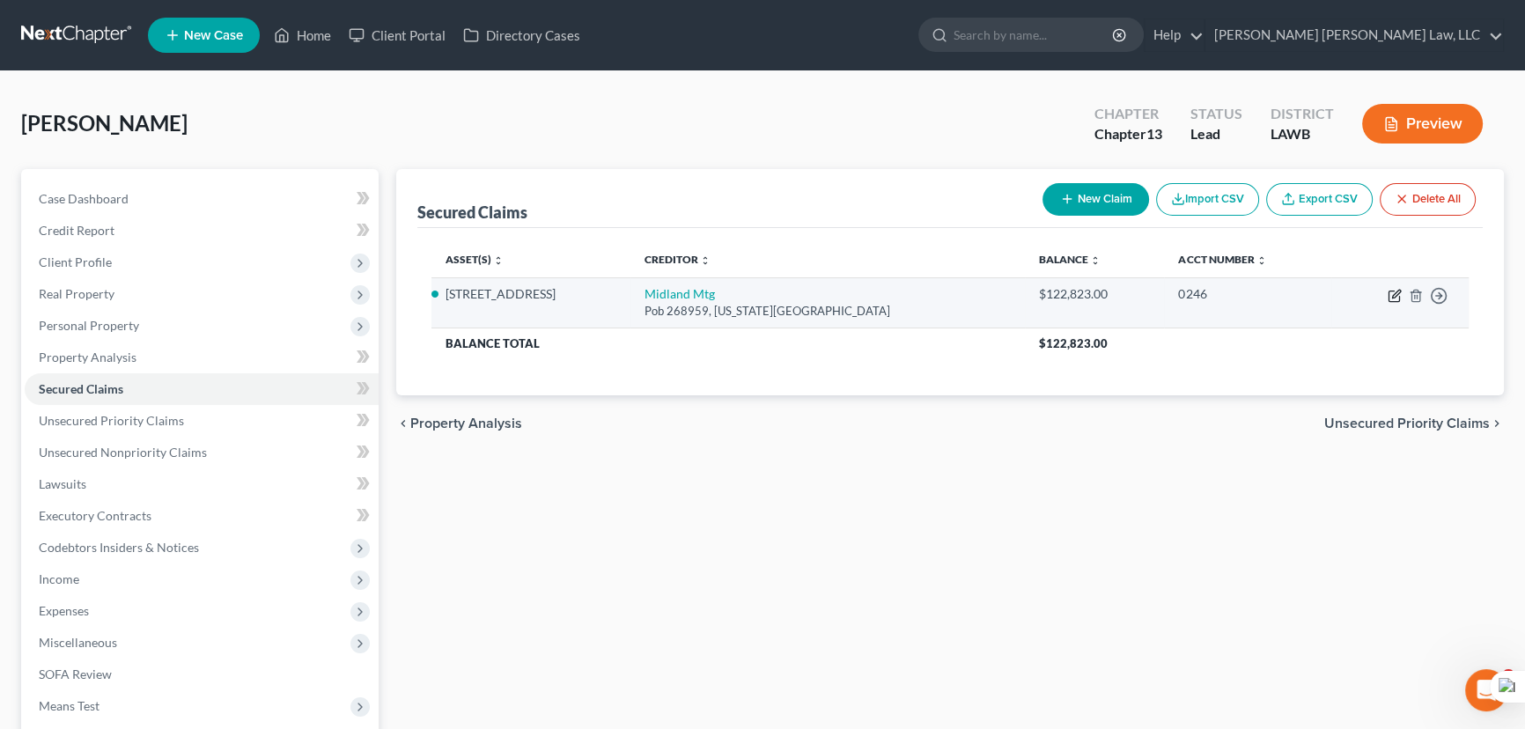
click at [1396, 289] on icon "button" at bounding box center [1395, 296] width 14 height 14
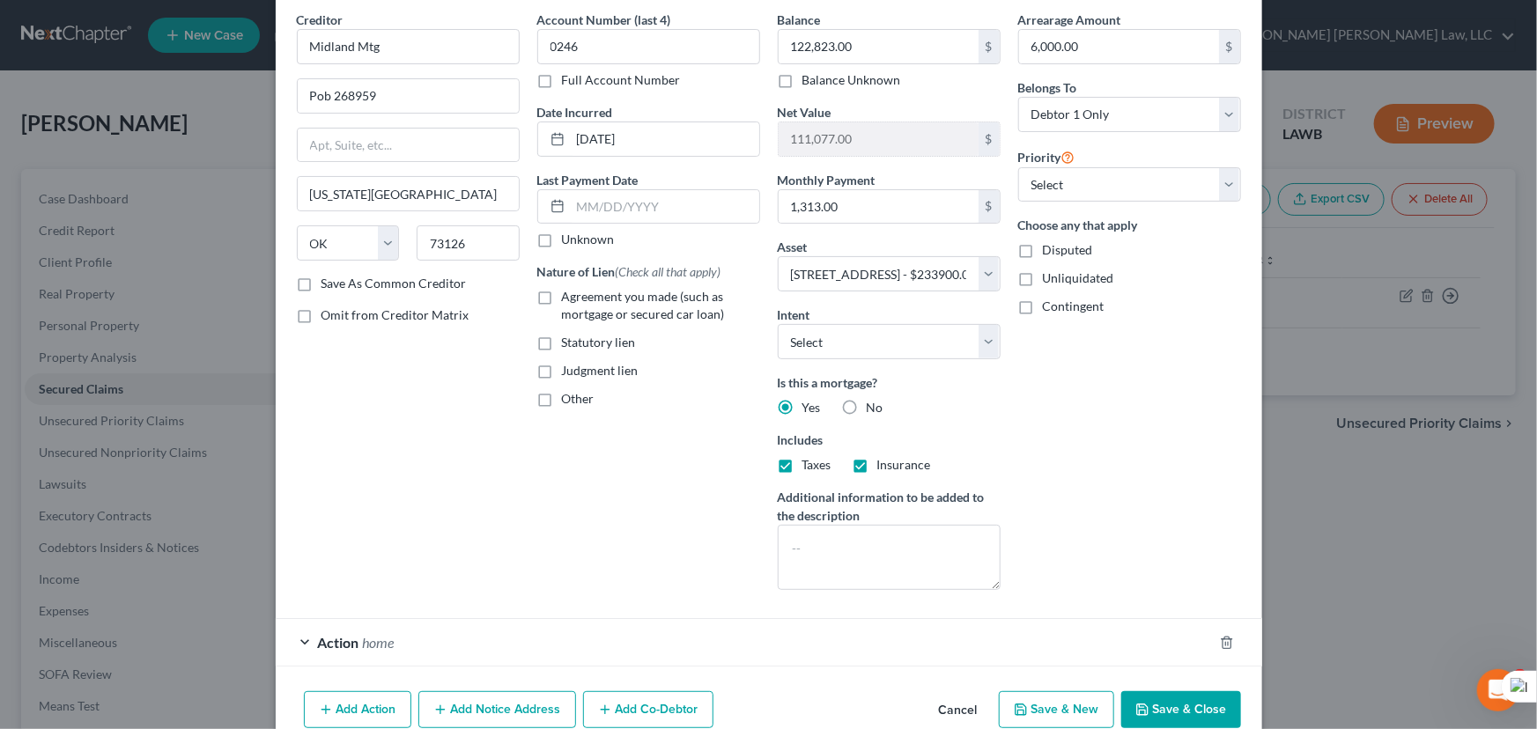
scroll to position [117, 0]
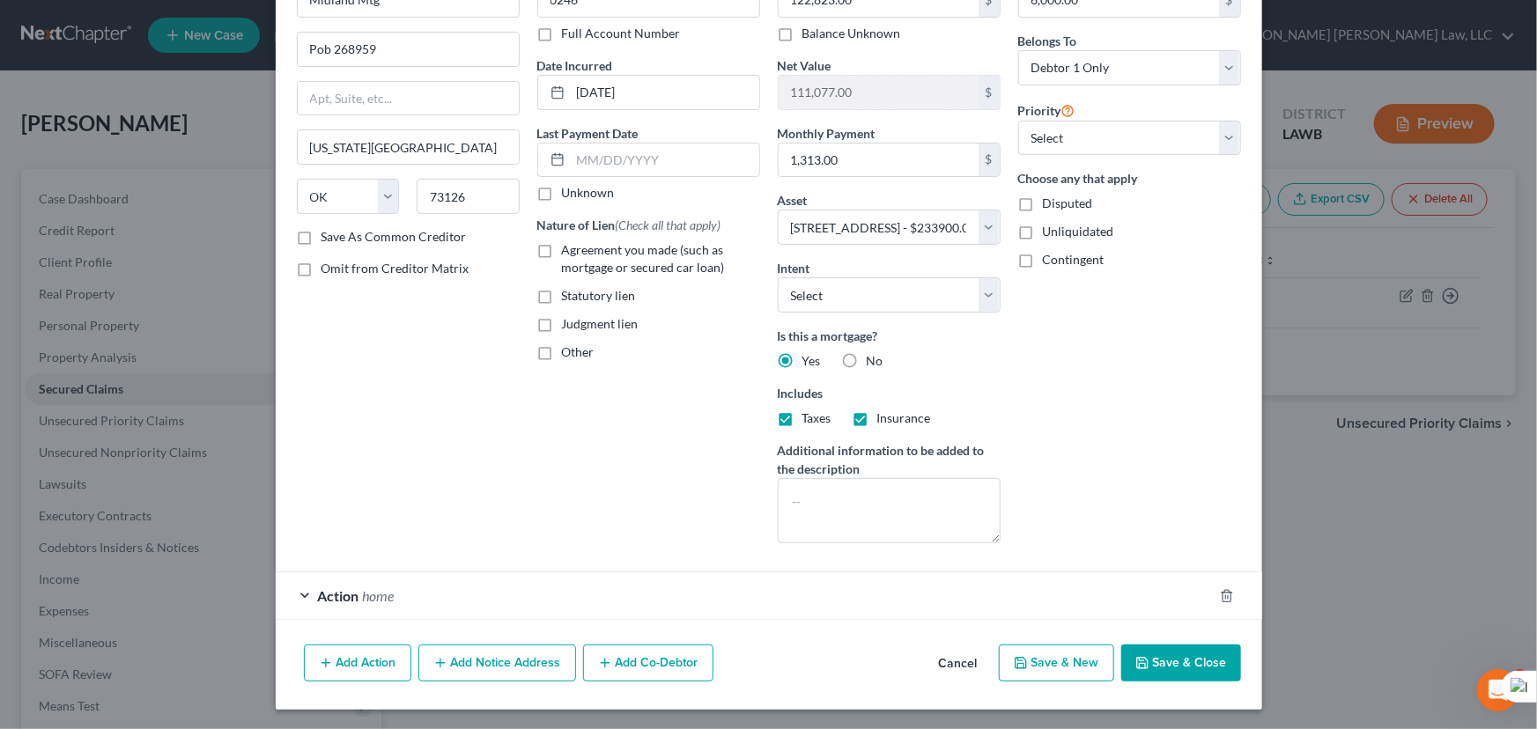
click at [389, 630] on div "Creditor * Midland Mtg Pob 268959 Oklahoma City State AL AK AR AZ CA CO CT DE D…" at bounding box center [769, 301] width 986 height 674
click at [394, 593] on div "Action home" at bounding box center [744, 595] width 937 height 47
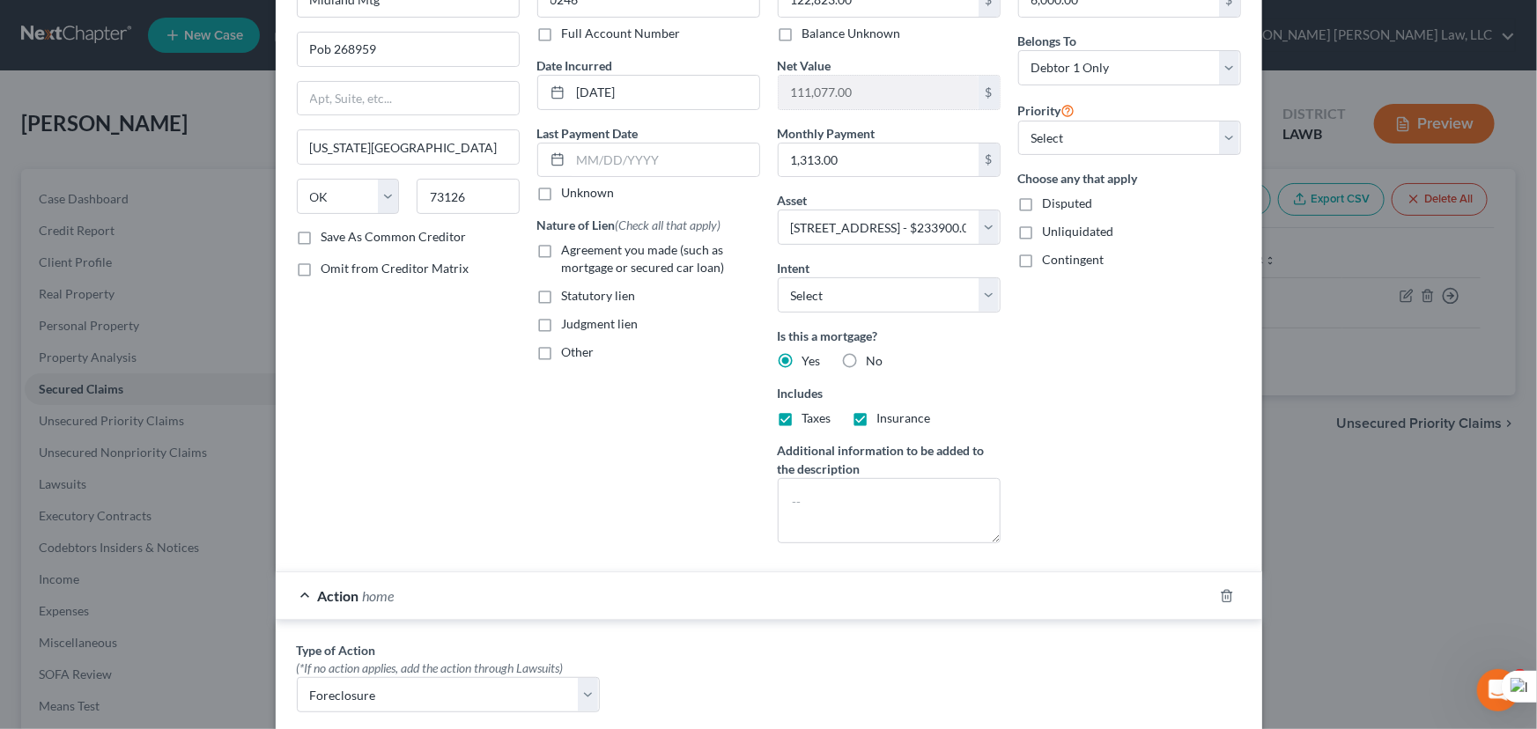
click at [402, 580] on div "Action home" at bounding box center [744, 595] width 937 height 47
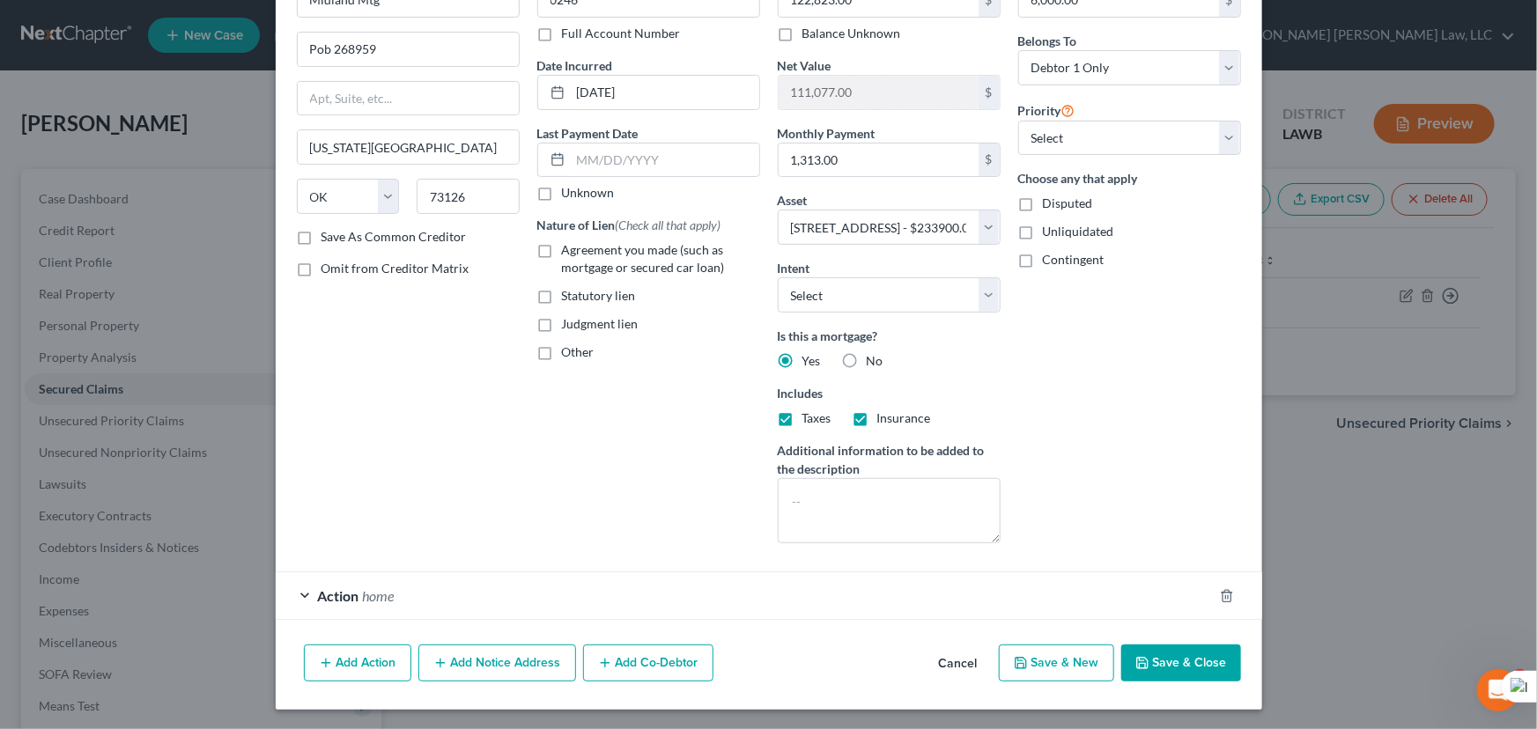
click at [457, 586] on div "Action home" at bounding box center [744, 595] width 937 height 47
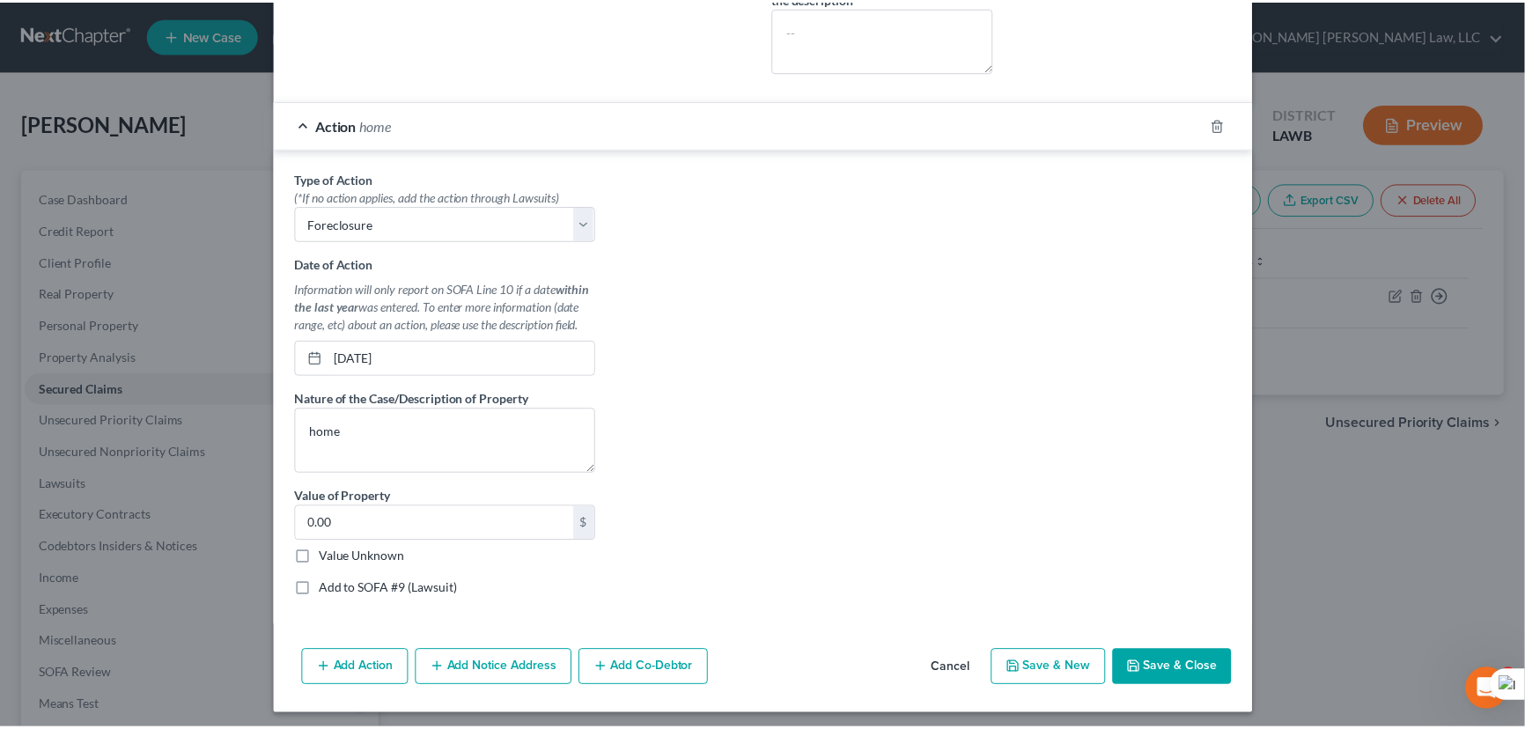
scroll to position [593, 0]
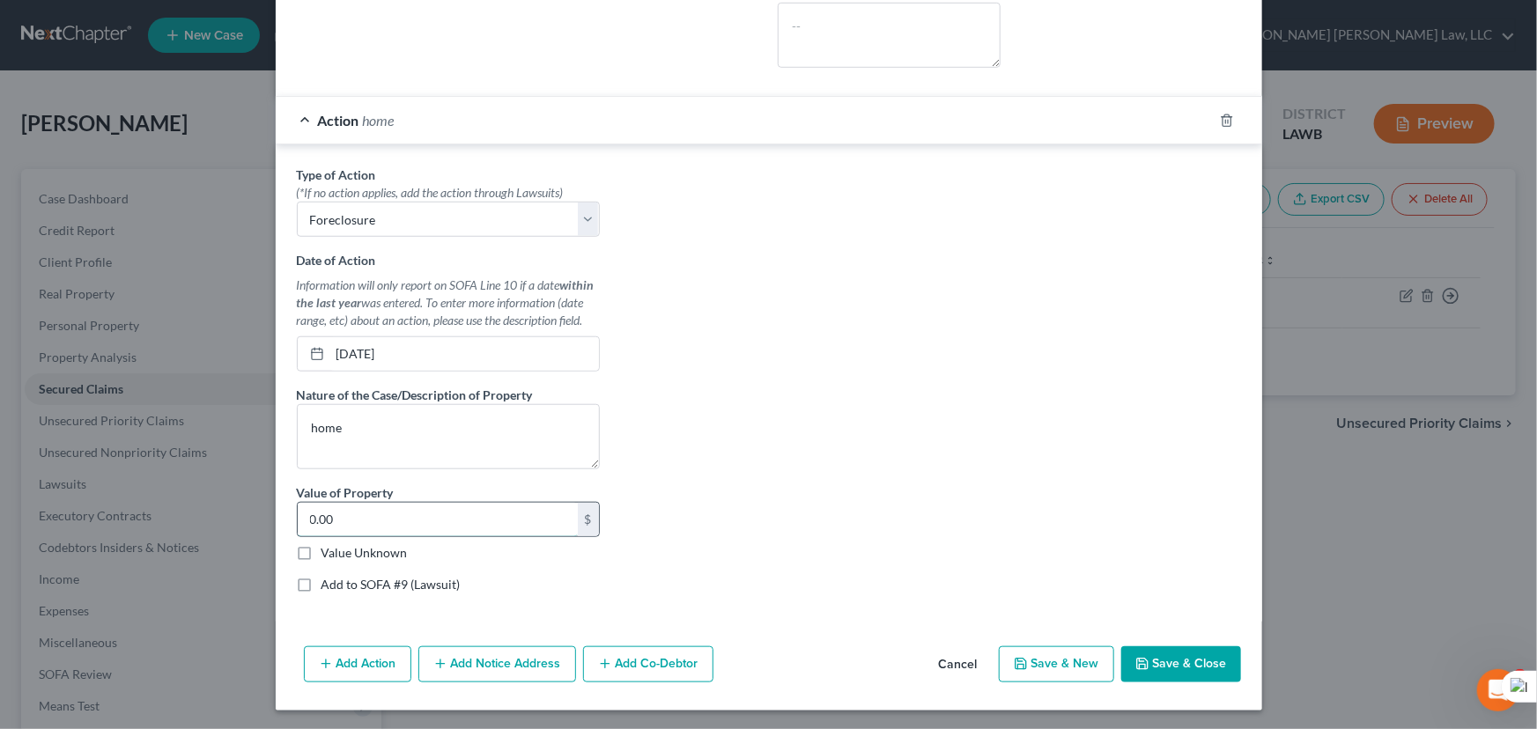
click at [402, 517] on input "0.00" at bounding box center [438, 519] width 280 height 33
click at [1192, 660] on button "Save & Close" at bounding box center [1181, 664] width 120 height 37
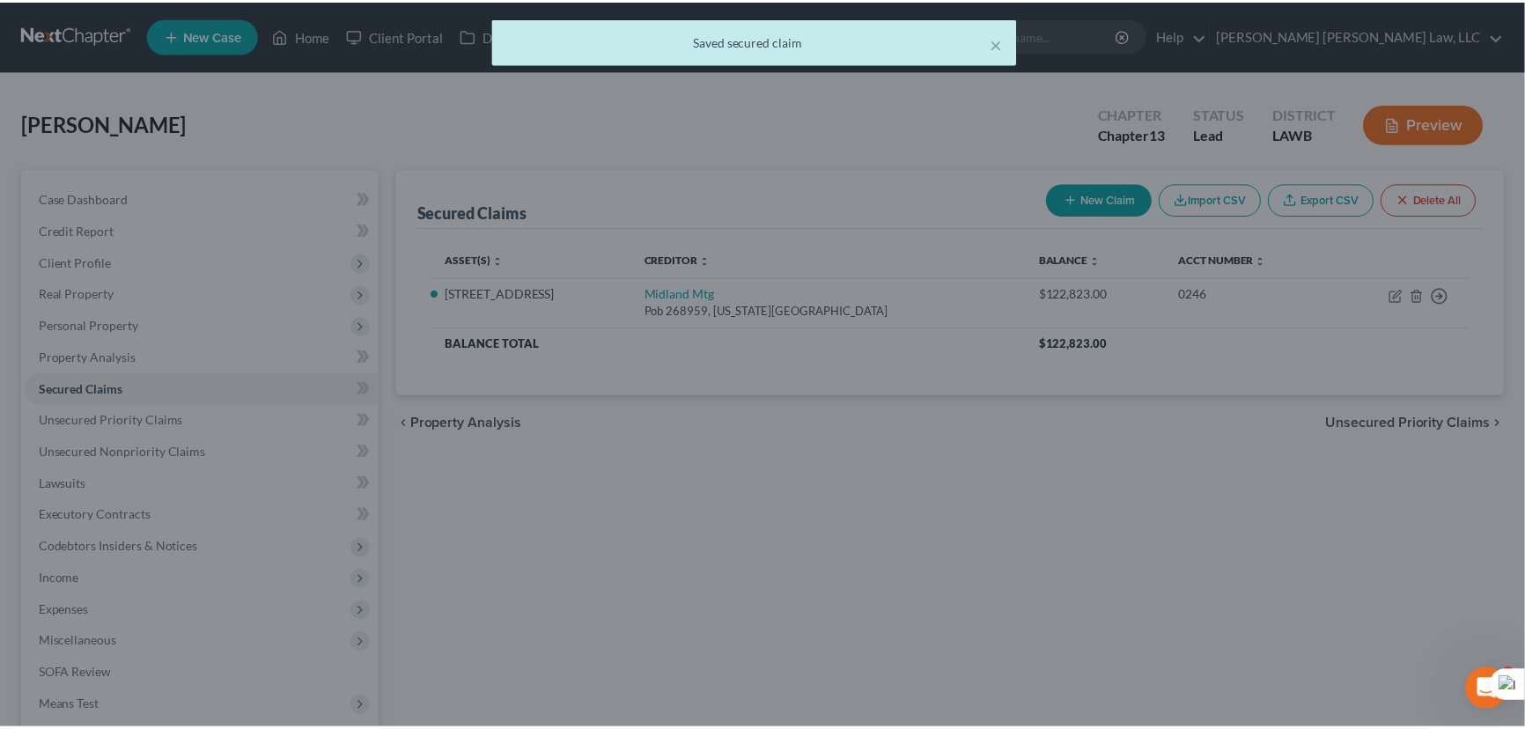
scroll to position [0, 0]
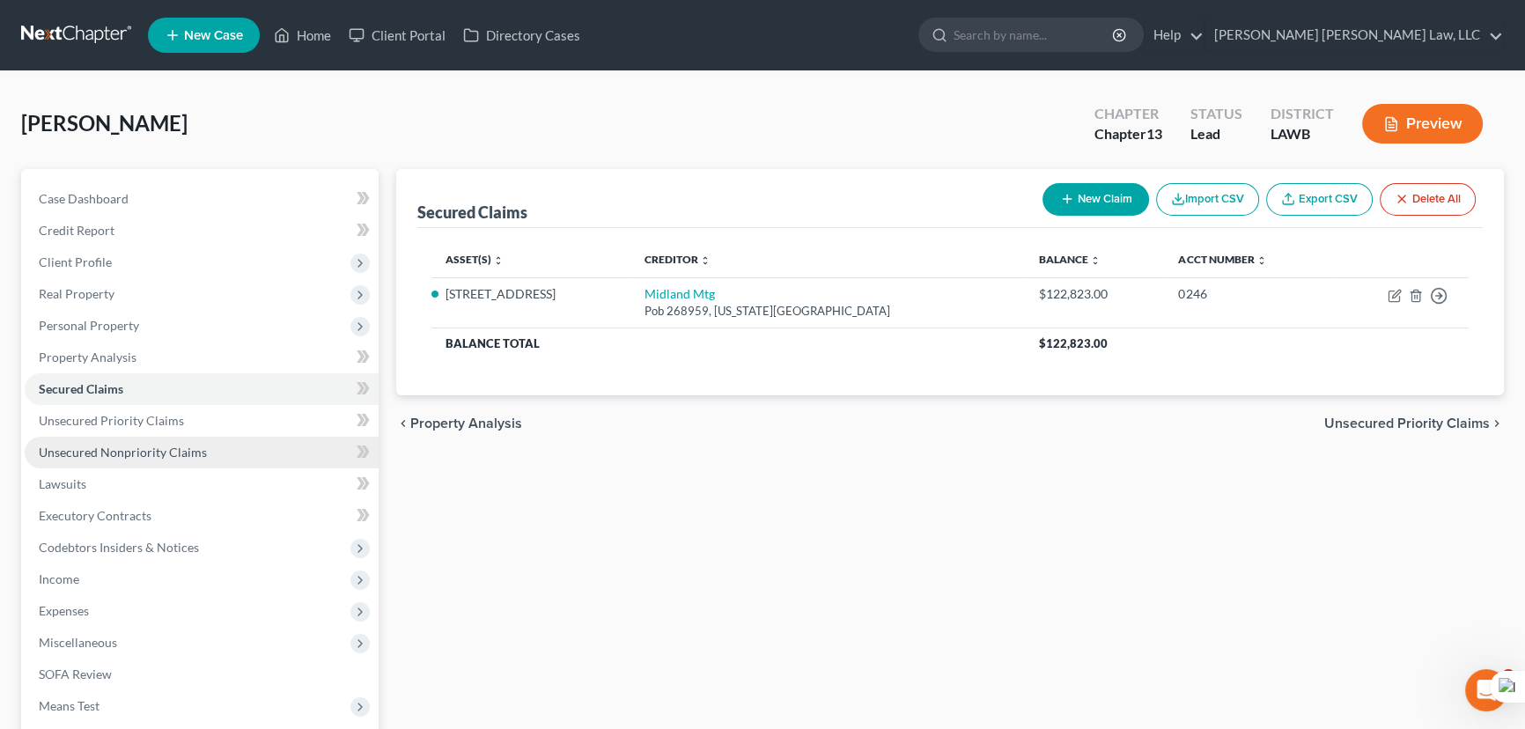
click at [231, 440] on link "Unsecured Nonpriority Claims" at bounding box center [202, 453] width 354 height 32
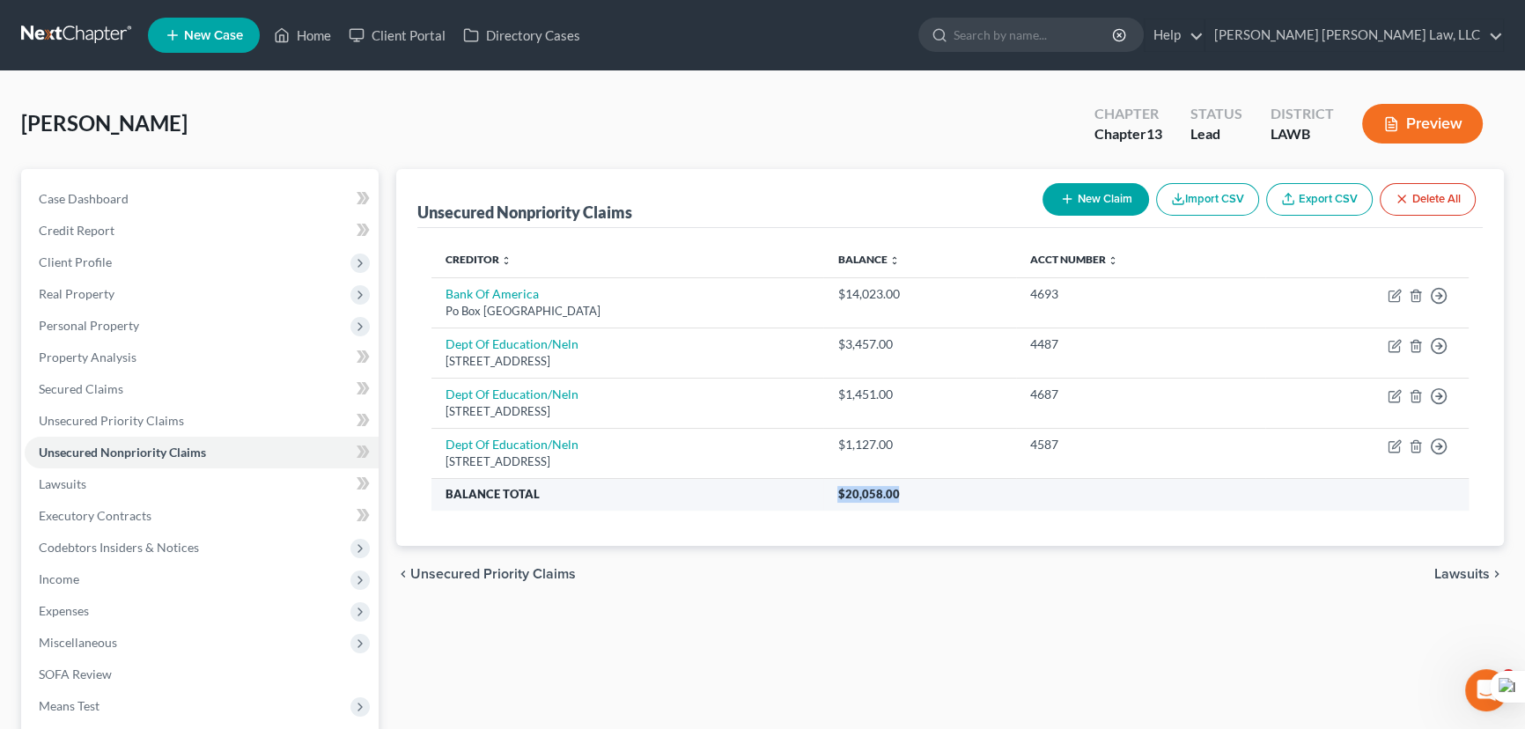
drag, startPoint x: 932, startPoint y: 493, endPoint x: 818, endPoint y: 498, distance: 113.7
click at [818, 498] on tr "Balance Total $20,058.00" at bounding box center [949, 494] width 1037 height 32
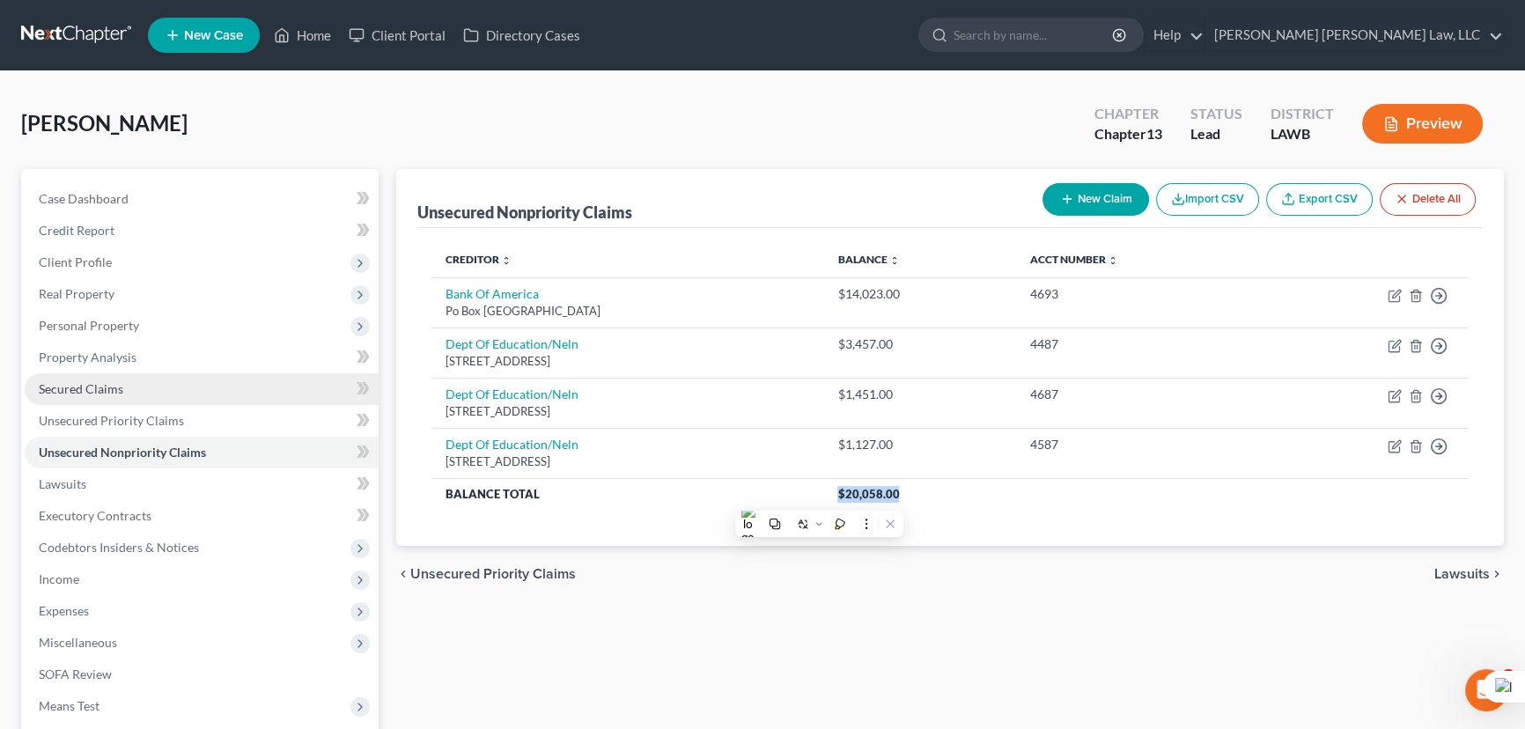
click at [243, 387] on link "Secured Claims" at bounding box center [202, 389] width 354 height 32
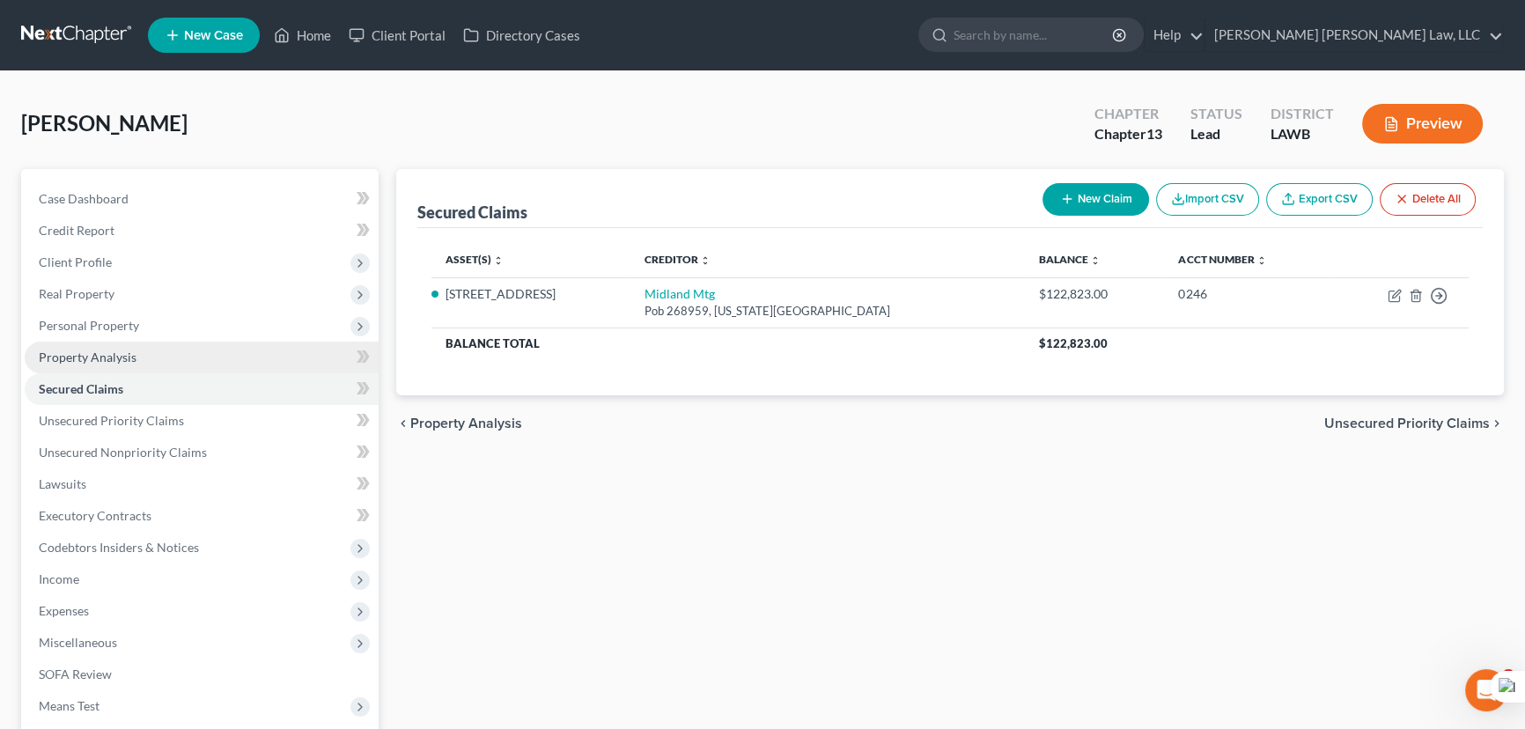
click at [185, 361] on link "Property Analysis" at bounding box center [202, 358] width 354 height 32
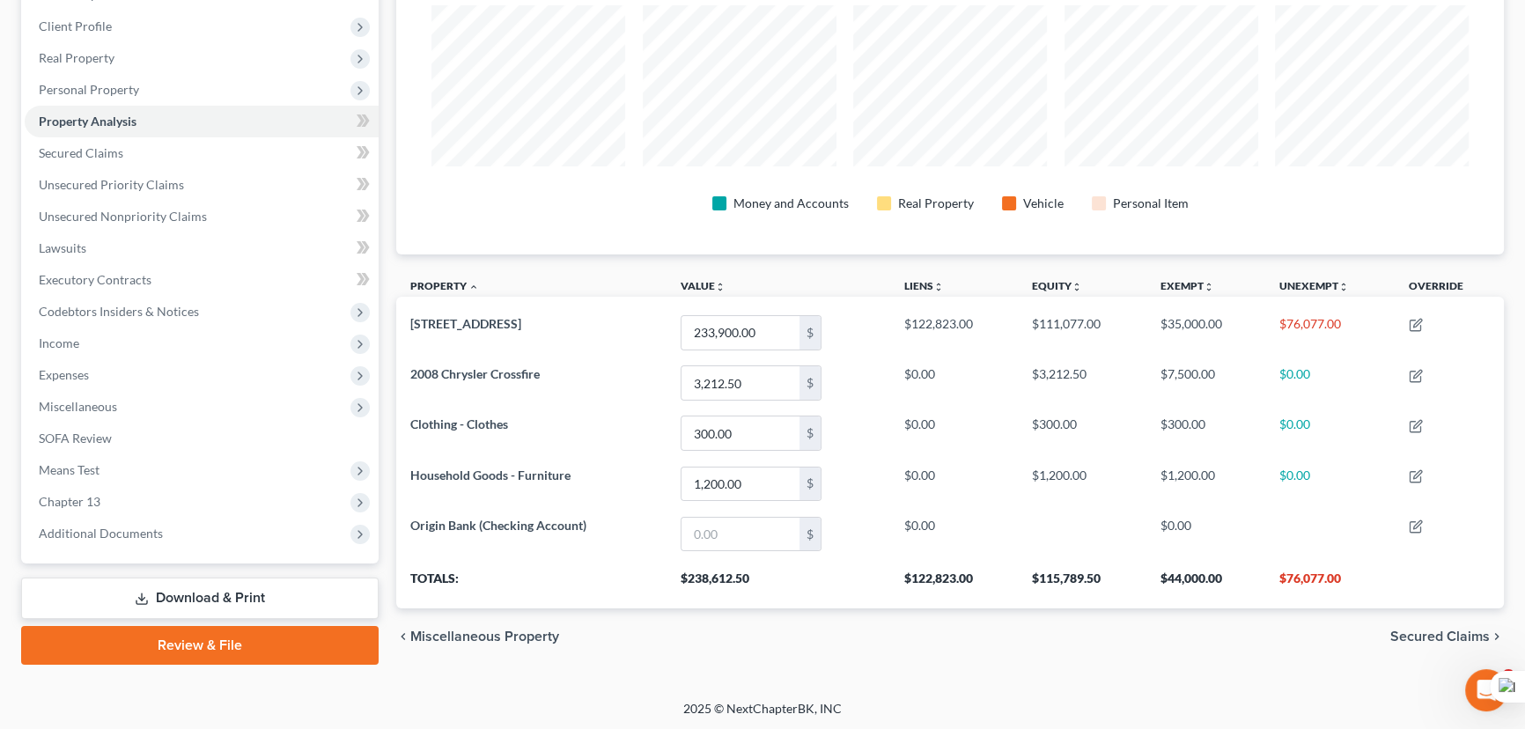
scroll to position [880215, 879427]
drag, startPoint x: 1273, startPoint y: 572, endPoint x: 1368, endPoint y: 568, distance: 95.2
click at [1368, 568] on th "$76,077.00" at bounding box center [1329, 583] width 129 height 49
click at [484, 662] on div "Petition Navigation Case Dashboard Payments Invoices Payments Payments Credit R…" at bounding box center [762, 306] width 1483 height 746
drag, startPoint x: 1269, startPoint y: 576, endPoint x: 1378, endPoint y: 576, distance: 109.2
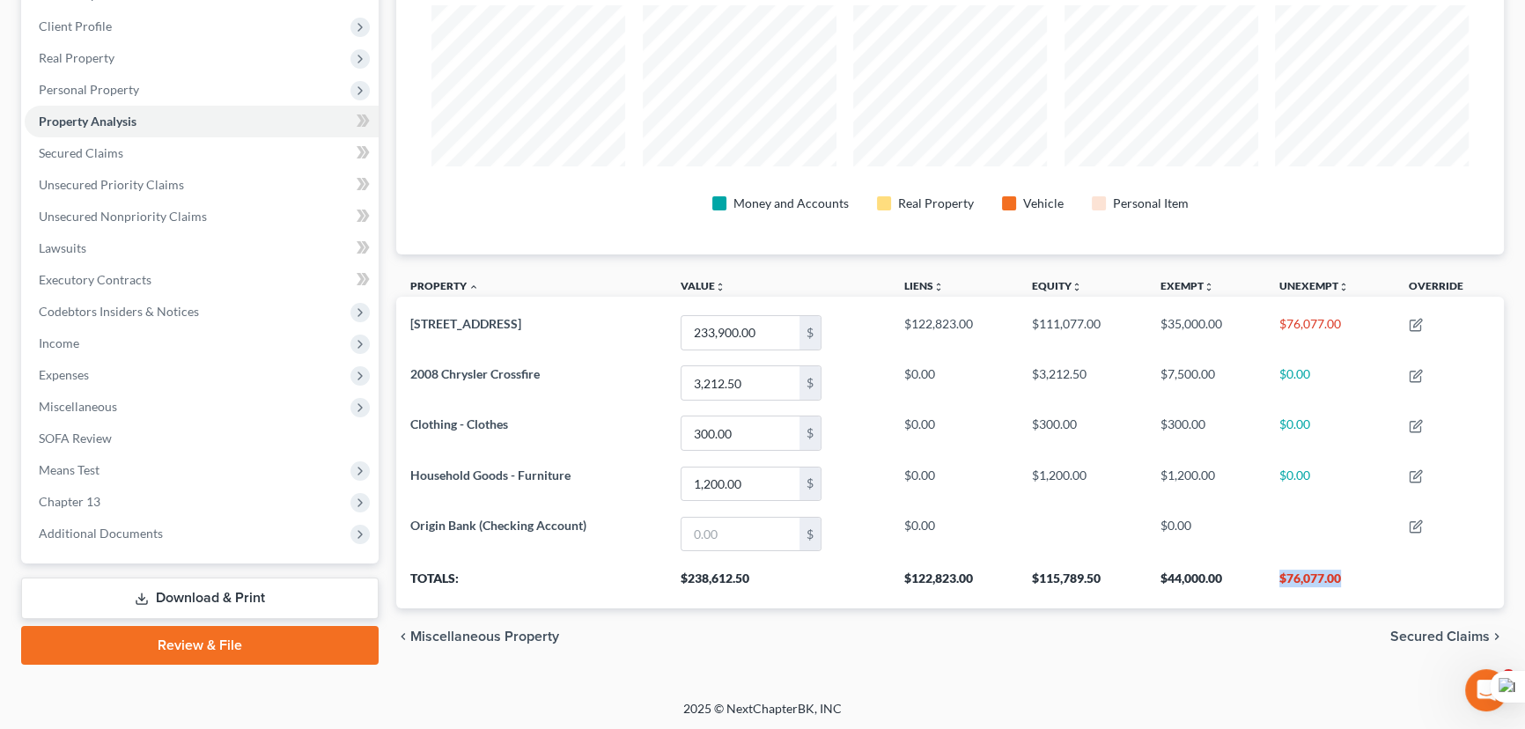
click at [1378, 576] on th "$76,077.00" at bounding box center [1329, 583] width 129 height 49
click at [1214, 645] on div "chevron_left Miscellaneous Property Secured Claims chevron_right" at bounding box center [950, 636] width 1108 height 56
drag, startPoint x: 1270, startPoint y: 572, endPoint x: 1368, endPoint y: 572, distance: 98.6
click at [1368, 572] on th "$76,077.00" at bounding box center [1329, 583] width 129 height 49
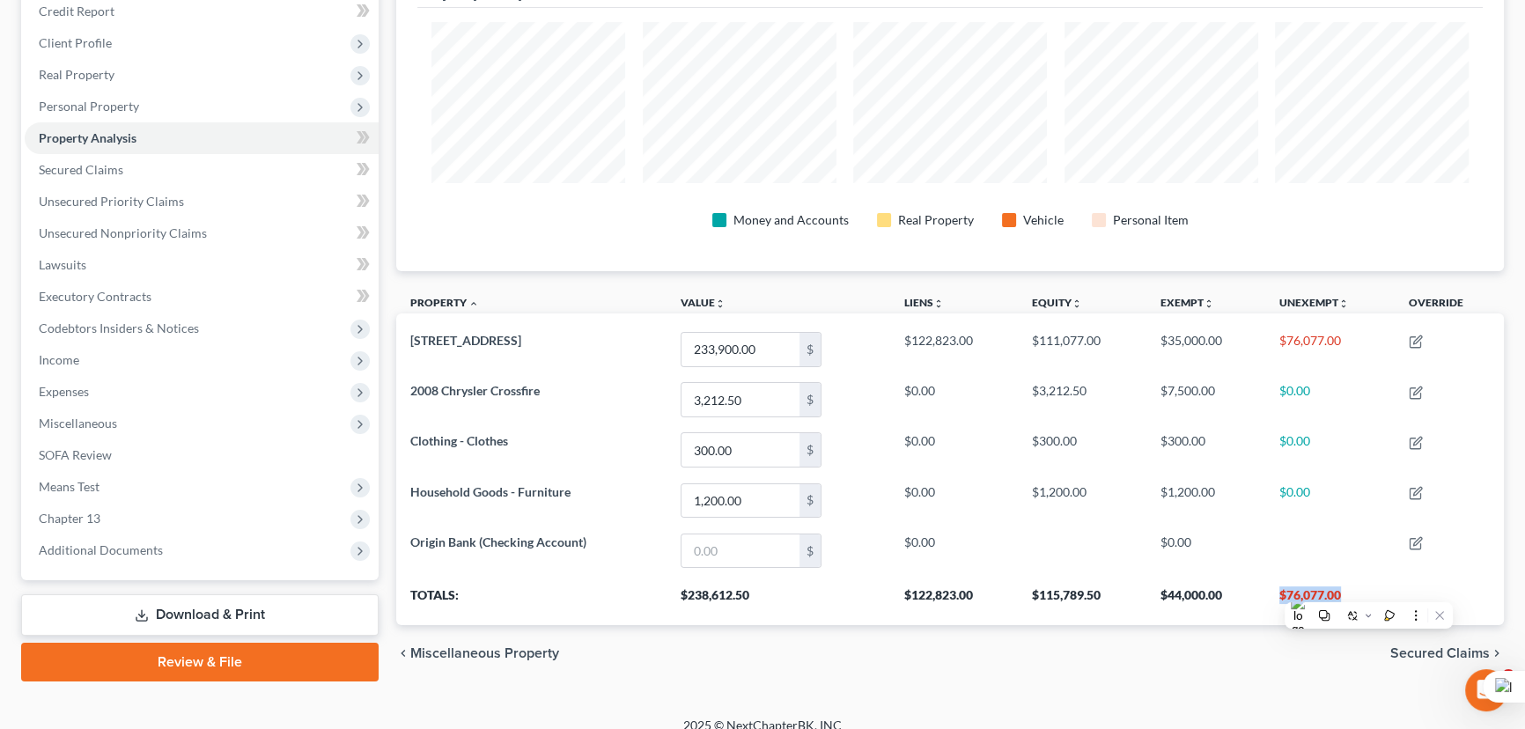
scroll to position [236, 0]
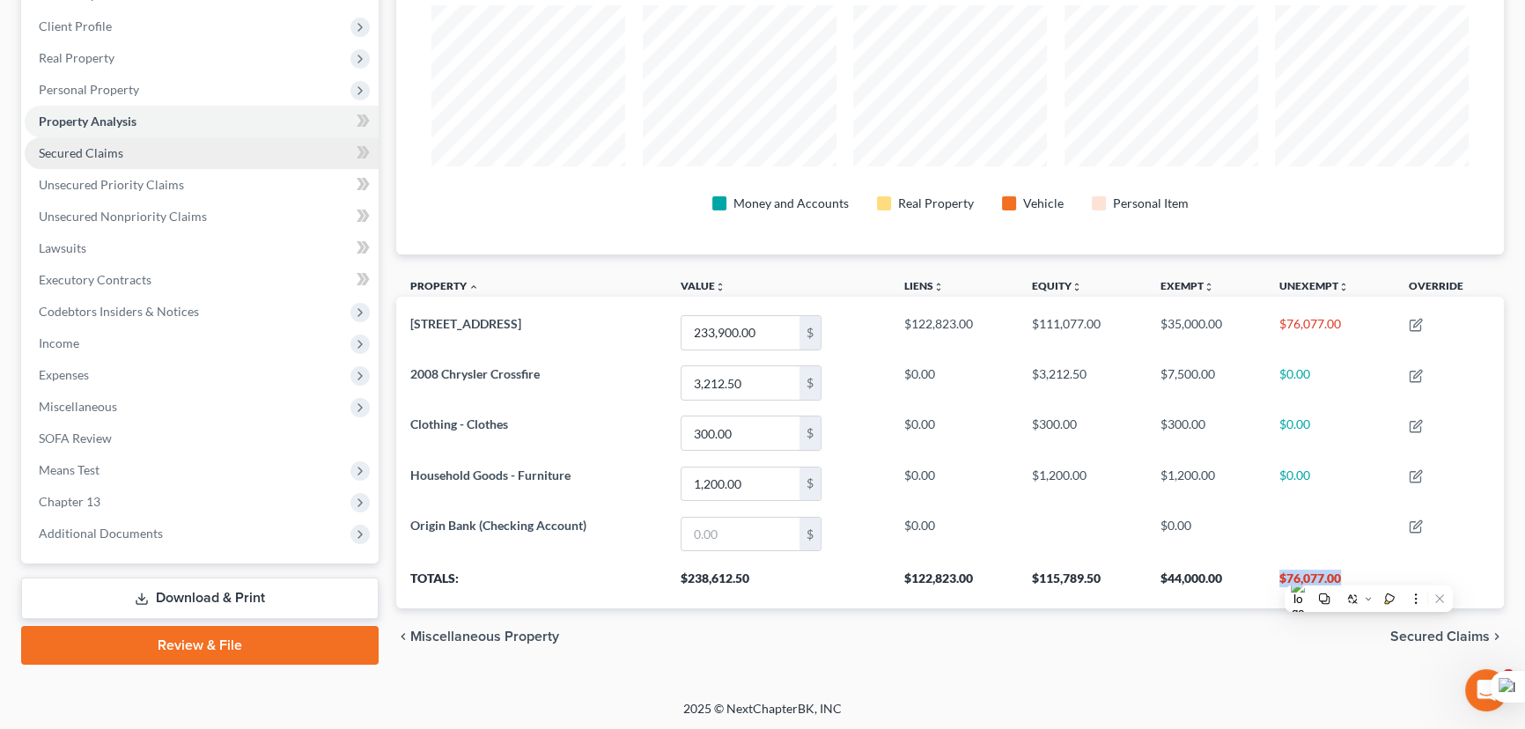
click at [101, 148] on span "Secured Claims" at bounding box center [81, 152] width 85 height 15
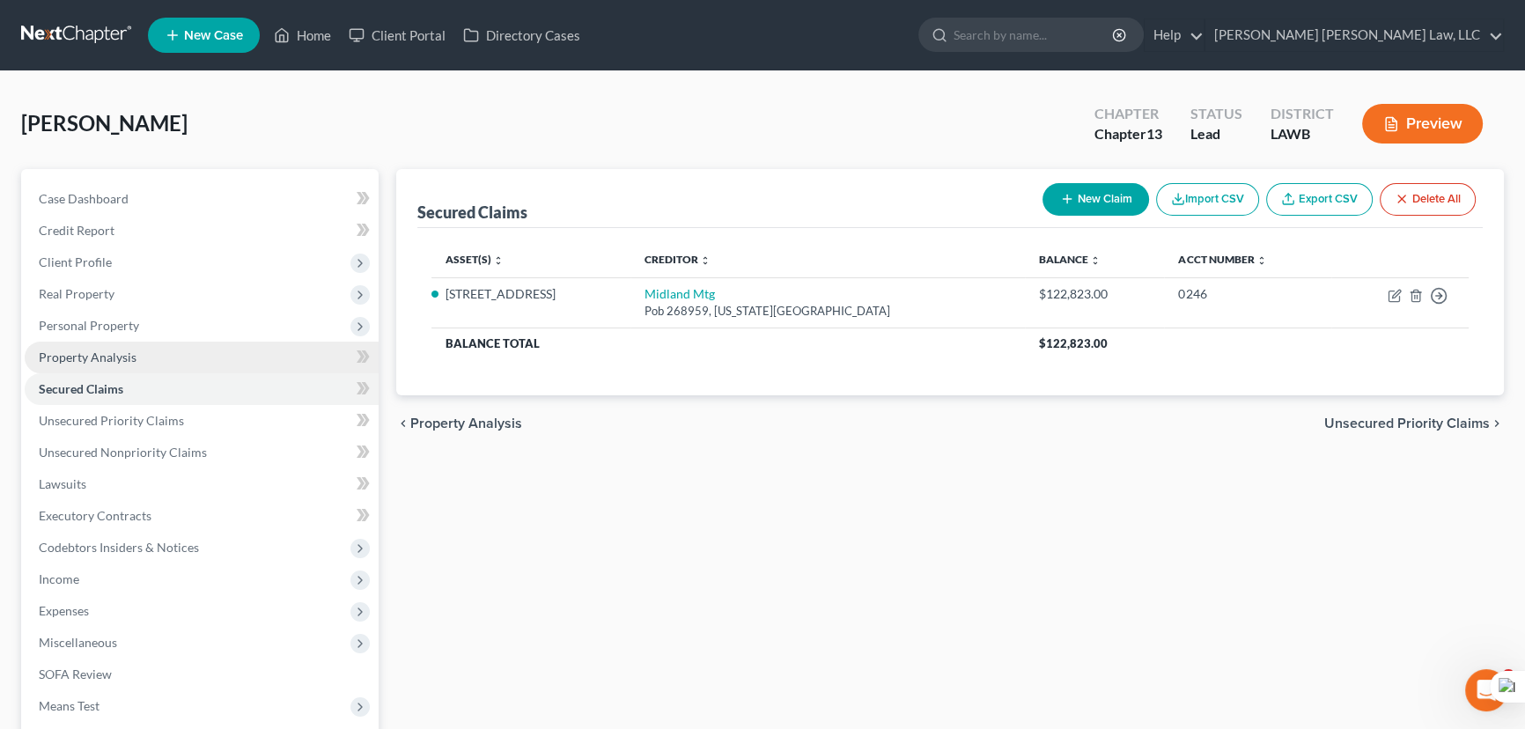
drag, startPoint x: 70, startPoint y: 335, endPoint x: 112, endPoint y: 365, distance: 51.1
click at [70, 335] on span "Personal Property" at bounding box center [202, 326] width 354 height 32
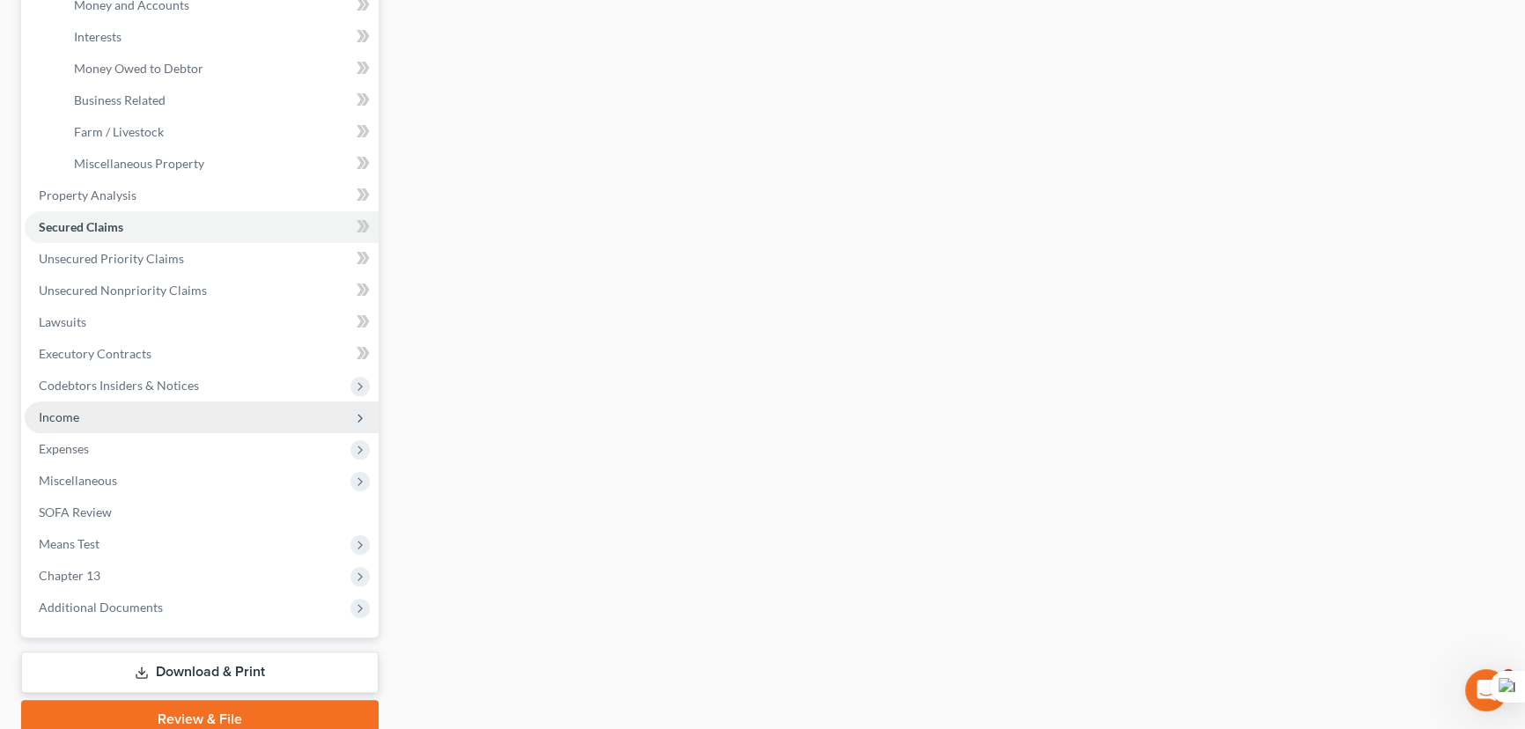
scroll to position [480, 0]
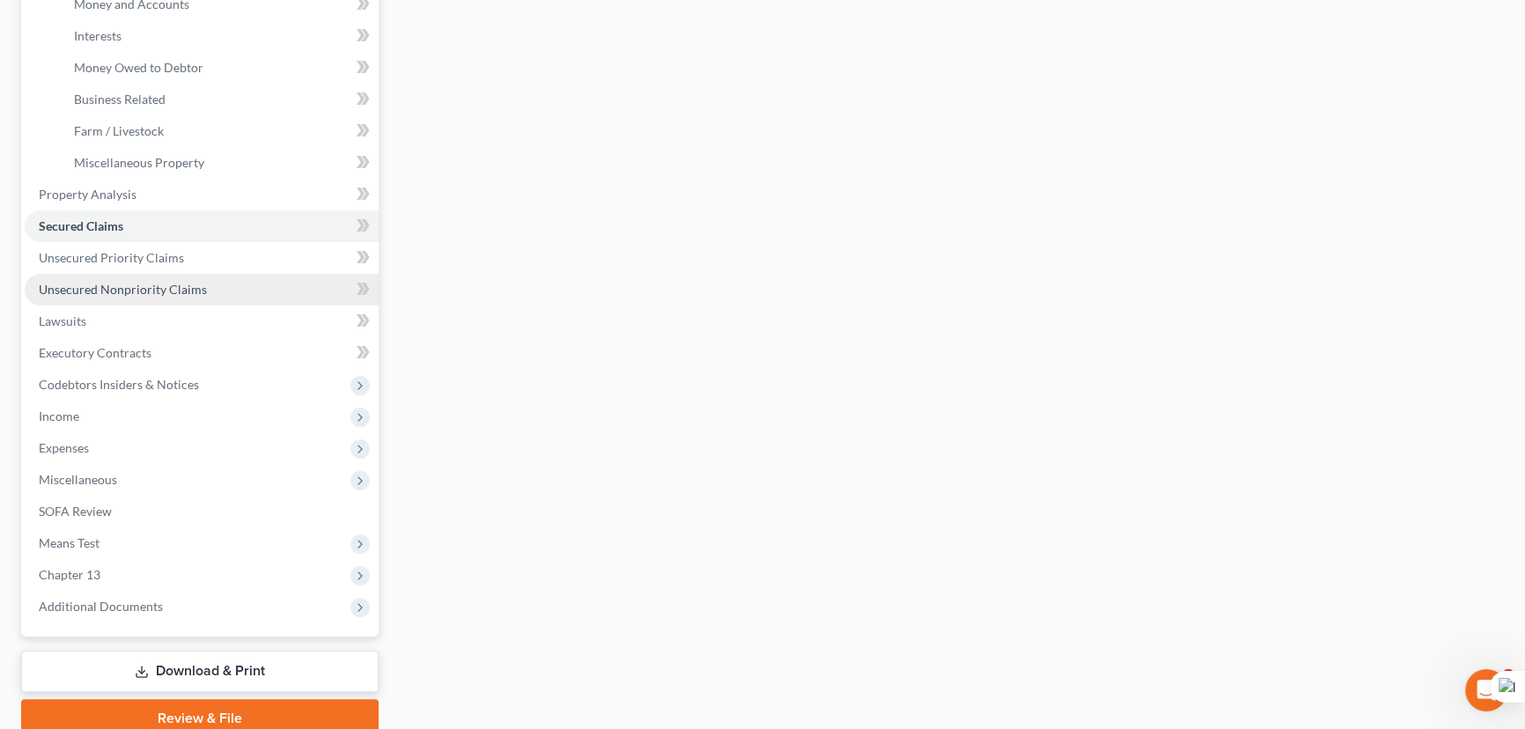
click at [149, 294] on span "Unsecured Nonpriority Claims" at bounding box center [123, 289] width 168 height 15
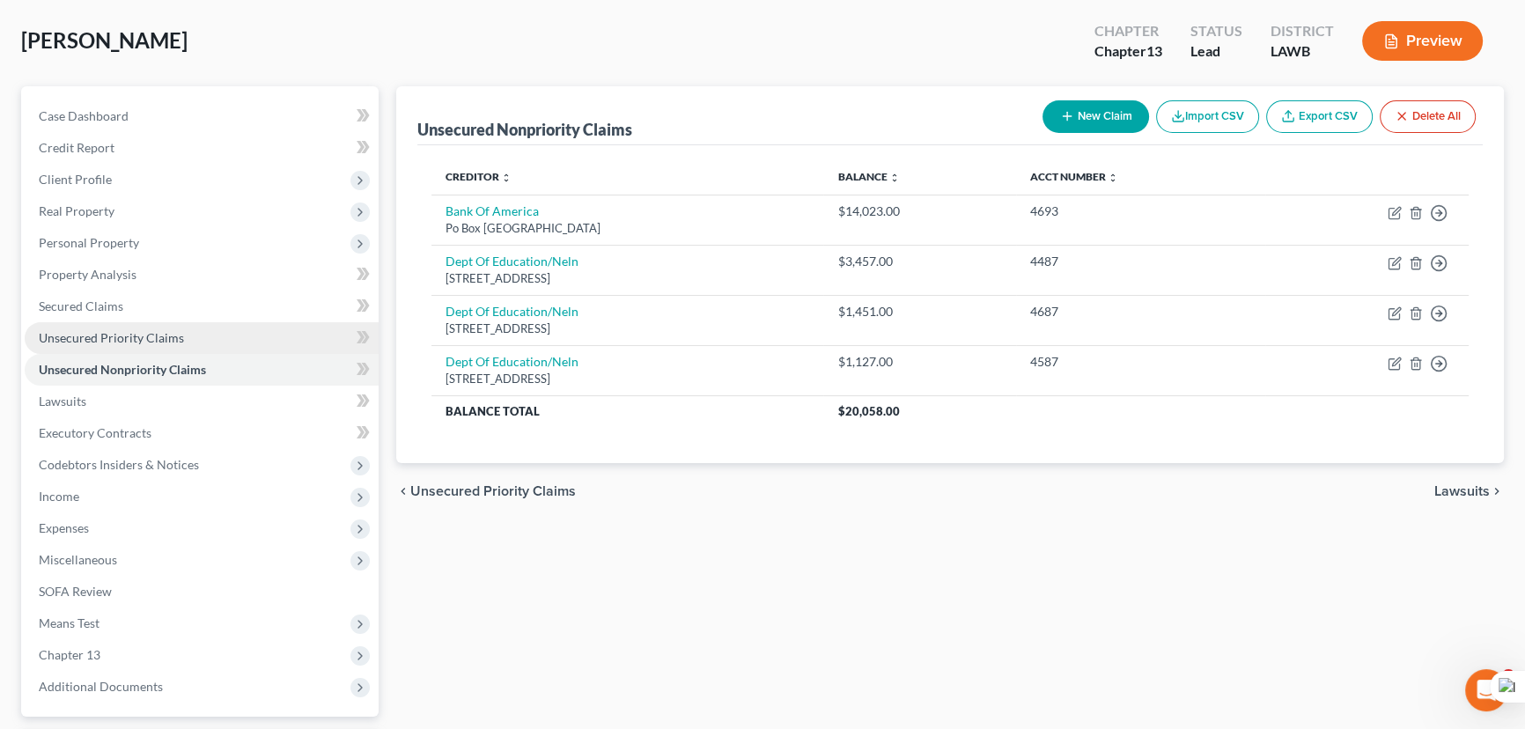
scroll to position [76, 0]
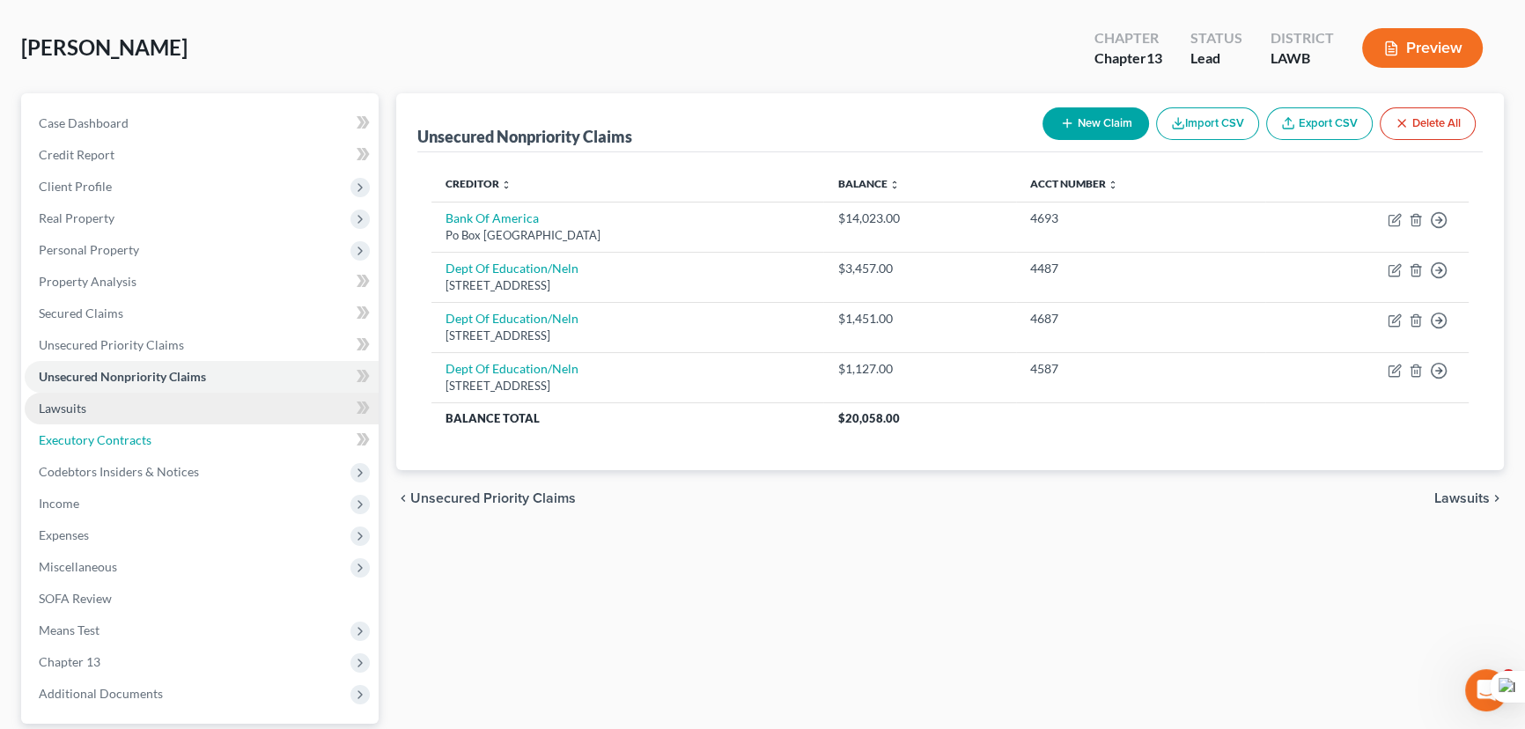
click at [82, 424] on link "Executory Contracts" at bounding box center [202, 440] width 354 height 32
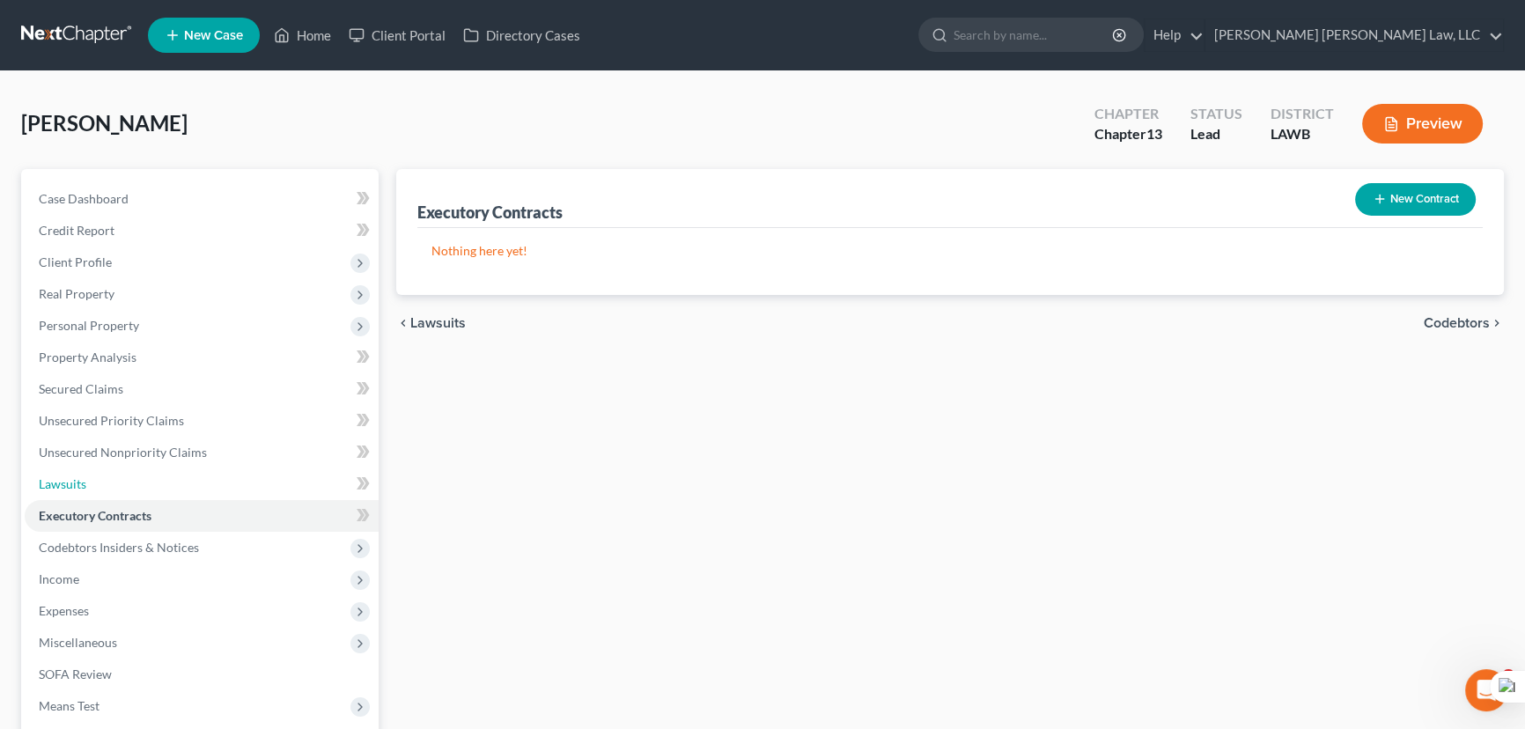
drag, startPoint x: 80, startPoint y: 481, endPoint x: 1264, endPoint y: 424, distance: 1184.8
click at [81, 480] on span "Lawsuits" at bounding box center [63, 483] width 48 height 15
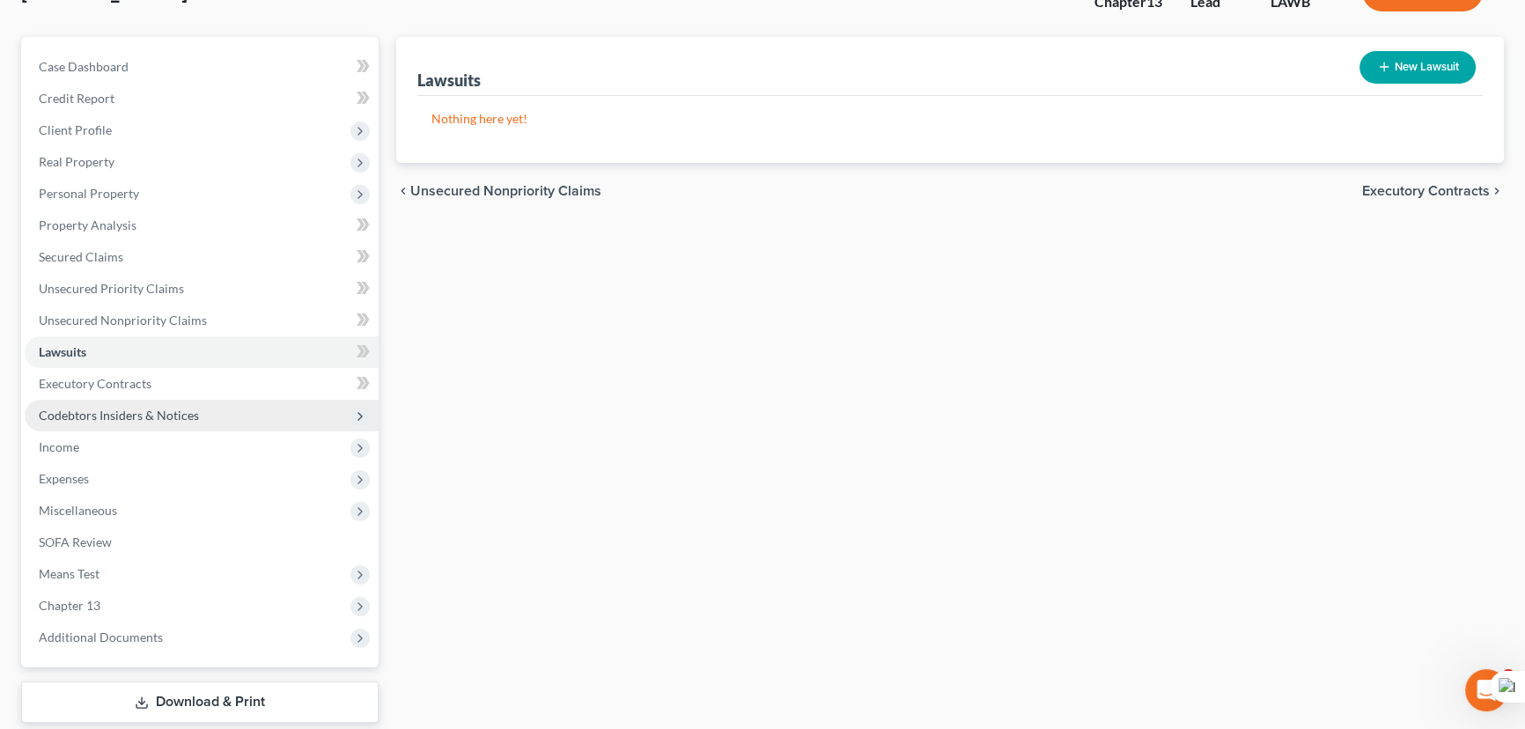
scroll to position [159, 0]
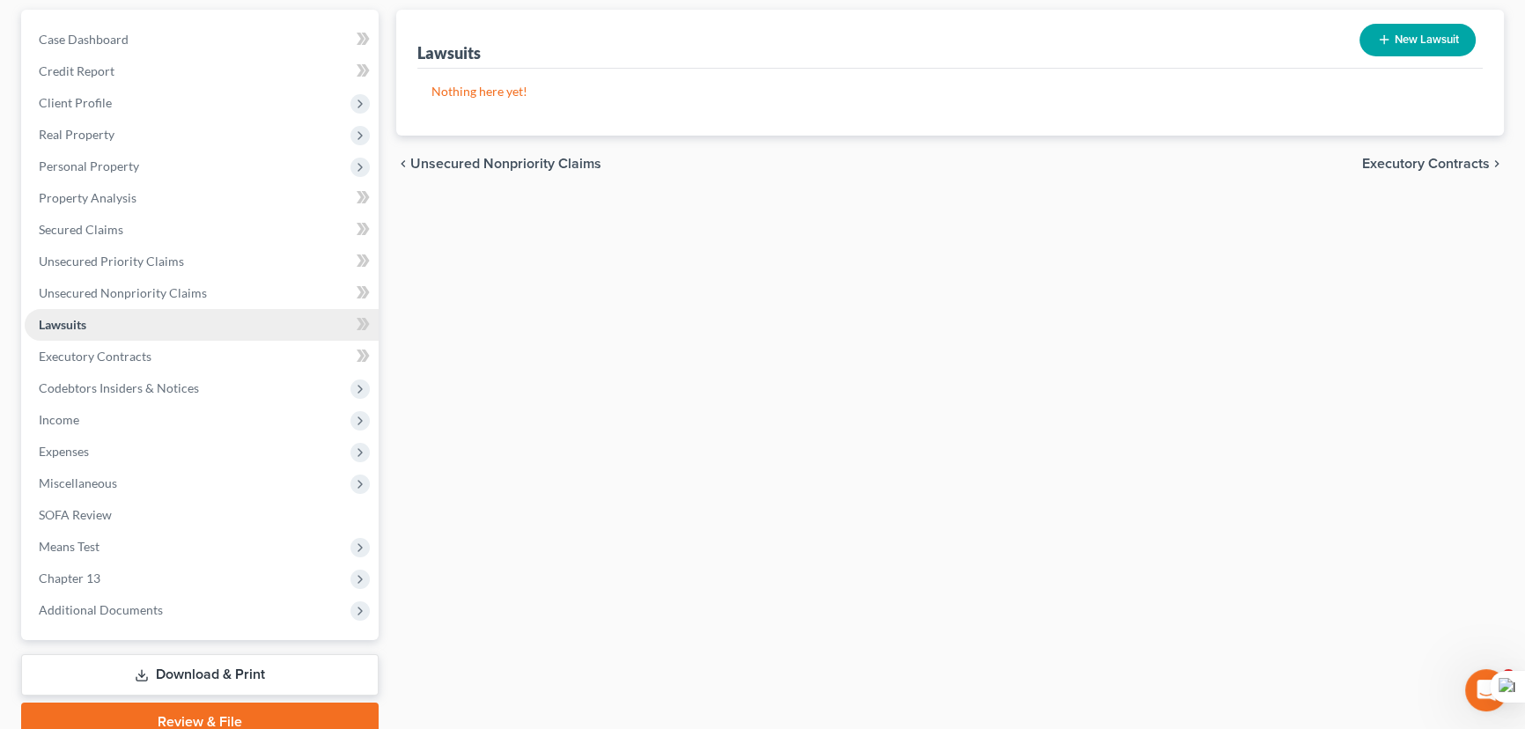
click at [107, 335] on link "Lawsuits" at bounding box center [202, 325] width 354 height 32
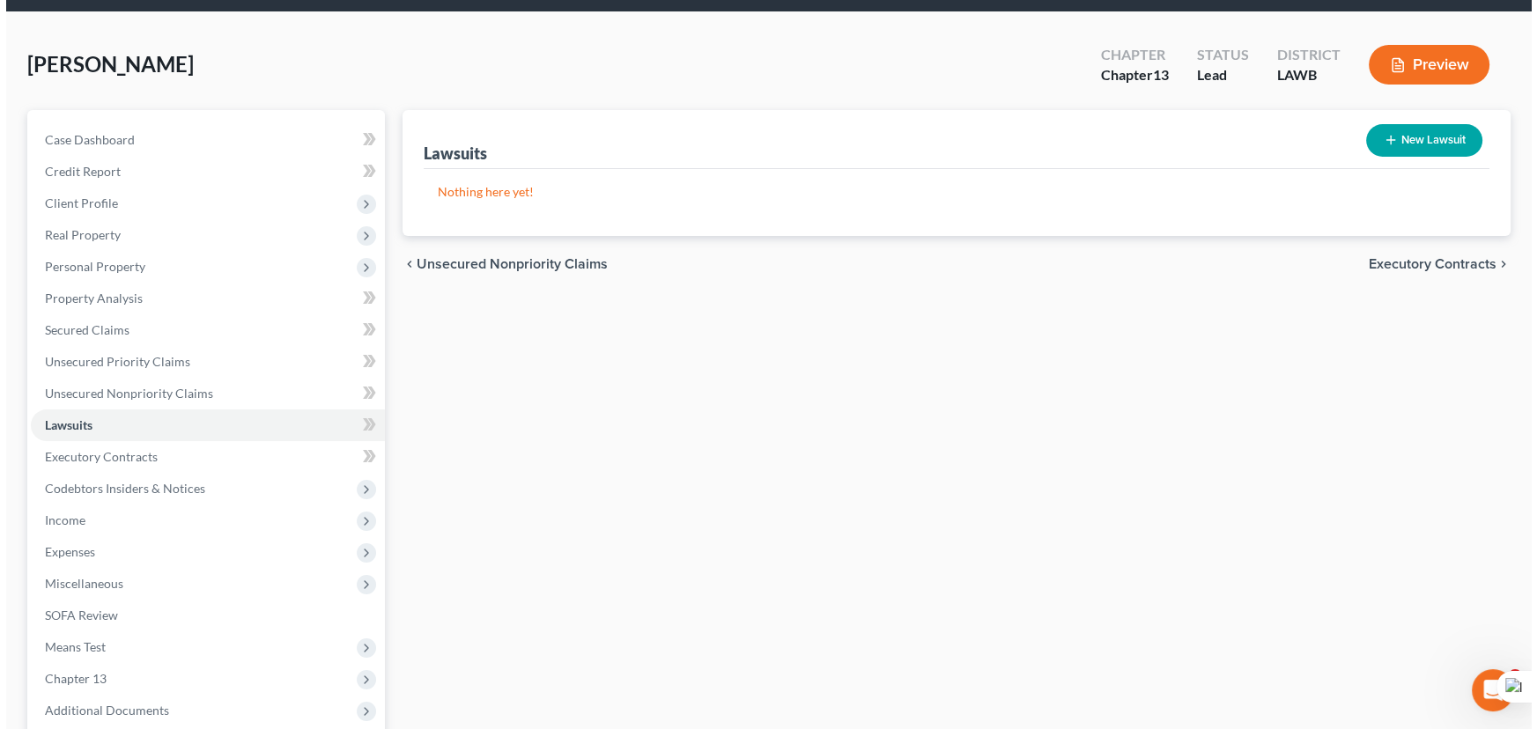
scroll to position [0, 0]
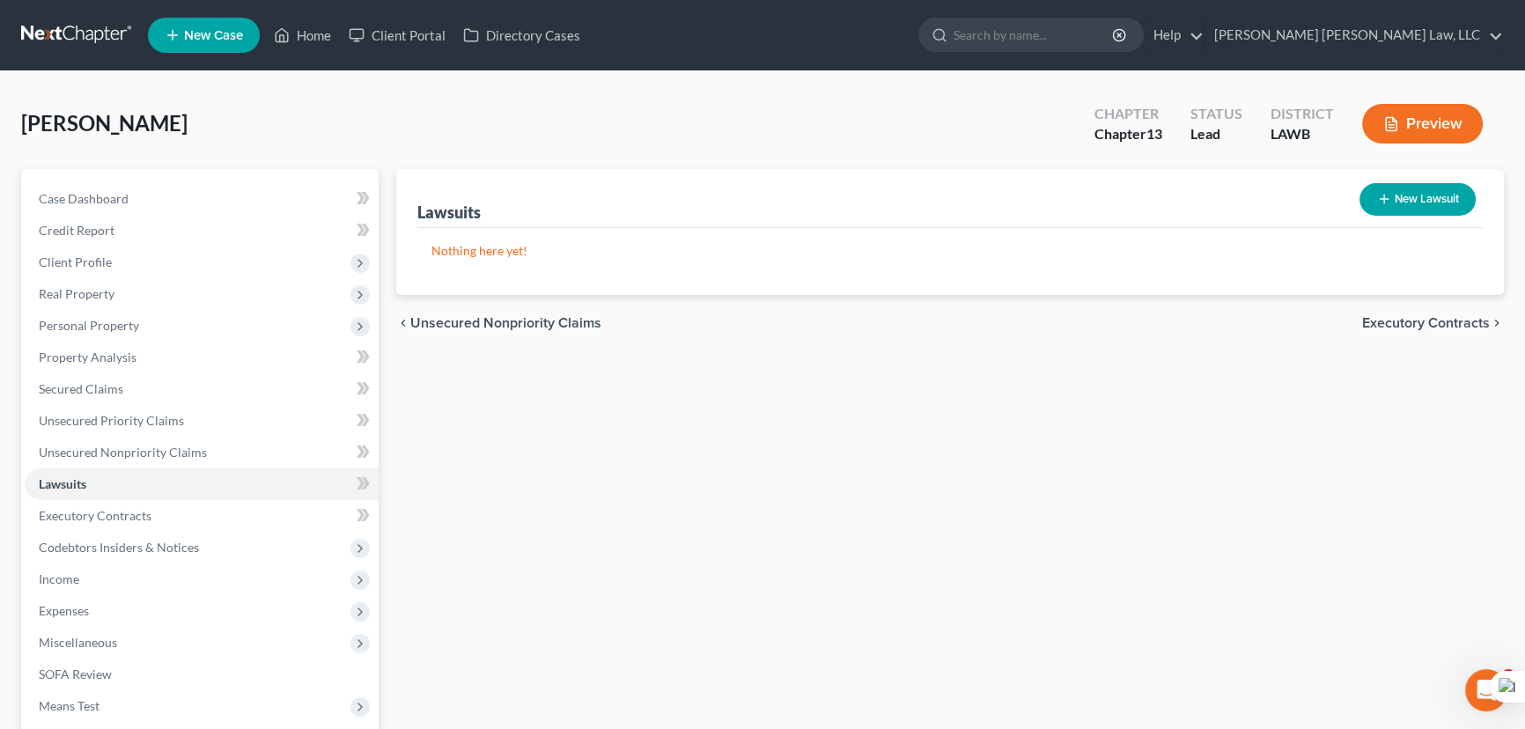
click at [1402, 195] on button "New Lawsuit" at bounding box center [1418, 199] width 116 height 33
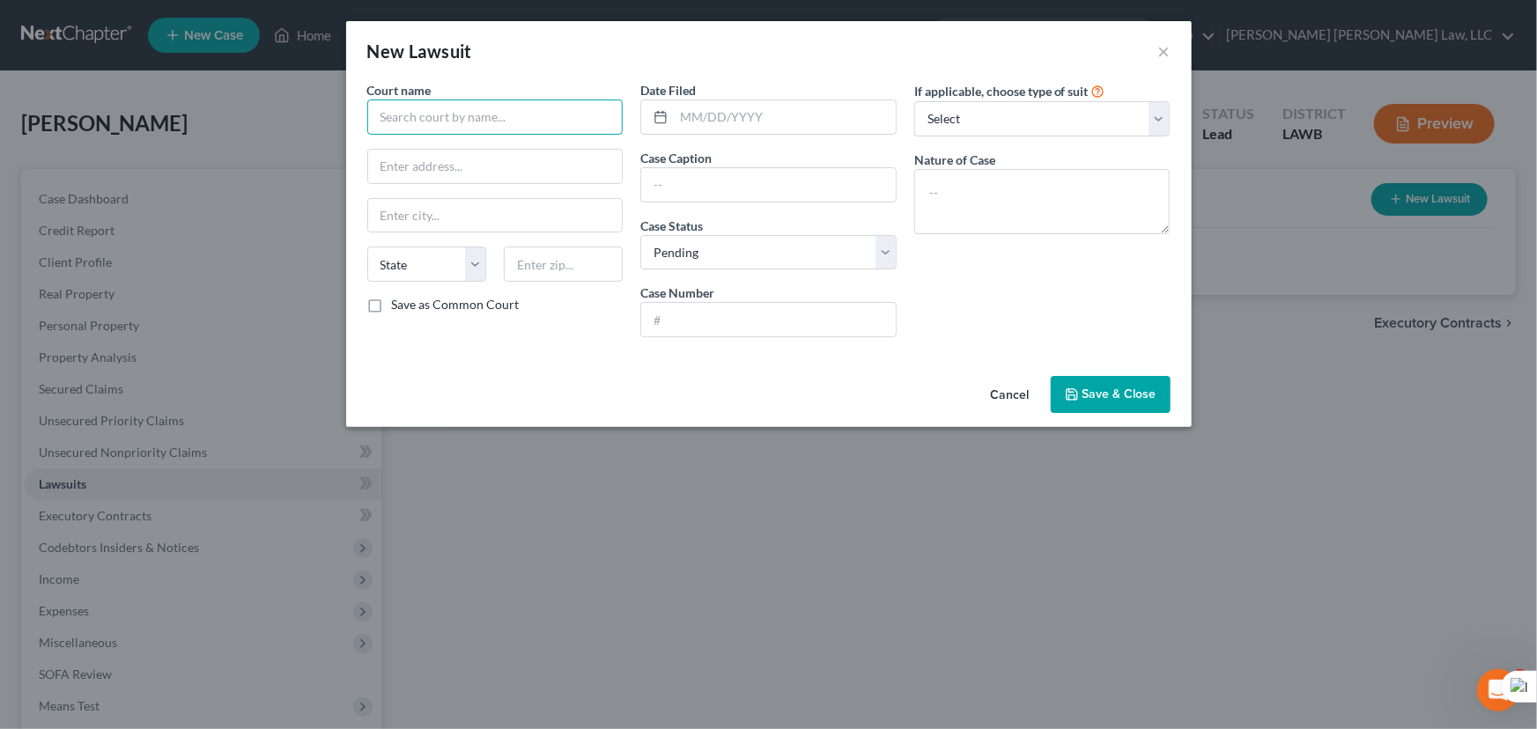
click at [427, 113] on input "text" at bounding box center [495, 117] width 256 height 35
click at [534, 122] on input "text" at bounding box center [495, 117] width 256 height 35
drag, startPoint x: 586, startPoint y: 173, endPoint x: 1054, endPoint y: 243, distance: 472.7
click at [586, 173] on input "text" at bounding box center [495, 166] width 254 height 33
click at [401, 110] on input "4th District Court" at bounding box center [495, 117] width 256 height 35
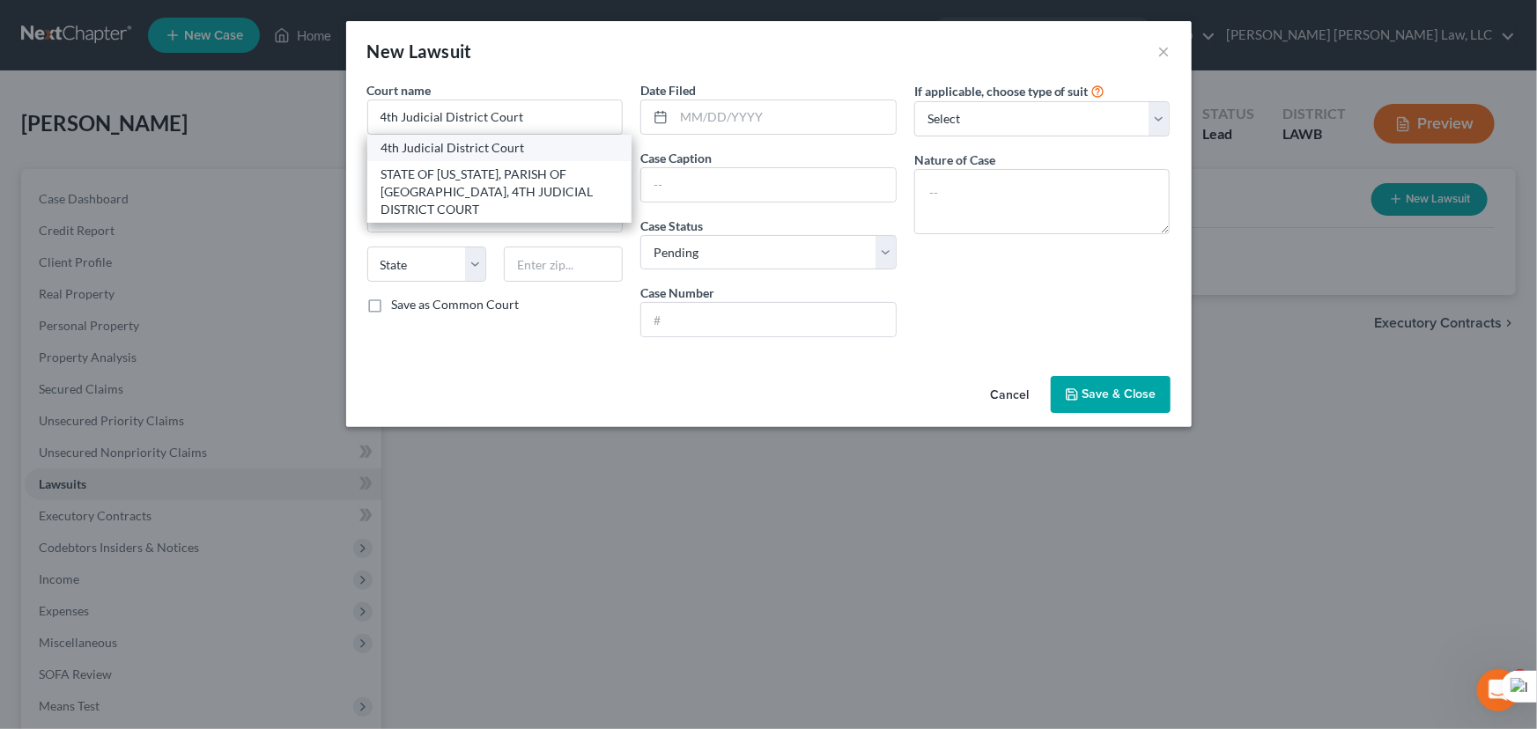
click at [505, 146] on div "4th Judicial District Court" at bounding box center [499, 148] width 237 height 18
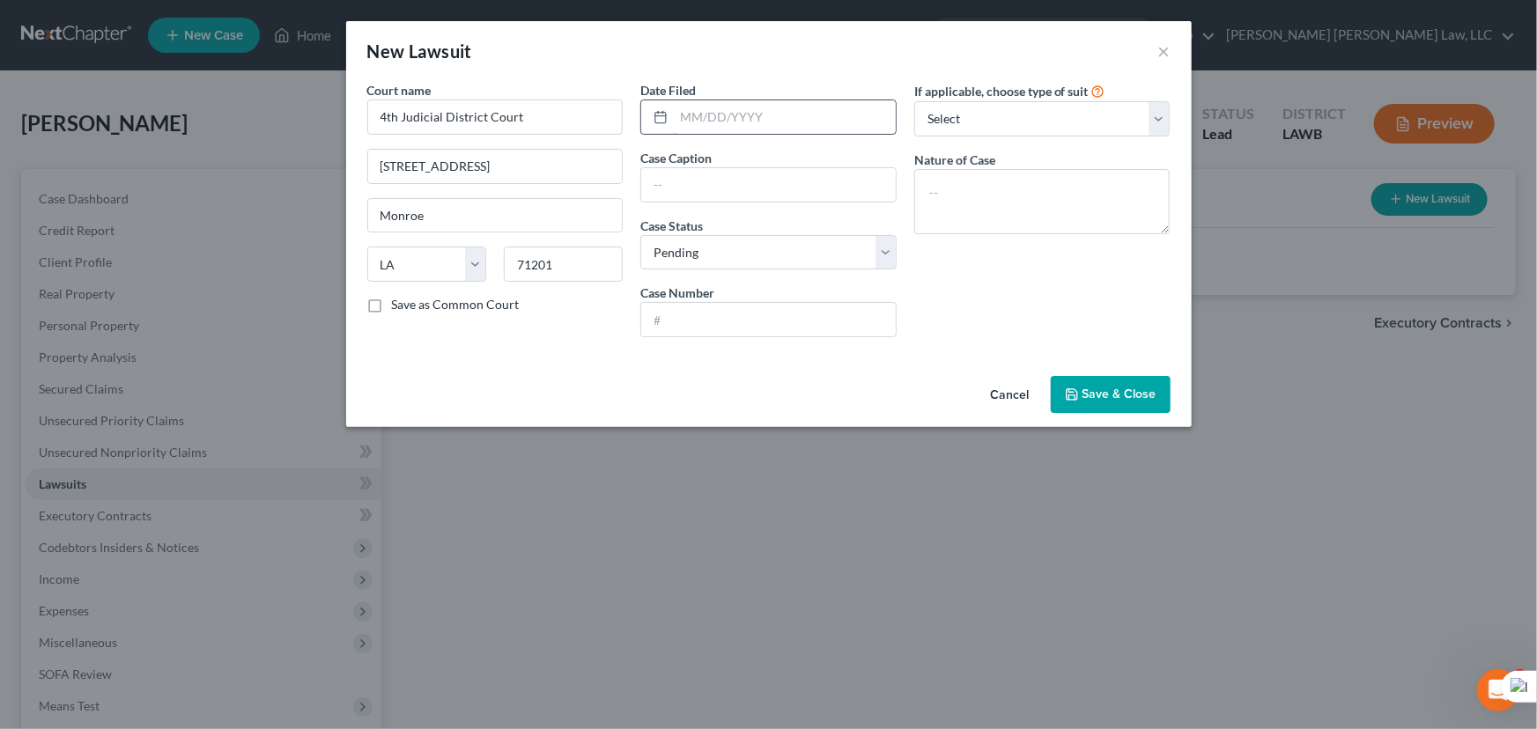
drag, startPoint x: 736, startPoint y: 122, endPoint x: 1500, endPoint y: 150, distance: 764.8
click at [736, 122] on input "text" at bounding box center [785, 116] width 222 height 33
drag, startPoint x: 780, startPoint y: 87, endPoint x: 753, endPoint y: 125, distance: 46.7
click at [776, 92] on div "Date Filed" at bounding box center [768, 108] width 256 height 54
click at [753, 125] on input "text" at bounding box center [785, 116] width 222 height 33
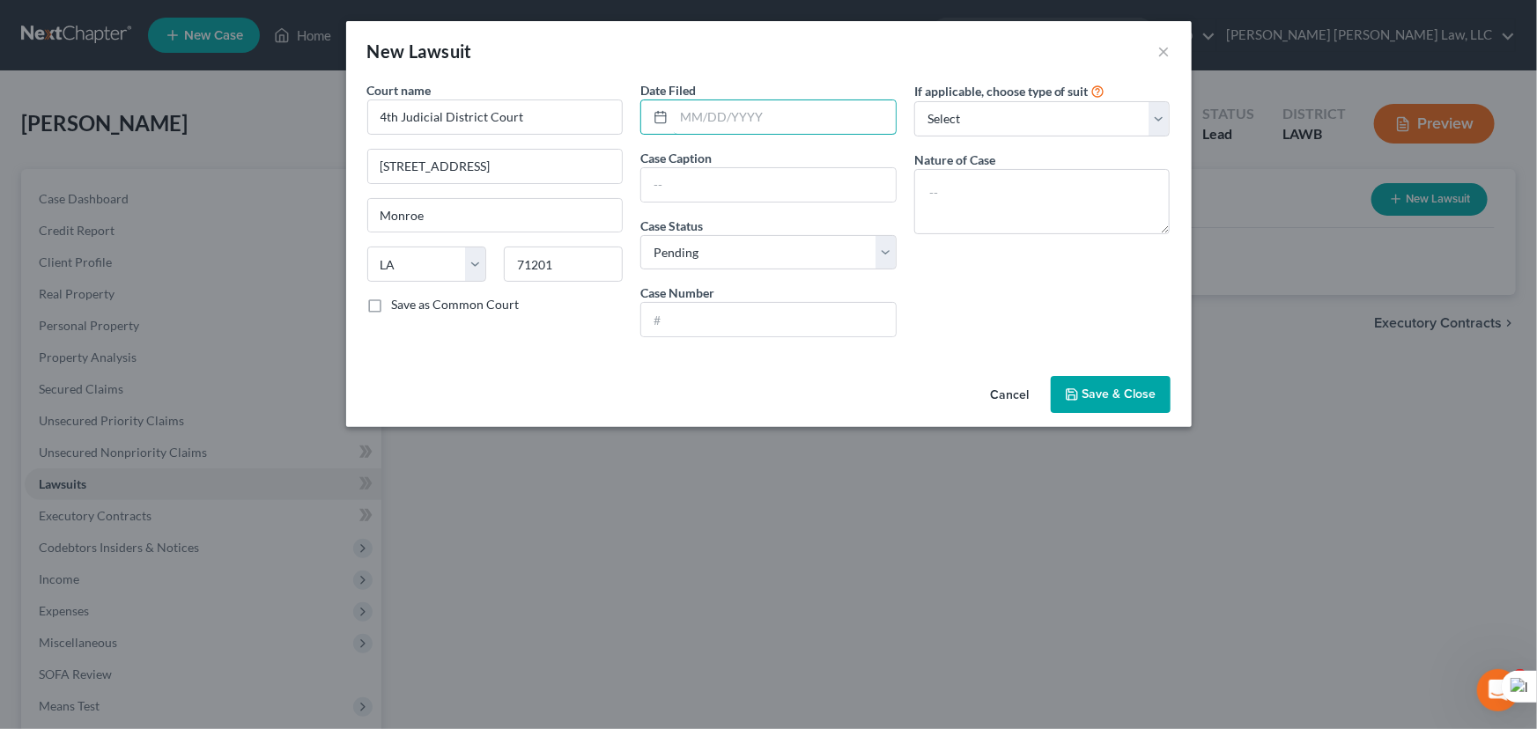
drag, startPoint x: 680, startPoint y: 118, endPoint x: 814, endPoint y: 79, distance: 139.3
click at [680, 118] on input "text" at bounding box center [785, 116] width 222 height 33
click at [766, 115] on input "text" at bounding box center [785, 116] width 222 height 33
drag, startPoint x: 871, startPoint y: 59, endPoint x: 811, endPoint y: 114, distance: 81.6
click at [871, 59] on div "New Lawsuit ×" at bounding box center [768, 51] width 845 height 60
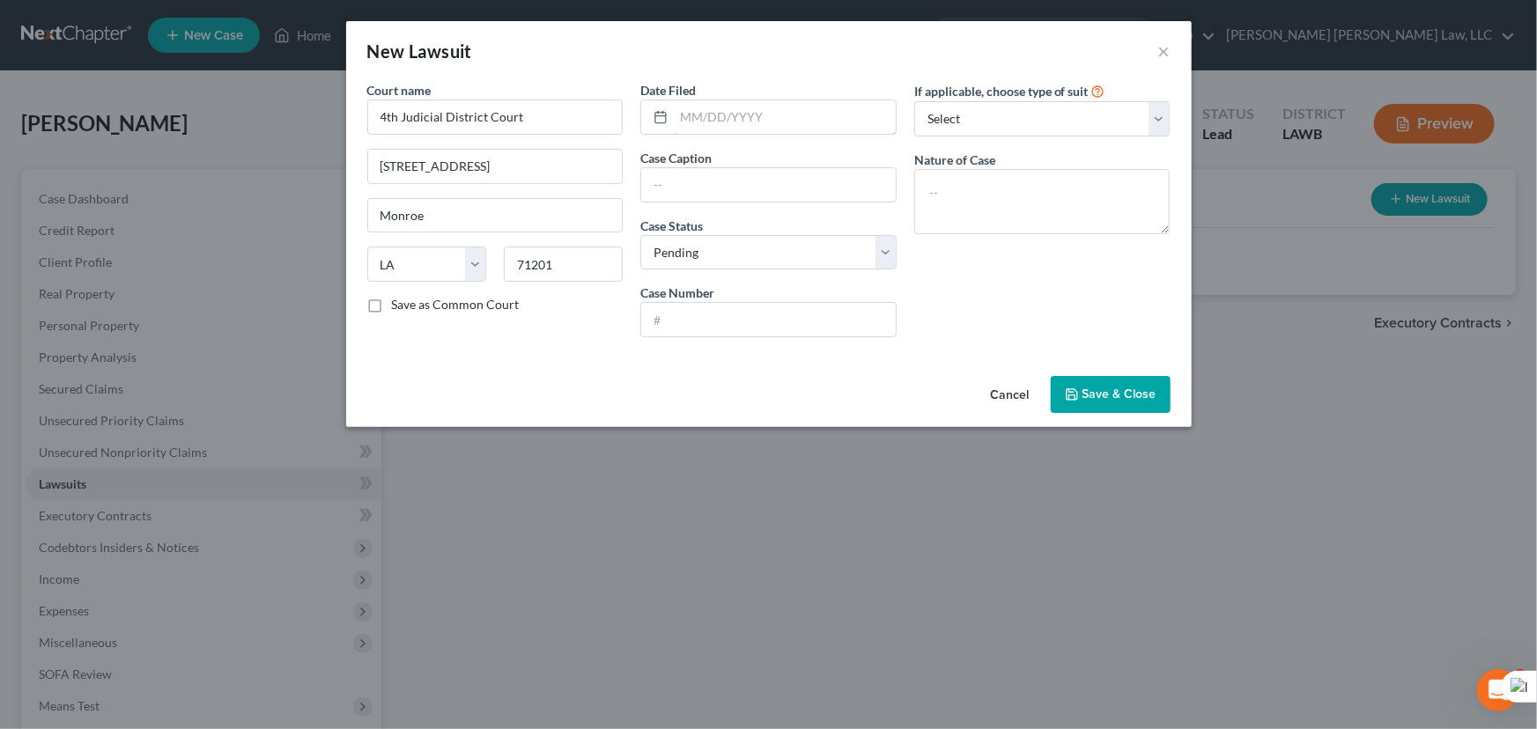
drag, startPoint x: 811, startPoint y: 114, endPoint x: 783, endPoint y: 83, distance: 42.4
click at [811, 114] on input "text" at bounding box center [785, 116] width 222 height 33
click at [782, 82] on div "Date Filed" at bounding box center [768, 108] width 256 height 54
click at [744, 112] on input "text" at bounding box center [785, 116] width 222 height 33
drag, startPoint x: 783, startPoint y: 76, endPoint x: 721, endPoint y: 178, distance: 119.3
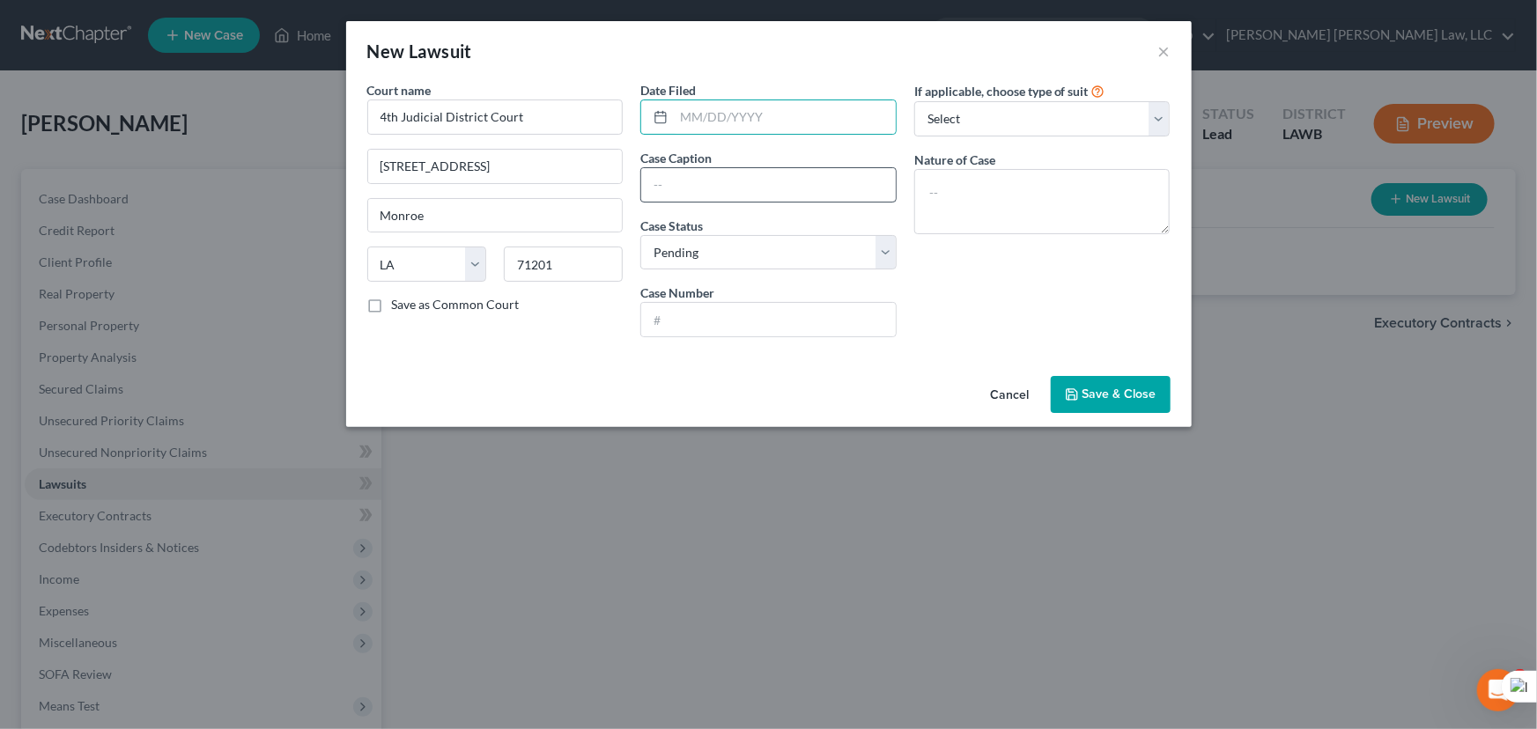
click at [783, 76] on div "New Lawsuit ×" at bounding box center [768, 51] width 845 height 60
drag, startPoint x: 721, startPoint y: 178, endPoint x: 1479, endPoint y: 232, distance: 760.0
click at [721, 178] on input "text" at bounding box center [768, 184] width 254 height 33
click at [705, 192] on input "text" at bounding box center [768, 184] width 254 height 33
click at [759, 174] on input "text" at bounding box center [768, 184] width 254 height 33
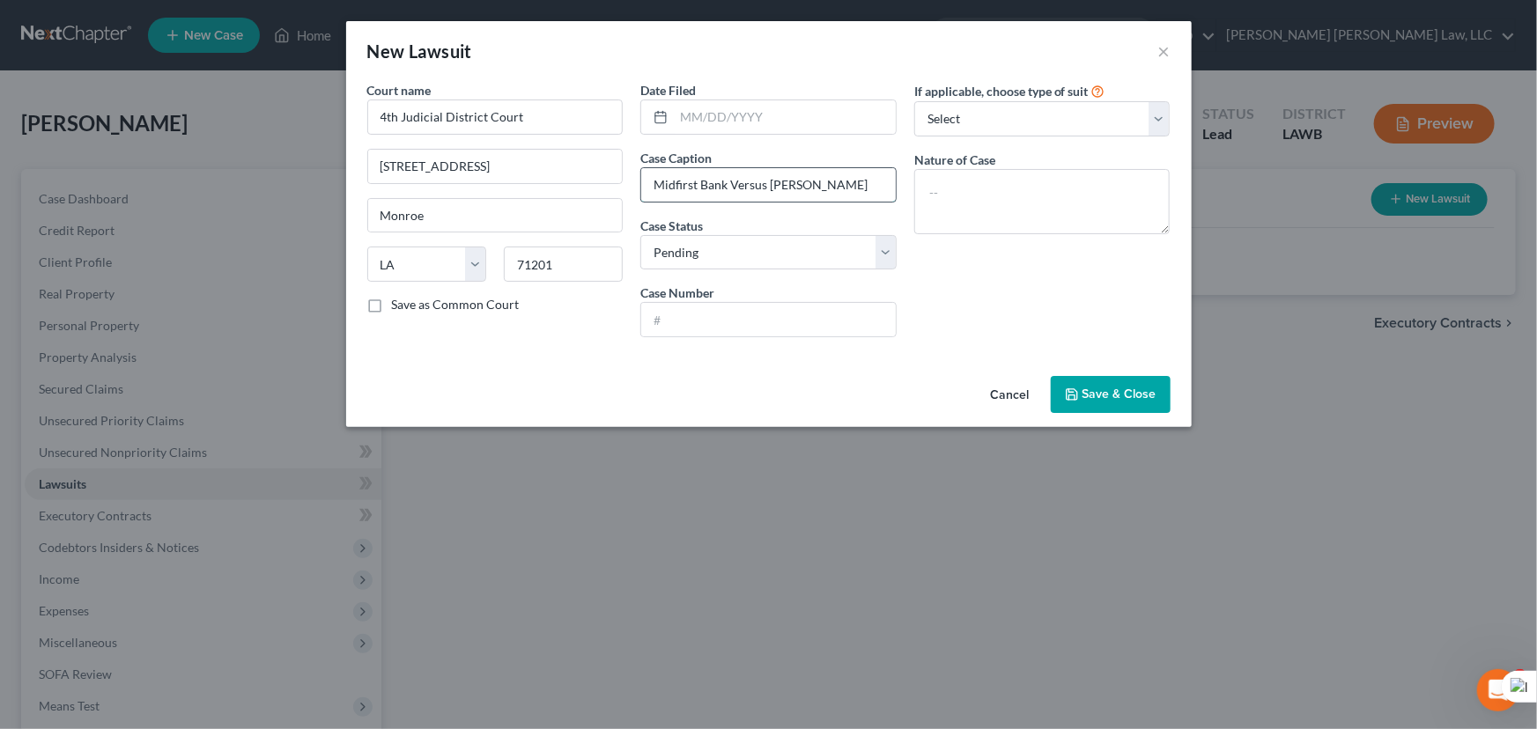
scroll to position [0, 7]
click at [718, 318] on input "text" at bounding box center [768, 319] width 254 height 33
drag, startPoint x: 760, startPoint y: 325, endPoint x: 821, endPoint y: 285, distance: 72.5
click at [760, 325] on input "text" at bounding box center [768, 319] width 254 height 33
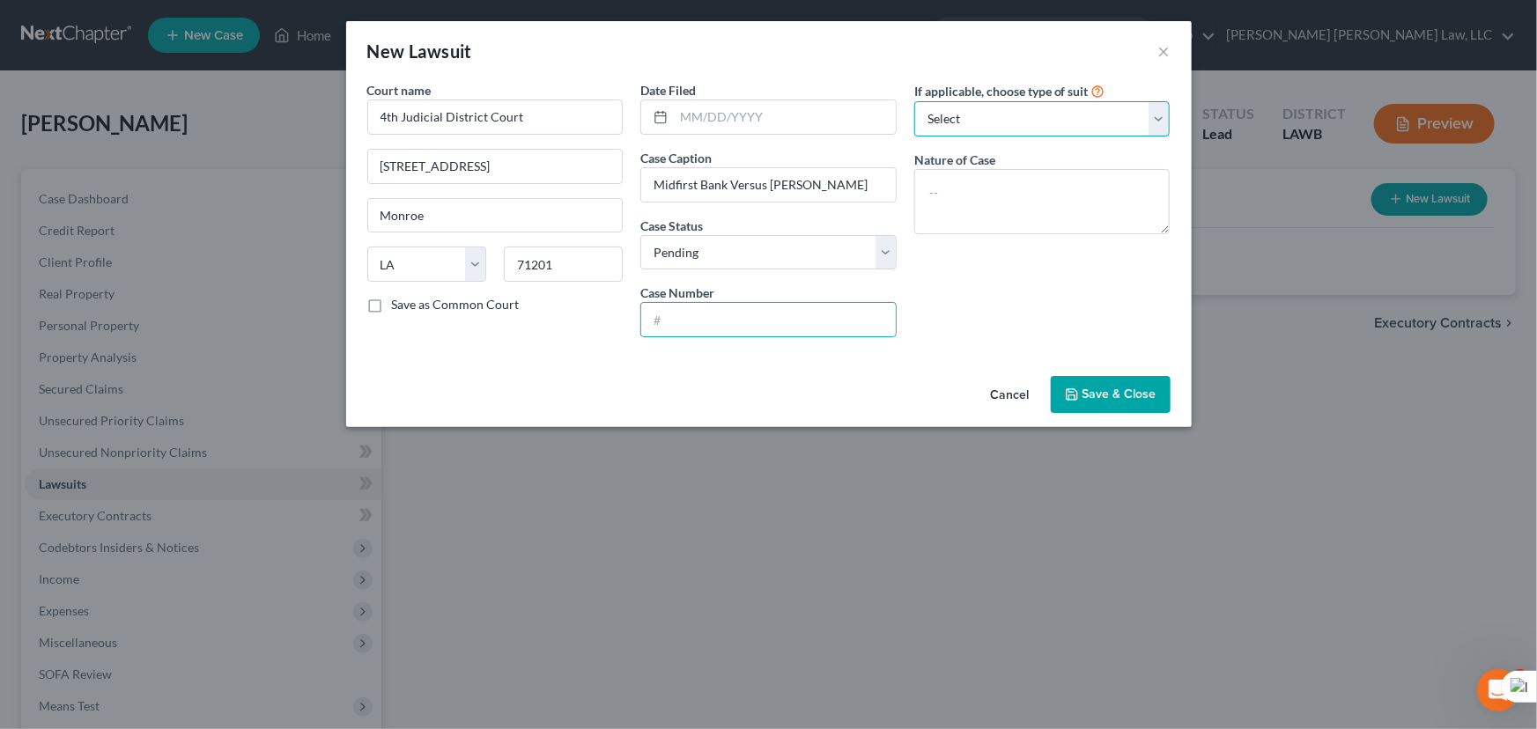
drag, startPoint x: 1075, startPoint y: 117, endPoint x: 1073, endPoint y: 134, distance: 16.8
click at [1075, 117] on select "Select Repossession Garnishment Foreclosure Attached, Seized, Or Levied Other" at bounding box center [1042, 118] width 256 height 35
click at [914, 101] on select "Select Repossession Garnishment Foreclosure Attached, Seized, Or Levied Other" at bounding box center [1042, 118] width 256 height 35
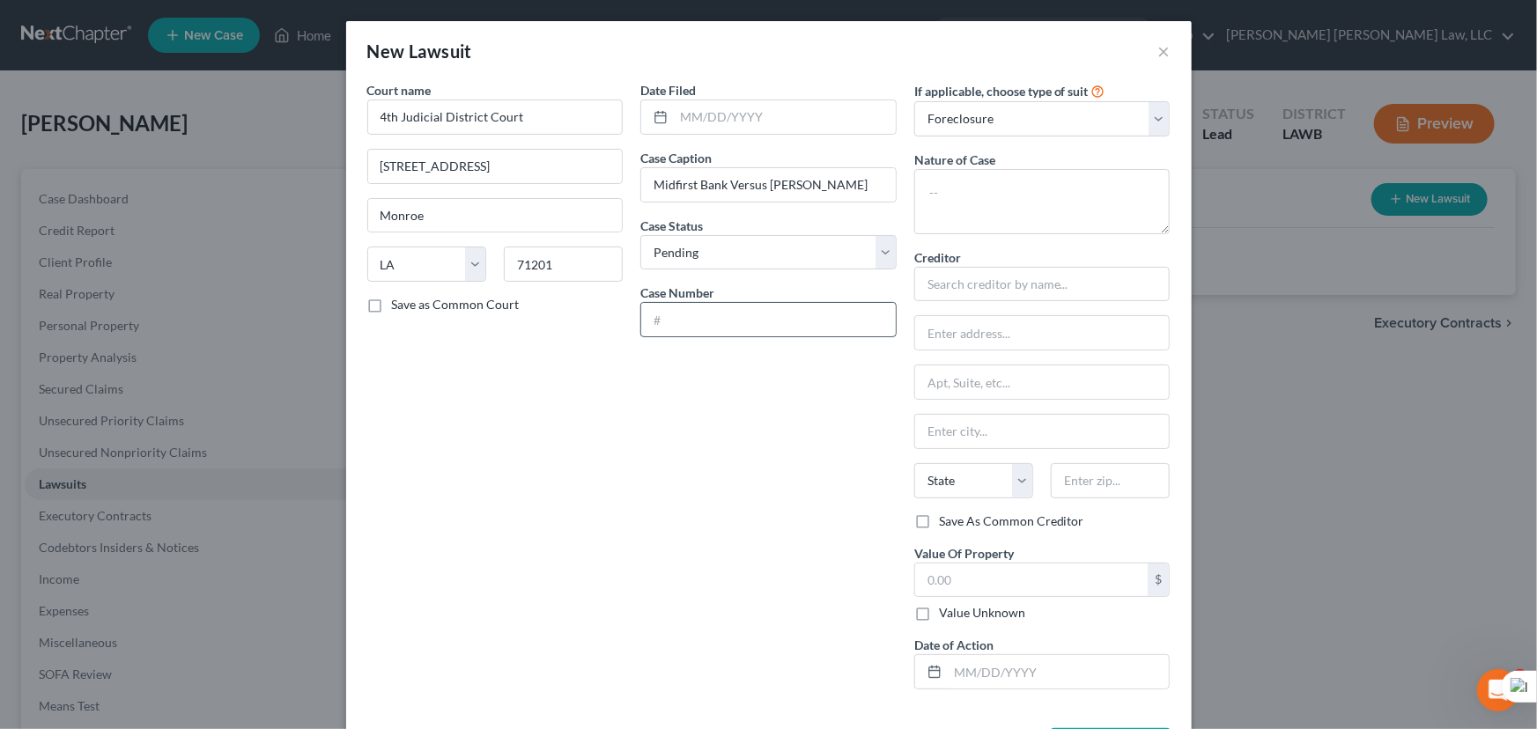
click at [739, 326] on input "text" at bounding box center [768, 319] width 254 height 33
click at [1022, 196] on textarea at bounding box center [1042, 201] width 256 height 65
click at [959, 115] on select "Select Repossession Garnishment Foreclosure Attached, Seized, Or Levied Other" at bounding box center [1042, 118] width 256 height 35
click at [914, 101] on select "Select Repossession Garnishment Foreclosure Attached, Seized, Or Levied Other" at bounding box center [1042, 118] width 256 height 35
click at [999, 191] on textarea at bounding box center [1042, 201] width 256 height 65
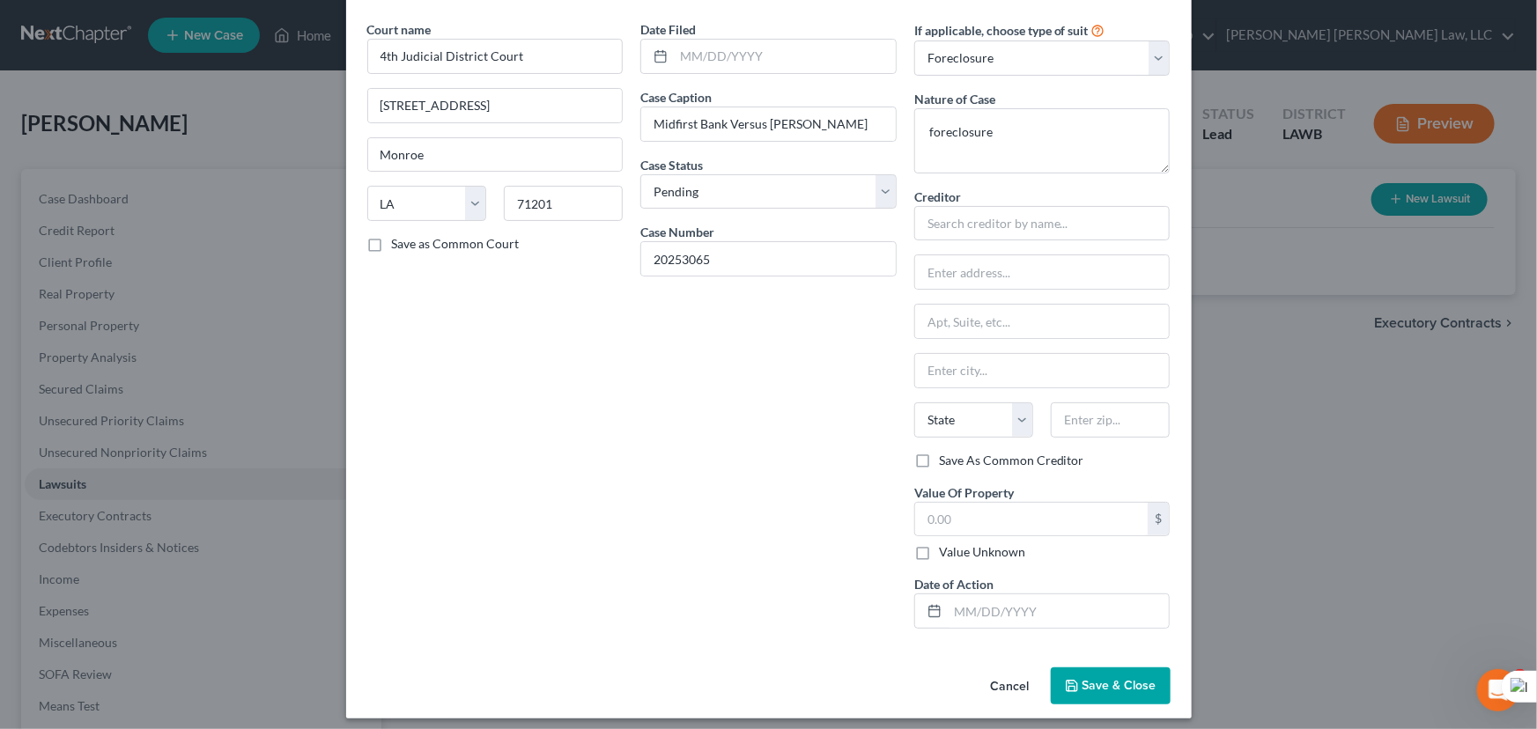
scroll to position [70, 0]
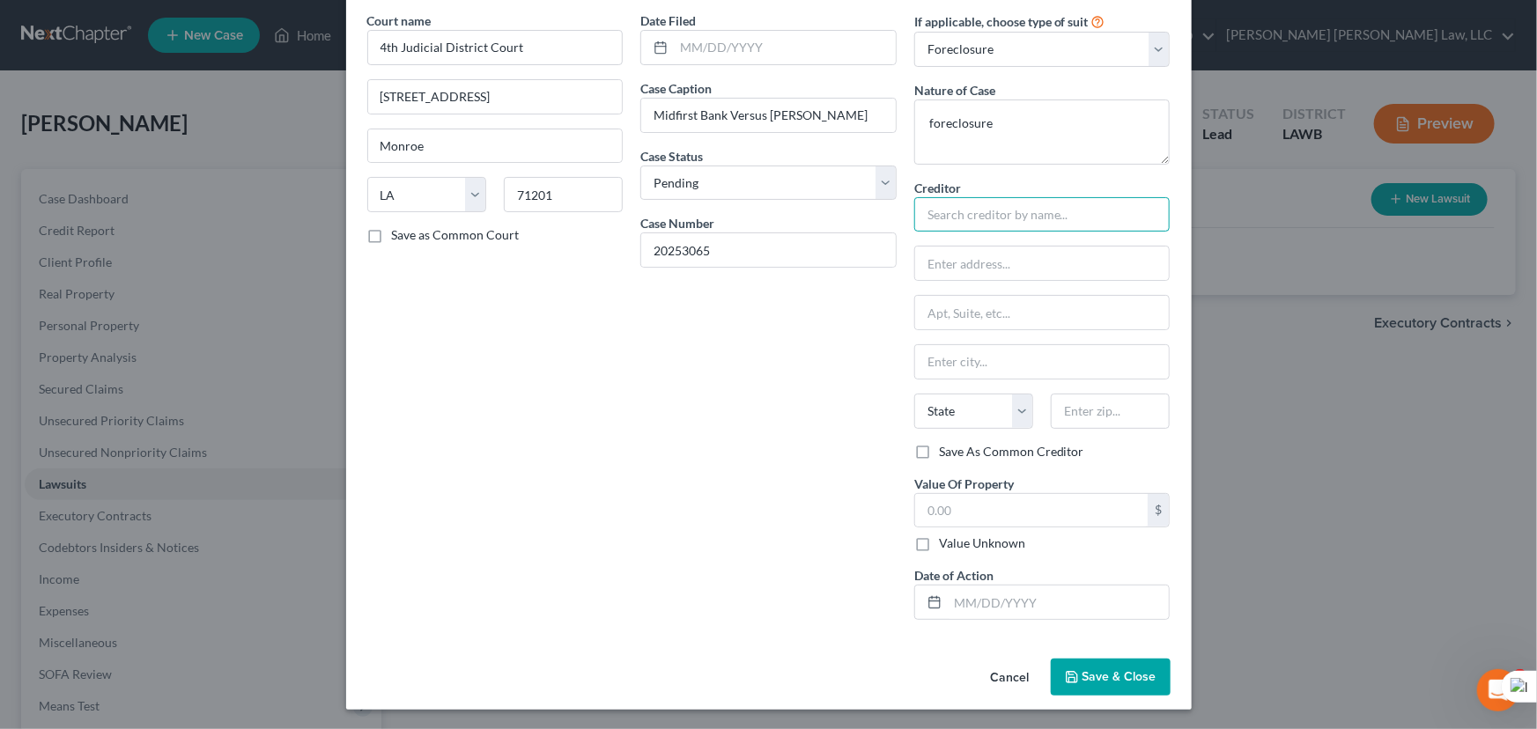
click at [944, 215] on input "text" at bounding box center [1042, 214] width 256 height 35
drag, startPoint x: 961, startPoint y: 368, endPoint x: 969, endPoint y: 372, distance: 9.1
click at [961, 368] on input "text" at bounding box center [1042, 361] width 254 height 33
click at [1026, 513] on input "text" at bounding box center [1031, 510] width 233 height 33
click at [1028, 605] on input "text" at bounding box center [1058, 602] width 222 height 33
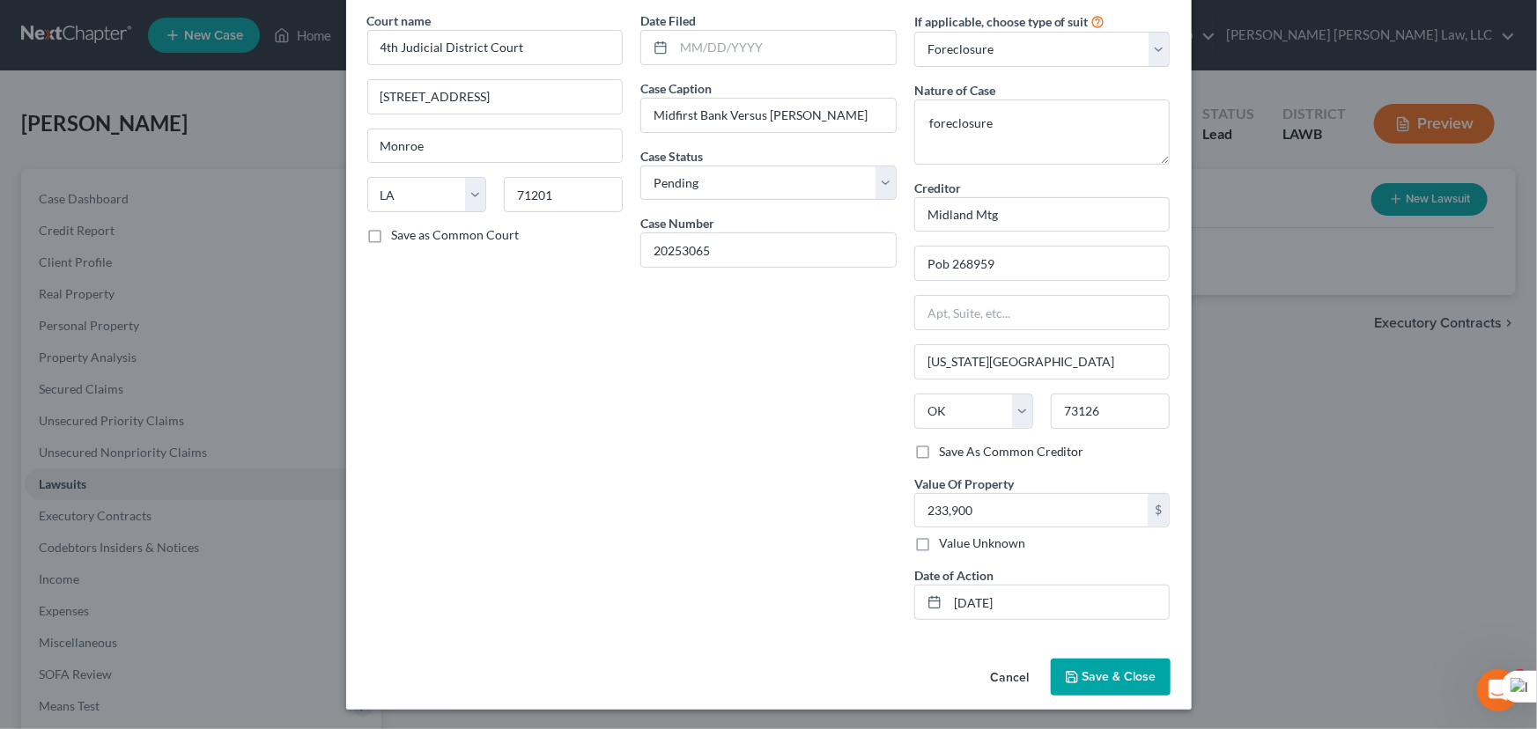
click at [1126, 695] on div "Cancel Save & Close" at bounding box center [768, 681] width 845 height 58
click at [1120, 666] on button "Save & Close" at bounding box center [1110, 677] width 120 height 37
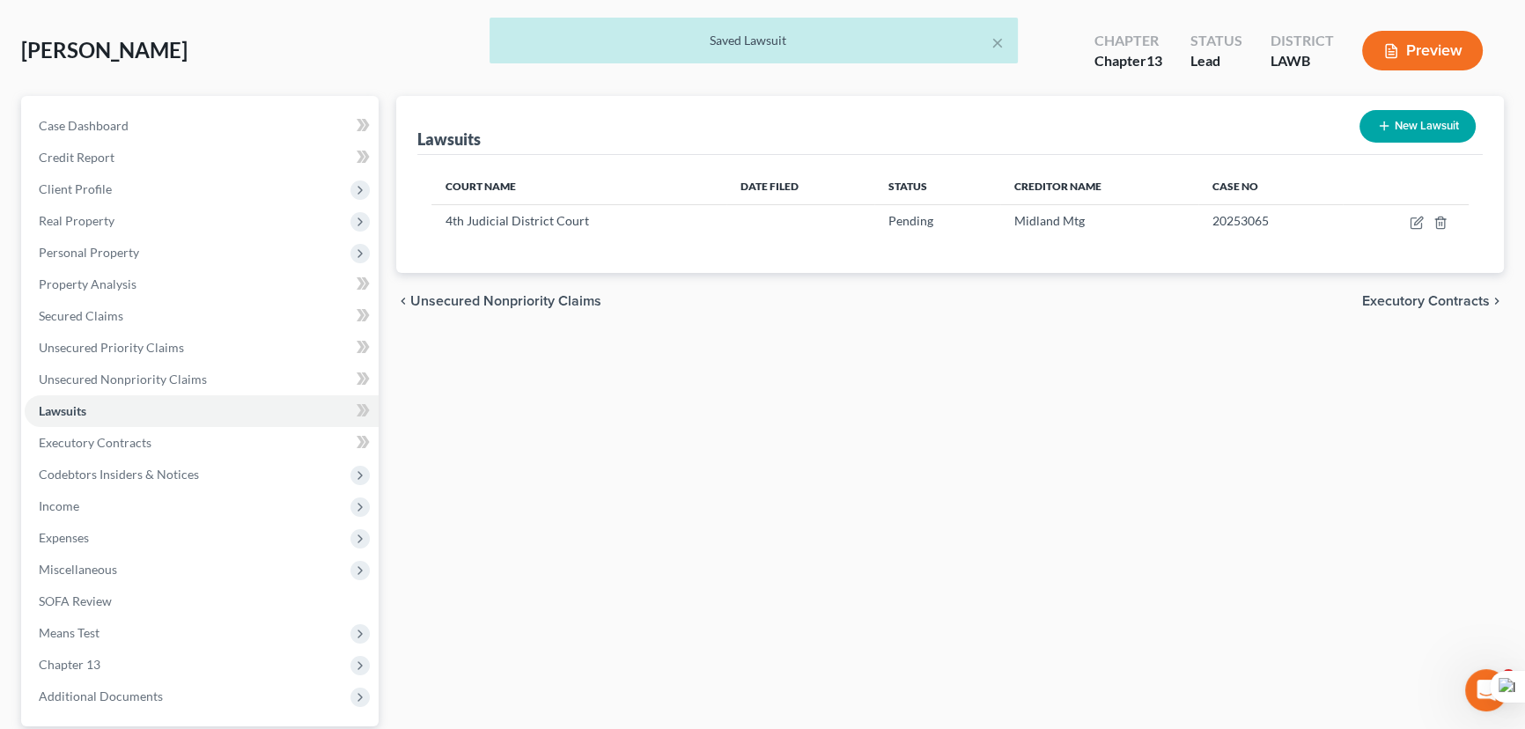
scroll to position [0, 0]
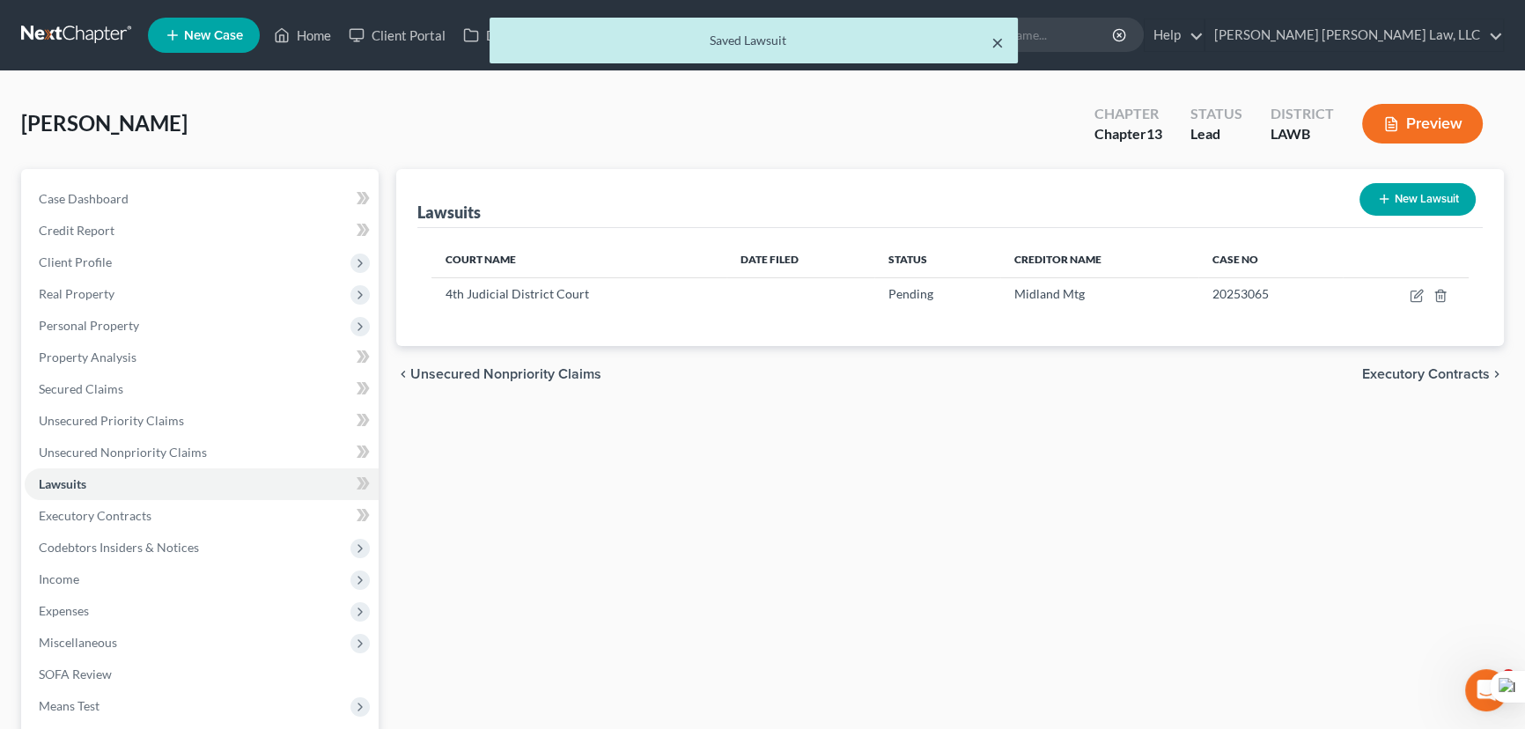
click at [996, 44] on button "×" at bounding box center [997, 42] width 12 height 21
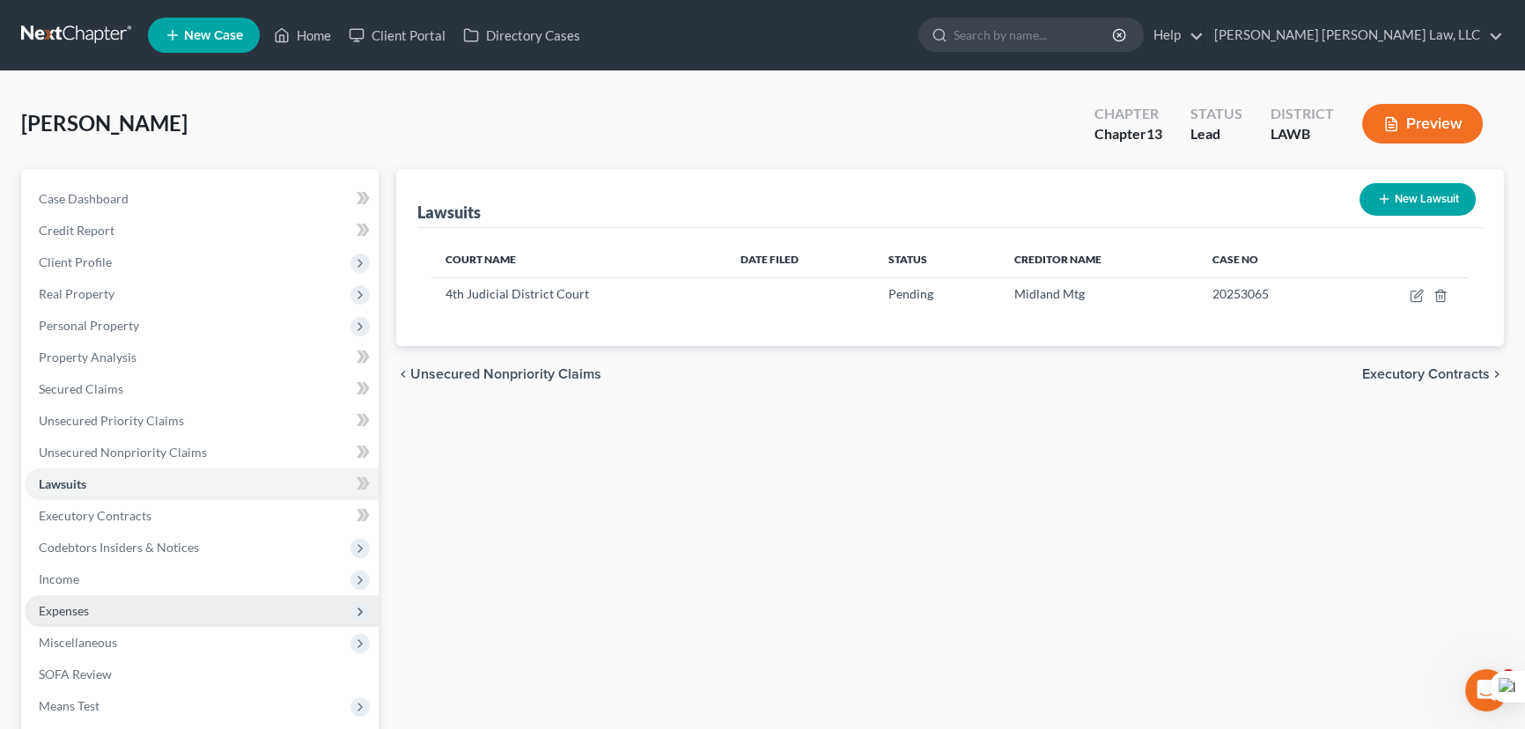
drag, startPoint x: 212, startPoint y: 542, endPoint x: 247, endPoint y: 619, distance: 84.8
click at [212, 542] on span "Codebtors Insiders & Notices" at bounding box center [202, 548] width 354 height 32
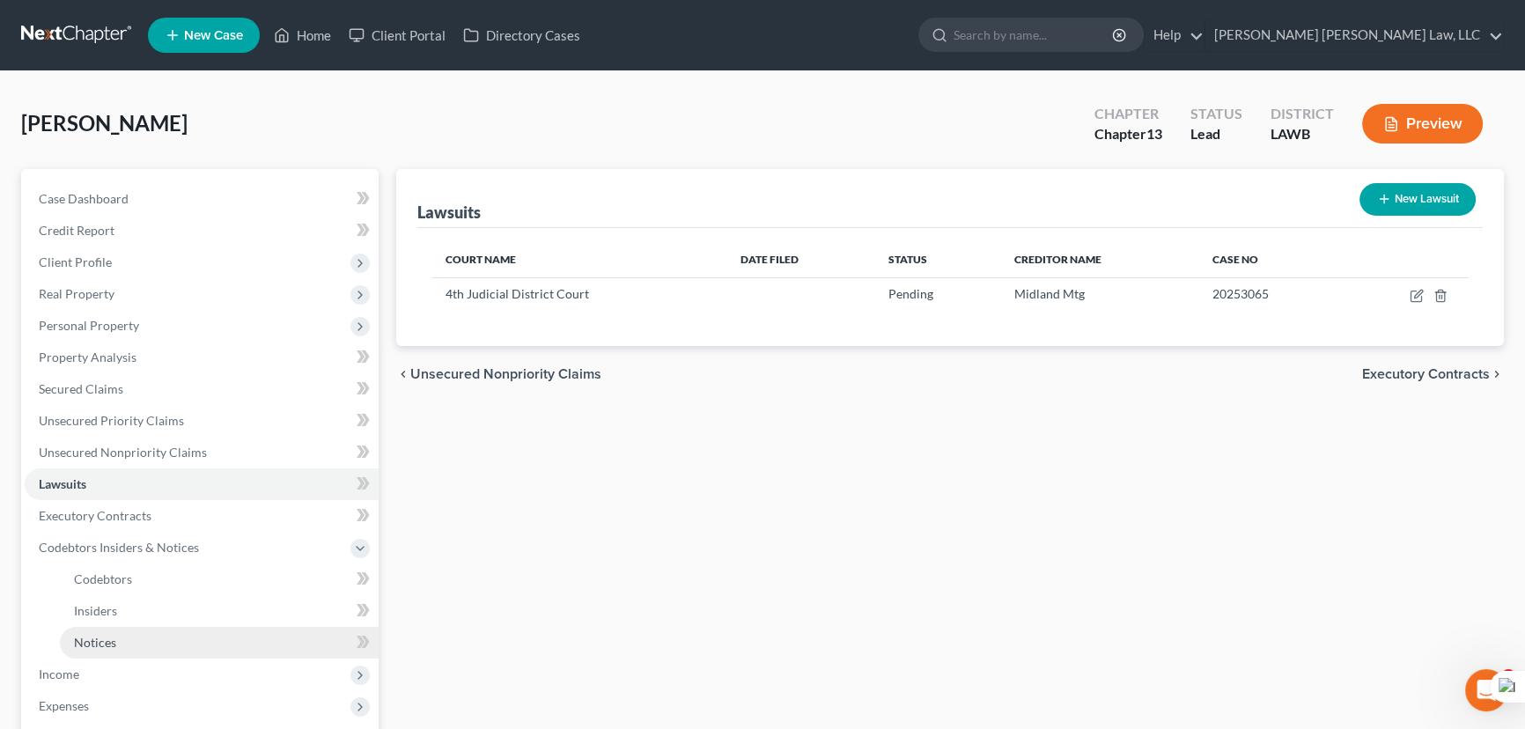
click at [207, 632] on link "Notices" at bounding box center [219, 643] width 319 height 32
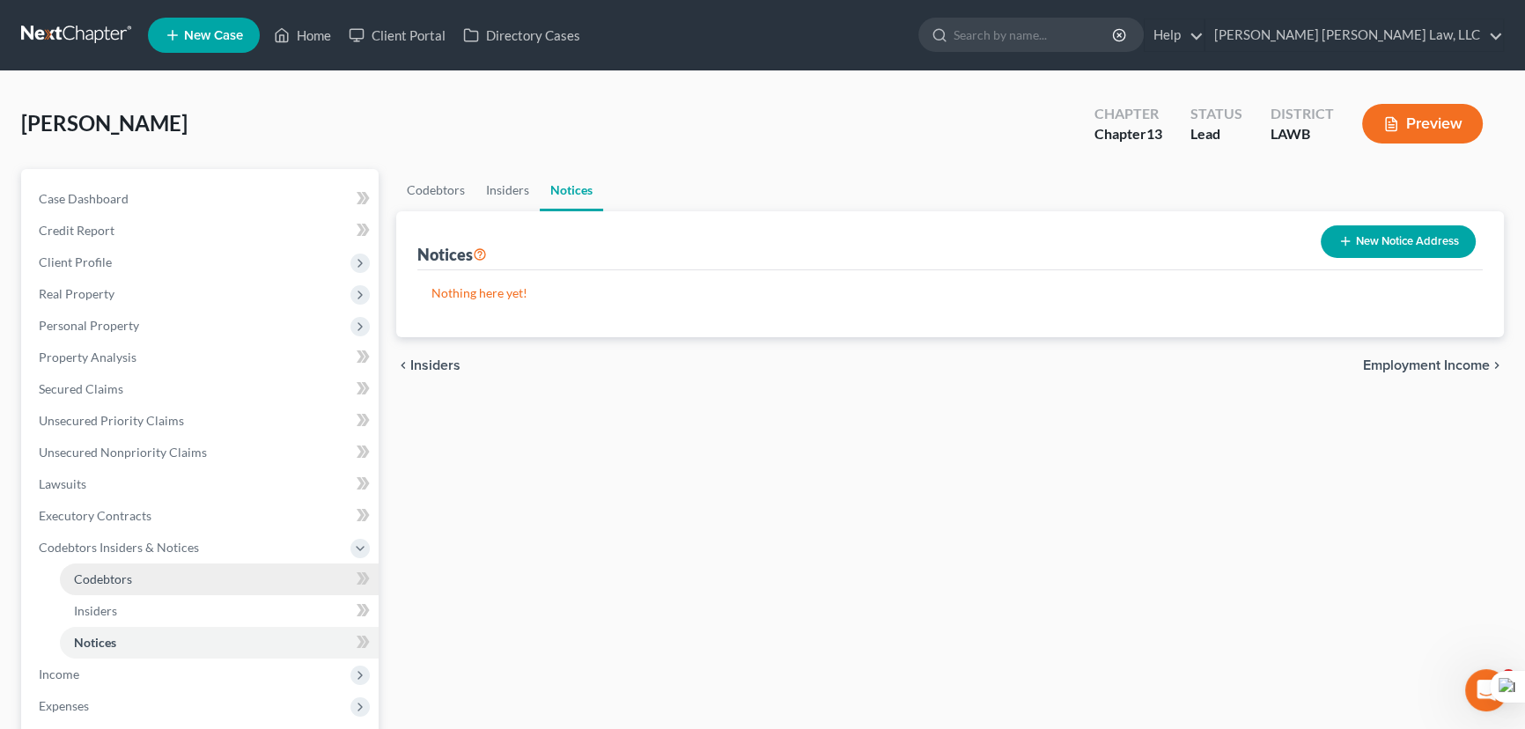
click at [139, 586] on link "Codebtors" at bounding box center [219, 580] width 319 height 32
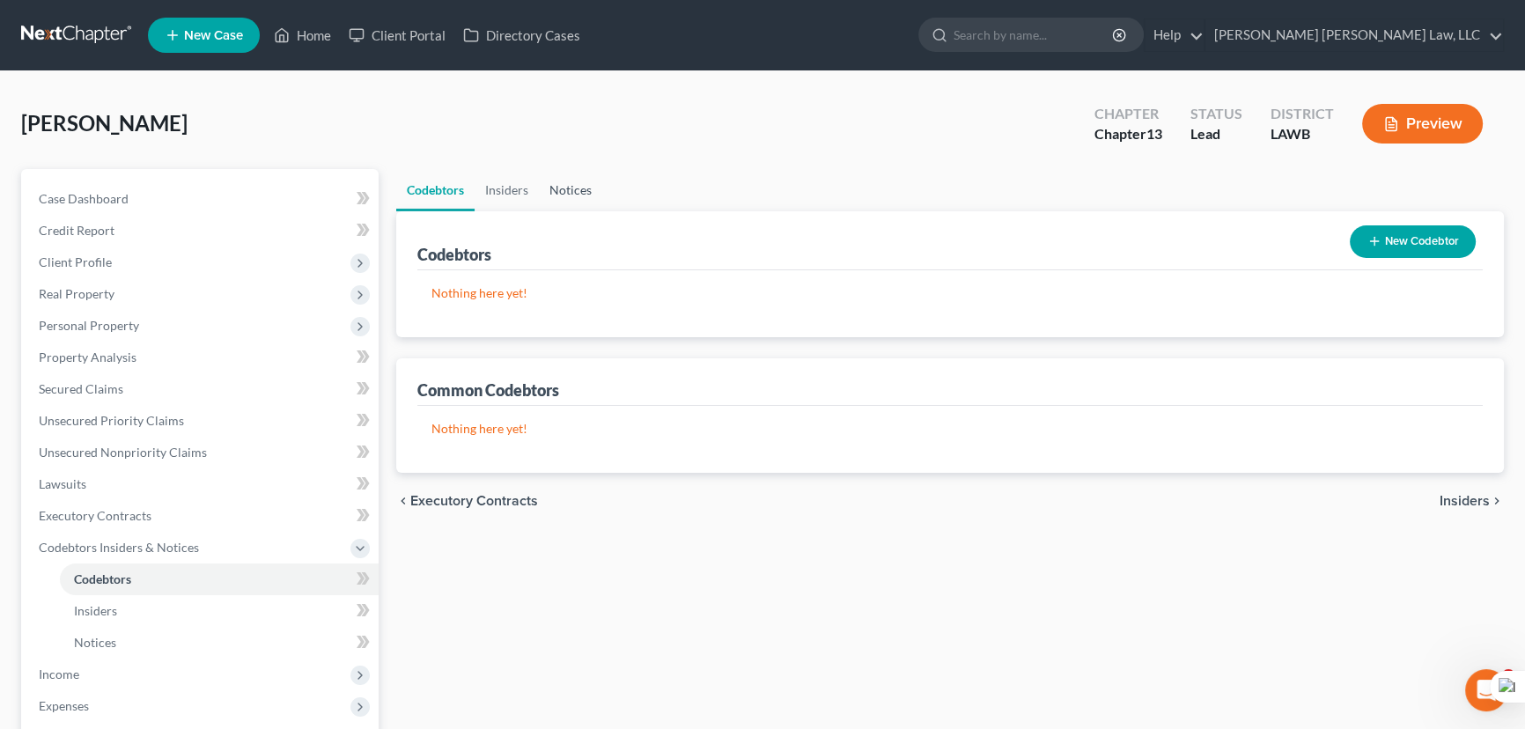
click at [564, 198] on link "Notices" at bounding box center [570, 190] width 63 height 42
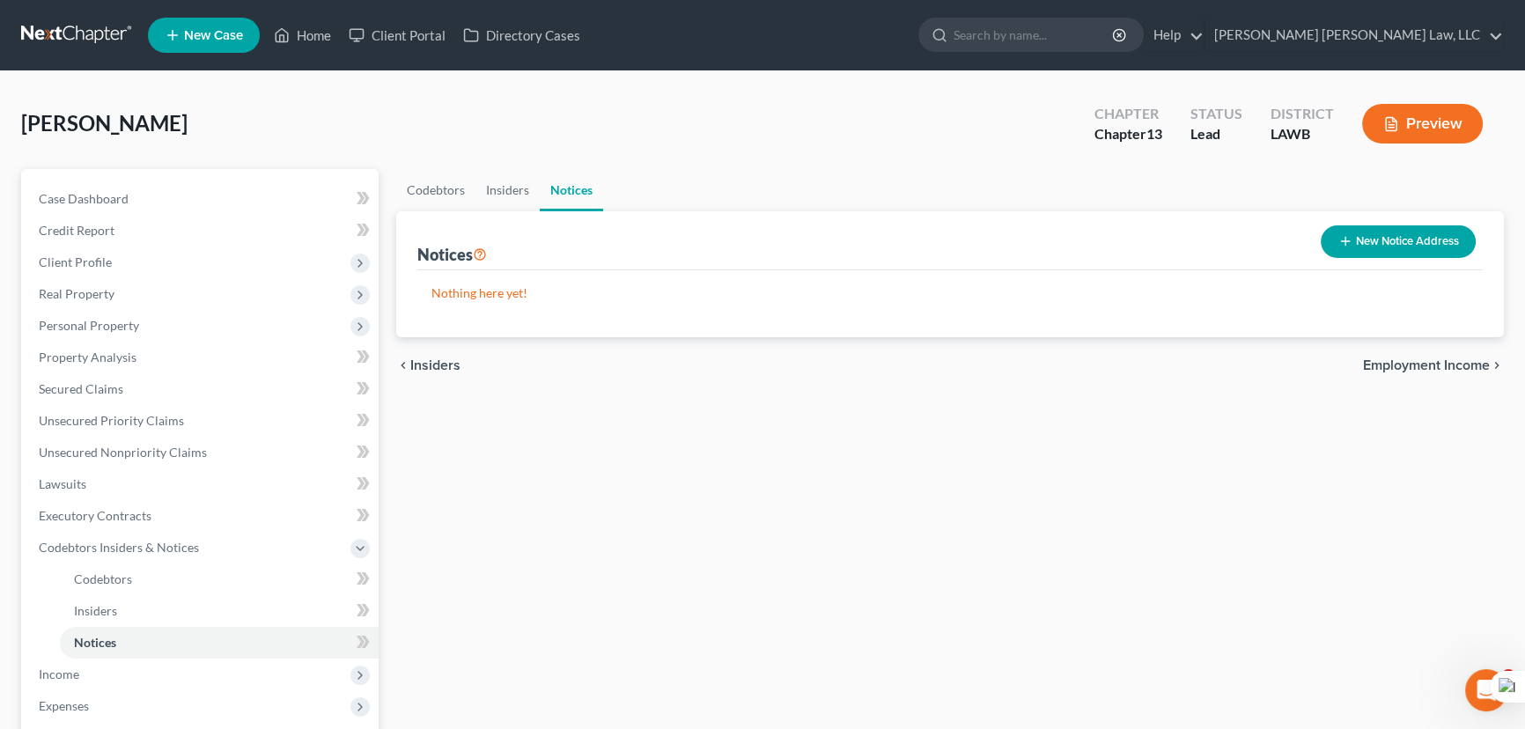
click at [1376, 237] on button "New Notice Address" at bounding box center [1398, 241] width 155 height 33
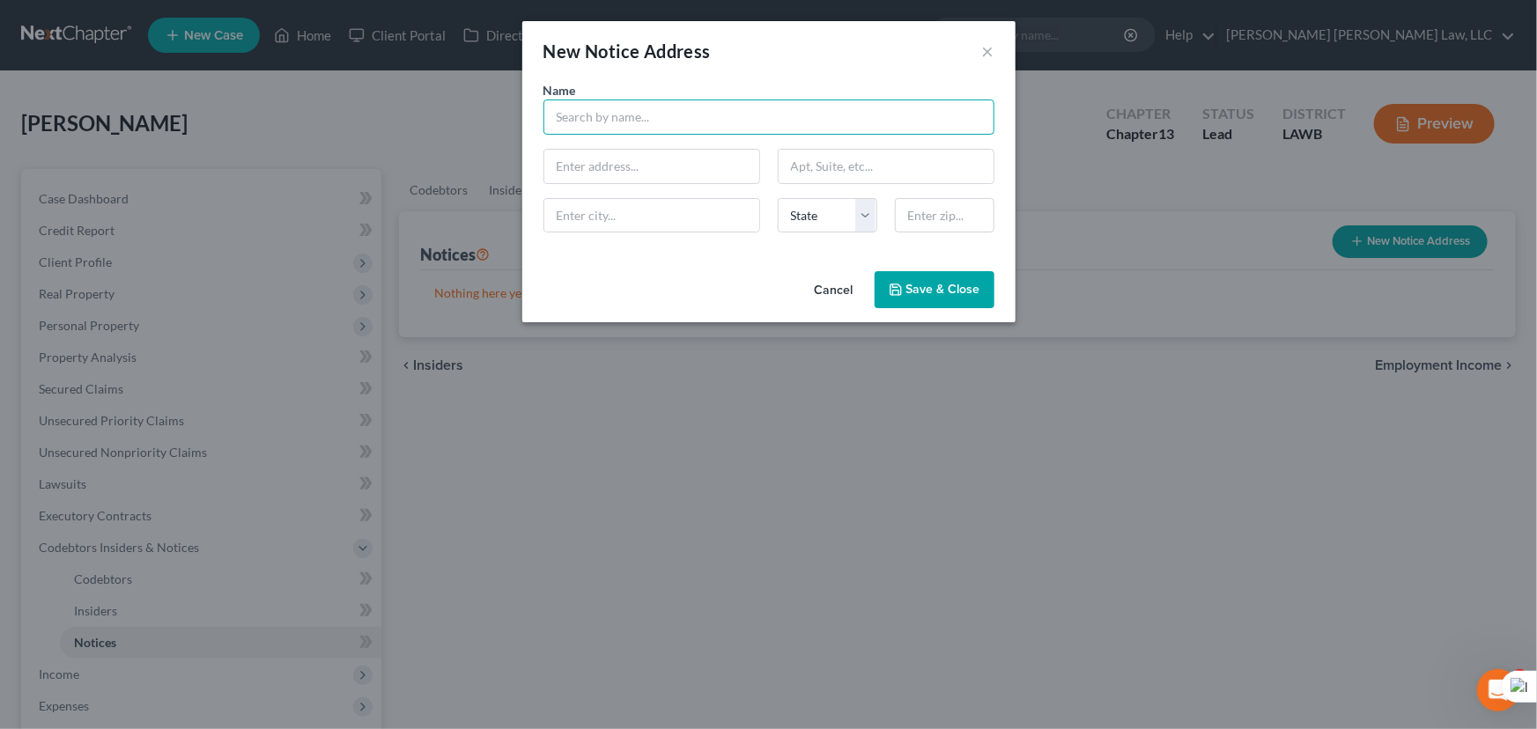
drag, startPoint x: 542, startPoint y: 114, endPoint x: 564, endPoint y: 130, distance: 26.4
click at [548, 116] on input "text" at bounding box center [768, 117] width 451 height 35
click at [961, 282] on span "Save & Close" at bounding box center [943, 289] width 74 height 15
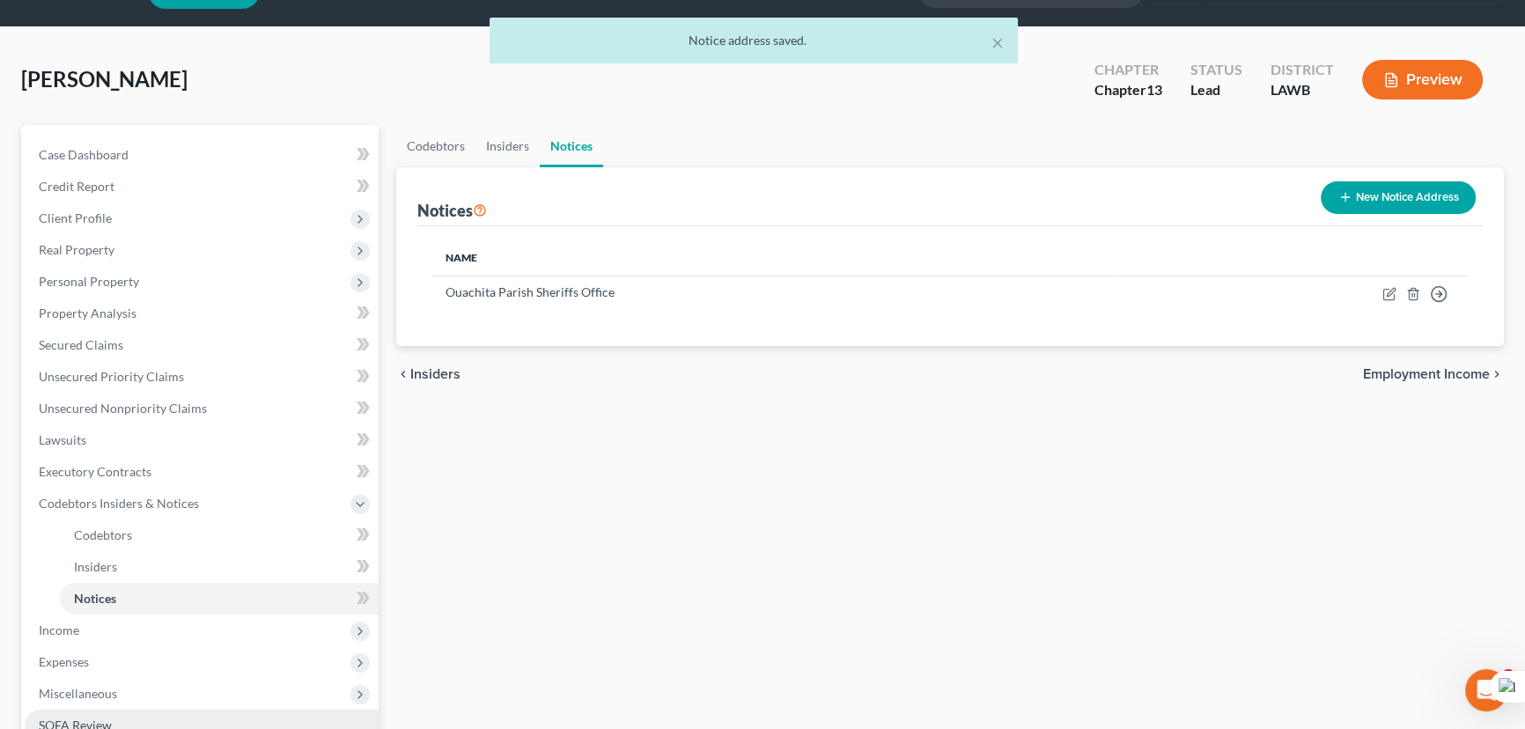
scroll to position [11, 0]
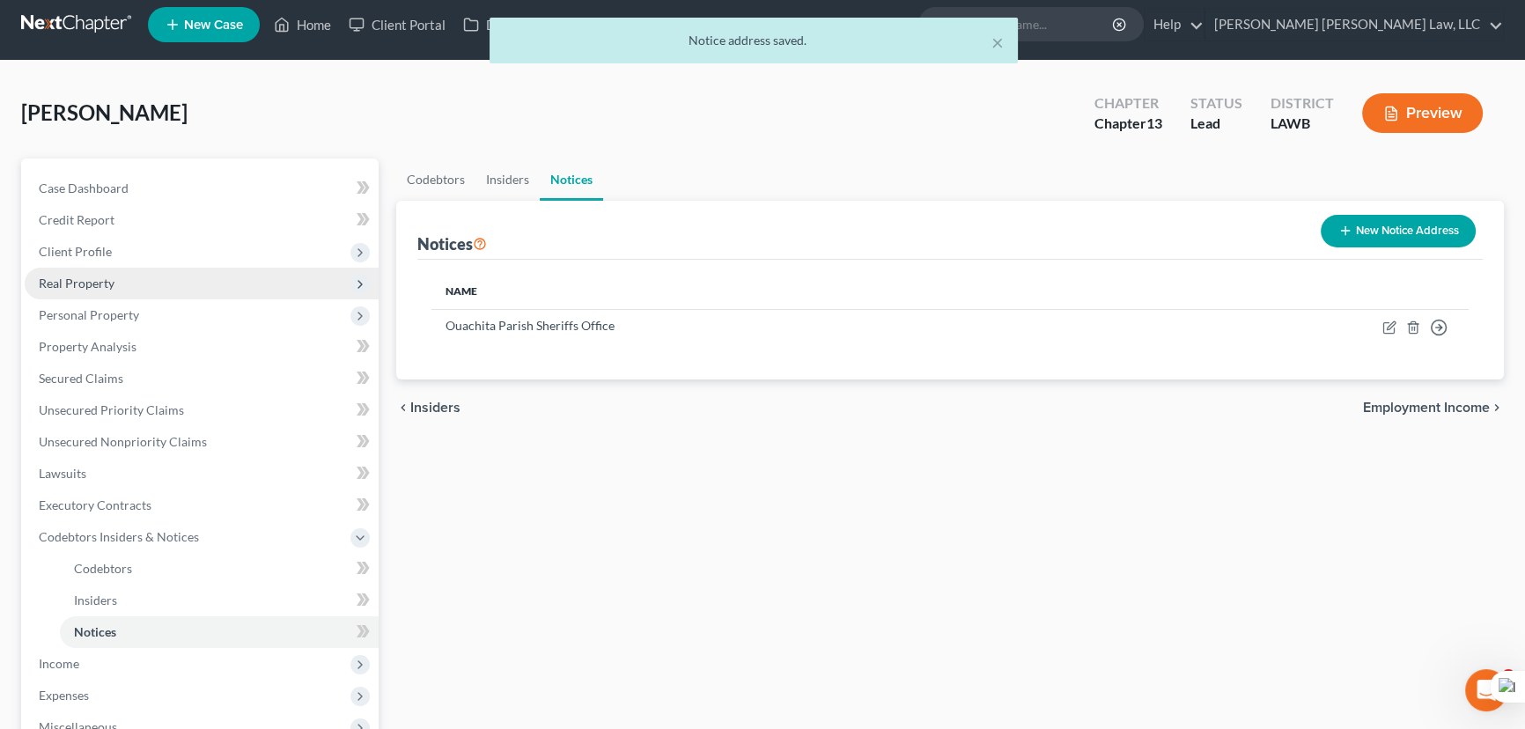
drag, startPoint x: 107, startPoint y: 244, endPoint x: 113, endPoint y: 284, distance: 40.8
click at [107, 244] on span "Client Profile" at bounding box center [75, 251] width 73 height 15
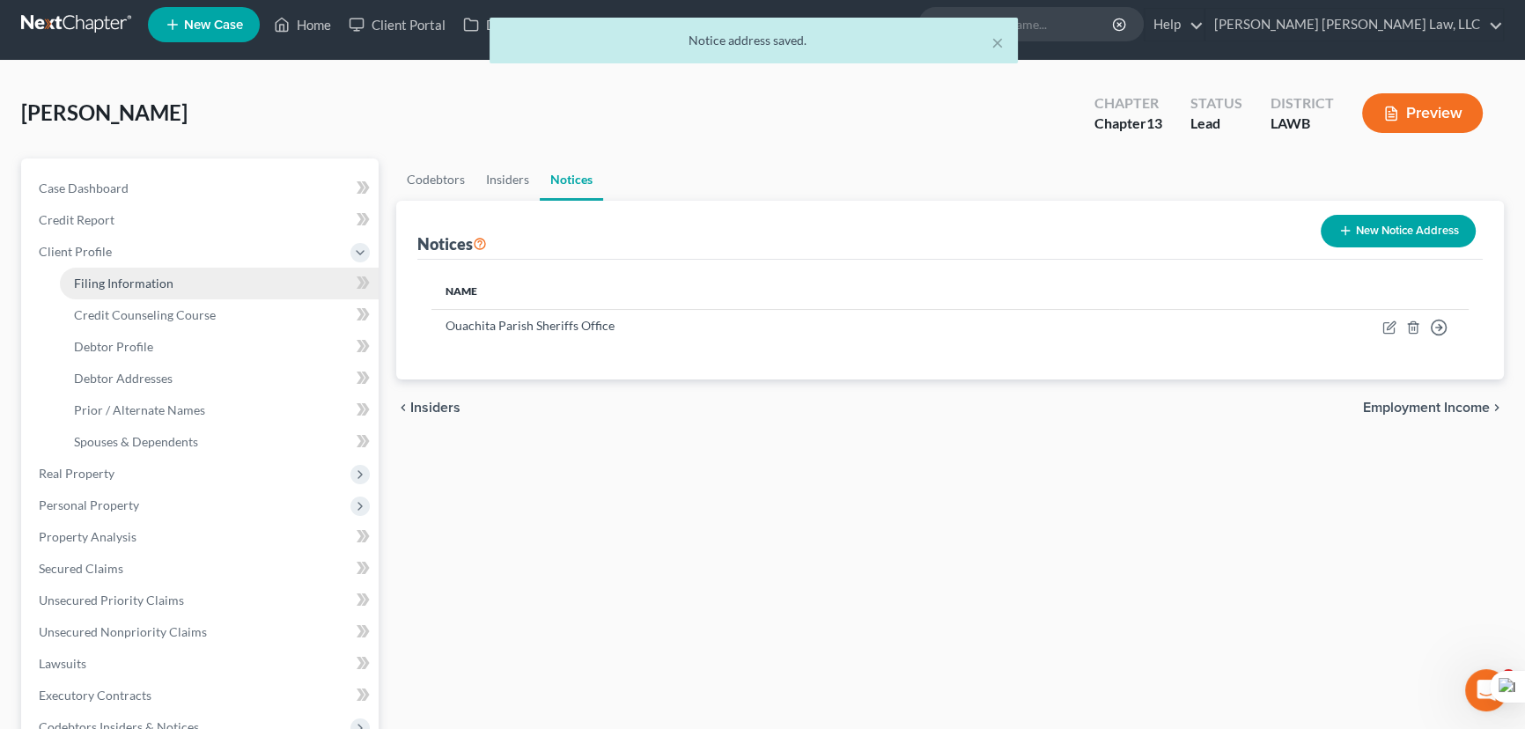
click at [111, 281] on span "Filing Information" at bounding box center [124, 283] width 100 height 15
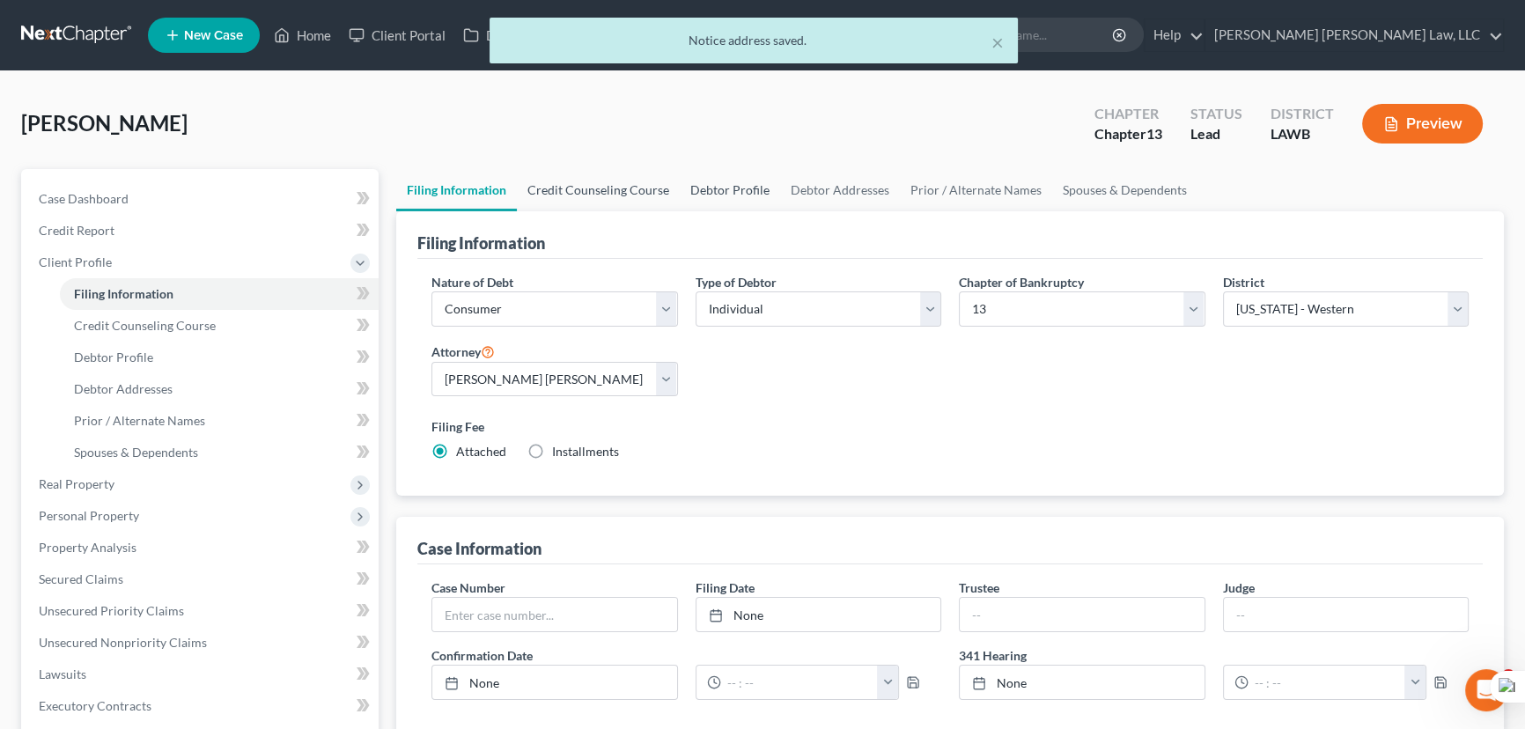
click at [564, 187] on link "Credit Counseling Course" at bounding box center [598, 190] width 163 height 42
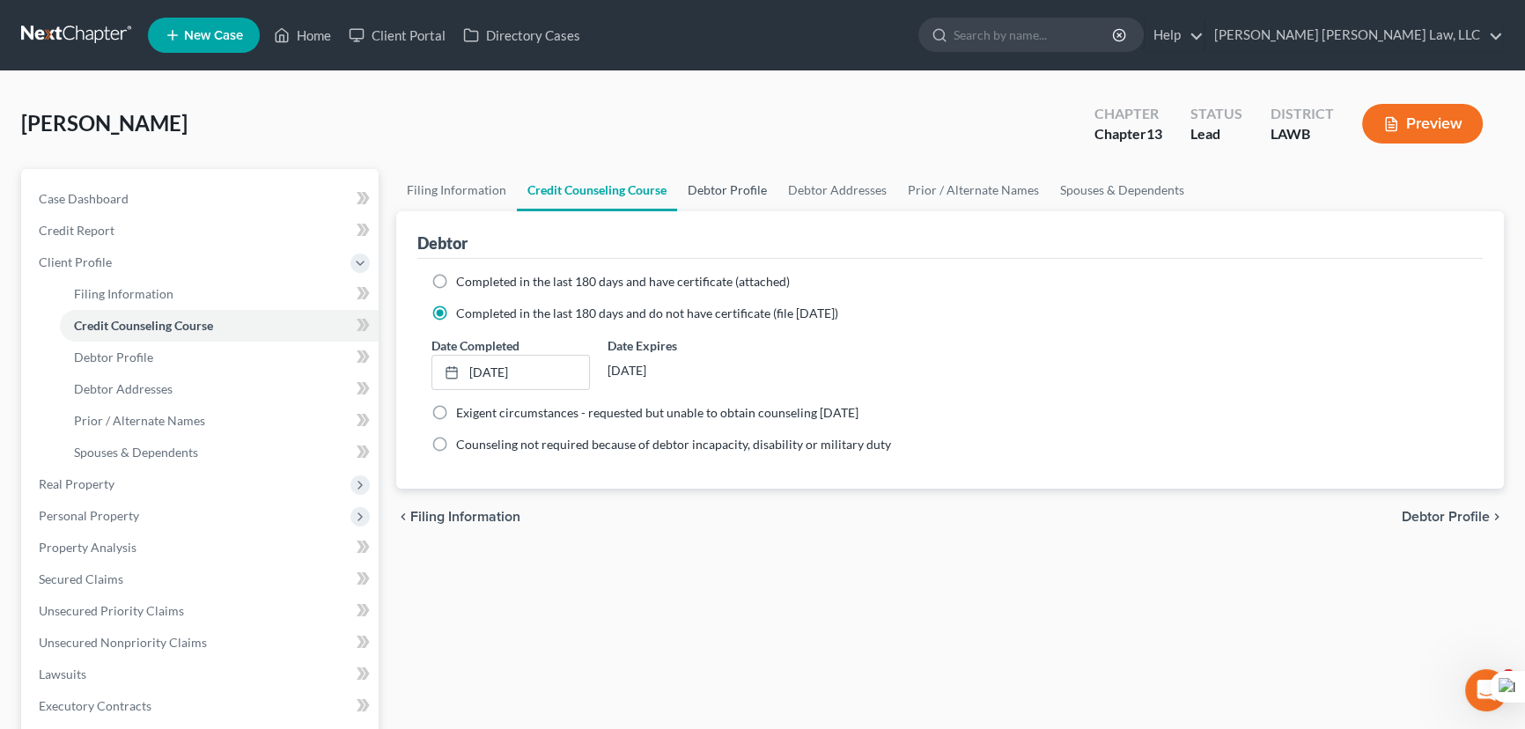
click at [725, 182] on link "Debtor Profile" at bounding box center [727, 190] width 100 height 42
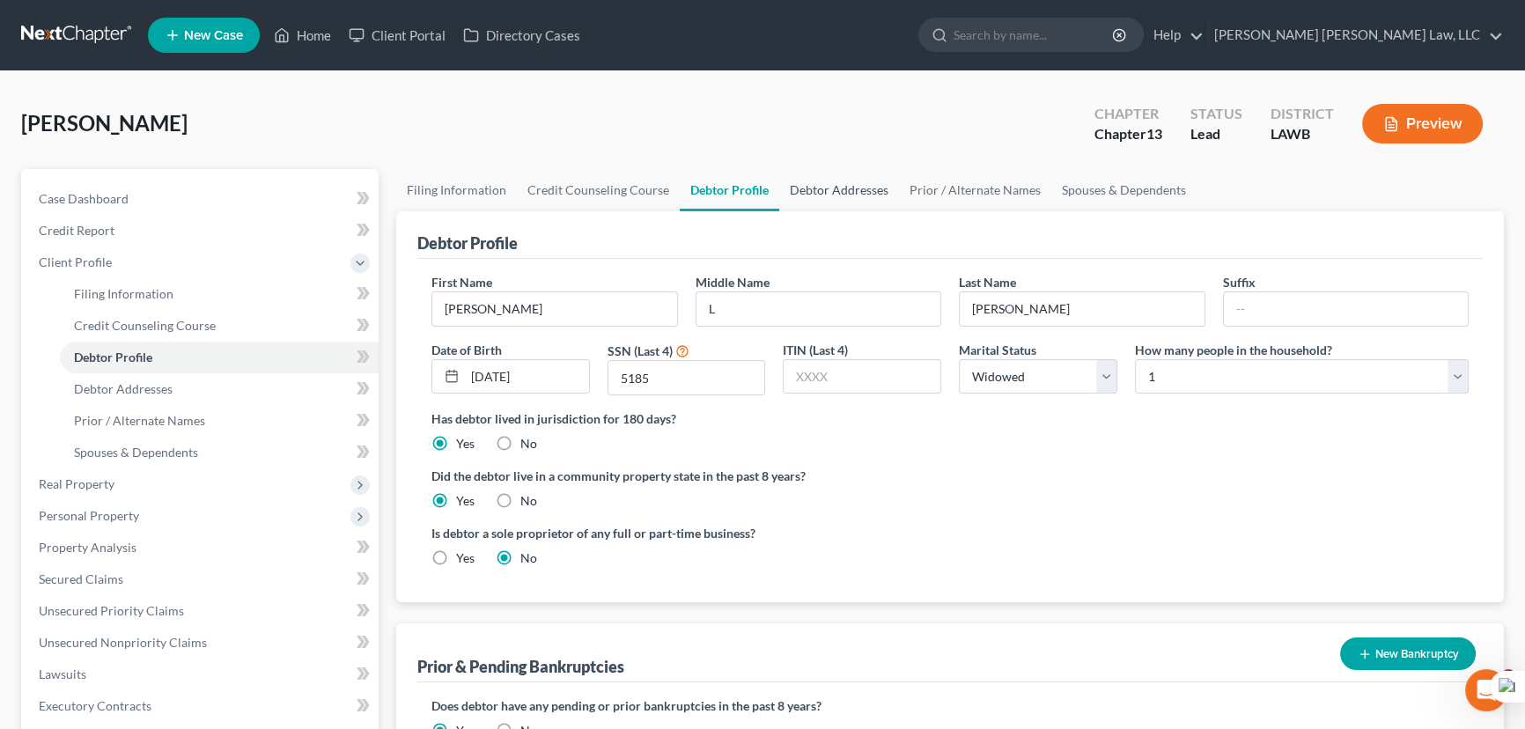
click at [846, 181] on link "Debtor Addresses" at bounding box center [839, 190] width 120 height 42
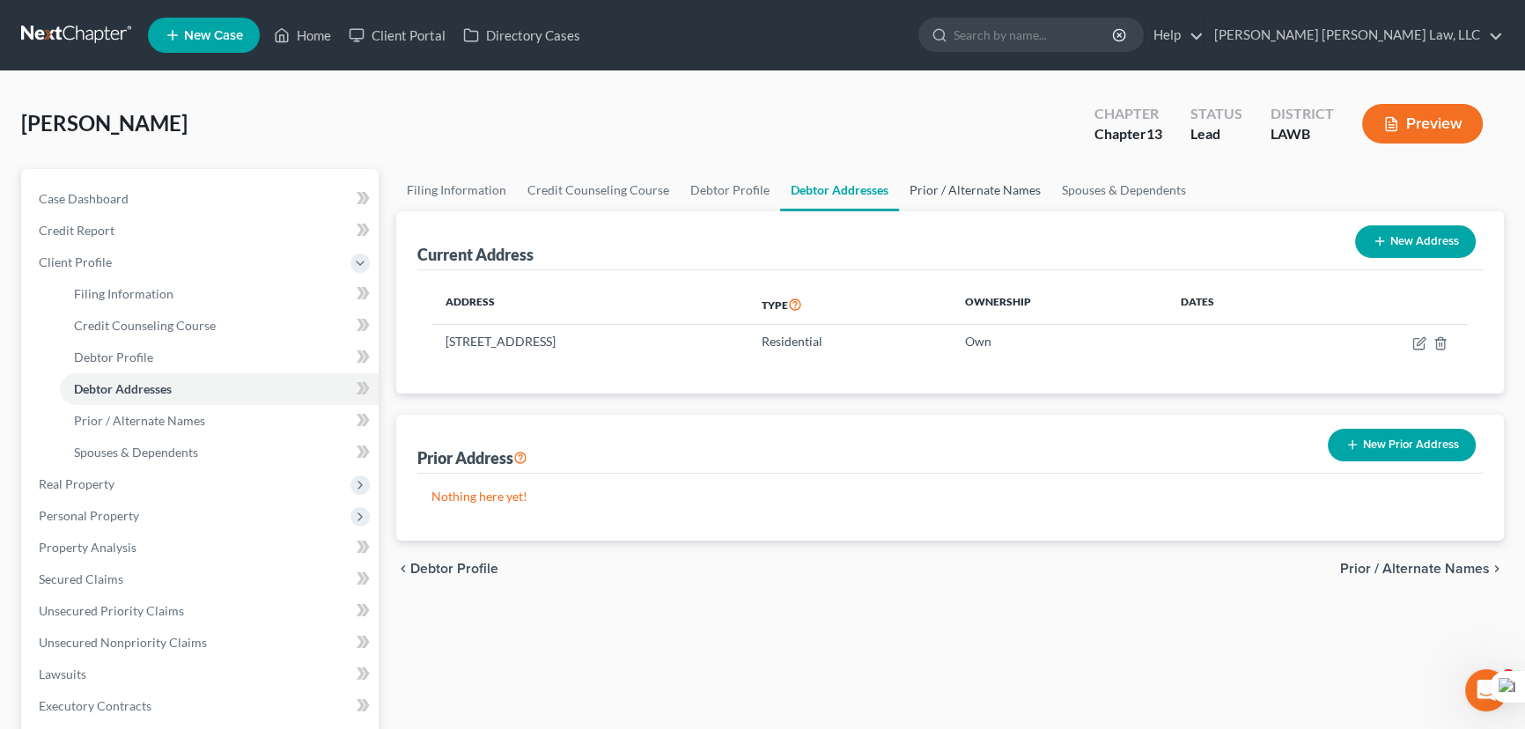
click at [958, 181] on link "Prior / Alternate Names" at bounding box center [975, 190] width 152 height 42
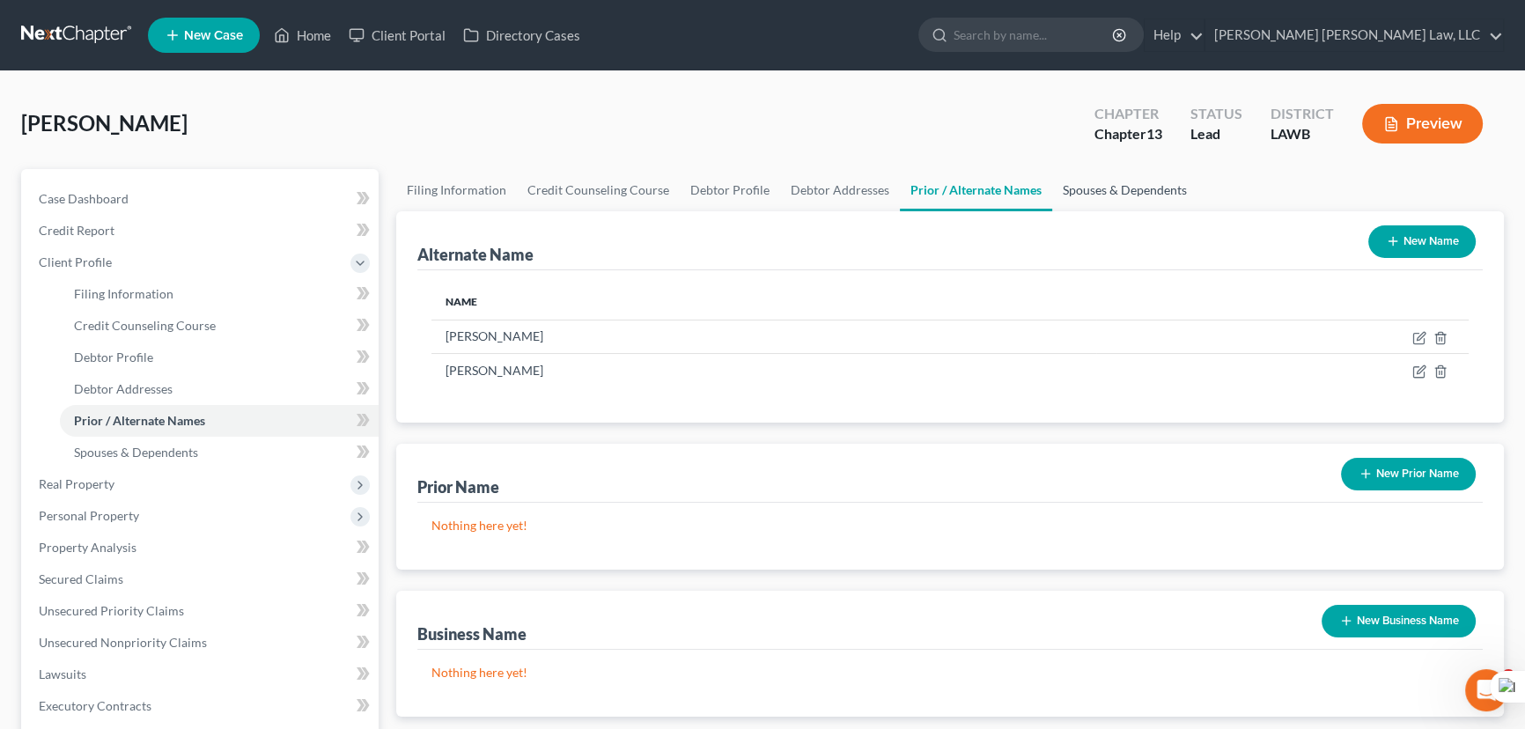
click at [1118, 195] on link "Spouses & Dependents" at bounding box center [1124, 190] width 145 height 42
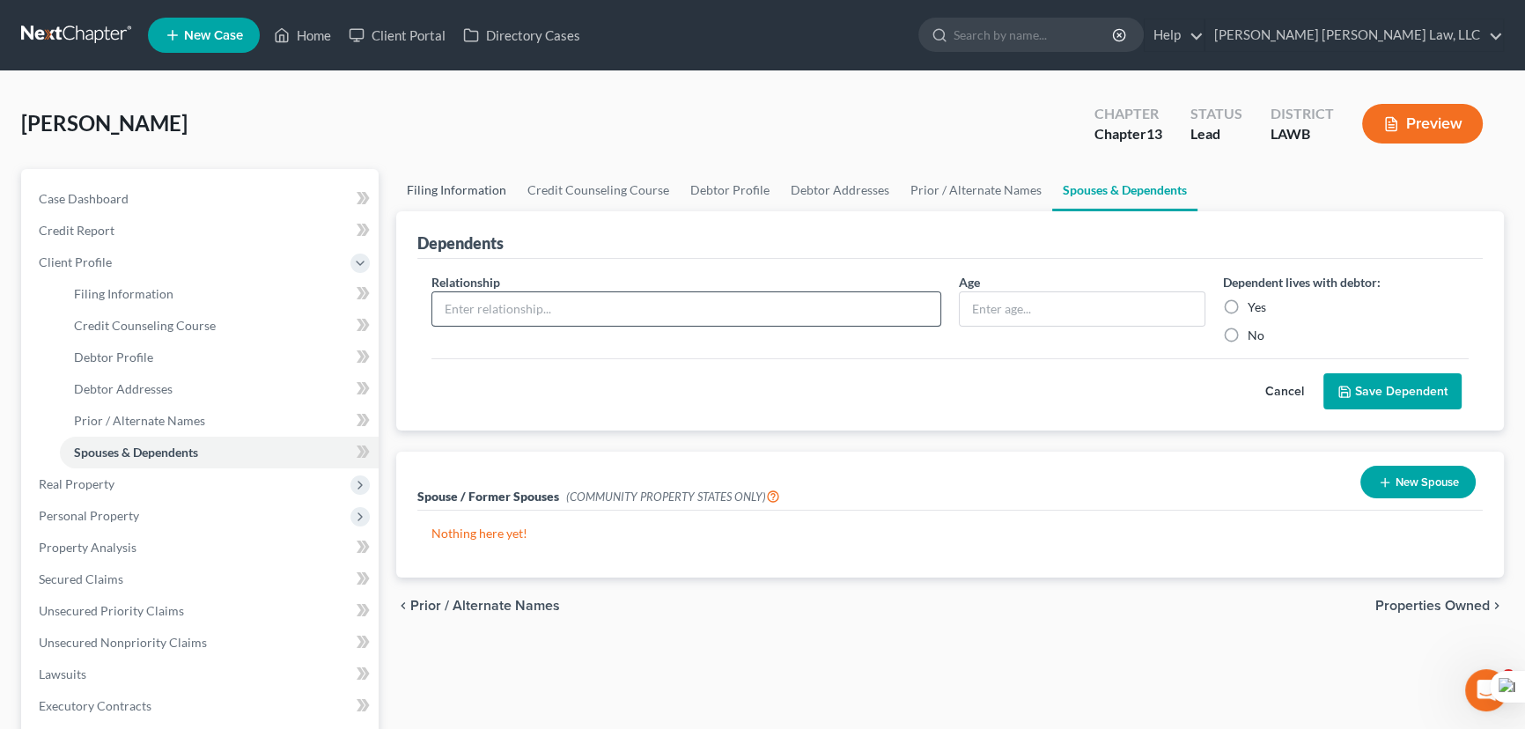
drag, startPoint x: 485, startPoint y: 168, endPoint x: 847, endPoint y: 309, distance: 388.4
click at [484, 169] on link "Filing Information" at bounding box center [456, 190] width 121 height 42
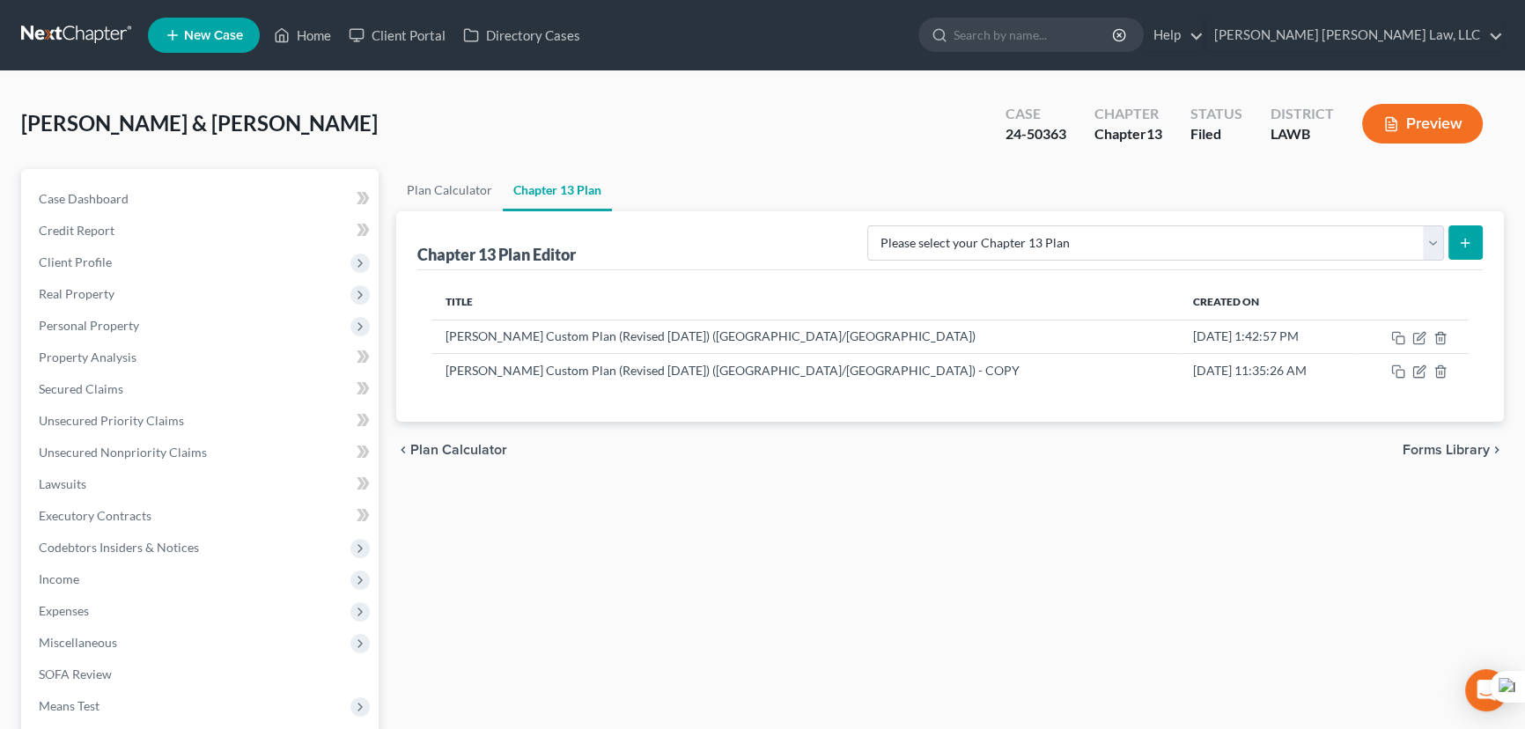
click at [64, 17] on nav "Home New Case Client Portal Directory Cases E. Orum Young Law, LLC madison.f@eo…" at bounding box center [762, 35] width 1525 height 70
click at [64, 34] on link at bounding box center [77, 35] width 113 height 32
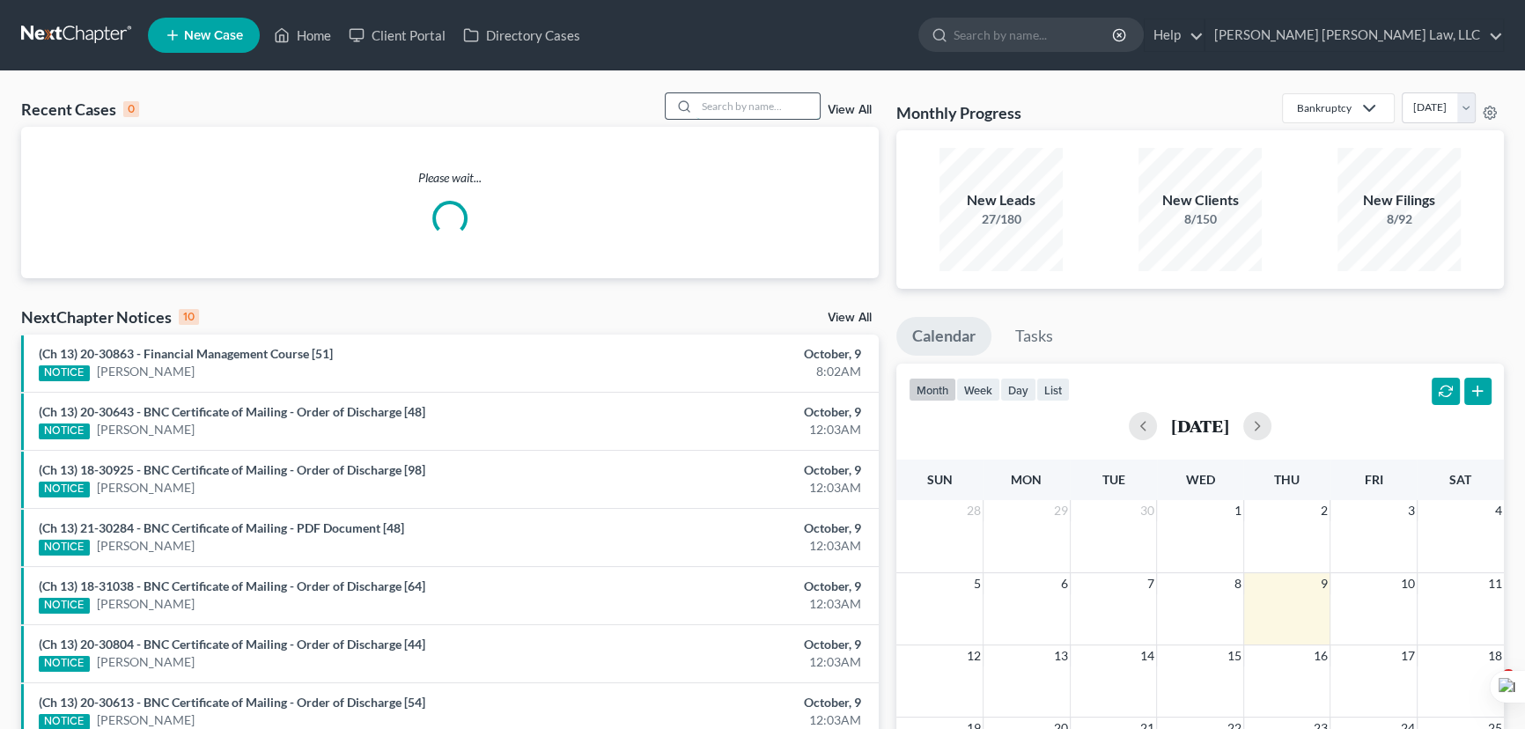
click at [726, 105] on input "search" at bounding box center [758, 106] width 123 height 26
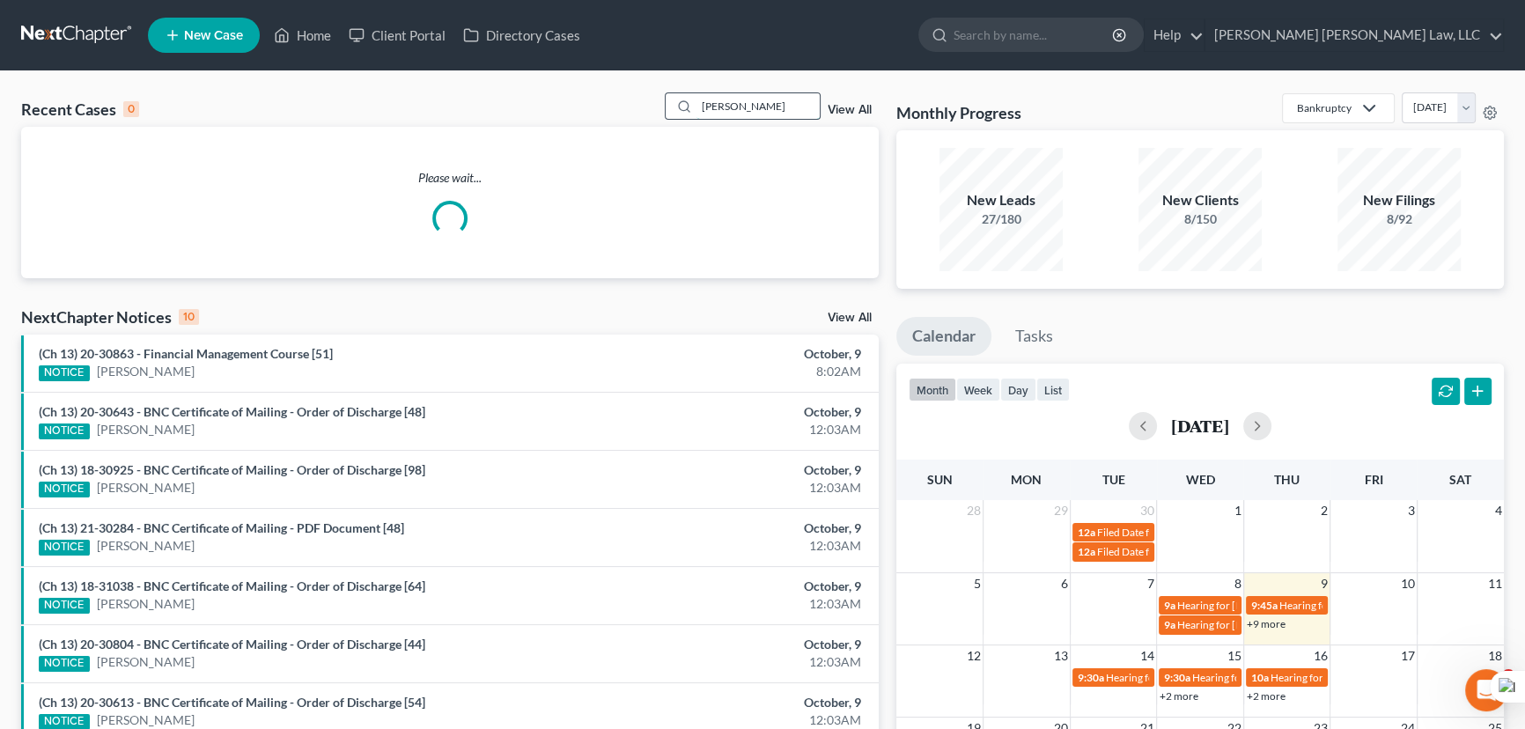
type input "[PERSON_NAME]"
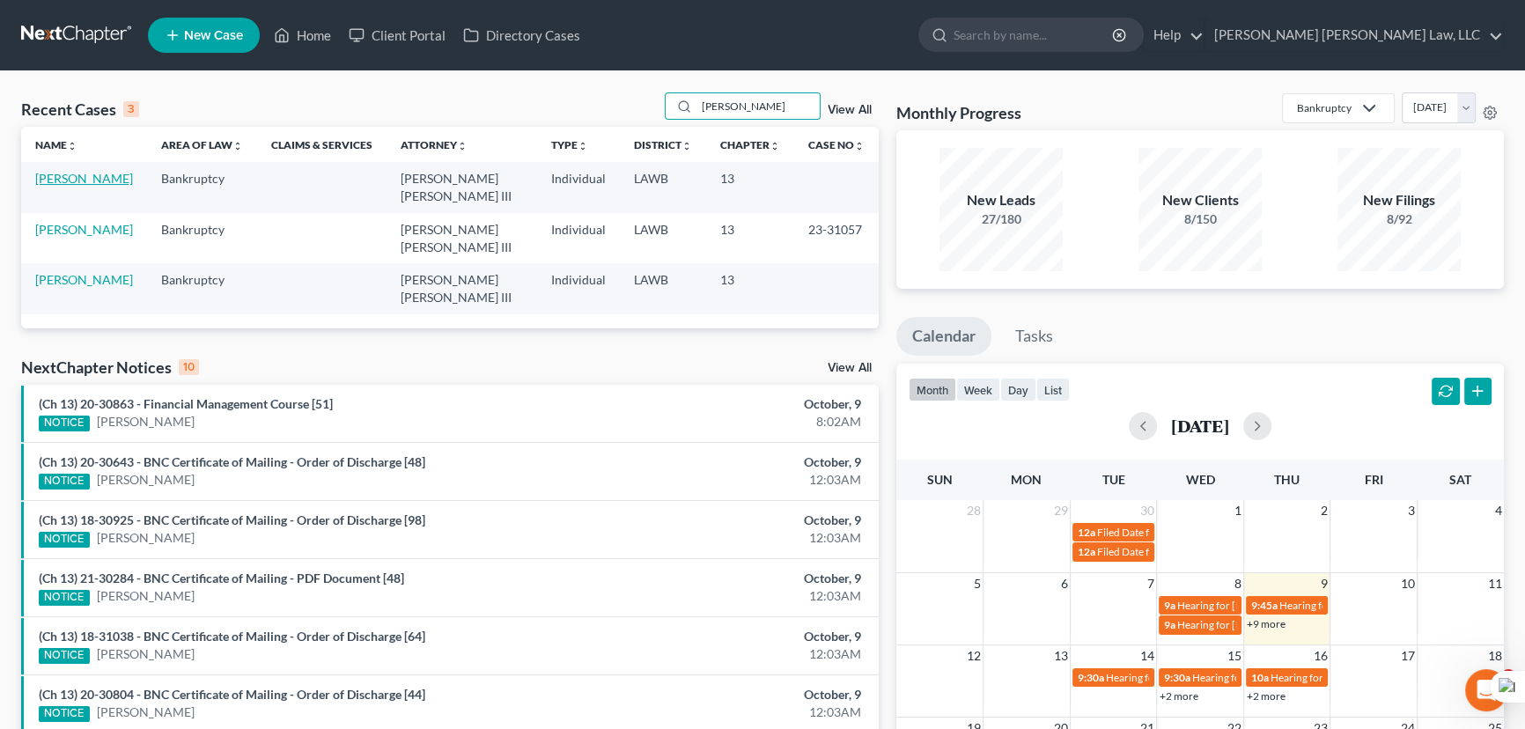
click at [100, 172] on link "[PERSON_NAME]" at bounding box center [84, 178] width 98 height 15
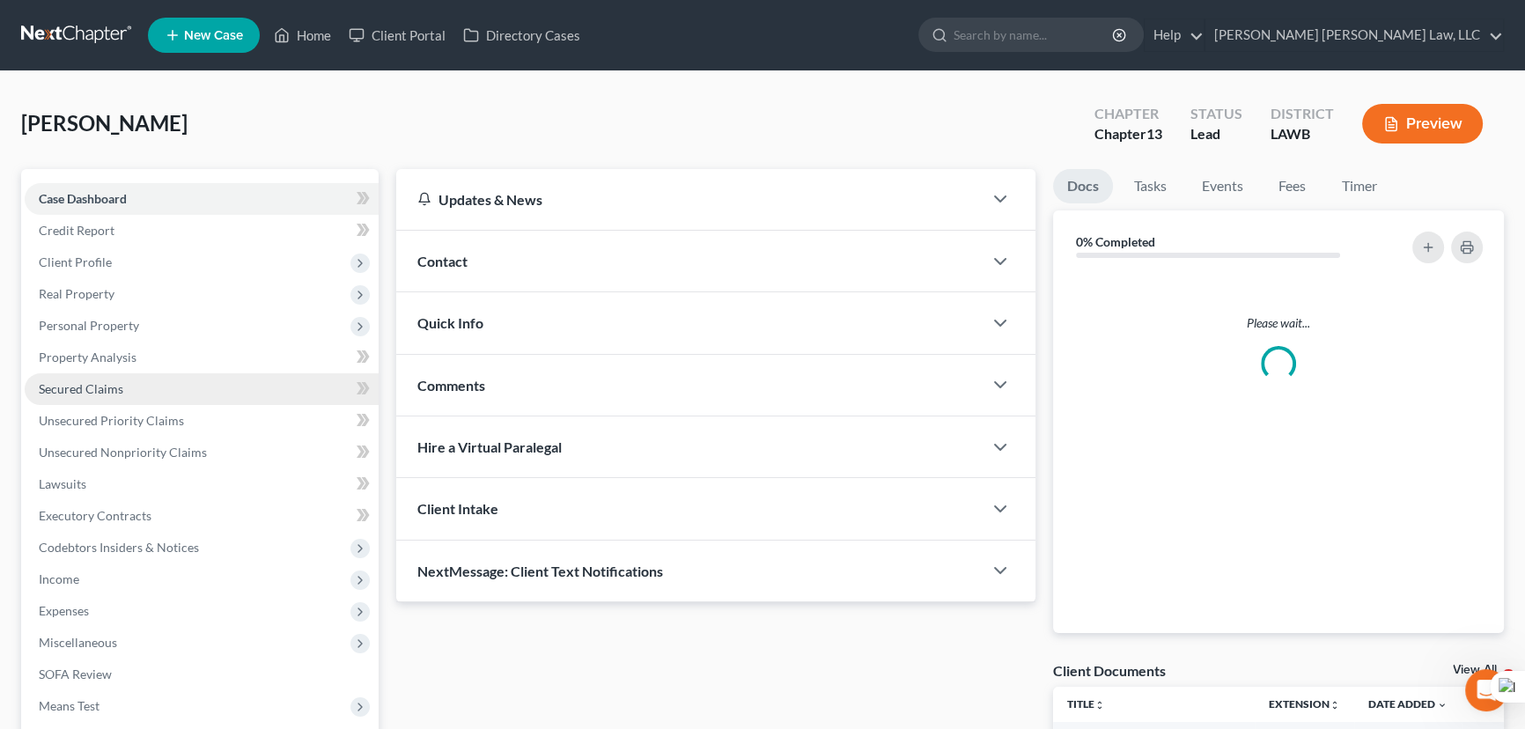
click at [114, 390] on span "Secured Claims" at bounding box center [81, 388] width 85 height 15
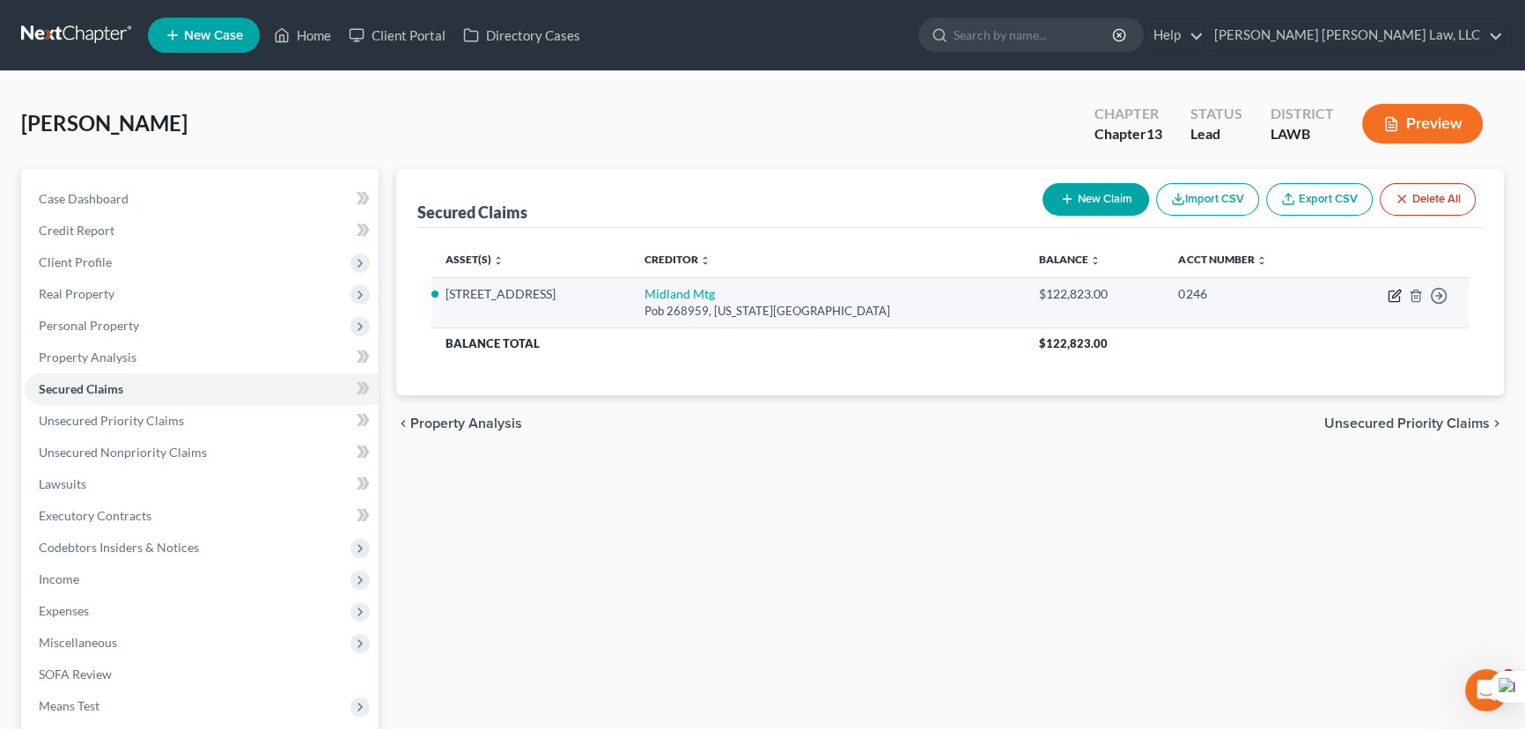
click at [1391, 291] on icon "button" at bounding box center [1395, 296] width 14 height 14
select select "37"
select select "3"
select select "0"
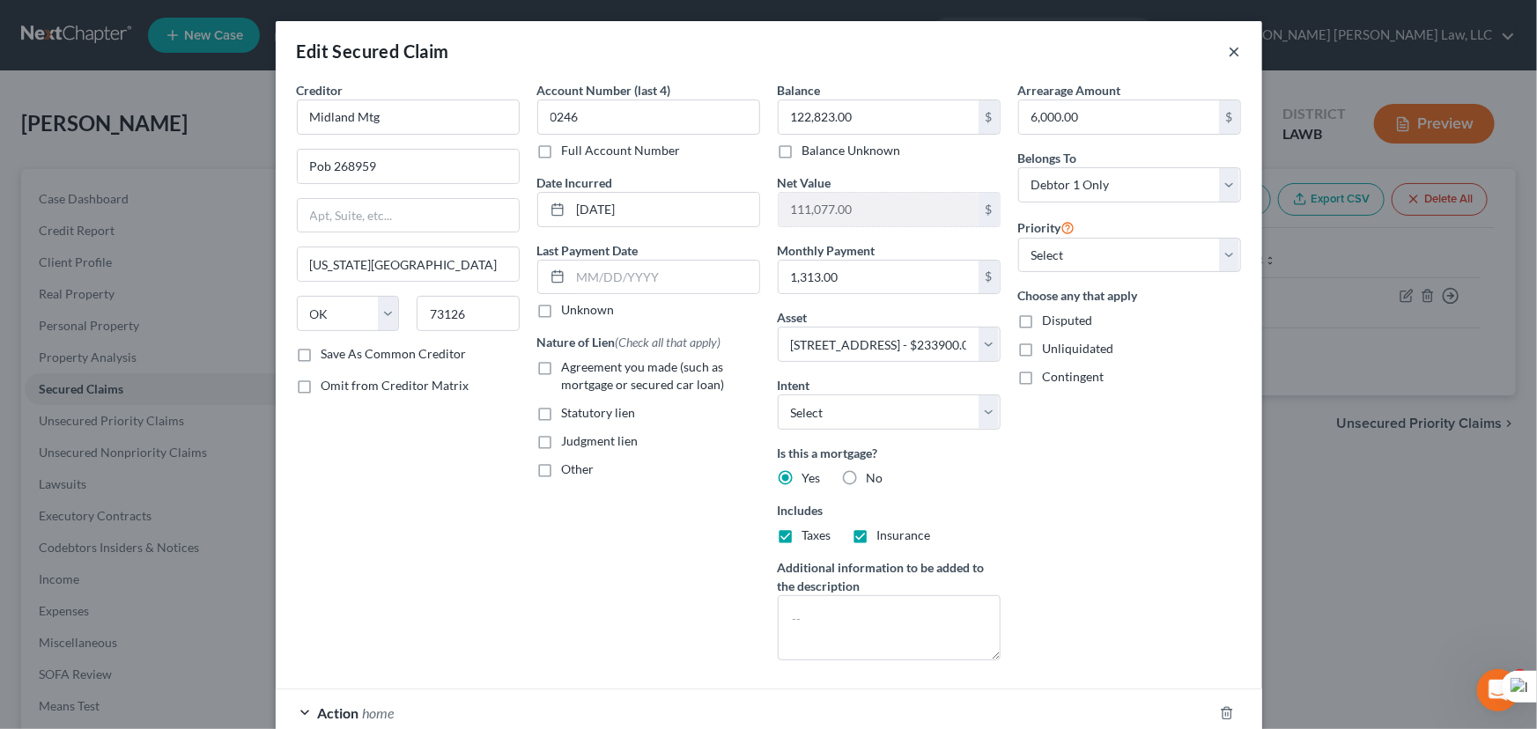
click at [1228, 47] on button "×" at bounding box center [1234, 51] width 12 height 21
